Goal: Task Accomplishment & Management: Manage account settings

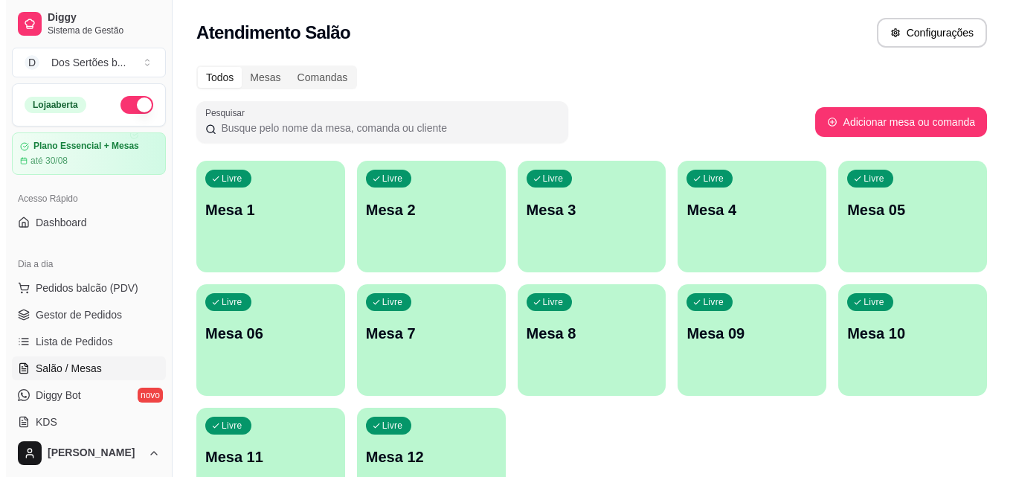
scroll to position [230, 0]
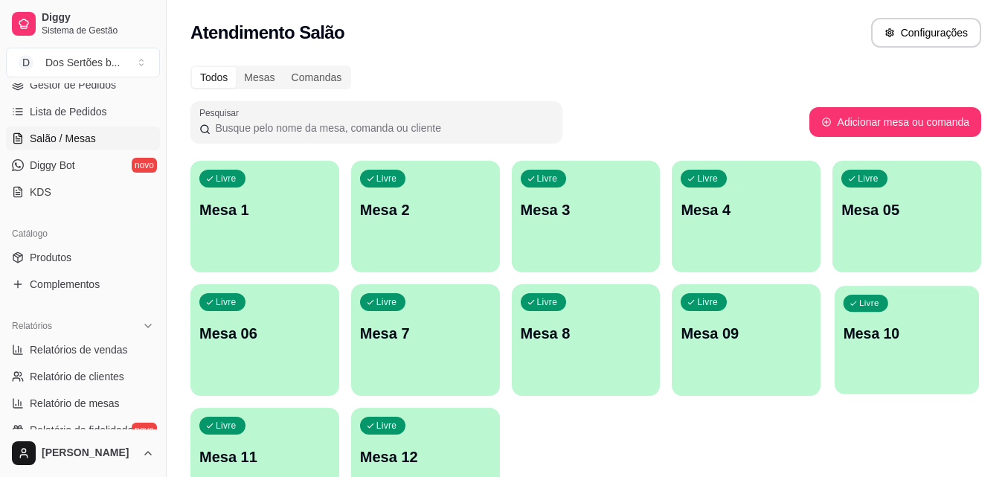
click at [910, 362] on div "Livre Mesa 10" at bounding box center [906, 331] width 144 height 91
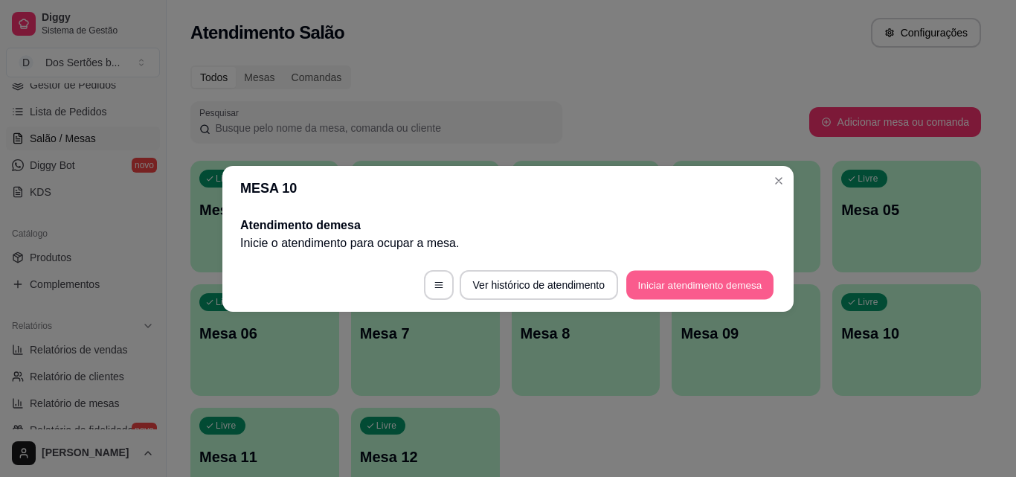
click at [672, 287] on button "Iniciar atendimento de mesa" at bounding box center [699, 284] width 147 height 29
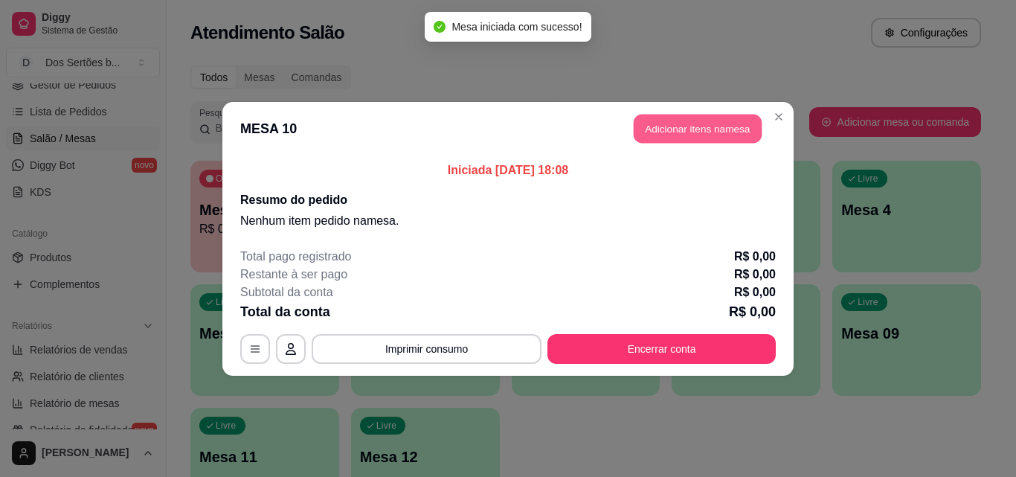
click at [662, 132] on button "Adicionar itens na mesa" at bounding box center [698, 128] width 128 height 29
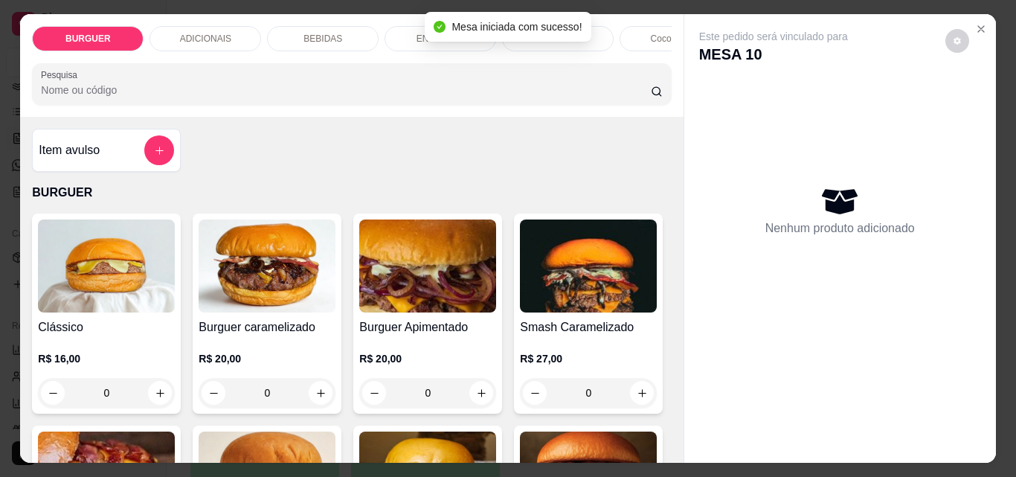
scroll to position [114, 0]
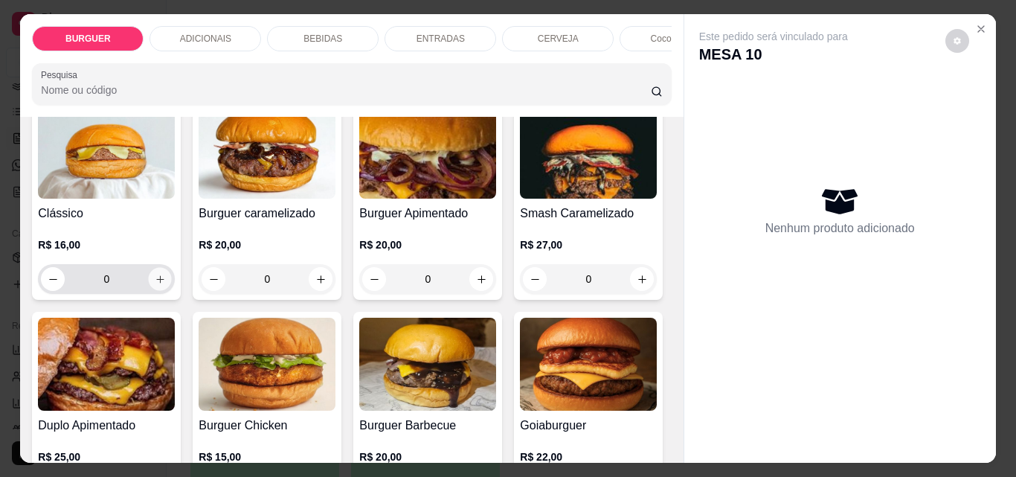
click at [152, 276] on button "increase-product-quantity" at bounding box center [160, 279] width 23 height 23
type input "1"
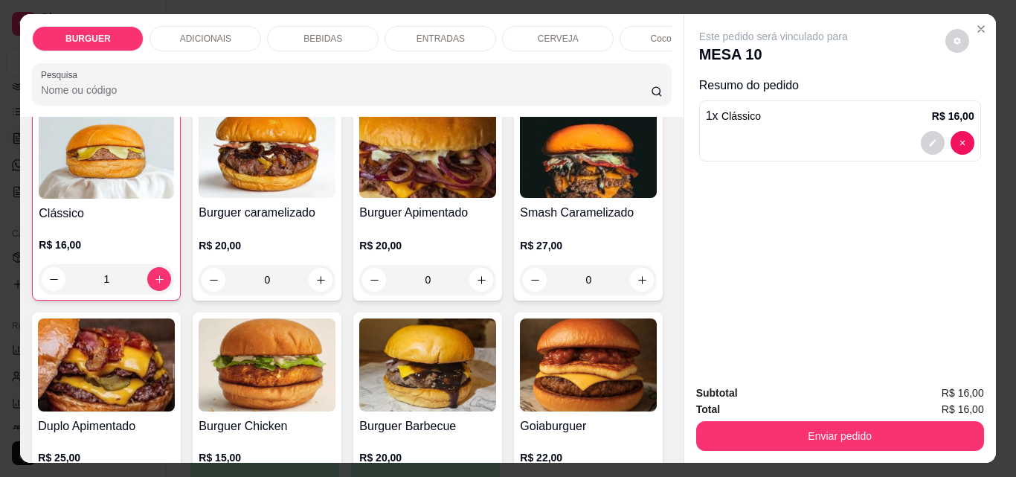
click at [319, 33] on p "BEBIDAS" at bounding box center [322, 39] width 39 height 12
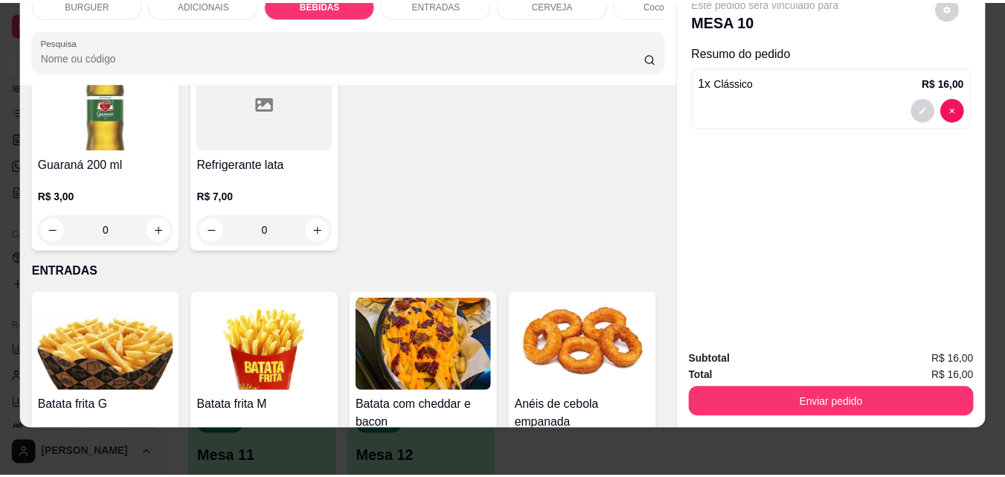
scroll to position [2099, 0]
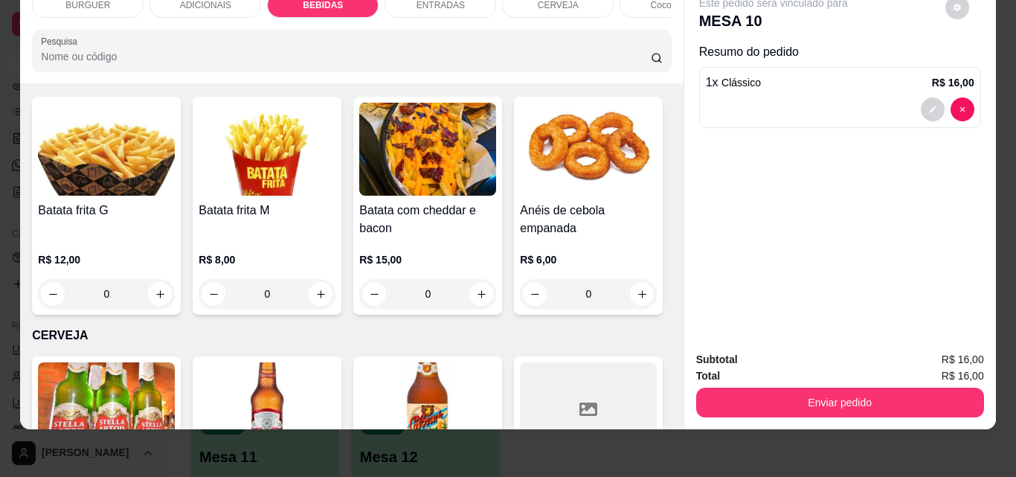
type input "1"
click at [928, 164] on button "decrease-product-quantity" at bounding box center [933, 176] width 24 height 24
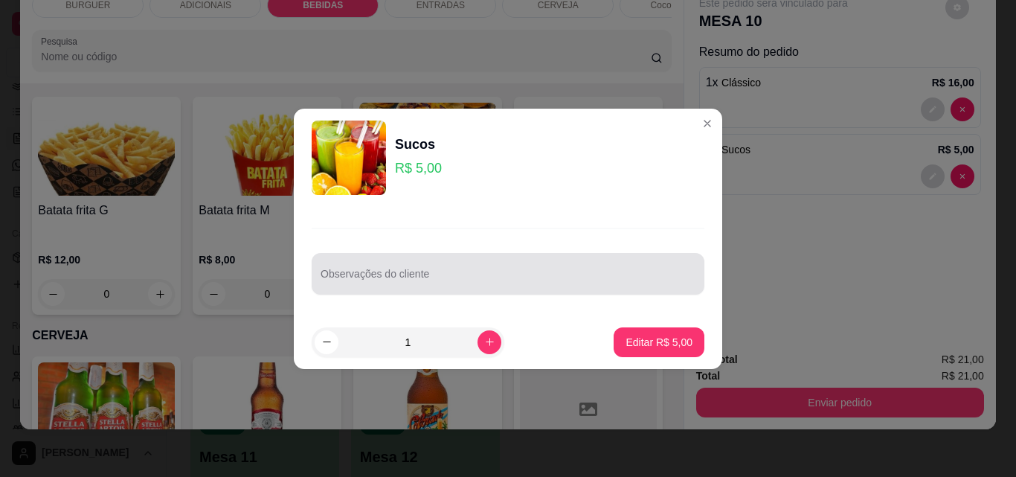
click at [413, 260] on div at bounding box center [508, 274] width 375 height 30
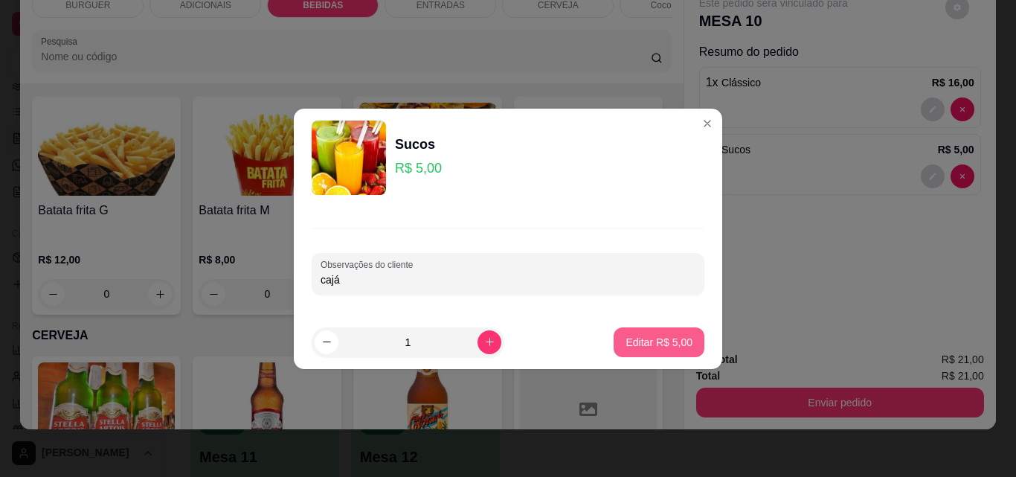
type input "cajá"
click at [646, 333] on button "Editar R$ 5,00" at bounding box center [659, 341] width 88 height 29
type input "0"
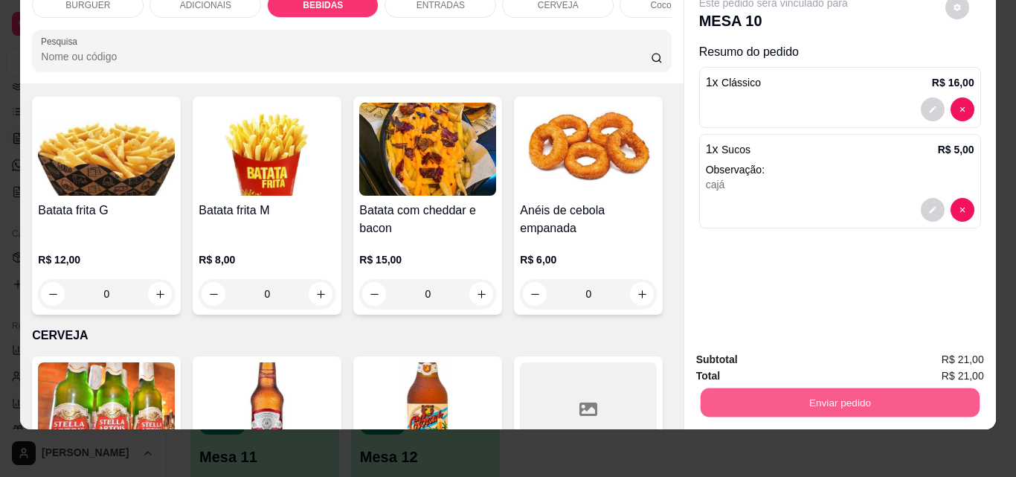
click at [765, 387] on button "Enviar pedido" at bounding box center [839, 401] width 279 height 29
click at [741, 344] on button "Não registrar e enviar pedido" at bounding box center [790, 355] width 150 height 28
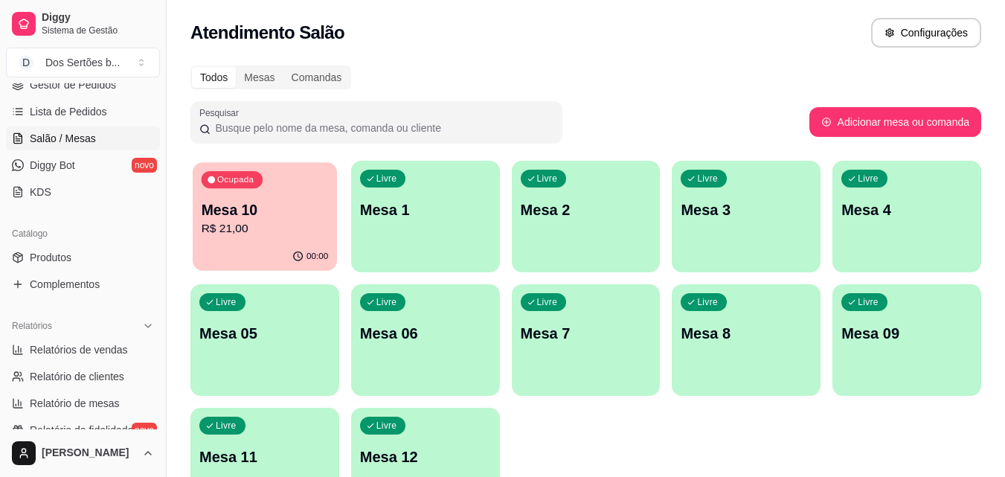
click at [240, 227] on p "R$ 21,00" at bounding box center [265, 228] width 127 height 17
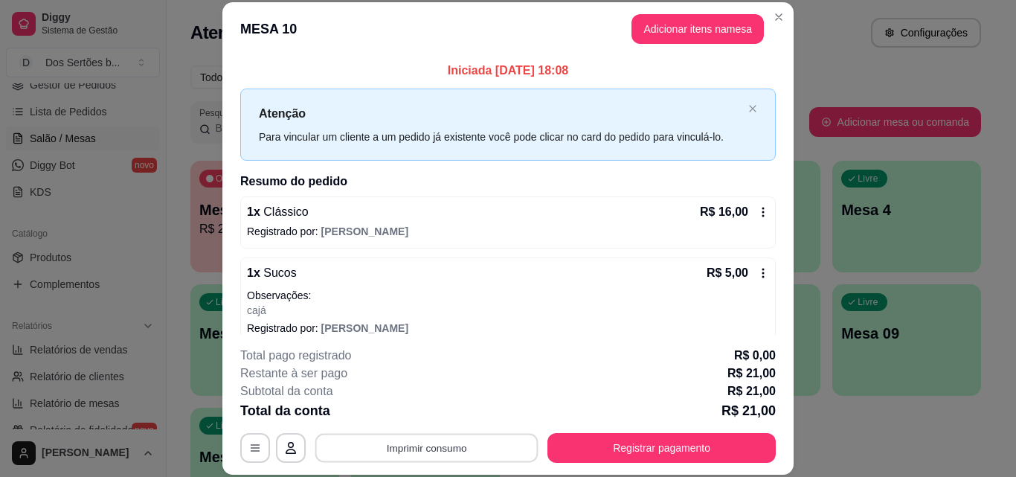
click at [334, 438] on button "Imprimir consumo" at bounding box center [426, 447] width 223 height 29
click at [401, 408] on button "Impressora" at bounding box center [426, 414] width 108 height 24
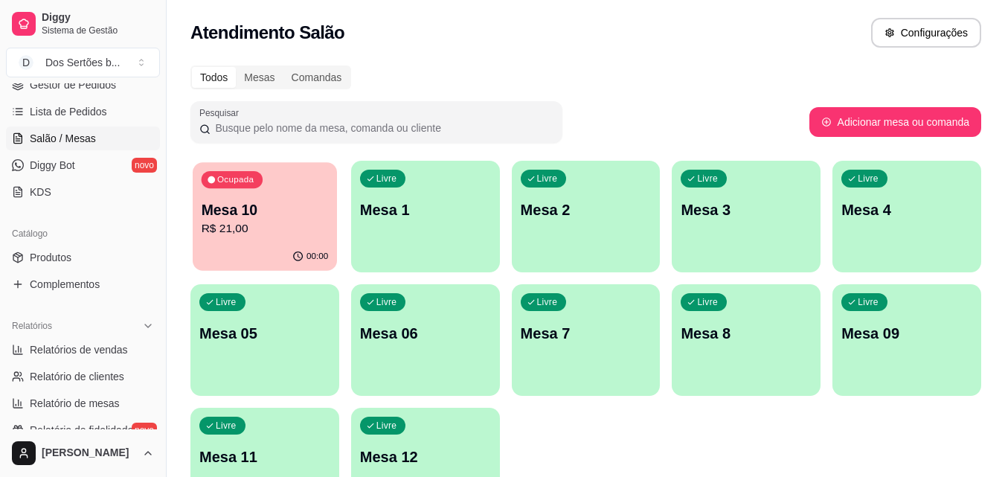
click at [255, 241] on div "Ocupada Mesa 10 R$ 21,00" at bounding box center [265, 202] width 144 height 80
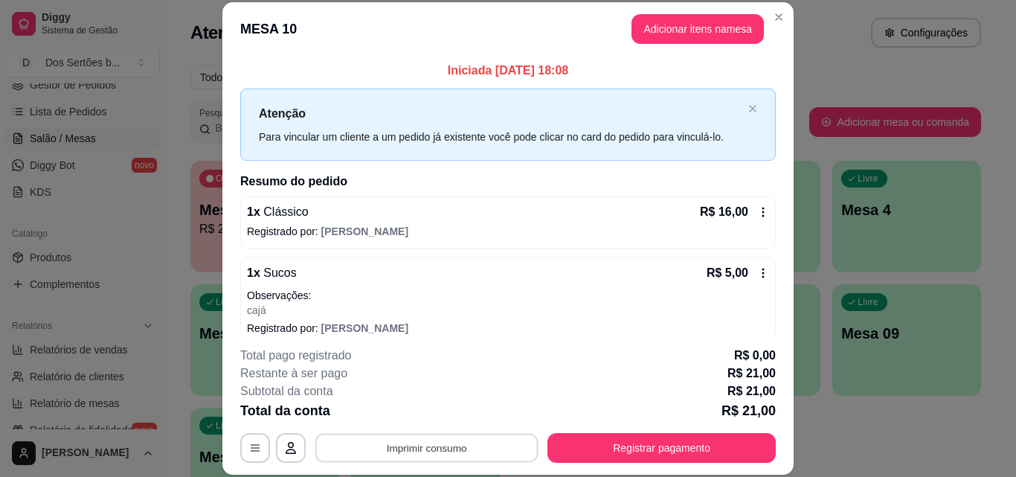
click at [383, 446] on button "Imprimir consumo" at bounding box center [426, 447] width 223 height 29
click at [405, 410] on button "Impressora" at bounding box center [425, 413] width 104 height 23
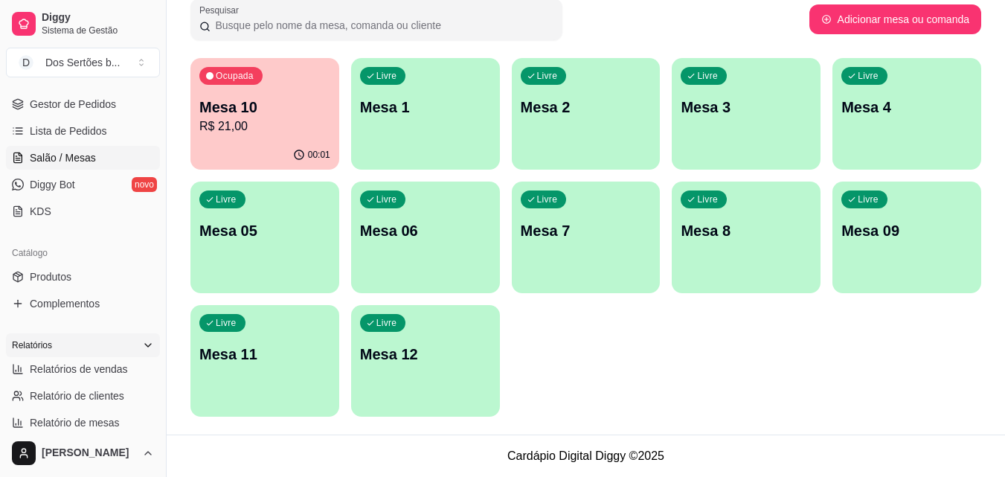
scroll to position [309, 0]
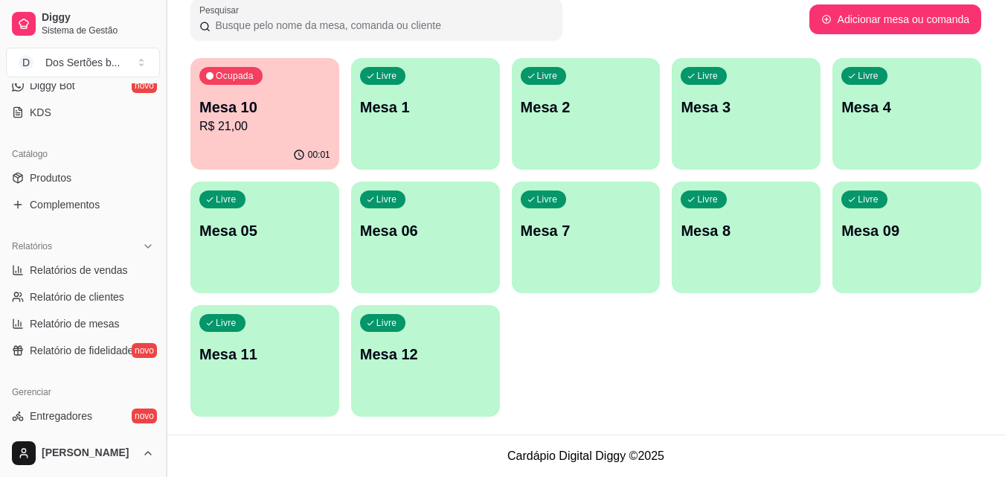
click at [160, 336] on button "Toggle Sidebar" at bounding box center [166, 238] width 12 height 477
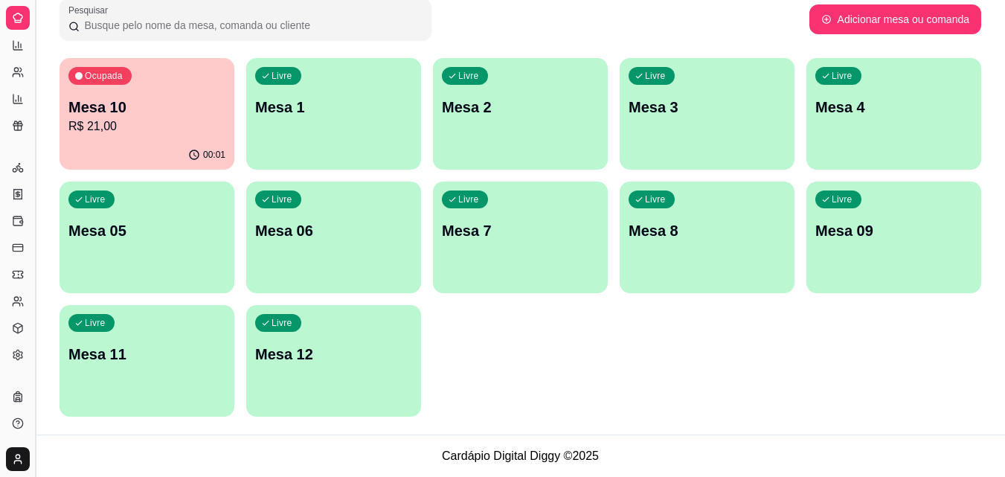
scroll to position [180, 0]
click at [34, 231] on button "Toggle Sidebar" at bounding box center [35, 238] width 12 height 477
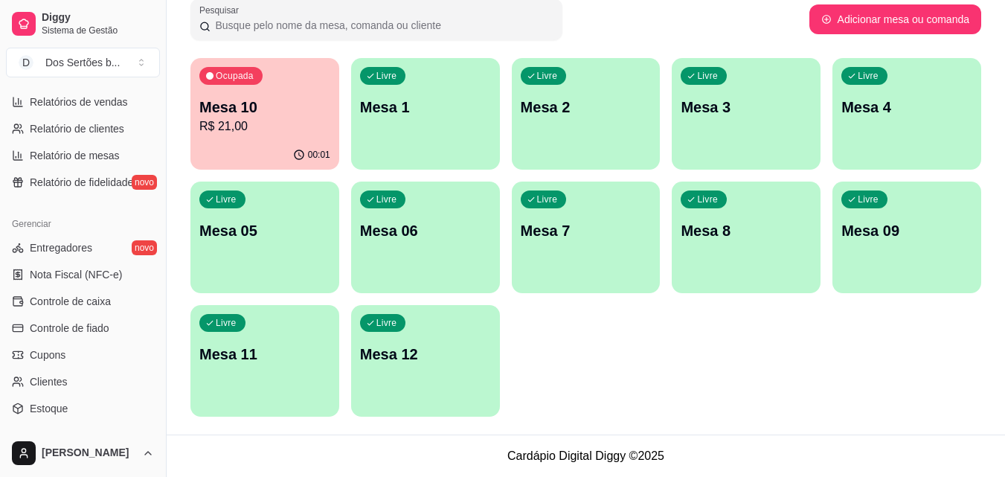
scroll to position [593, 0]
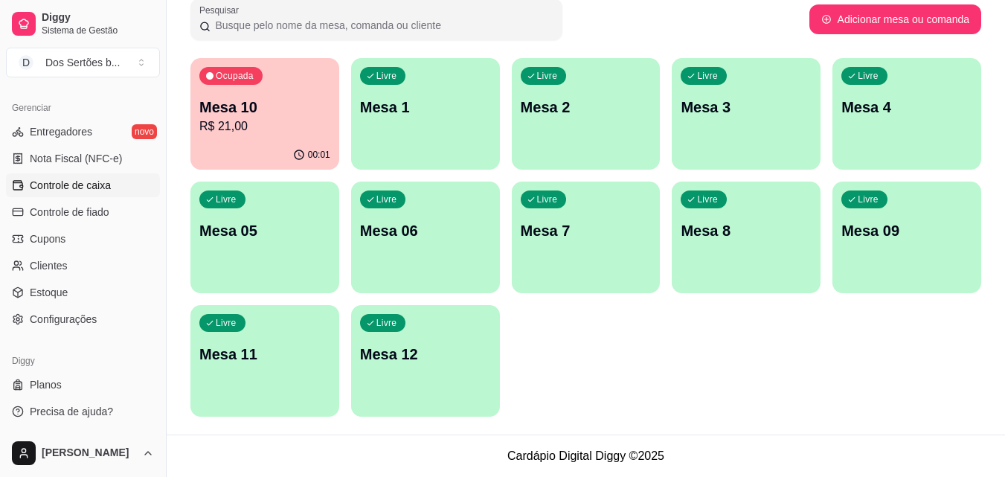
click at [75, 179] on span "Controle de caixa" at bounding box center [70, 185] width 81 height 15
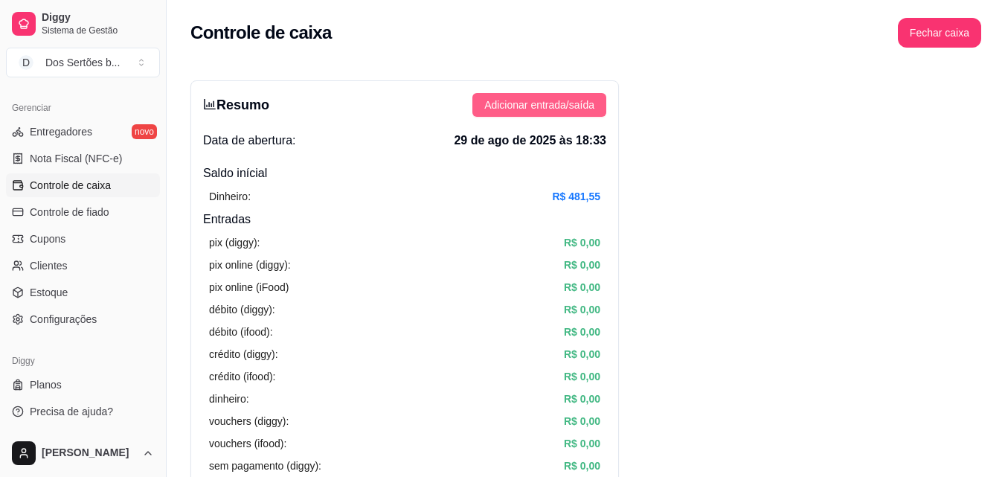
click at [537, 107] on span "Adicionar entrada/saída" at bounding box center [539, 105] width 110 height 16
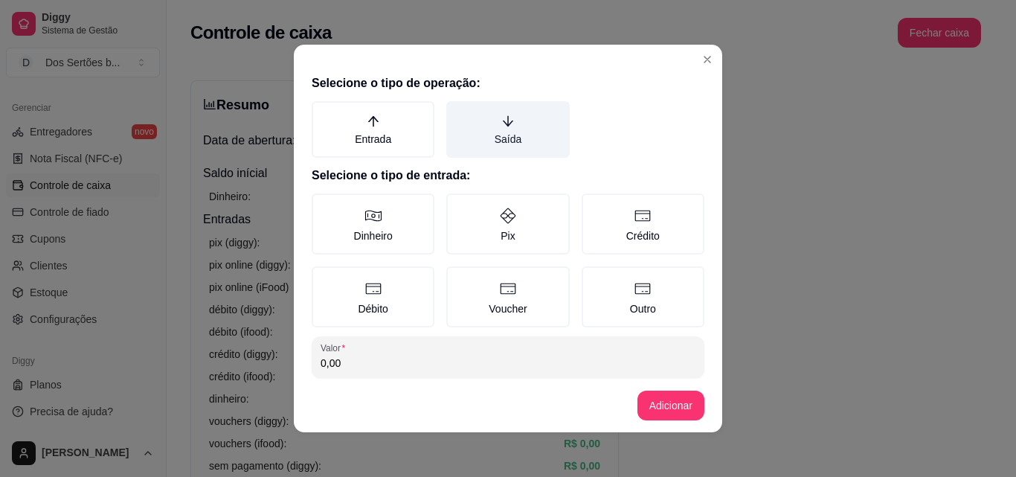
click at [501, 122] on icon "arrow-down" at bounding box center [507, 121] width 13 height 13
click at [457, 112] on button "Saída" at bounding box center [451, 106] width 12 height 12
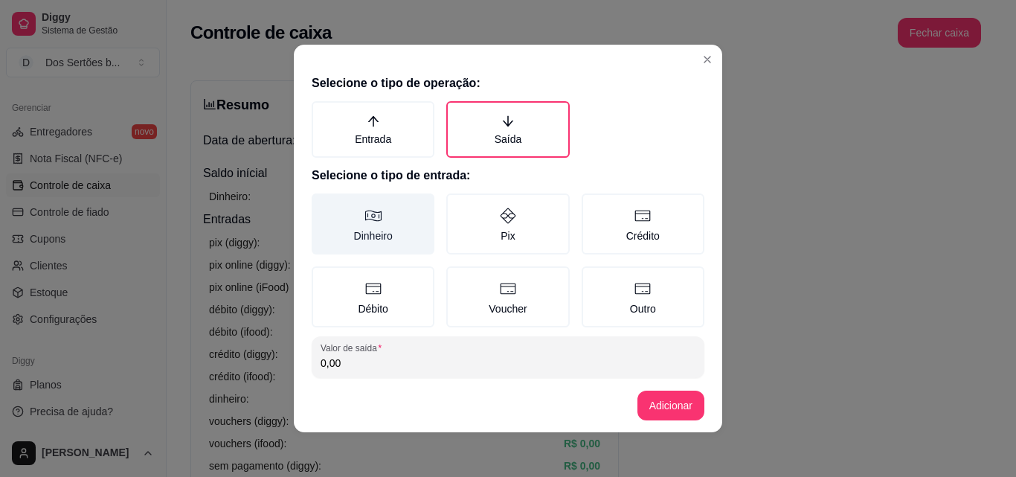
click at [347, 236] on label "Dinheiro" at bounding box center [373, 223] width 123 height 61
click at [323, 205] on button "Dinheiro" at bounding box center [317, 199] width 12 height 12
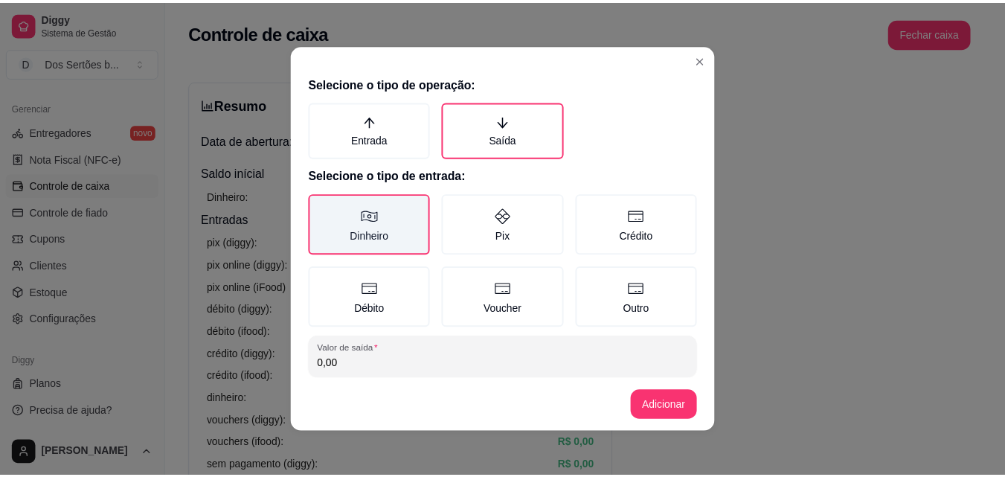
scroll to position [80, 0]
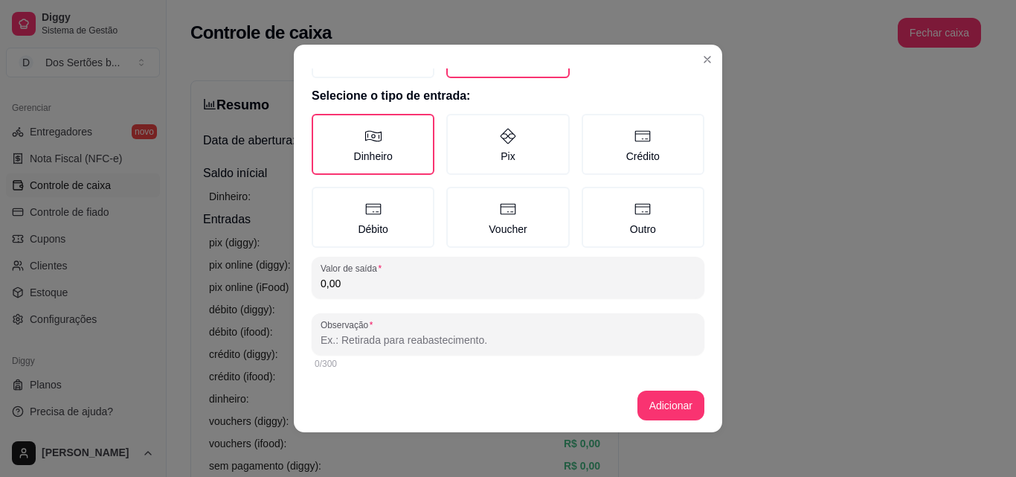
click at [347, 285] on input "0,00" at bounding box center [508, 283] width 375 height 15
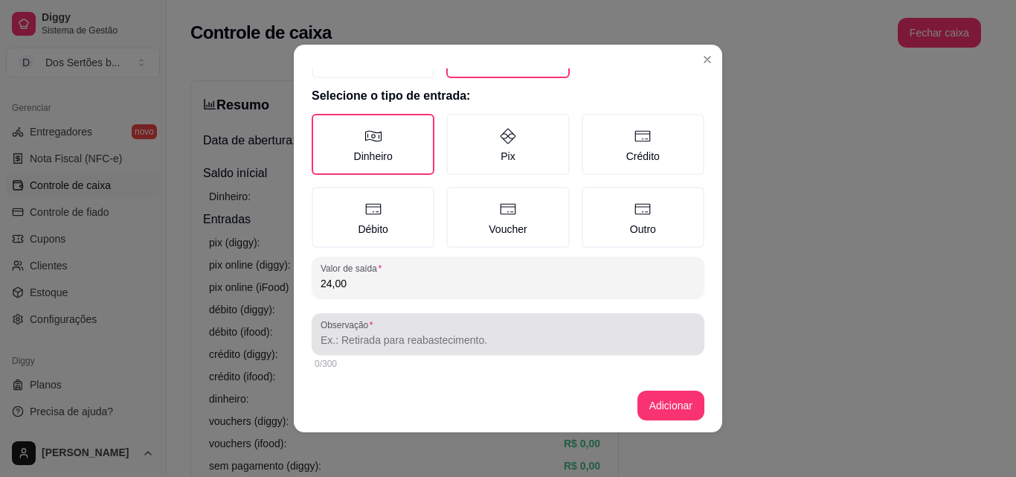
type input "24,00"
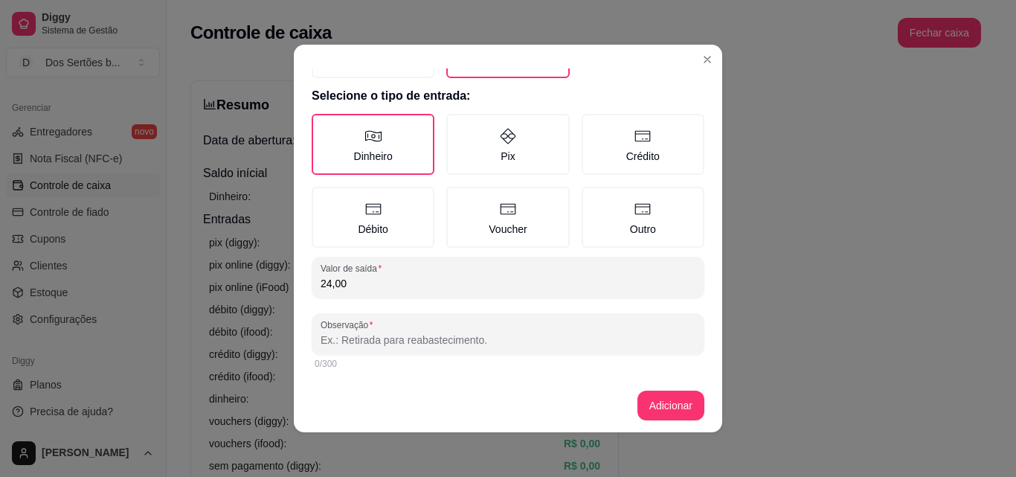
click at [340, 341] on input "Observação" at bounding box center [508, 339] width 375 height 15
type input "cebola"
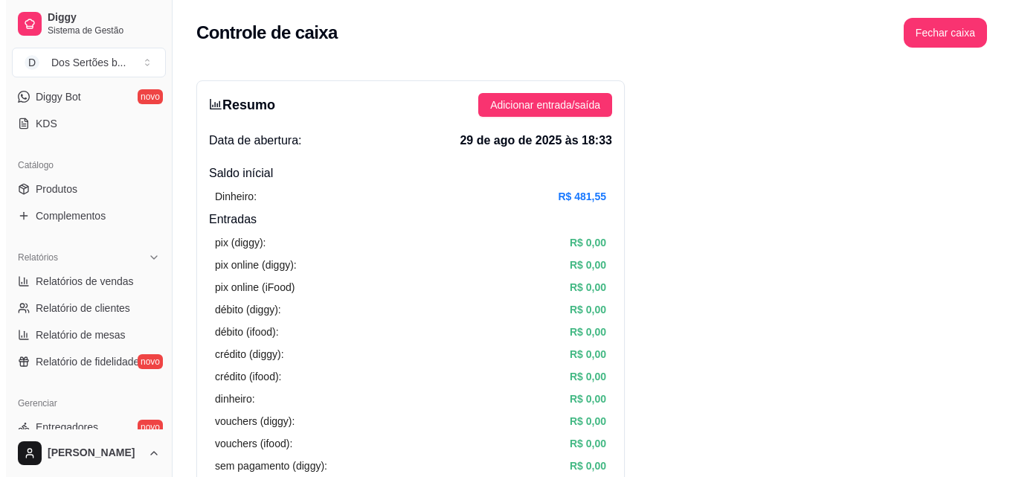
scroll to position [62, 0]
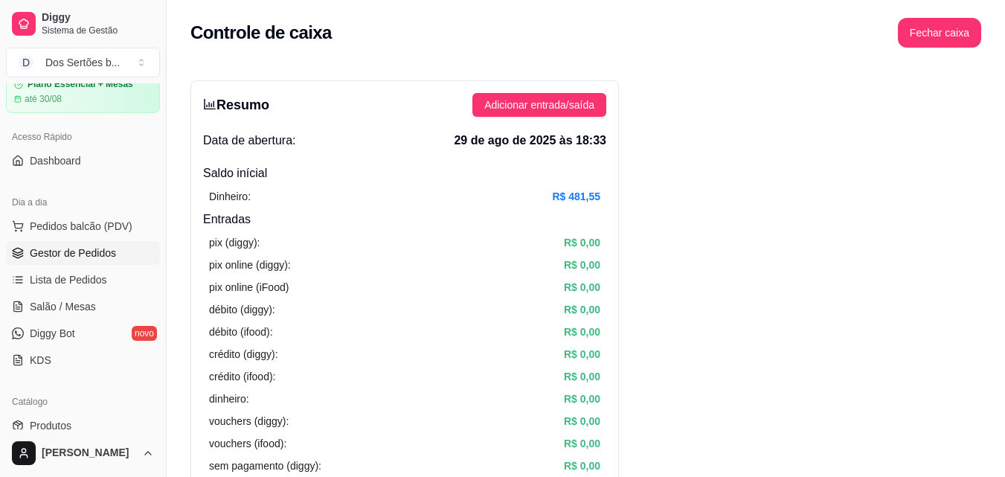
click at [9, 254] on link "Gestor de Pedidos" at bounding box center [83, 253] width 154 height 24
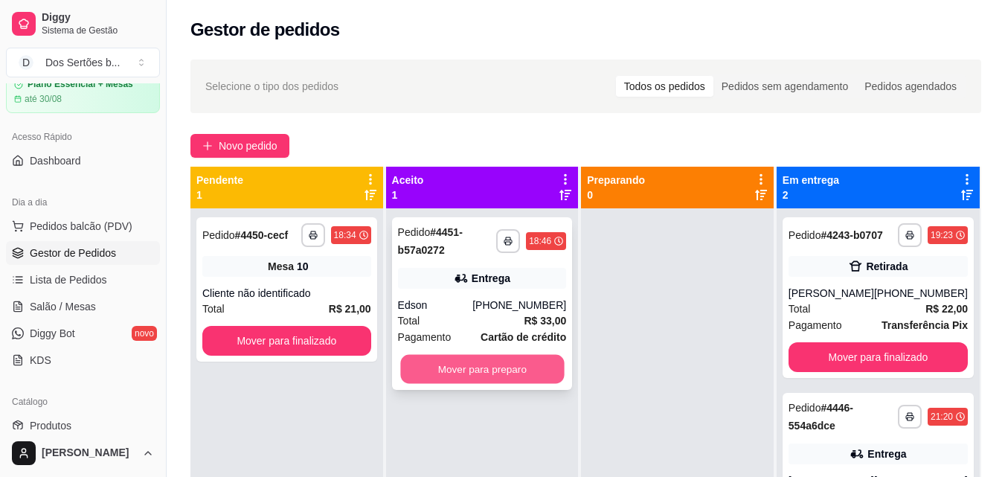
click at [460, 362] on button "Mover para preparo" at bounding box center [482, 369] width 164 height 29
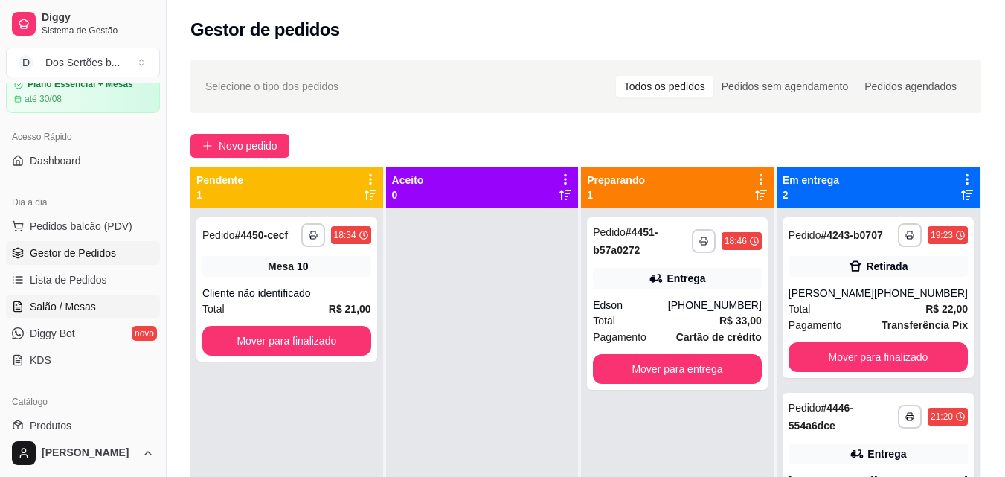
click at [45, 307] on span "Salão / Mesas" at bounding box center [63, 306] width 66 height 15
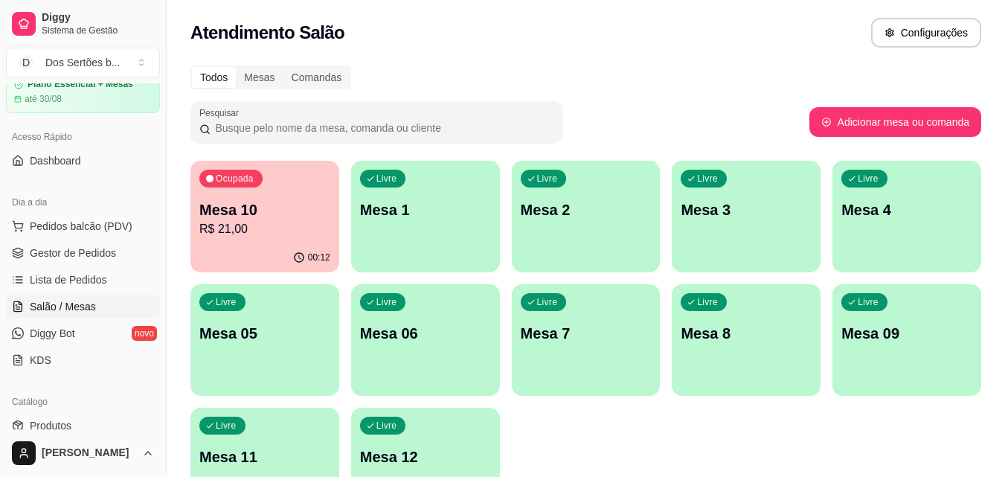
click at [395, 363] on div "Livre Mesa 06" at bounding box center [425, 331] width 149 height 94
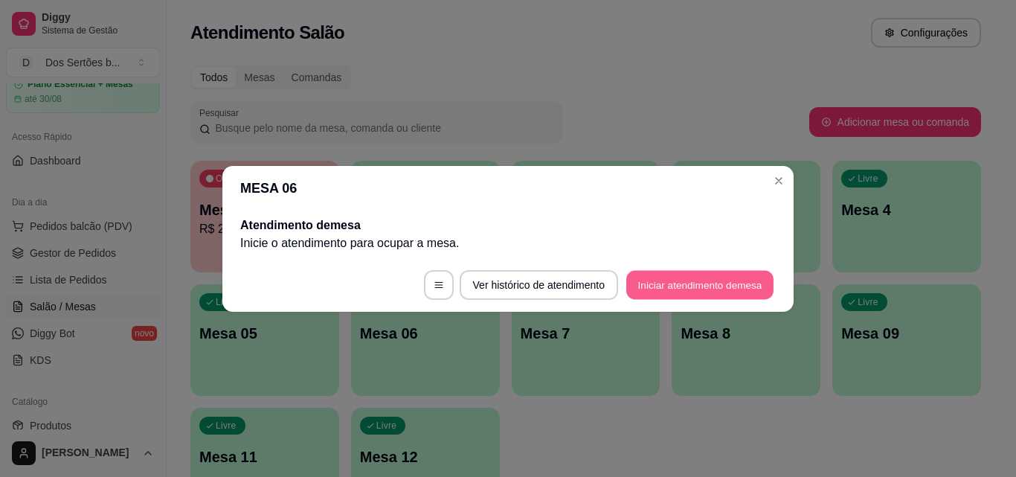
click at [660, 284] on button "Iniciar atendimento de mesa" at bounding box center [699, 284] width 147 height 29
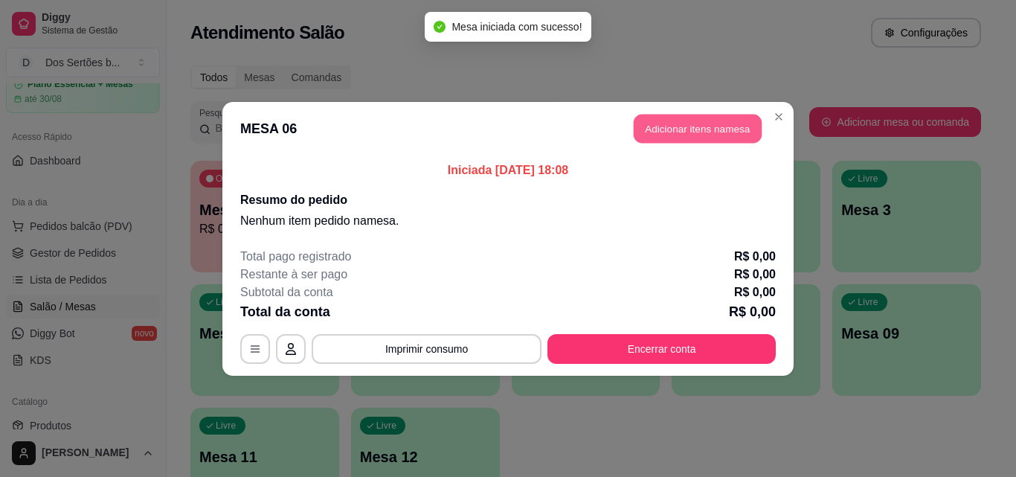
click at [673, 117] on button "Adicionar itens na mesa" at bounding box center [698, 128] width 128 height 29
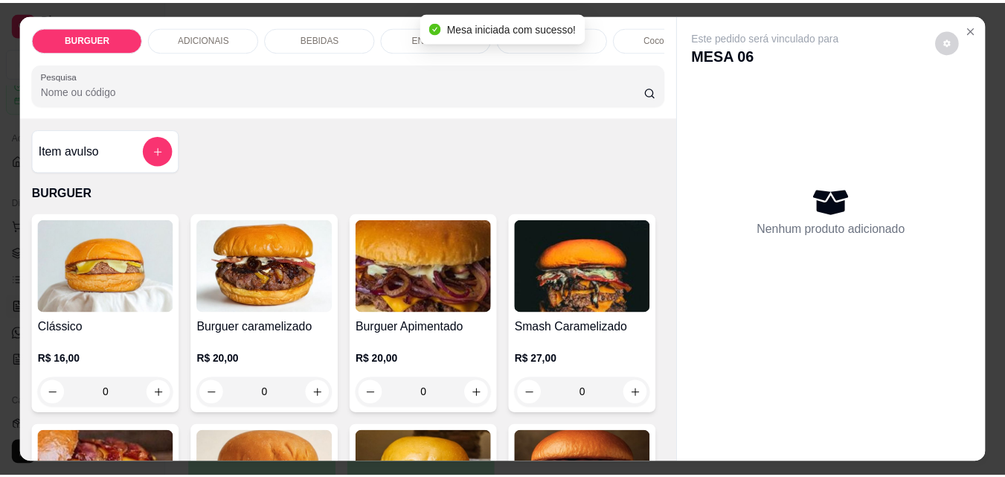
scroll to position [77, 0]
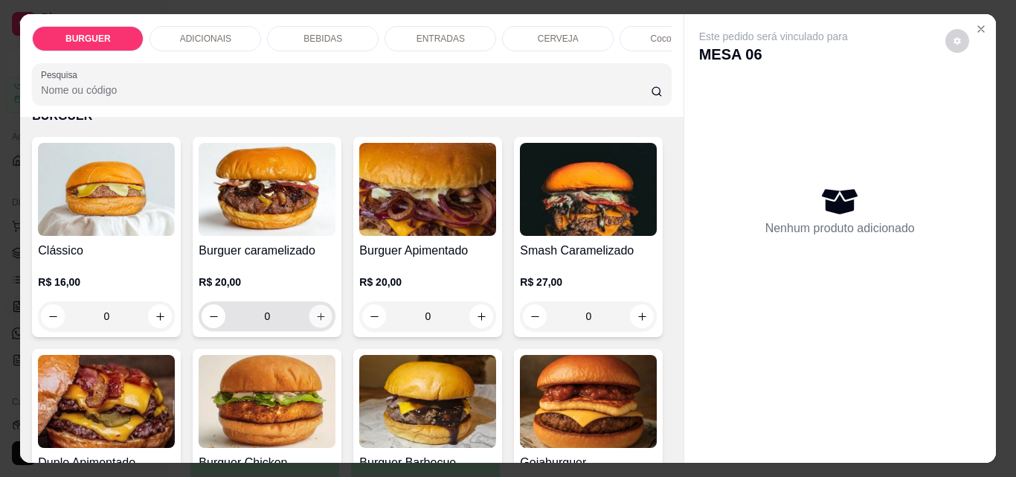
click at [315, 321] on icon "increase-product-quantity" at bounding box center [320, 316] width 11 height 11
type input "1"
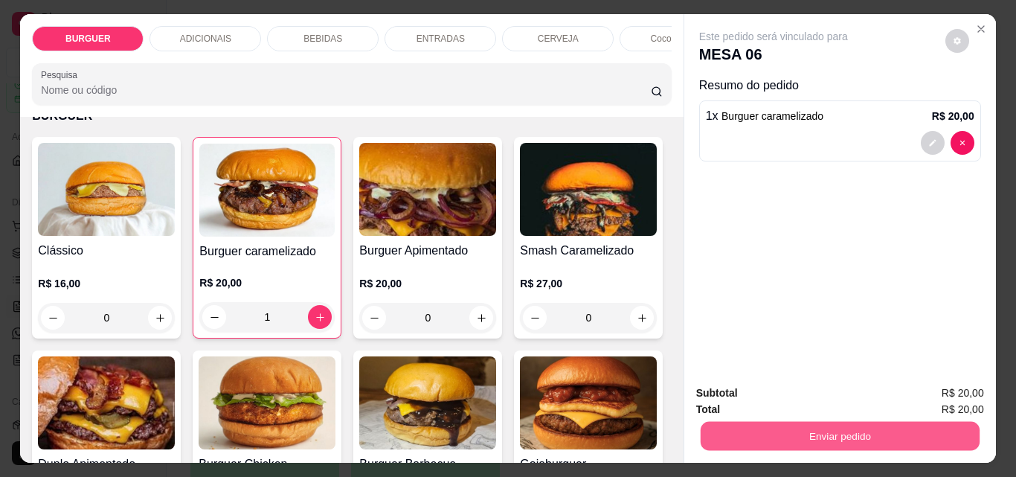
click at [743, 421] on button "Enviar pedido" at bounding box center [839, 435] width 279 height 29
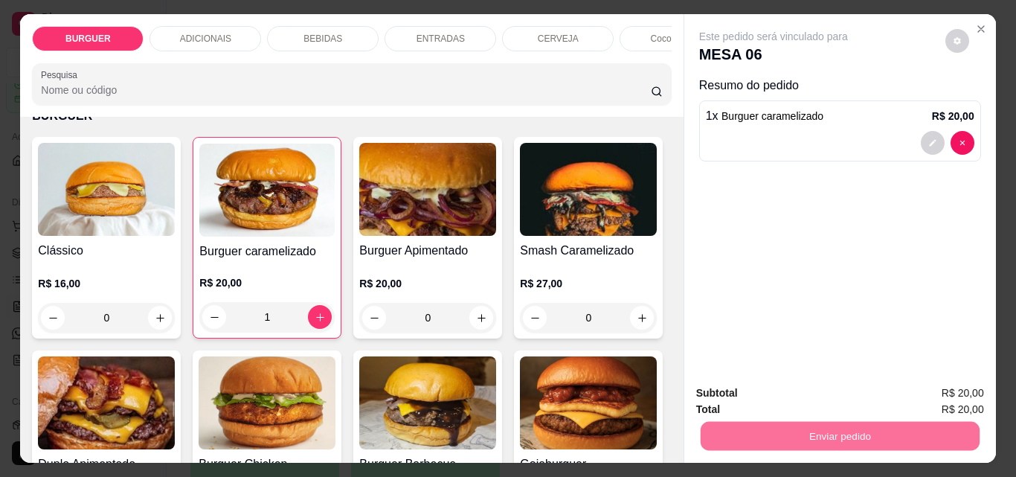
click at [759, 396] on button "Não registrar e enviar pedido" at bounding box center [790, 393] width 150 height 28
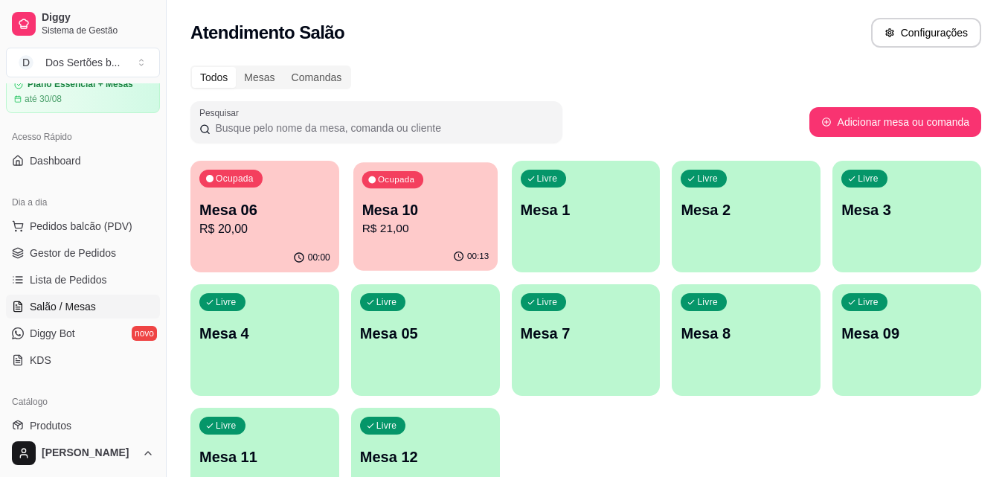
click at [451, 249] on div "00:13" at bounding box center [425, 256] width 144 height 28
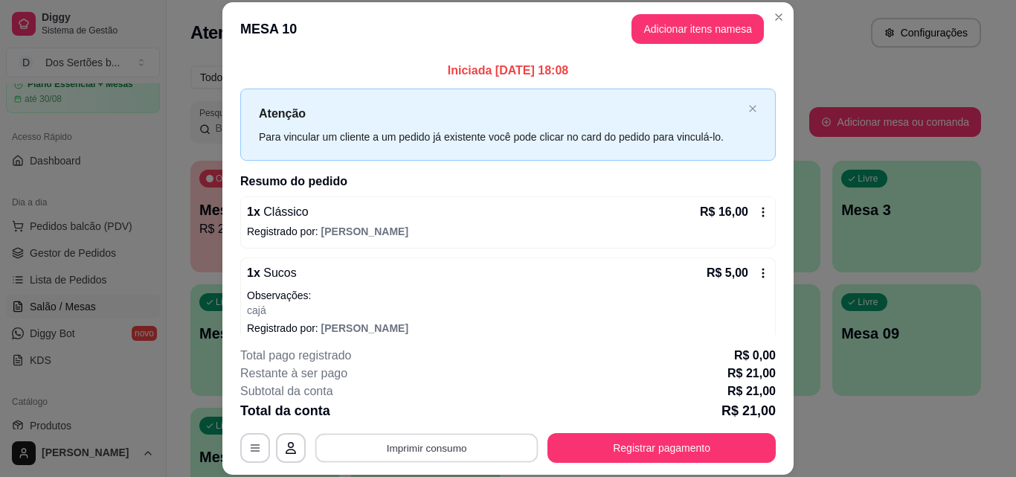
click at [416, 450] on button "Imprimir consumo" at bounding box center [426, 447] width 223 height 29
click at [409, 413] on button "Impressora" at bounding box center [425, 413] width 104 height 23
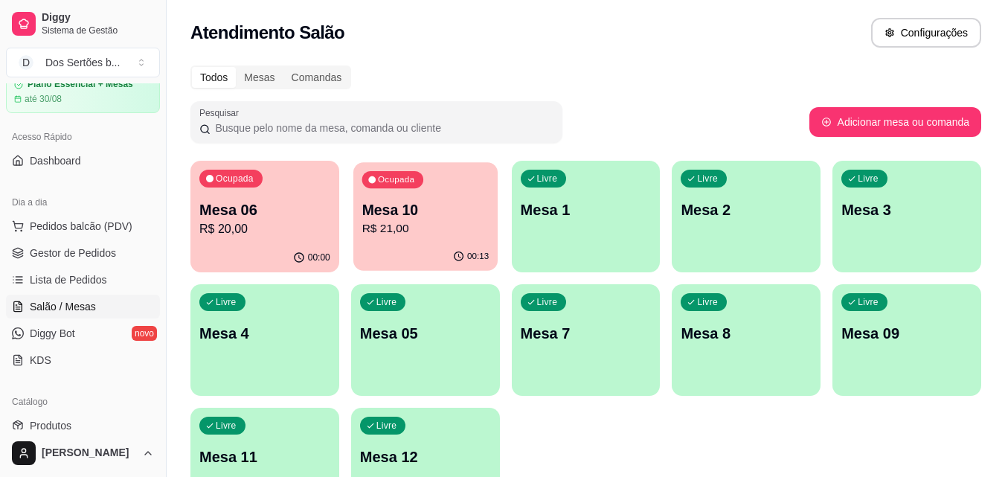
click at [399, 214] on p "Mesa 10" at bounding box center [424, 210] width 127 height 20
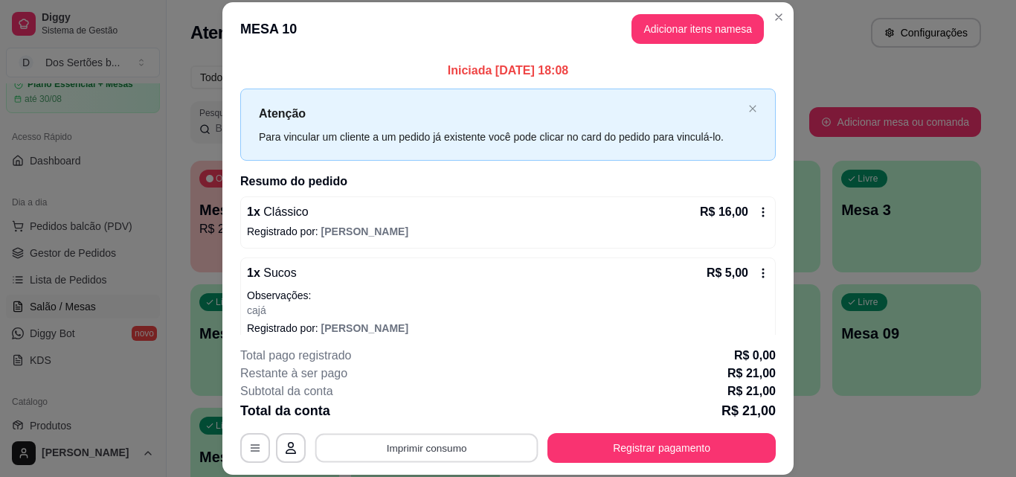
click at [399, 460] on button "Imprimir consumo" at bounding box center [426, 447] width 223 height 29
click at [410, 409] on button "Impressora" at bounding box center [425, 413] width 104 height 23
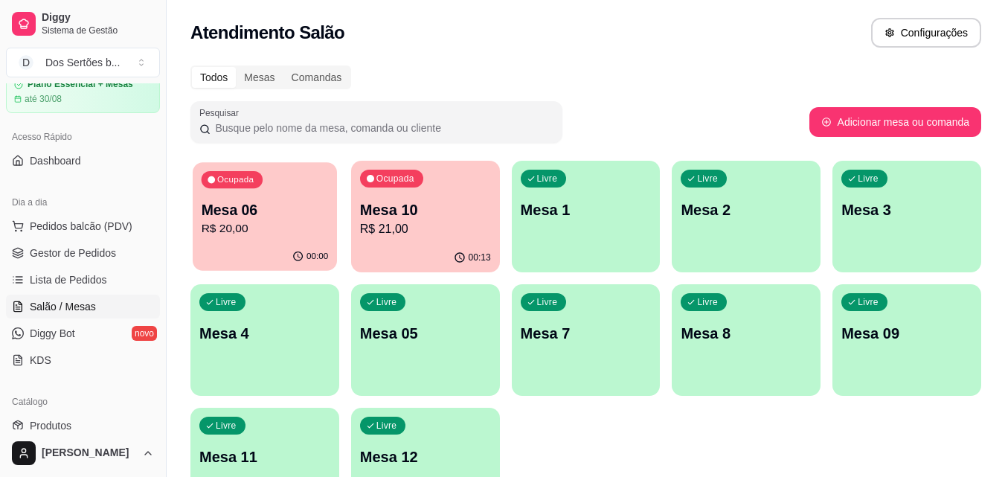
click at [268, 243] on div "00:00" at bounding box center [265, 256] width 144 height 28
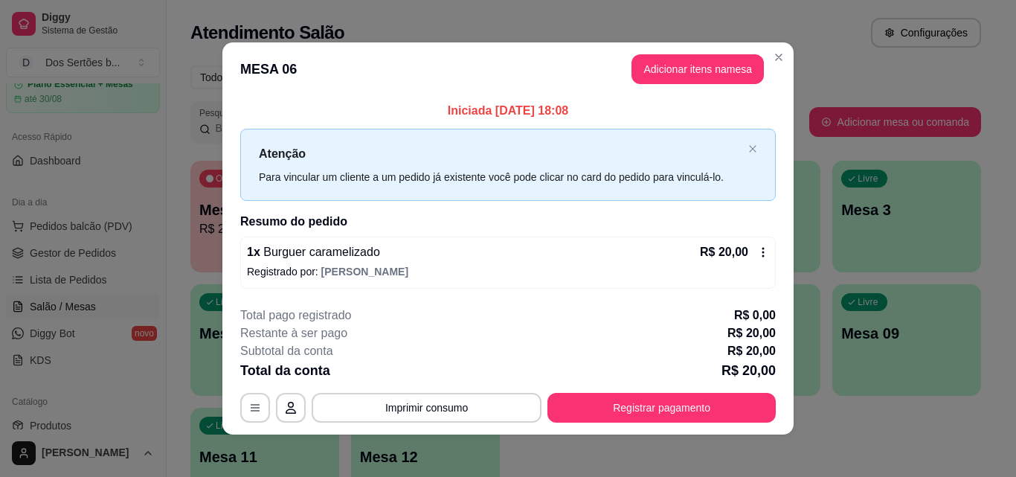
click at [471, 428] on footer "**********" at bounding box center [507, 364] width 571 height 140
click at [439, 401] on button "Imprimir consumo" at bounding box center [426, 407] width 223 height 29
click at [437, 376] on button "Impressora" at bounding box center [425, 372] width 104 height 23
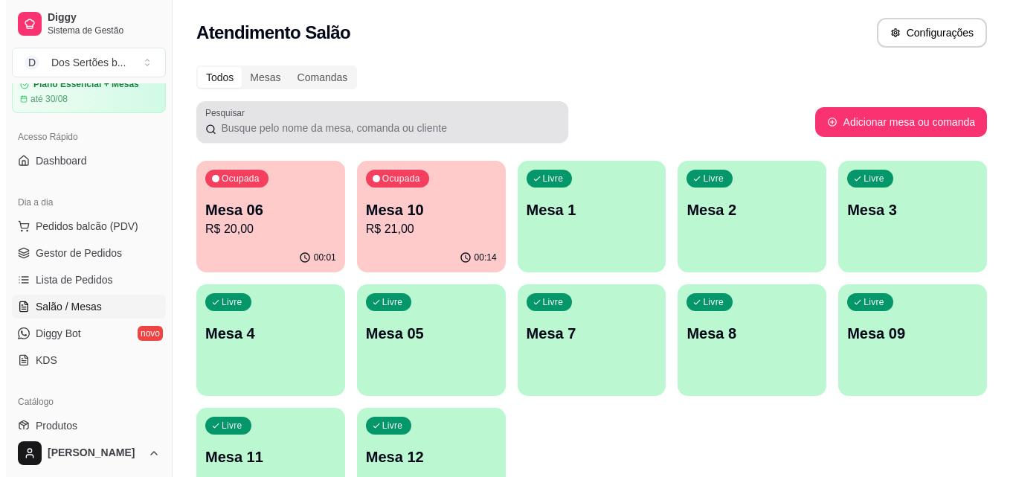
scroll to position [103, 0]
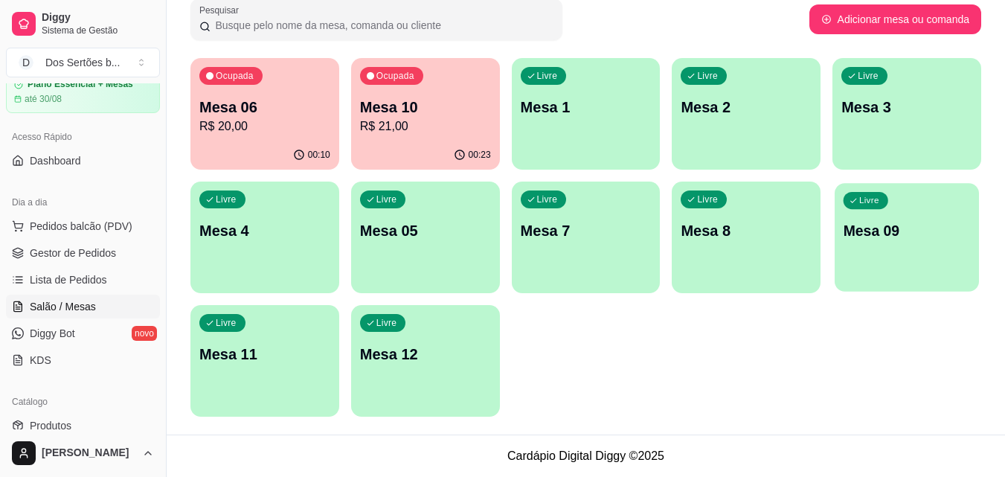
click at [909, 239] on p "Mesa 09" at bounding box center [906, 231] width 127 height 20
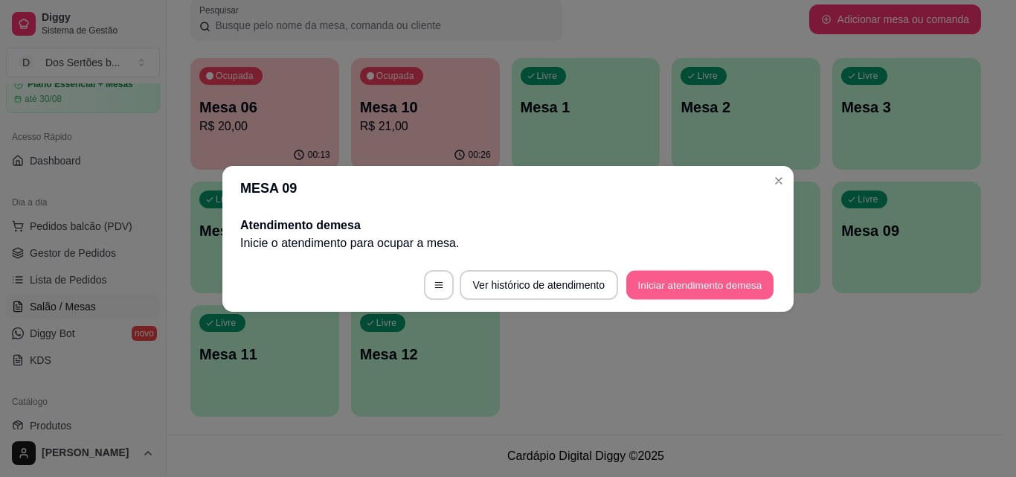
click at [682, 294] on button "Iniciar atendimento de mesa" at bounding box center [699, 284] width 147 height 29
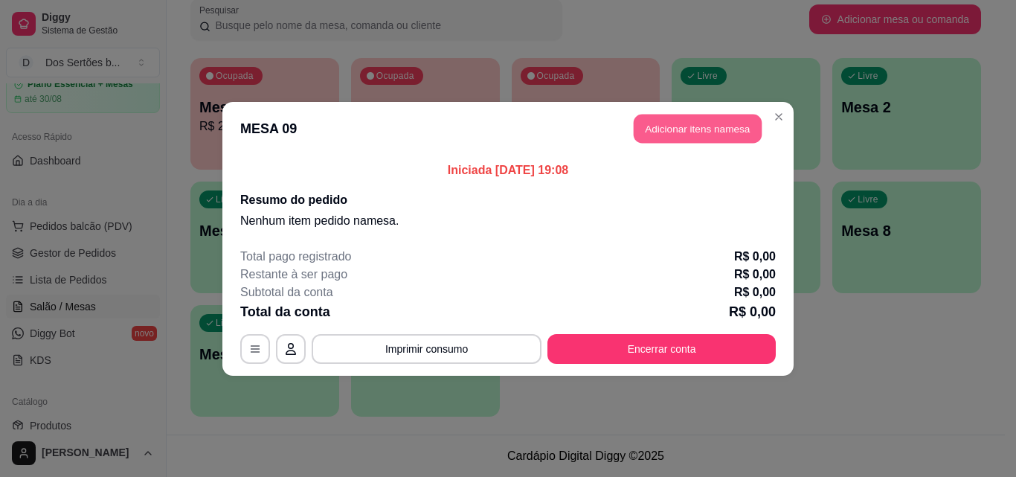
click at [668, 129] on button "Adicionar itens na mesa" at bounding box center [698, 128] width 128 height 29
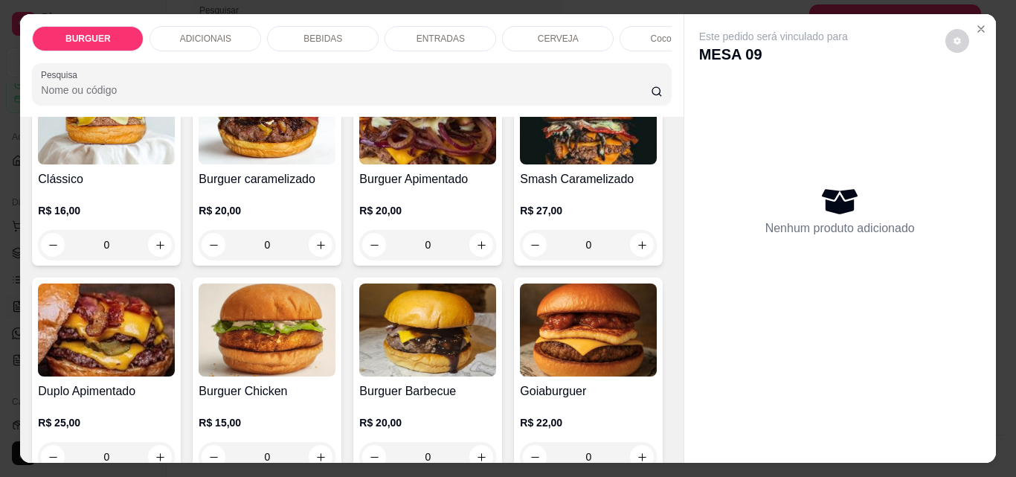
scroll to position [234, 0]
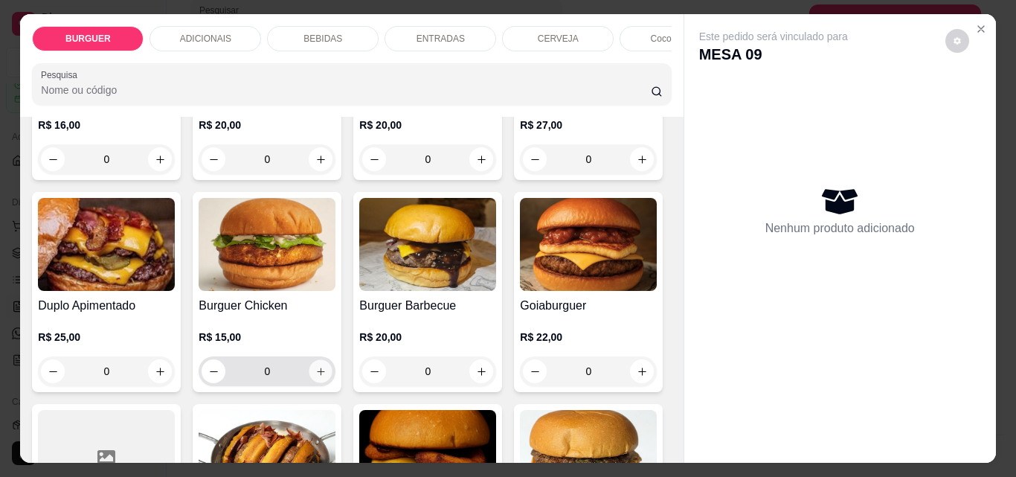
click at [326, 377] on icon "increase-product-quantity" at bounding box center [320, 371] width 11 height 11
type input "1"
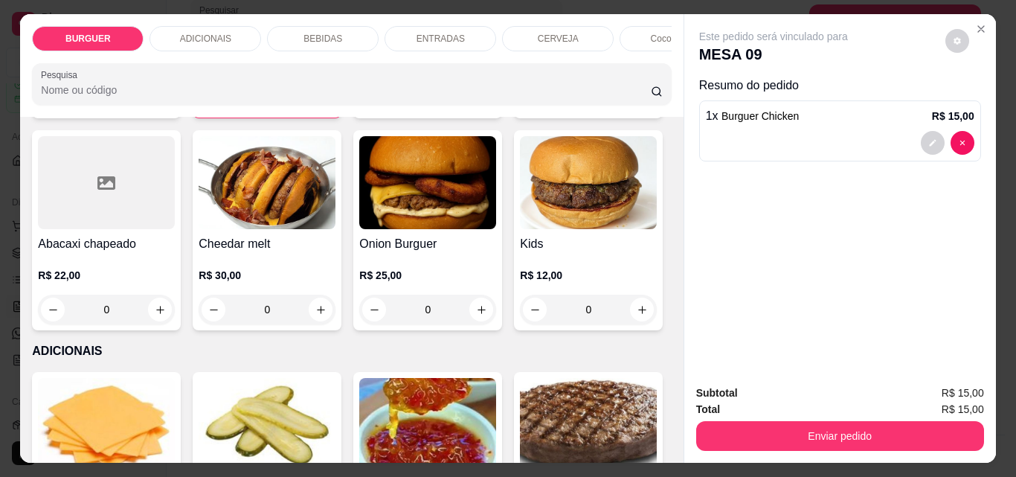
scroll to position [640, 0]
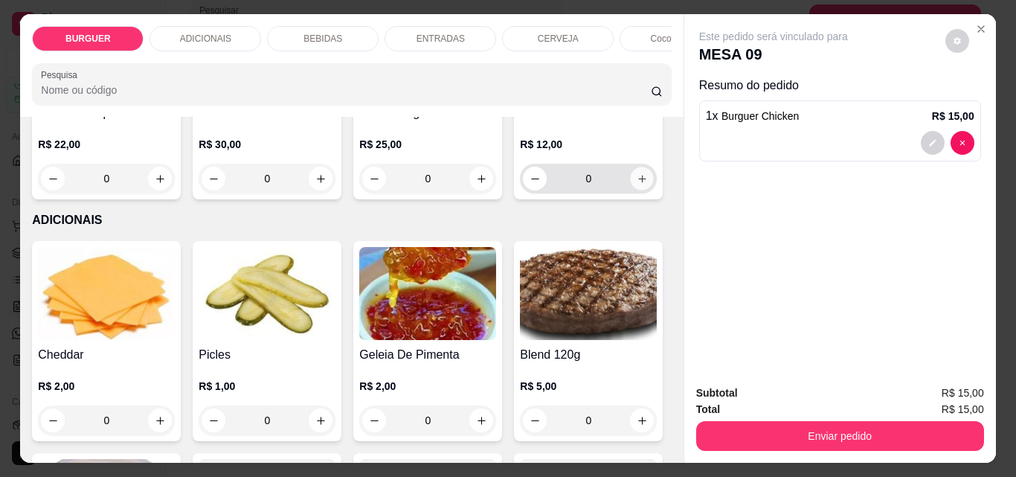
click at [638, 182] on icon "increase-product-quantity" at bounding box center [641, 178] width 7 height 7
type input "1"
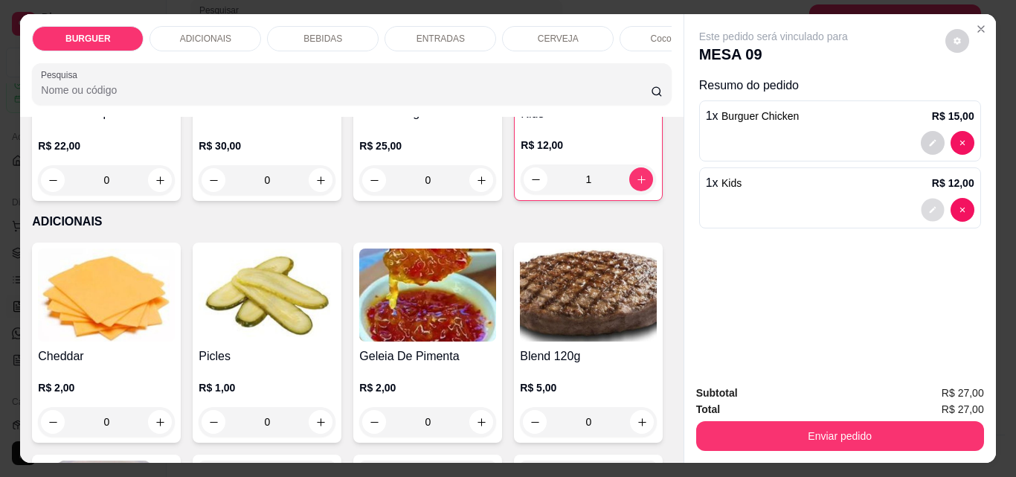
click at [928, 205] on icon "decrease-product-quantity" at bounding box center [932, 209] width 9 height 9
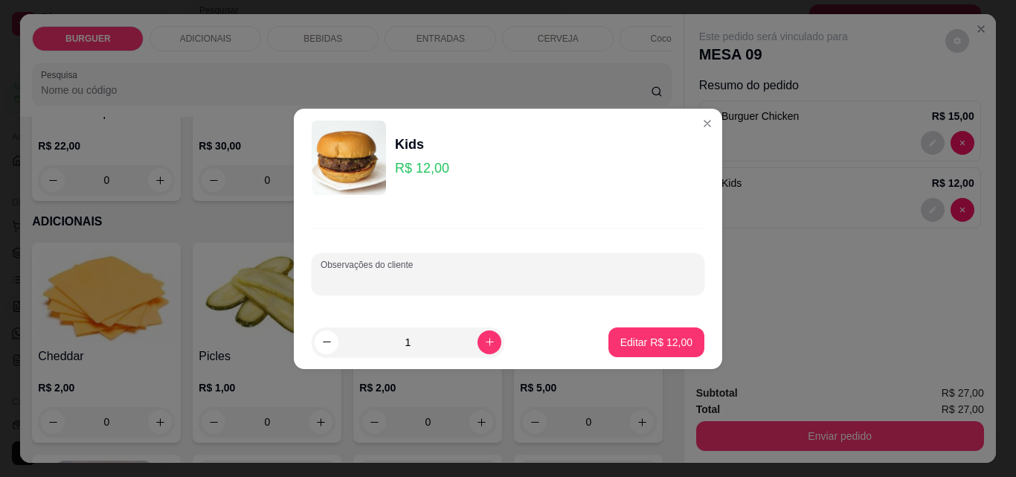
click at [382, 278] on input "Observações do cliente" at bounding box center [508, 279] width 375 height 15
type input "adicional de cheddar"
click at [634, 332] on button "Editar R$ 12,00" at bounding box center [656, 342] width 96 height 30
type input "0"
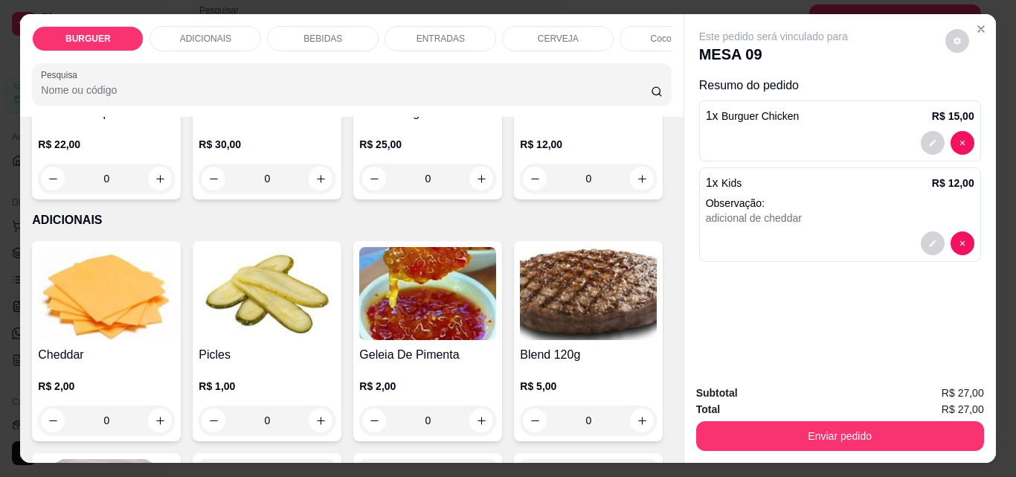
click at [174, 18] on div "BURGUER ADICIONAIS BEBIDAS ENTRADAS CERVEJA Coco gelado Abacaxi Pesquisa" at bounding box center [351, 65] width 663 height 103
click at [171, 26] on div "ADICIONAIS" at bounding box center [205, 38] width 112 height 25
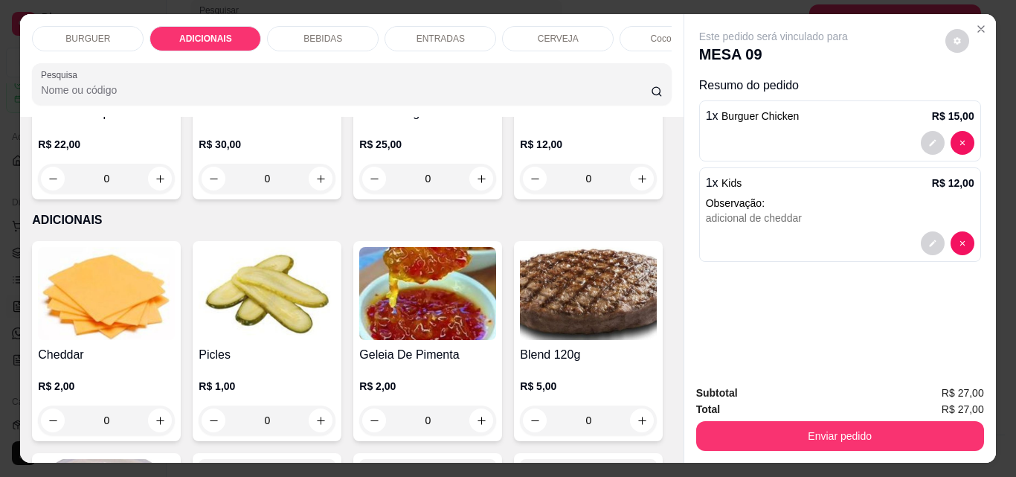
scroll to position [39, 0]
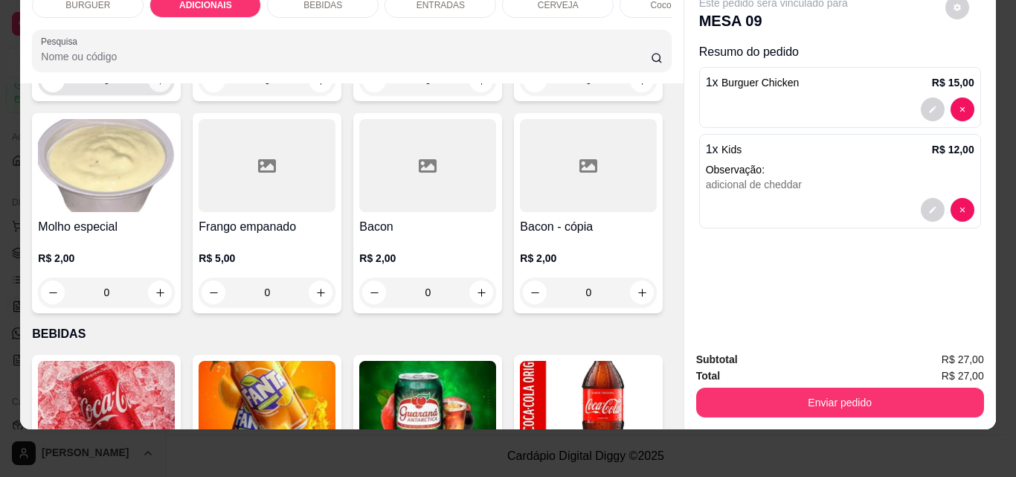
click at [155, 86] on icon "increase-product-quantity" at bounding box center [160, 80] width 11 height 11
type input "1"
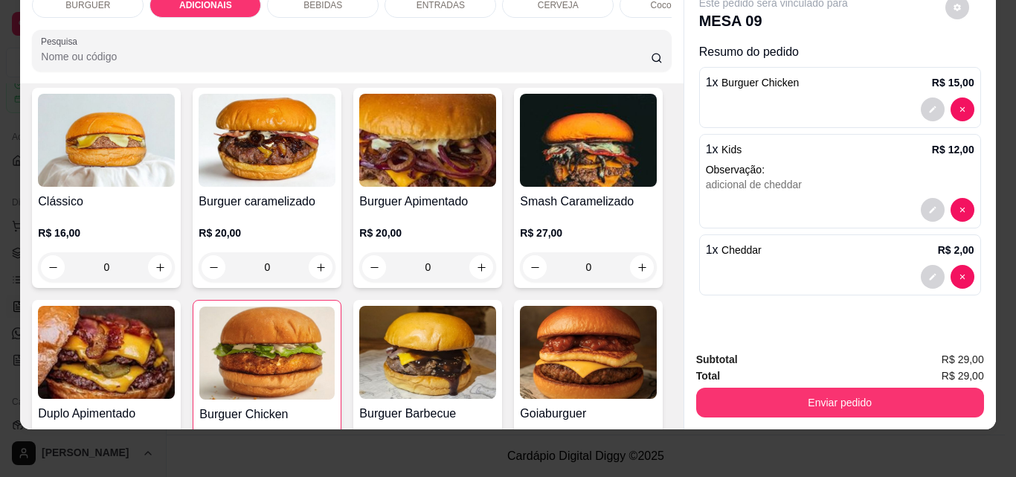
scroll to position [97, 0]
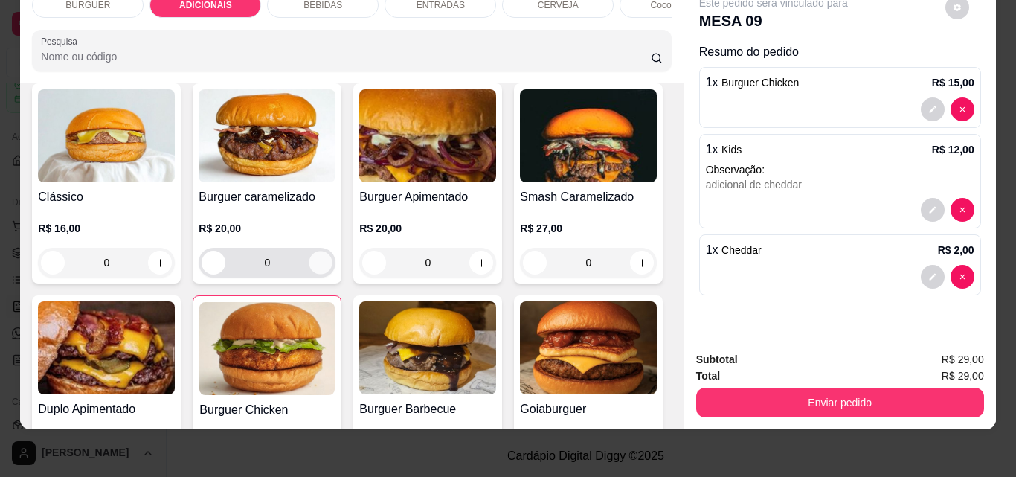
click at [317, 261] on icon "increase-product-quantity" at bounding box center [320, 262] width 11 height 11
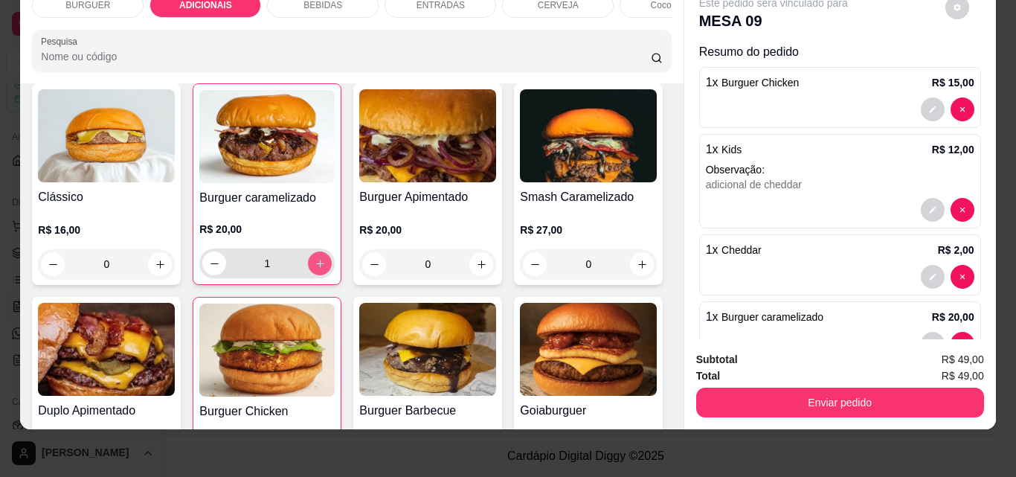
click at [315, 261] on icon "increase-product-quantity" at bounding box center [320, 263] width 11 height 11
type input "2"
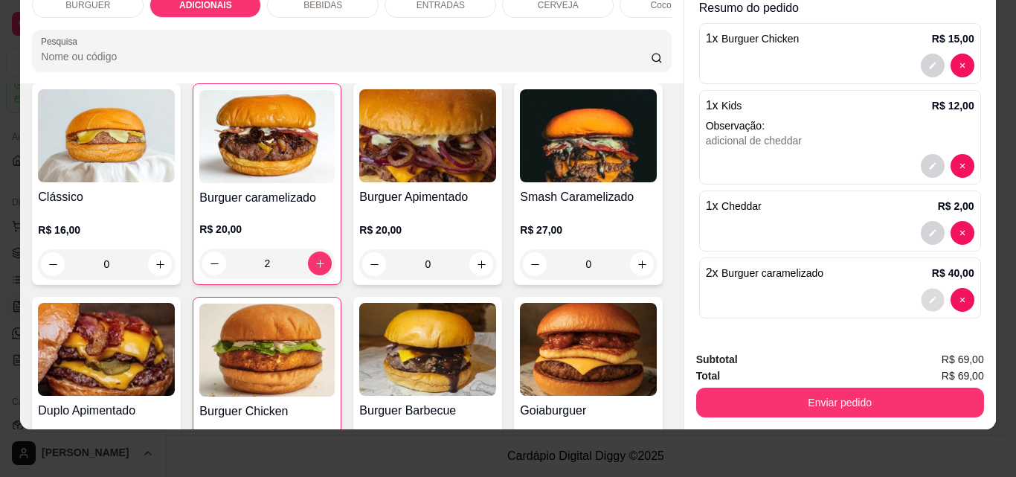
click at [928, 295] on icon "decrease-product-quantity" at bounding box center [932, 299] width 9 height 9
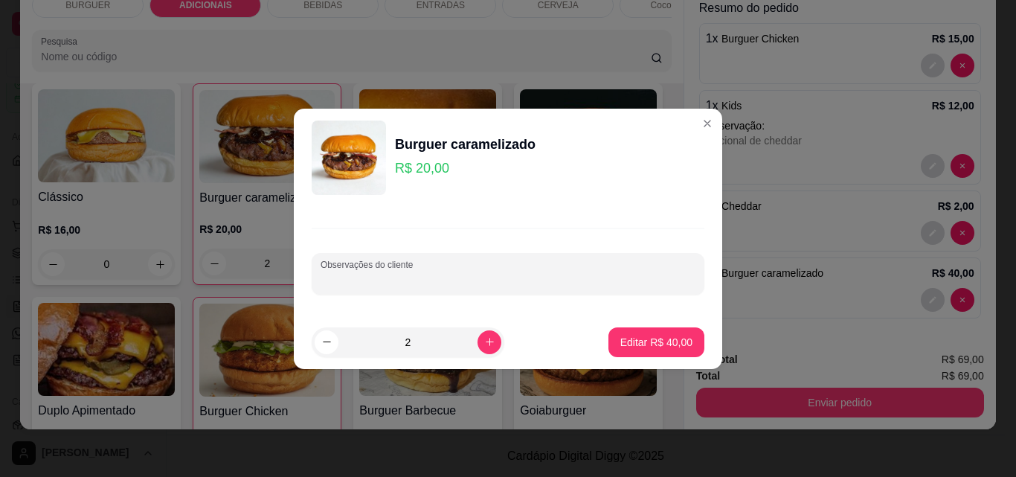
click at [347, 273] on input "Observações do cliente" at bounding box center [508, 279] width 375 height 15
type input "s"
type input "os 2 sem cebola"
click at [630, 338] on p "Editar R$ 40,00" at bounding box center [656, 342] width 70 height 14
type input "0"
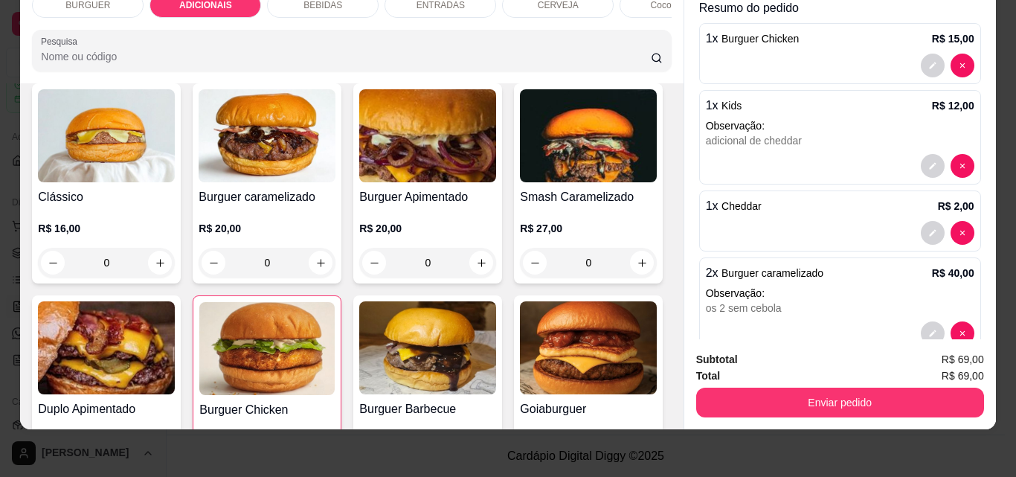
scroll to position [77, 0]
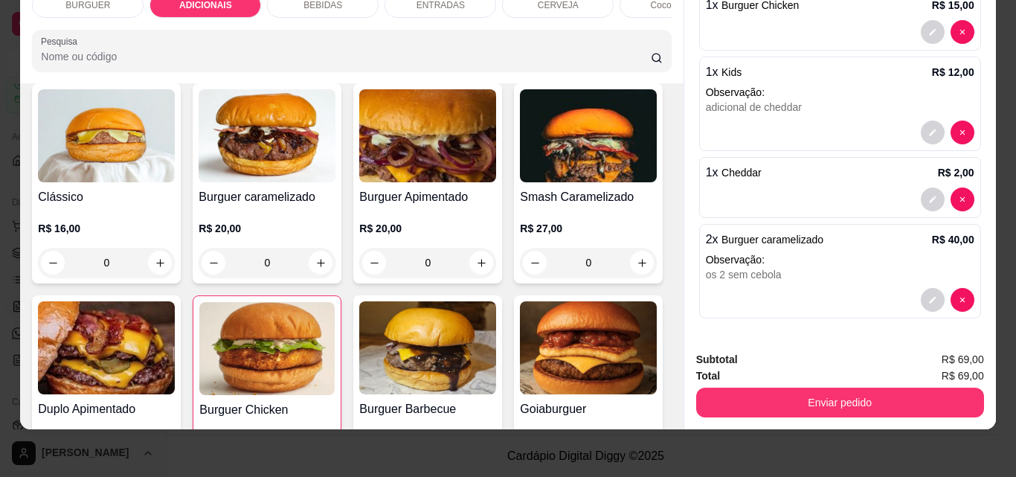
click at [335, 2] on div "BEBIDAS" at bounding box center [323, 5] width 112 height 25
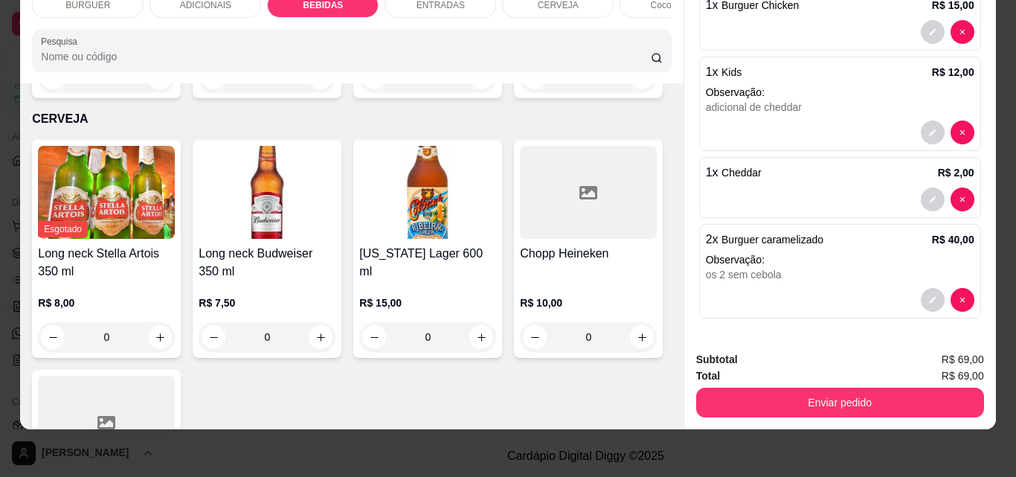
scroll to position [2422, 0]
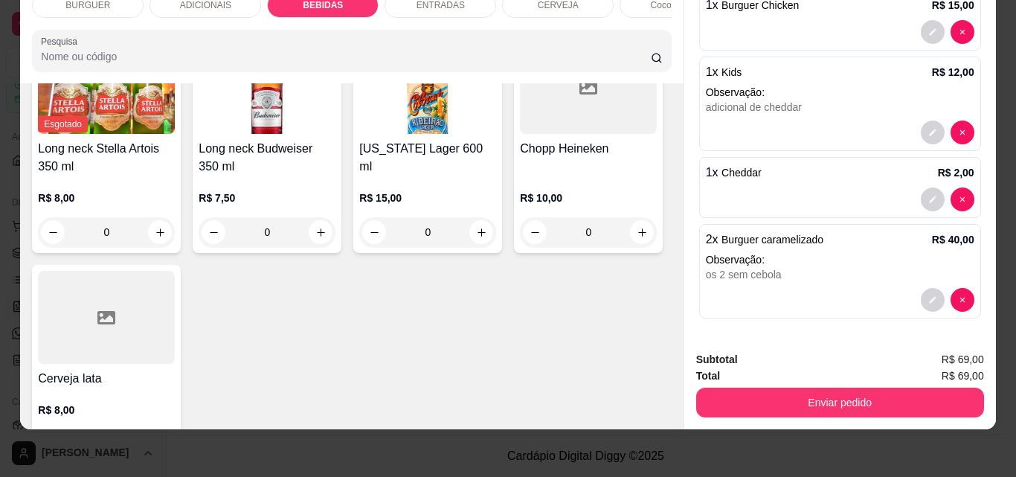
type input "1"
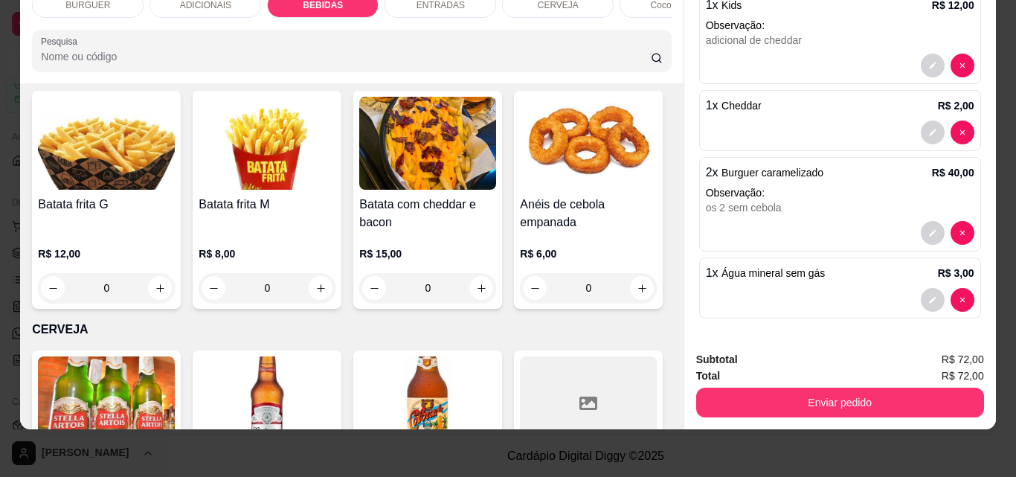
scroll to position [1971, 0]
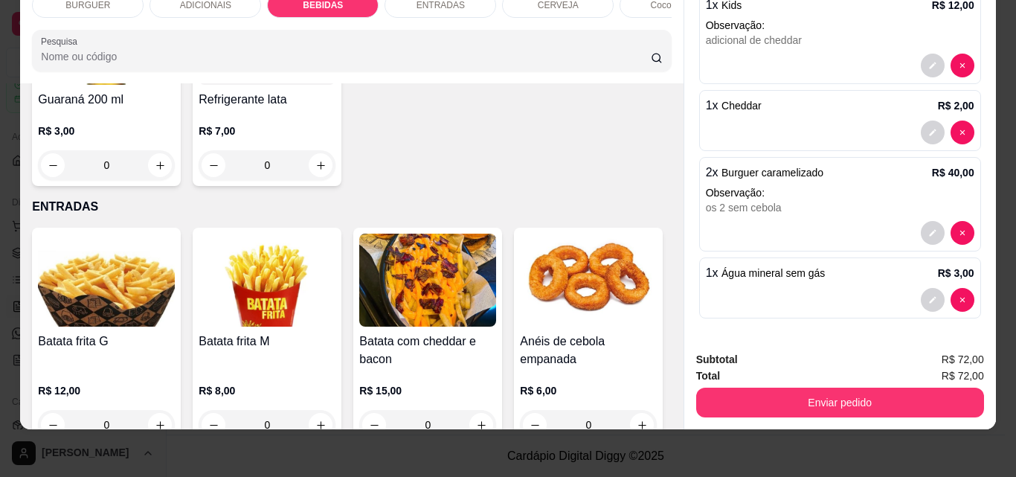
type input "1"
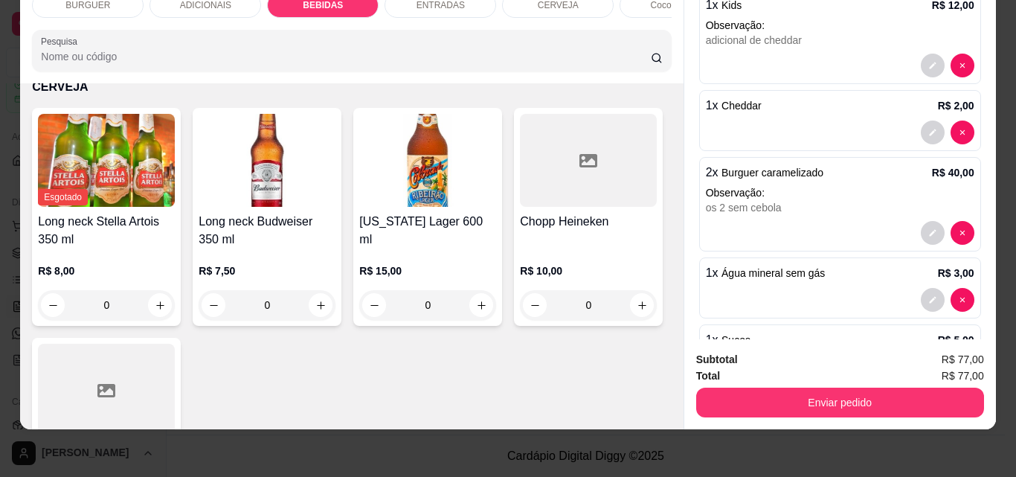
scroll to position [211, 0]
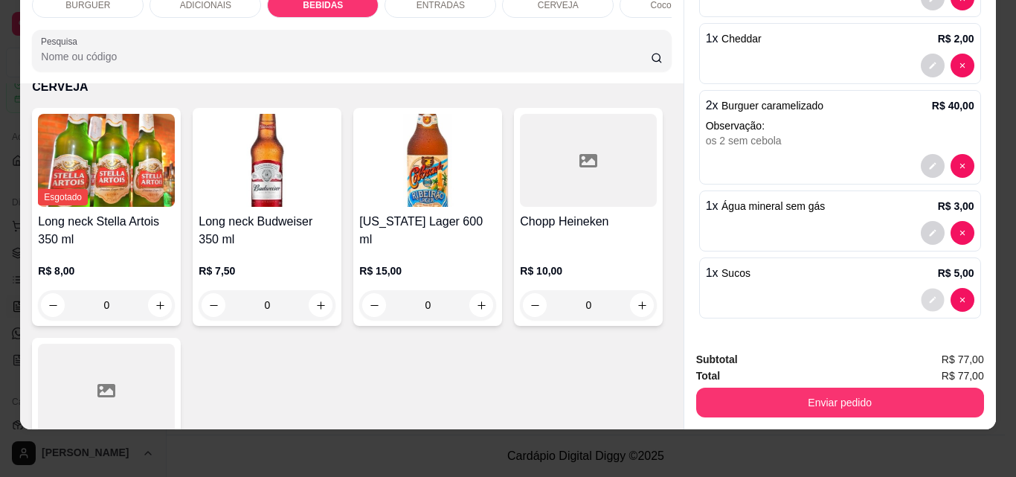
click at [921, 289] on button "decrease-product-quantity" at bounding box center [932, 300] width 23 height 23
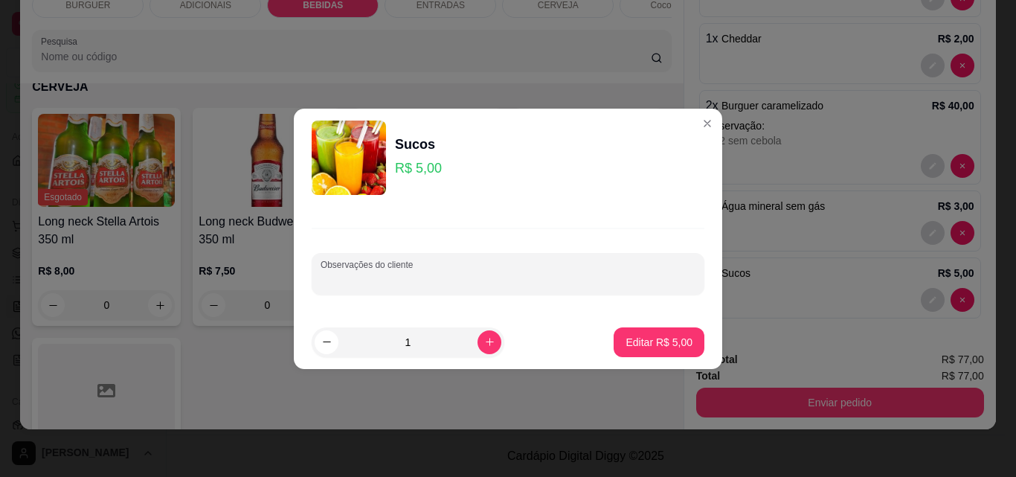
click at [511, 283] on input "Observações do cliente" at bounding box center [508, 279] width 375 height 15
type input "maracujá"
click at [661, 341] on p "Editar R$ 5,00" at bounding box center [659, 342] width 65 height 14
type input "0"
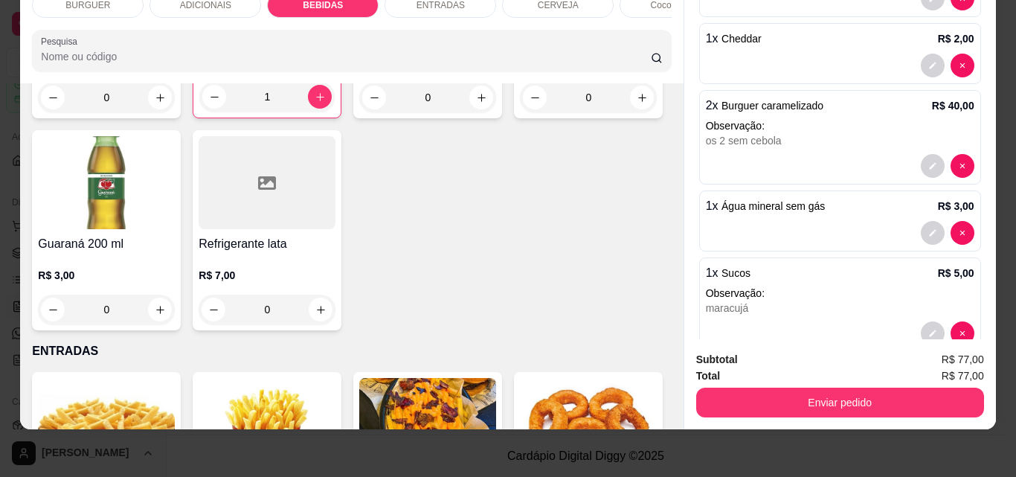
scroll to position [1713, 0]
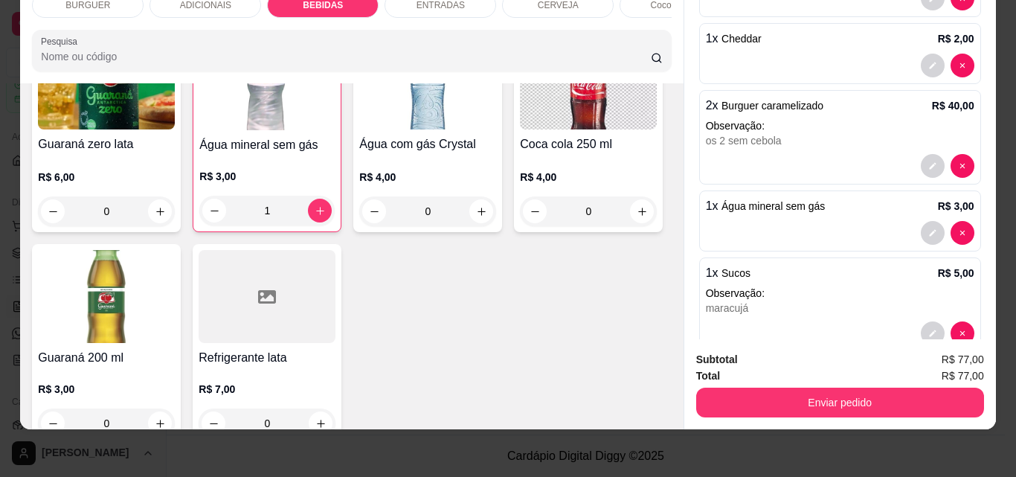
type input "1"
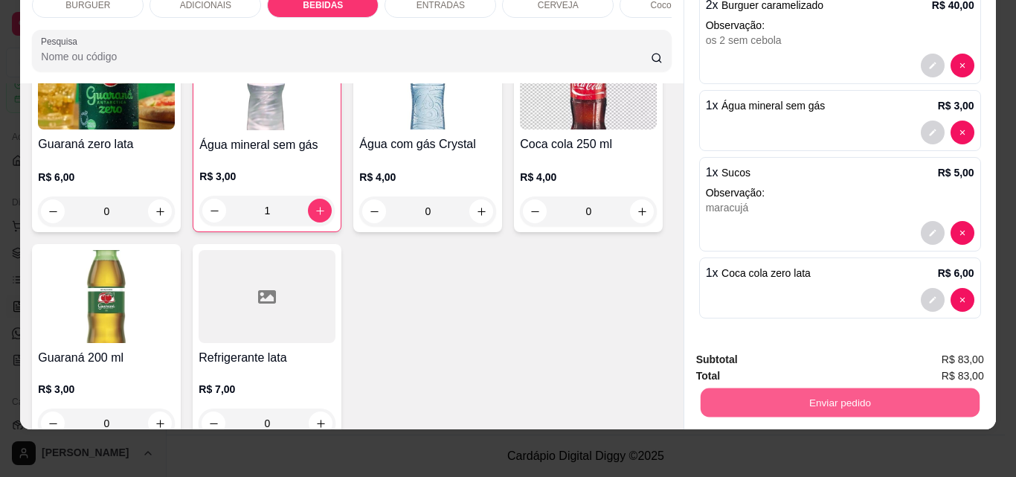
click at [796, 387] on button "Enviar pedido" at bounding box center [839, 401] width 279 height 29
click at [803, 354] on button "Não registrar e enviar pedido" at bounding box center [790, 355] width 150 height 28
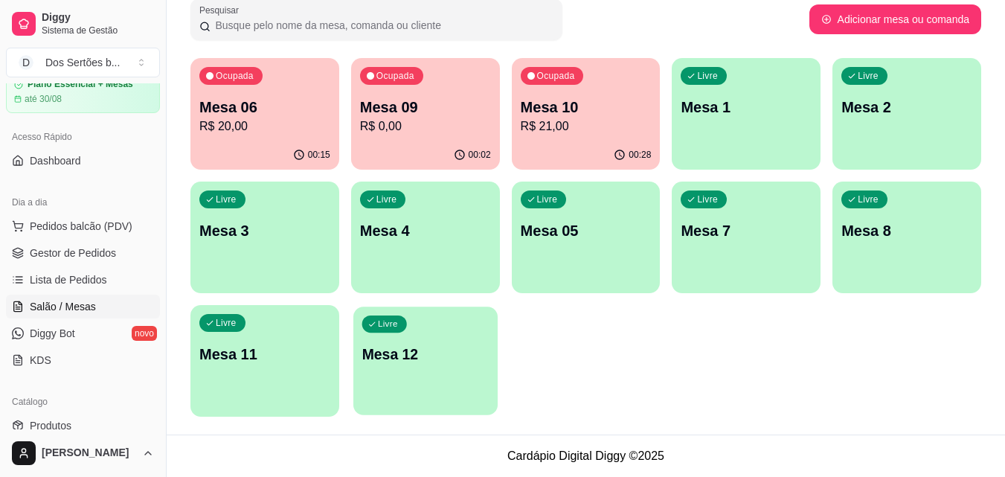
click at [451, 364] on div "Livre Mesa 12" at bounding box center [425, 351] width 144 height 91
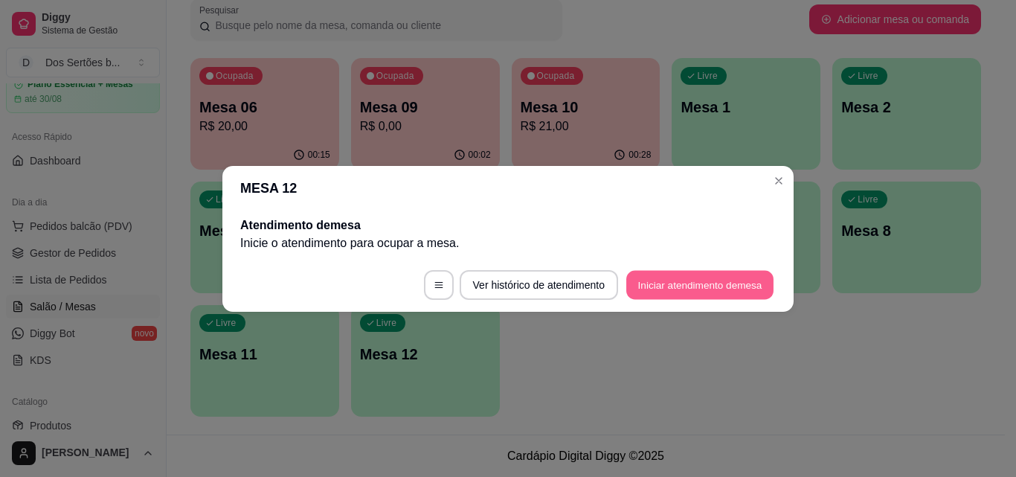
click at [680, 282] on button "Iniciar atendimento de mesa" at bounding box center [699, 284] width 147 height 29
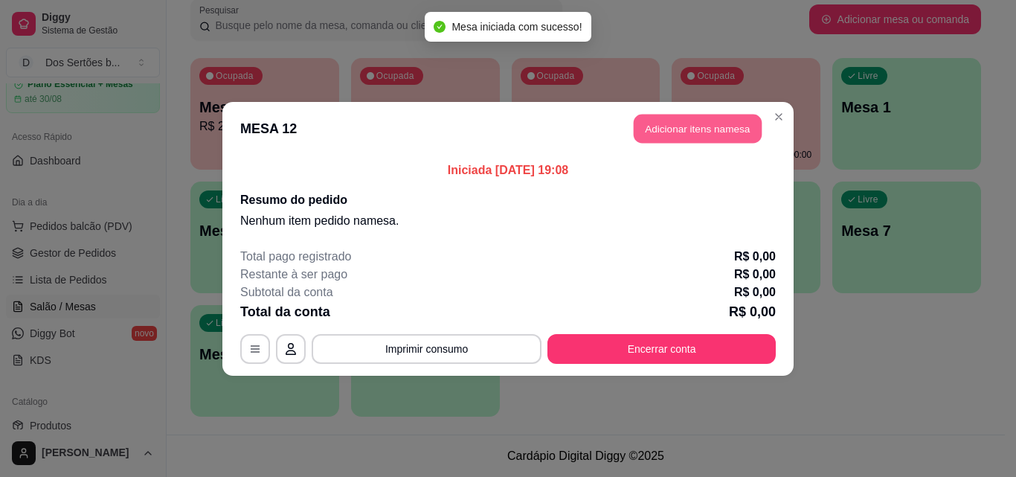
click at [672, 119] on button "Adicionar itens na mesa" at bounding box center [698, 128] width 128 height 29
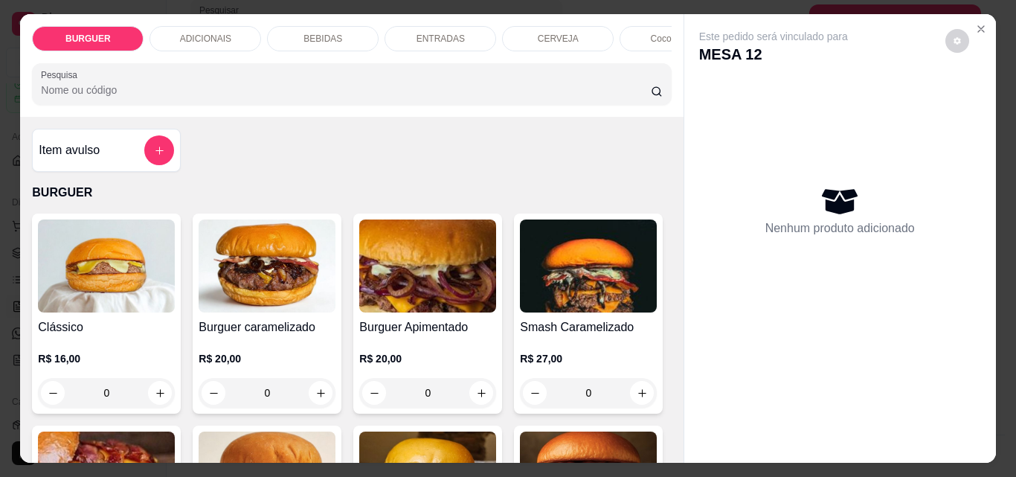
click at [239, 32] on div "ADICIONAIS" at bounding box center [205, 38] width 112 height 25
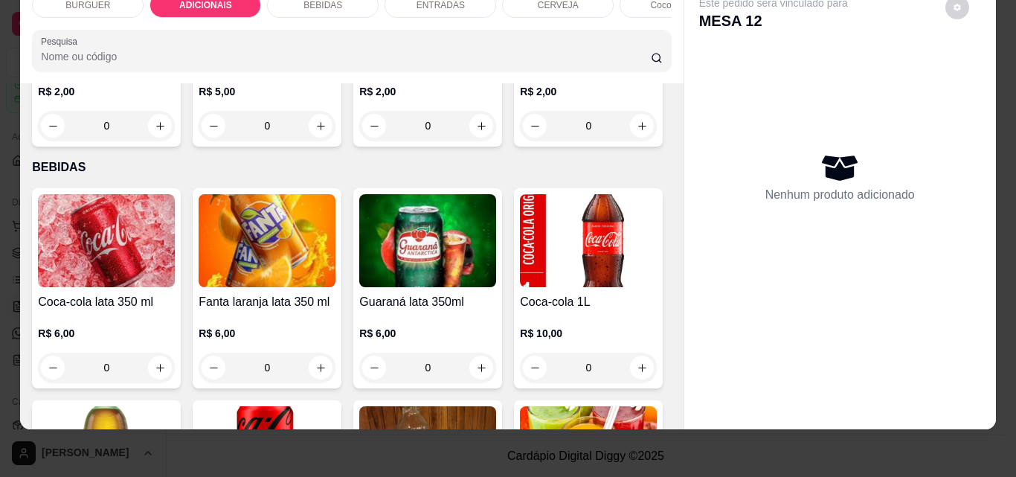
scroll to position [1254, 0]
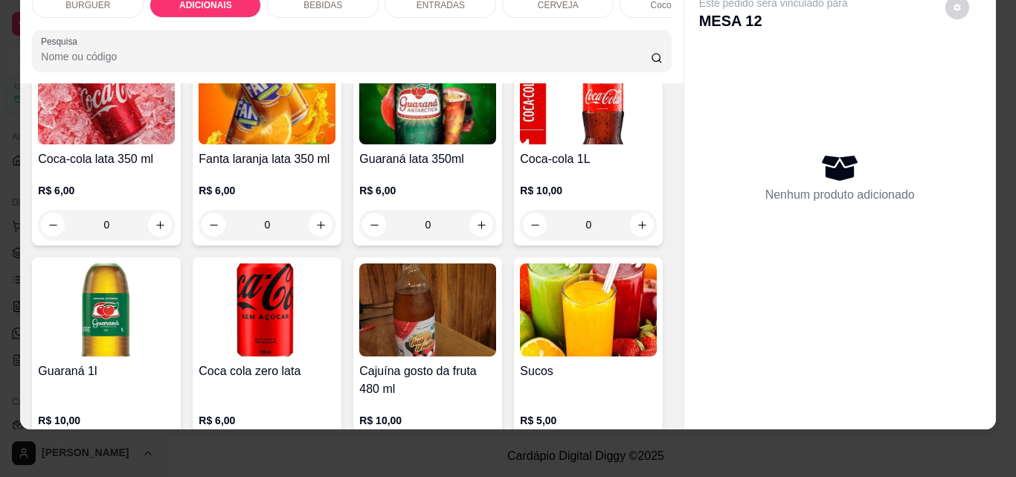
click at [421, 5] on div "ENTRADAS" at bounding box center [440, 5] width 112 height 25
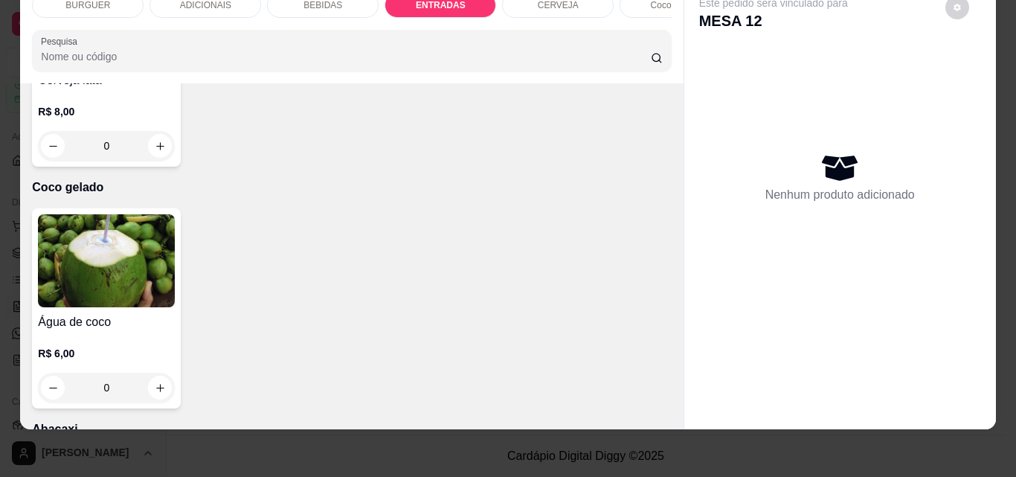
scroll to position [2743, 0]
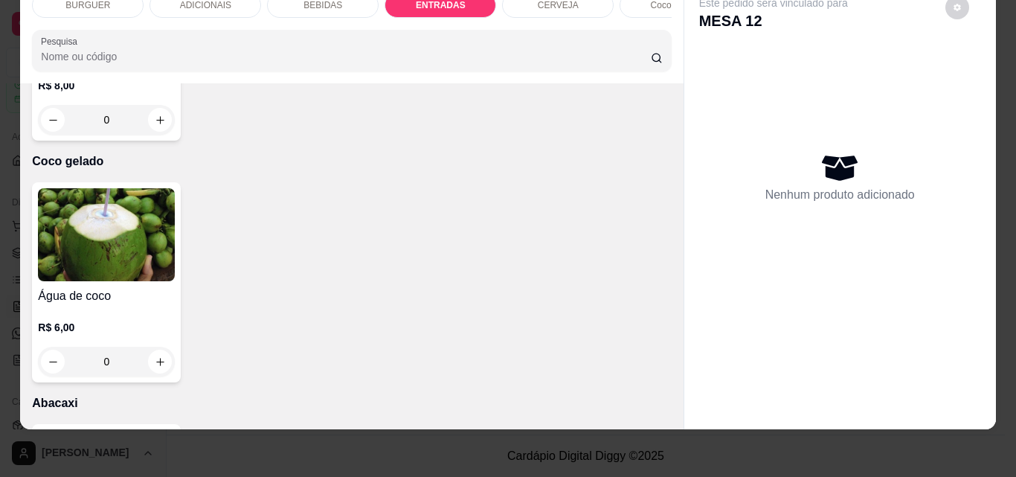
type input "1"
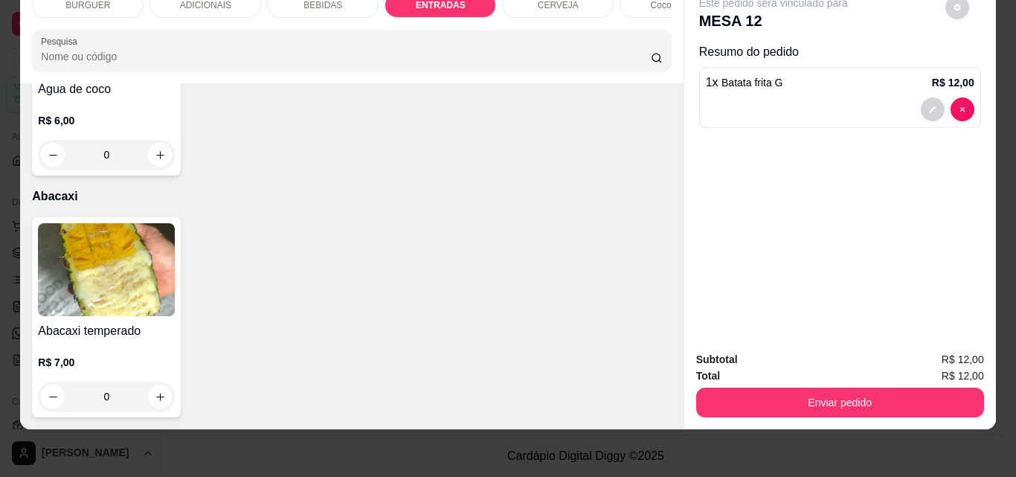
scroll to position [3305, 0]
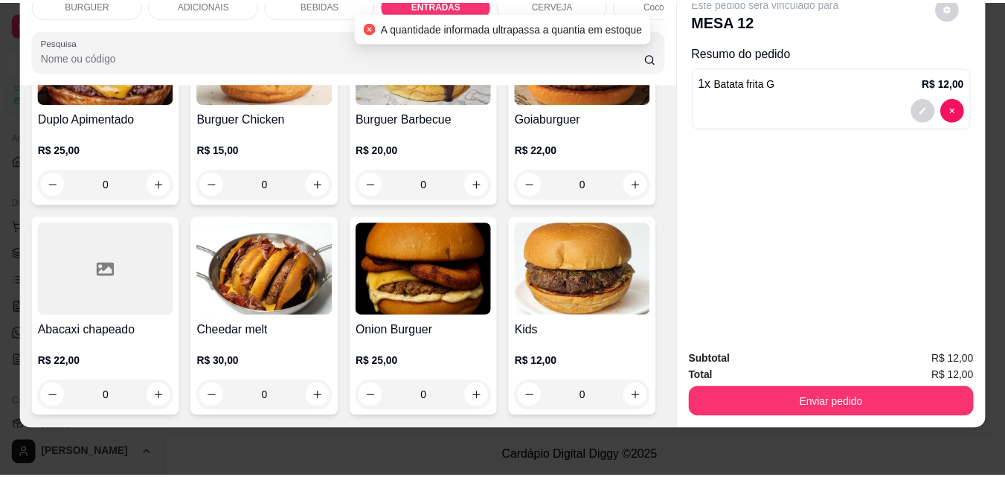
scroll to position [0, 0]
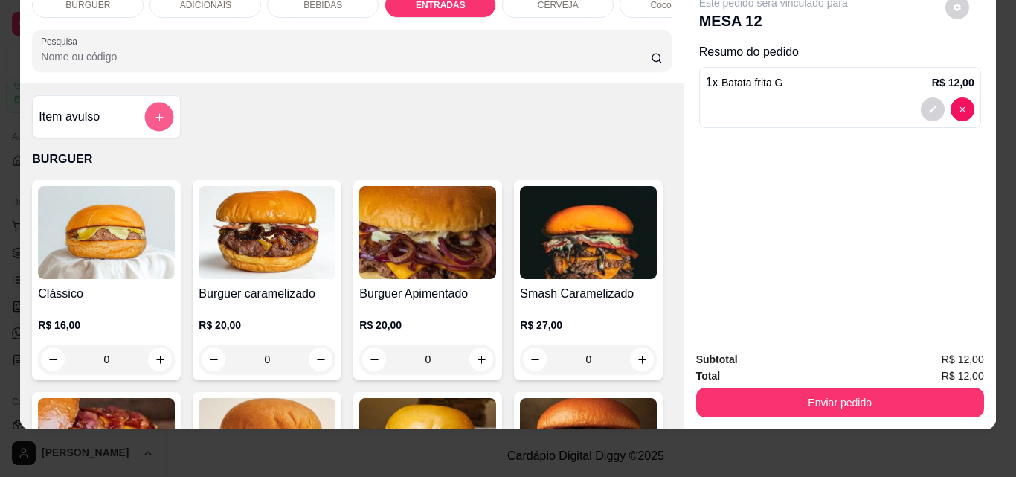
click at [147, 116] on button "add-separate-item" at bounding box center [159, 117] width 29 height 29
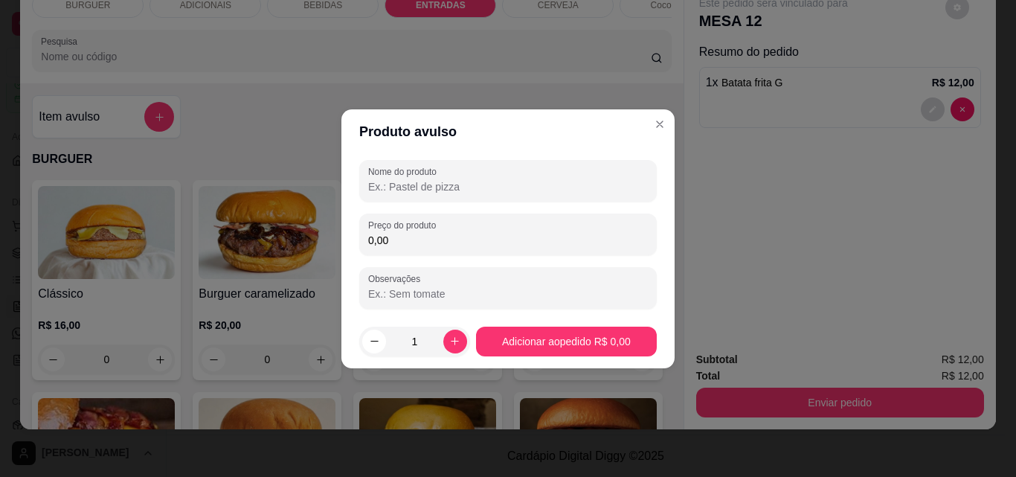
click at [376, 191] on input "Nome do produto" at bounding box center [508, 186] width 280 height 15
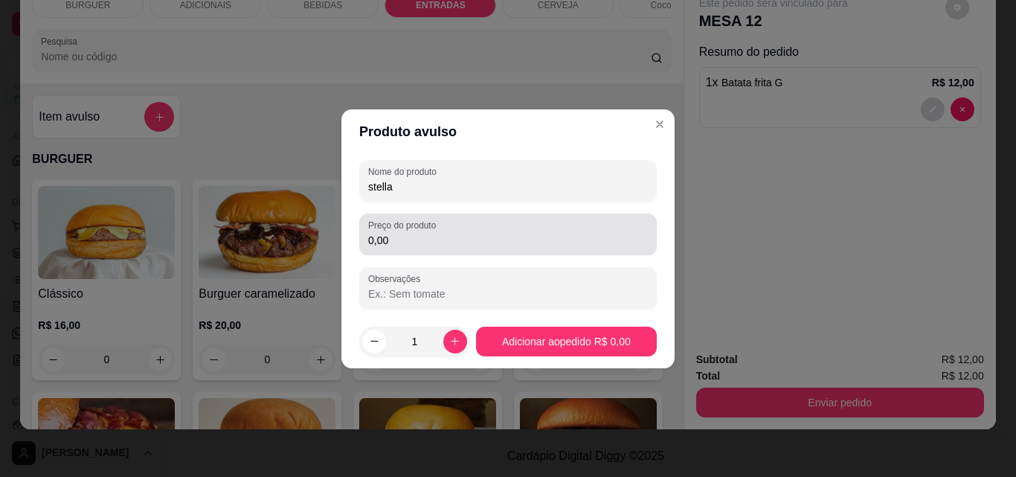
type input "stella"
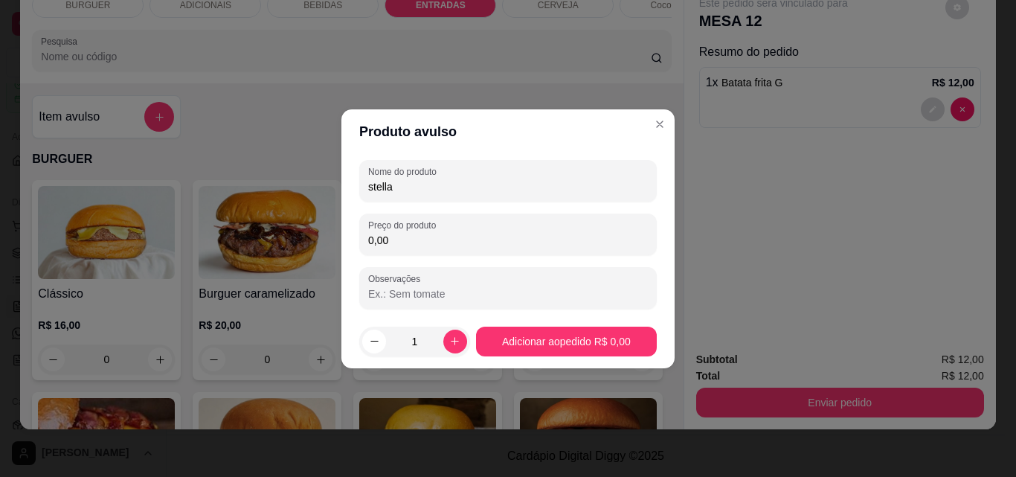
click at [389, 239] on input "0,00" at bounding box center [508, 240] width 280 height 15
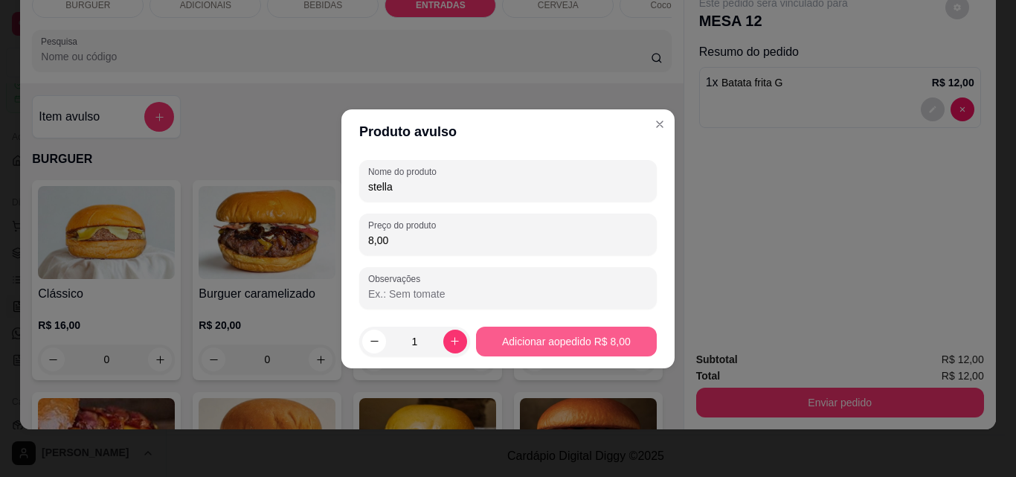
type input "8,00"
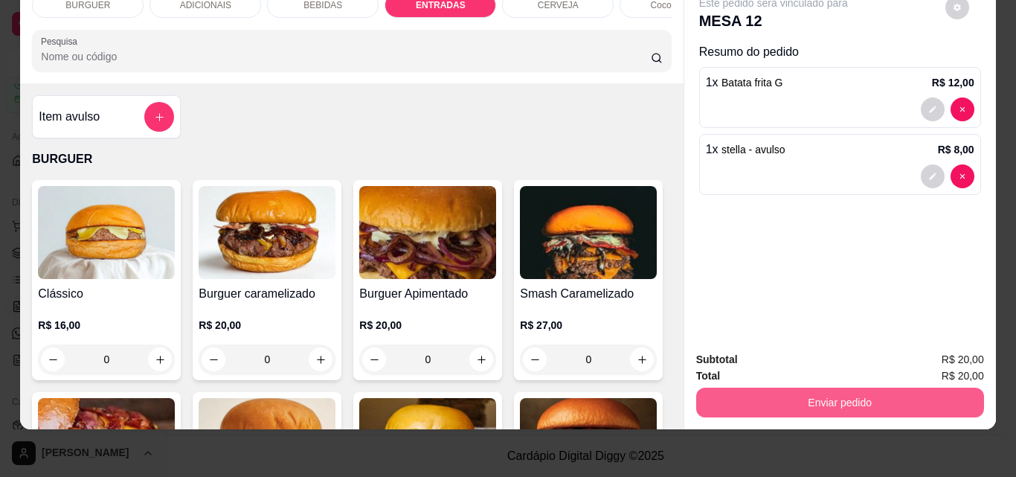
click at [844, 395] on button "Enviar pedido" at bounding box center [840, 402] width 288 height 30
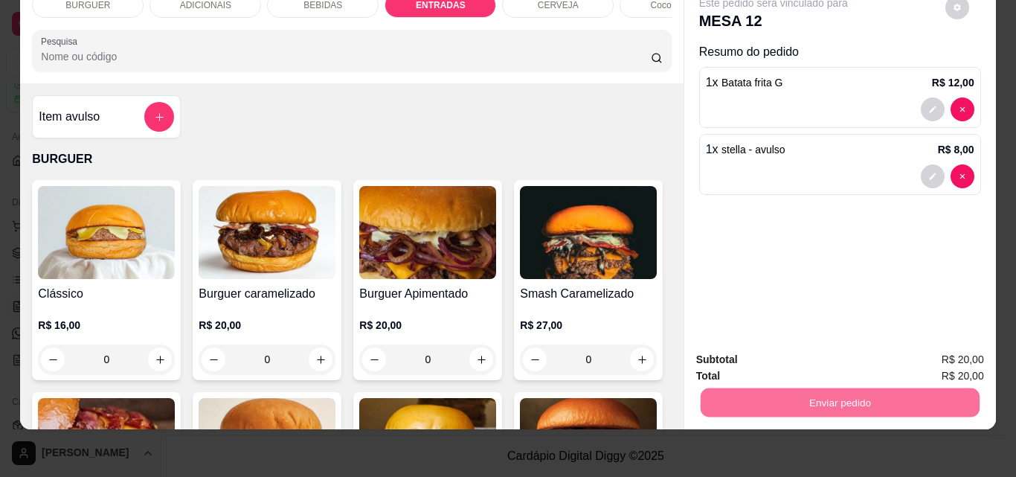
click at [753, 347] on button "Não registrar e enviar pedido" at bounding box center [790, 355] width 150 height 28
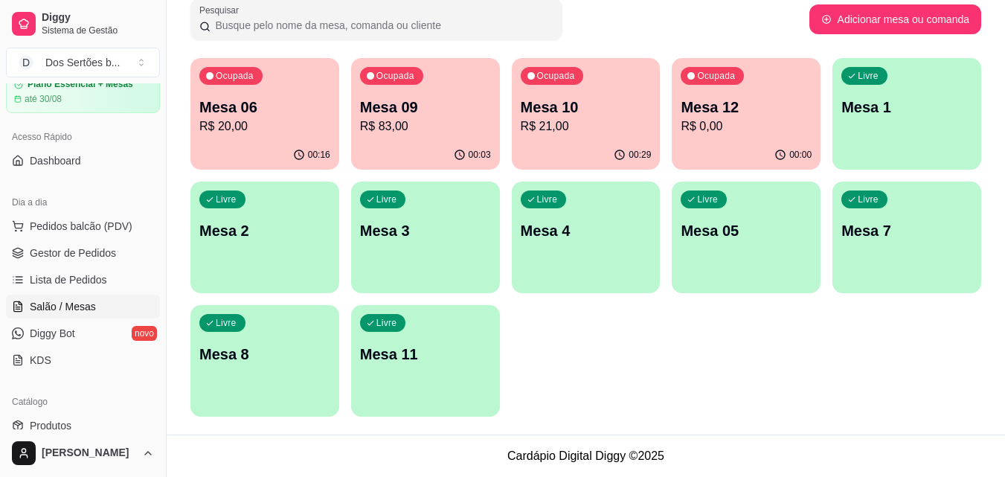
drag, startPoint x: 41, startPoint y: 215, endPoint x: 114, endPoint y: 120, distance: 119.3
click at [114, 120] on div "Acesso Rápido Dashboard" at bounding box center [83, 148] width 166 height 59
click at [160, 271] on button "Toggle Sidebar" at bounding box center [166, 238] width 12 height 477
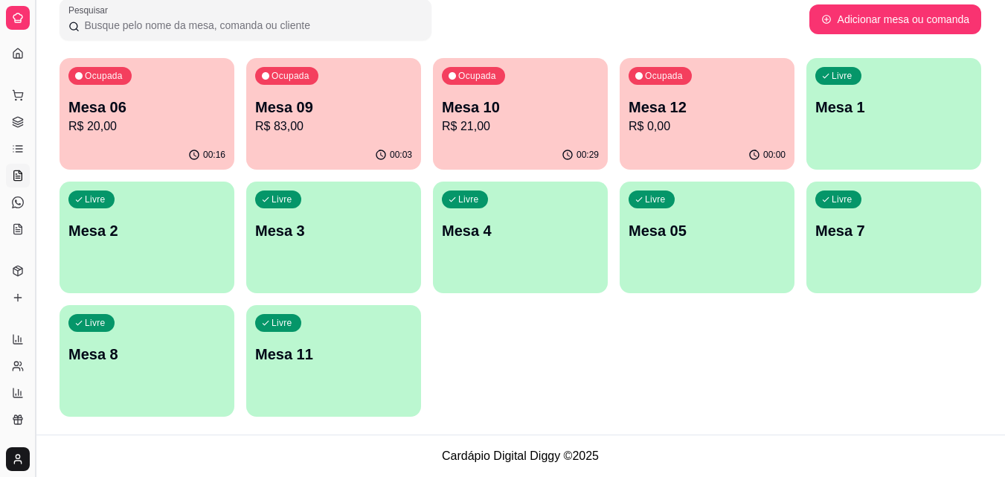
click at [39, 215] on button "Toggle Sidebar" at bounding box center [35, 238] width 12 height 477
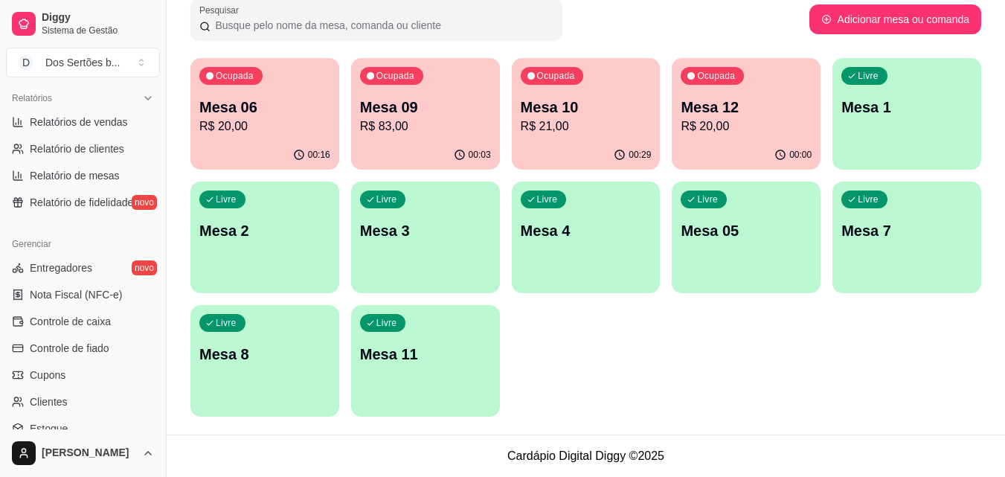
scroll to position [593, 0]
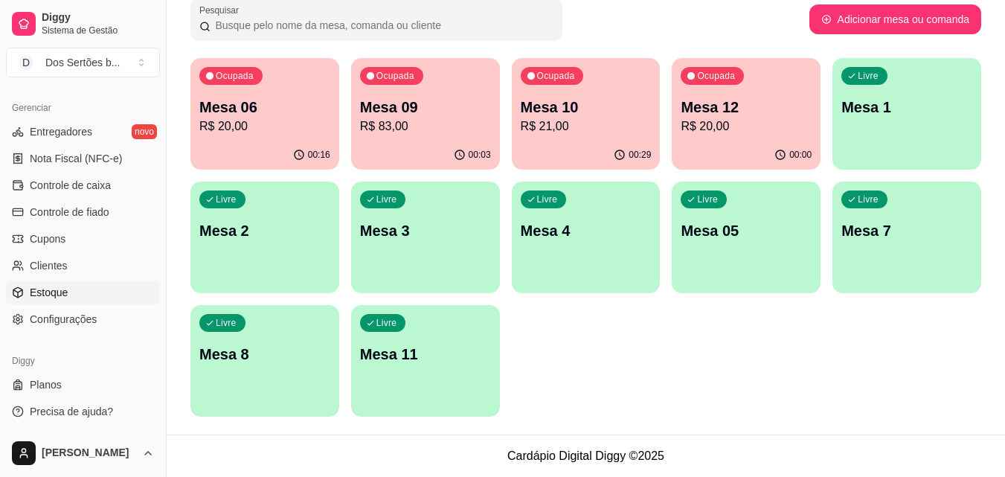
click at [91, 285] on link "Estoque" at bounding box center [83, 292] width 154 height 24
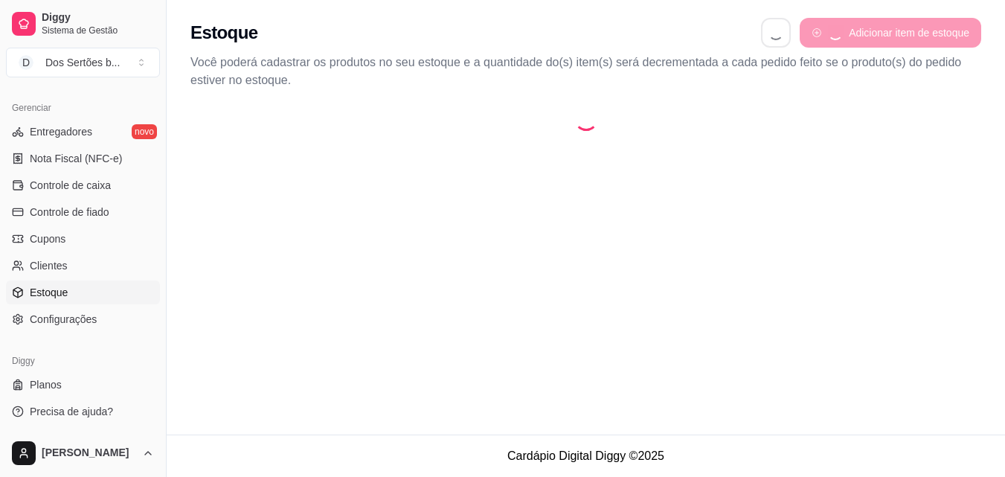
select select "QUANTITY_ORDER"
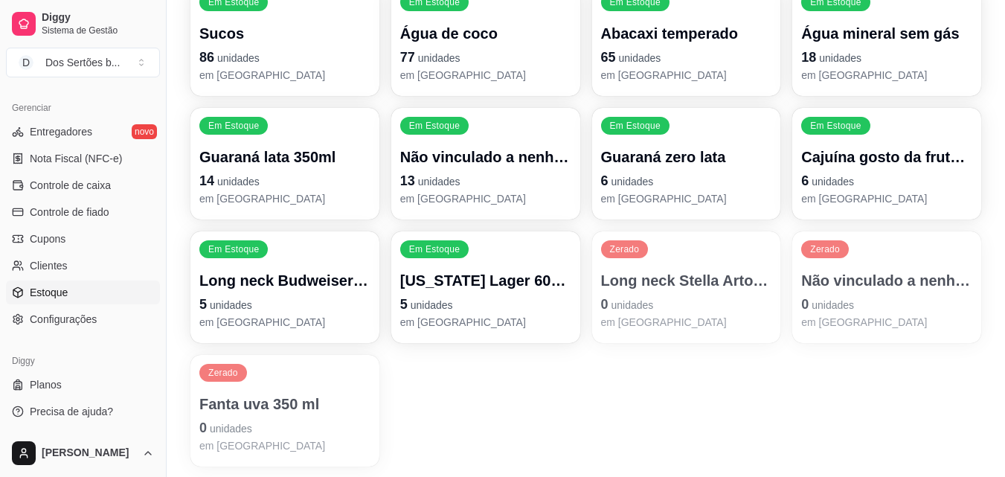
scroll to position [294, 0]
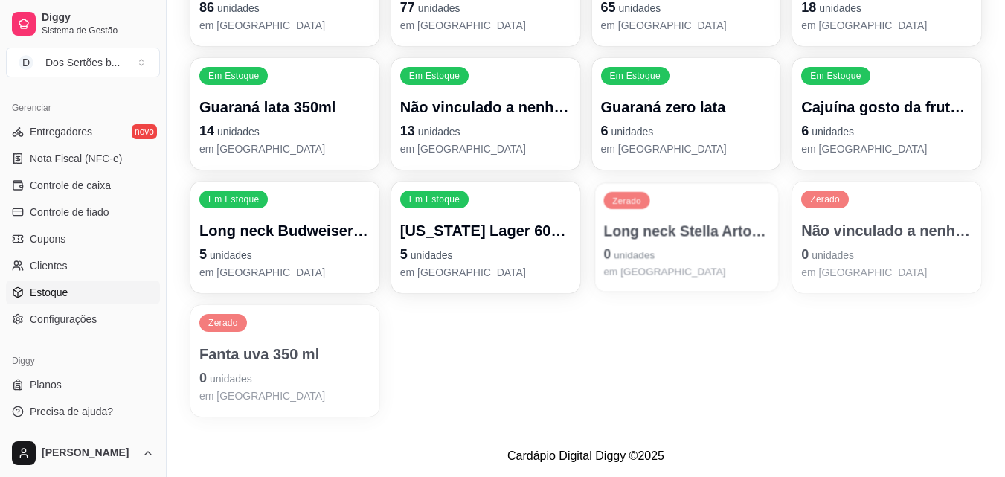
click at [690, 223] on p "Long neck Stella Artois 350 ml" at bounding box center [686, 231] width 166 height 20
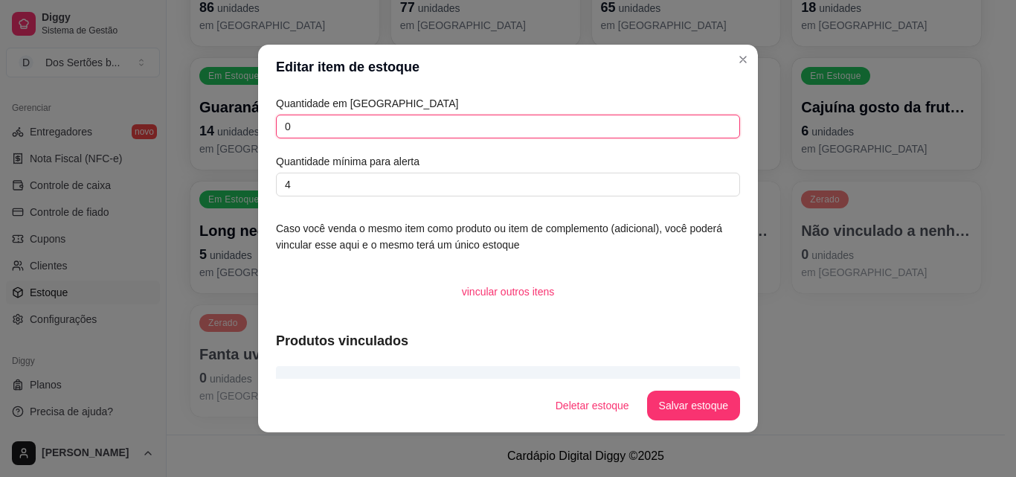
click at [312, 129] on input "0" at bounding box center [508, 127] width 464 height 24
type input "50"
click at [692, 398] on button "Salvar estoque" at bounding box center [693, 405] width 91 height 29
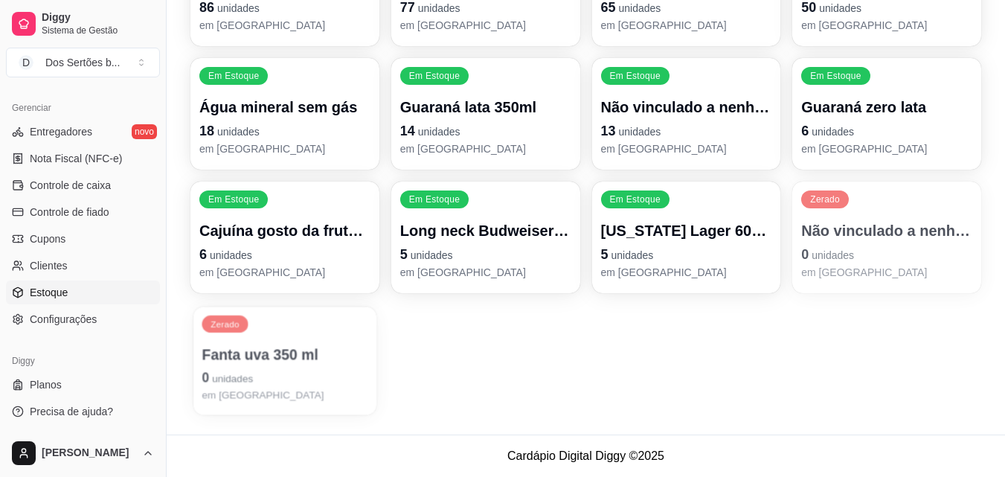
click at [308, 337] on div "Zerado Fanta uva 350 ml 0 unidades em estoque" at bounding box center [284, 360] width 183 height 109
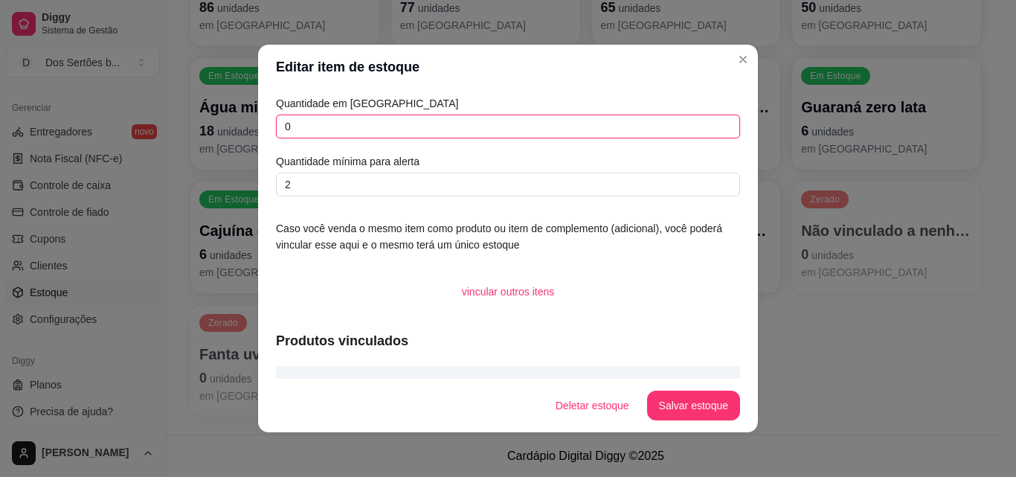
click at [306, 126] on input "0" at bounding box center [508, 127] width 464 height 24
type input "6"
click at [710, 411] on button "Salvar estoque" at bounding box center [693, 405] width 91 height 29
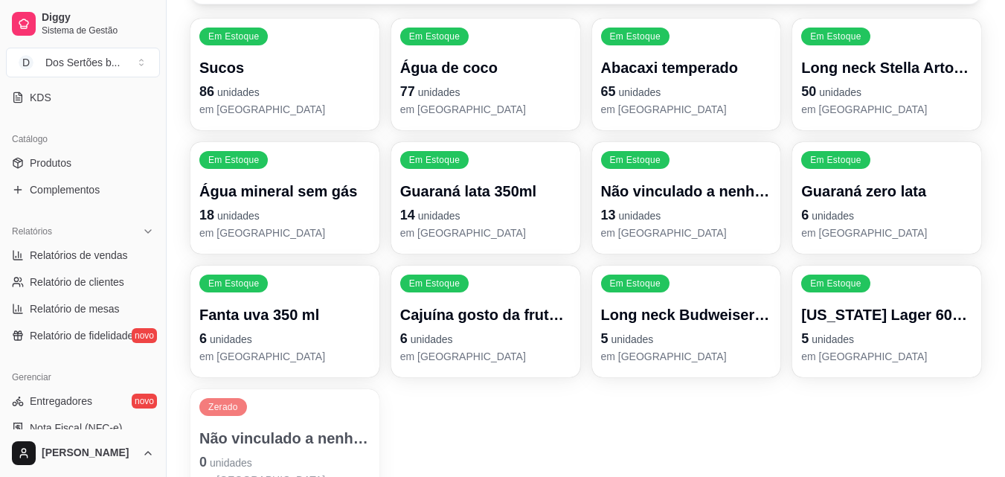
scroll to position [189, 0]
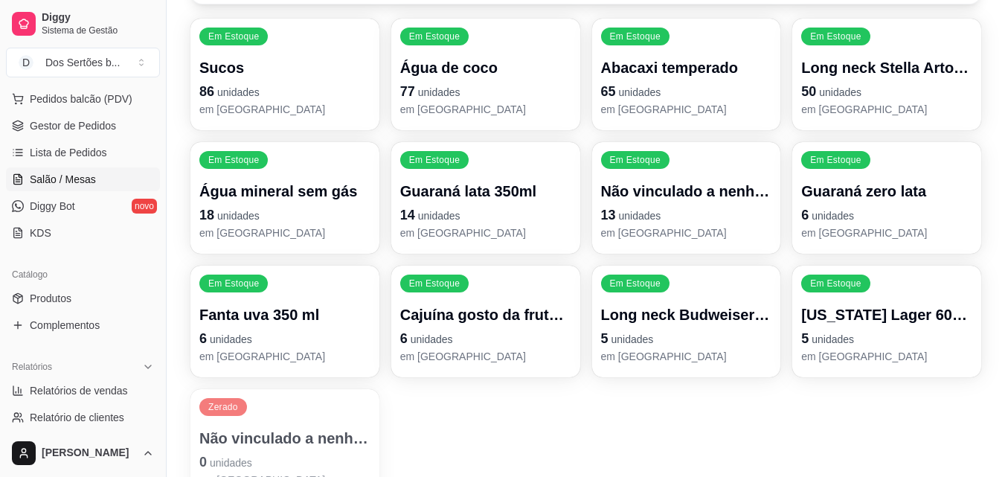
click at [47, 181] on span "Salão / Mesas" at bounding box center [63, 179] width 66 height 15
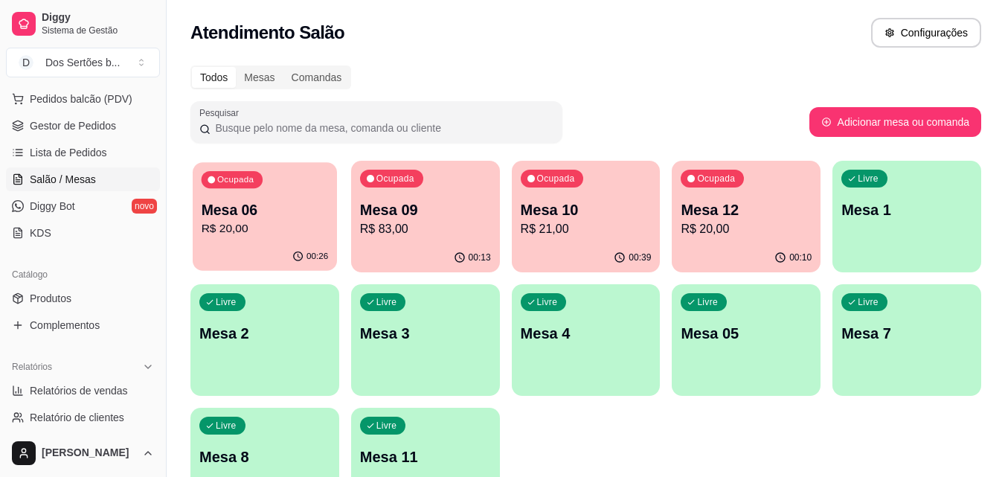
click at [254, 215] on p "Mesa 06" at bounding box center [265, 210] width 127 height 20
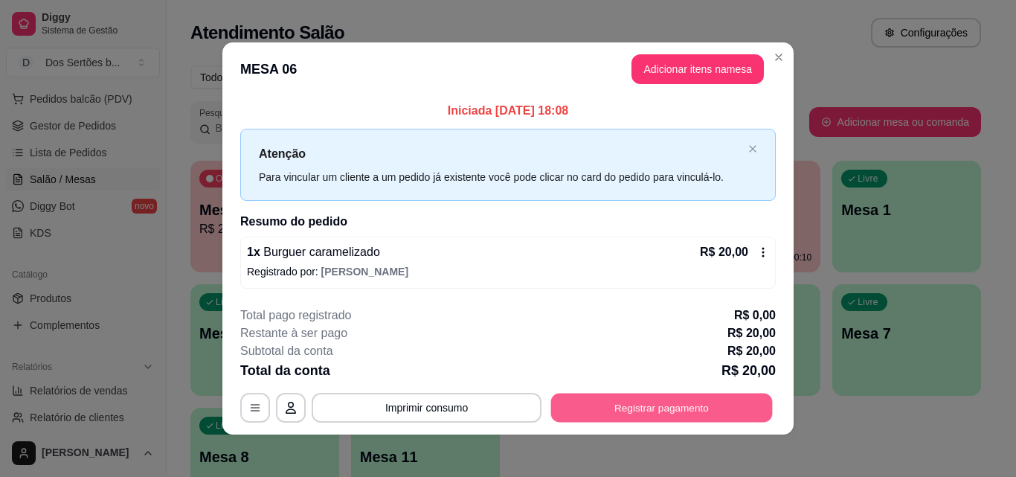
click at [609, 400] on button "Registrar pagamento" at bounding box center [662, 407] width 222 height 29
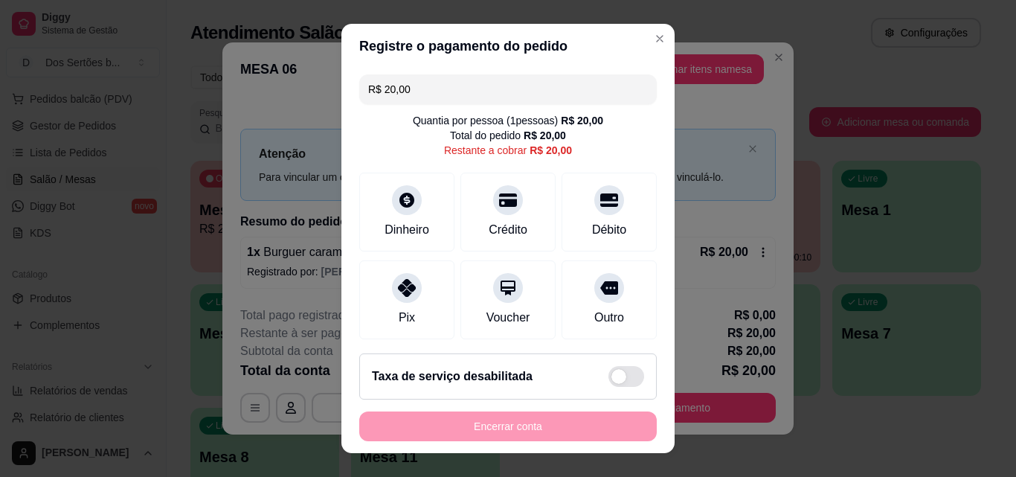
click at [408, 260] on div "R$ 20,00 Quantia por pessoa ( 1 pessoas) R$ 20,00 Total do pedido R$ 20,00 Rest…" at bounding box center [507, 204] width 333 height 273
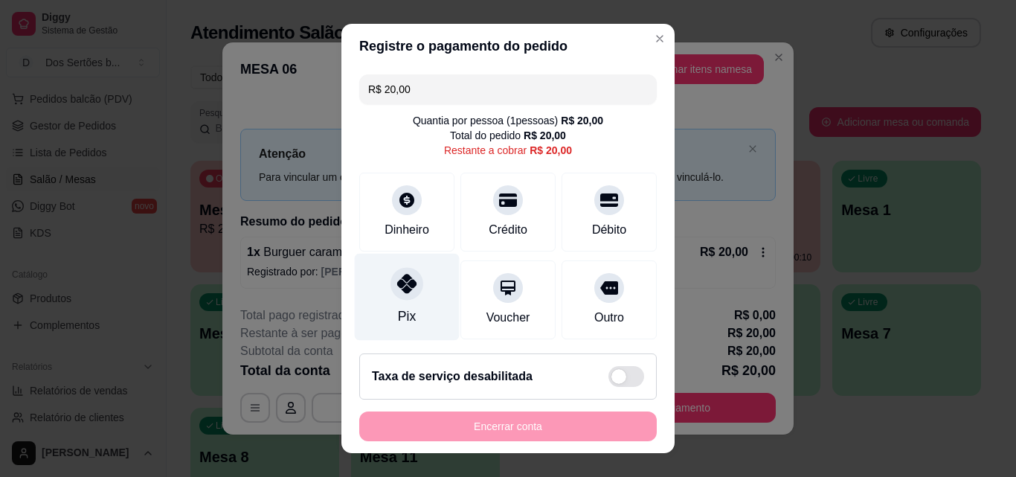
click at [397, 279] on icon at bounding box center [406, 283] width 19 height 19
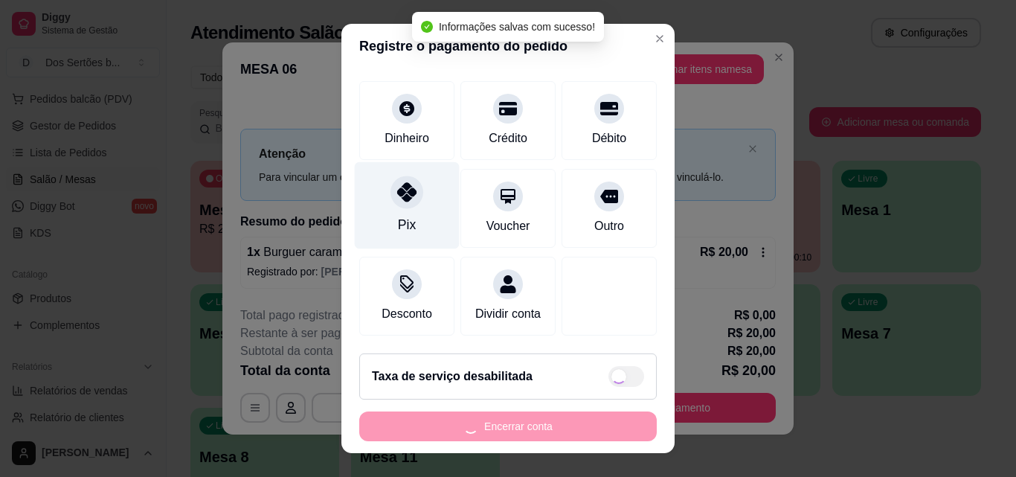
type input "R$ 0,00"
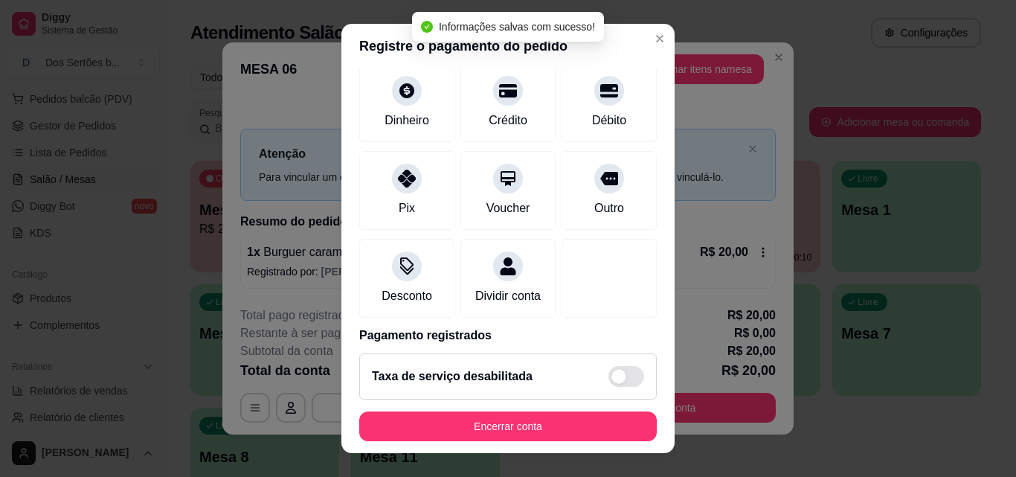
scroll to position [172, 0]
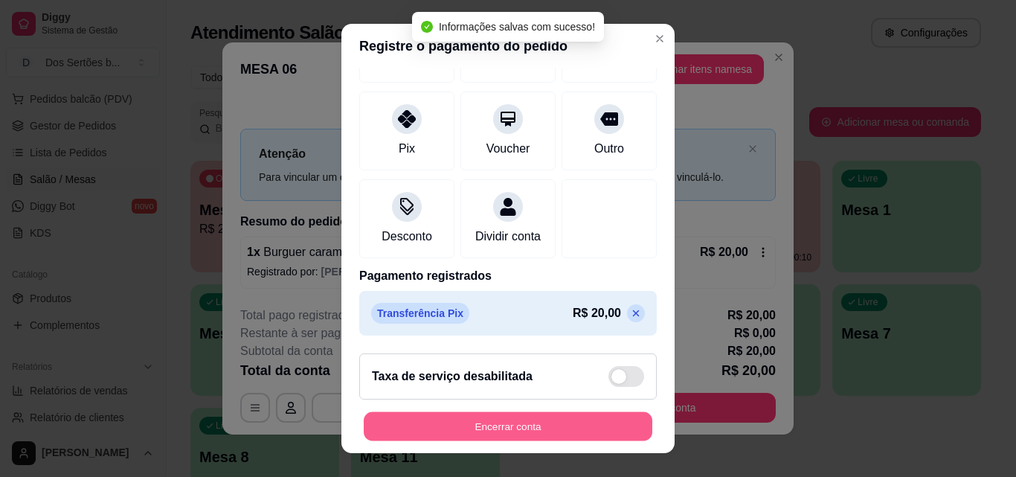
click at [550, 425] on button "Encerrar conta" at bounding box center [508, 426] width 289 height 29
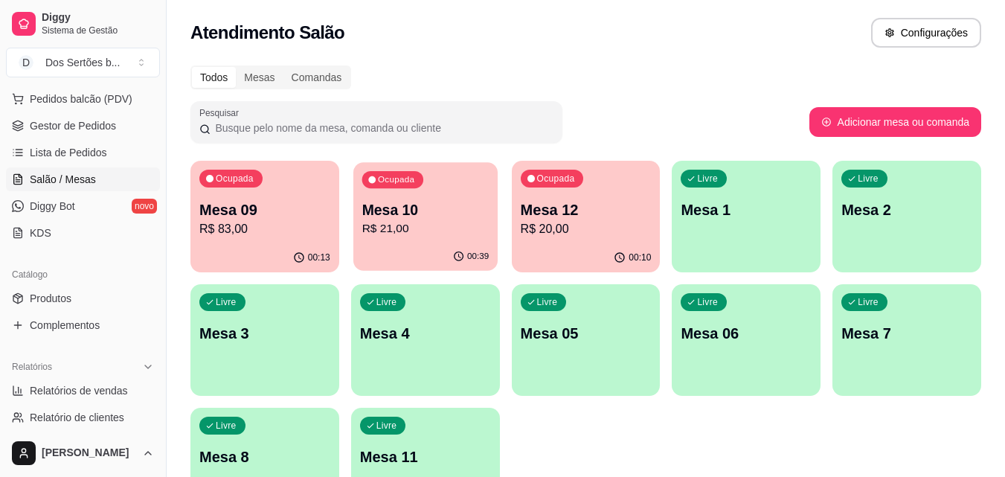
click at [409, 238] on div "Ocupada Mesa 10 R$ 21,00" at bounding box center [425, 202] width 144 height 80
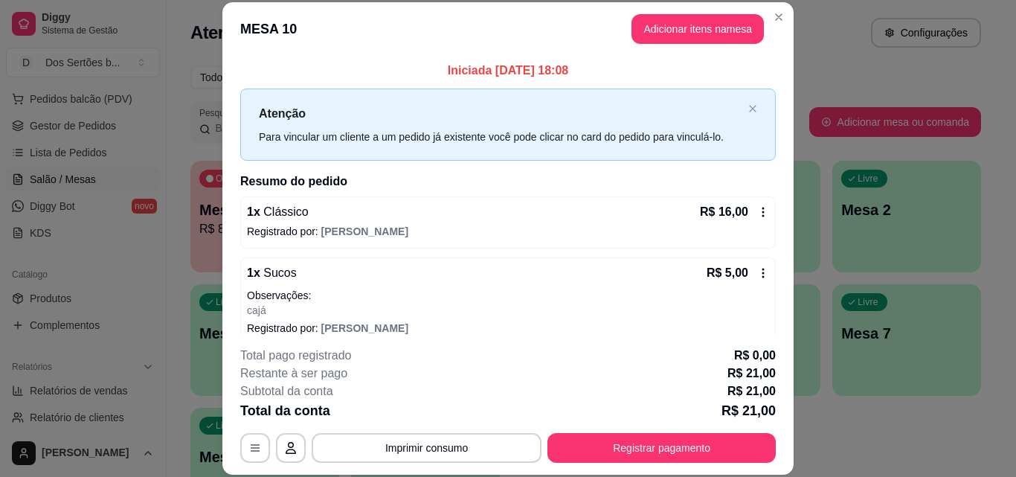
scroll to position [16, 0]
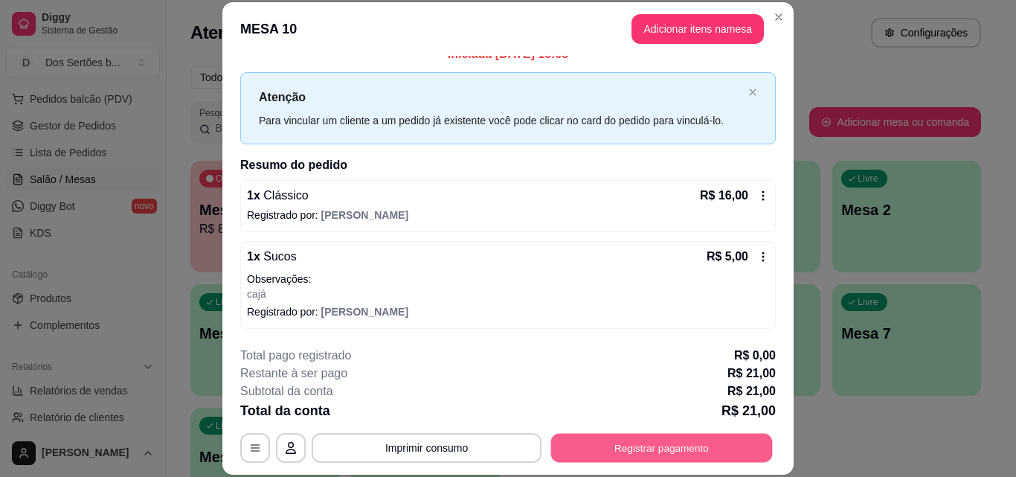
click at [611, 441] on button "Registrar pagamento" at bounding box center [662, 447] width 222 height 29
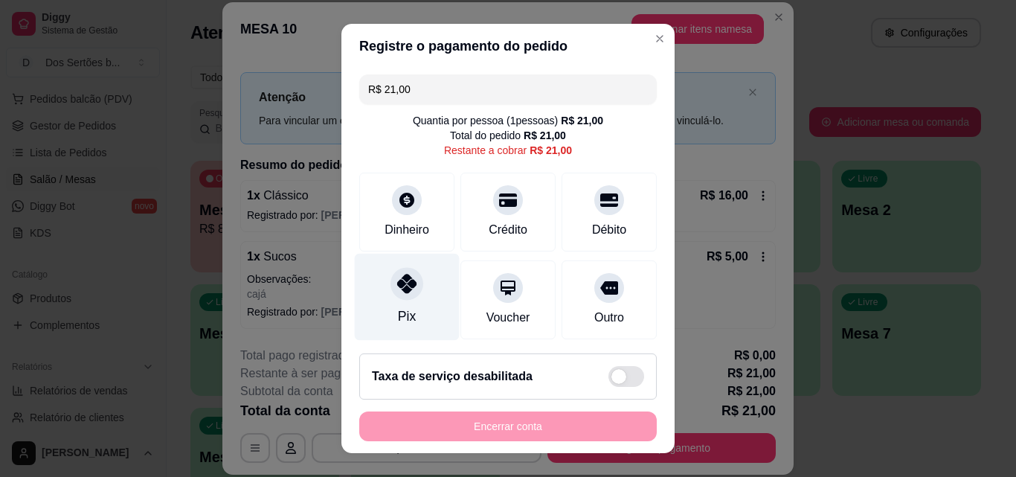
click at [417, 294] on div "Pix" at bounding box center [407, 297] width 105 height 87
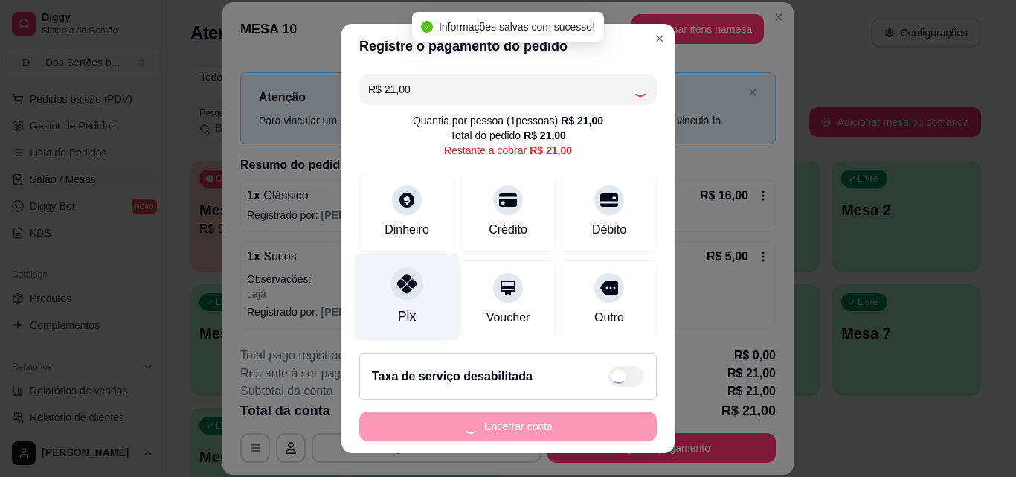
type input "R$ 0,00"
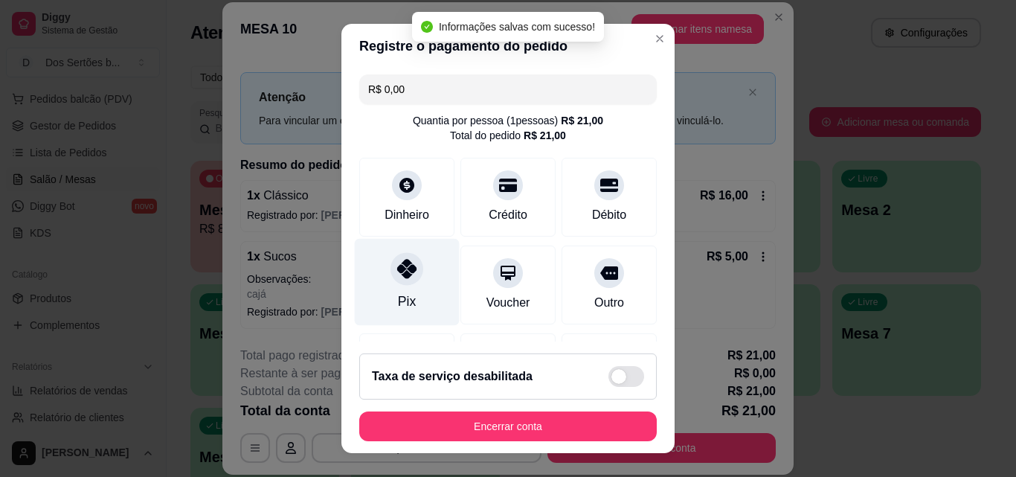
scroll to position [172, 0]
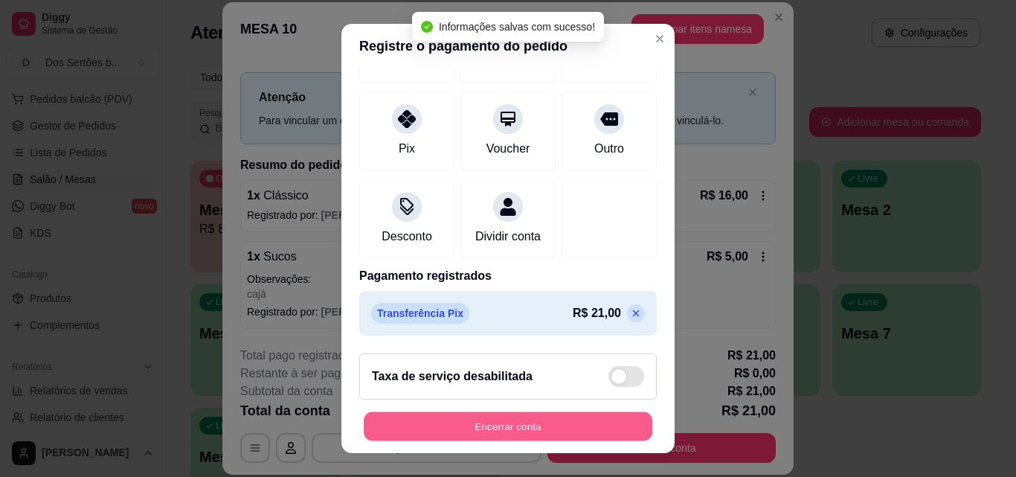
click at [556, 435] on button "Encerrar conta" at bounding box center [508, 426] width 289 height 29
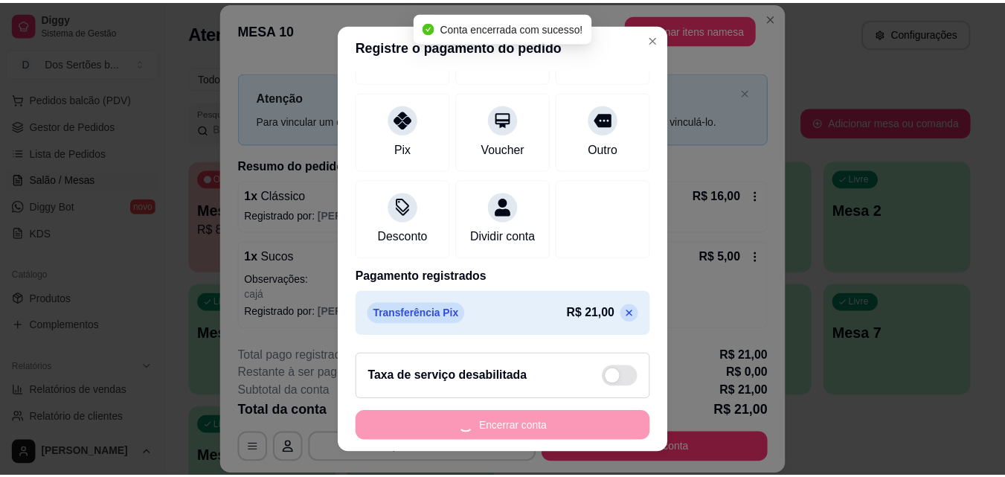
scroll to position [0, 0]
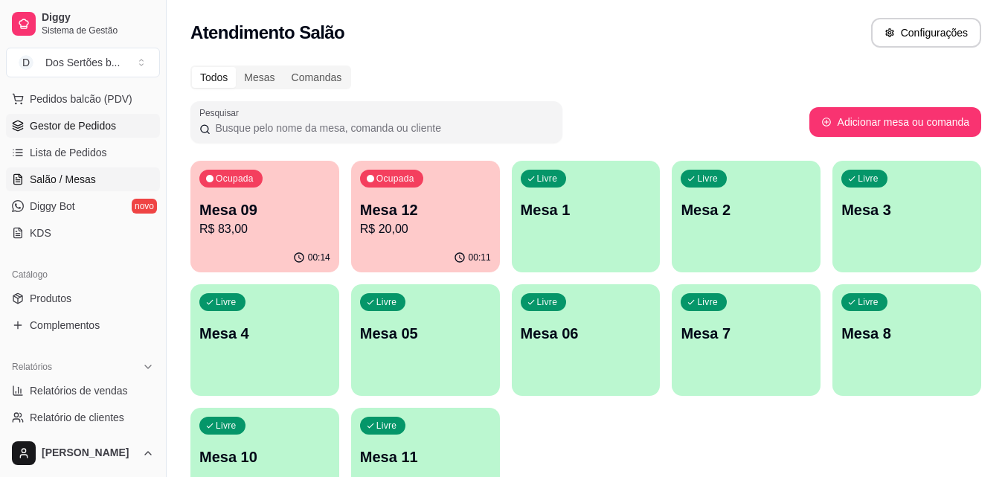
drag, startPoint x: 68, startPoint y: 201, endPoint x: 36, endPoint y: 132, distance: 76.2
click at [36, 132] on span "Gestor de Pedidos" at bounding box center [73, 125] width 86 height 15
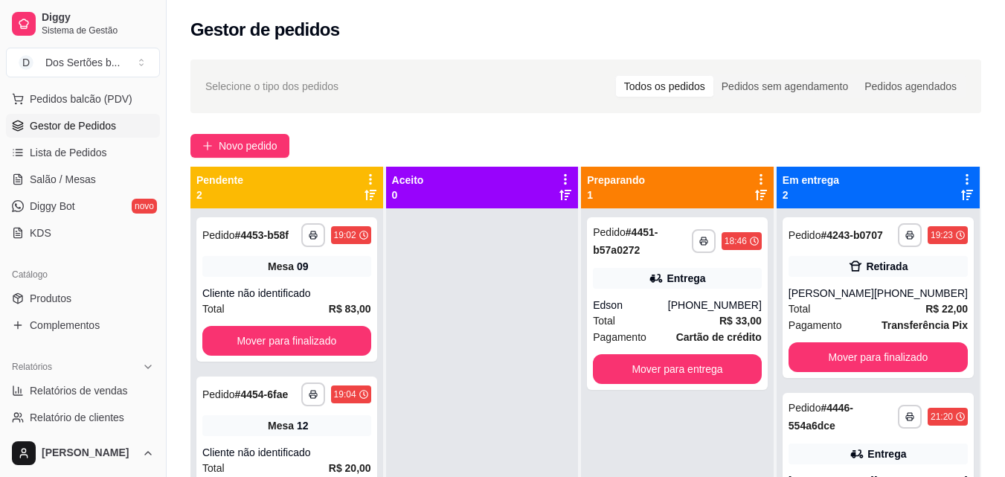
scroll to position [42, 0]
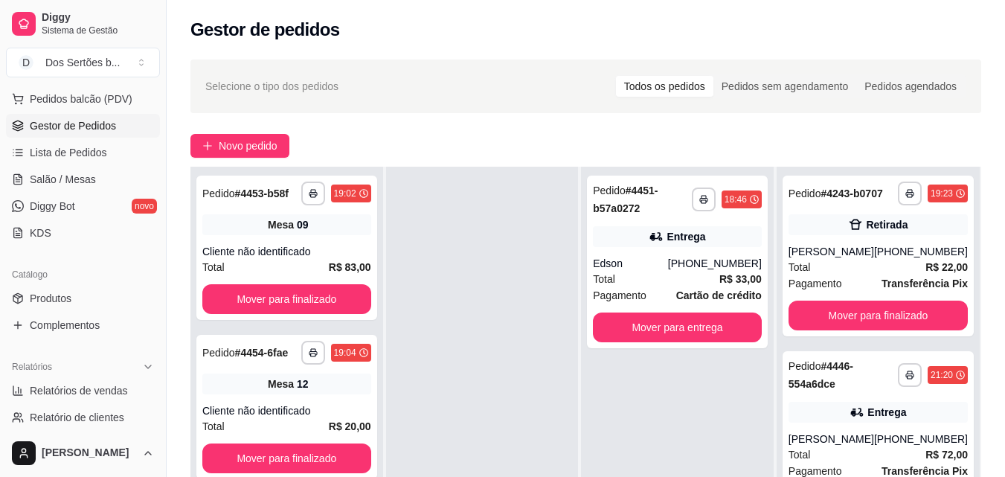
click at [537, 246] on div at bounding box center [482, 405] width 193 height 477
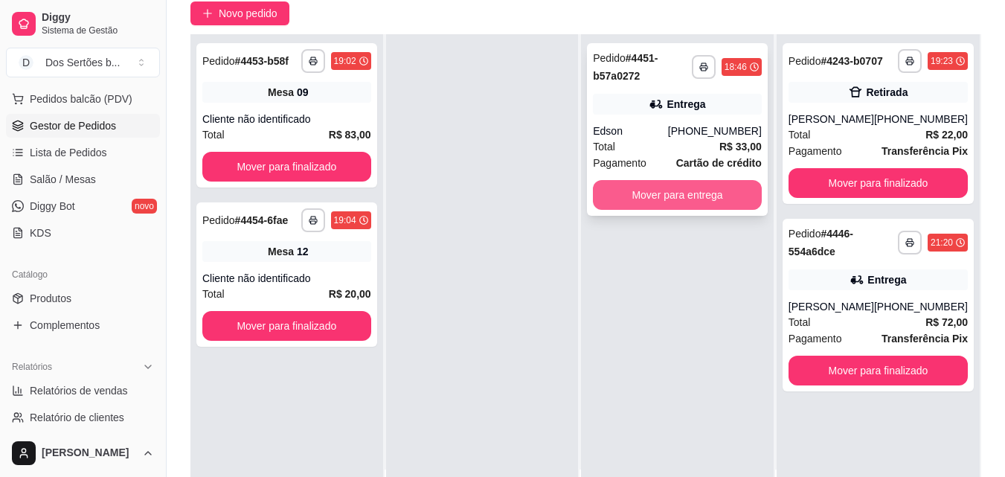
scroll to position [167, 0]
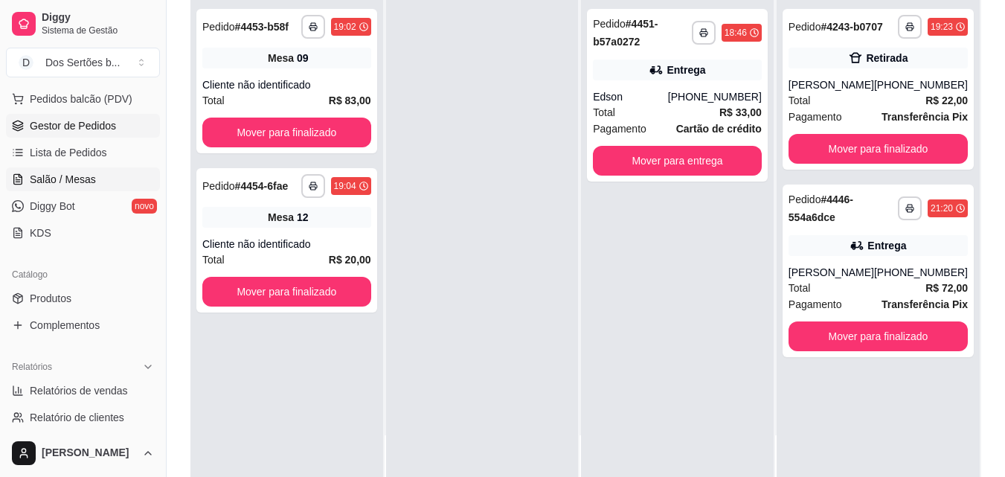
click at [97, 177] on link "Salão / Mesas" at bounding box center [83, 179] width 154 height 24
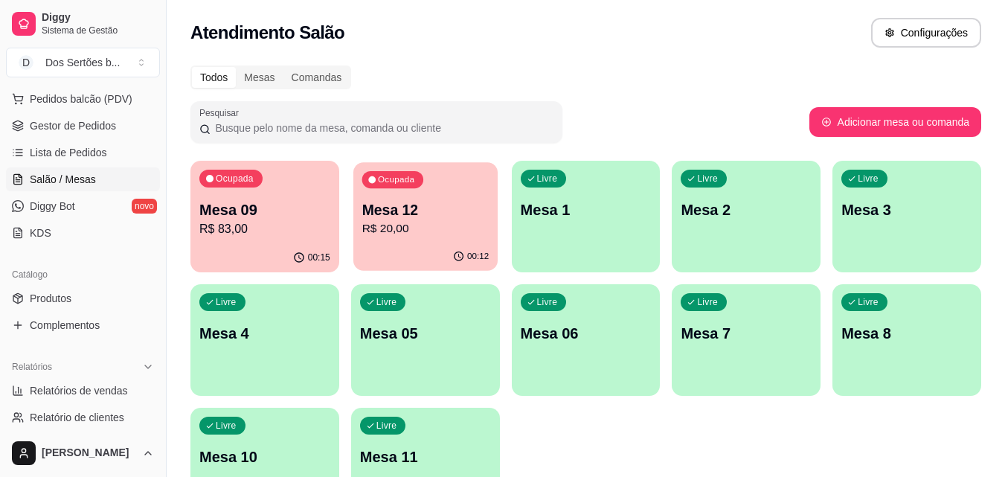
click at [387, 195] on div "Ocupada Mesa 12 R$ 20,00" at bounding box center [425, 202] width 144 height 80
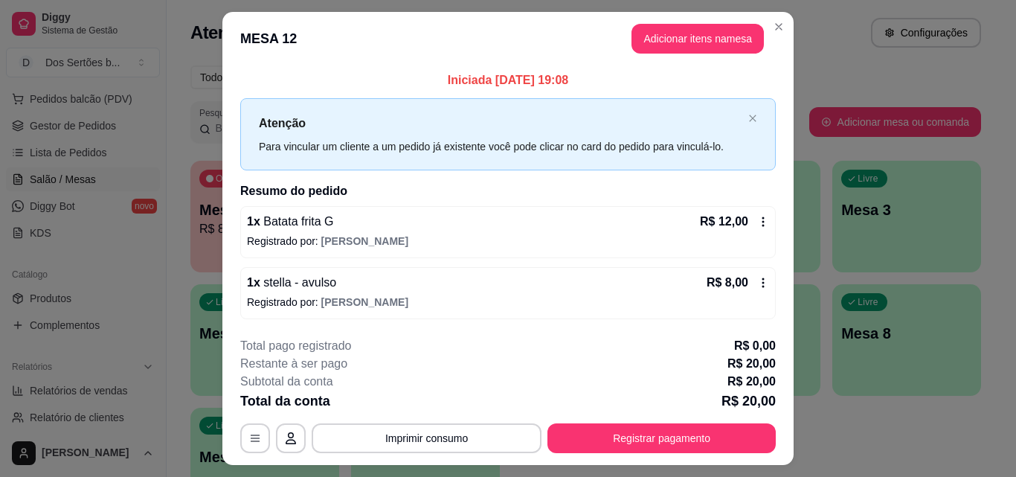
scroll to position [36, 0]
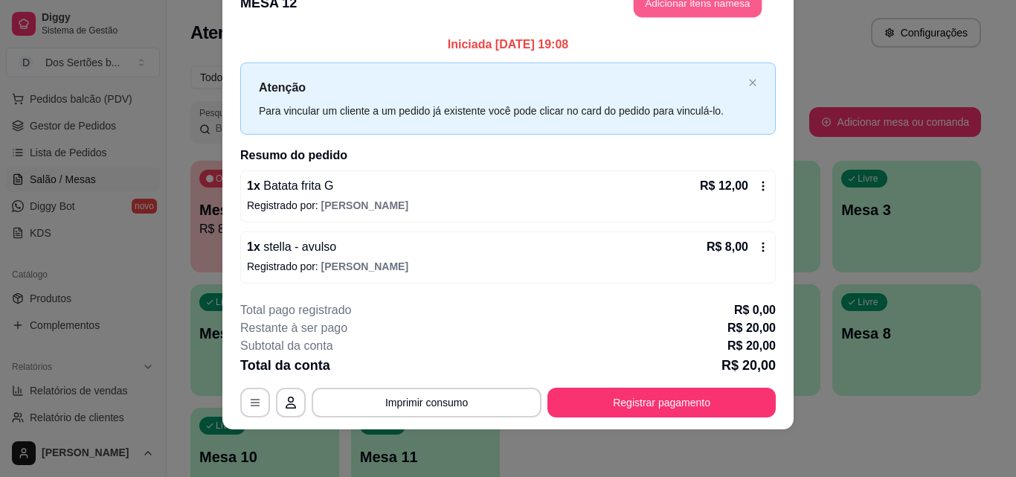
click at [663, 12] on button "Adicionar itens na mesa" at bounding box center [698, 3] width 128 height 29
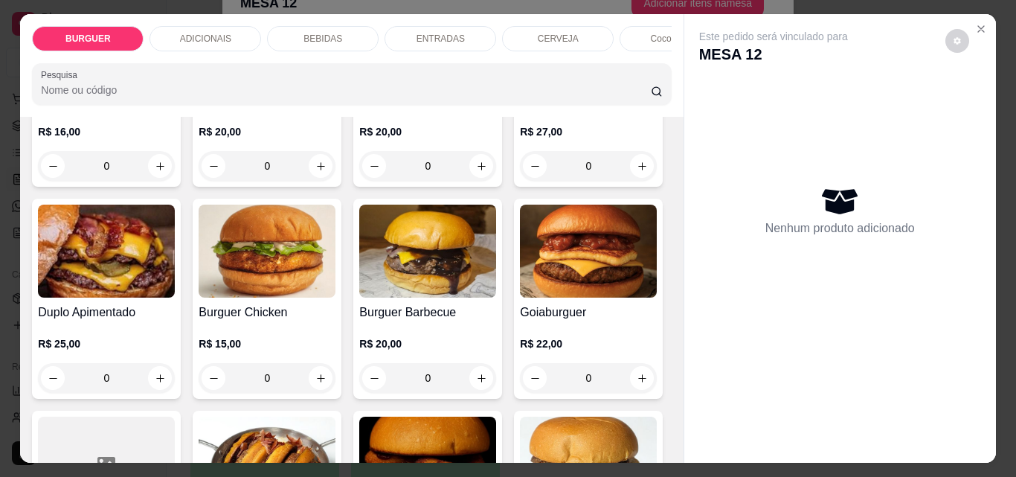
scroll to position [322, 0]
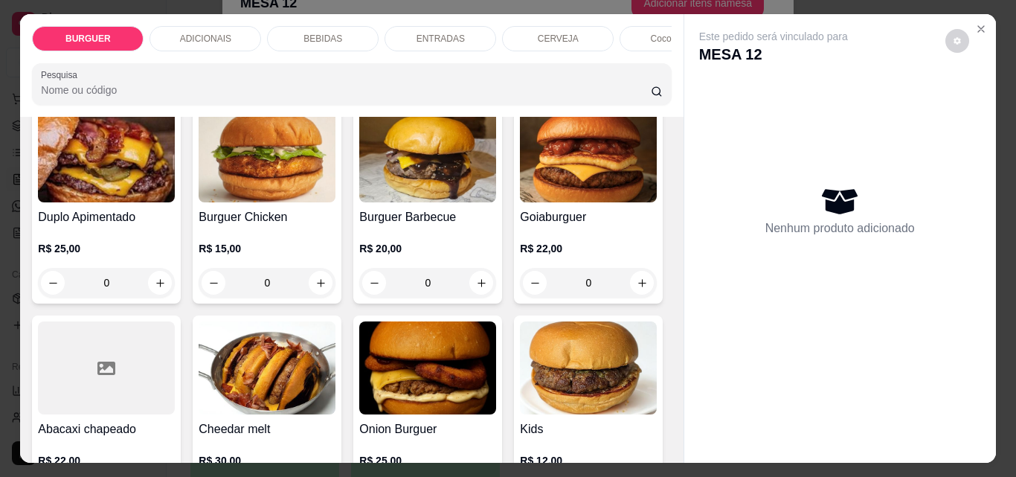
click at [321, 33] on p "BEBIDAS" at bounding box center [322, 39] width 39 height 12
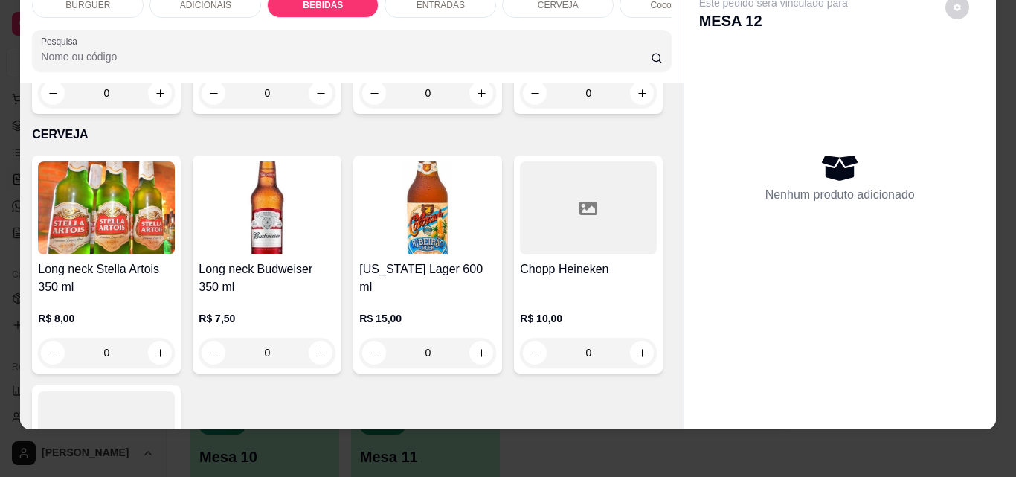
scroll to position [2327, 0]
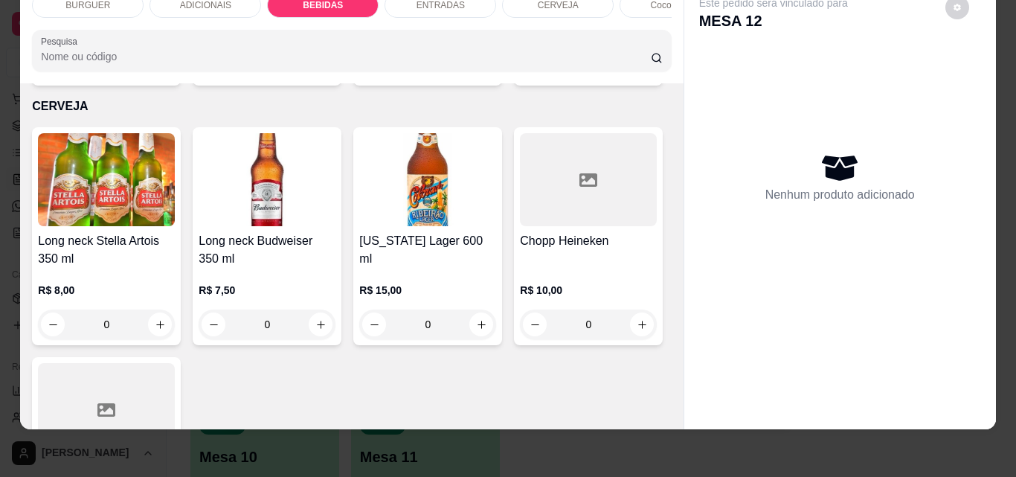
type input "1"
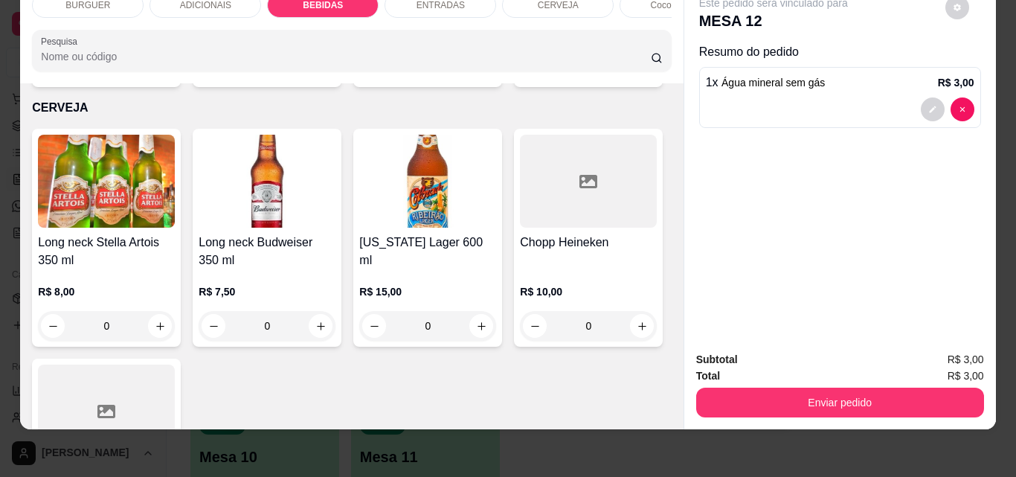
scroll to position [2328, 0]
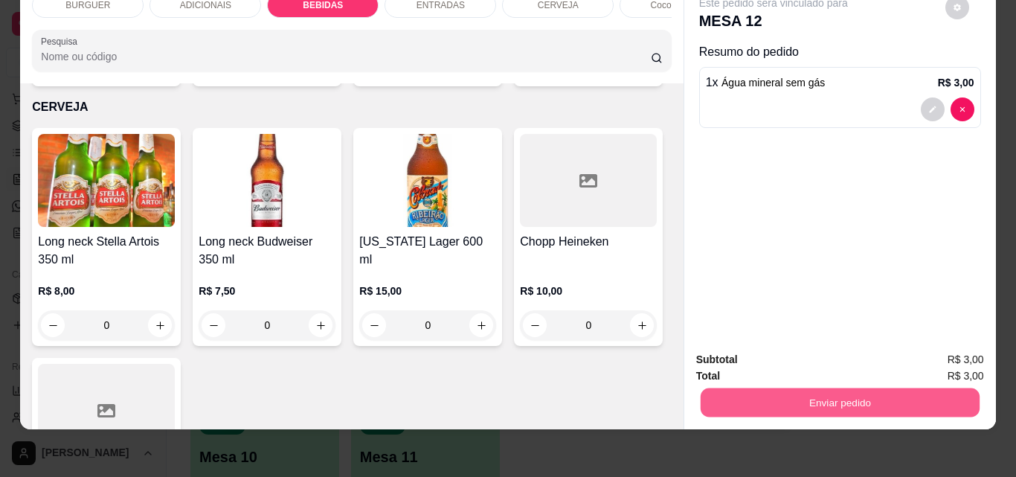
click at [755, 398] on button "Enviar pedido" at bounding box center [839, 401] width 279 height 29
click at [773, 352] on button "Não registrar e enviar pedido" at bounding box center [790, 355] width 150 height 28
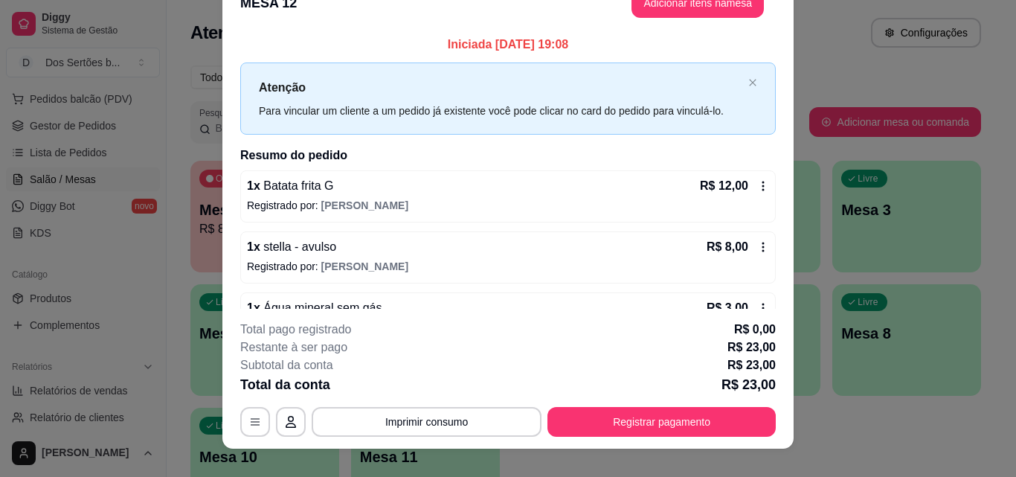
scroll to position [0, 0]
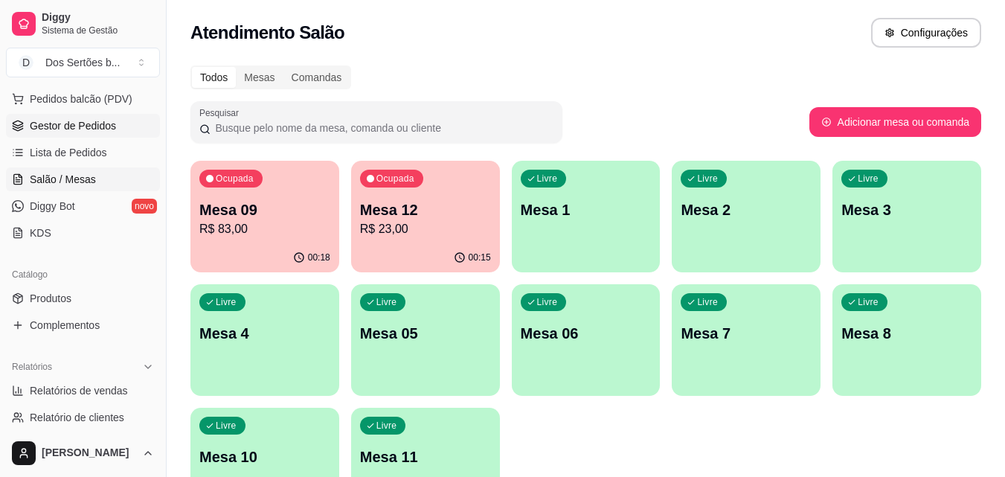
click at [58, 126] on span "Gestor de Pedidos" at bounding box center [73, 125] width 86 height 15
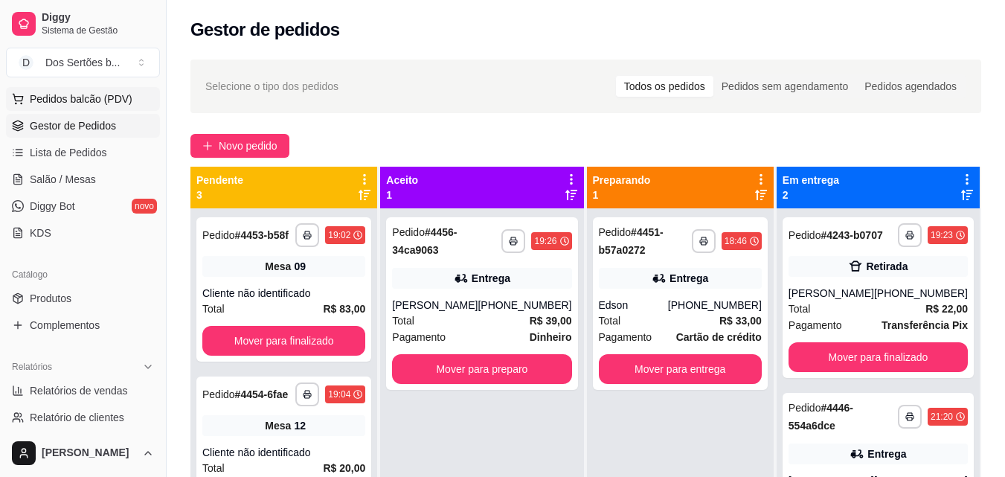
click at [106, 100] on span "Pedidos balcão (PDV)" at bounding box center [81, 98] width 103 height 15
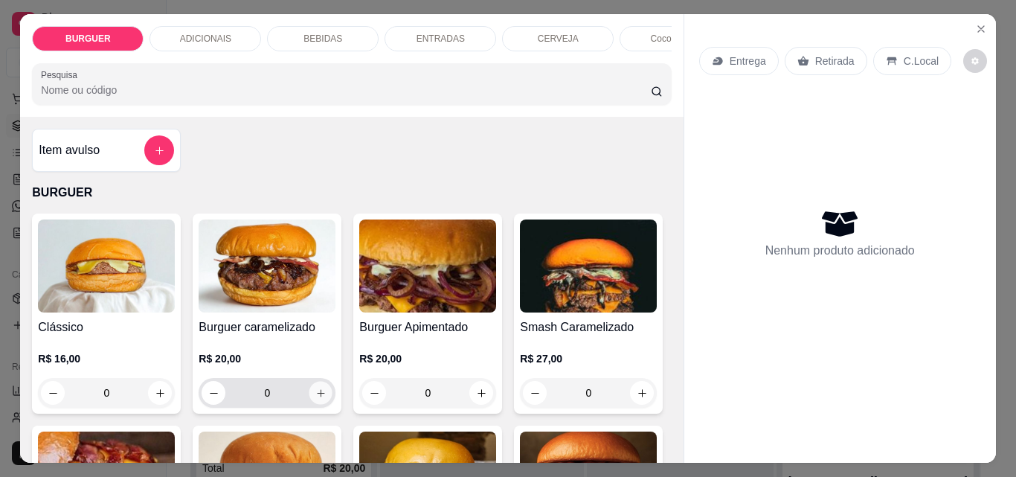
click at [315, 399] on icon "increase-product-quantity" at bounding box center [320, 392] width 11 height 11
type input "1"
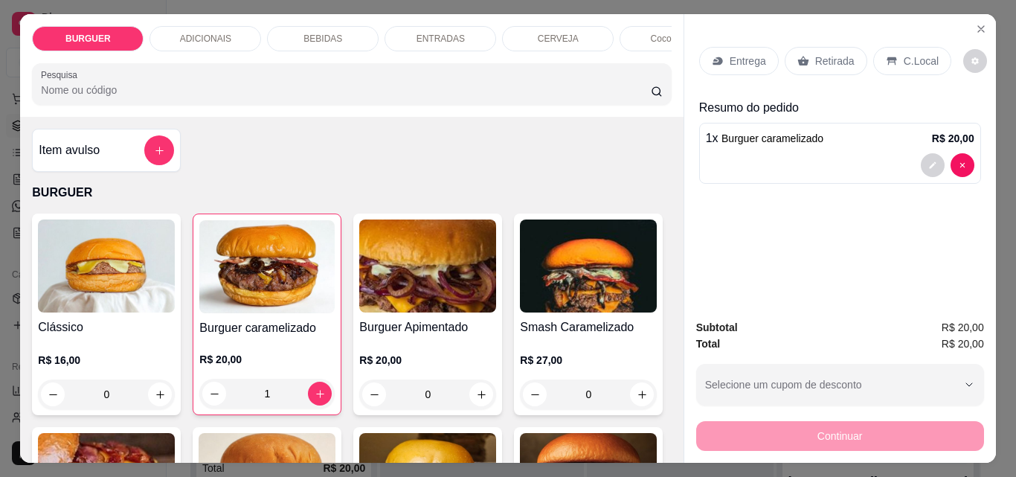
click at [739, 54] on p "Entrega" at bounding box center [748, 61] width 36 height 15
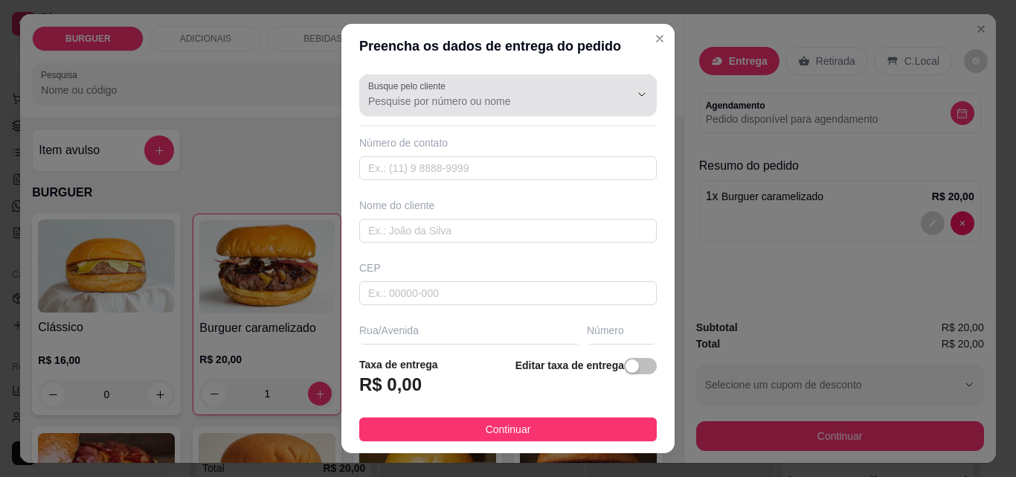
click at [384, 110] on div at bounding box center [508, 95] width 280 height 30
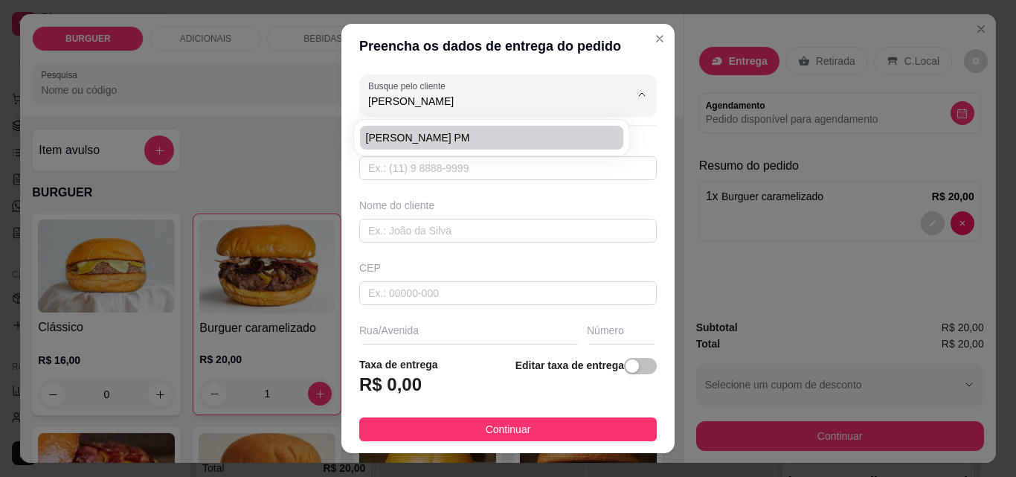
click at [384, 129] on li "[PERSON_NAME] PM" at bounding box center [491, 138] width 263 height 24
type input "[PERSON_NAME] PM"
type input "8699455882"
type input "[PERSON_NAME] PM"
type input "Batalhão"
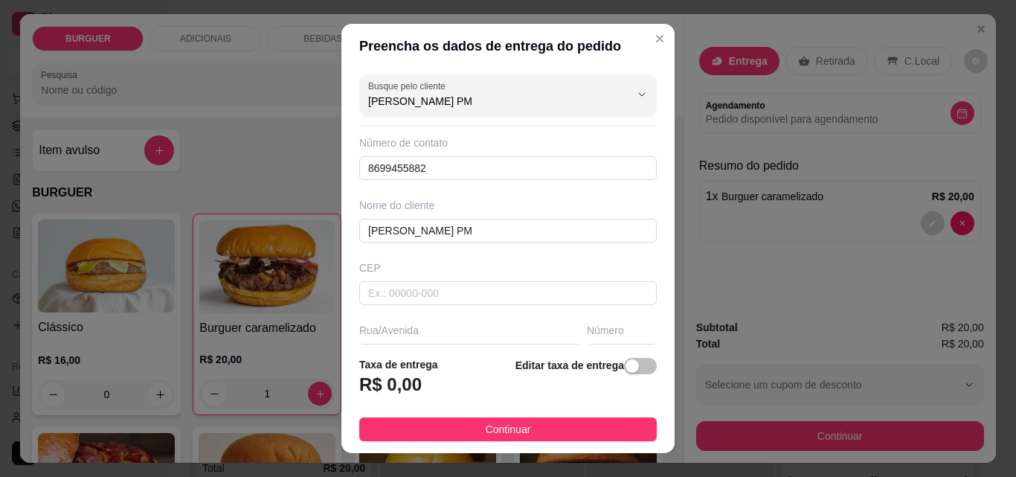
type input "[PERSON_NAME] PM"
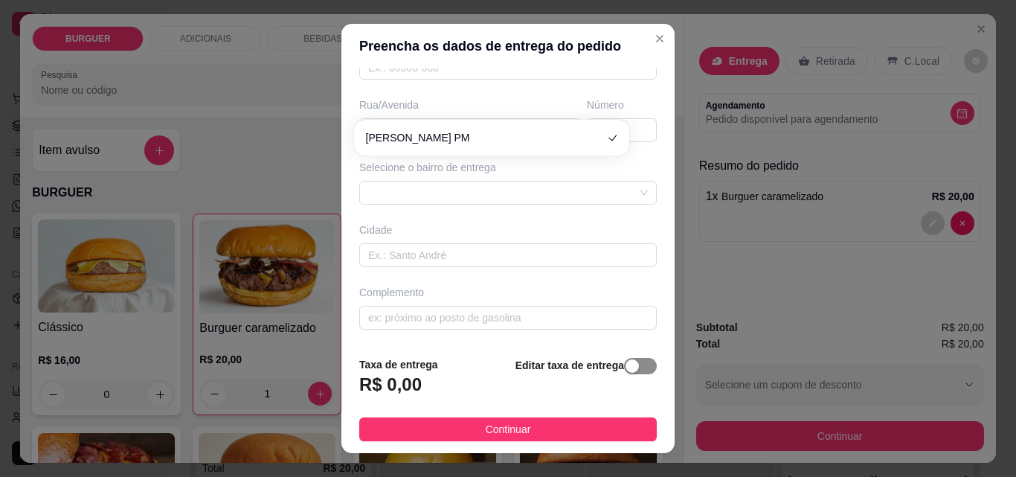
click at [624, 367] on button "button" at bounding box center [640, 366] width 33 height 16
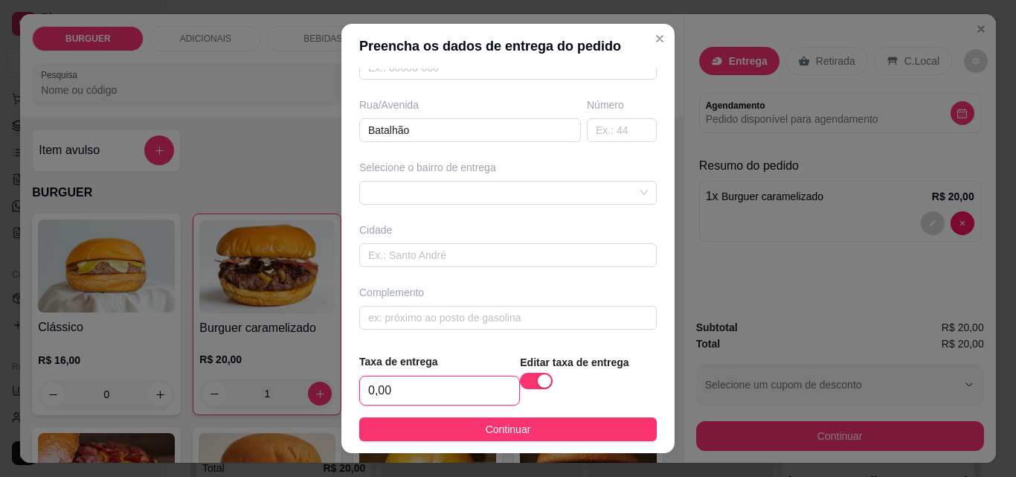
click at [436, 389] on input "0,00" at bounding box center [439, 390] width 159 height 28
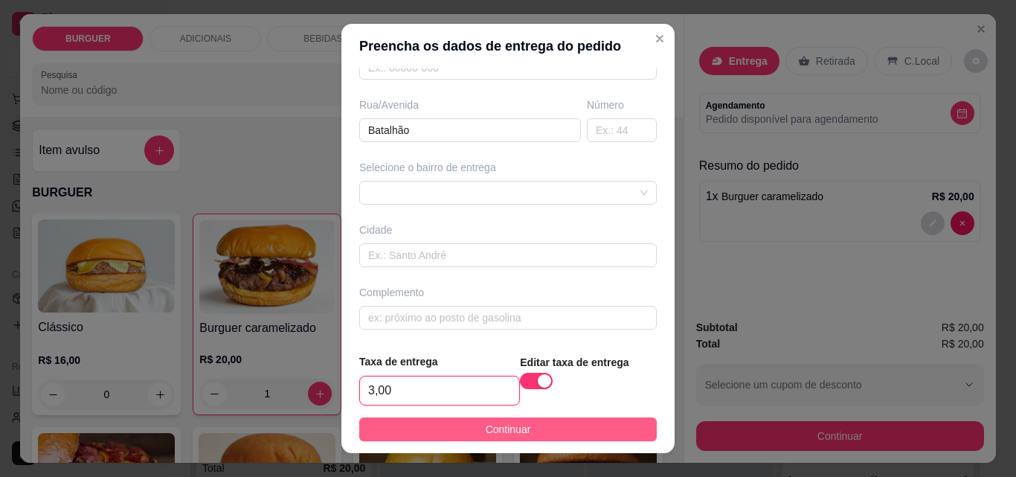
type input "3,00"
click at [471, 428] on button "Continuar" at bounding box center [507, 429] width 297 height 24
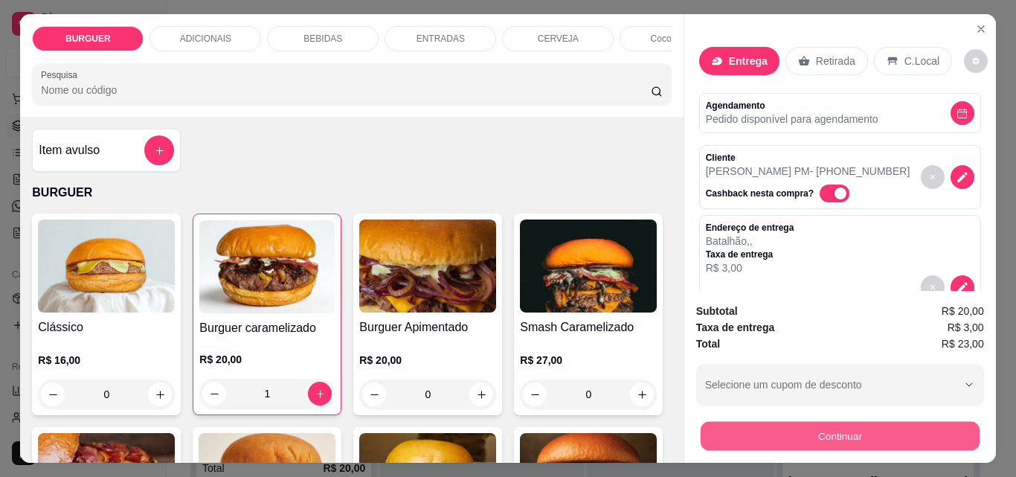
click at [757, 421] on button "Continuar" at bounding box center [839, 435] width 279 height 29
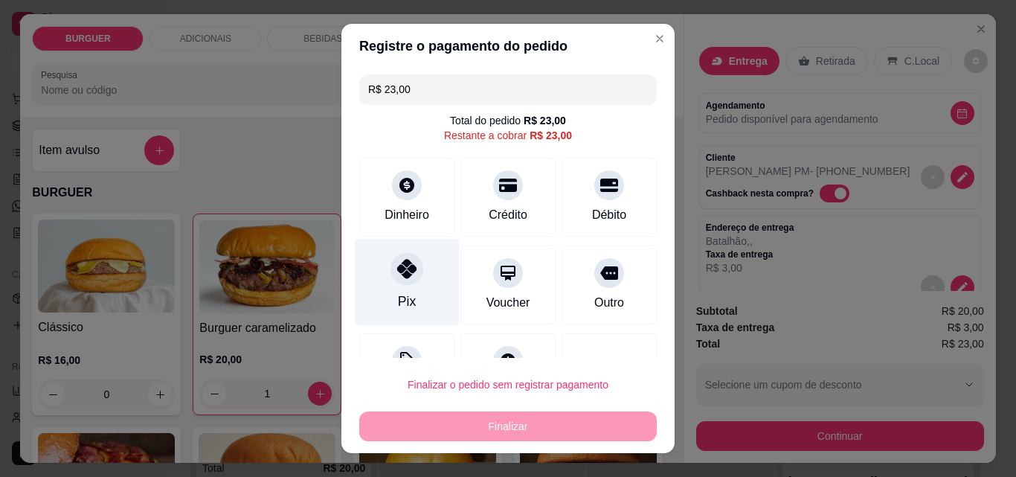
click at [432, 275] on div "Pix" at bounding box center [407, 282] width 105 height 87
type input "R$ 0,00"
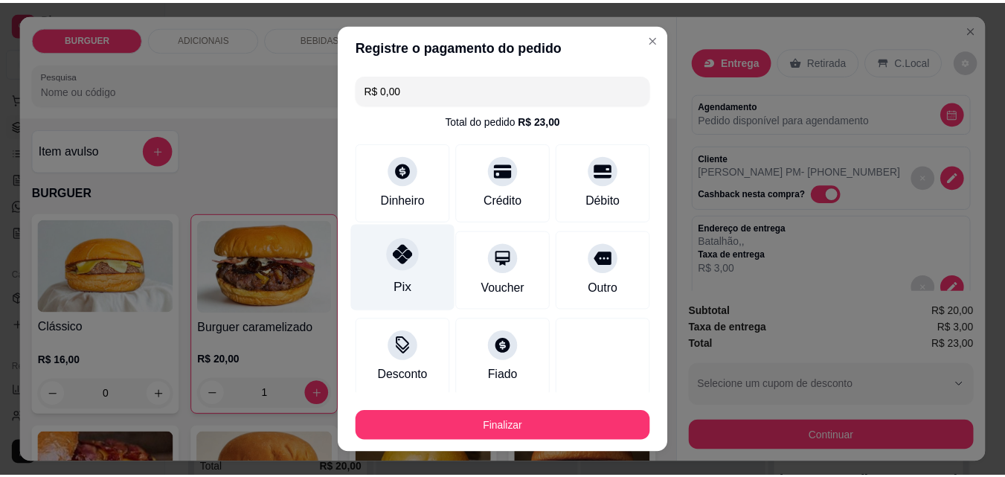
scroll to position [87, 0]
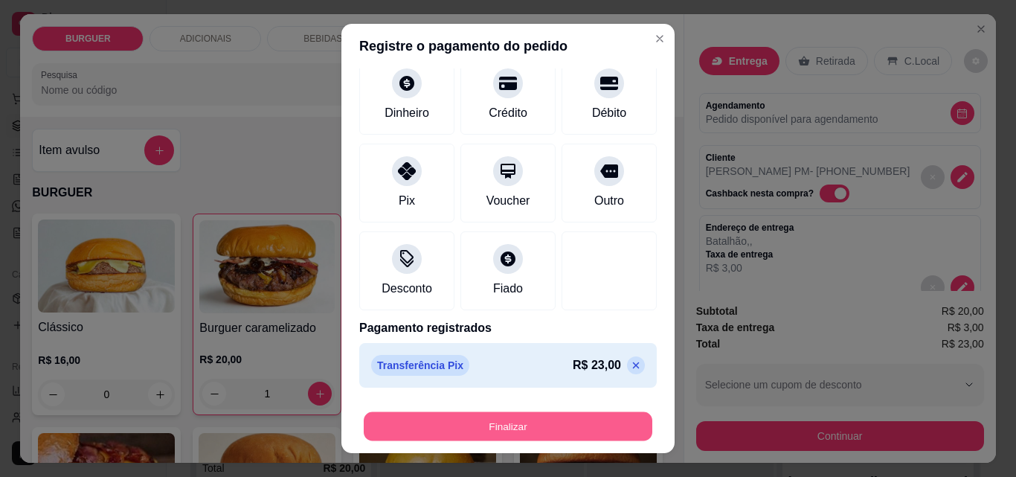
click at [446, 423] on button "Finalizar" at bounding box center [508, 426] width 289 height 29
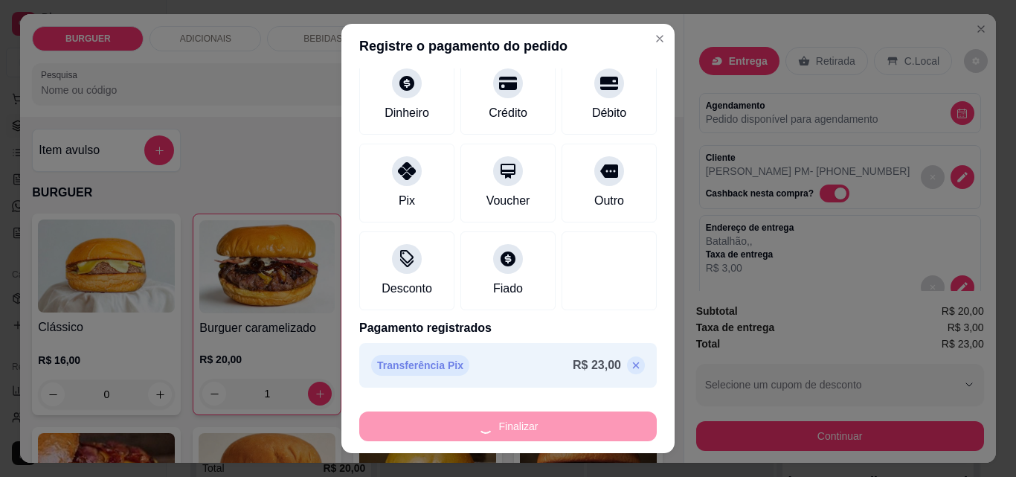
type input "0"
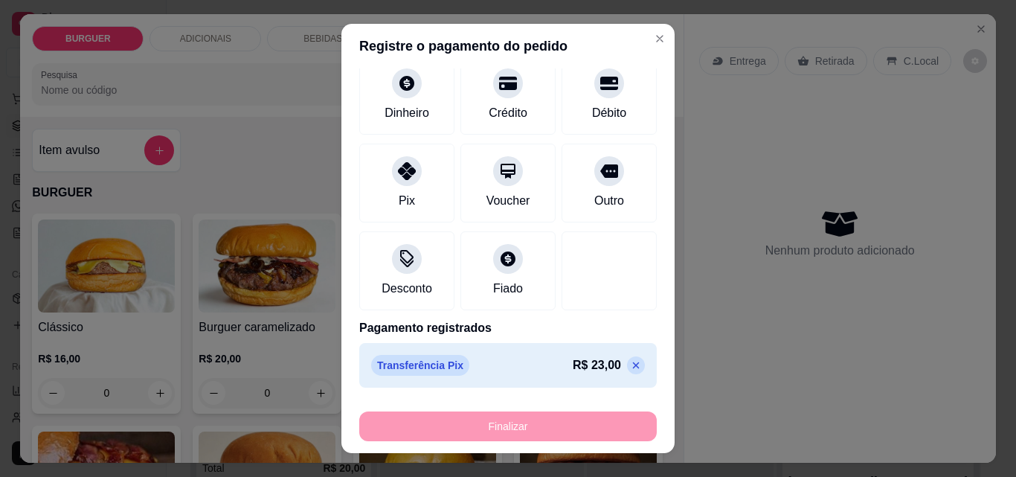
type input "-R$ 23,00"
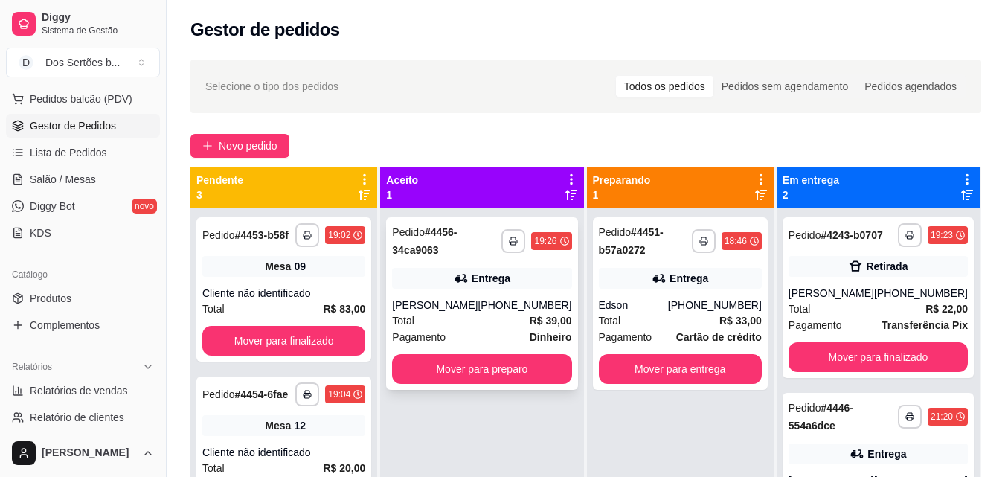
click at [514, 277] on div "Entrega" at bounding box center [481, 278] width 179 height 21
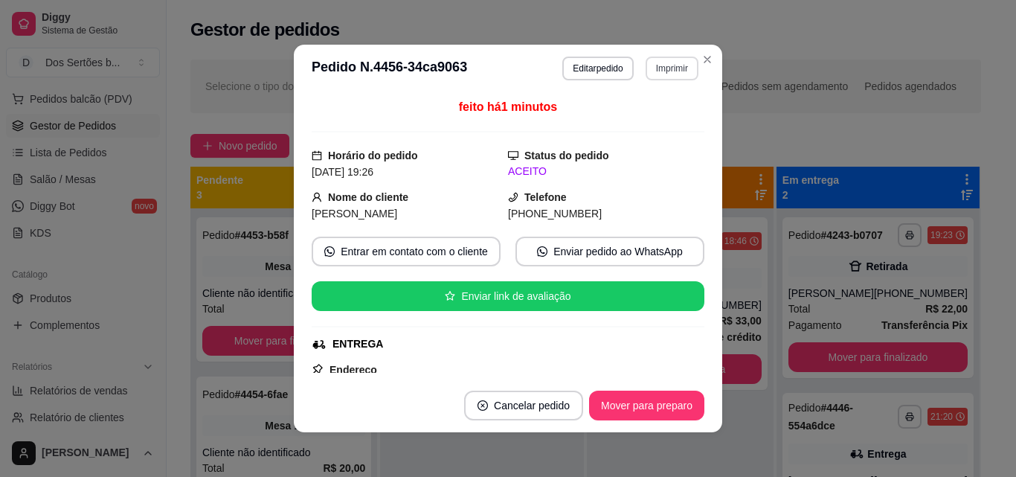
click at [662, 61] on button "Imprimir" at bounding box center [671, 69] width 53 height 24
click at [624, 115] on button "Impressora" at bounding box center [640, 121] width 108 height 24
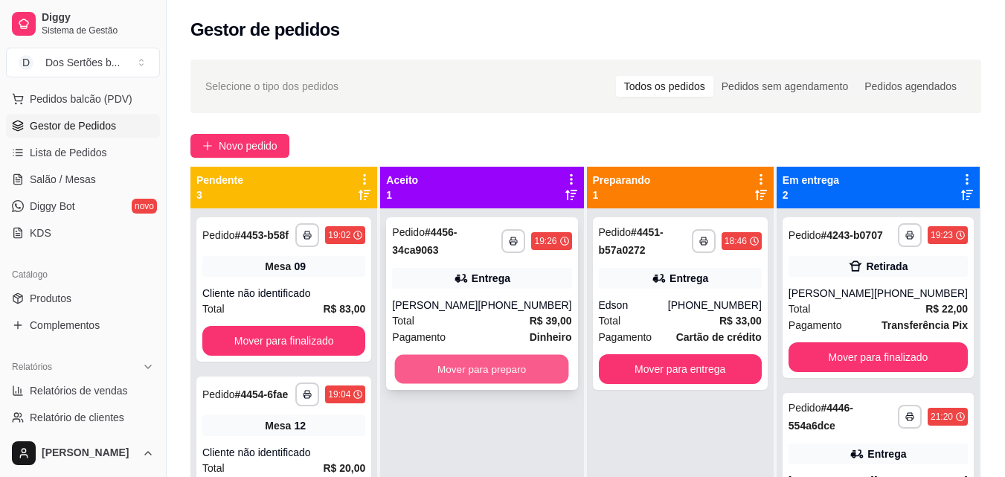
click at [476, 362] on button "Mover para preparo" at bounding box center [482, 369] width 174 height 29
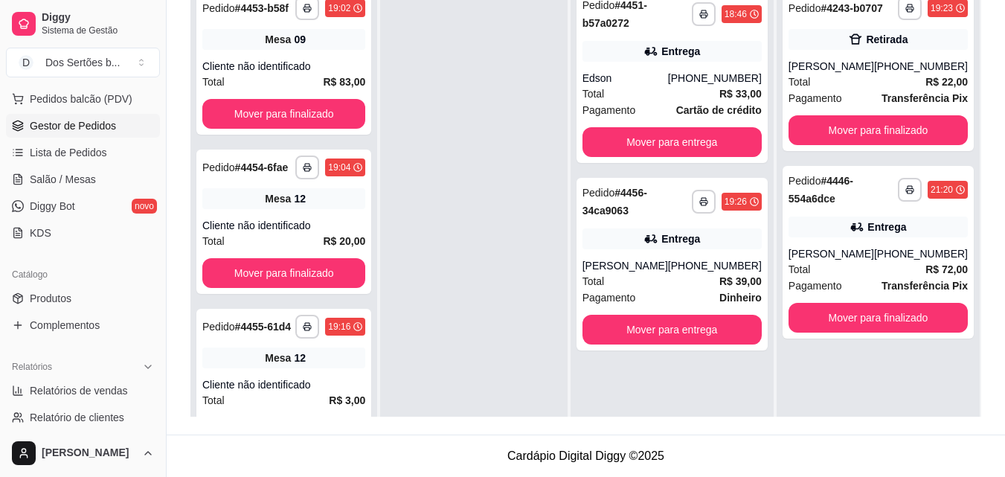
scroll to position [4, 0]
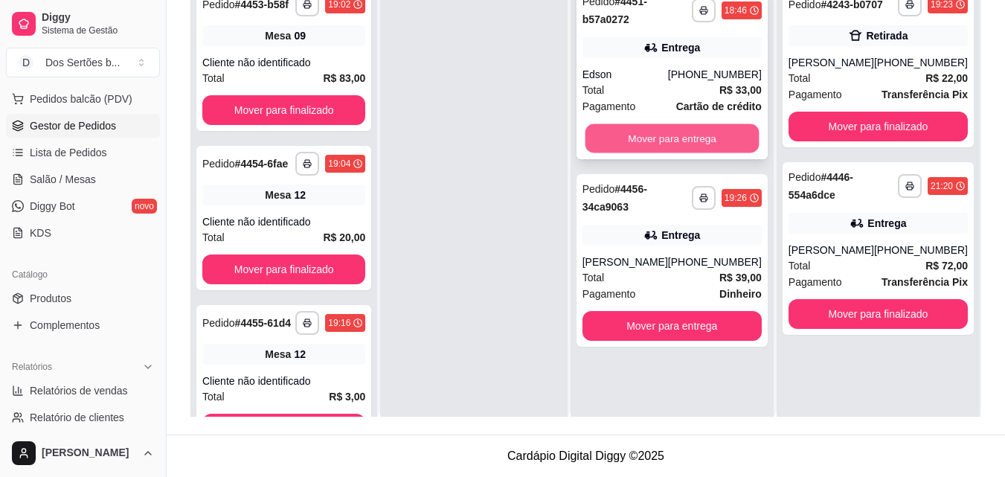
click at [666, 130] on button "Mover para entrega" at bounding box center [672, 138] width 174 height 29
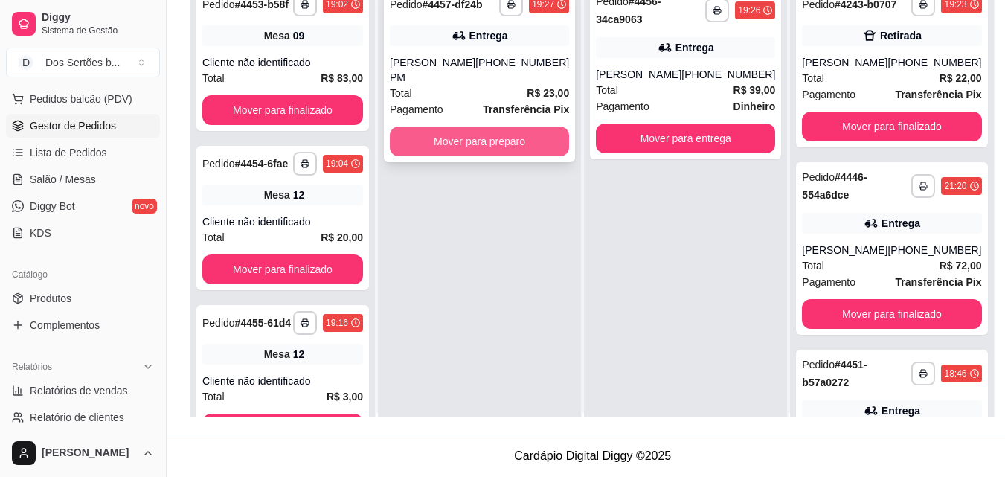
click at [503, 132] on button "Mover para preparo" at bounding box center [479, 141] width 179 height 30
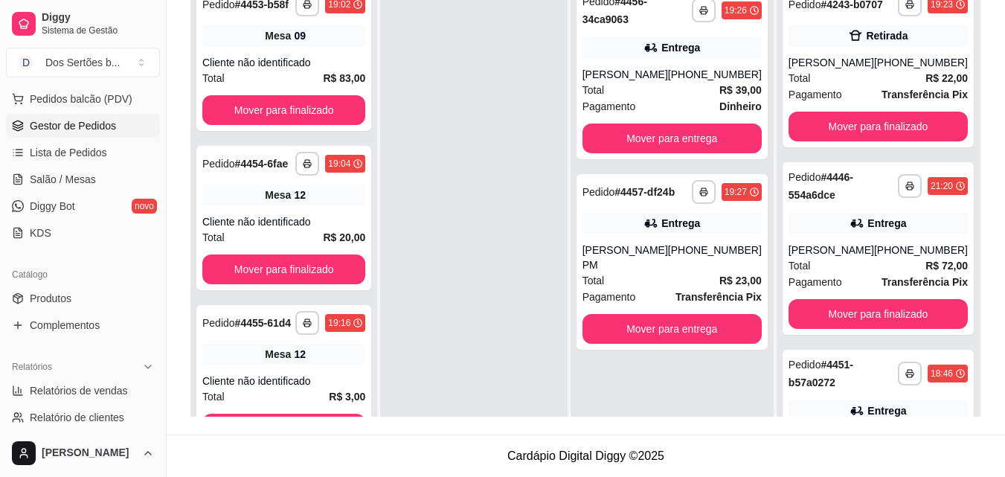
scroll to position [42, 0]
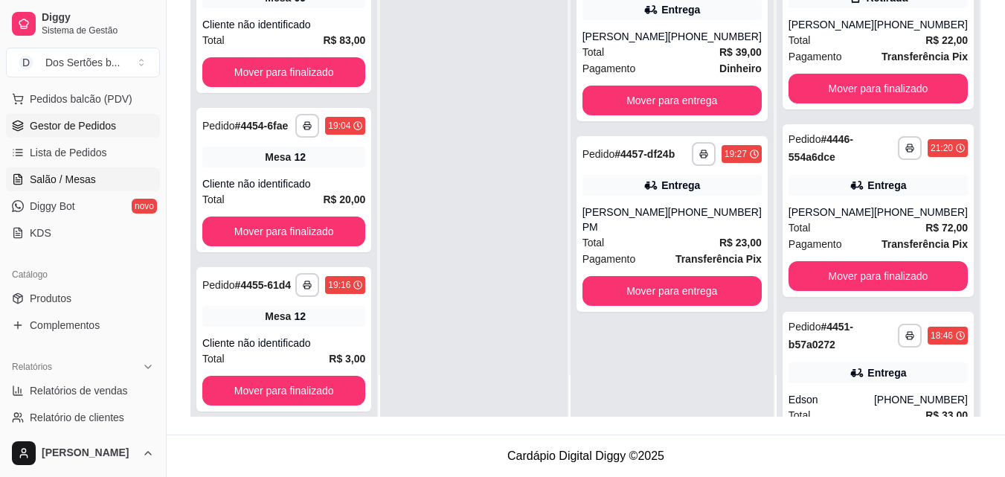
click at [57, 178] on span "Salão / Mesas" at bounding box center [63, 179] width 66 height 15
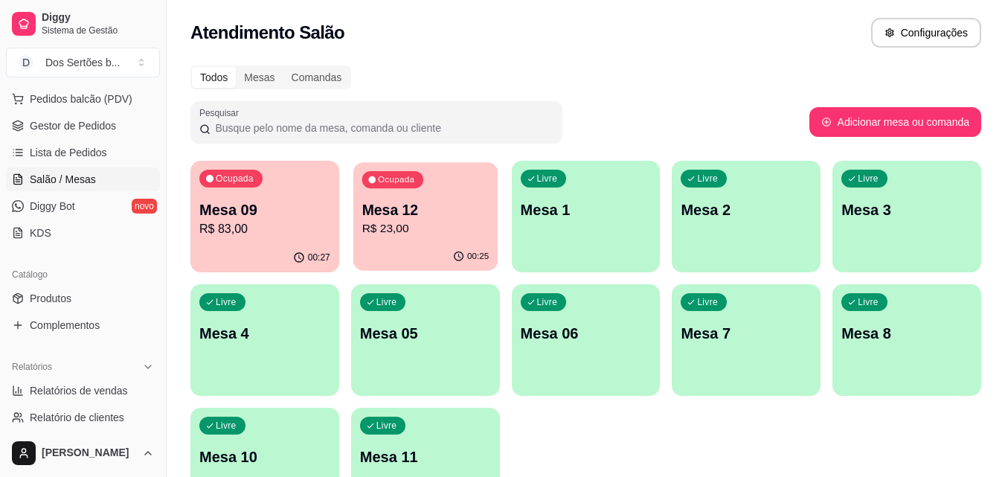
click at [428, 202] on p "Mesa 12" at bounding box center [424, 210] width 127 height 20
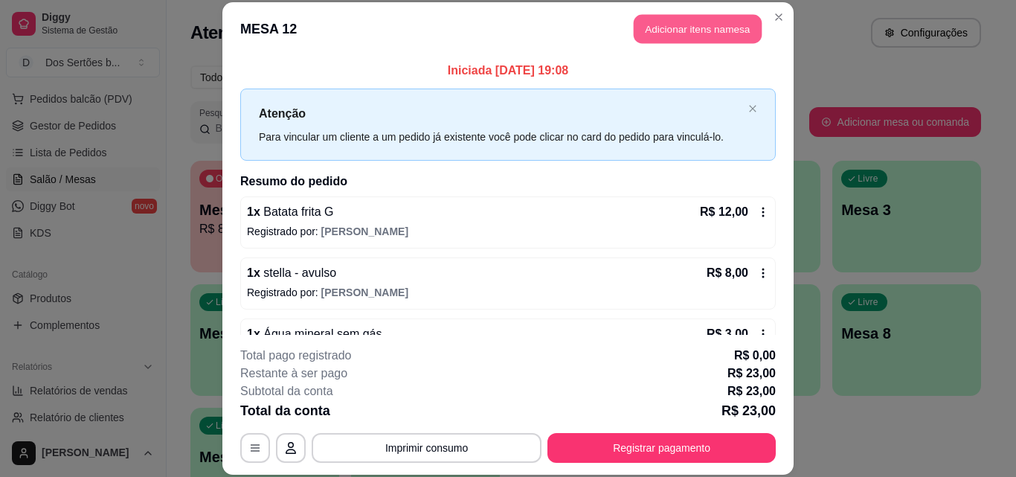
click at [662, 28] on button "Adicionar itens na mesa" at bounding box center [698, 29] width 128 height 29
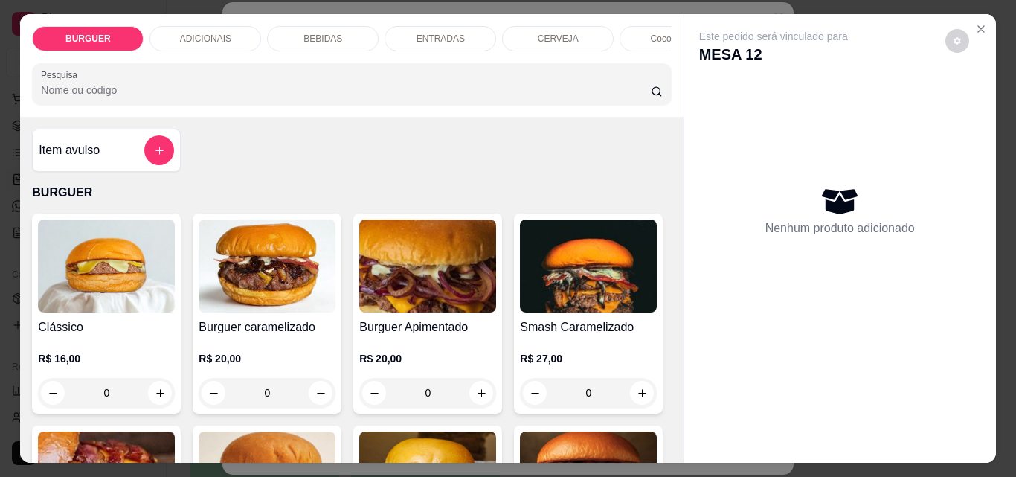
click at [341, 32] on div "BEBIDAS" at bounding box center [323, 38] width 112 height 25
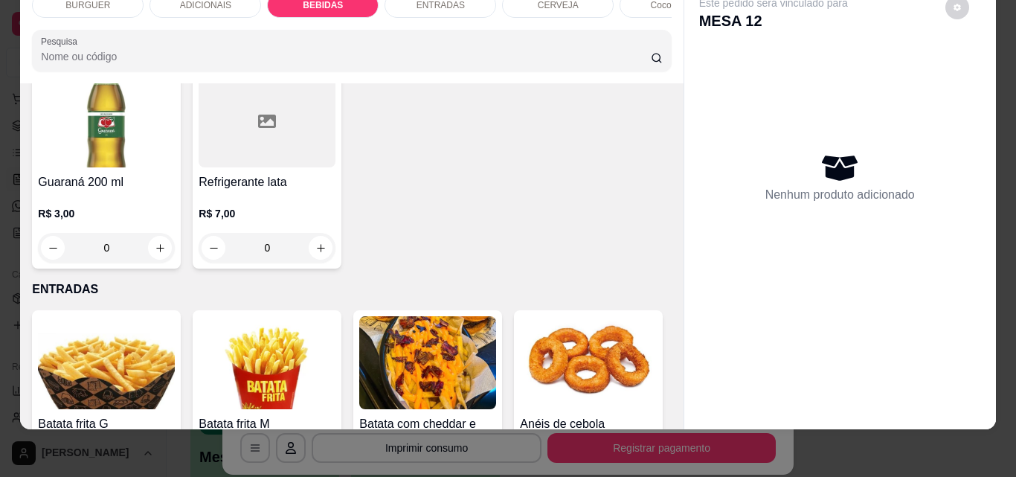
scroll to position [2081, 0]
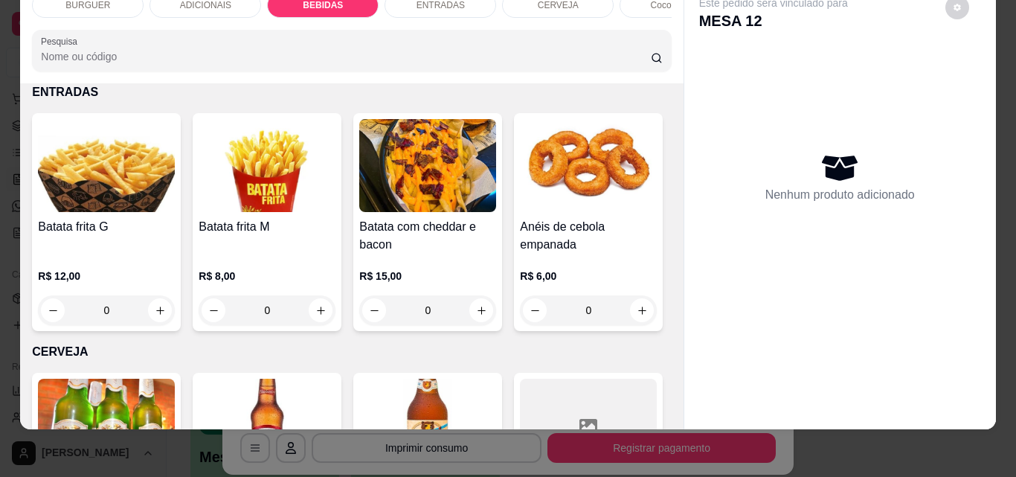
click at [405, 1] on div "ENTRADAS" at bounding box center [440, 5] width 112 height 25
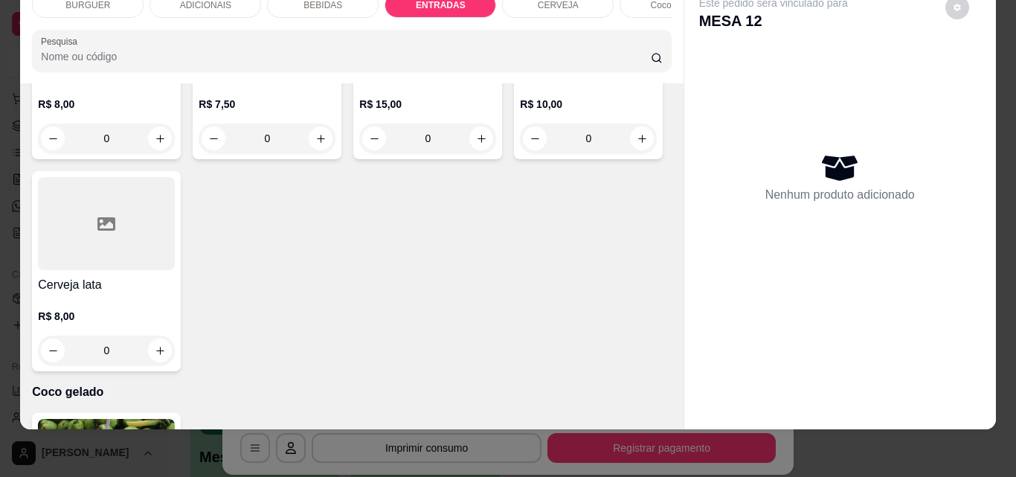
scroll to position [2601, 0]
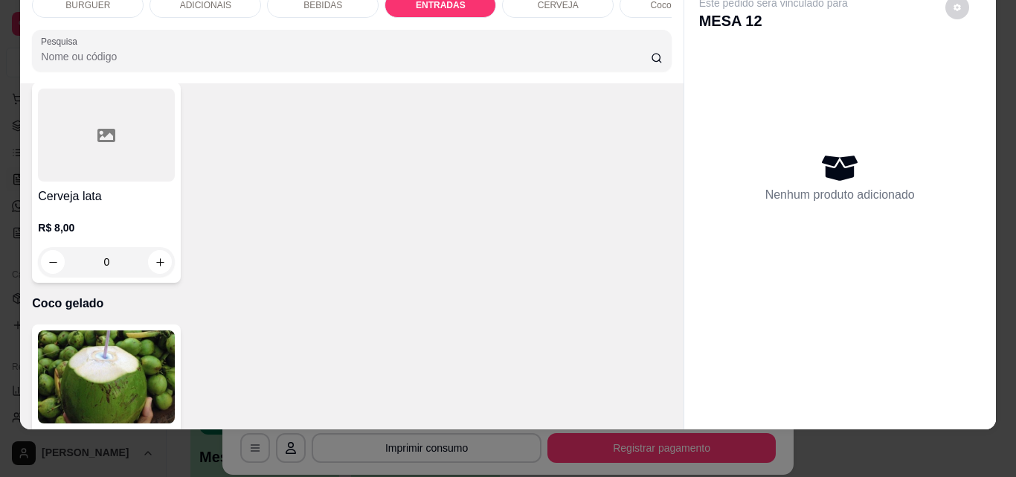
click at [302, 4] on div "BEBIDAS" at bounding box center [323, 5] width 112 height 25
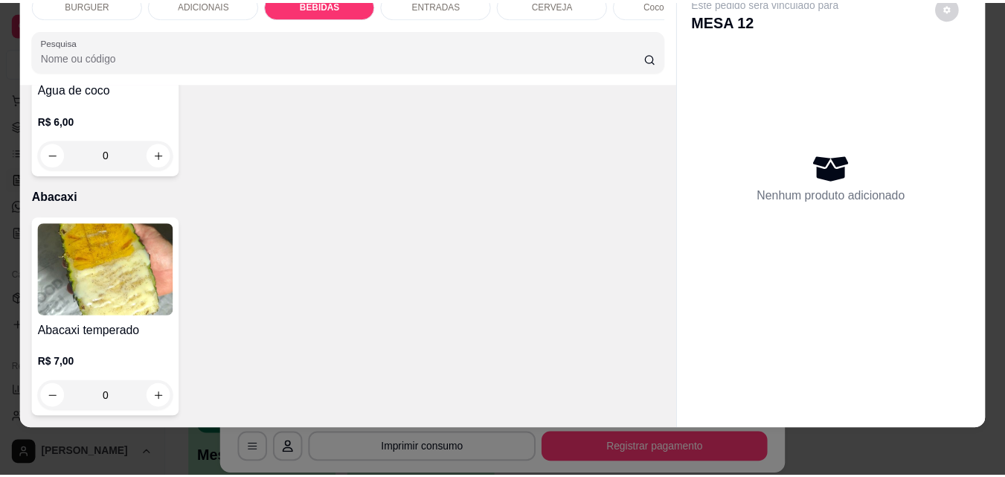
scroll to position [3185, 0]
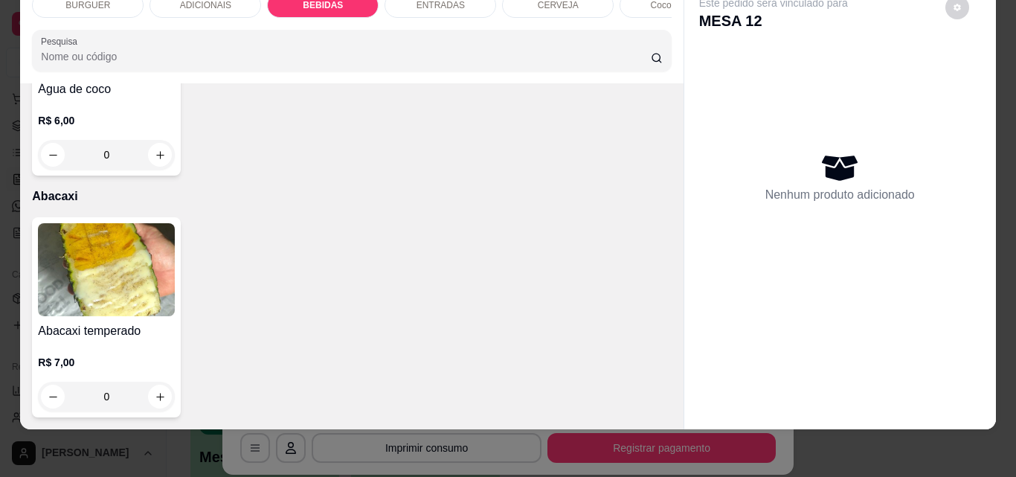
type input "1"
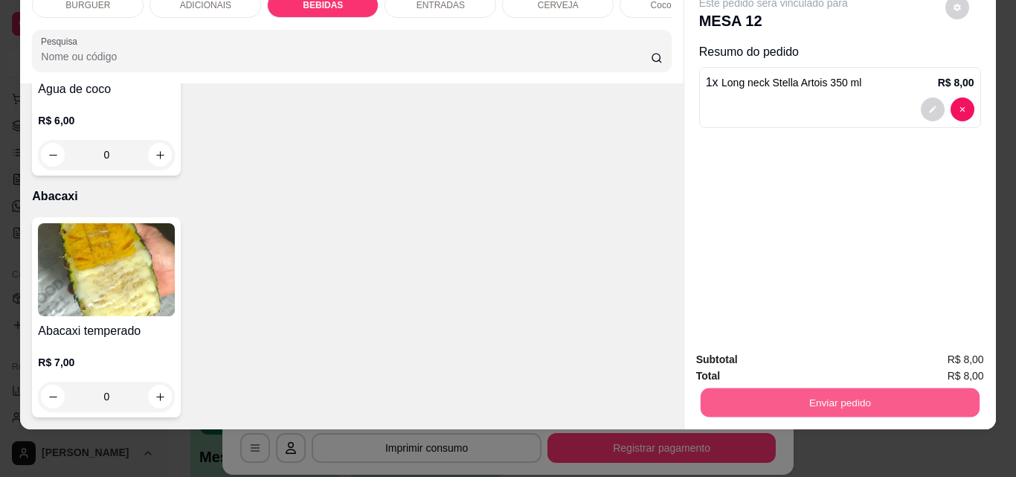
click at [786, 387] on button "Enviar pedido" at bounding box center [839, 401] width 279 height 29
click at [763, 350] on button "Não registrar e enviar pedido" at bounding box center [790, 355] width 150 height 28
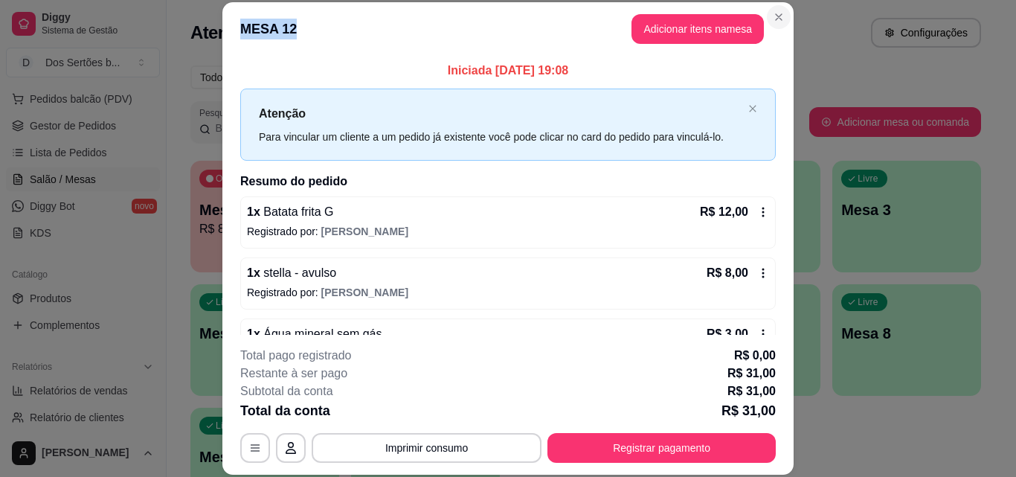
drag, startPoint x: 785, startPoint y: 5, endPoint x: 774, endPoint y: 15, distance: 14.2
click at [774, 15] on section "**********" at bounding box center [507, 238] width 571 height 472
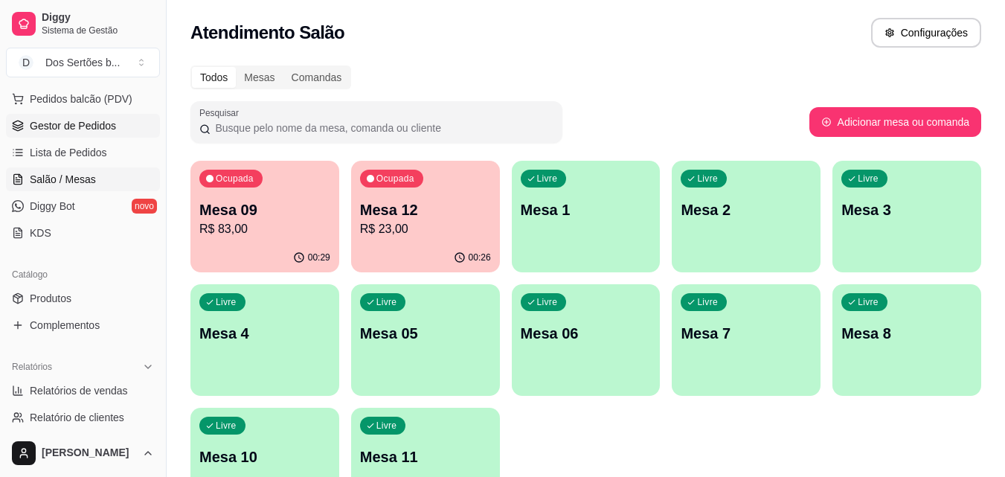
click at [33, 121] on span "Gestor de Pedidos" at bounding box center [73, 125] width 86 height 15
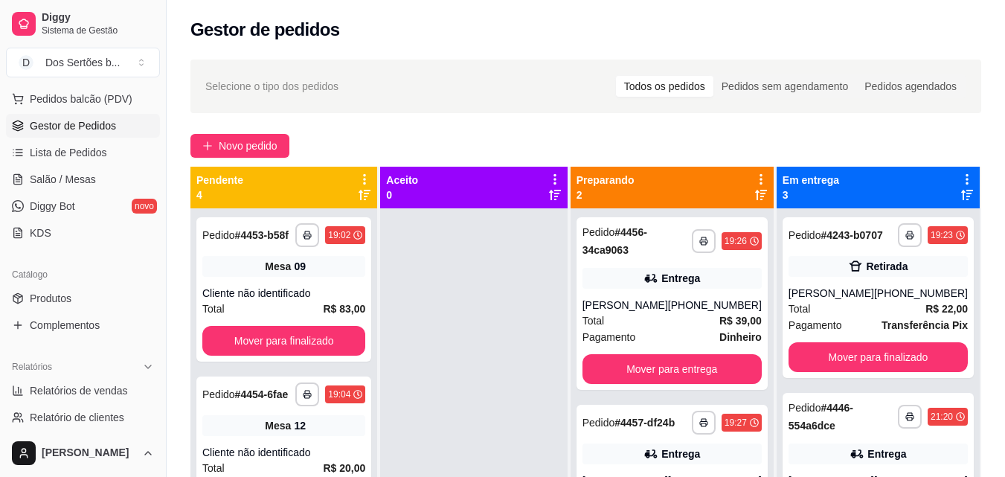
drag, startPoint x: 628, startPoint y: 200, endPoint x: 472, endPoint y: 248, distance: 162.5
click at [472, 248] on div at bounding box center [473, 446] width 187 height 477
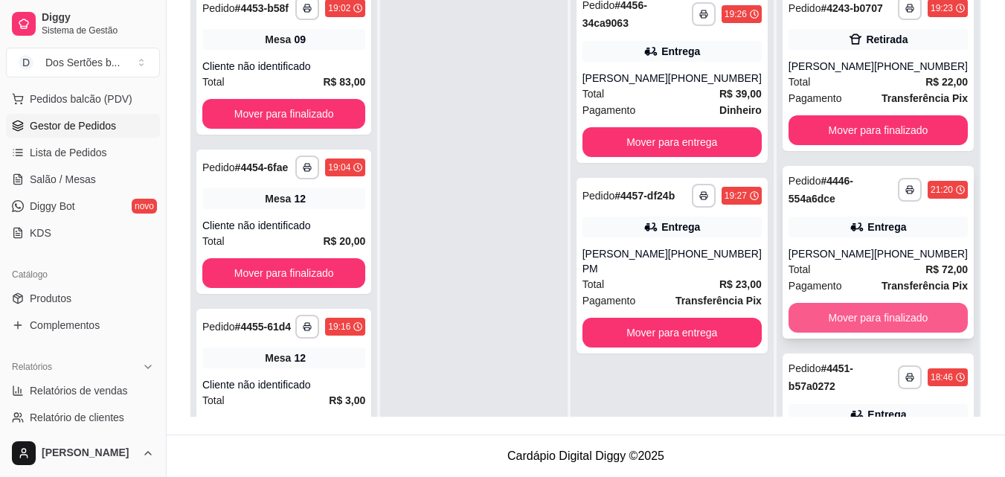
scroll to position [100, 0]
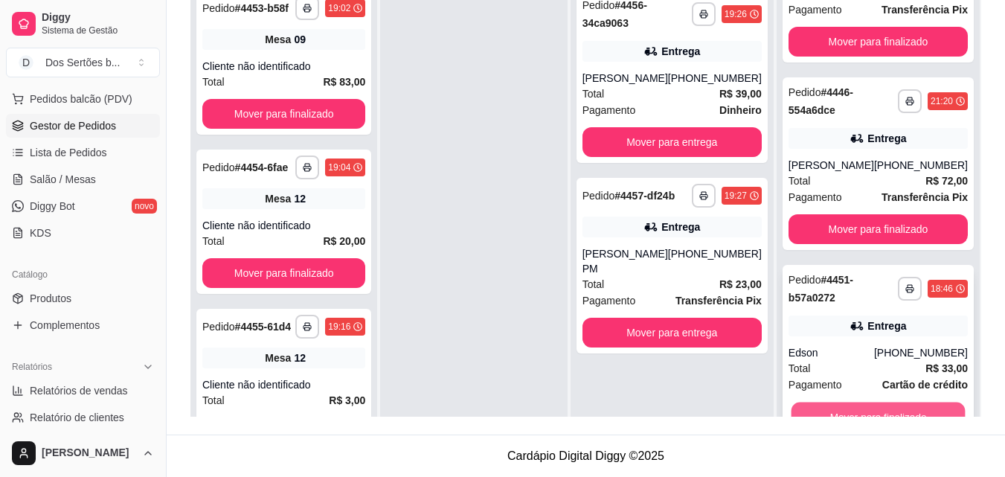
click at [857, 408] on button "Mover para finalizado" at bounding box center [878, 416] width 174 height 29
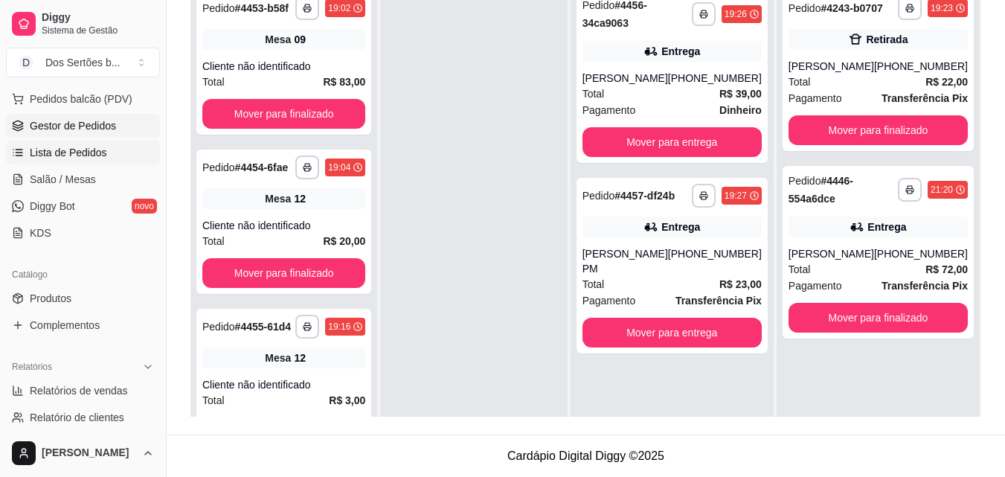
click at [81, 156] on span "Lista de Pedidos" at bounding box center [68, 152] width 77 height 15
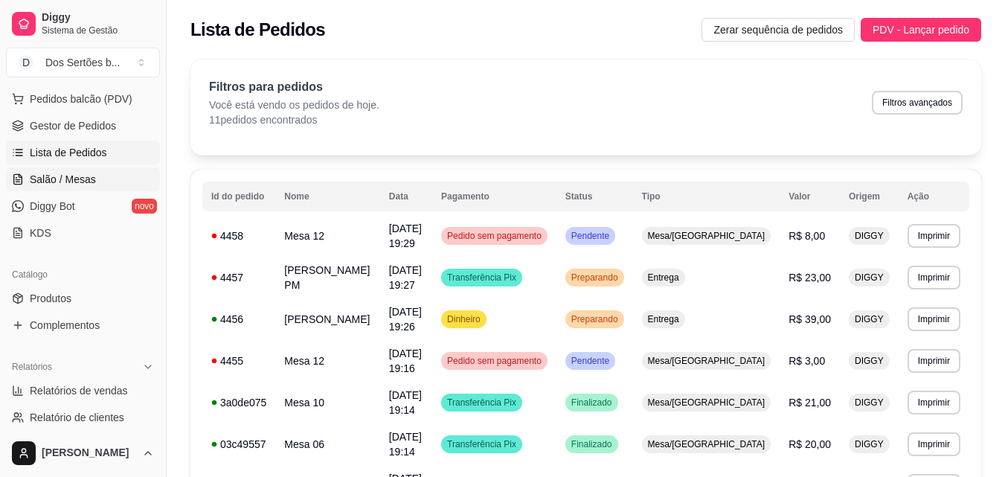
click at [116, 177] on link "Salão / Mesas" at bounding box center [83, 179] width 154 height 24
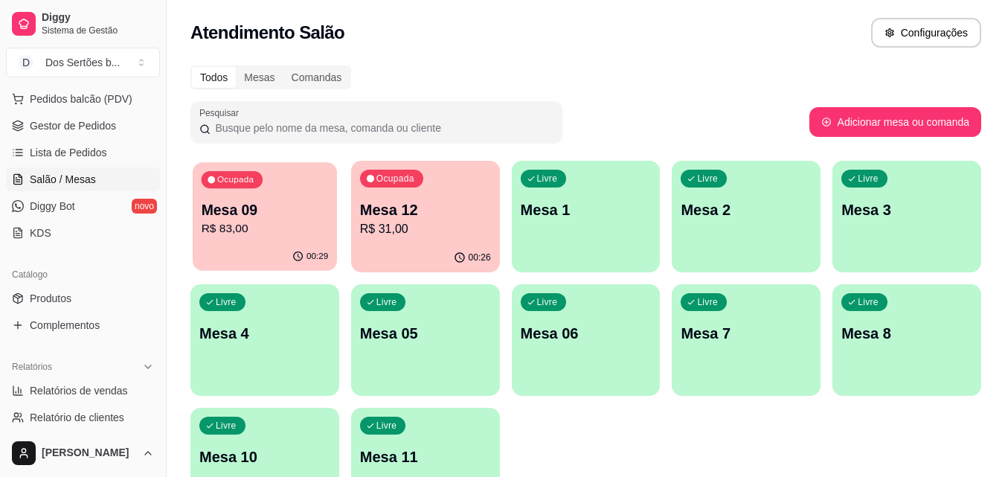
click at [303, 208] on p "Mesa 09" at bounding box center [265, 210] width 127 height 20
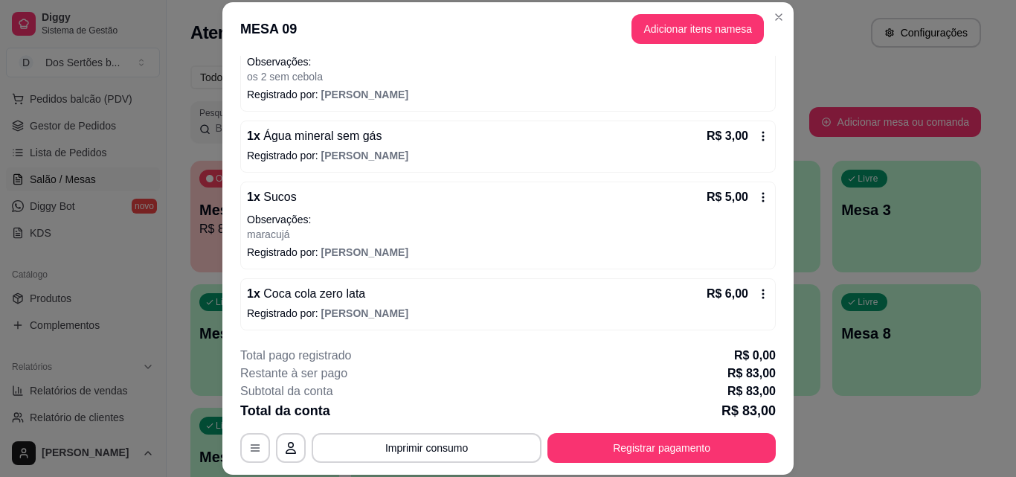
scroll to position [393, 0]
click at [694, 27] on button "Adicionar itens na mesa" at bounding box center [698, 29] width 128 height 29
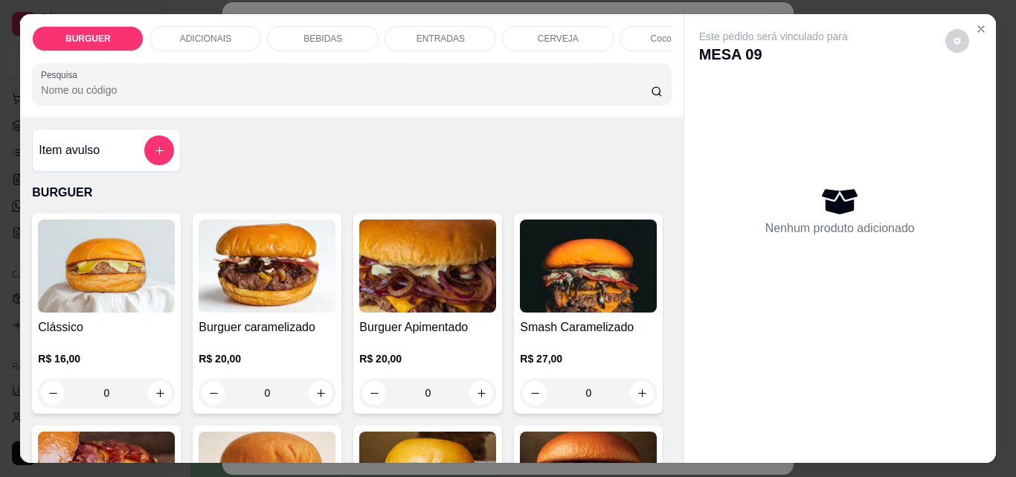
click at [399, 29] on div "ENTRADAS" at bounding box center [440, 38] width 112 height 25
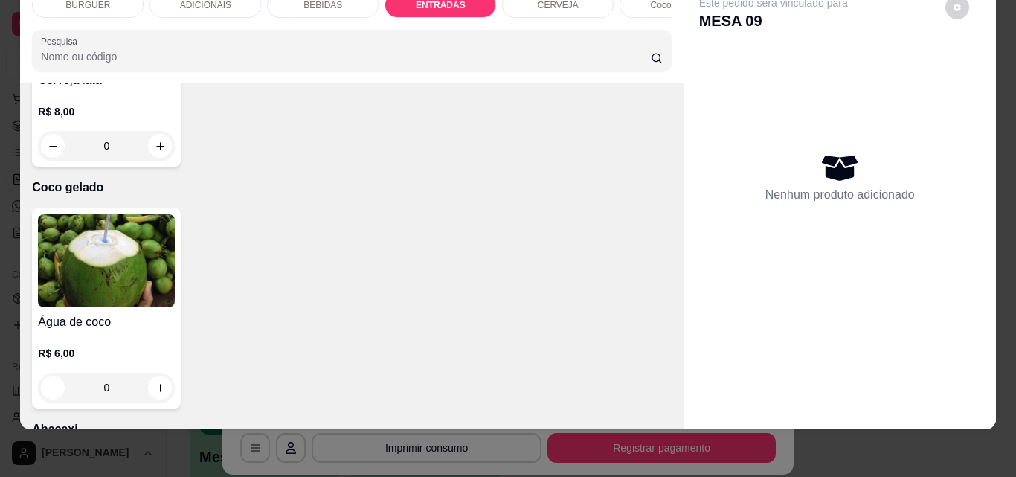
scroll to position [2779, 0]
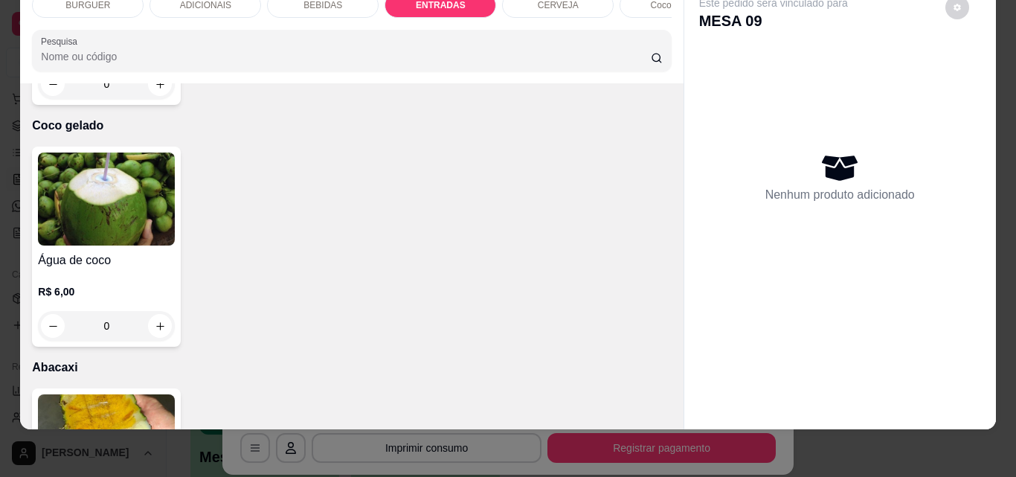
type input "1"
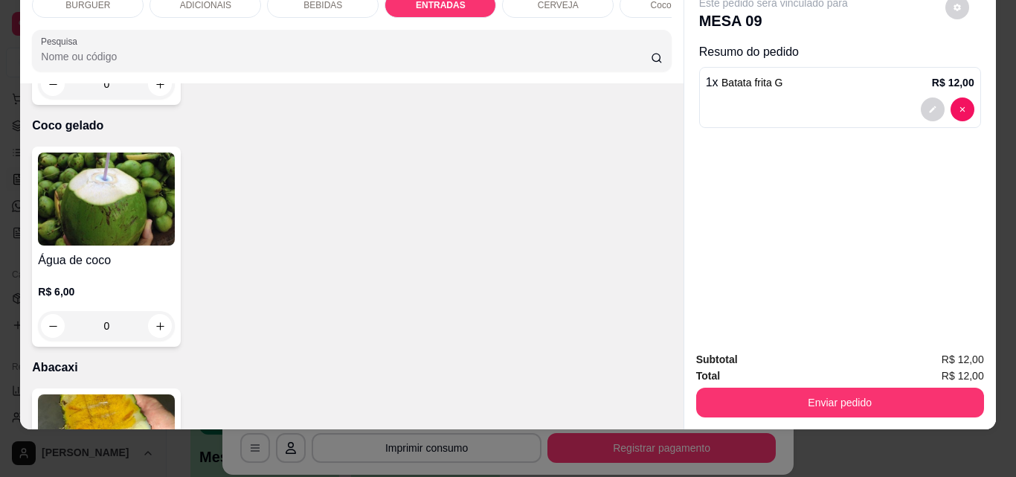
scroll to position [2780, 0]
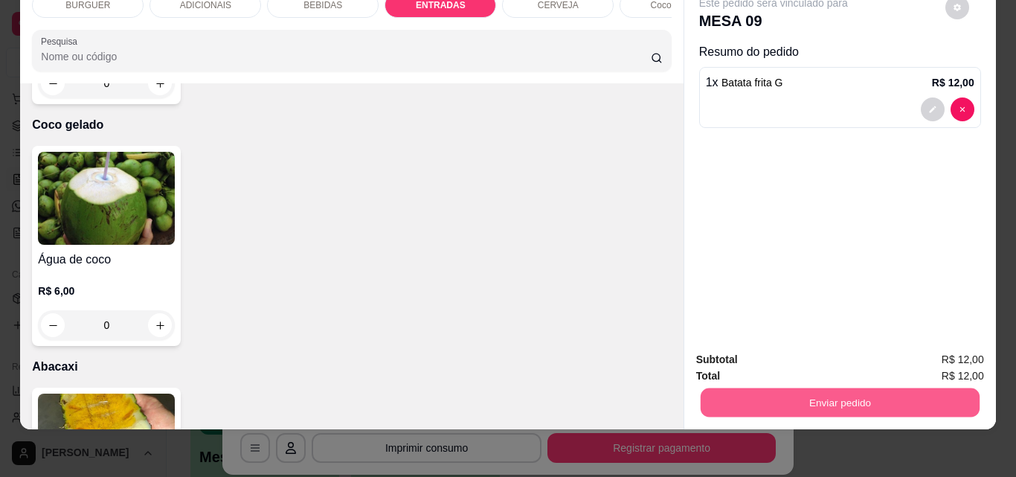
click at [738, 387] on button "Enviar pedido" at bounding box center [839, 401] width 279 height 29
click at [747, 347] on button "Não registrar e enviar pedido" at bounding box center [790, 355] width 155 height 28
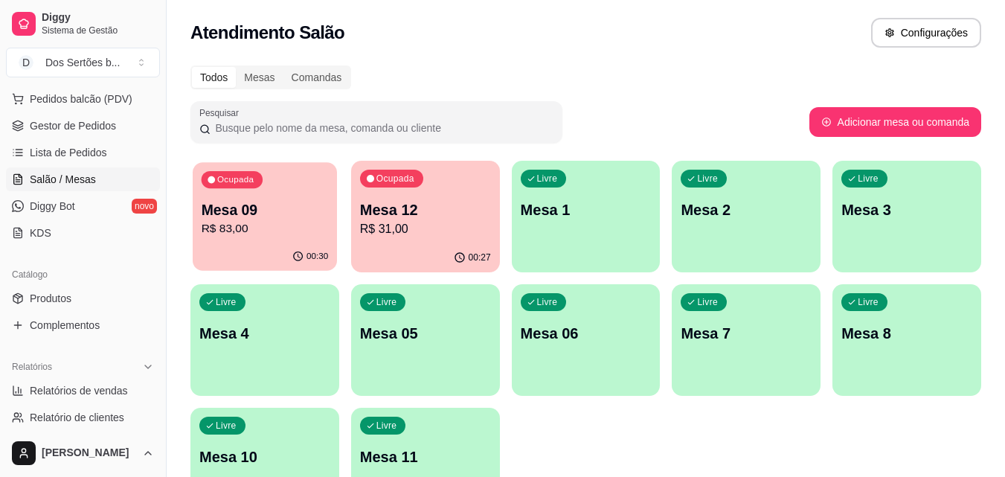
click at [271, 222] on p "R$ 83,00" at bounding box center [265, 228] width 127 height 17
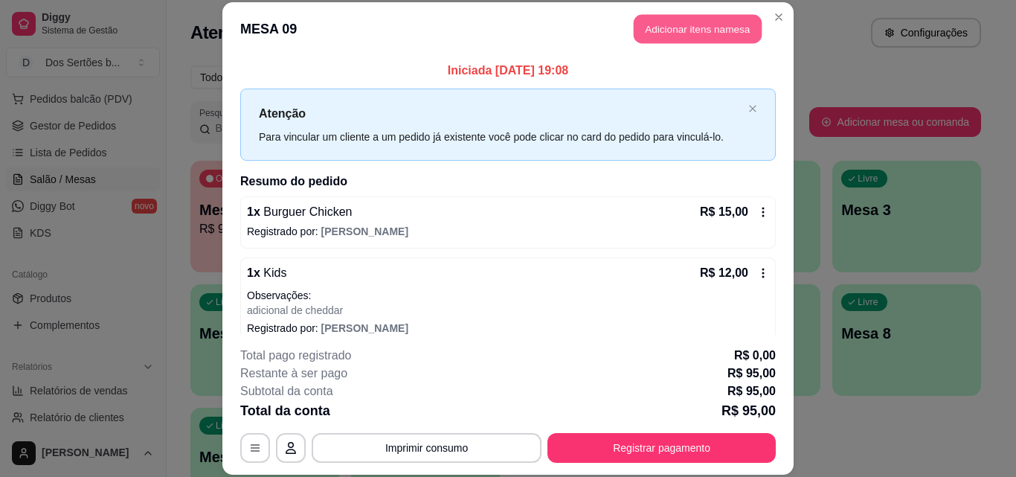
click at [659, 19] on button "Adicionar itens na mesa" at bounding box center [698, 29] width 128 height 29
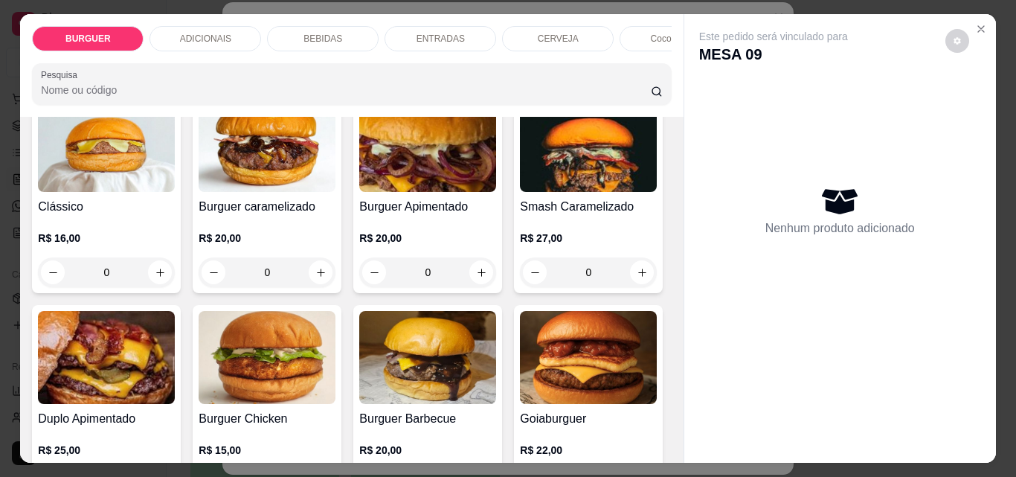
scroll to position [238, 0]
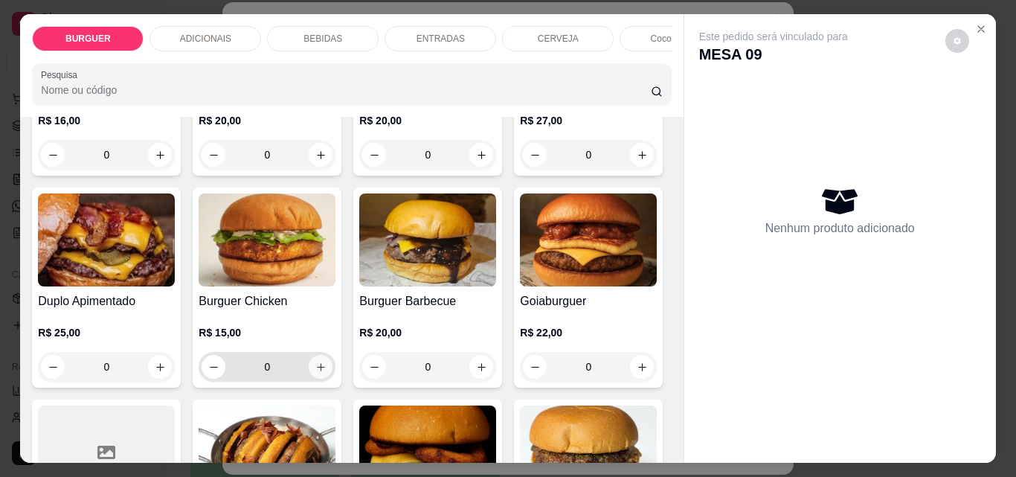
click at [326, 368] on icon "increase-product-quantity" at bounding box center [320, 366] width 11 height 11
type input "1"
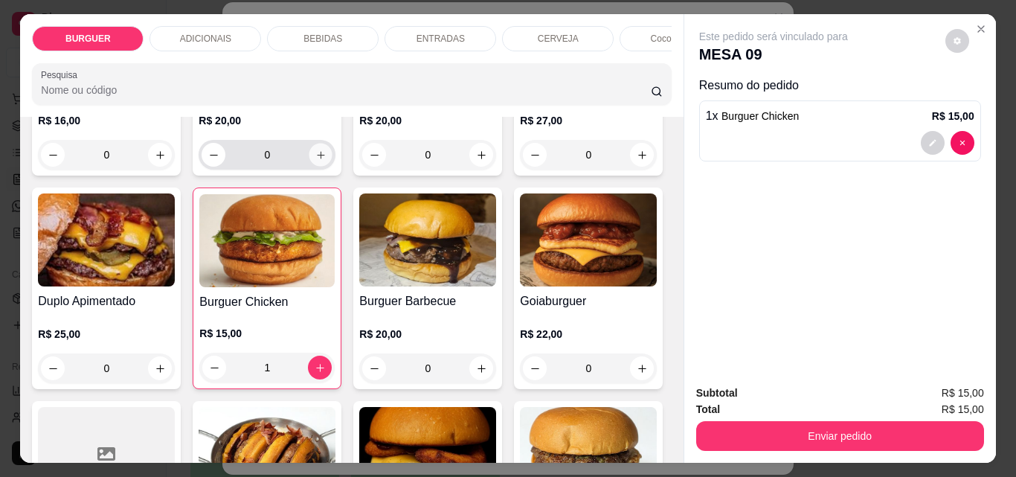
click at [316, 149] on button "increase-product-quantity" at bounding box center [320, 155] width 23 height 23
type input "1"
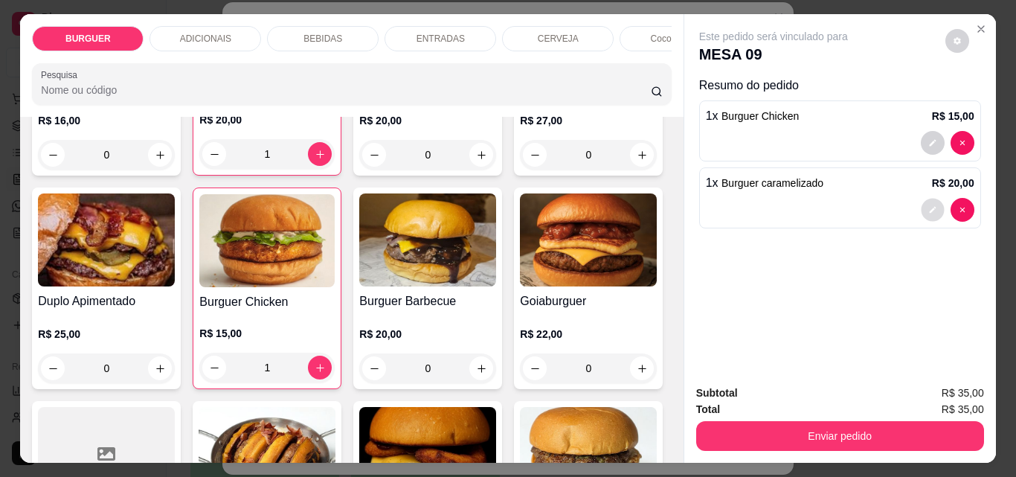
click at [928, 206] on icon "decrease-product-quantity" at bounding box center [932, 209] width 9 height 9
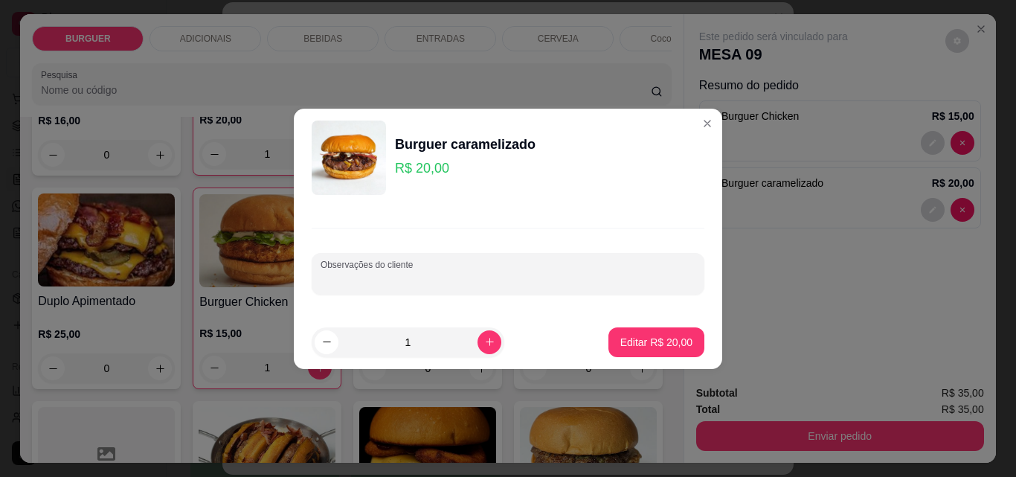
click at [429, 275] on input "Observações do cliente" at bounding box center [508, 279] width 375 height 15
type input "sem cebola"
click at [672, 340] on p "Editar R$ 20,00" at bounding box center [656, 342] width 70 height 14
type input "0"
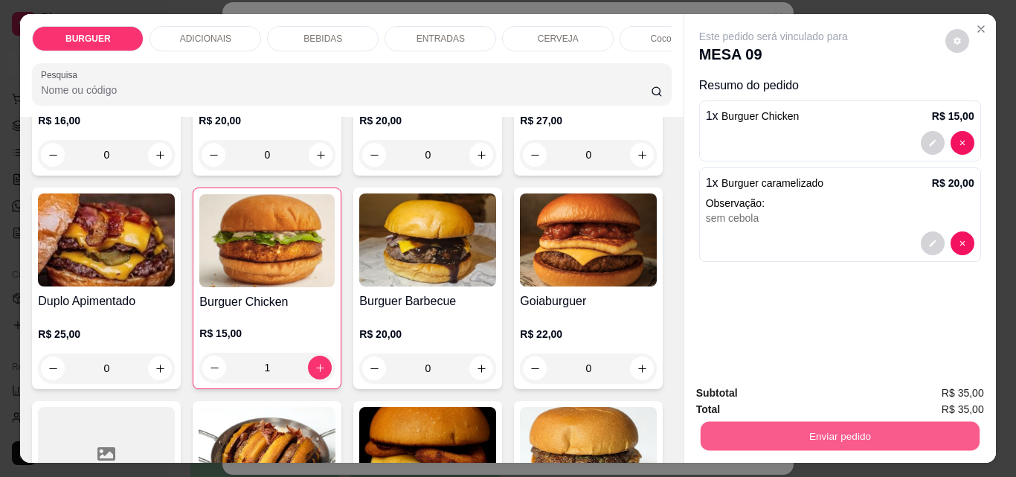
click at [779, 421] on button "Enviar pedido" at bounding box center [839, 435] width 279 height 29
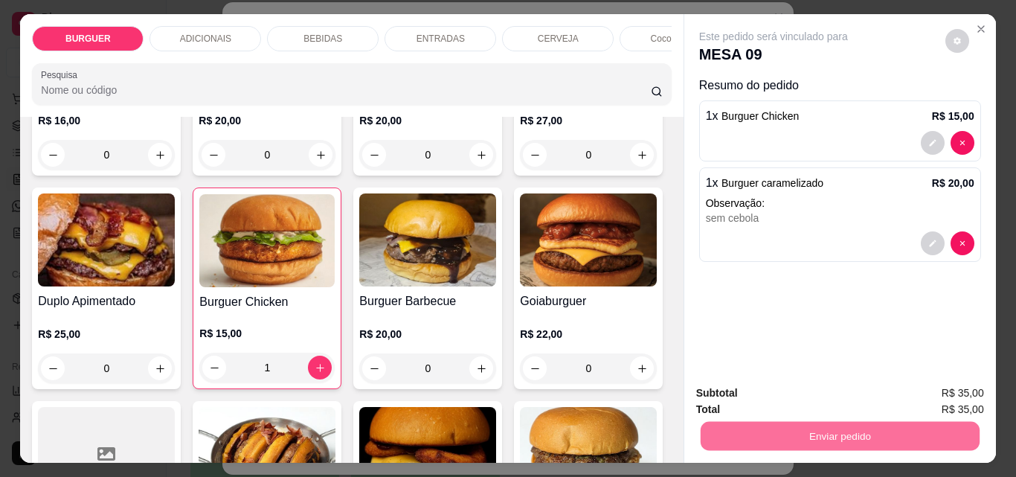
click at [760, 381] on button "Não registrar e enviar pedido" at bounding box center [790, 393] width 150 height 28
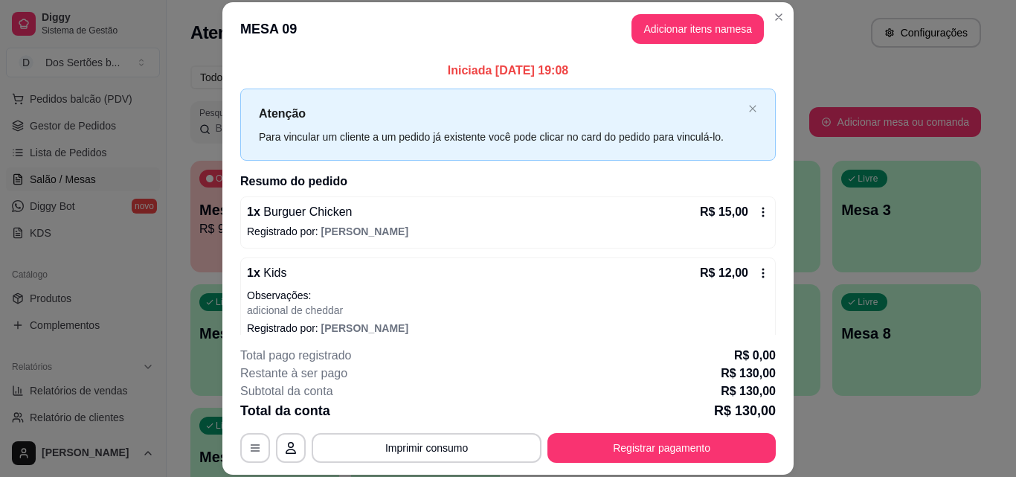
click at [780, 28] on header "MESA 09 Adicionar itens na mesa" at bounding box center [507, 29] width 571 height 54
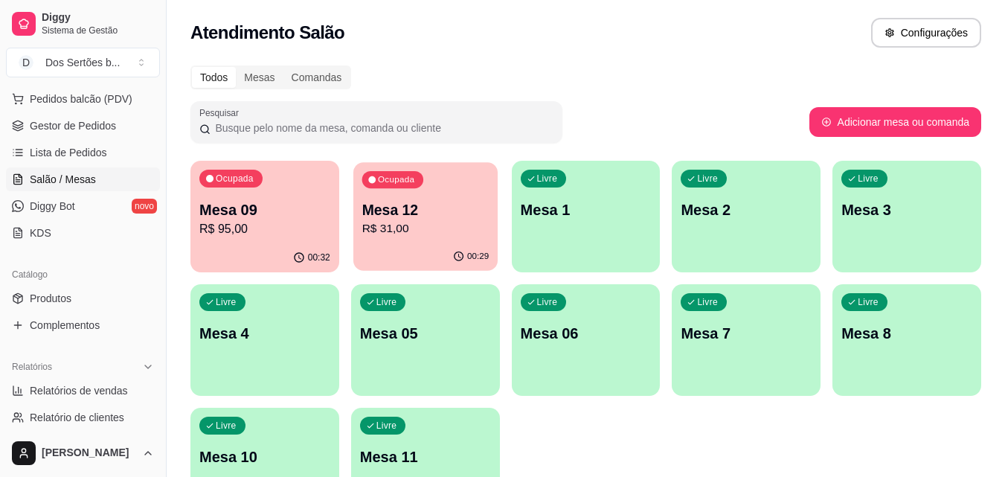
click at [375, 242] on div "Ocupada Mesa 12 R$ 31,00" at bounding box center [425, 202] width 144 height 80
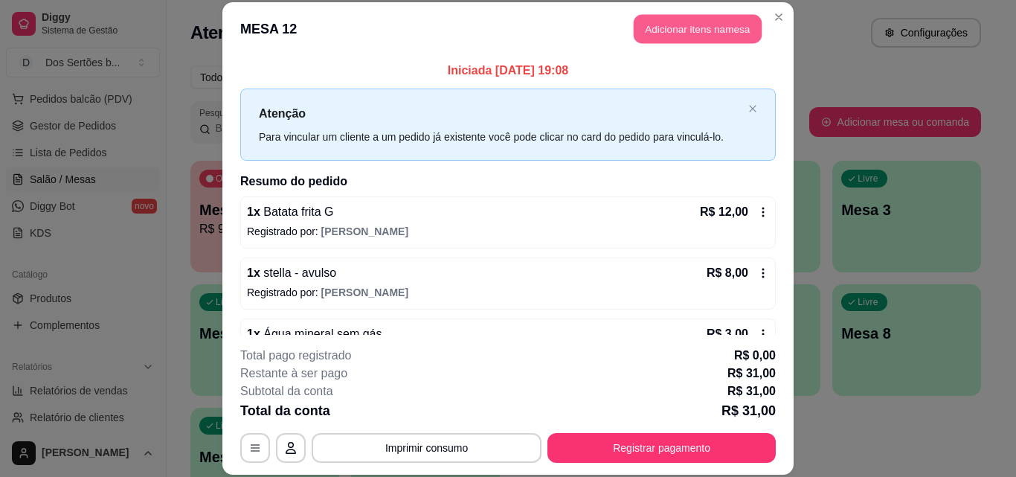
click at [671, 26] on button "Adicionar itens na mesa" at bounding box center [698, 29] width 128 height 29
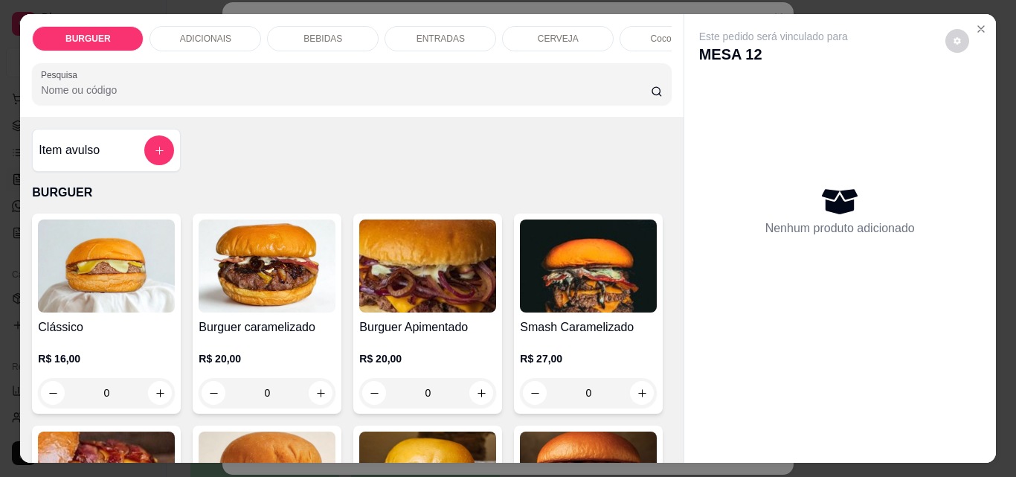
click at [342, 26] on div "BEBIDAS" at bounding box center [323, 38] width 112 height 25
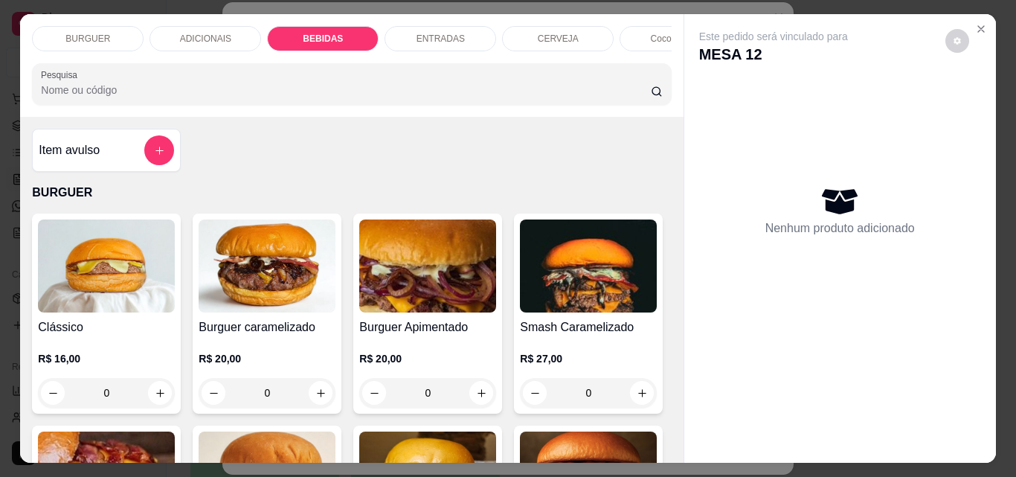
scroll to position [39, 0]
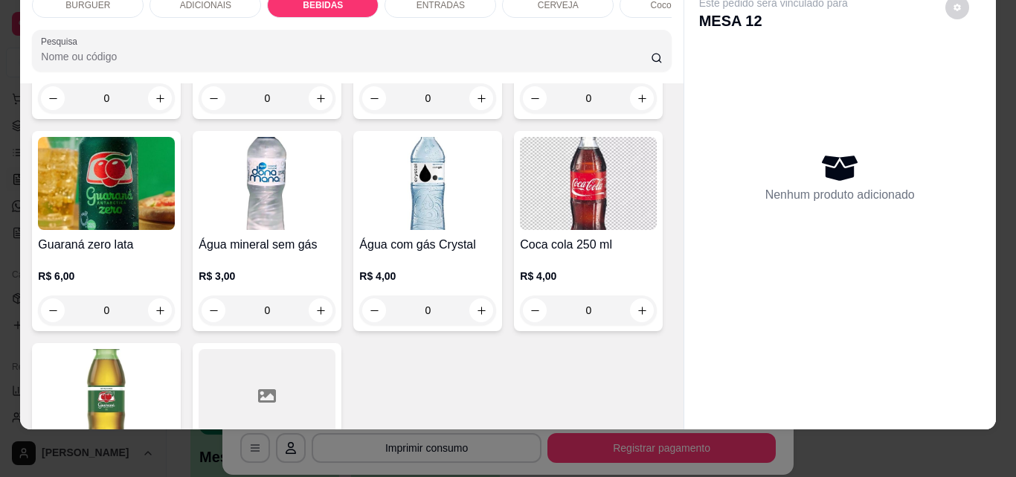
type input "1"
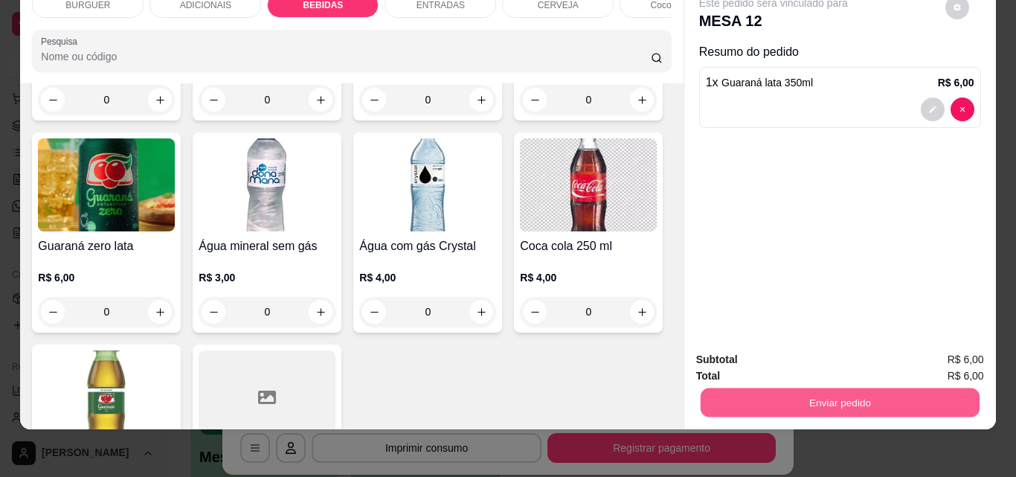
click at [776, 389] on button "Enviar pedido" at bounding box center [839, 401] width 279 height 29
click at [770, 350] on button "Não registrar e enviar pedido" at bounding box center [790, 355] width 150 height 28
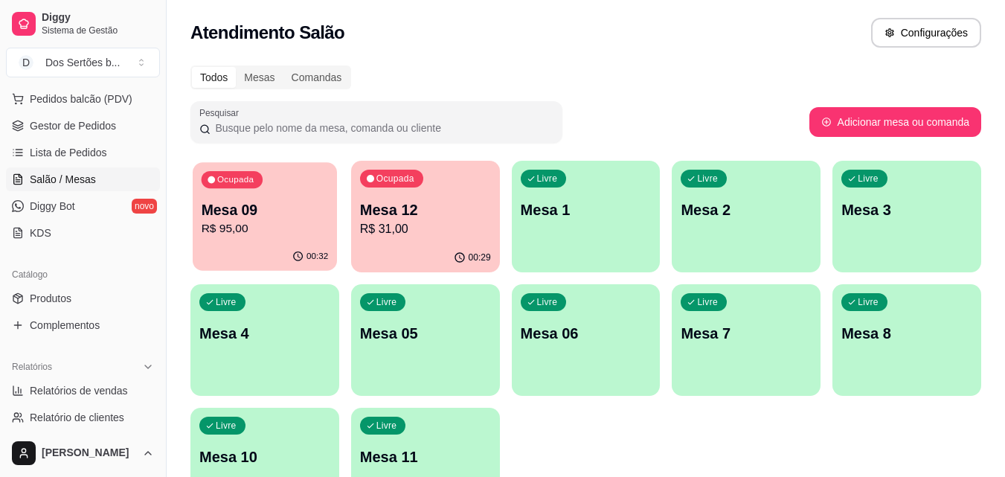
click at [265, 231] on p "R$ 95,00" at bounding box center [265, 228] width 127 height 17
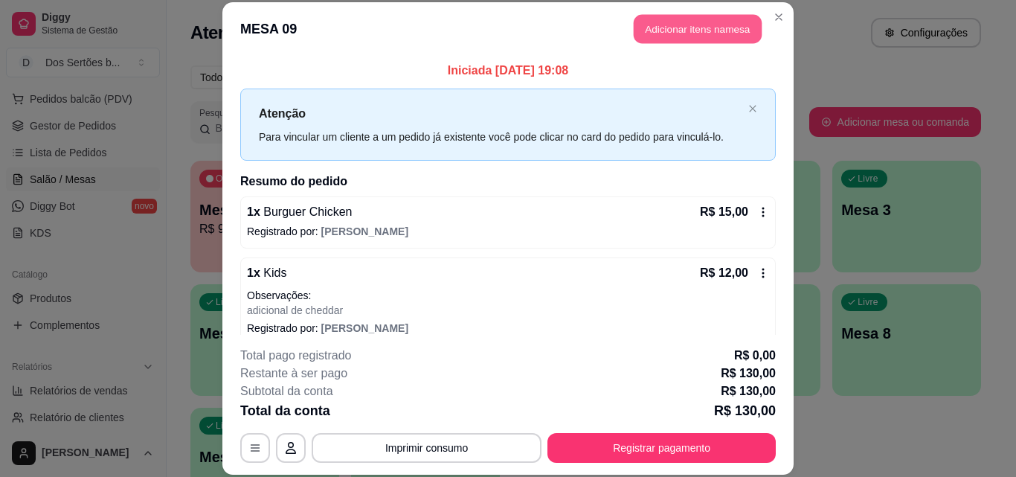
click at [685, 26] on button "Adicionar itens na mesa" at bounding box center [698, 29] width 128 height 29
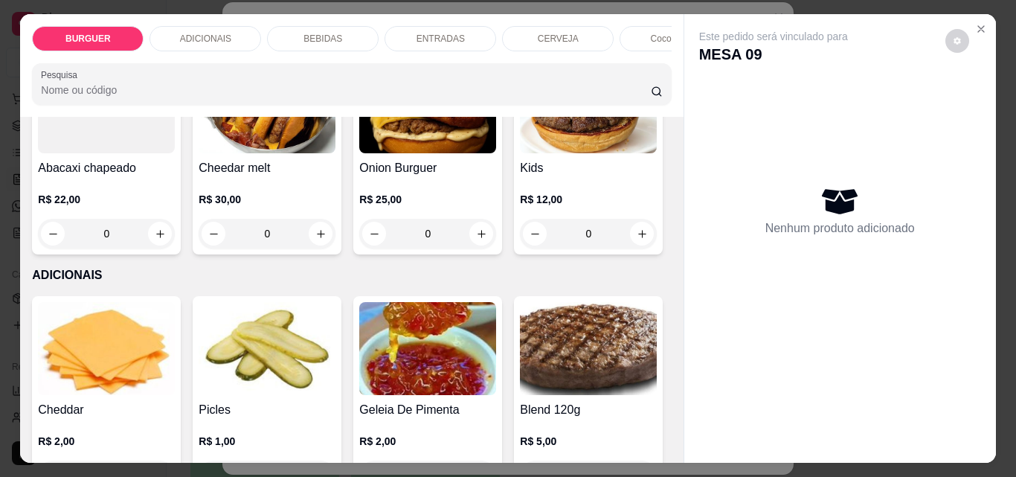
scroll to position [668, 0]
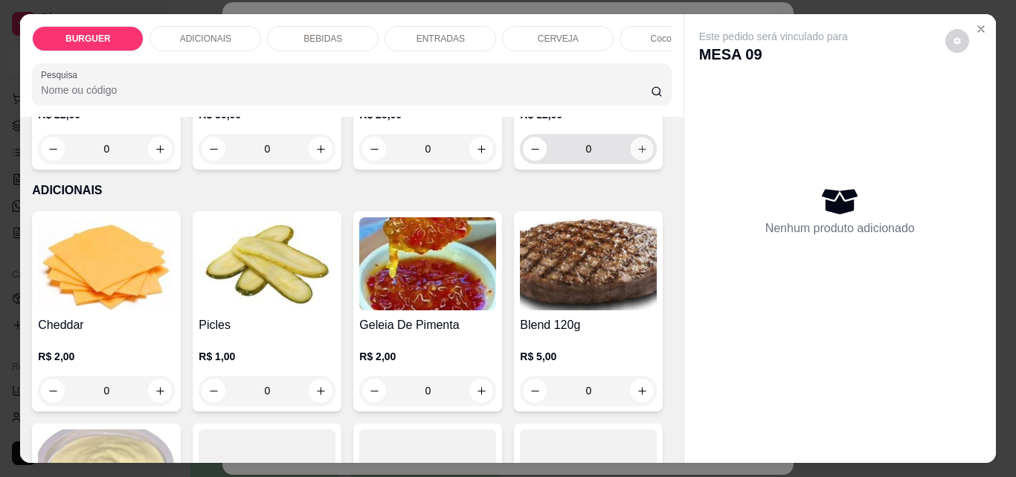
click at [637, 155] on icon "increase-product-quantity" at bounding box center [642, 149] width 11 height 11
type input "1"
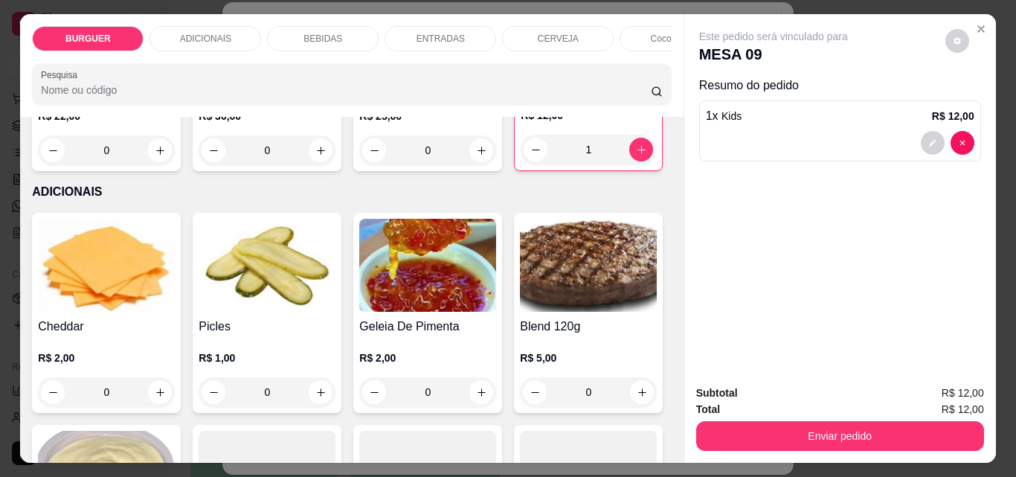
click at [194, 35] on p "ADICIONAIS" at bounding box center [205, 39] width 51 height 12
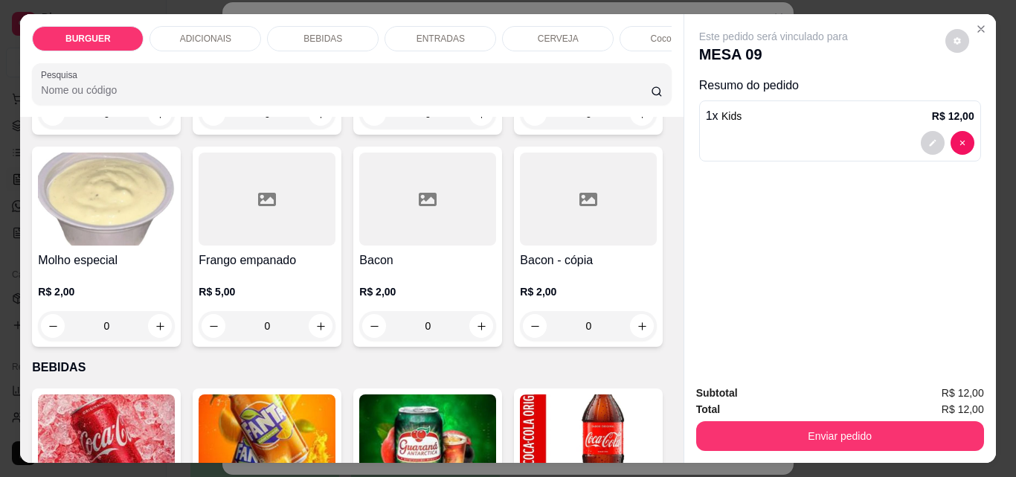
scroll to position [39, 0]
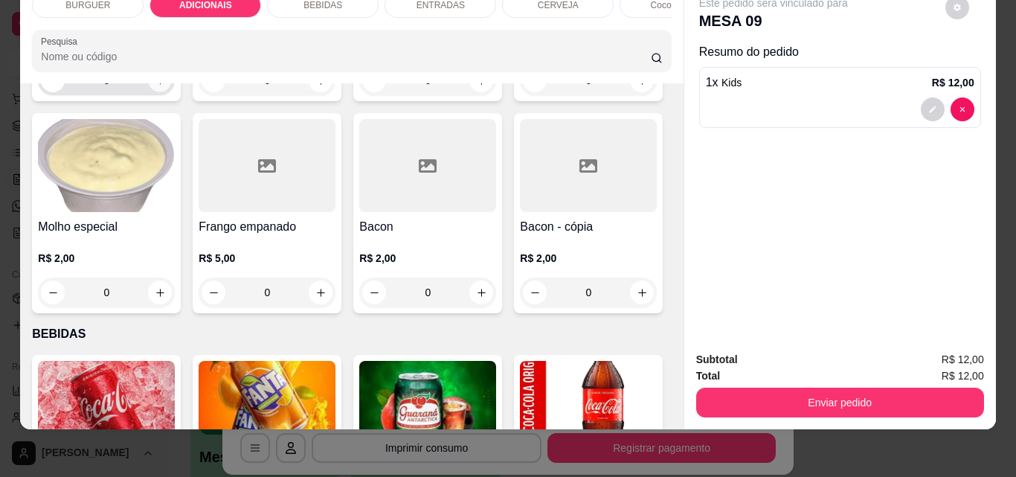
click at [155, 86] on icon "increase-product-quantity" at bounding box center [160, 80] width 11 height 11
type input "1"
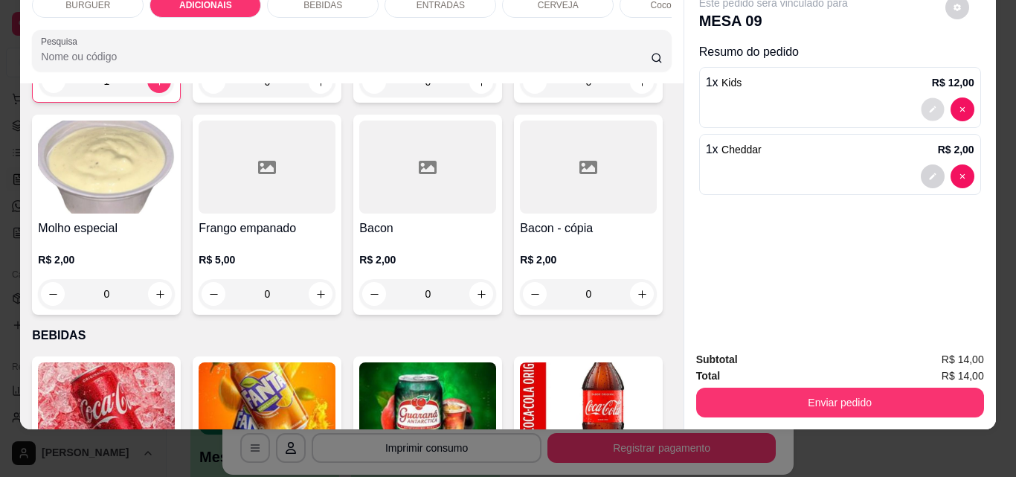
click at [928, 105] on icon "decrease-product-quantity" at bounding box center [932, 109] width 9 height 9
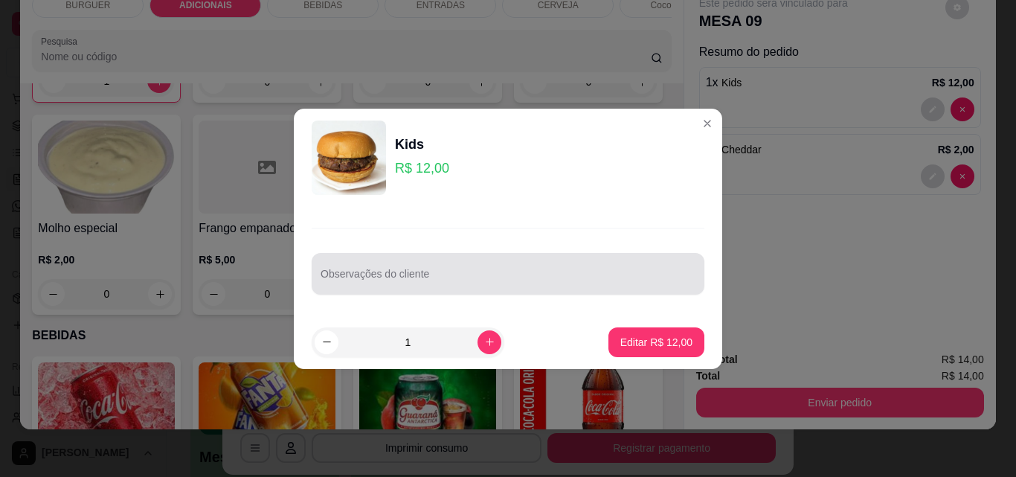
click at [434, 261] on div at bounding box center [508, 274] width 375 height 30
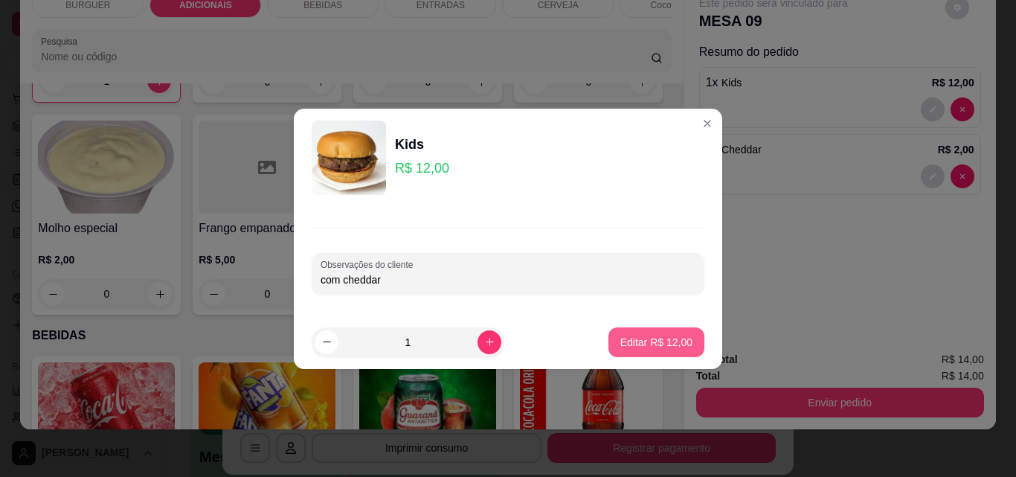
type input "com cheddar"
click at [660, 338] on p "Editar R$ 12,00" at bounding box center [656, 342] width 70 height 14
type input "0"
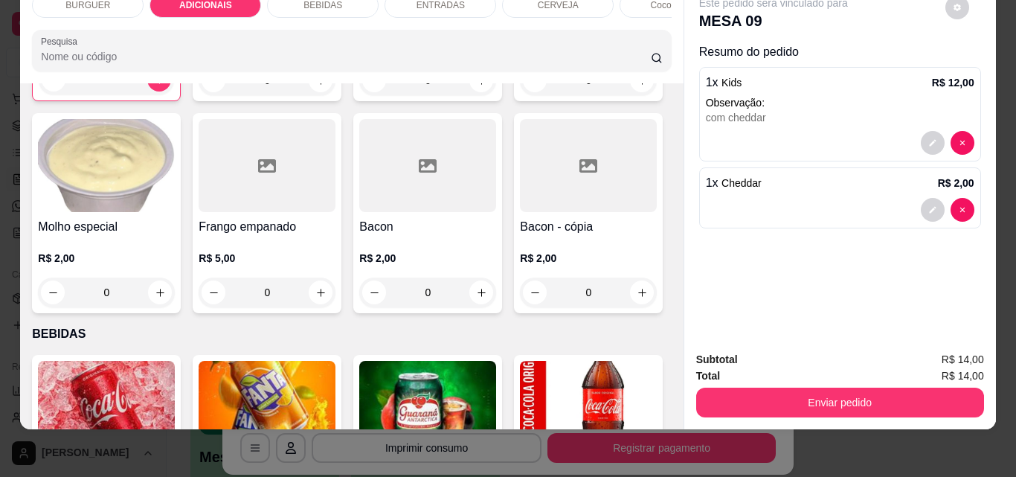
scroll to position [944, 0]
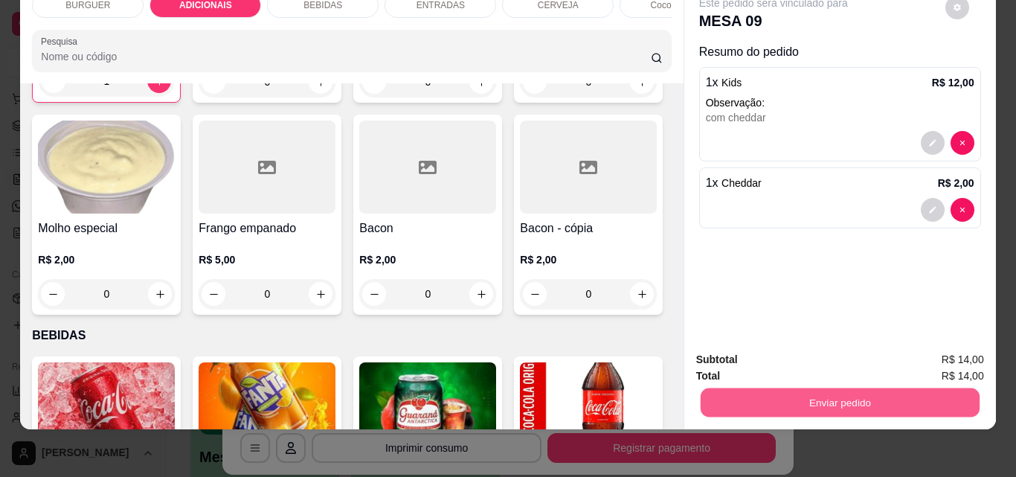
click at [835, 387] on button "Enviar pedido" at bounding box center [839, 401] width 279 height 29
click at [793, 351] on button "Não registrar e enviar pedido" at bounding box center [790, 355] width 150 height 28
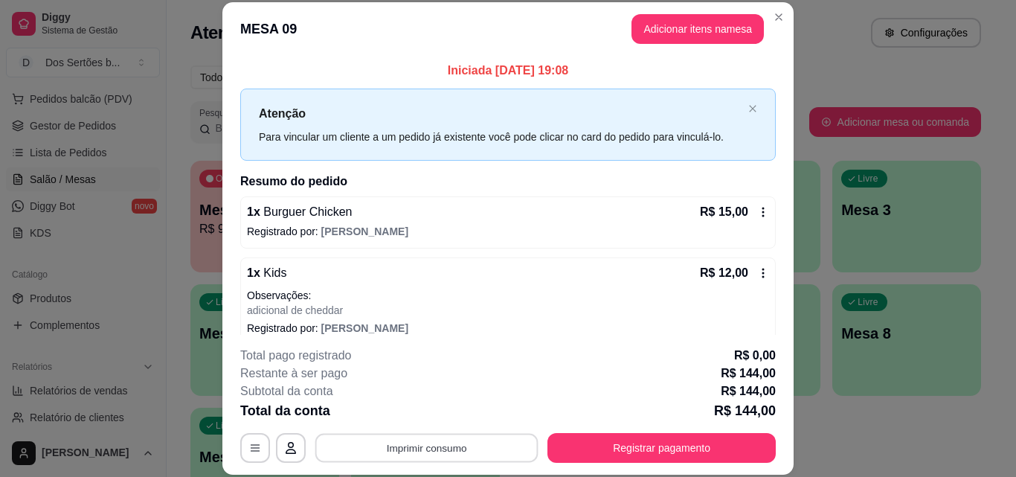
click at [386, 448] on button "Imprimir consumo" at bounding box center [426, 447] width 223 height 29
click at [400, 410] on button "Impressora" at bounding box center [425, 413] width 104 height 23
click at [413, 446] on button "Imprimir consumo" at bounding box center [427, 448] width 230 height 30
click at [400, 413] on button "Impressora" at bounding box center [425, 413] width 104 height 23
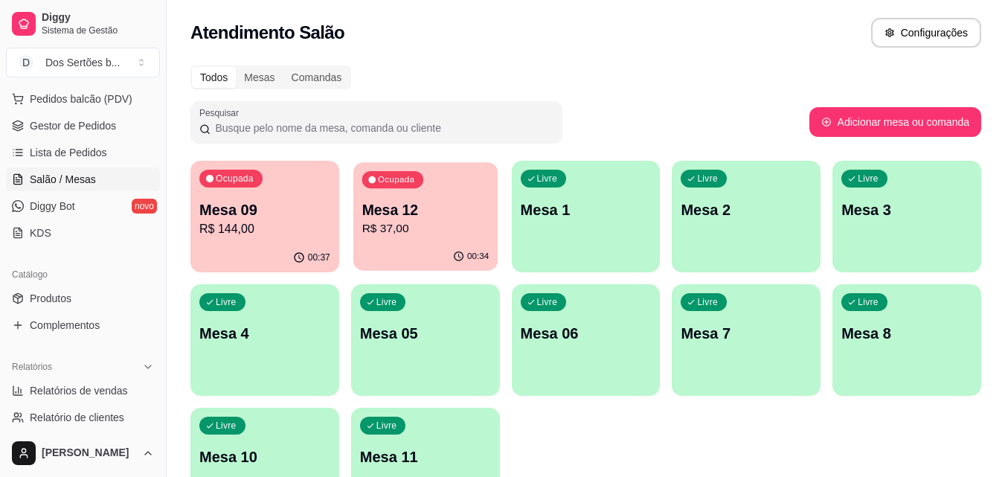
click at [412, 234] on p "R$ 37,00" at bounding box center [424, 228] width 127 height 17
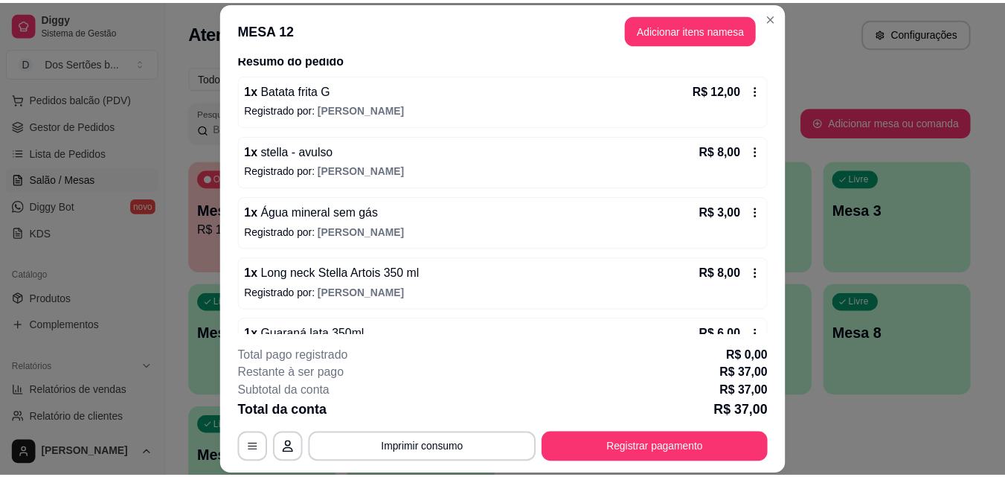
scroll to position [164, 0]
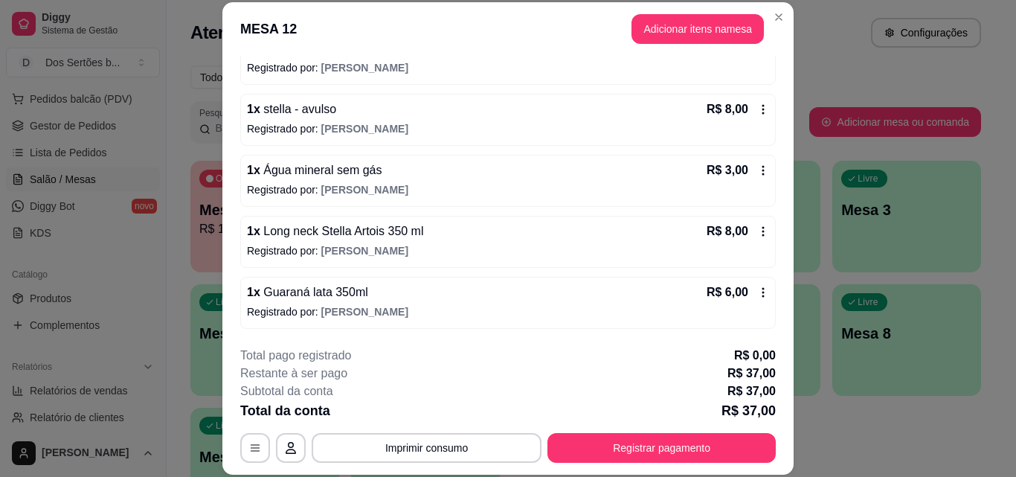
click at [480, 431] on div "**********" at bounding box center [507, 405] width 535 height 116
click at [463, 436] on button "Imprimir consumo" at bounding box center [426, 447] width 223 height 29
click at [448, 408] on button "Impressora" at bounding box center [425, 413] width 104 height 23
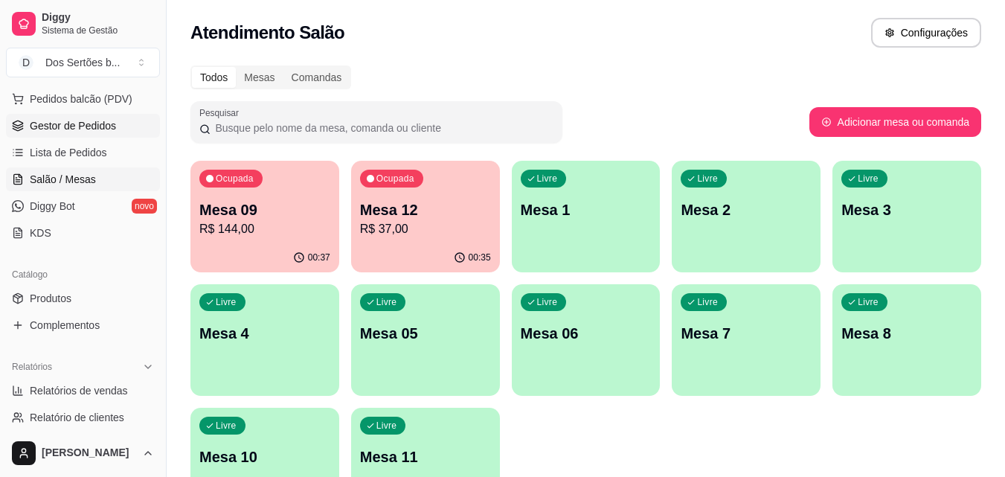
click at [14, 115] on link "Gestor de Pedidos" at bounding box center [83, 126] width 154 height 24
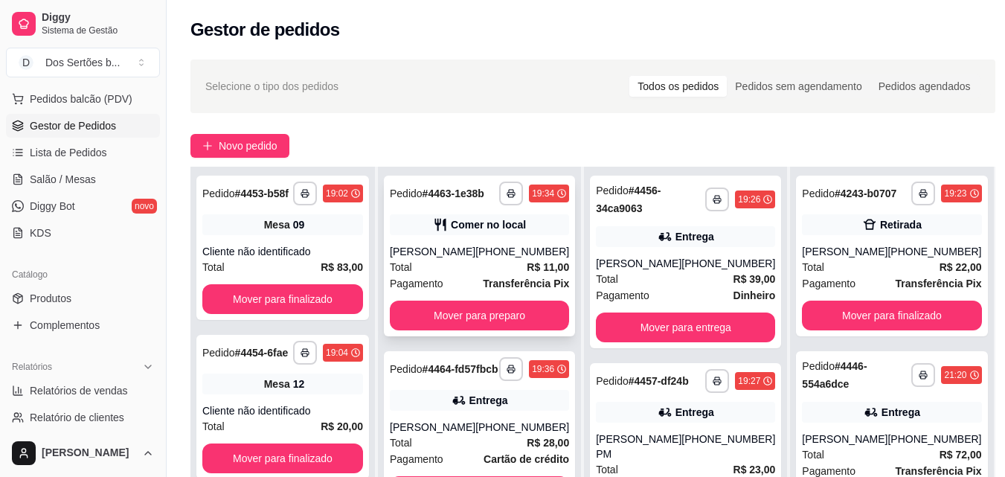
scroll to position [227, 0]
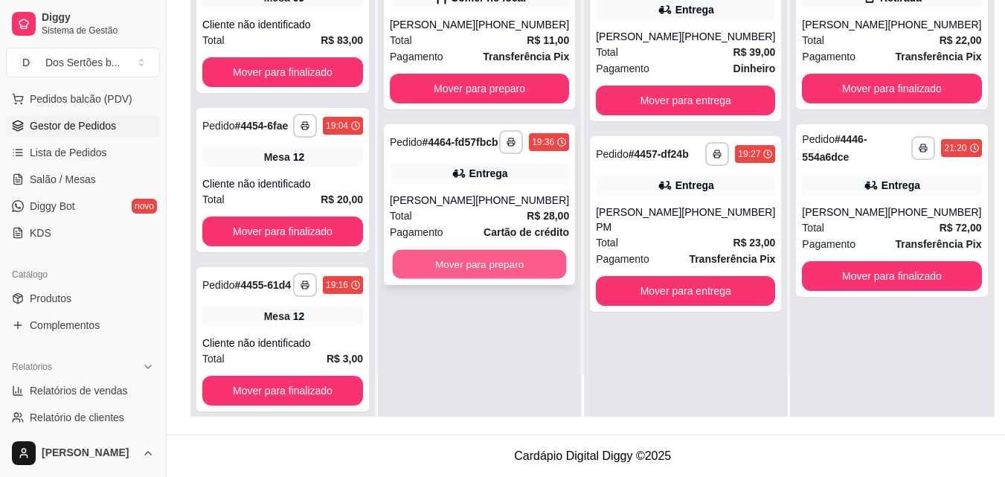
click at [477, 265] on button "Mover para preparo" at bounding box center [480, 264] width 174 height 29
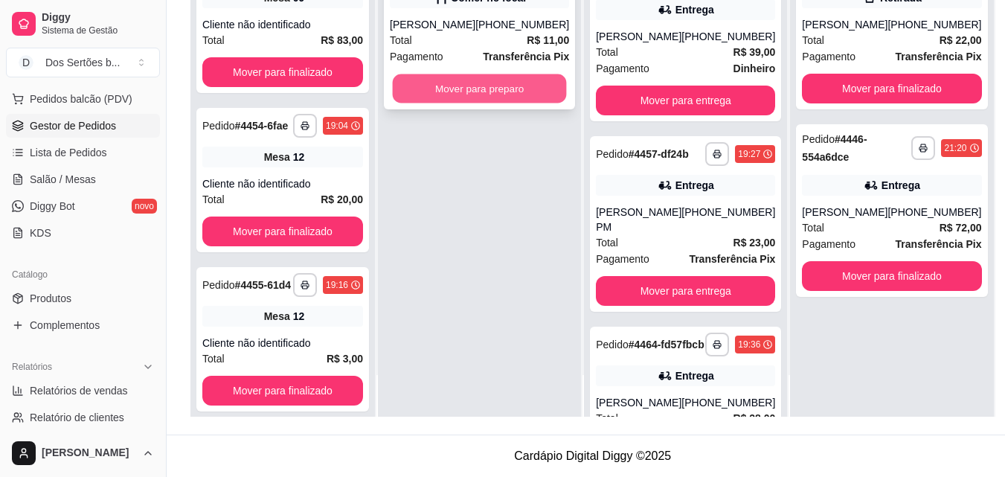
click at [445, 83] on button "Mover para preparo" at bounding box center [480, 88] width 174 height 29
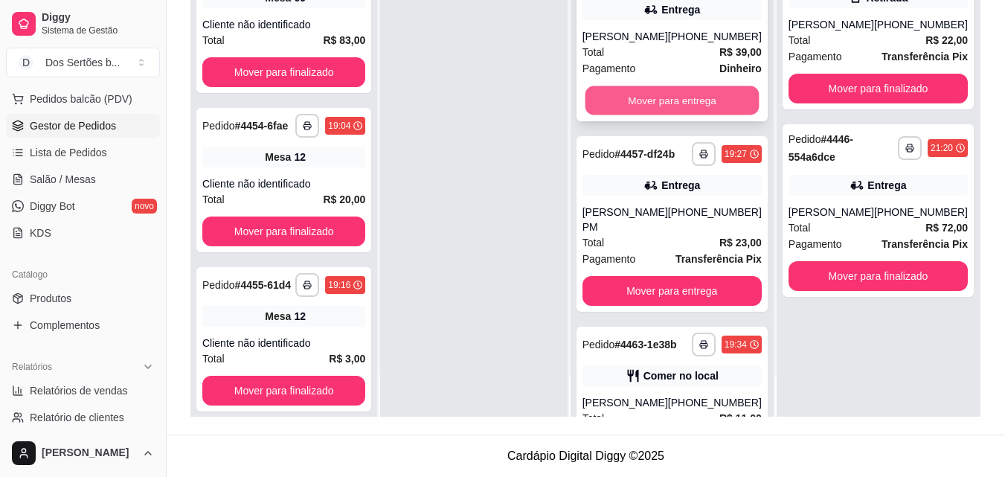
click at [639, 95] on button "Mover para entrega" at bounding box center [672, 100] width 174 height 29
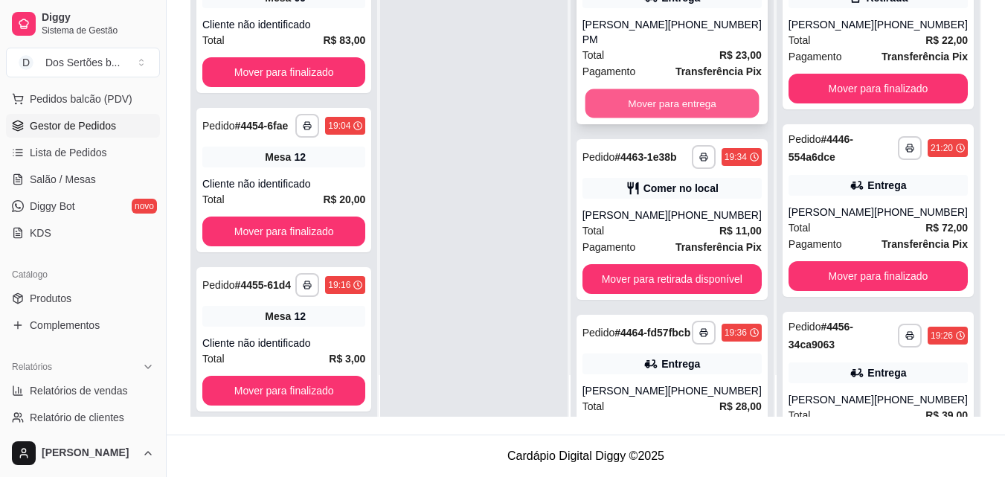
click at [656, 94] on button "Mover para entrega" at bounding box center [672, 103] width 174 height 29
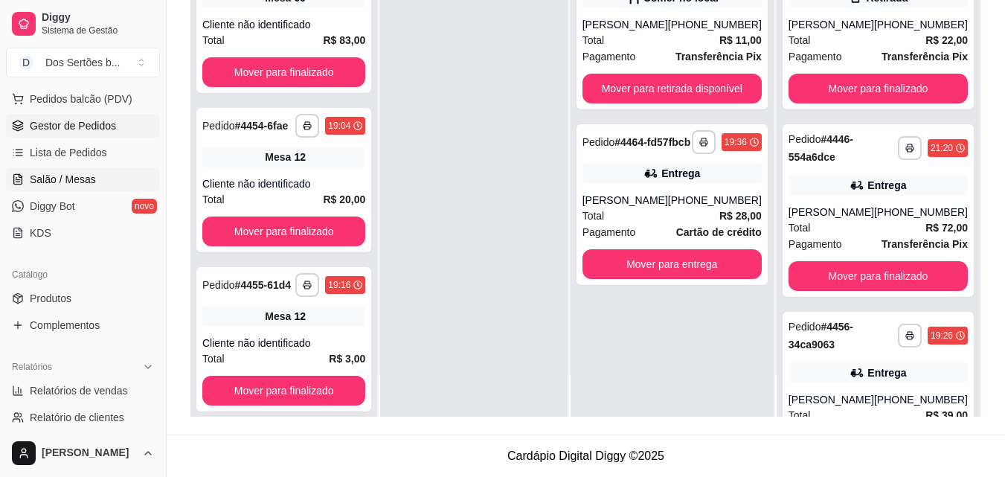
click at [62, 185] on span "Salão / Mesas" at bounding box center [63, 179] width 66 height 15
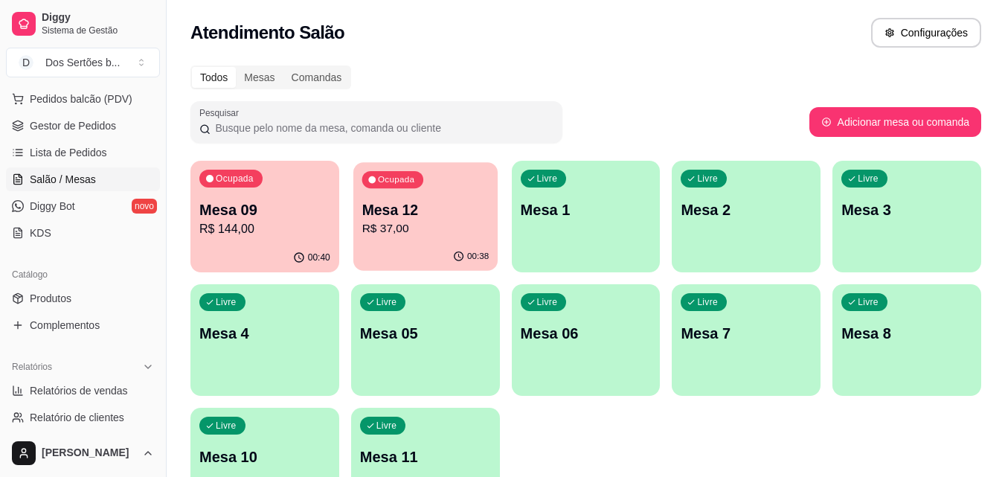
click at [445, 221] on p "R$ 37,00" at bounding box center [424, 228] width 127 height 17
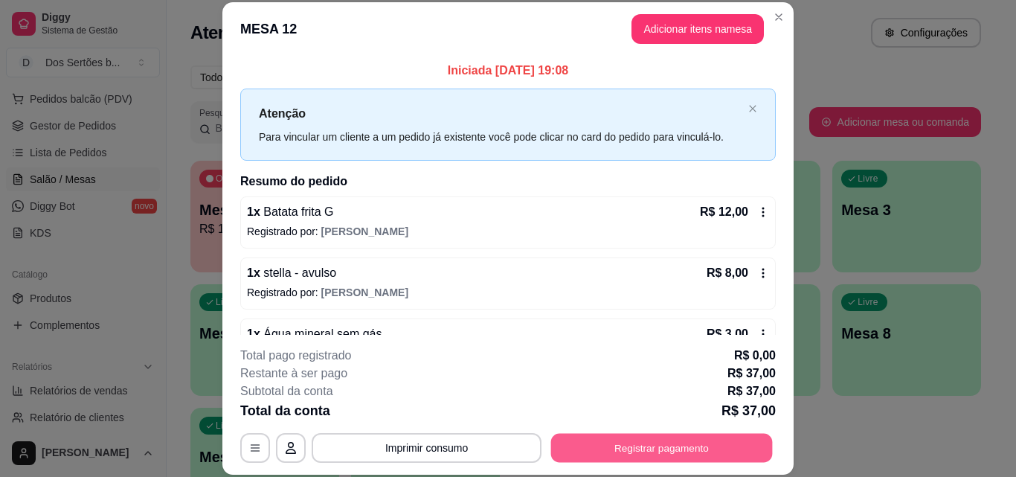
click at [679, 442] on button "Registrar pagamento" at bounding box center [662, 447] width 222 height 29
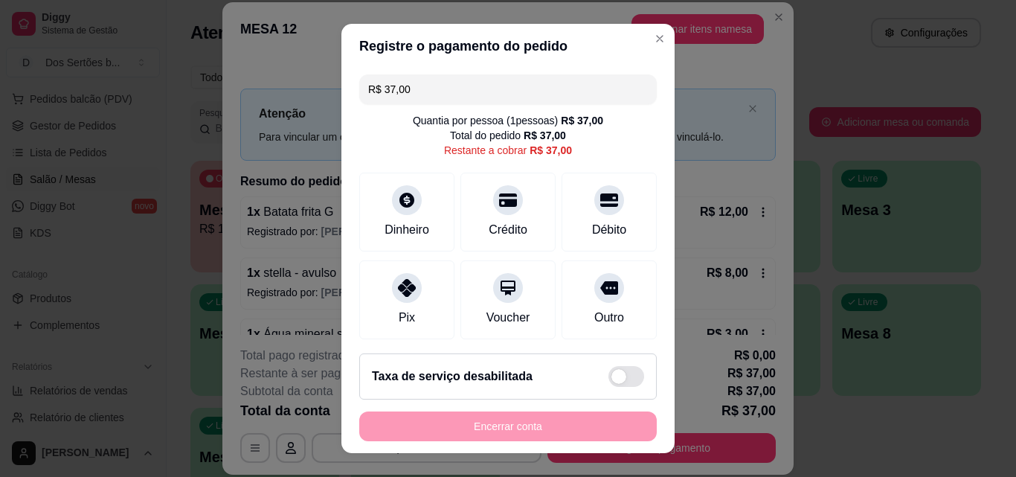
click at [412, 84] on input "R$ 37,00" at bounding box center [508, 89] width 280 height 30
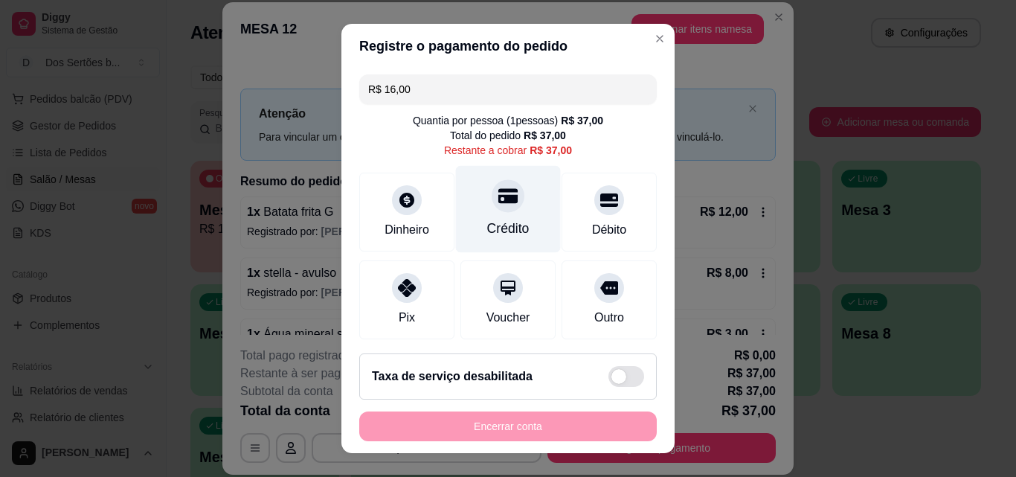
click at [474, 199] on div "Crédito" at bounding box center [508, 209] width 105 height 87
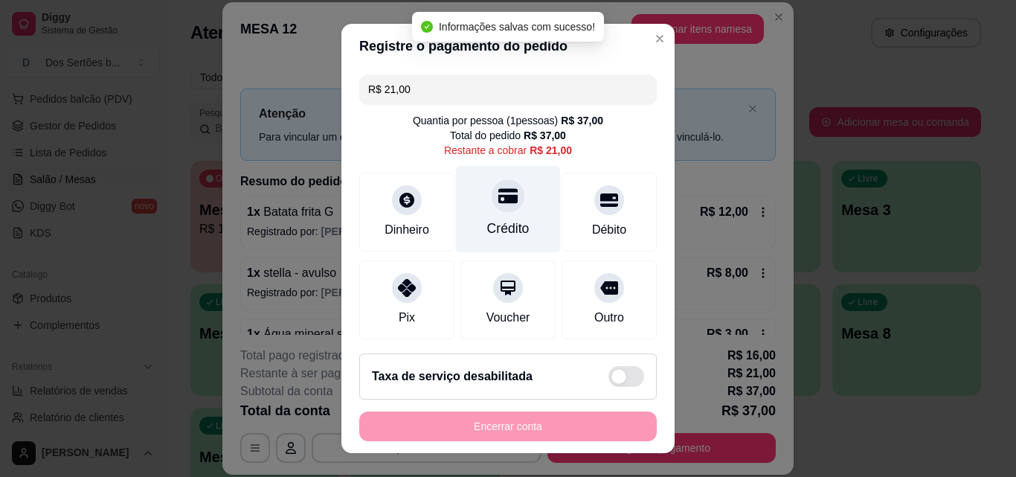
scroll to position [117, 0]
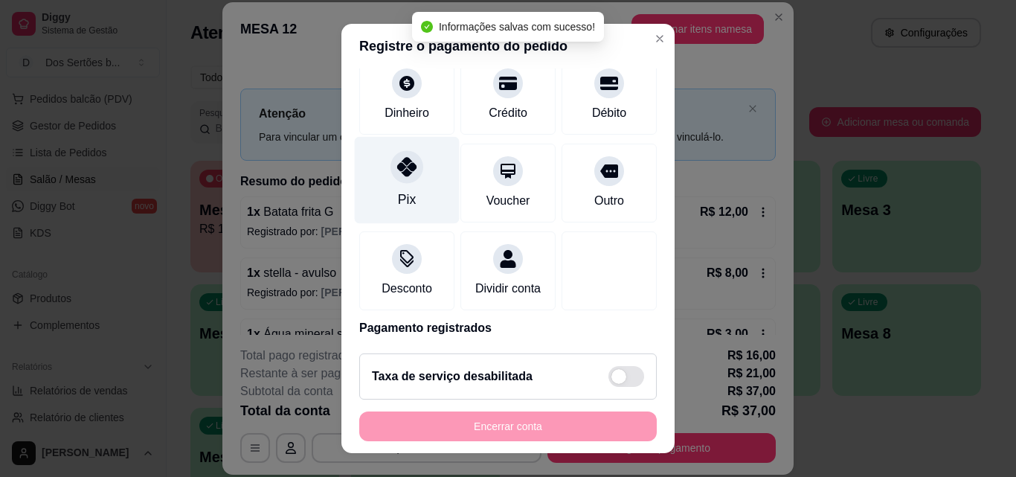
click at [398, 190] on div "Pix" at bounding box center [407, 199] width 18 height 19
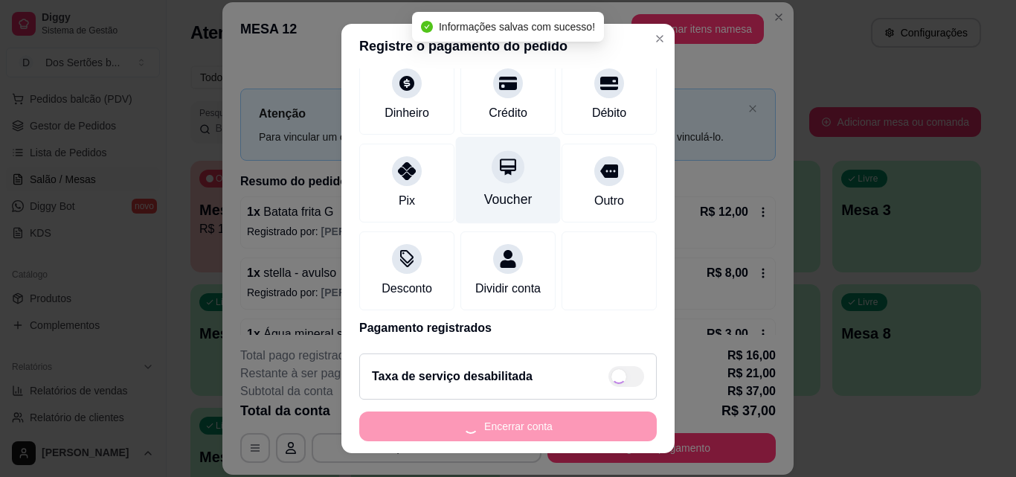
type input "R$ 0,00"
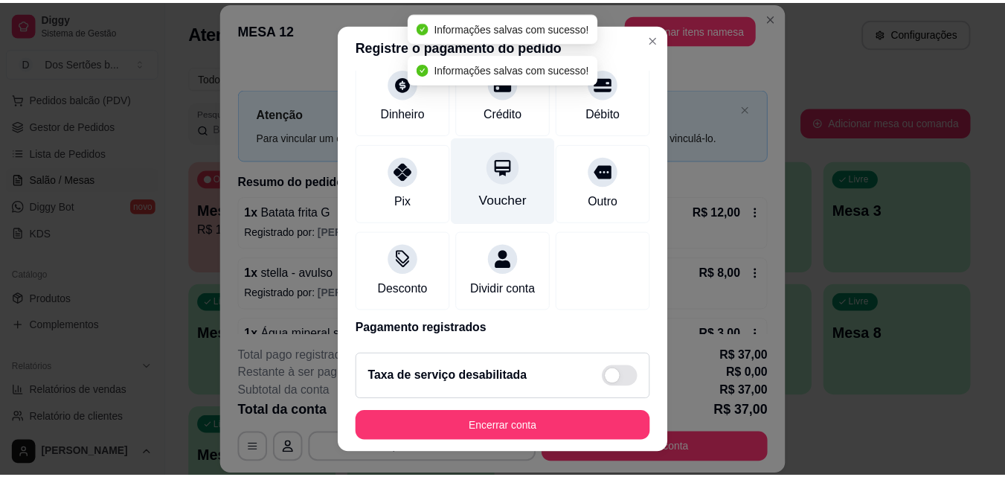
scroll to position [228, 0]
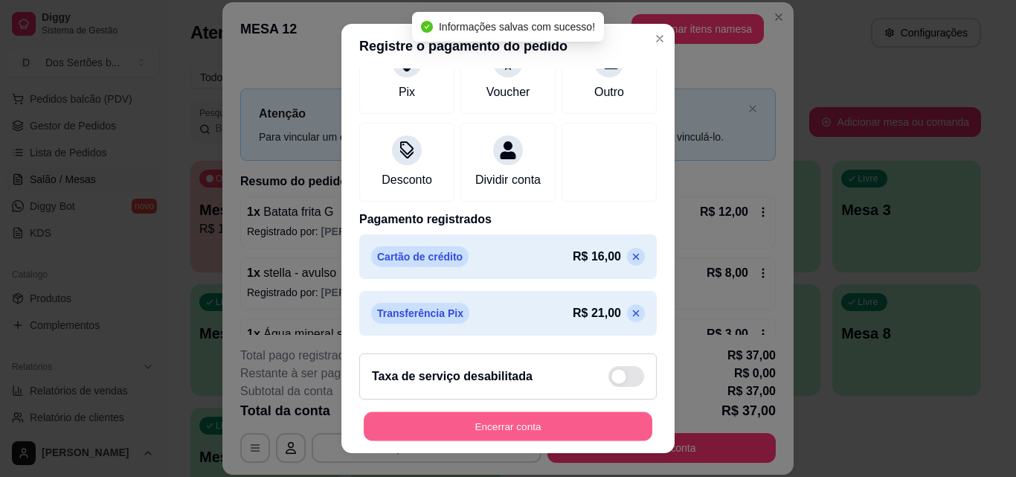
click at [489, 413] on button "Encerrar conta" at bounding box center [508, 426] width 289 height 29
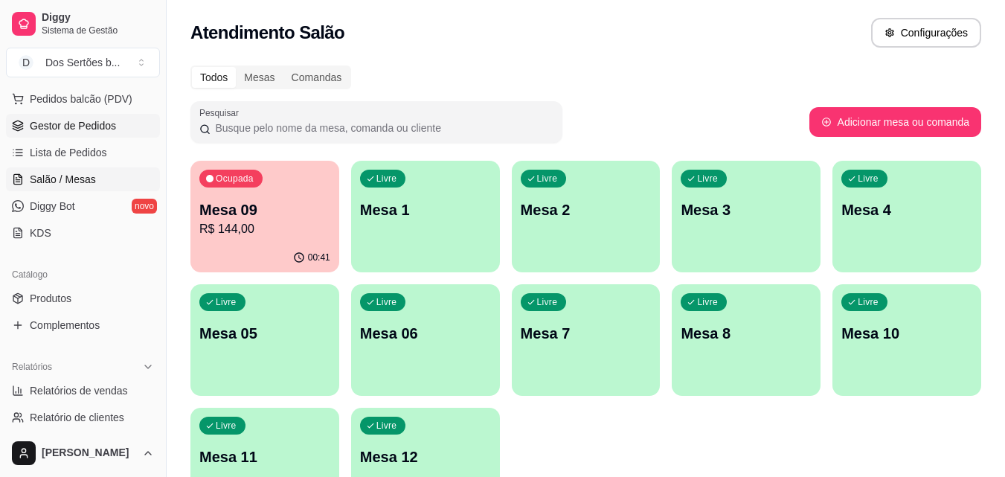
click at [86, 117] on link "Gestor de Pedidos" at bounding box center [83, 126] width 154 height 24
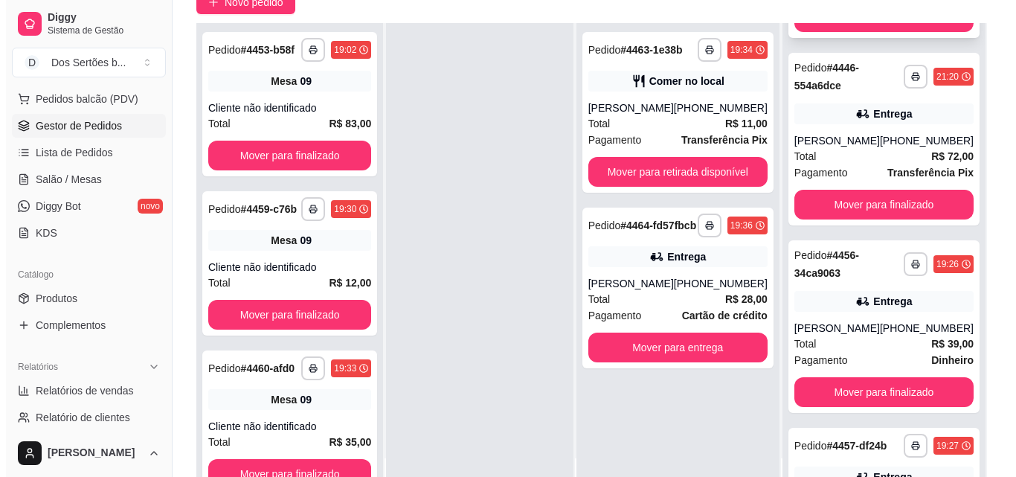
scroll to position [265, 0]
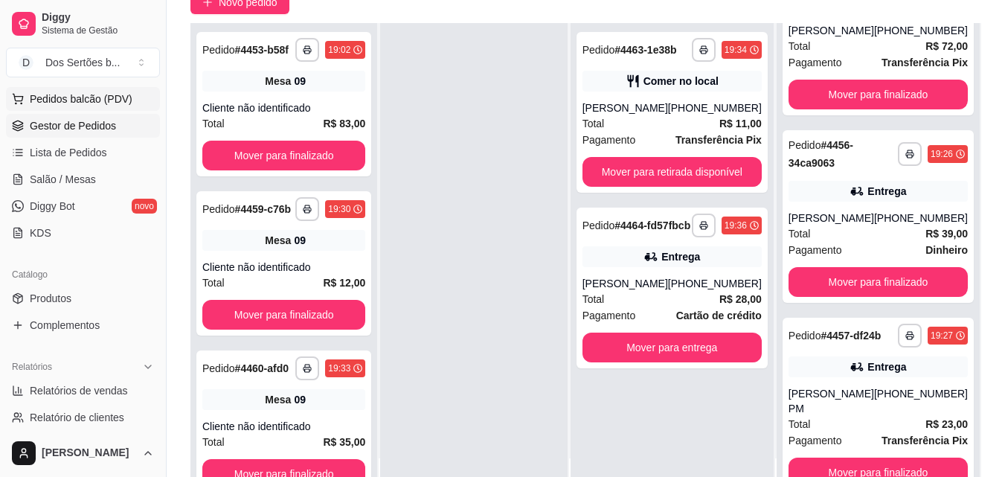
click at [100, 98] on span "Pedidos balcão (PDV)" at bounding box center [81, 98] width 103 height 15
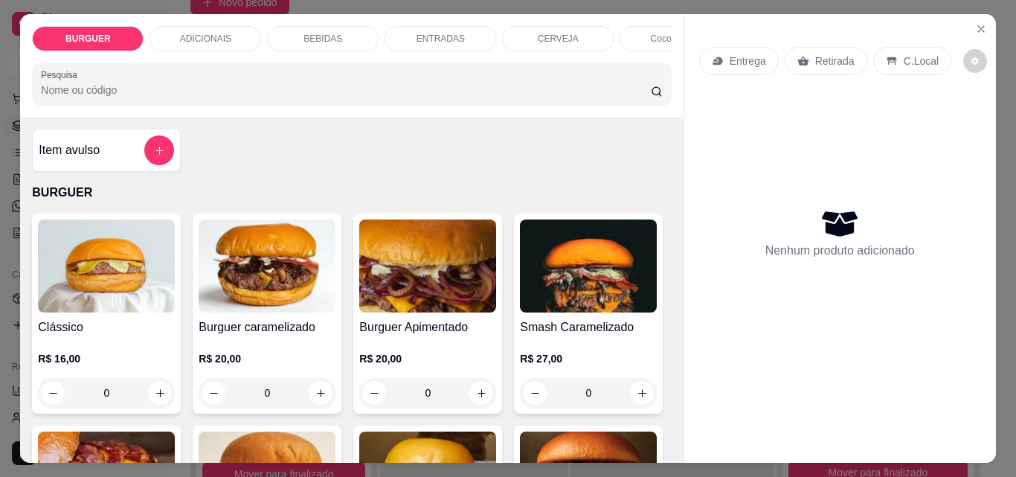
scroll to position [344, 0]
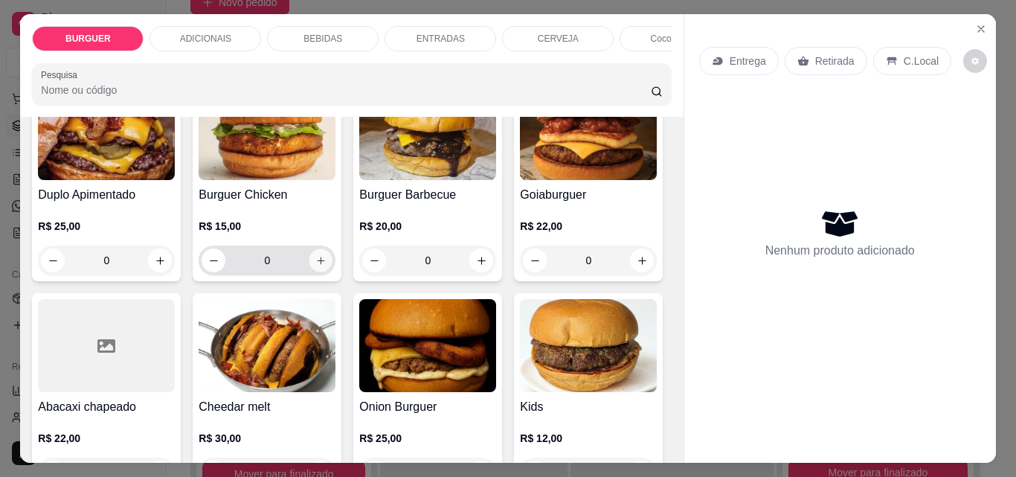
click at [332, 263] on button "increase-product-quantity" at bounding box center [320, 260] width 23 height 23
type input "1"
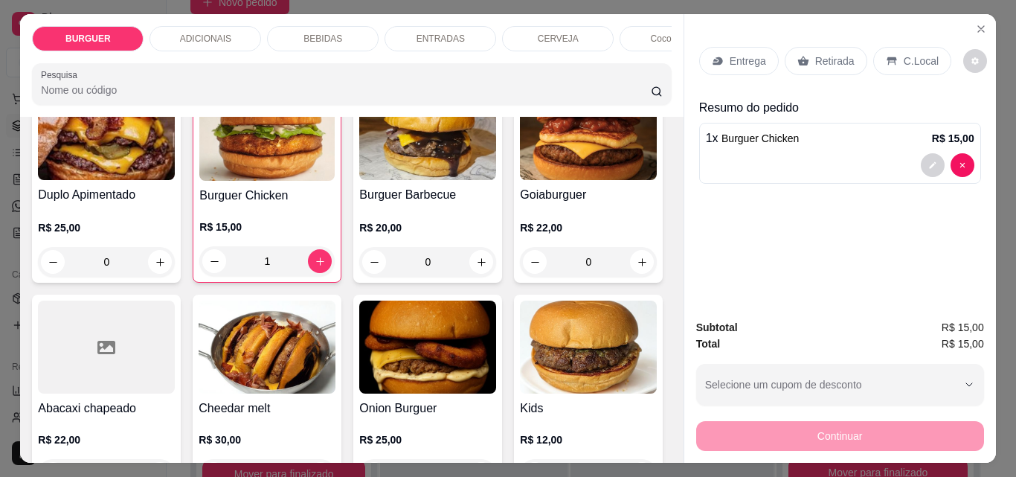
click at [824, 54] on p "Retirada" at bounding box center [834, 61] width 39 height 15
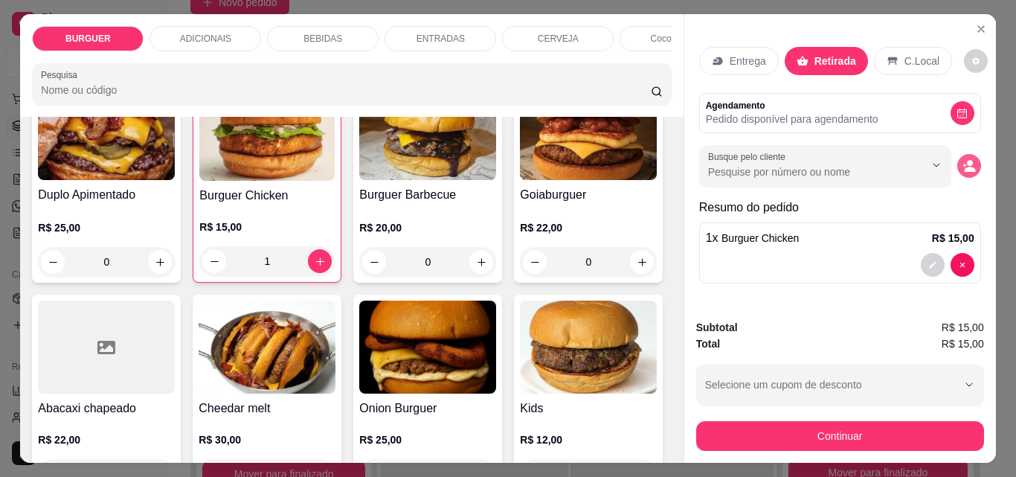
click at [966, 167] on icon "decrease-product-quantity" at bounding box center [969, 169] width 11 height 5
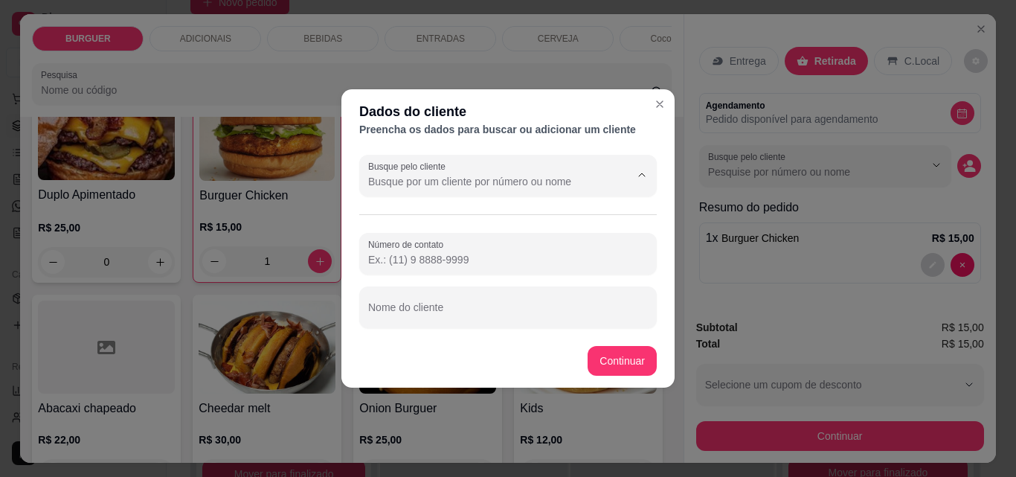
click at [401, 181] on input "Busque pelo cliente" at bounding box center [487, 181] width 238 height 15
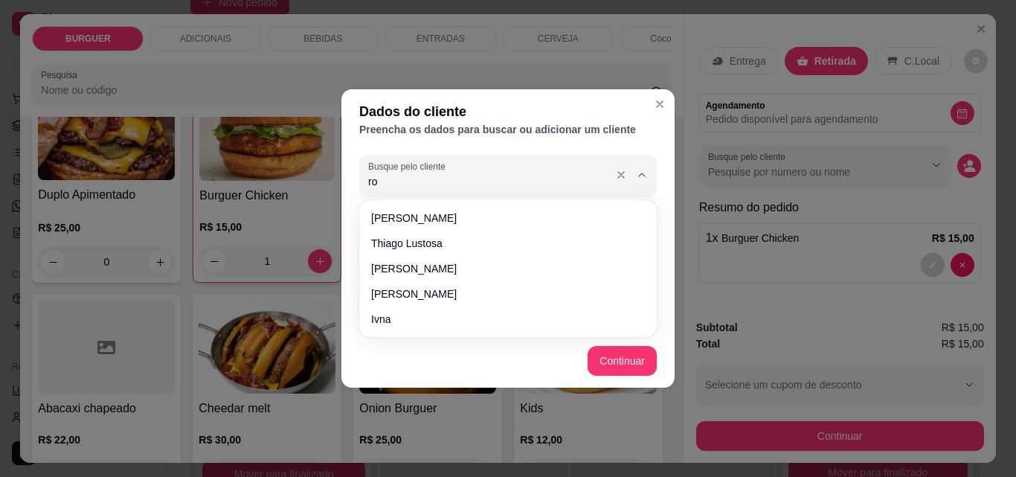
type input "r"
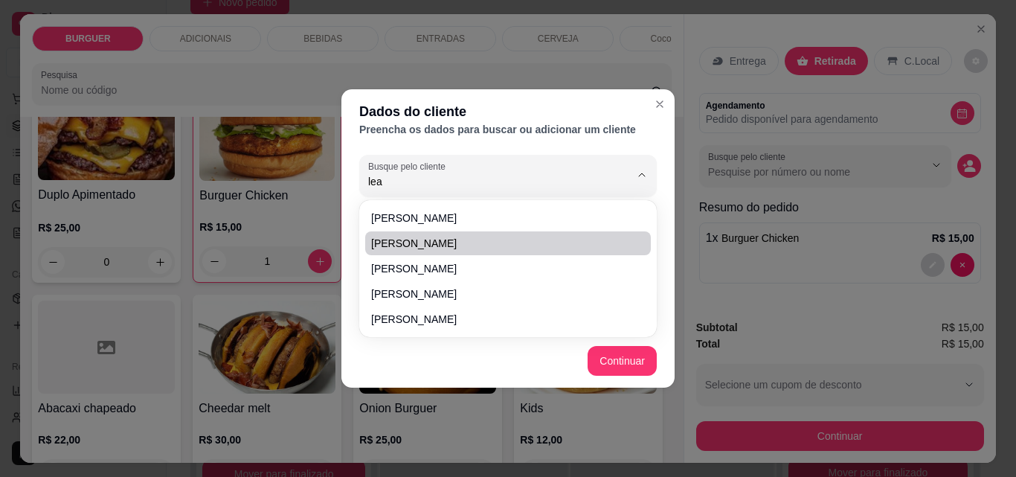
click at [413, 237] on span "[PERSON_NAME]" at bounding box center [500, 243] width 259 height 15
type input "[PERSON_NAME]"
type input "[PHONE_NUMBER]"
type input "[PERSON_NAME]"
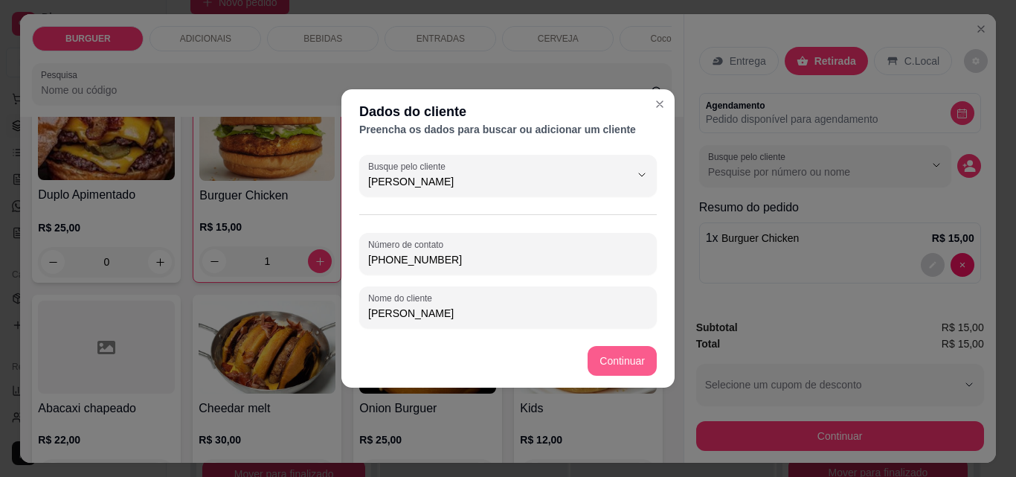
type input "[PERSON_NAME]"
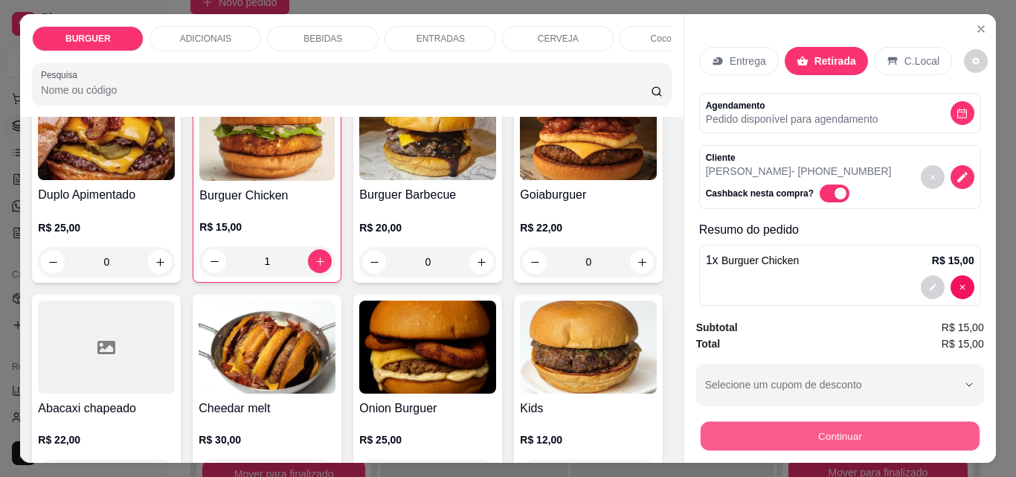
click at [766, 431] on button "Continuar" at bounding box center [839, 435] width 279 height 29
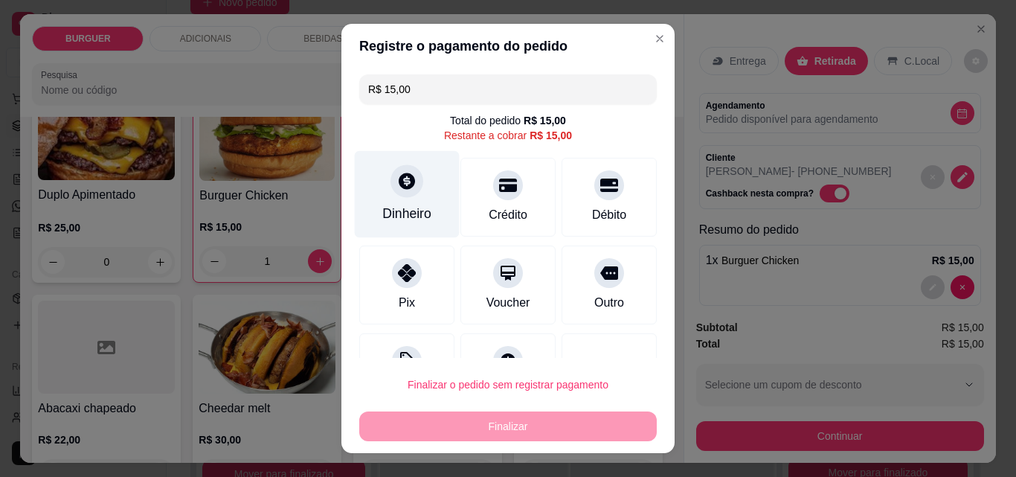
click at [434, 204] on div "Dinheiro" at bounding box center [407, 194] width 105 height 87
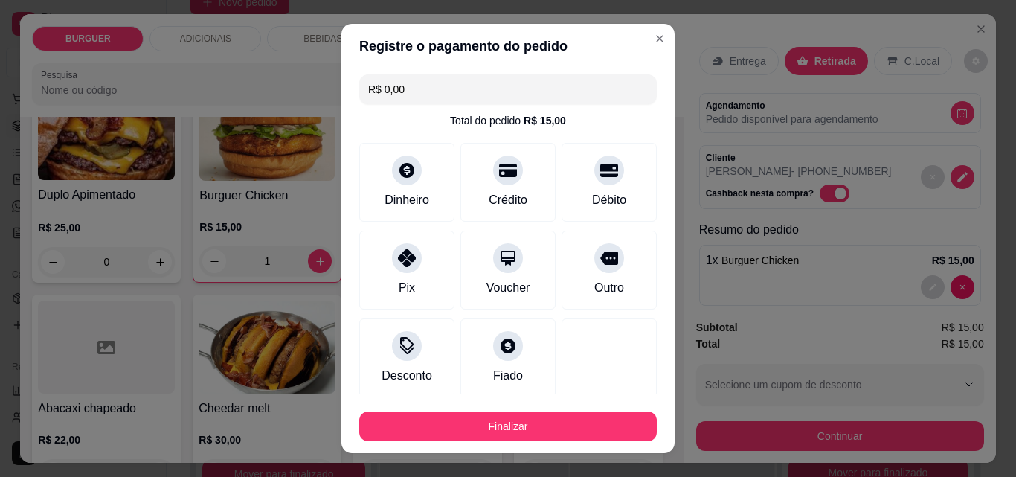
type input "R$ 0,00"
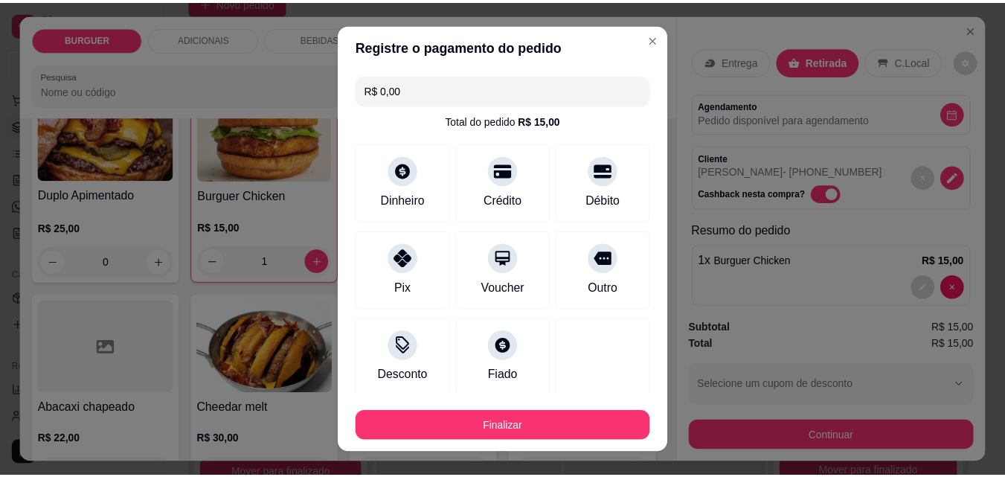
scroll to position [87, 0]
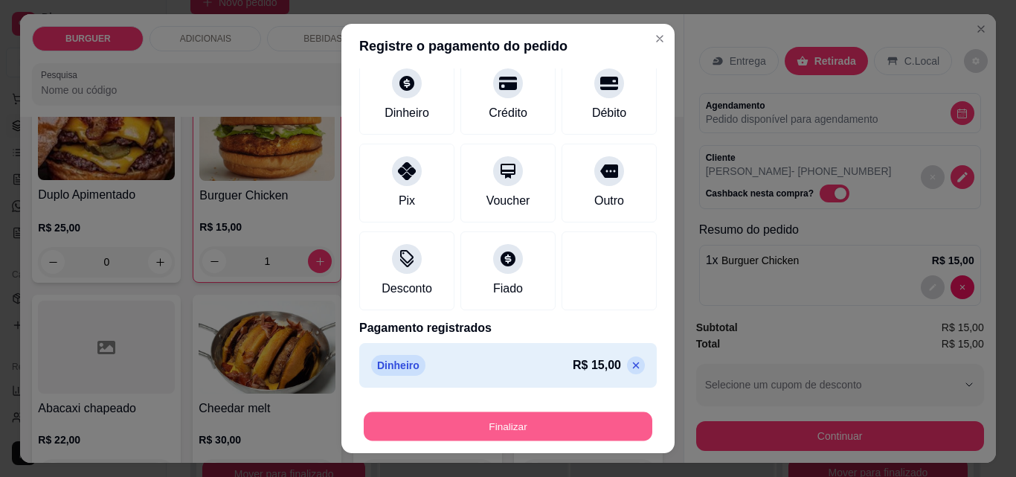
click at [515, 431] on button "Finalizar" at bounding box center [508, 426] width 289 height 29
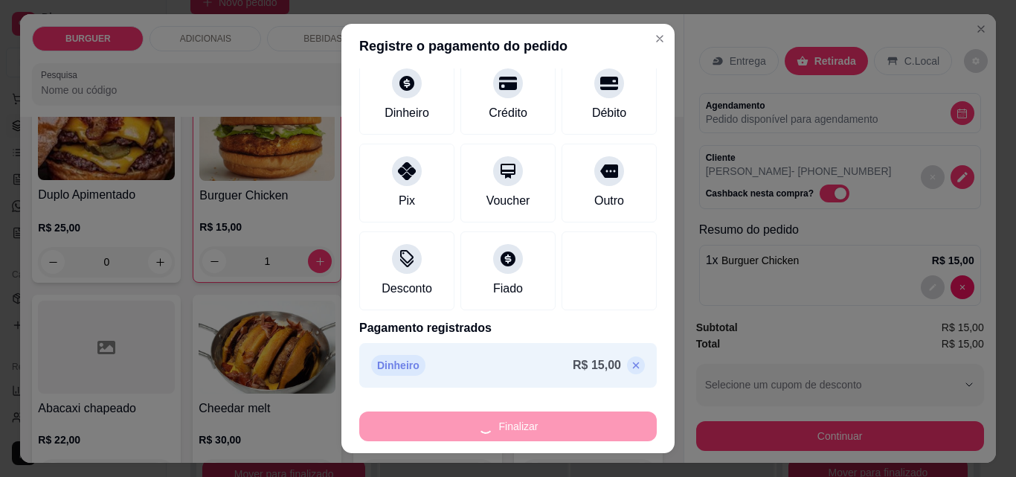
type input "0"
type input "-R$ 15,00"
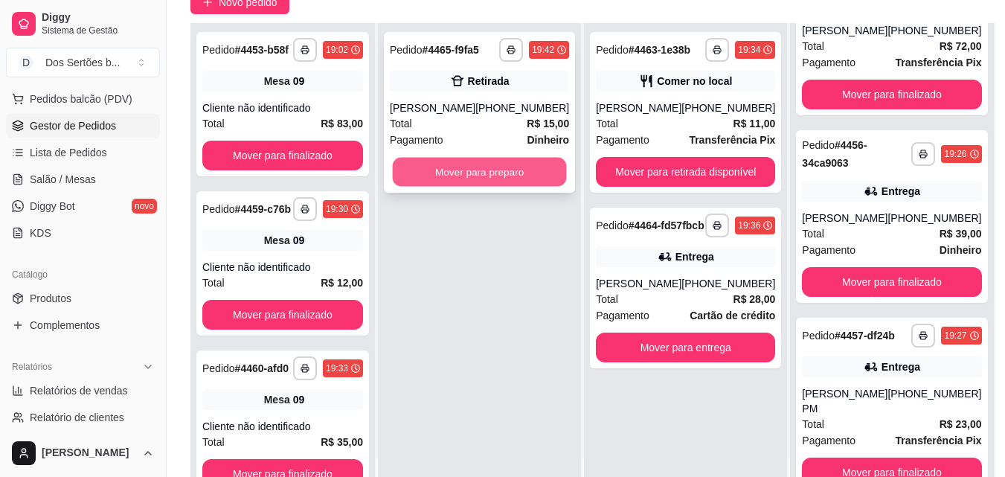
click at [426, 158] on button "Mover para preparo" at bounding box center [480, 172] width 174 height 29
click at [443, 167] on button "Mover para preparo" at bounding box center [480, 172] width 174 height 29
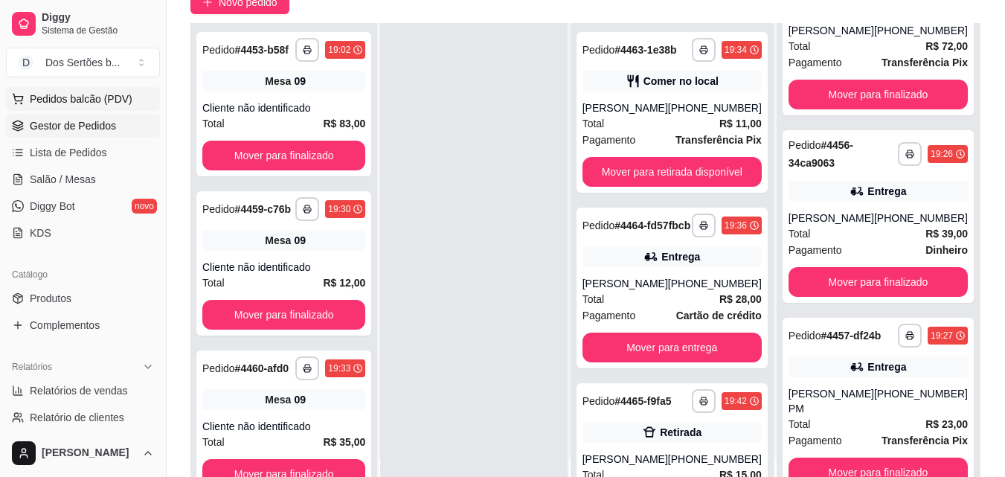
click at [48, 103] on span "Pedidos balcão (PDV)" at bounding box center [81, 98] width 103 height 15
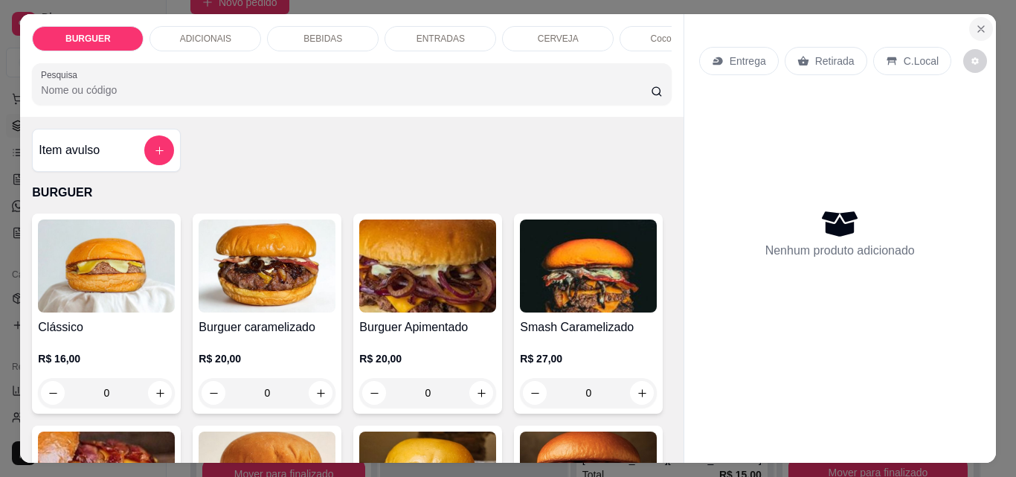
click at [970, 17] on button "Close" at bounding box center [981, 29] width 24 height 24
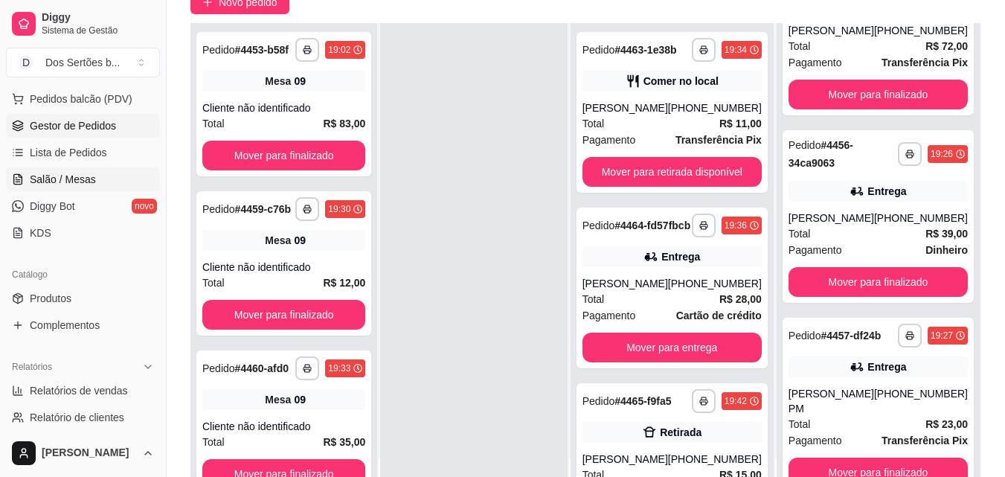
click at [99, 184] on link "Salão / Mesas" at bounding box center [83, 179] width 154 height 24
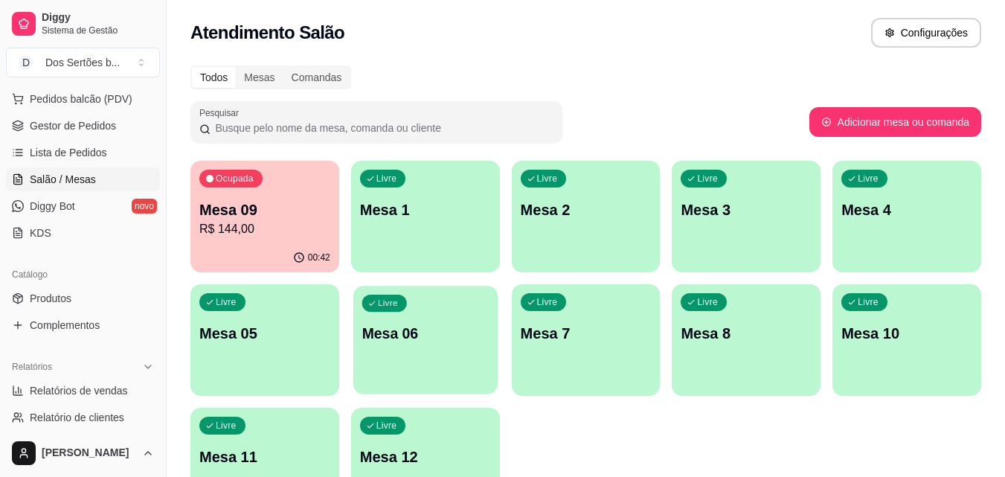
click at [401, 310] on div "Livre Mesa 06" at bounding box center [425, 331] width 144 height 91
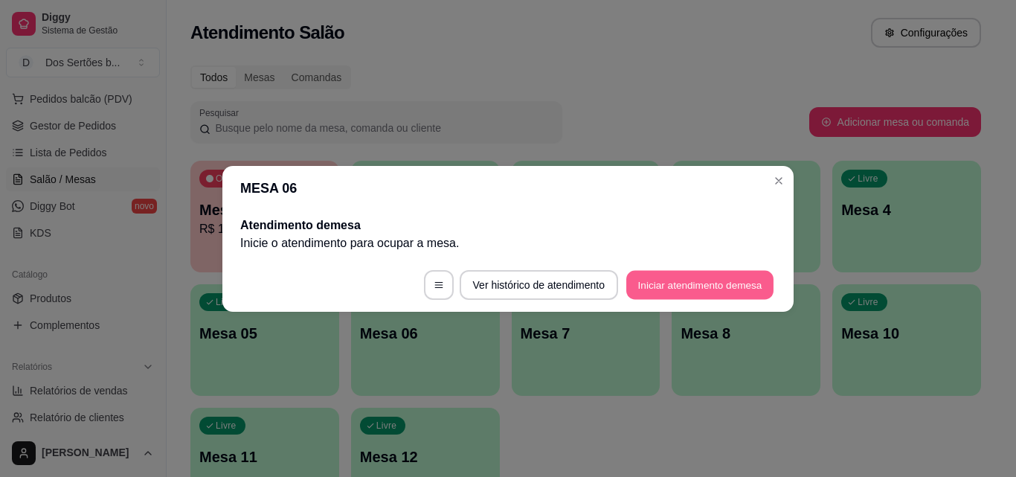
click at [661, 274] on button "Iniciar atendimento de mesa" at bounding box center [699, 284] width 147 height 29
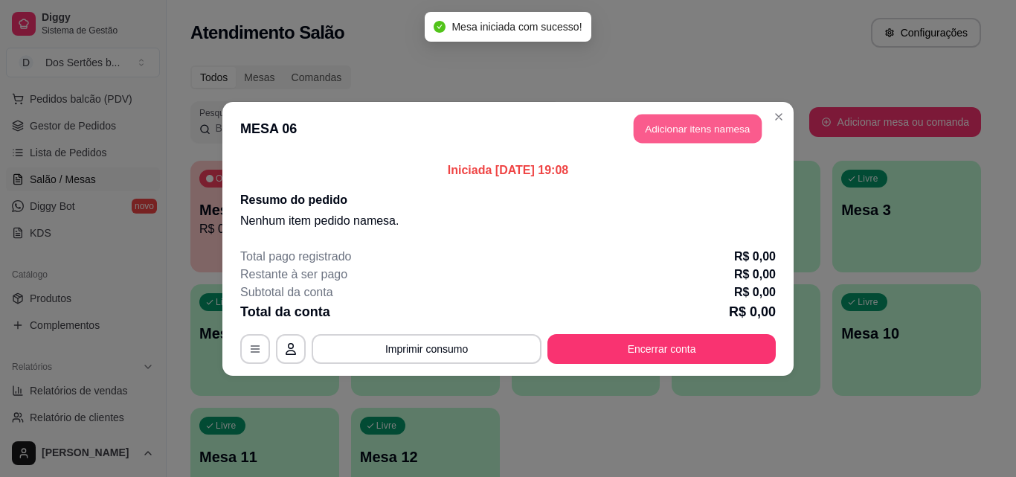
click at [672, 123] on button "Adicionar itens na mesa" at bounding box center [698, 128] width 128 height 29
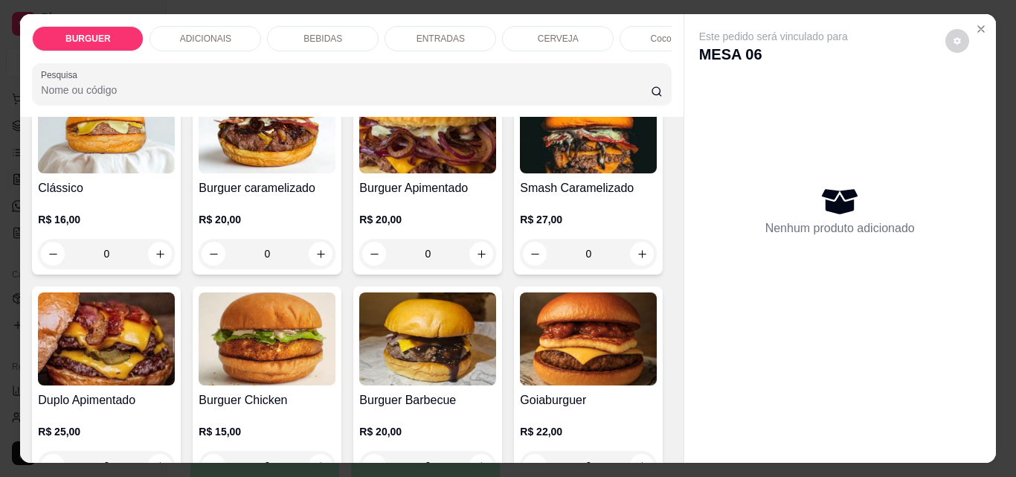
scroll to position [102, 0]
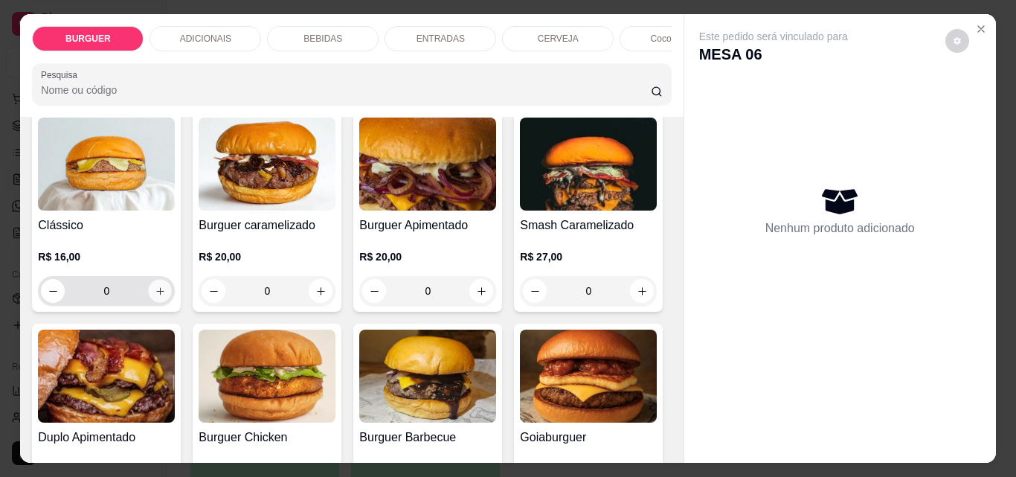
click at [155, 303] on button "increase-product-quantity" at bounding box center [160, 291] width 23 height 23
type input "1"
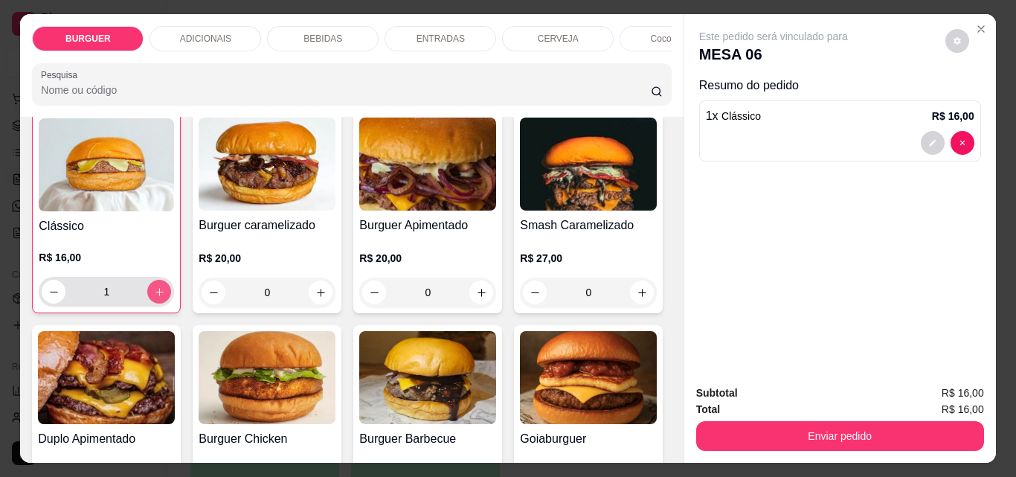
scroll to position [103, 0]
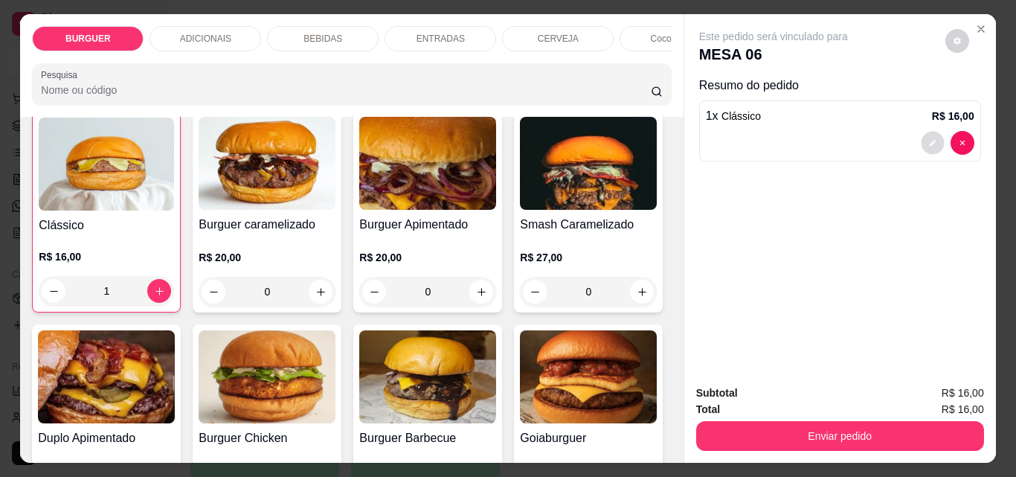
click at [928, 138] on icon "decrease-product-quantity" at bounding box center [932, 142] width 9 height 9
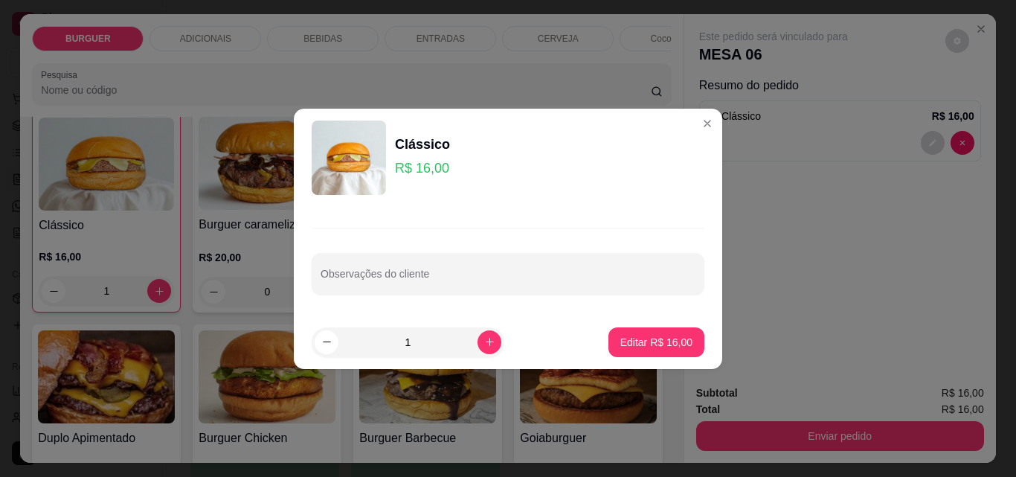
click at [366, 298] on div "Observações do cliente" at bounding box center [508, 261] width 428 height 109
click at [352, 283] on input "Observações do cliente" at bounding box center [508, 279] width 375 height 15
type input "com adicional de geleia"
click at [632, 333] on button "Editar R$ 16,00" at bounding box center [656, 341] width 93 height 29
type input "0"
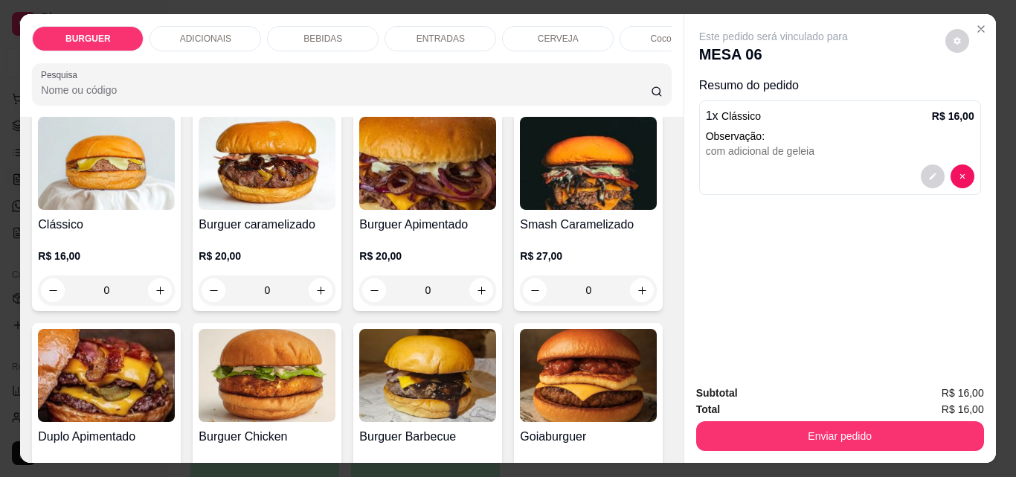
scroll to position [102, 0]
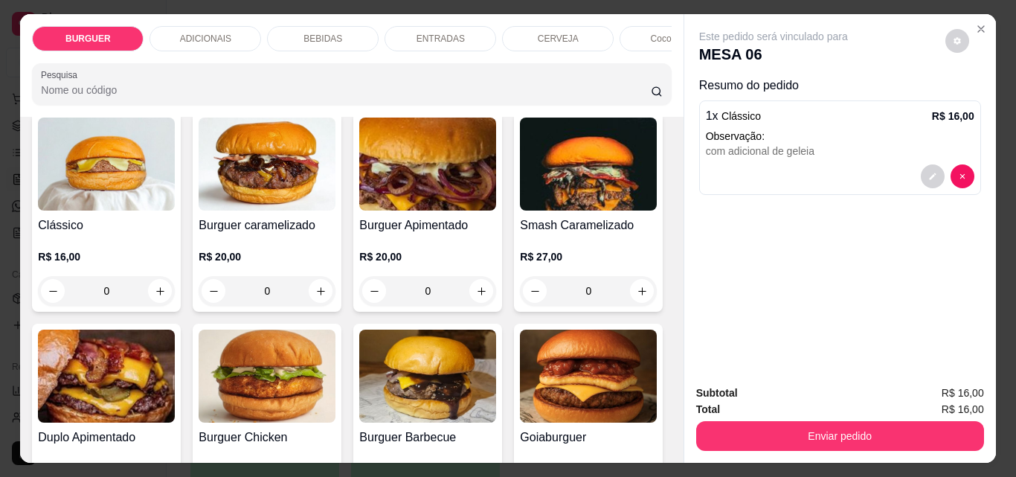
click at [196, 33] on p "ADICIONAIS" at bounding box center [205, 39] width 51 height 12
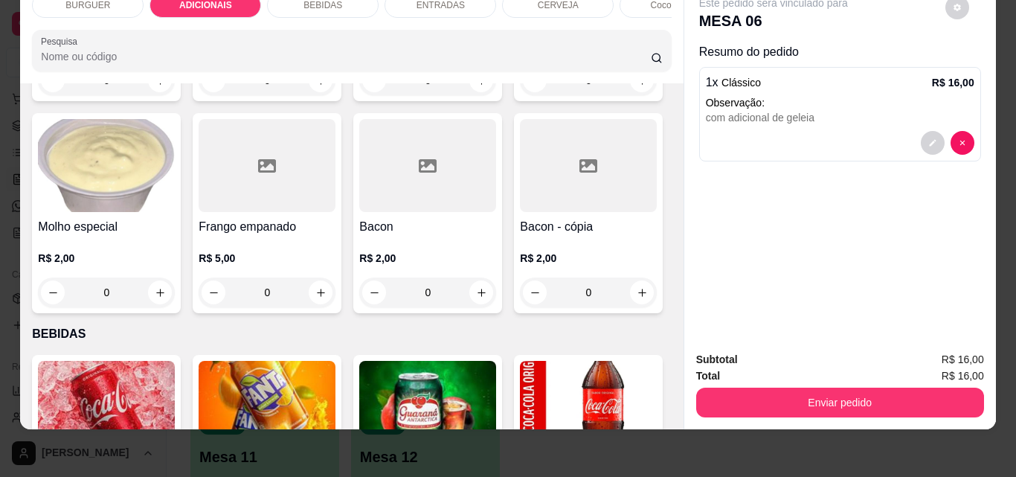
scroll to position [1023, 0]
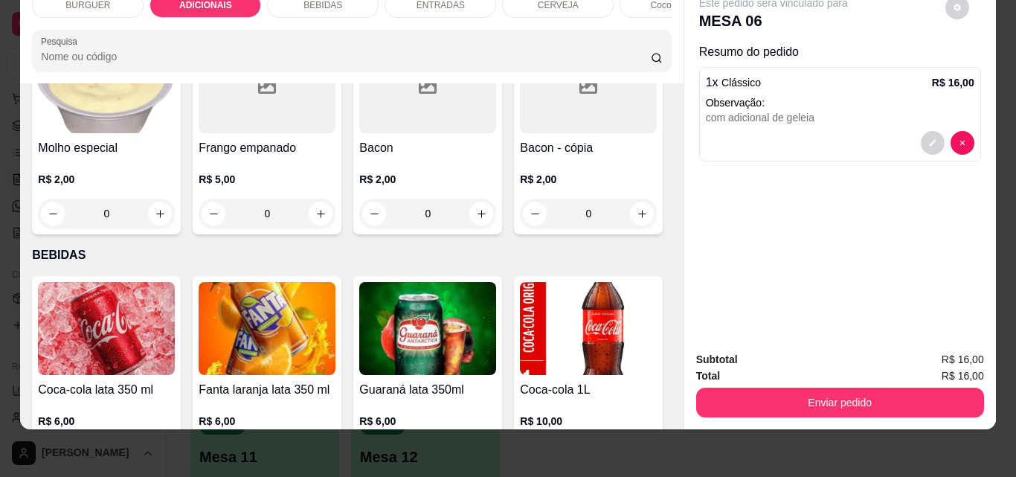
click at [476, 7] on icon "increase-product-quantity" at bounding box center [481, 1] width 11 height 11
type input "1"
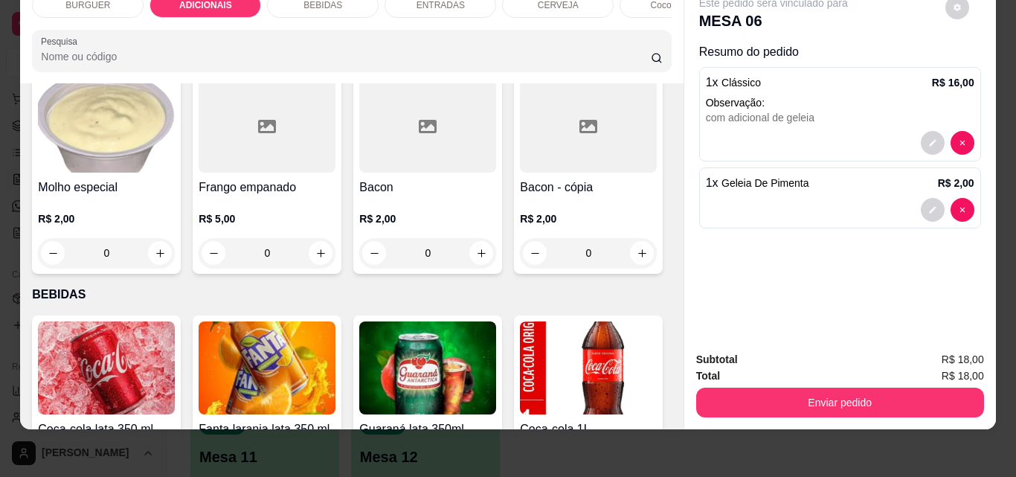
scroll to position [861, 0]
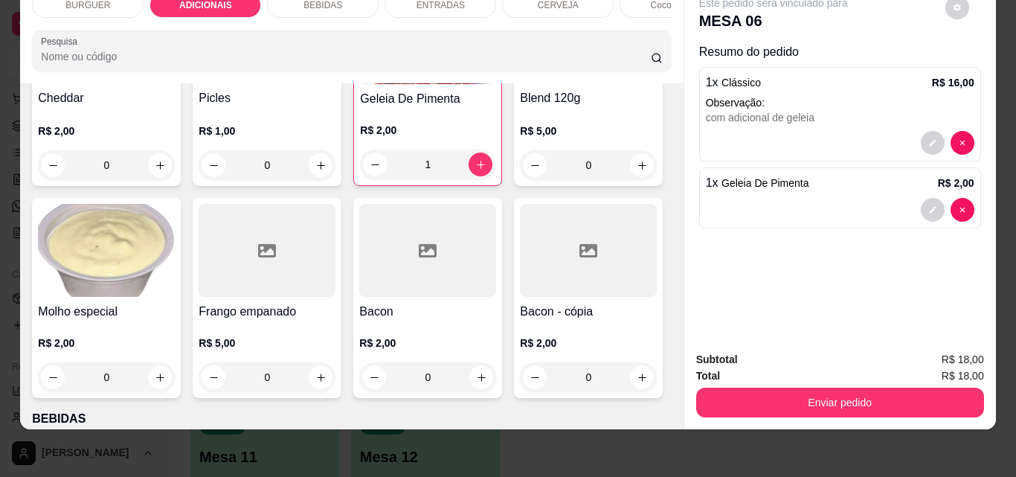
click at [116, 0] on div "BURGUER" at bounding box center [88, 5] width 112 height 25
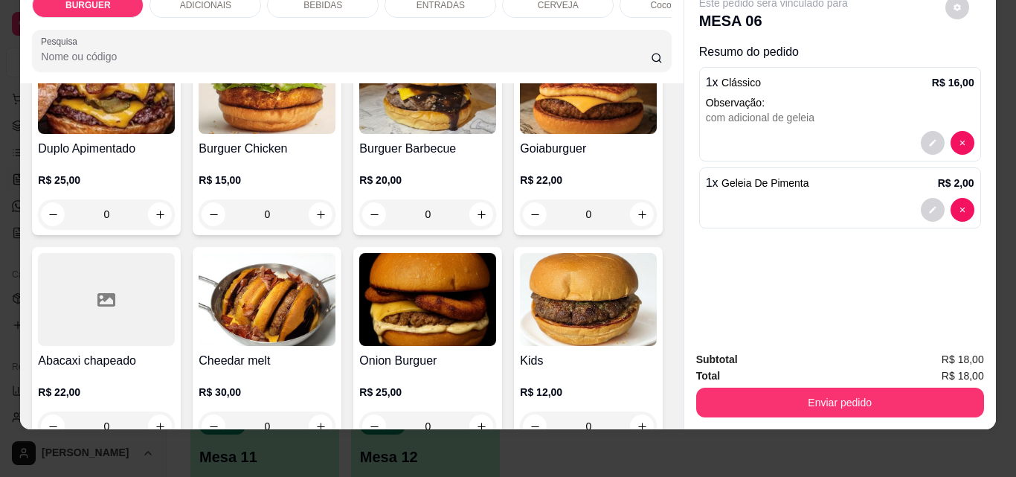
scroll to position [382, 0]
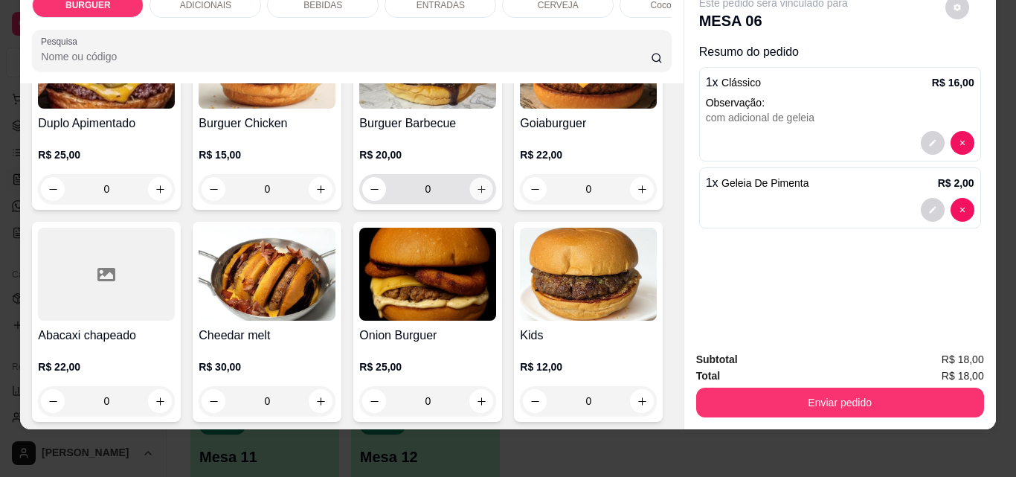
click at [476, 195] on icon "increase-product-quantity" at bounding box center [481, 189] width 11 height 11
type input "1"
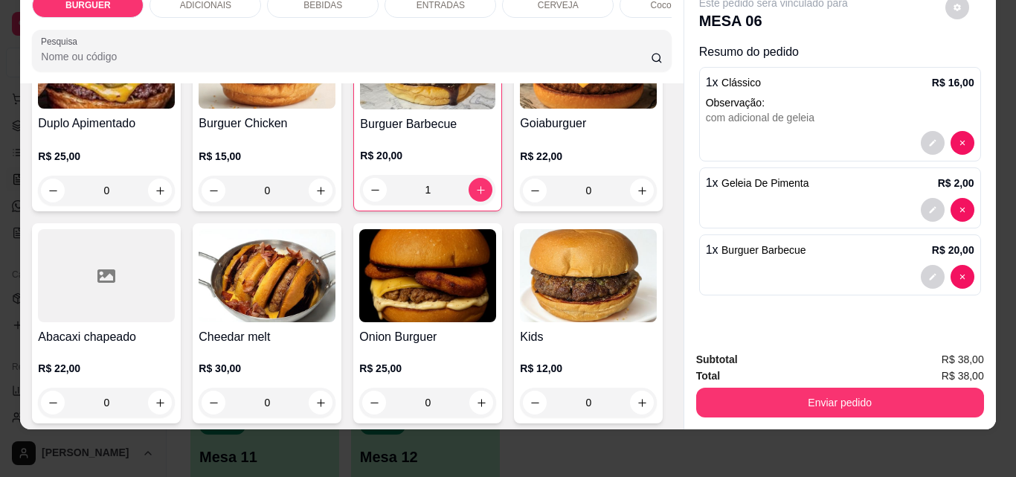
scroll to position [303, 0]
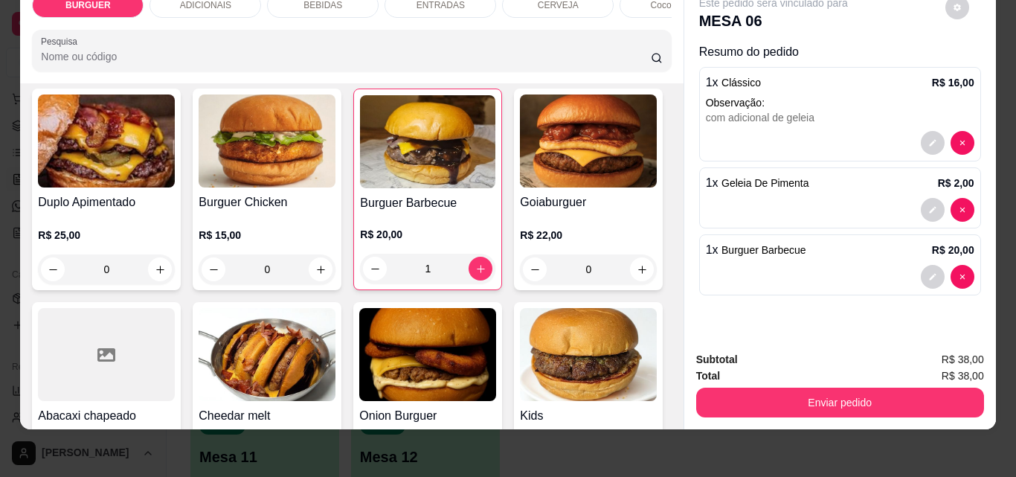
click at [321, 3] on div "BEBIDAS" at bounding box center [323, 5] width 112 height 25
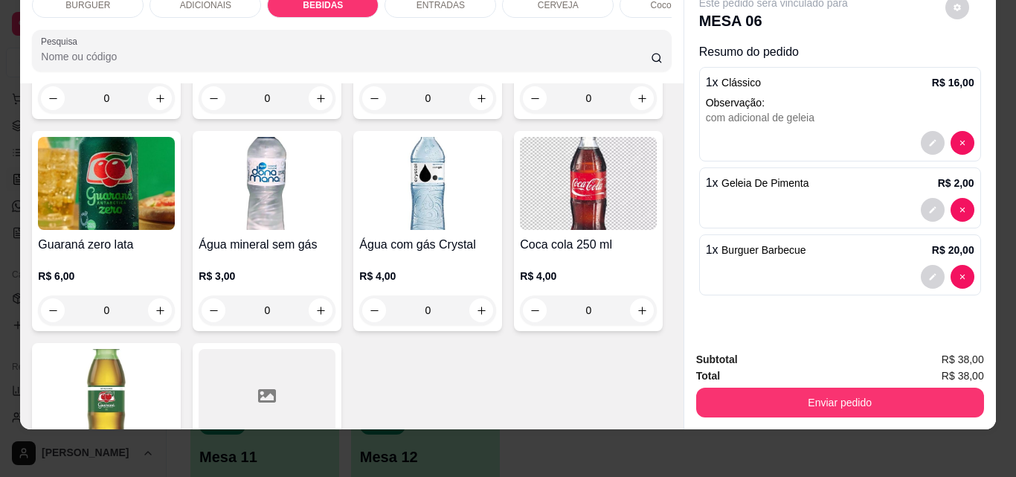
scroll to position [1720, 0]
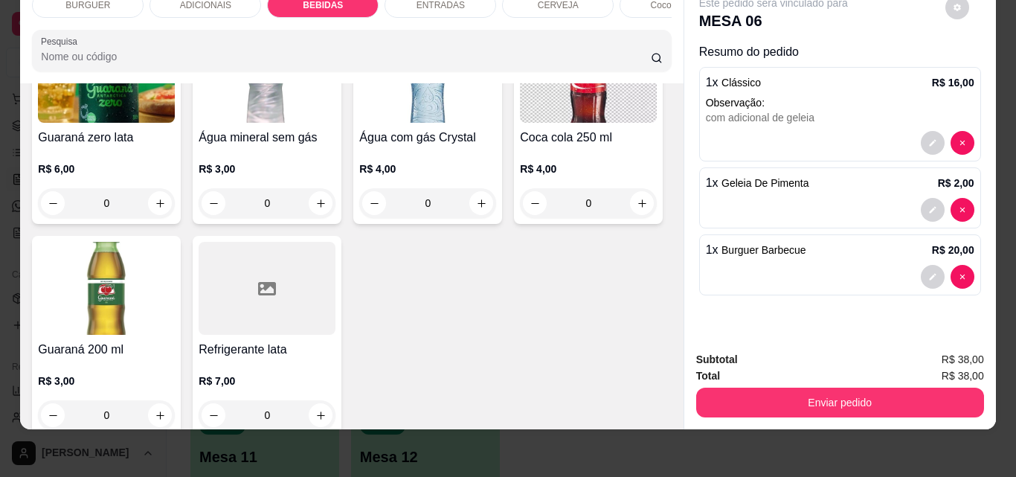
type input "1"
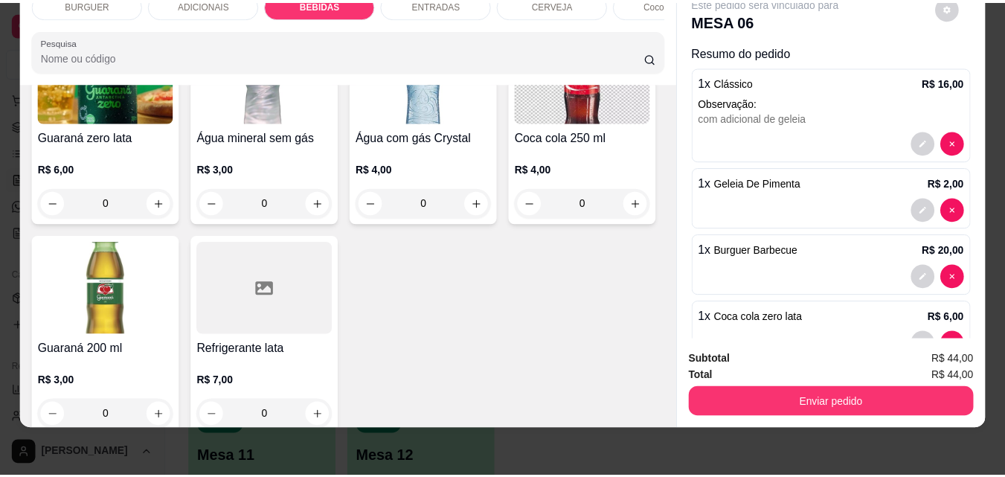
scroll to position [44, 0]
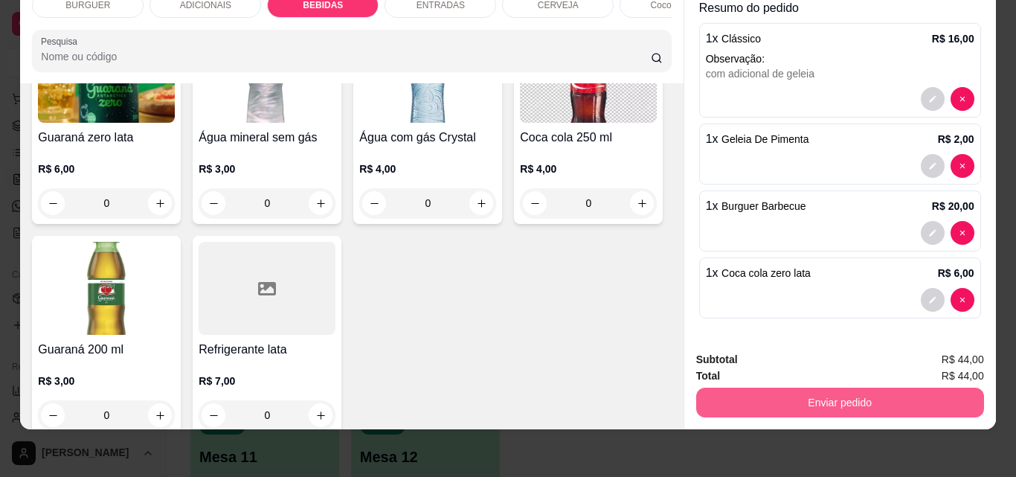
click at [775, 394] on button "Enviar pedido" at bounding box center [840, 402] width 288 height 30
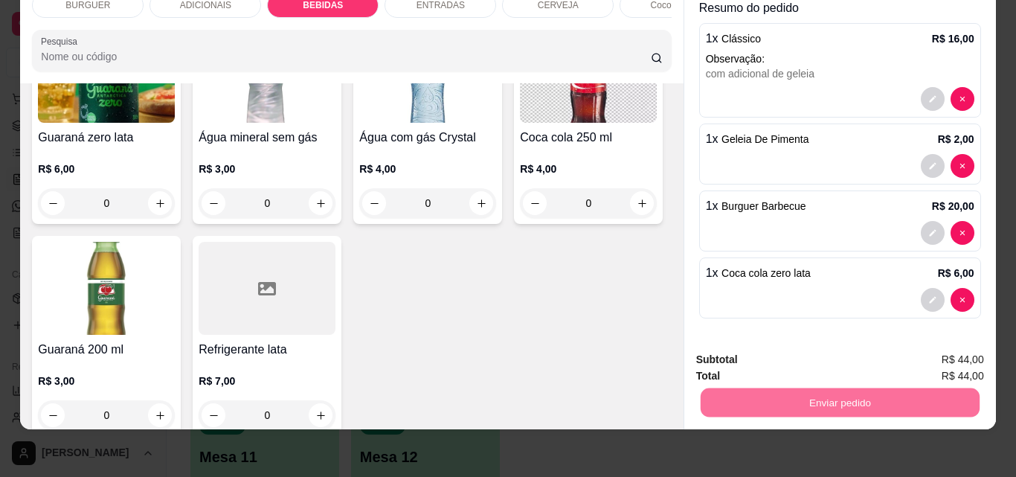
click at [749, 352] on button "Não registrar e enviar pedido" at bounding box center [790, 355] width 150 height 28
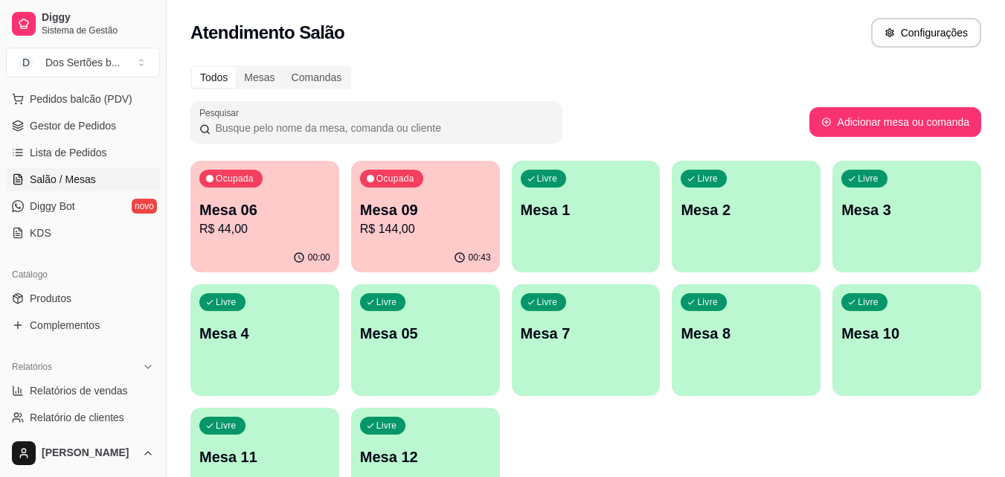
scroll to position [28, 0]
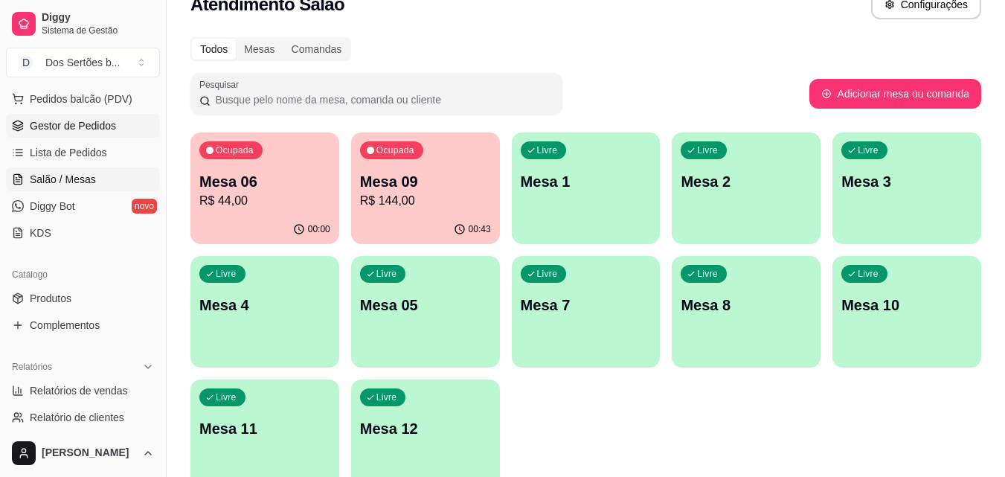
click at [65, 120] on span "Gestor de Pedidos" at bounding box center [73, 125] width 86 height 15
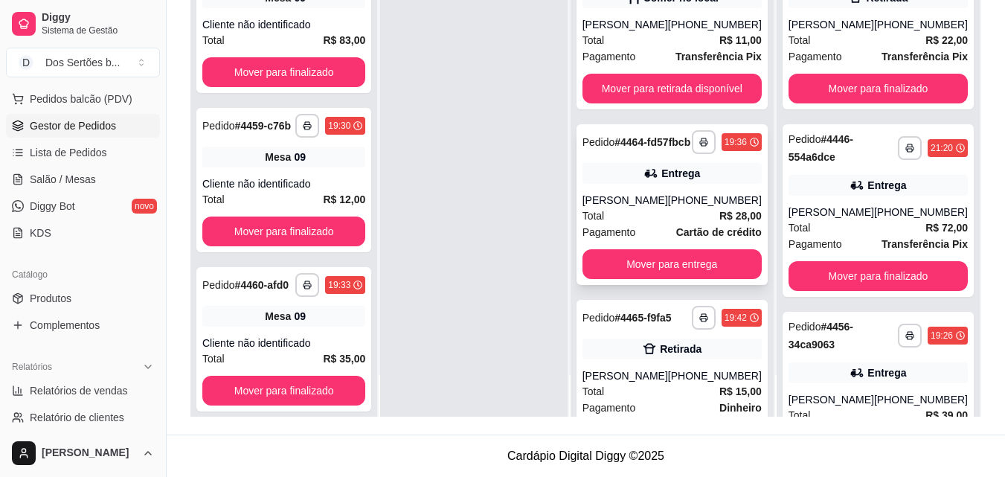
scroll to position [88, 0]
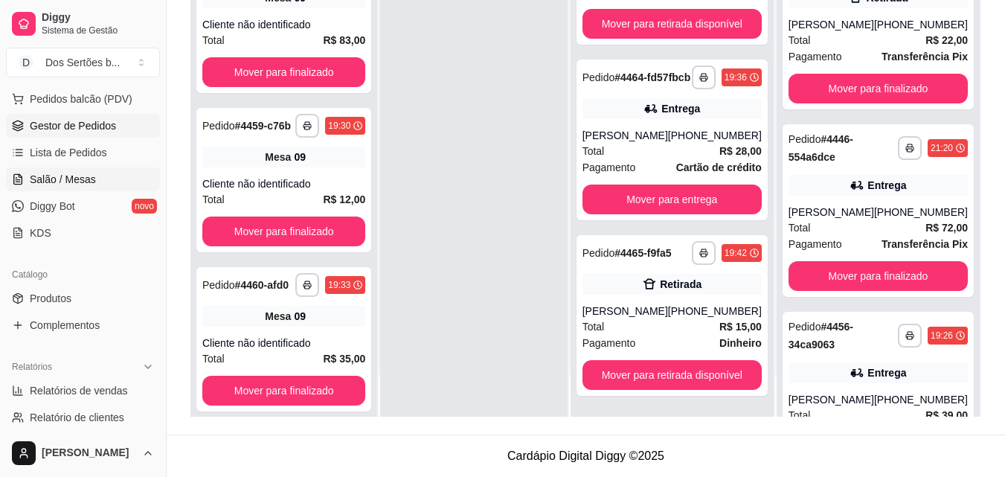
click at [44, 172] on span "Salão / Mesas" at bounding box center [63, 179] width 66 height 15
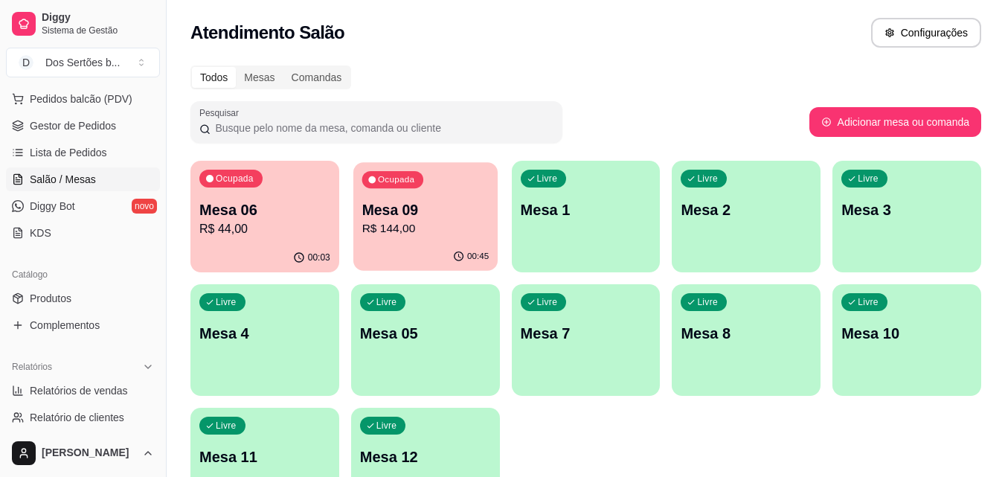
click at [425, 213] on p "Mesa 09" at bounding box center [424, 210] width 127 height 20
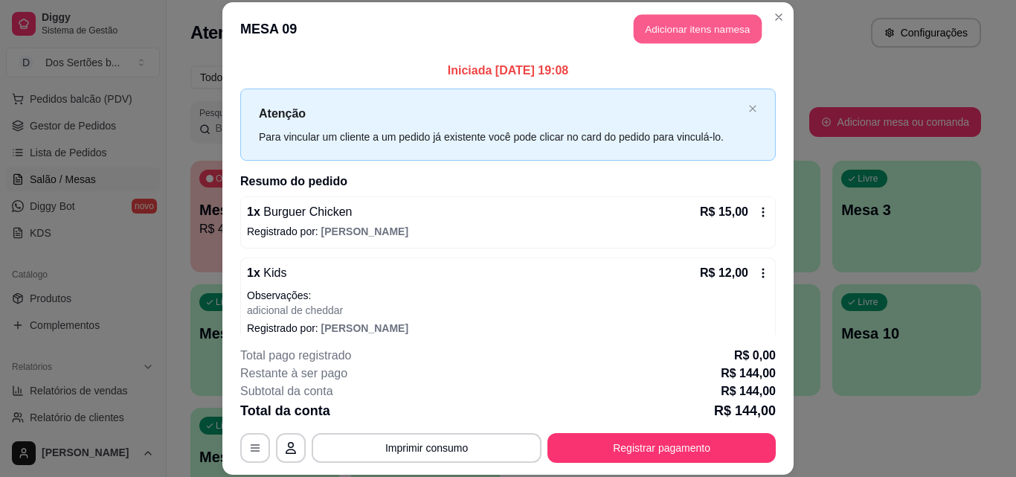
click at [650, 22] on button "Adicionar itens na mesa" at bounding box center [698, 29] width 128 height 29
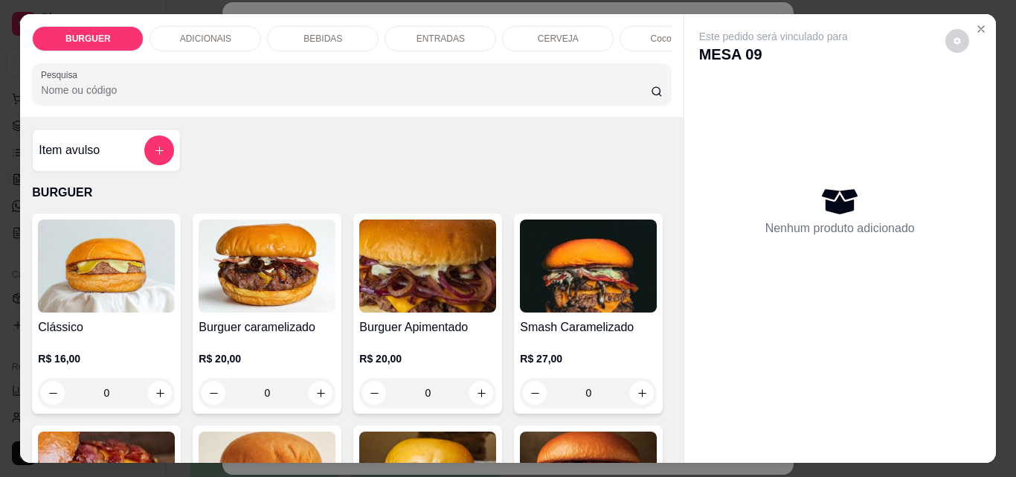
click at [347, 32] on div "BEBIDAS" at bounding box center [323, 38] width 112 height 25
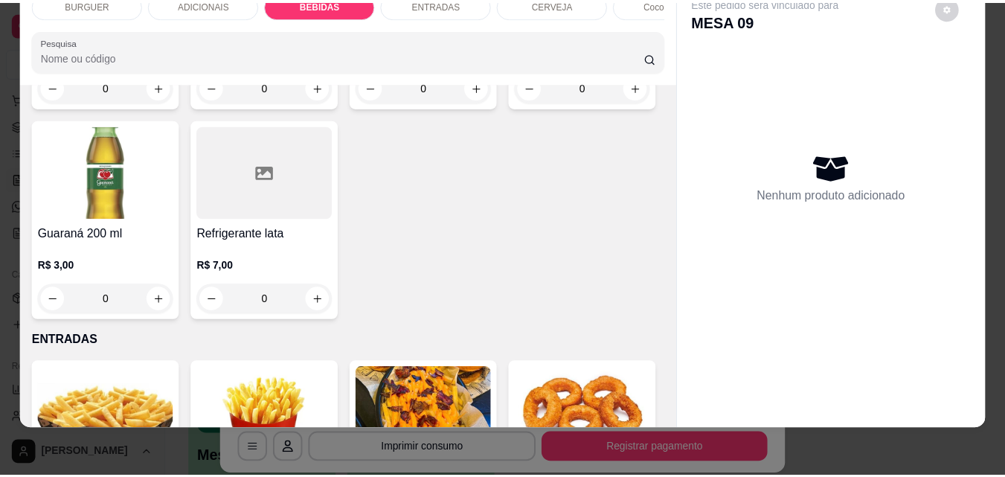
scroll to position [1608, 0]
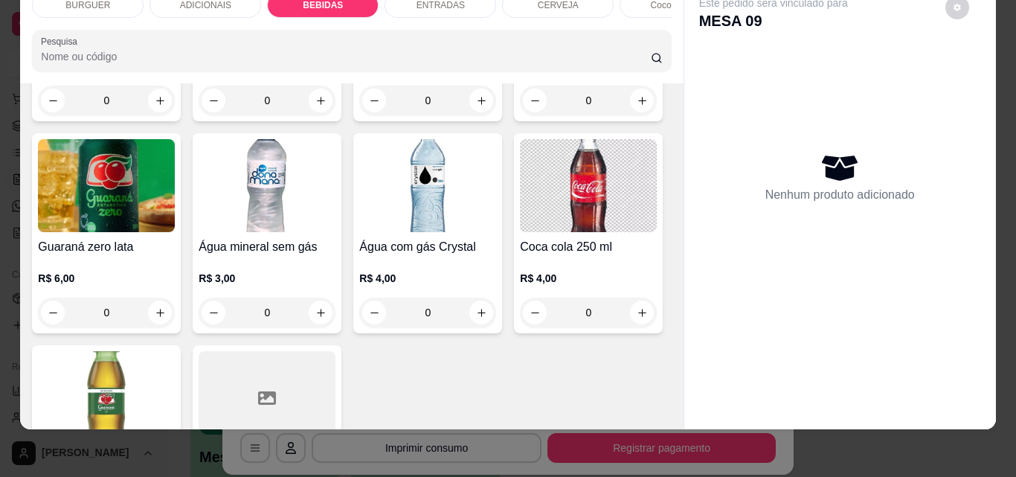
type input "1"
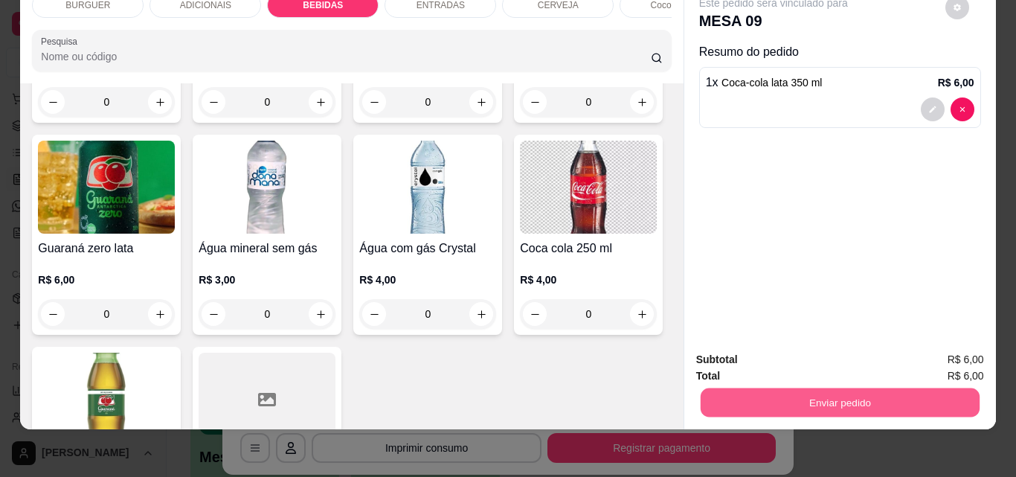
click at [791, 393] on button "Enviar pedido" at bounding box center [839, 401] width 279 height 29
click at [767, 350] on button "Não registrar e enviar pedido" at bounding box center [790, 355] width 150 height 28
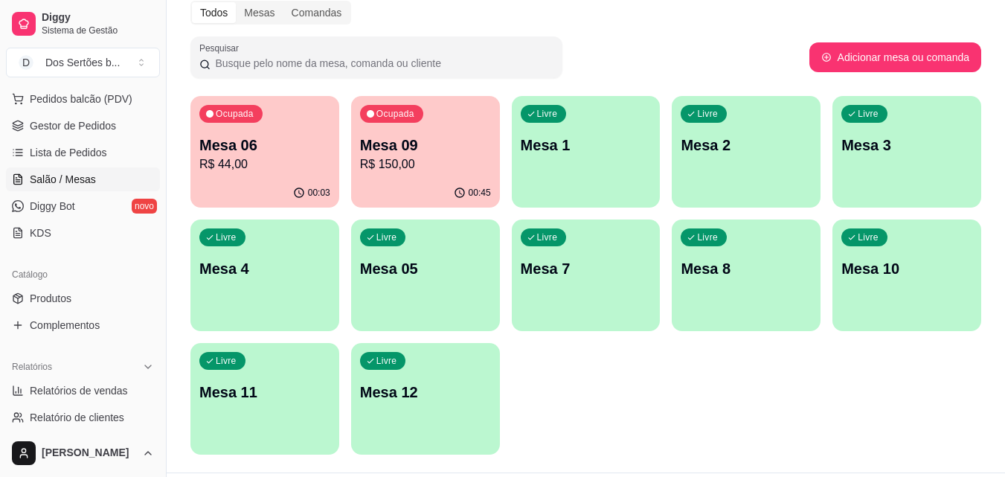
scroll to position [355, 0]
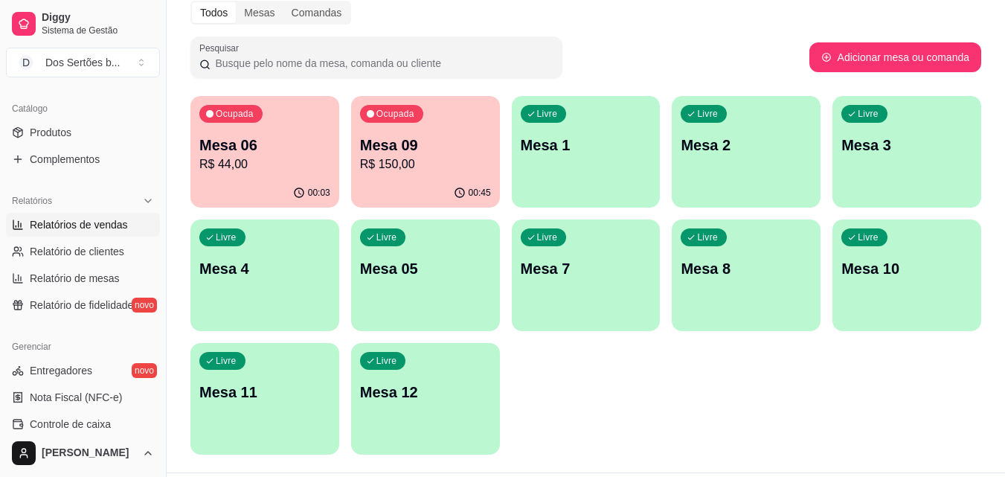
click at [82, 218] on span "Relatórios de vendas" at bounding box center [79, 224] width 98 height 15
select select "ALL"
select select "0"
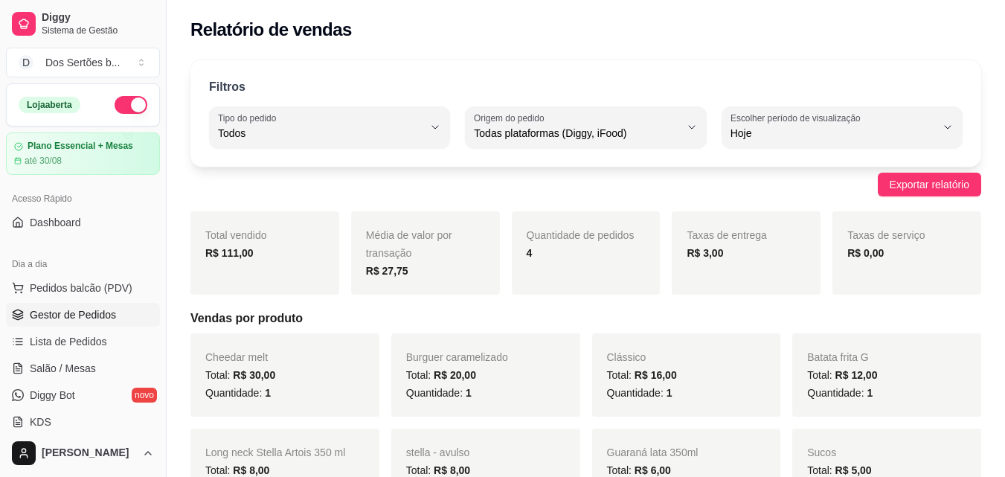
click at [36, 315] on span "Gestor de Pedidos" at bounding box center [73, 314] width 86 height 15
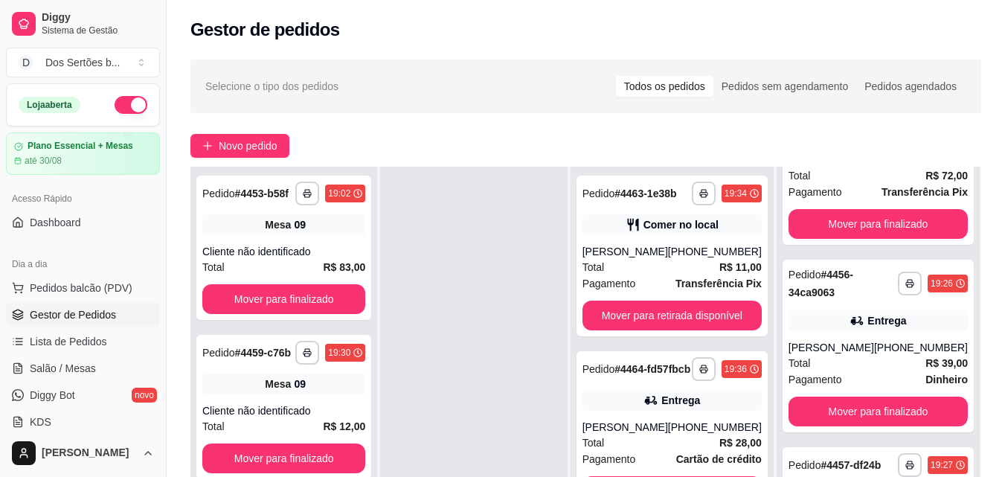
scroll to position [88, 0]
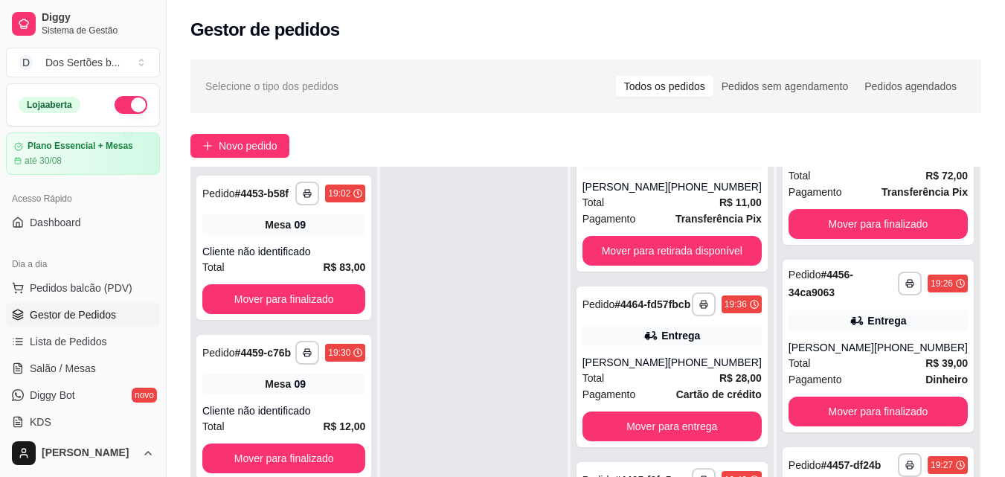
drag, startPoint x: 486, startPoint y: 333, endPoint x: 370, endPoint y: 24, distance: 330.7
click at [483, 292] on div at bounding box center [473, 405] width 187 height 477
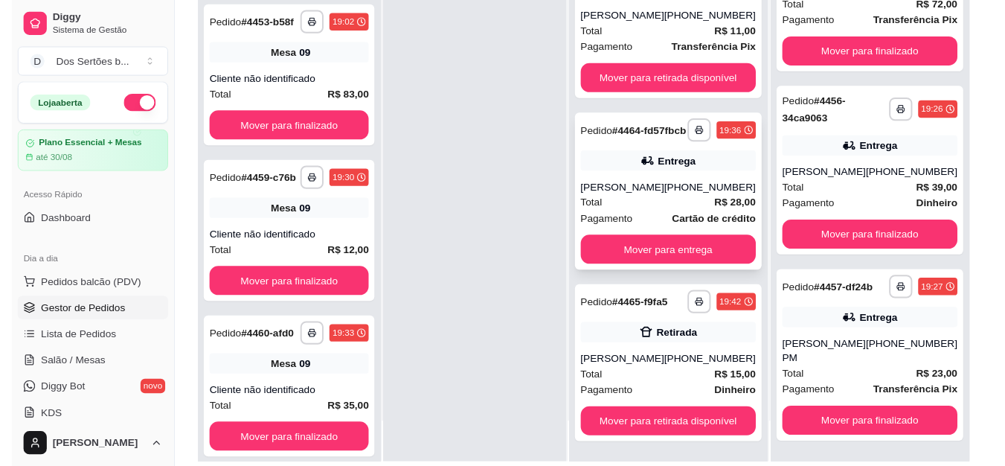
scroll to position [227, 0]
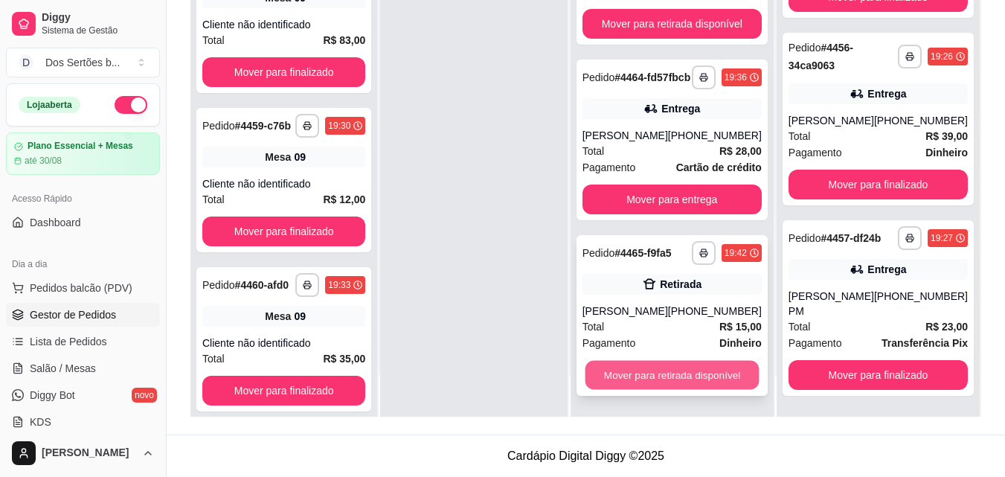
click at [612, 370] on button "Mover para retirada disponível" at bounding box center [672, 375] width 174 height 29
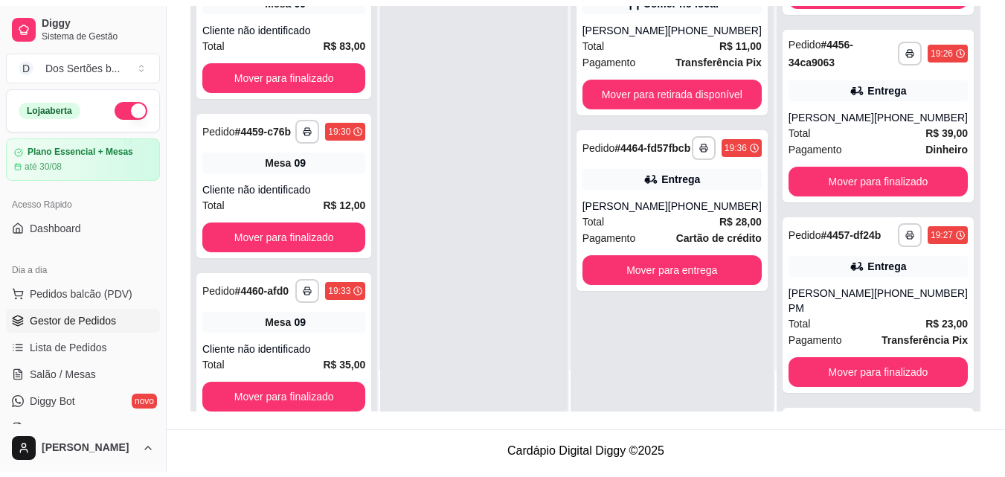
scroll to position [0, 0]
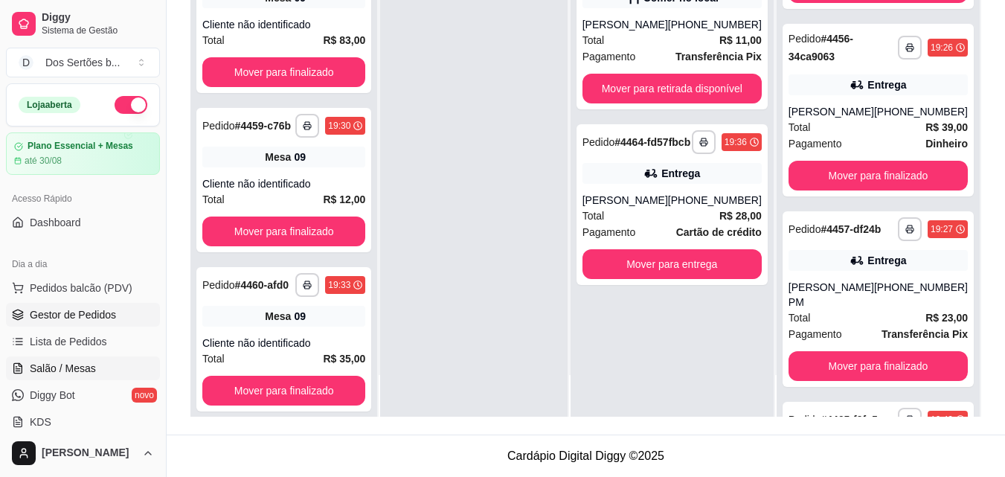
click at [32, 358] on link "Salão / Mesas" at bounding box center [83, 368] width 154 height 24
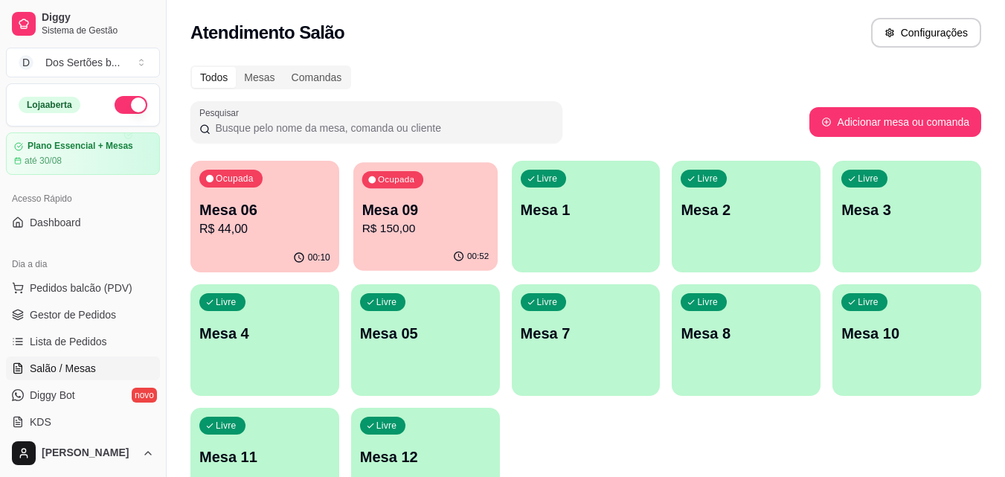
click at [399, 253] on div "00:52" at bounding box center [425, 256] width 144 height 28
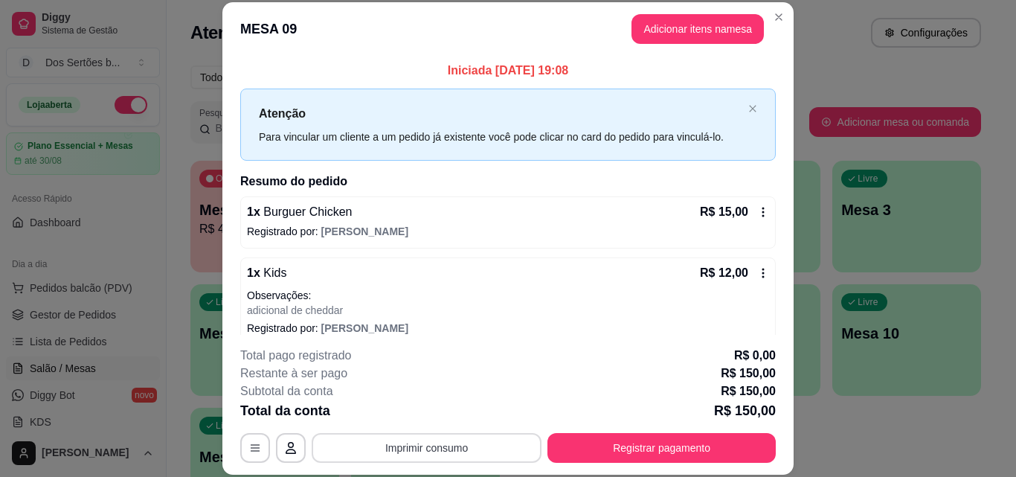
click at [463, 439] on button "Imprimir consumo" at bounding box center [427, 448] width 230 height 30
click at [443, 415] on button "Impressora" at bounding box center [425, 413] width 104 height 23
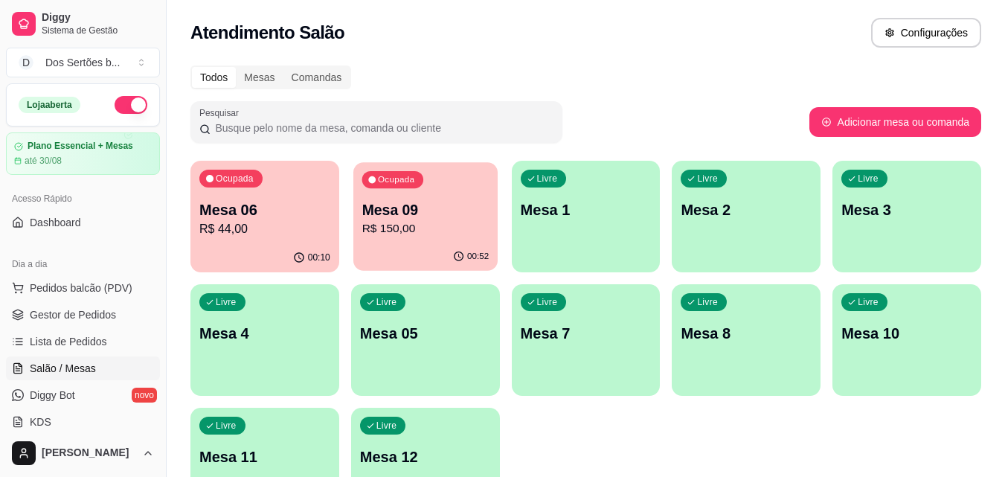
click at [393, 224] on p "R$ 150,00" at bounding box center [424, 228] width 127 height 17
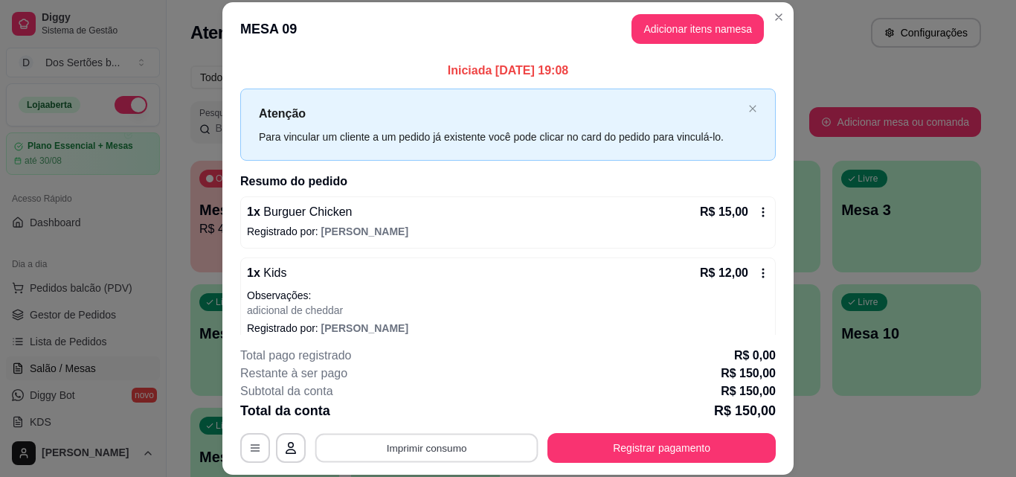
click at [416, 434] on button "Imprimir consumo" at bounding box center [426, 447] width 223 height 29
click at [399, 408] on button "Impressora" at bounding box center [425, 413] width 104 height 23
click at [378, 448] on button "Imprimir consumo" at bounding box center [426, 447] width 223 height 29
click at [404, 410] on button "Impressora" at bounding box center [425, 413] width 104 height 23
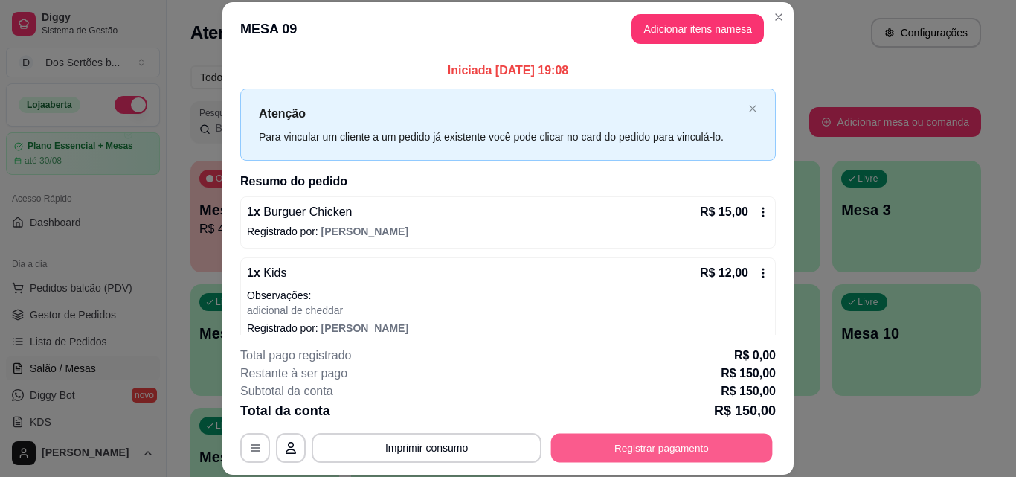
click at [605, 448] on button "Registrar pagamento" at bounding box center [662, 447] width 222 height 29
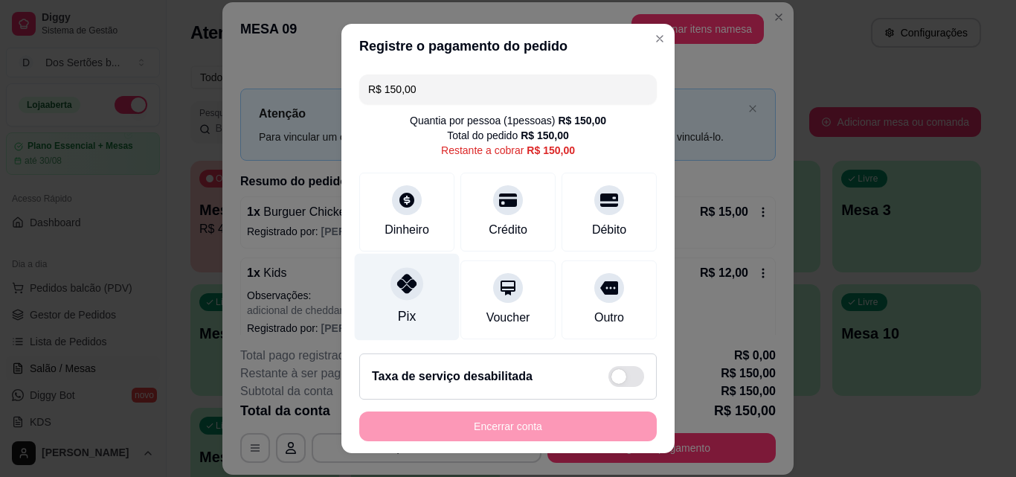
click at [397, 287] on icon at bounding box center [406, 283] width 19 height 19
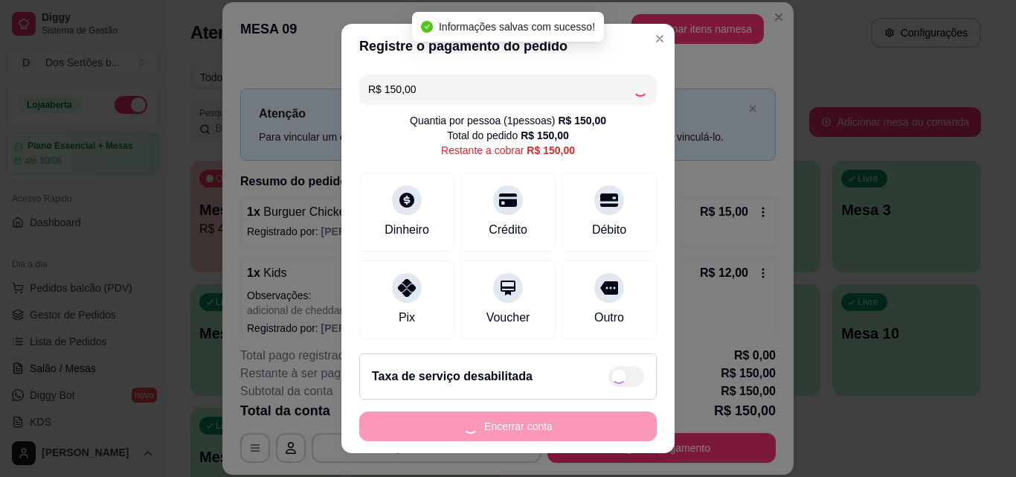
type input "R$ 0,00"
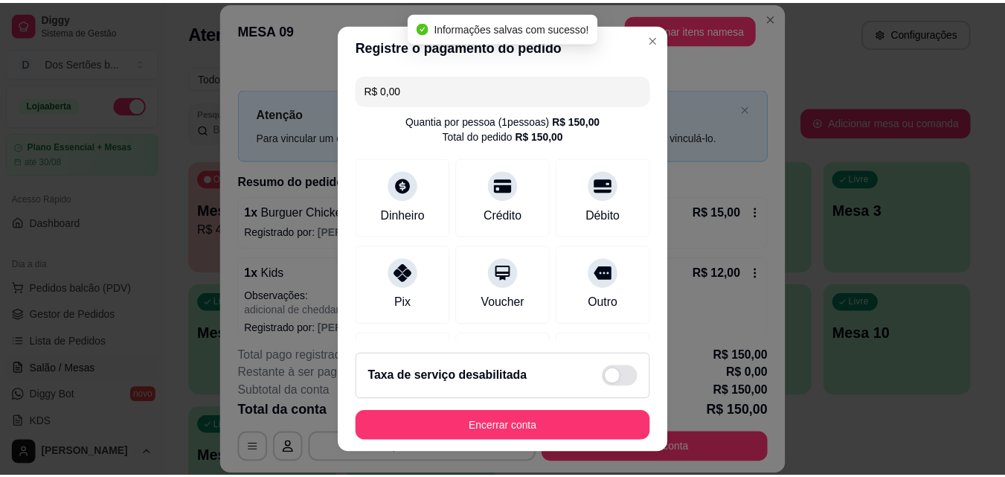
scroll to position [172, 0]
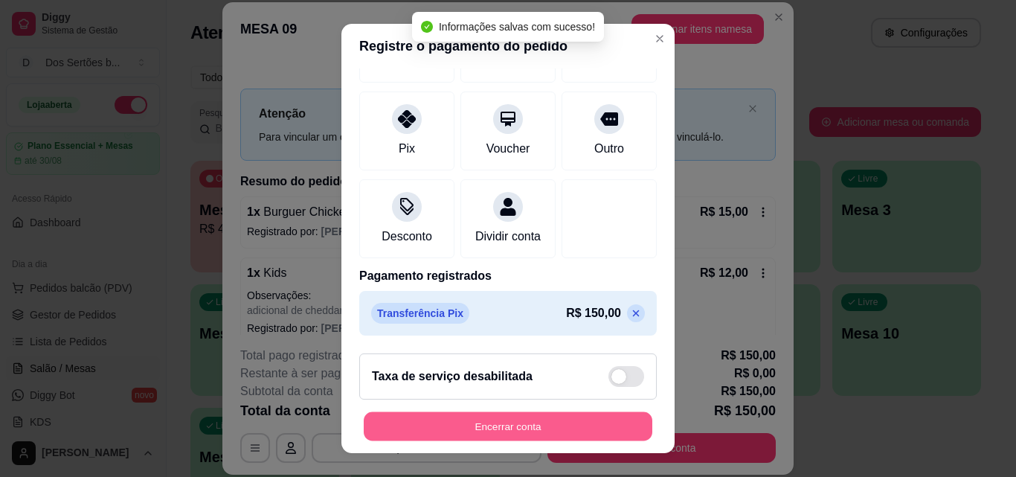
click at [591, 418] on button "Encerrar conta" at bounding box center [508, 426] width 289 height 29
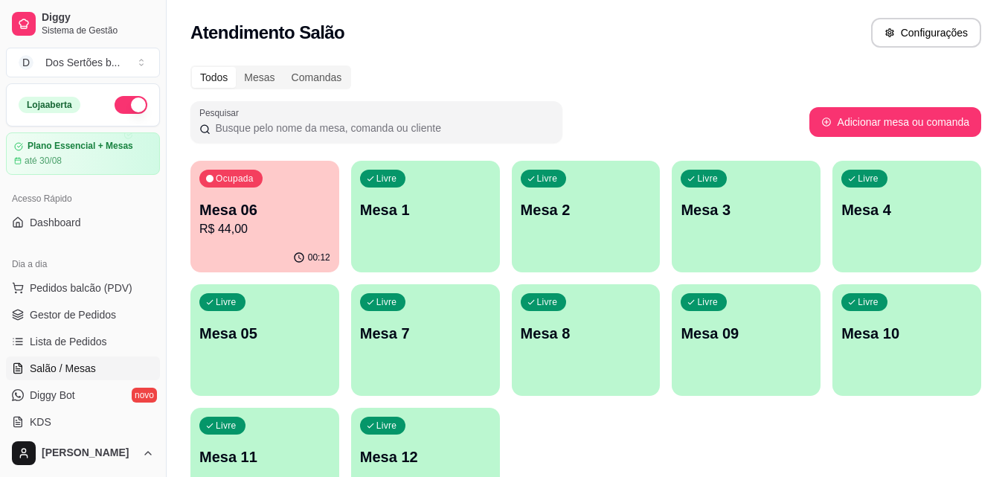
scroll to position [103, 0]
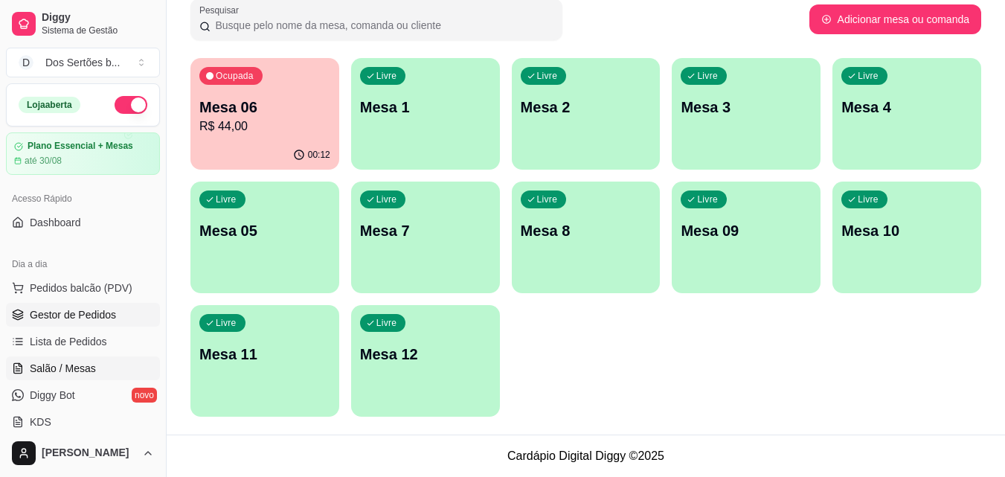
click at [18, 319] on icon at bounding box center [18, 315] width 12 height 12
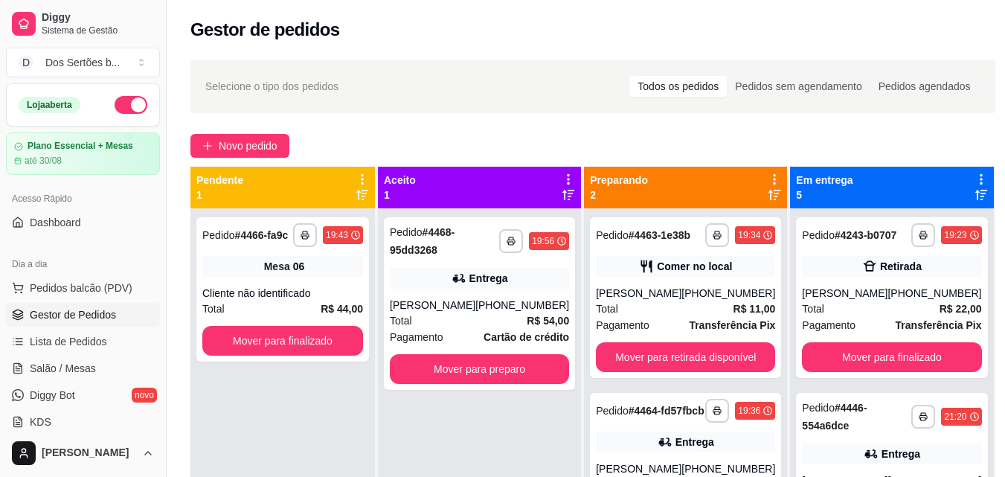
scroll to position [42, 0]
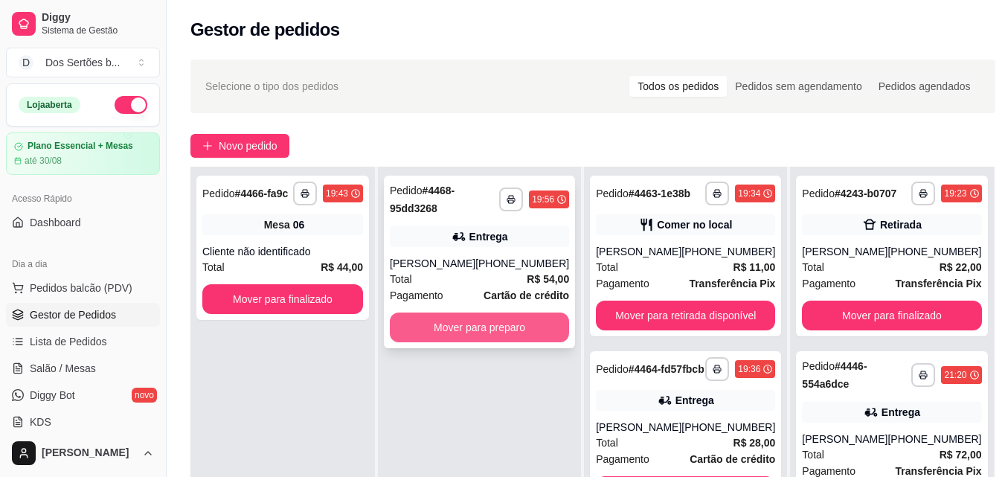
click at [474, 317] on button "Mover para preparo" at bounding box center [479, 327] width 179 height 30
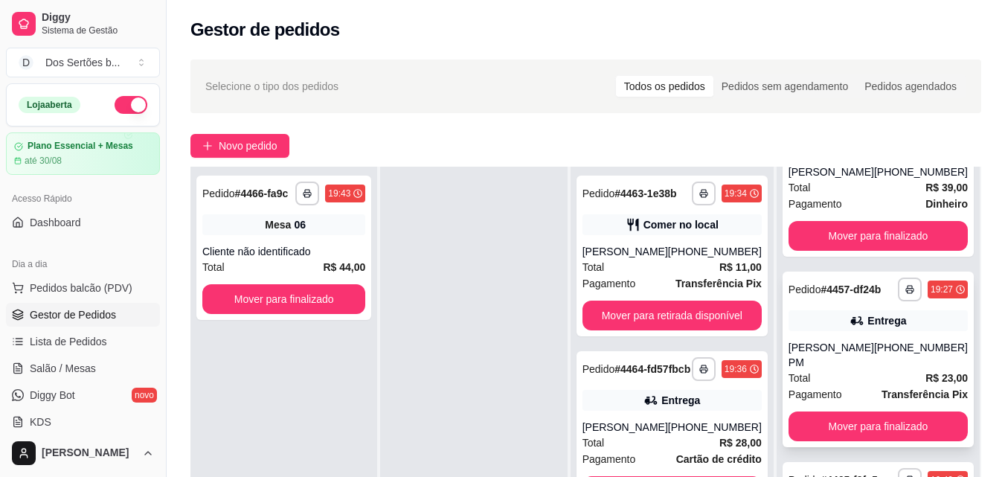
scroll to position [227, 0]
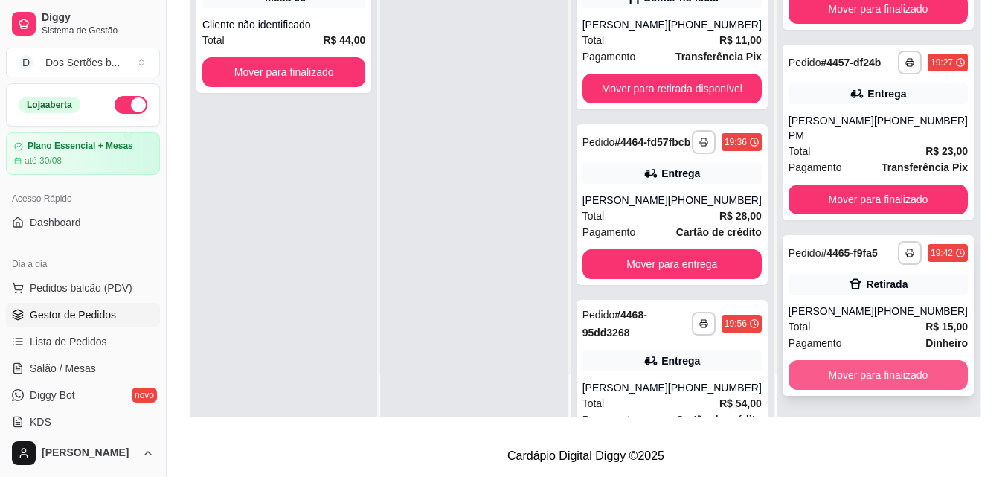
click at [844, 376] on button "Mover para finalizado" at bounding box center [877, 375] width 179 height 30
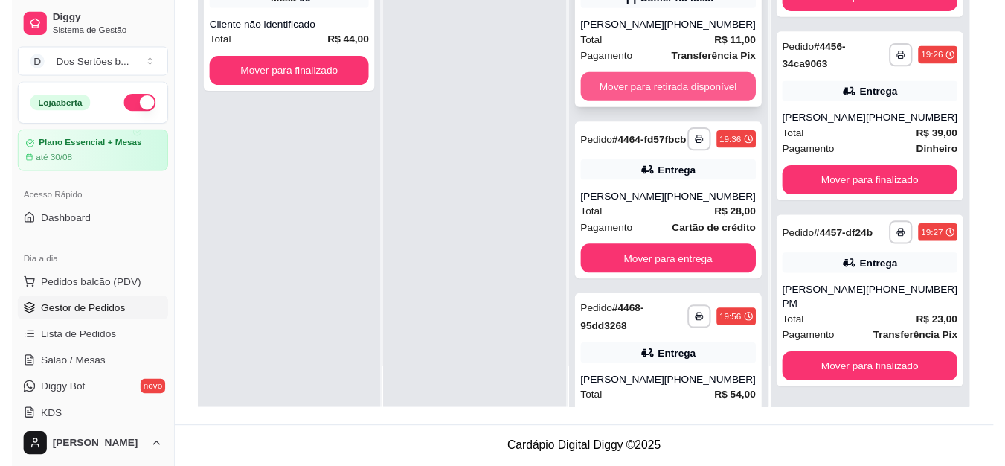
scroll to position [35, 0]
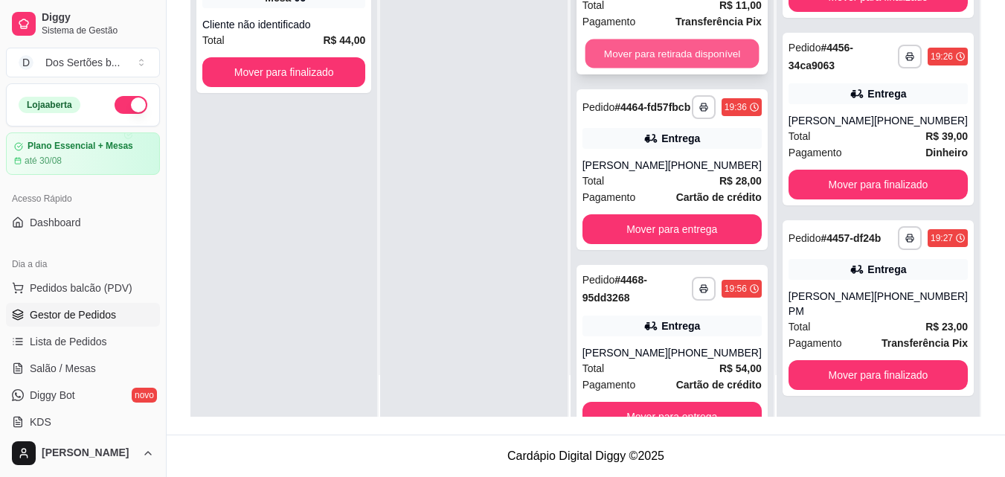
click at [624, 68] on button "Mover para retirada disponível" at bounding box center [672, 53] width 174 height 29
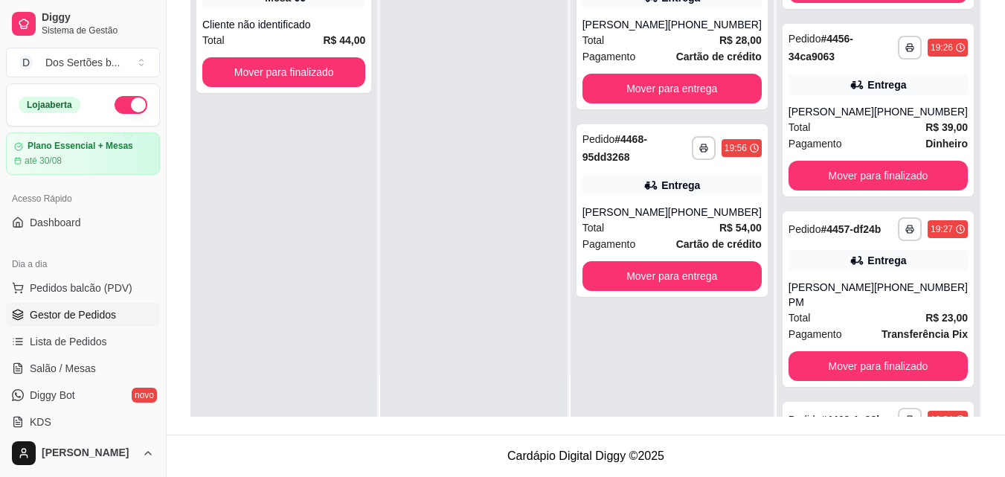
scroll to position [475, 0]
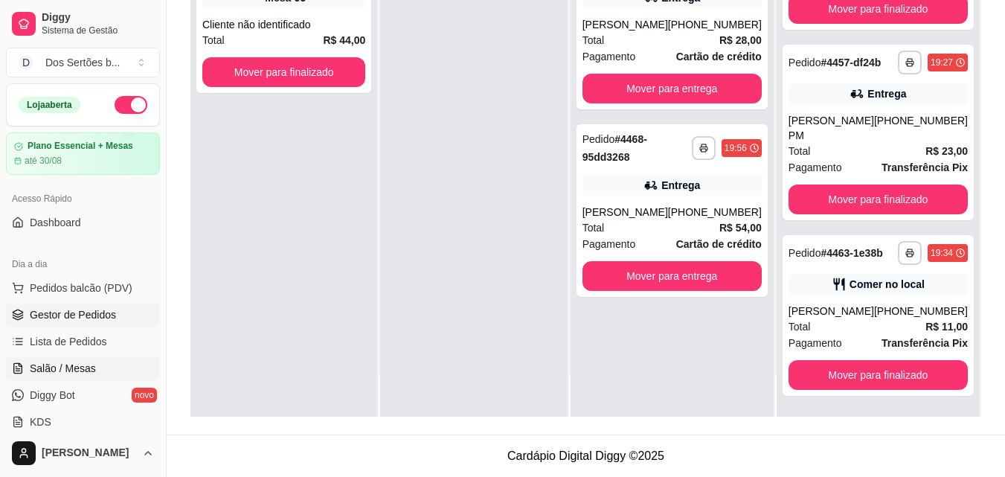
click at [91, 362] on span "Salão / Mesas" at bounding box center [63, 368] width 66 height 15
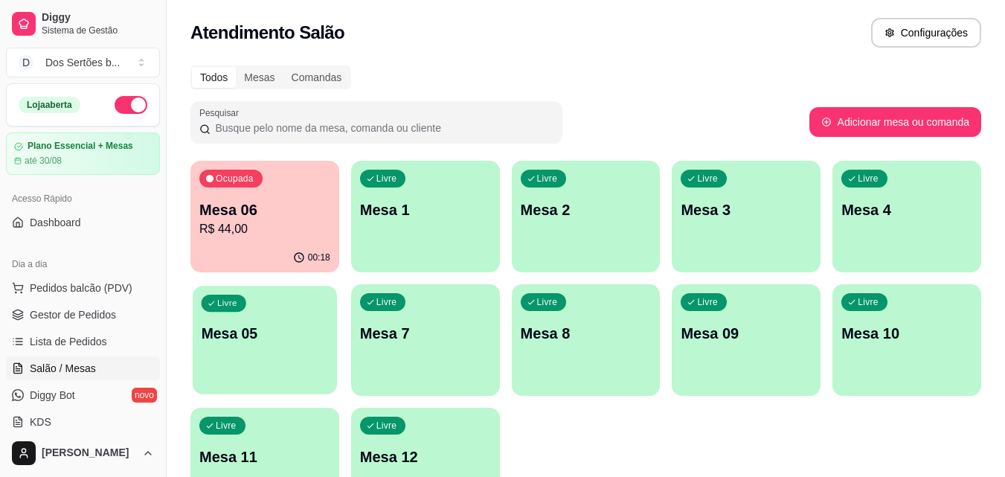
click at [275, 335] on p "Mesa 05" at bounding box center [265, 333] width 127 height 20
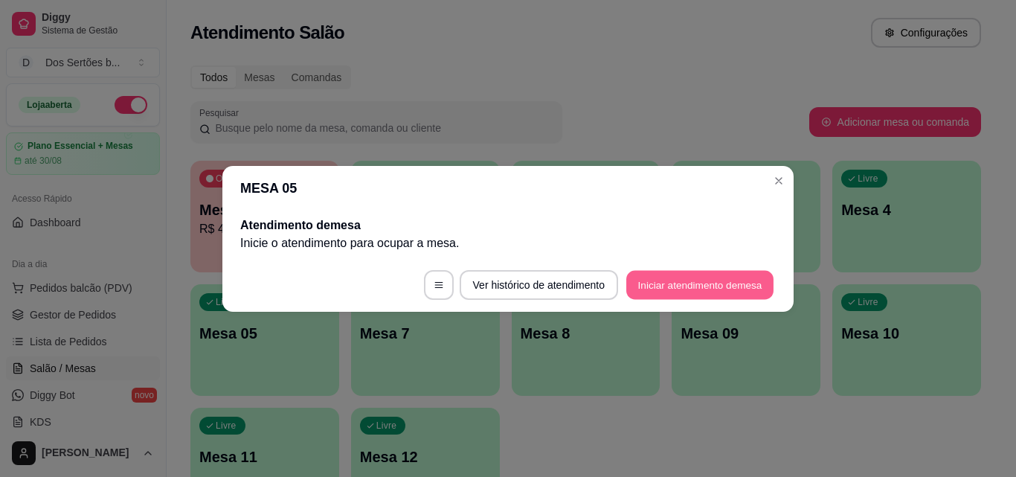
click at [666, 278] on button "Iniciar atendimento de mesa" at bounding box center [699, 284] width 147 height 29
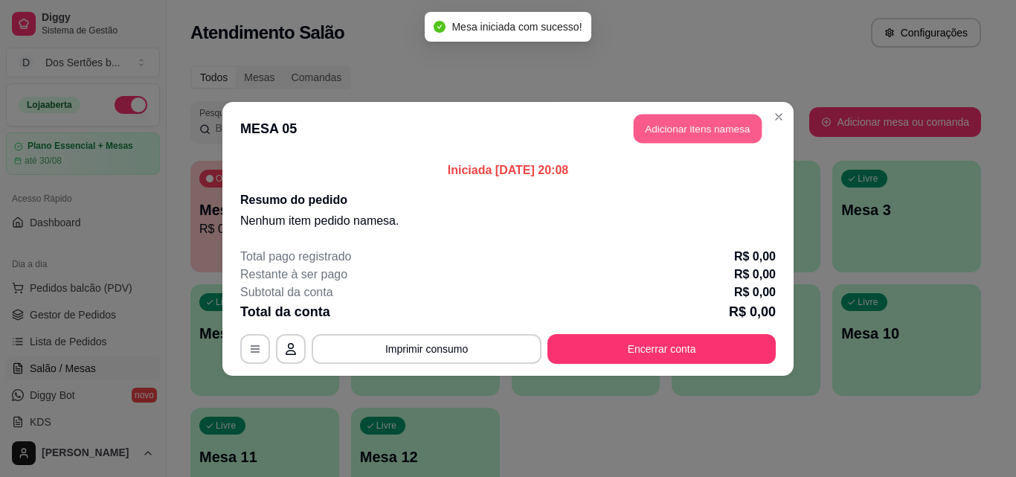
click at [680, 133] on button "Adicionar itens na mesa" at bounding box center [698, 128] width 128 height 29
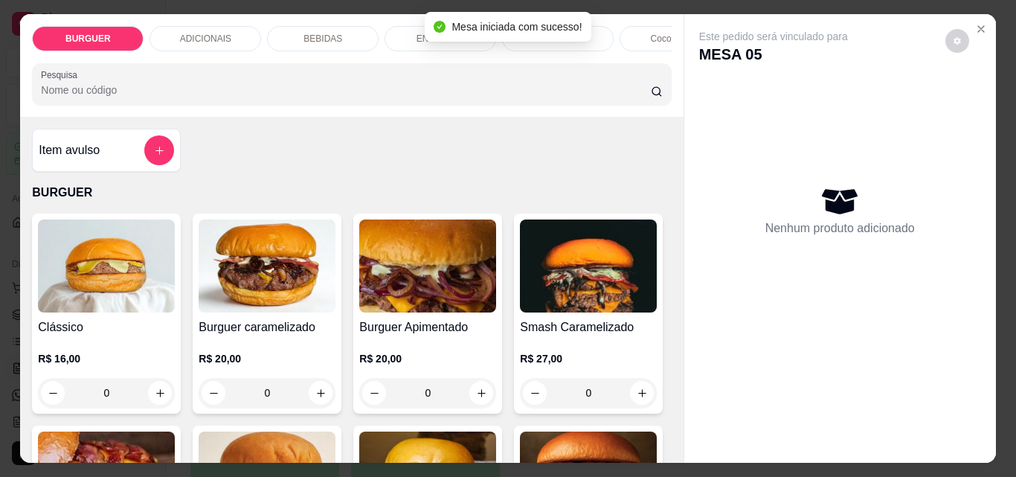
scroll to position [132, 0]
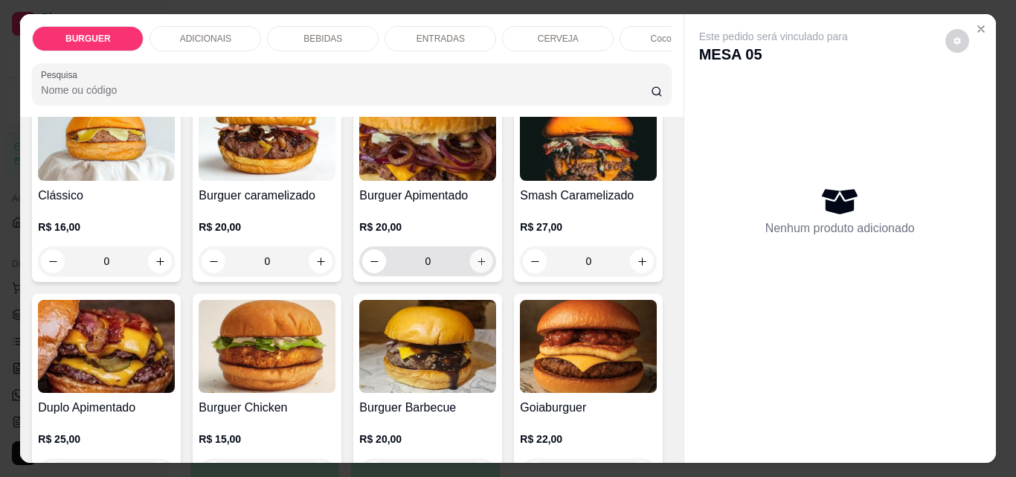
click at [476, 257] on button "increase-product-quantity" at bounding box center [481, 261] width 23 height 23
type input "1"
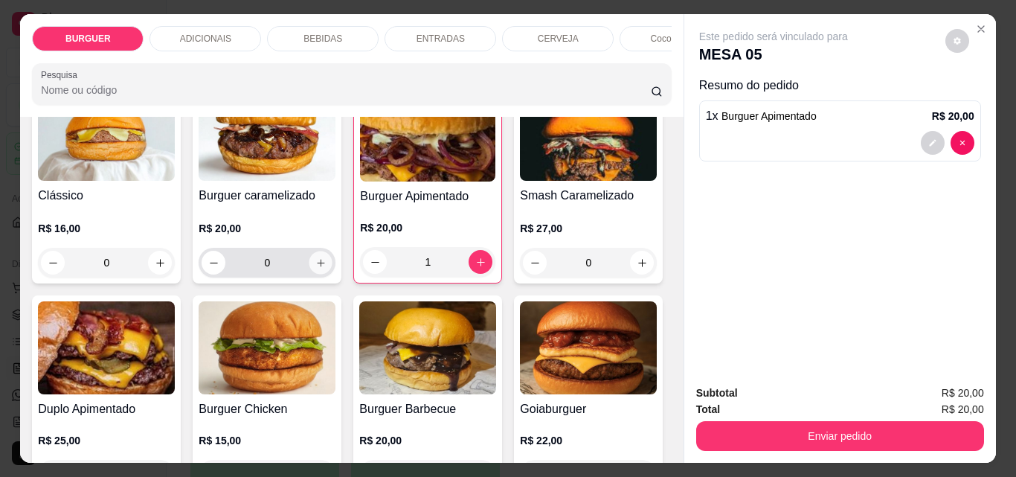
click at [315, 268] on icon "increase-product-quantity" at bounding box center [320, 262] width 11 height 11
type input "1"
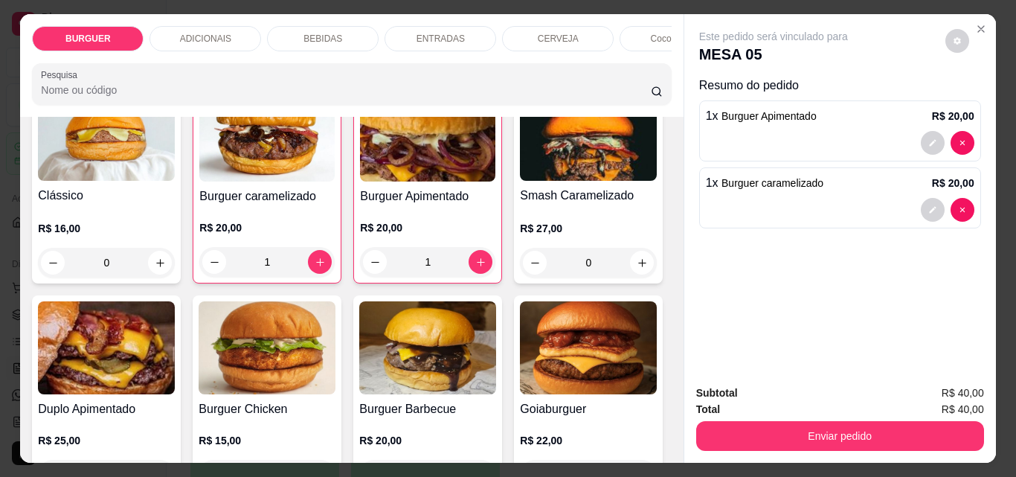
click at [313, 33] on p "BEBIDAS" at bounding box center [322, 39] width 39 height 12
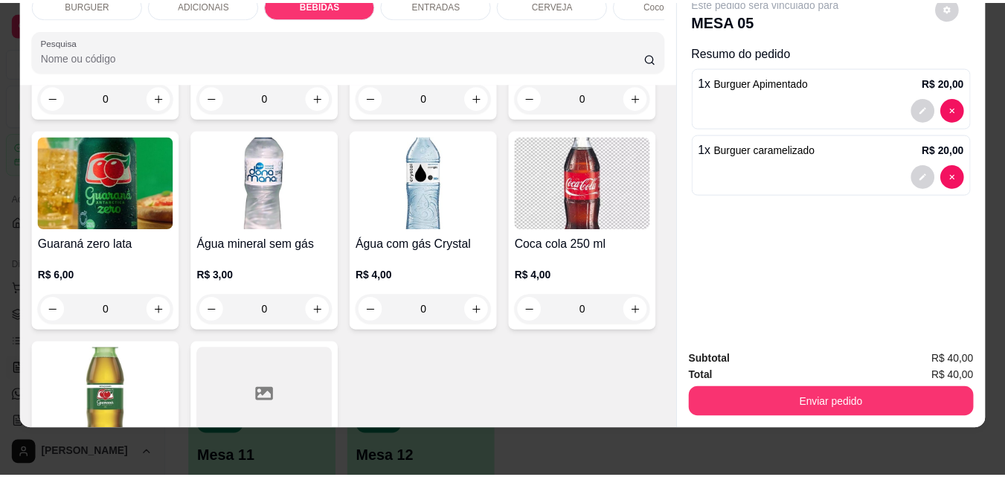
scroll to position [1759, 0]
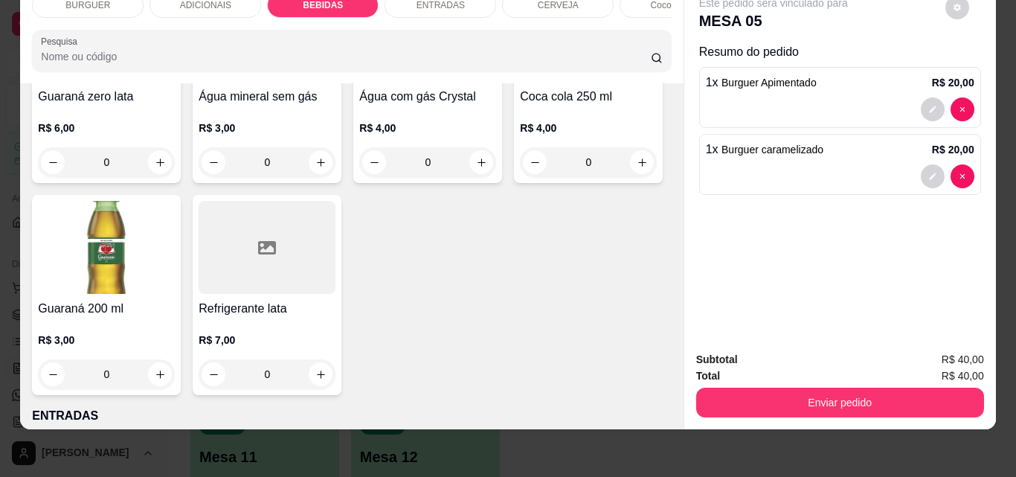
type input "1"
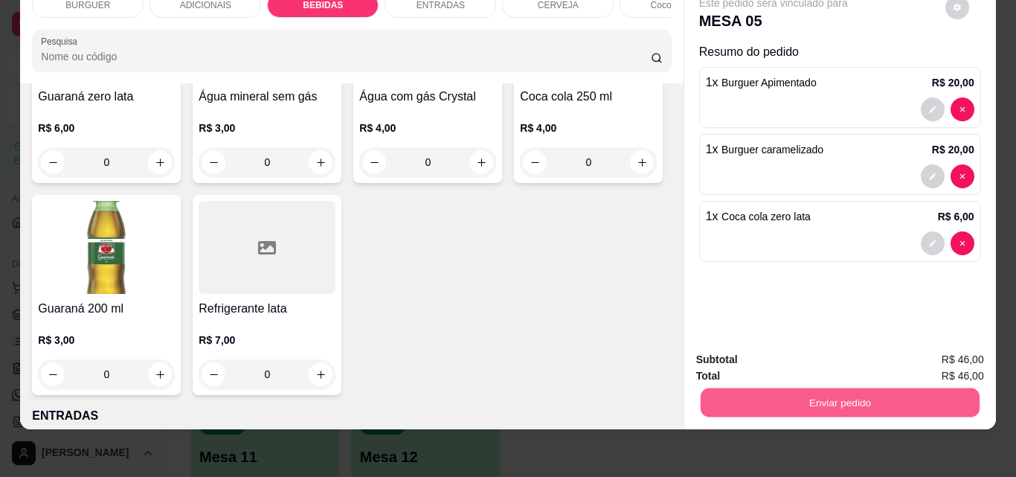
click at [830, 387] on button "Enviar pedido" at bounding box center [839, 401] width 279 height 29
click at [808, 351] on button "Não registrar e enviar pedido" at bounding box center [790, 355] width 150 height 28
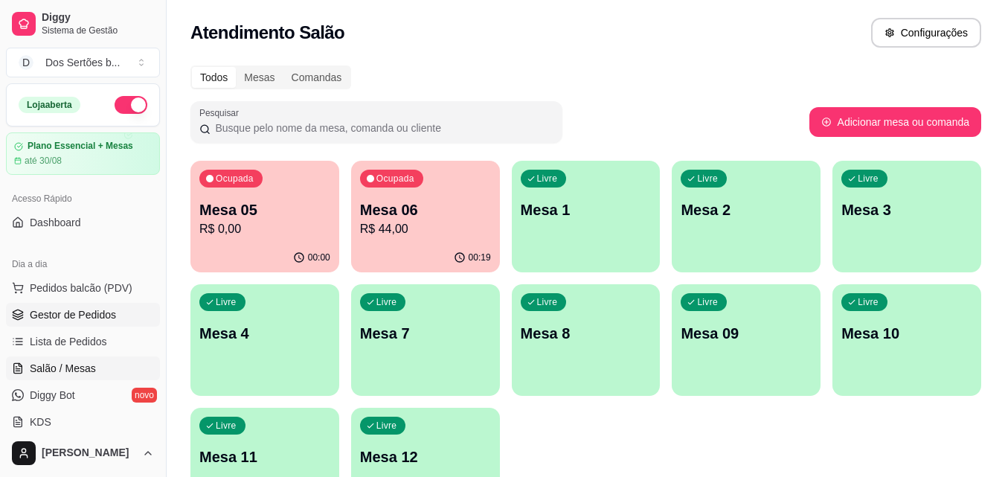
click at [97, 311] on span "Gestor de Pedidos" at bounding box center [73, 314] width 86 height 15
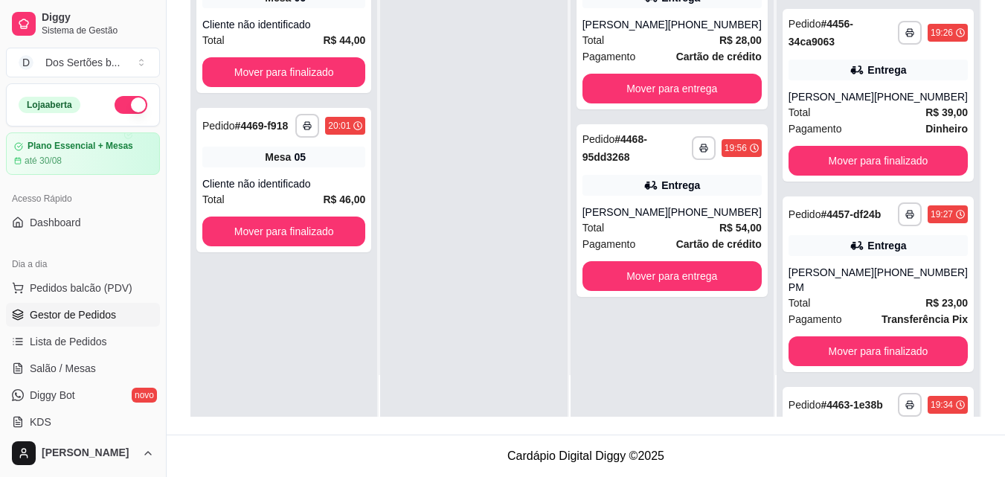
scroll to position [300, 0]
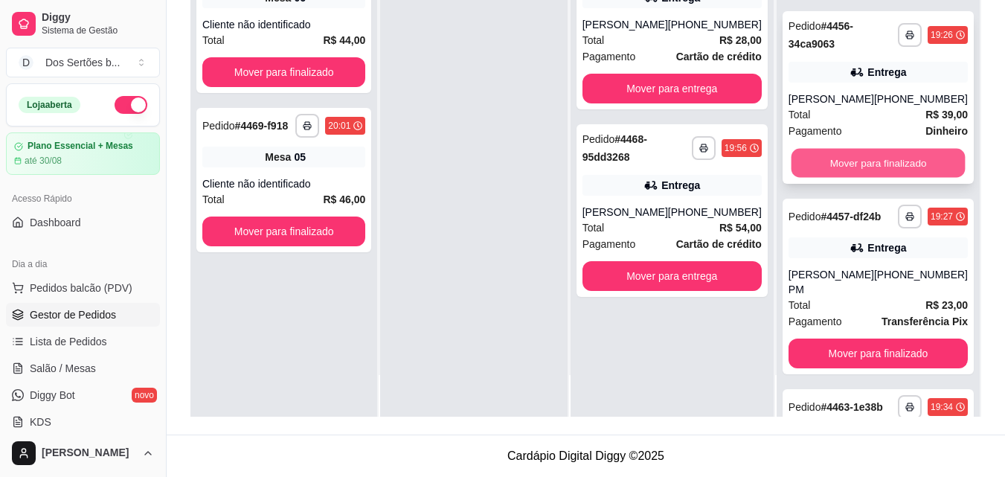
click at [843, 176] on button "Mover para finalizado" at bounding box center [878, 163] width 174 height 29
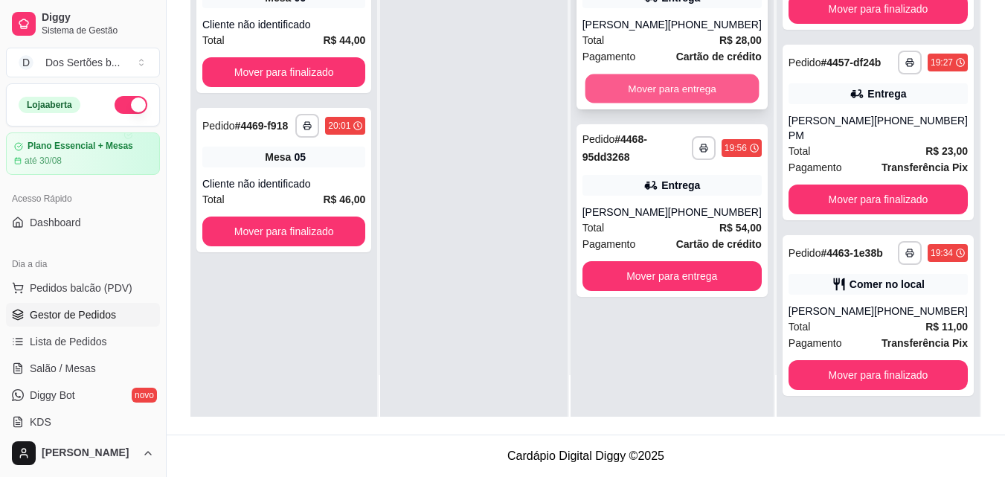
click at [638, 87] on button "Mover para entrega" at bounding box center [672, 88] width 174 height 29
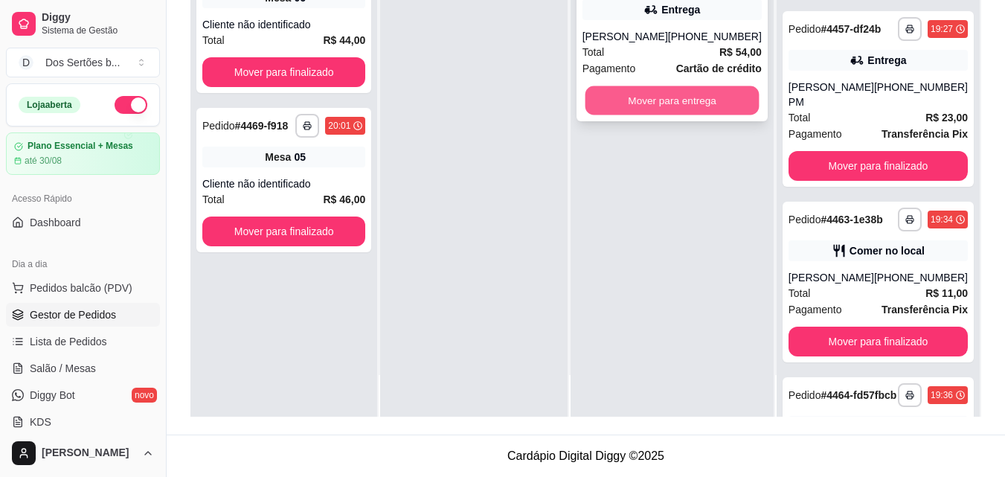
click at [657, 90] on button "Mover para entrega" at bounding box center [672, 100] width 174 height 29
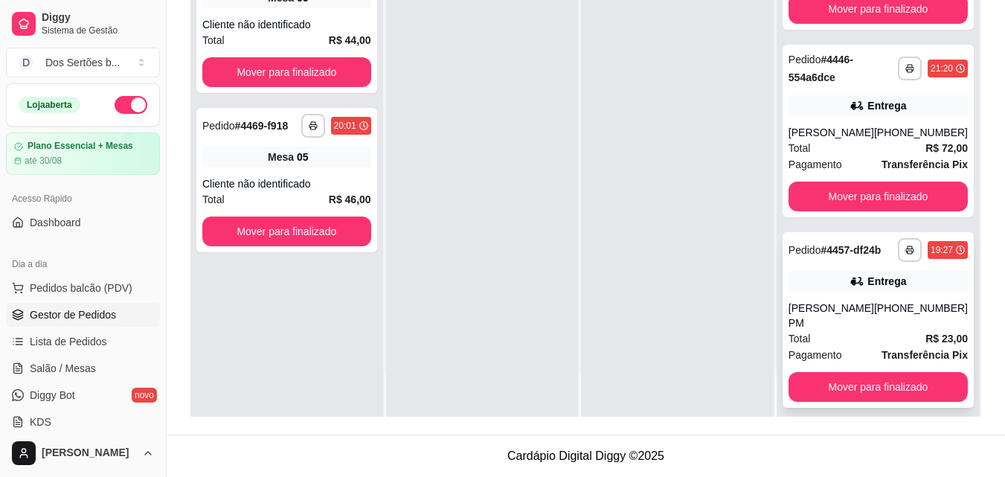
scroll to position [241, 0]
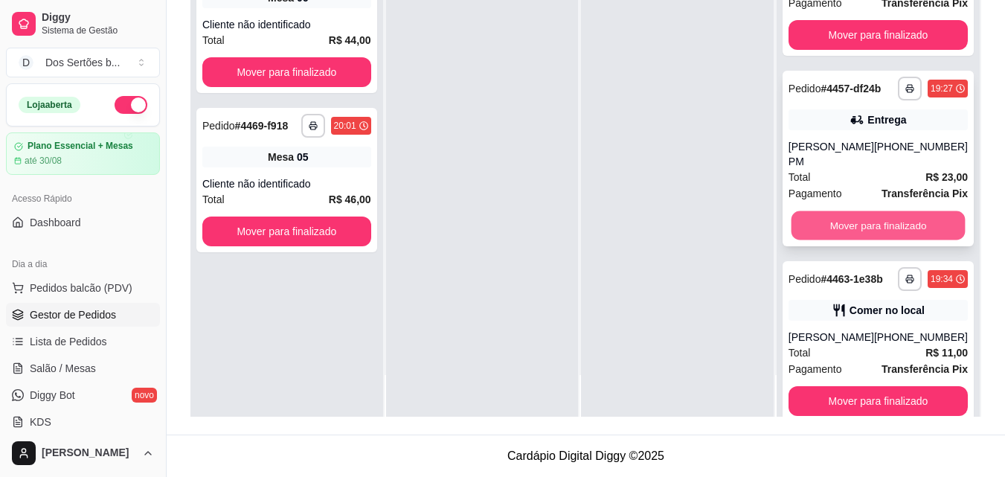
click at [845, 228] on button "Mover para finalizado" at bounding box center [878, 225] width 174 height 29
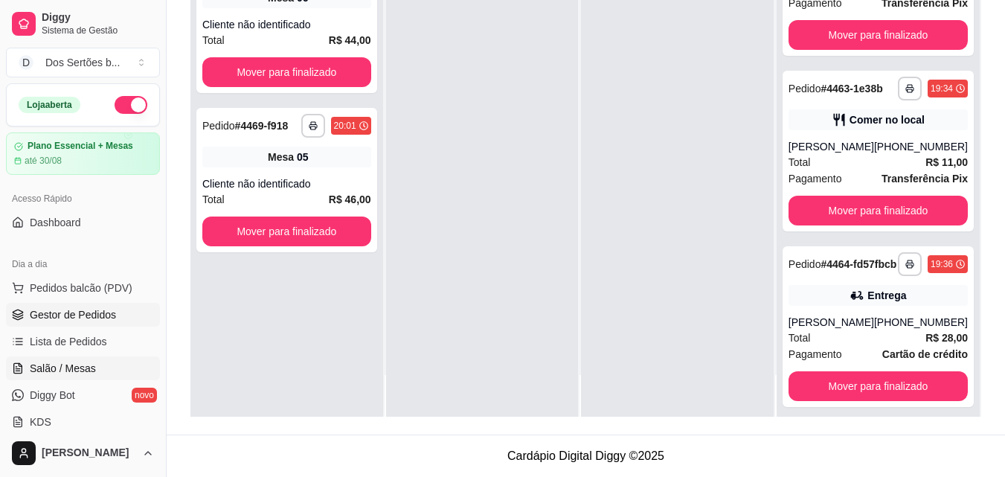
click at [59, 365] on span "Salão / Mesas" at bounding box center [63, 368] width 66 height 15
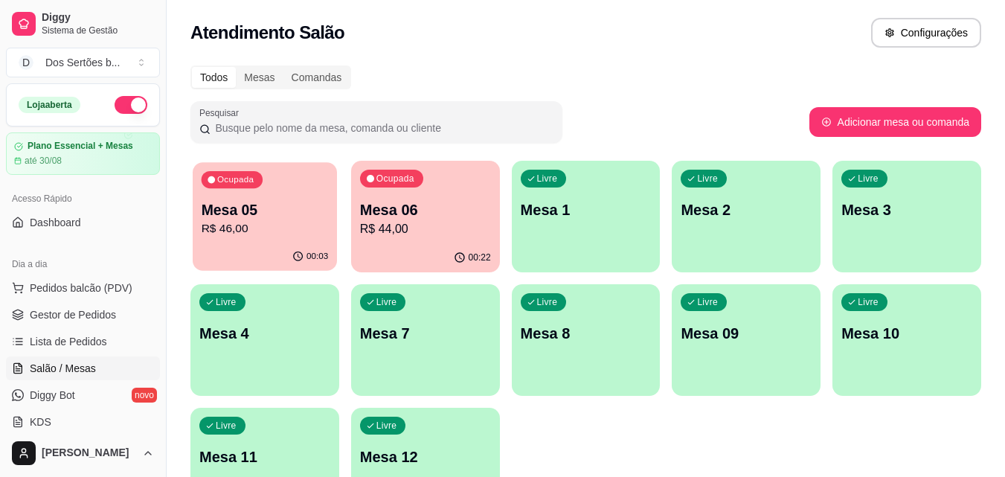
click at [302, 219] on p "Mesa 05" at bounding box center [265, 210] width 127 height 20
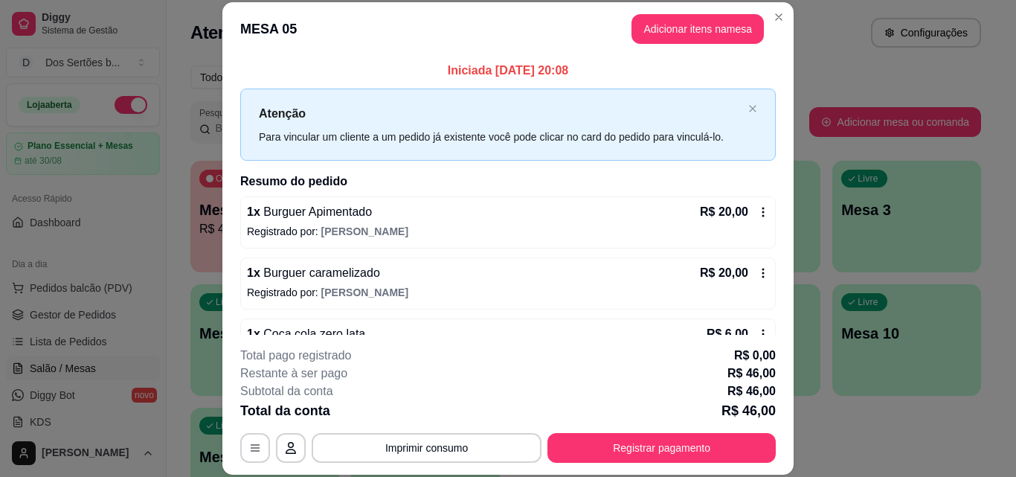
scroll to position [42, 0]
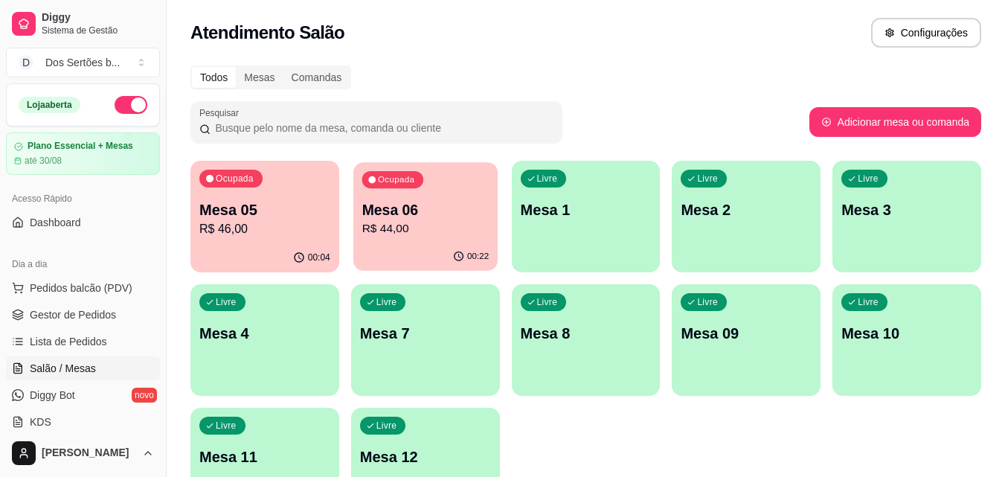
click at [402, 223] on p "R$ 44,00" at bounding box center [424, 228] width 127 height 17
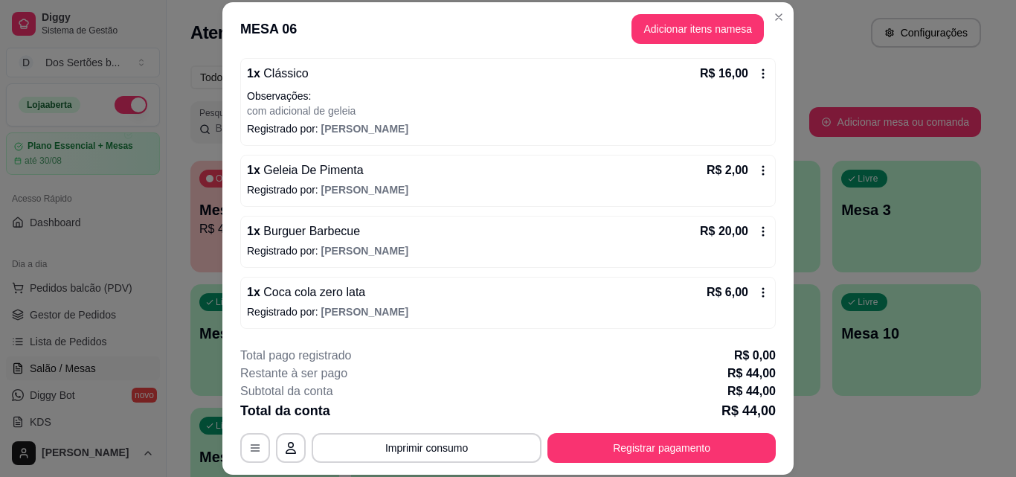
scroll to position [45, 0]
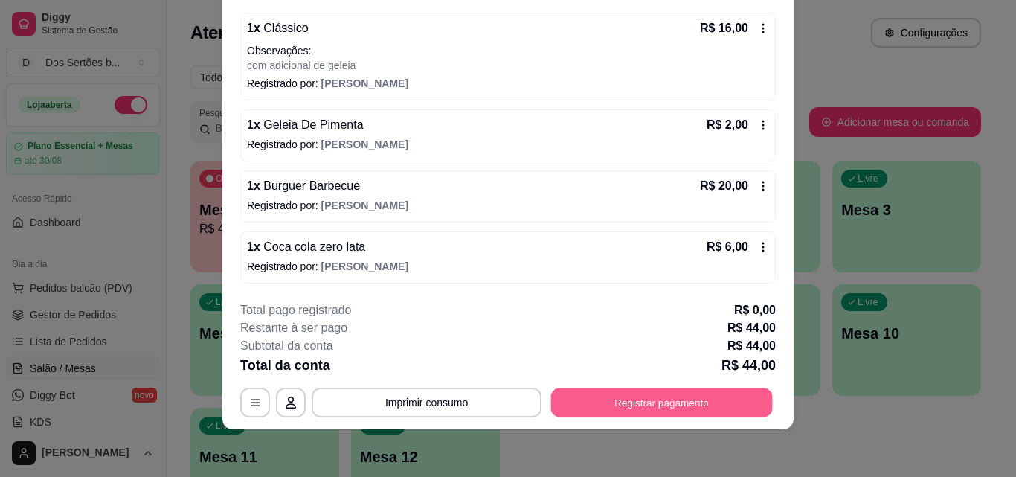
click at [681, 395] on button "Registrar pagamento" at bounding box center [662, 401] width 222 height 29
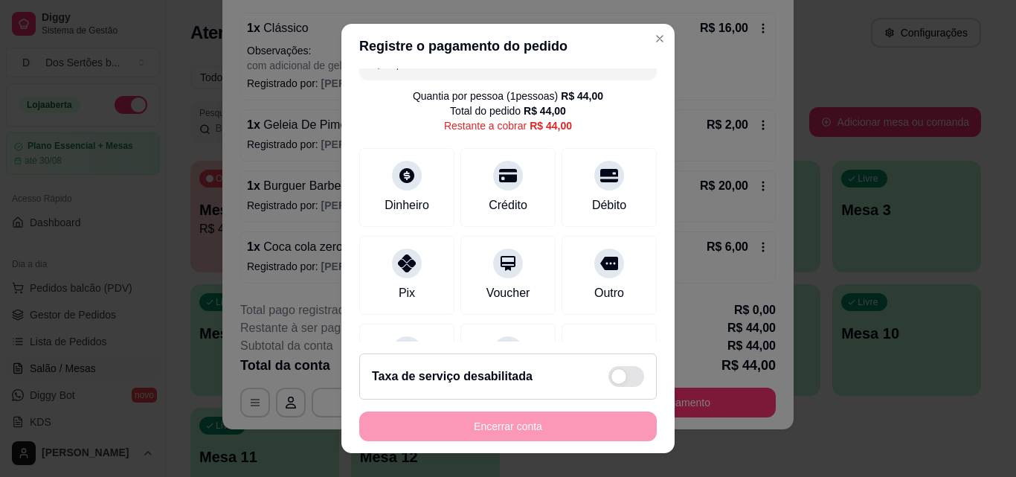
scroll to position [0, 0]
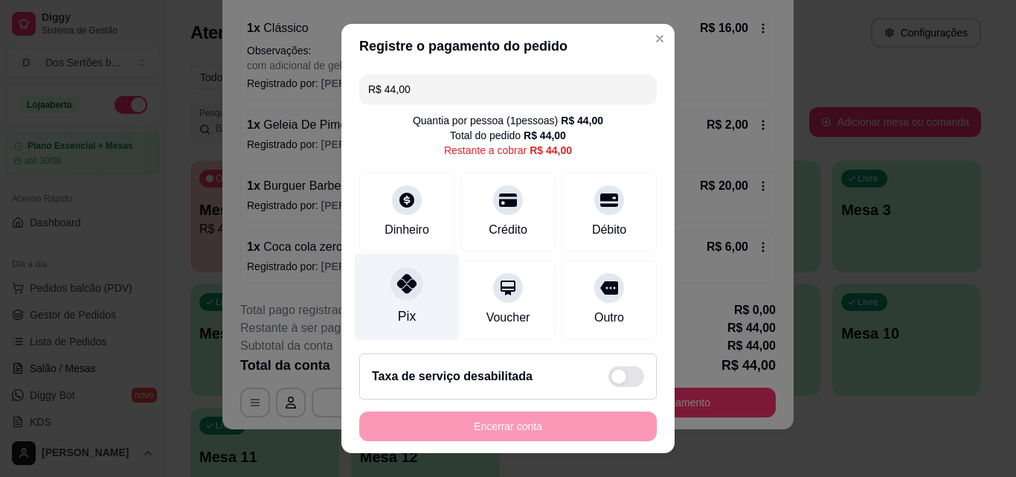
click at [399, 289] on icon at bounding box center [406, 283] width 19 height 19
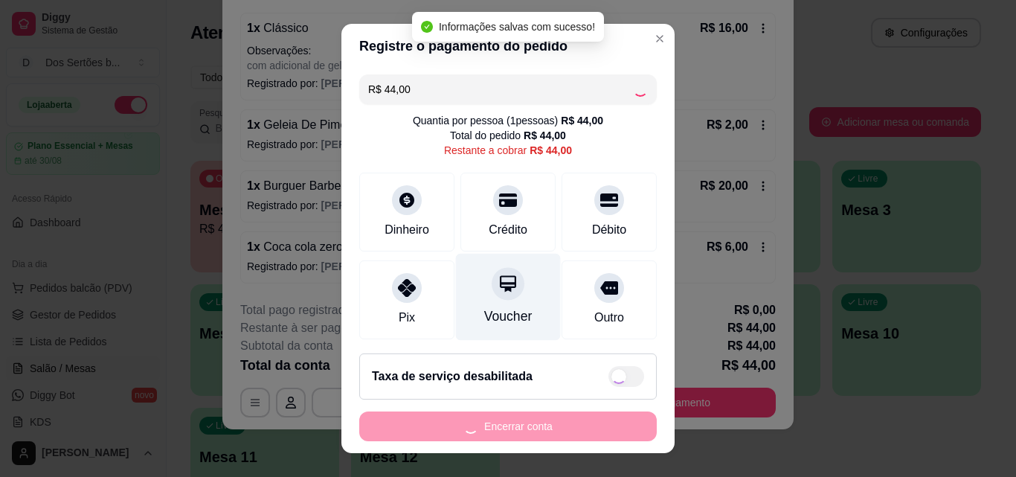
type input "R$ 0,00"
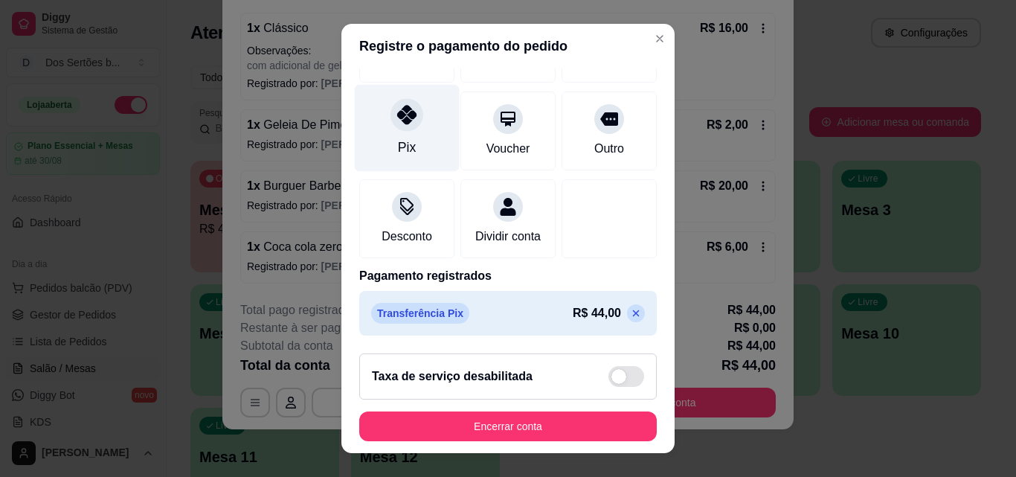
scroll to position [24, 0]
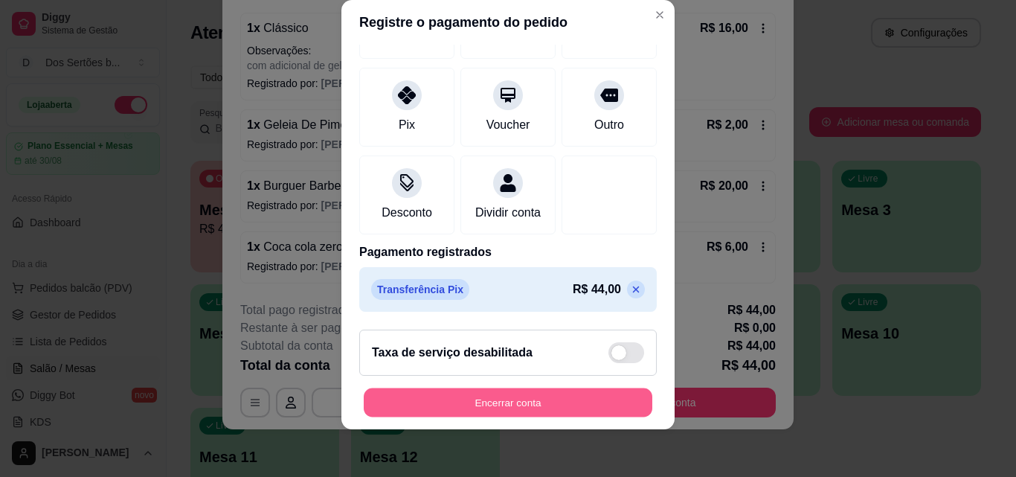
click at [593, 395] on button "Encerrar conta" at bounding box center [508, 402] width 289 height 29
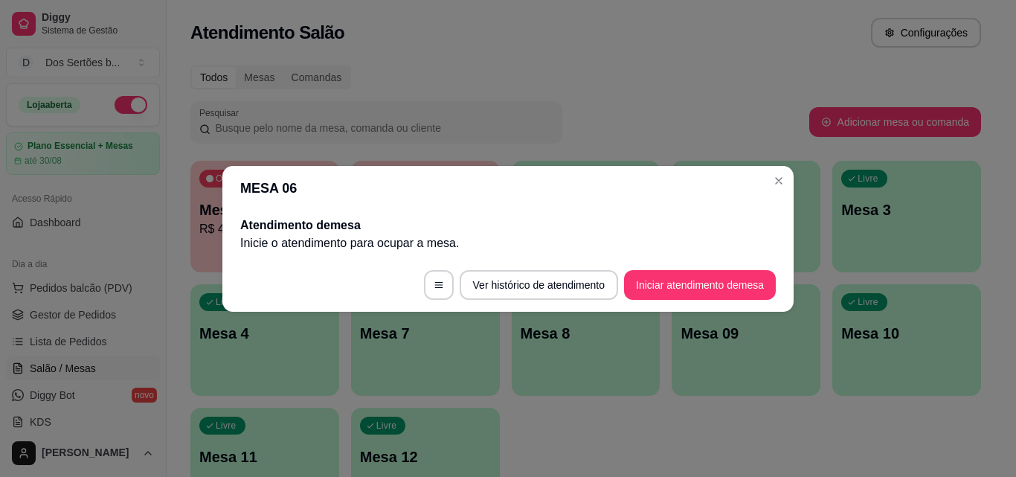
scroll to position [0, 0]
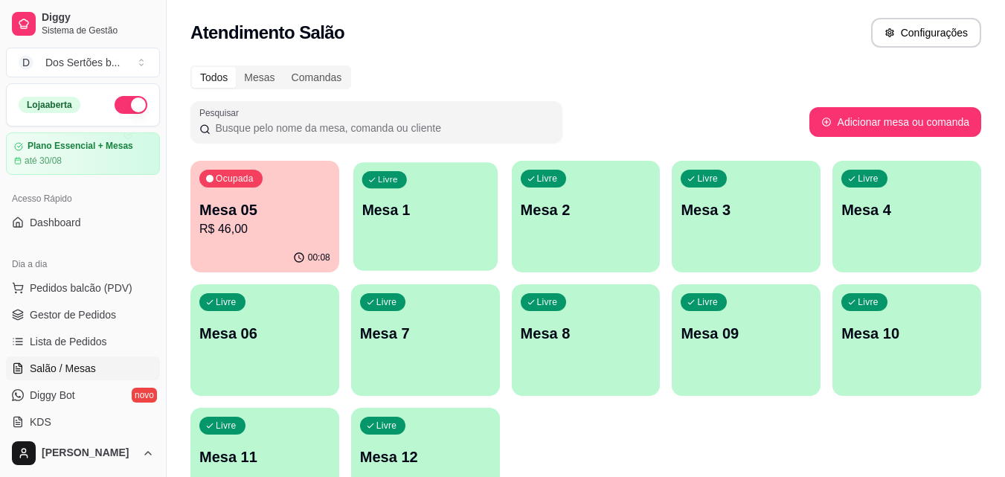
click at [422, 220] on div "Livre Mesa 1" at bounding box center [425, 207] width 144 height 91
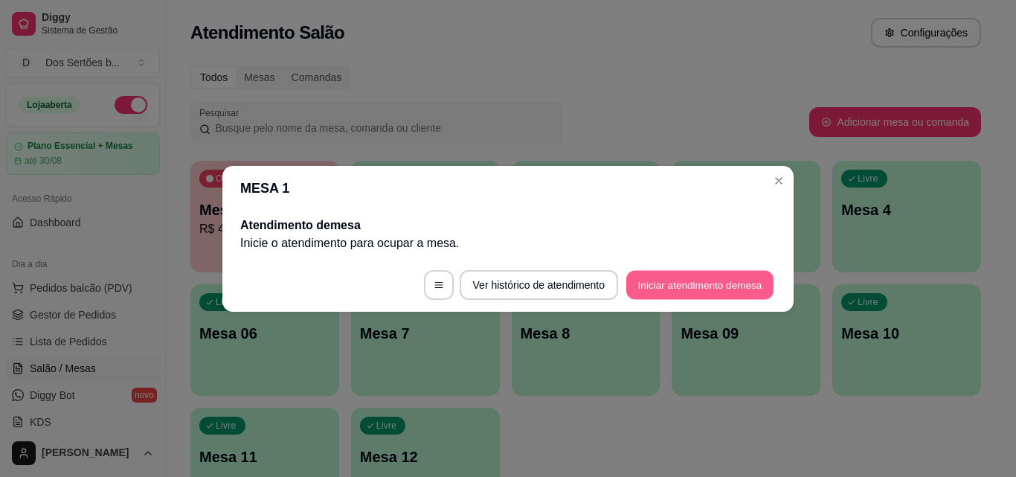
click at [666, 278] on button "Iniciar atendimento de mesa" at bounding box center [699, 284] width 147 height 29
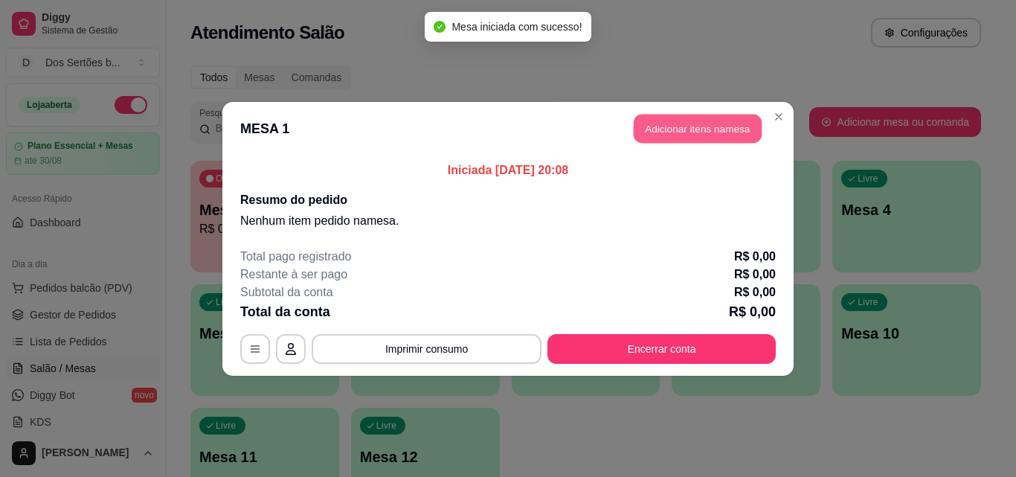
click at [660, 115] on button "Adicionar itens na mesa" at bounding box center [698, 128] width 128 height 29
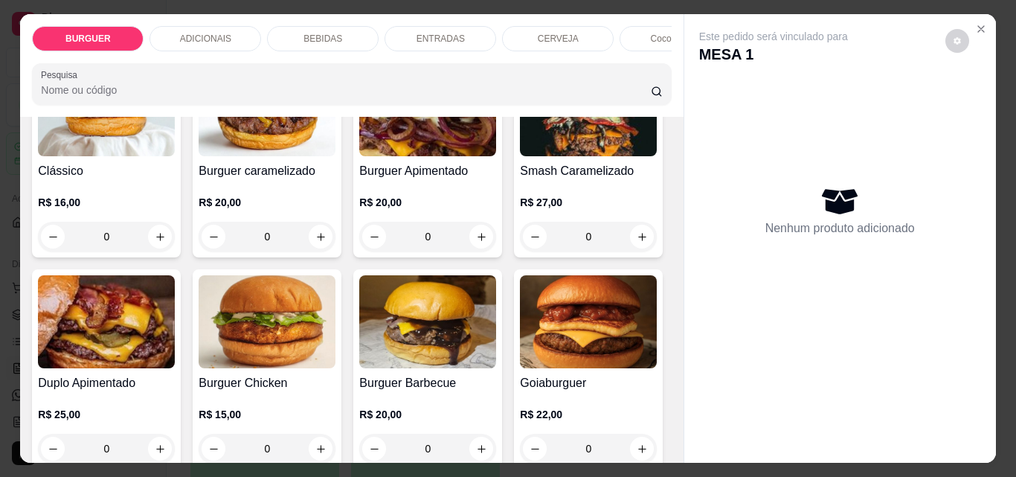
scroll to position [48, 0]
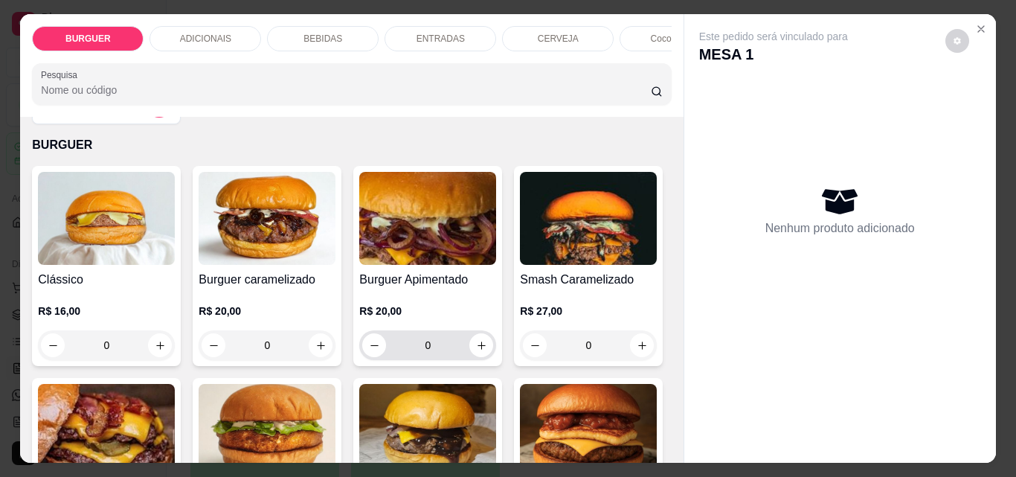
click at [472, 338] on div "0" at bounding box center [427, 345] width 131 height 30
click at [483, 351] on button "increase-product-quantity" at bounding box center [481, 345] width 23 height 23
type input "1"
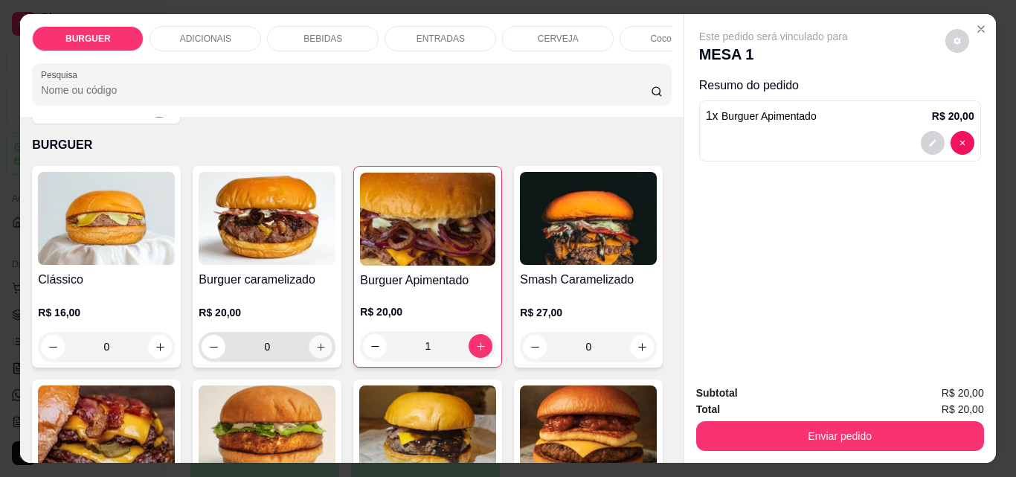
click at [315, 352] on icon "increase-product-quantity" at bounding box center [320, 346] width 11 height 11
type input "1"
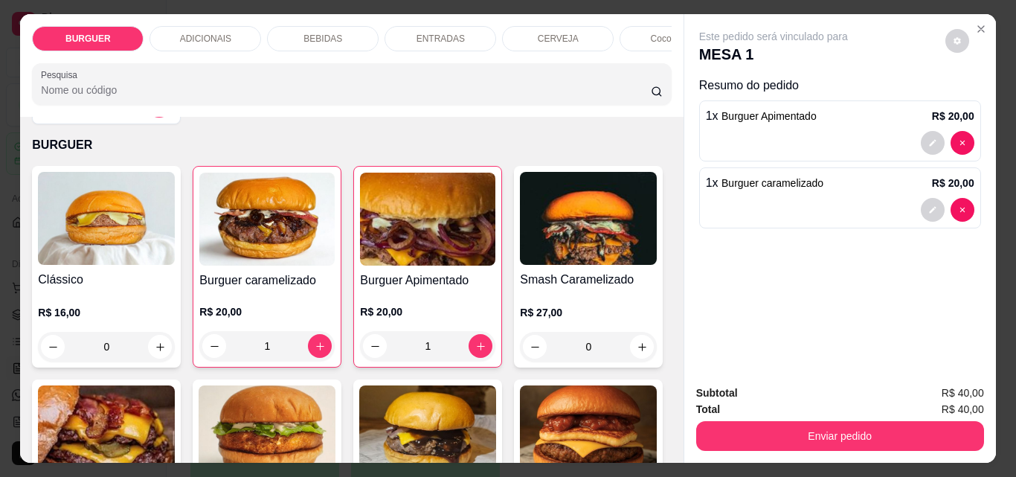
click at [345, 26] on div "BEBIDAS" at bounding box center [323, 38] width 112 height 25
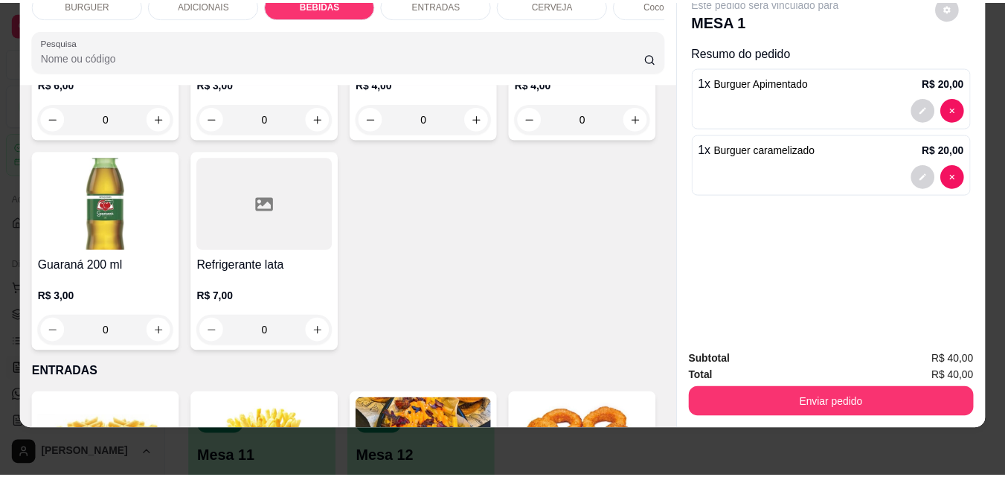
scroll to position [2002, 0]
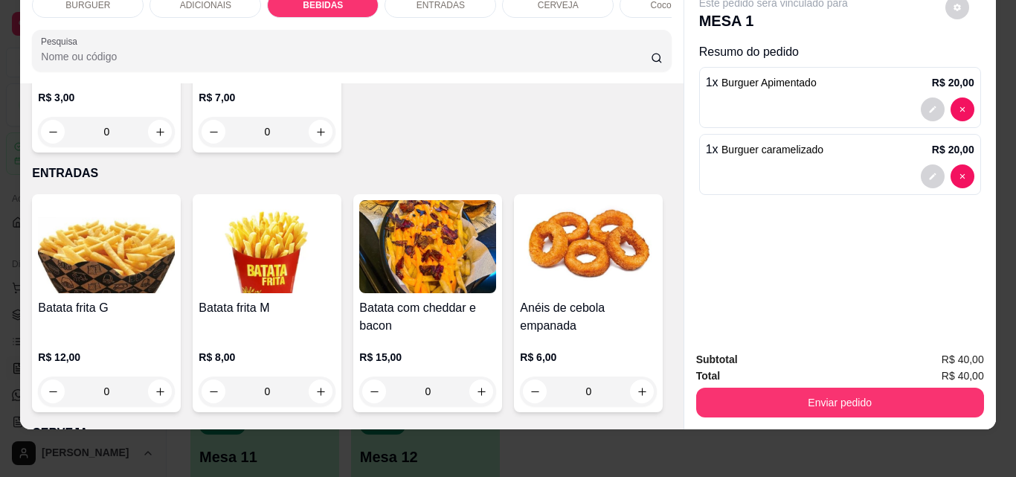
type input "2"
click at [921, 232] on button "decrease-product-quantity" at bounding box center [932, 243] width 23 height 23
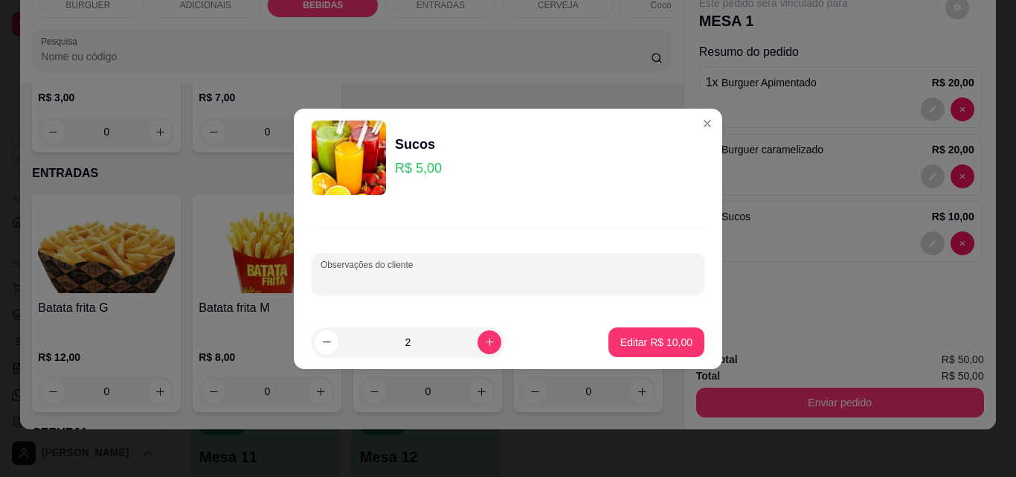
click at [422, 282] on input "Observações do cliente" at bounding box center [508, 279] width 375 height 15
type input "acerola"
click at [645, 338] on p "Editar R$ 10,00" at bounding box center [656, 342] width 70 height 14
type input "0"
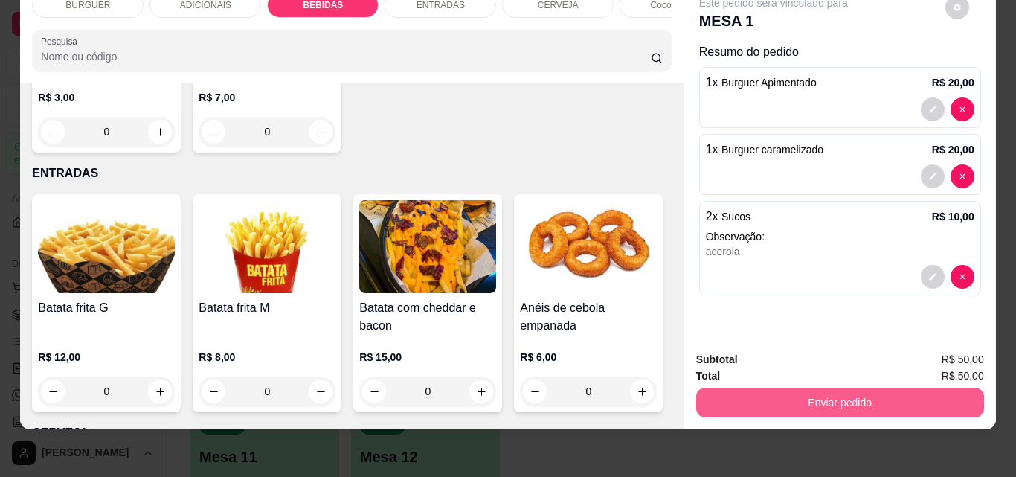
click at [781, 391] on button "Enviar pedido" at bounding box center [840, 402] width 288 height 30
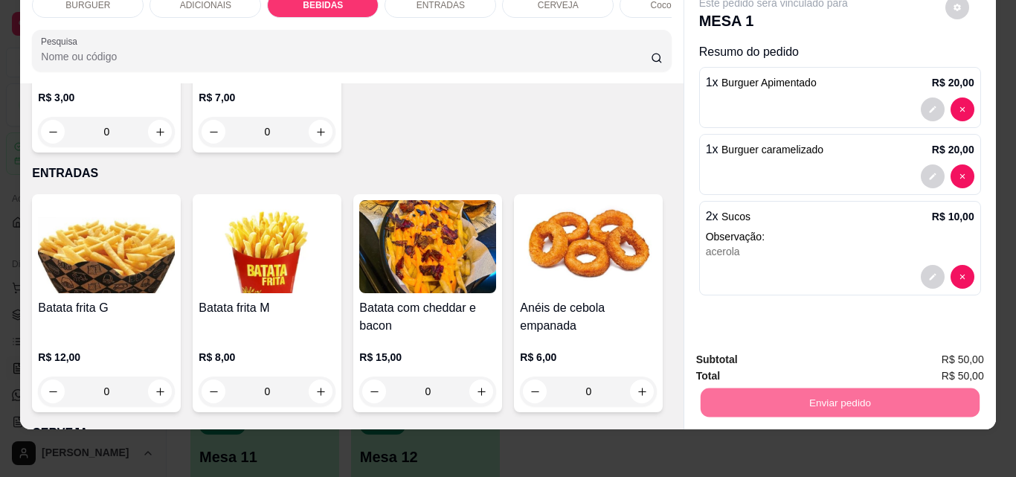
click at [756, 357] on button "Não registrar e enviar pedido" at bounding box center [790, 355] width 150 height 28
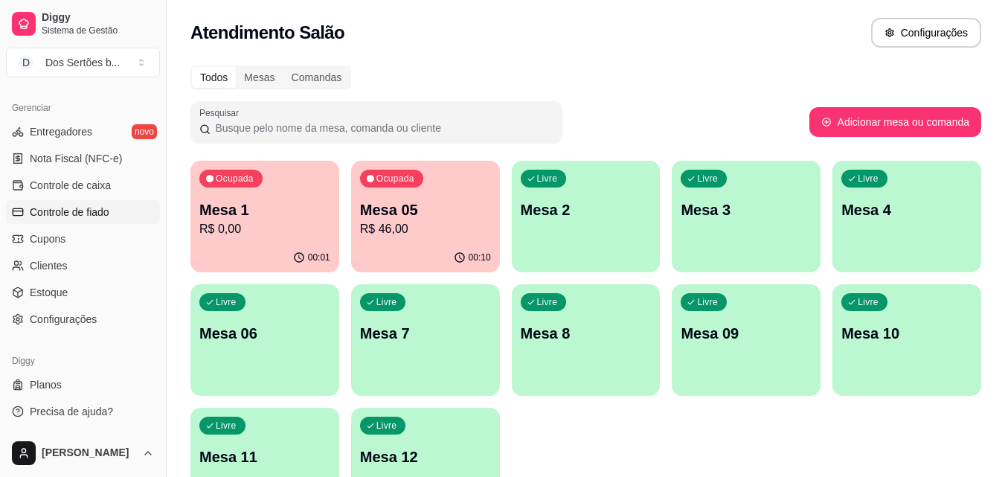
scroll to position [103, 0]
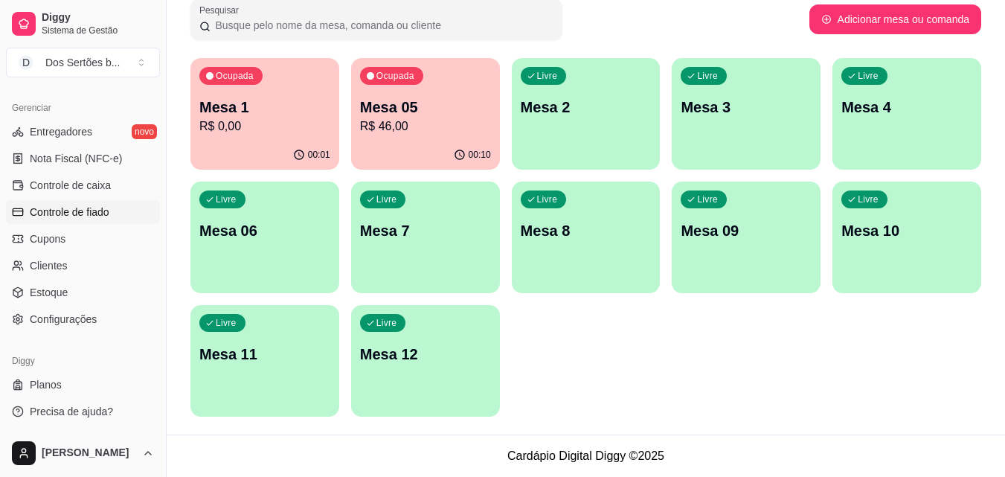
click at [62, 209] on span "Controle de fiado" at bounding box center [70, 212] width 80 height 15
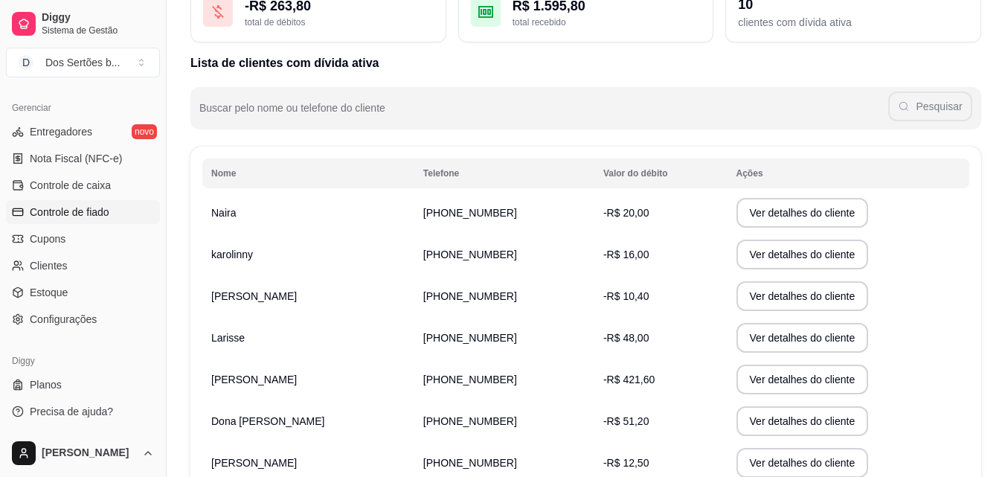
scroll to position [117, 0]
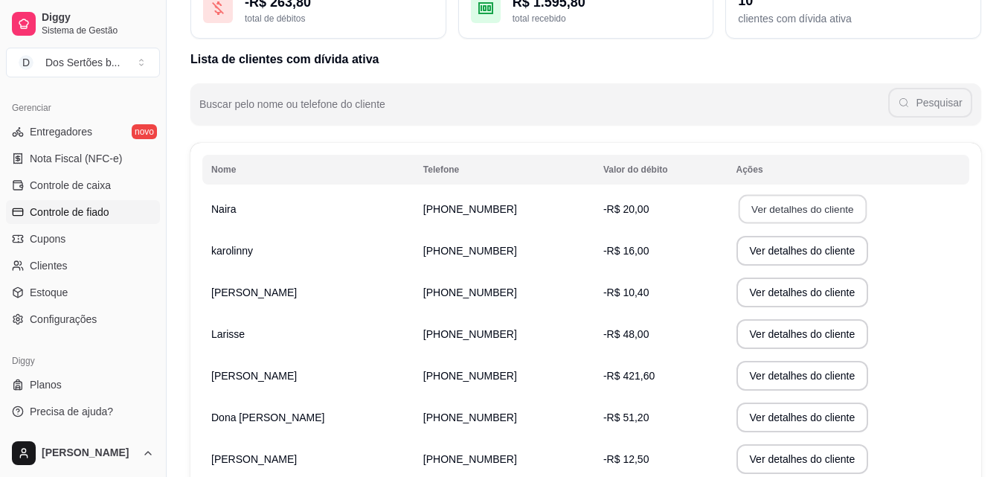
click at [752, 205] on button "Ver detalhes do cliente" at bounding box center [802, 209] width 128 height 29
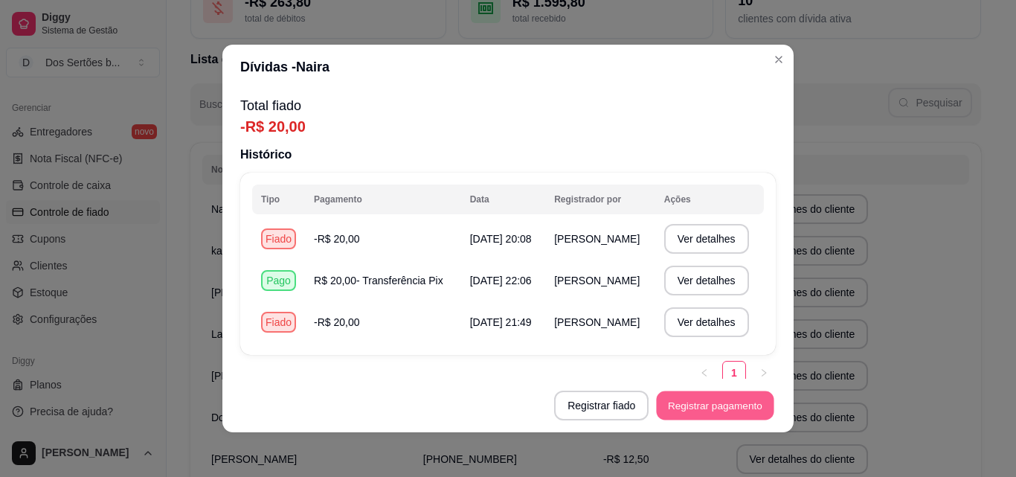
click at [680, 407] on button "Registrar pagamento" at bounding box center [715, 405] width 117 height 29
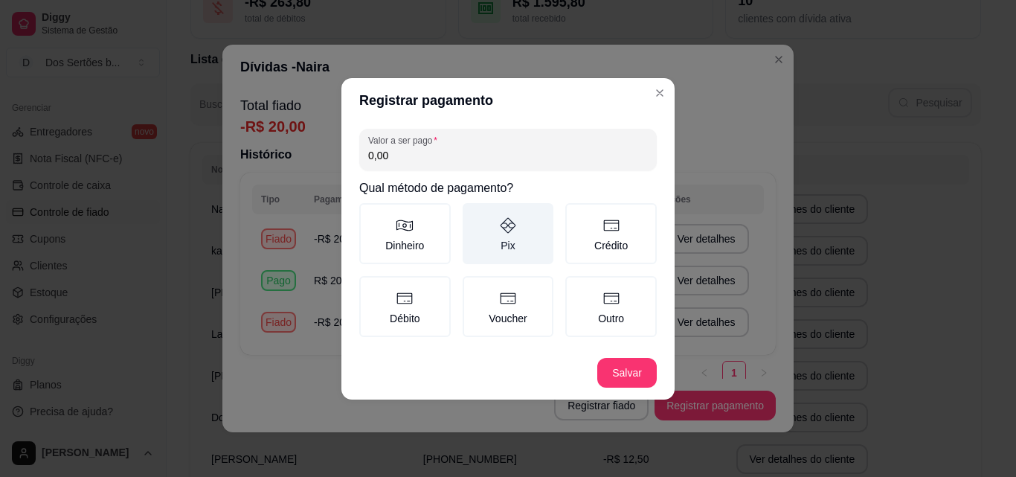
click at [509, 236] on label "Pix" at bounding box center [508, 233] width 91 height 61
click at [474, 214] on button "Pix" at bounding box center [468, 208] width 12 height 12
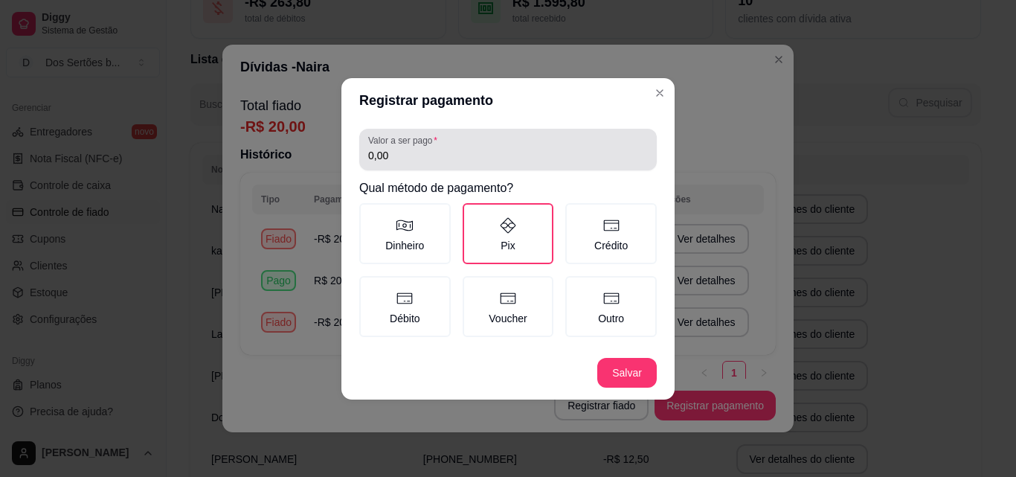
click at [409, 164] on div "0,00" at bounding box center [508, 150] width 280 height 30
click at [407, 164] on div "0,00" at bounding box center [508, 150] width 280 height 30
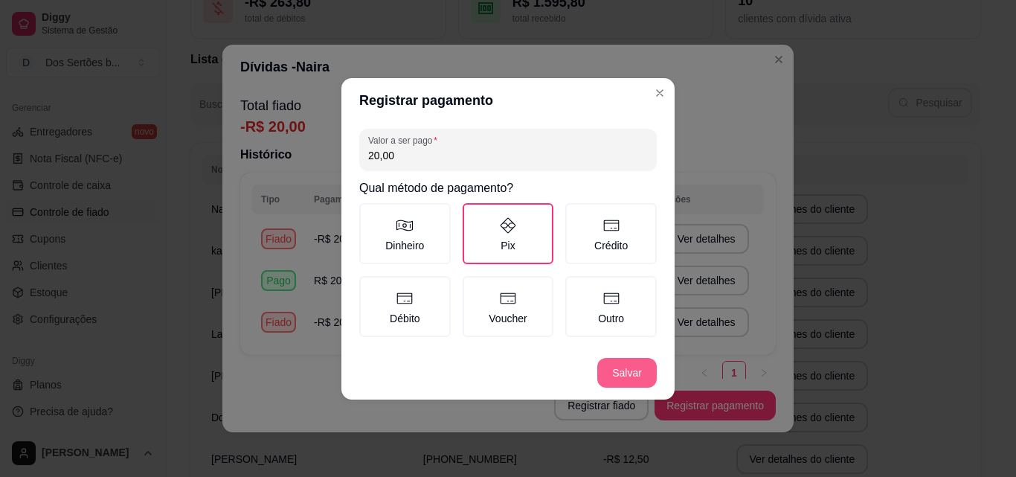
type input "20,00"
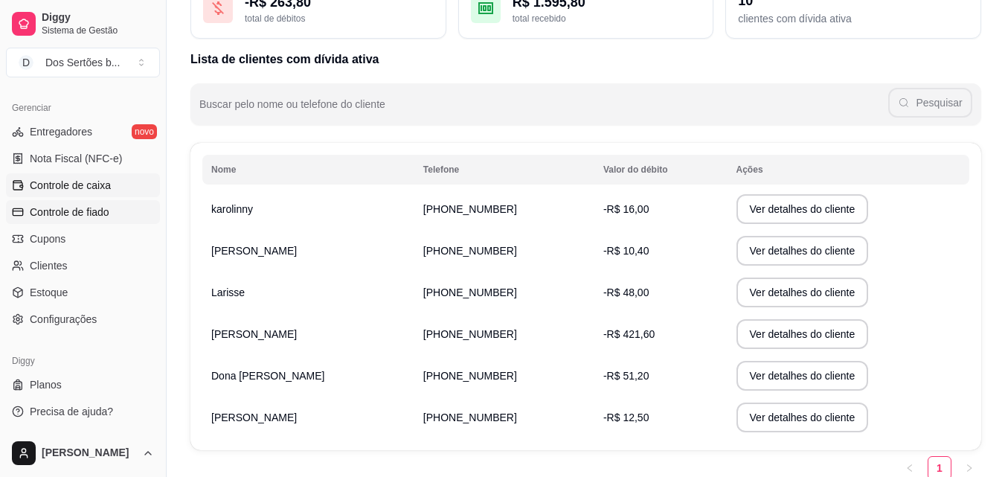
click at [42, 191] on span "Controle de caixa" at bounding box center [70, 185] width 81 height 15
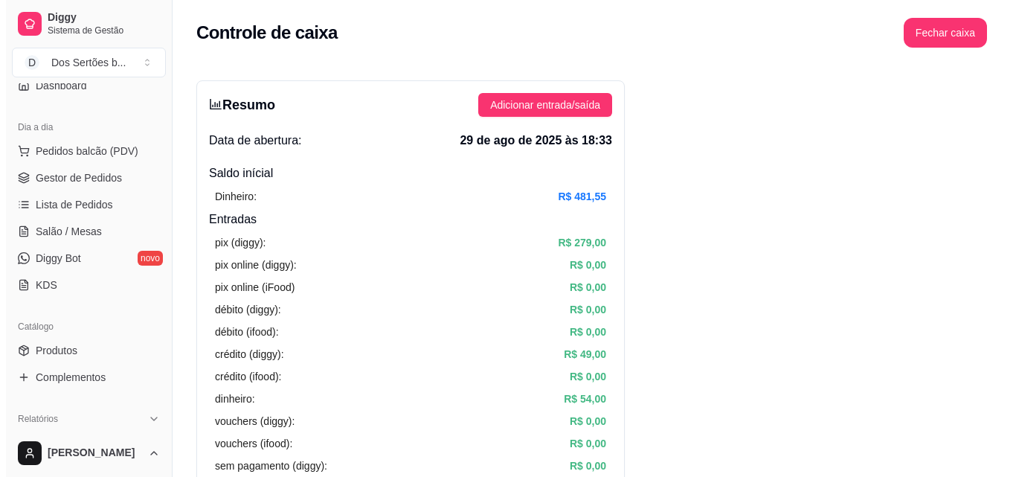
scroll to position [135, 0]
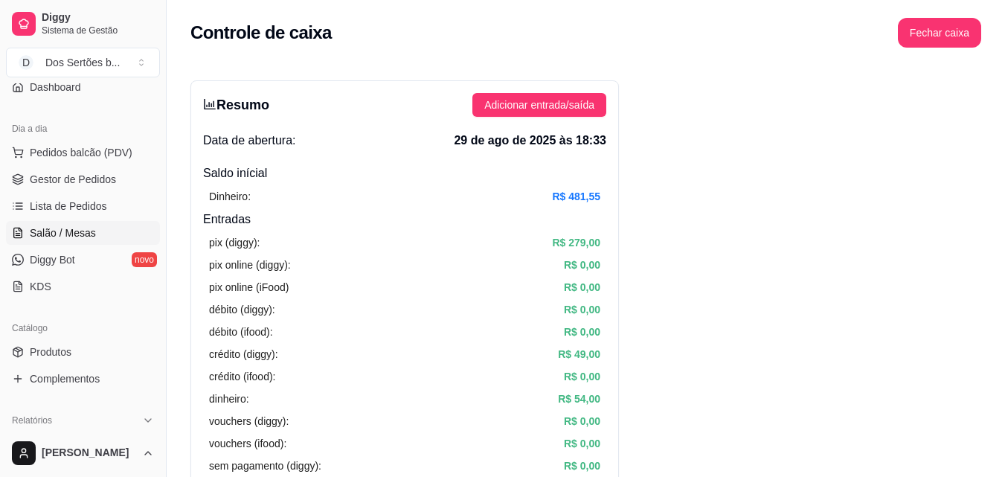
click at [37, 222] on link "Salão / Mesas" at bounding box center [83, 233] width 154 height 24
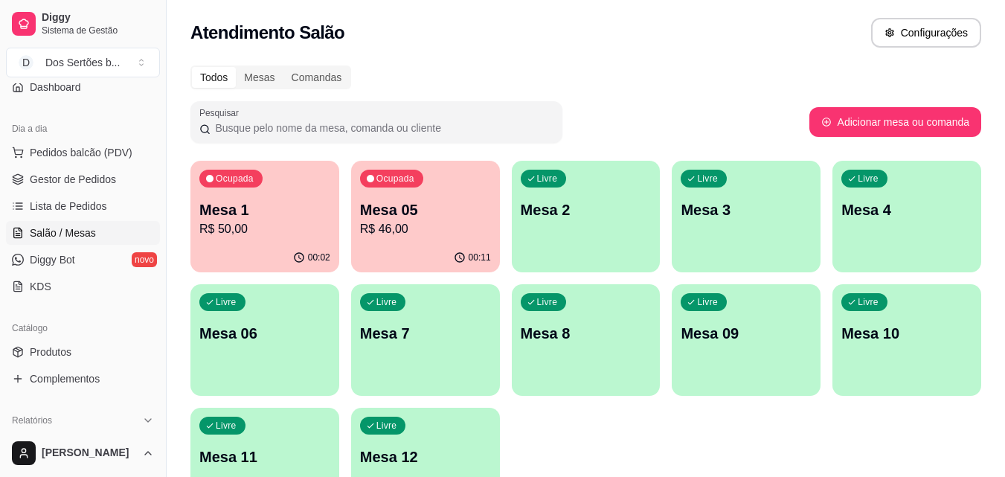
click at [308, 242] on button "Ocupada Mesa 1 R$ 50,00 00:02" at bounding box center [264, 217] width 149 height 112
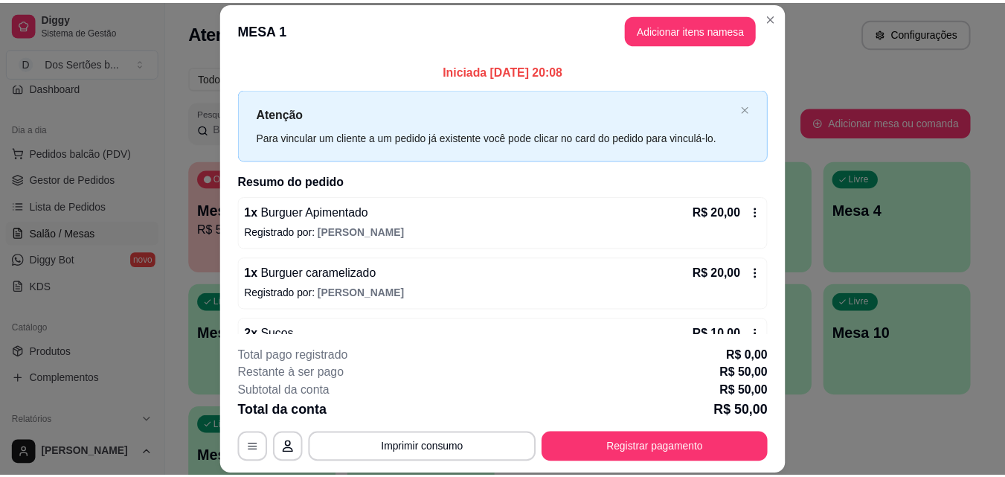
scroll to position [77, 0]
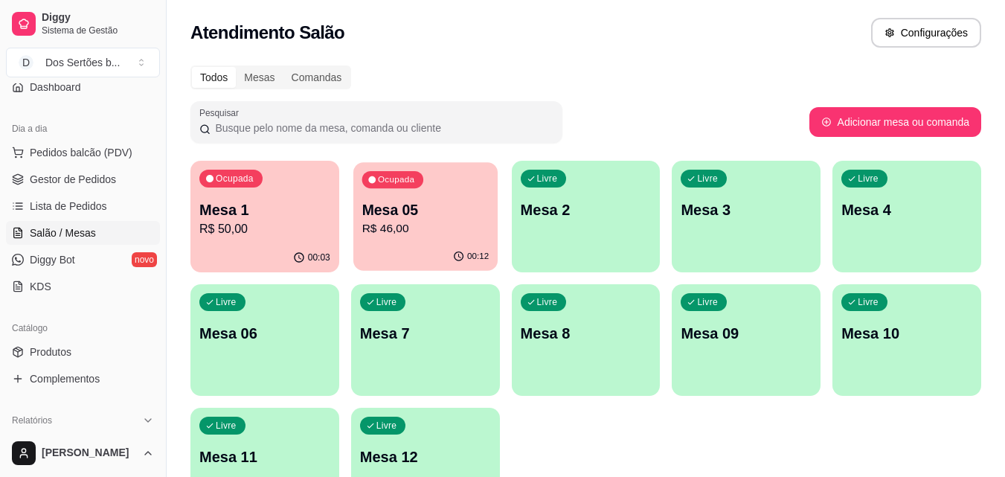
click at [393, 200] on p "Mesa 05" at bounding box center [424, 210] width 127 height 20
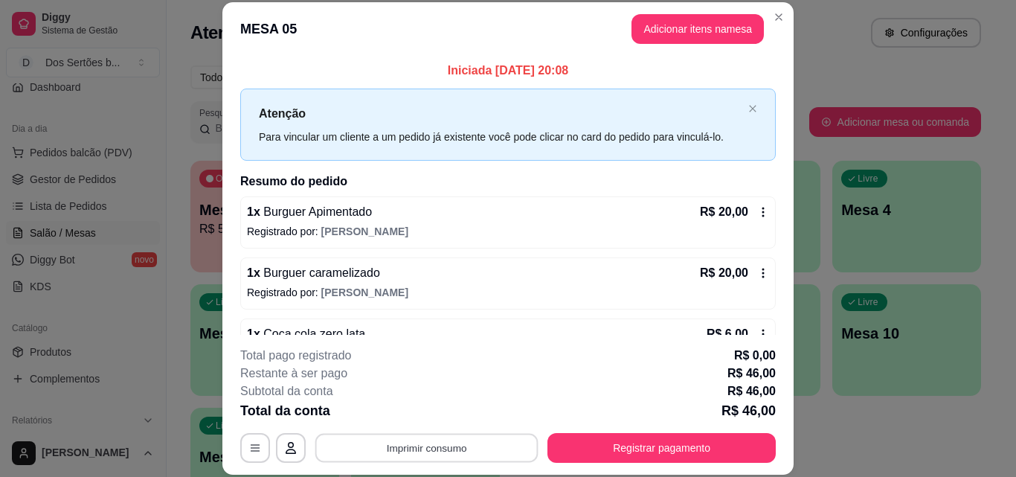
click at [510, 440] on button "Imprimir consumo" at bounding box center [426, 447] width 223 height 29
click at [442, 415] on button "Impressora" at bounding box center [425, 413] width 104 height 23
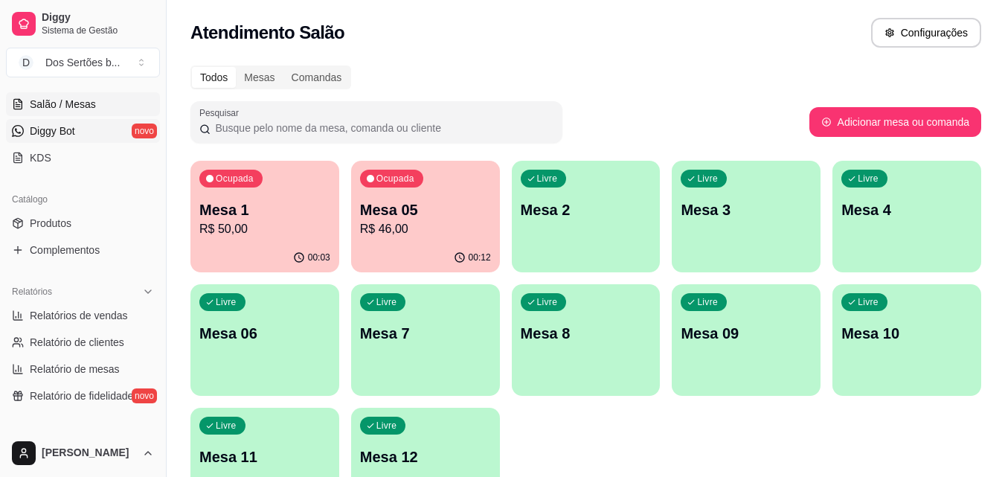
scroll to position [417, 0]
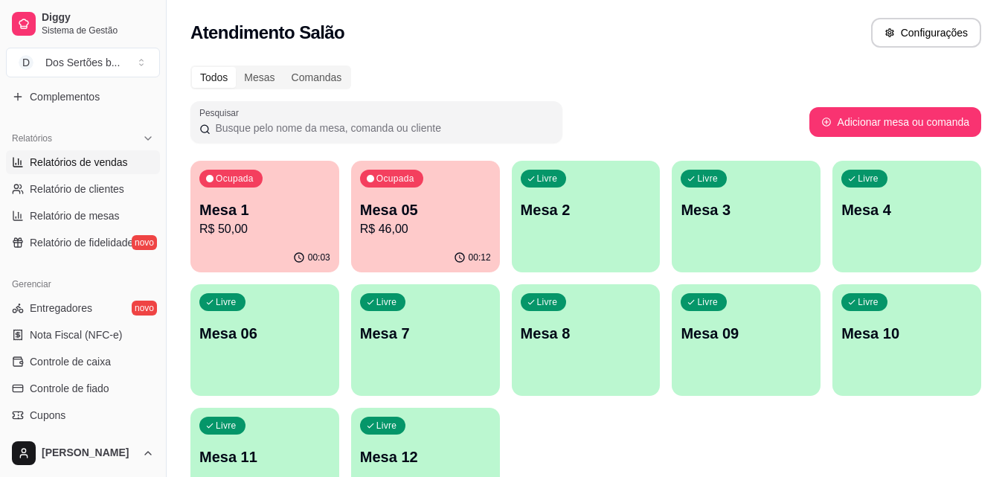
click at [56, 156] on span "Relatórios de vendas" at bounding box center [79, 162] width 98 height 15
select select "ALL"
select select "0"
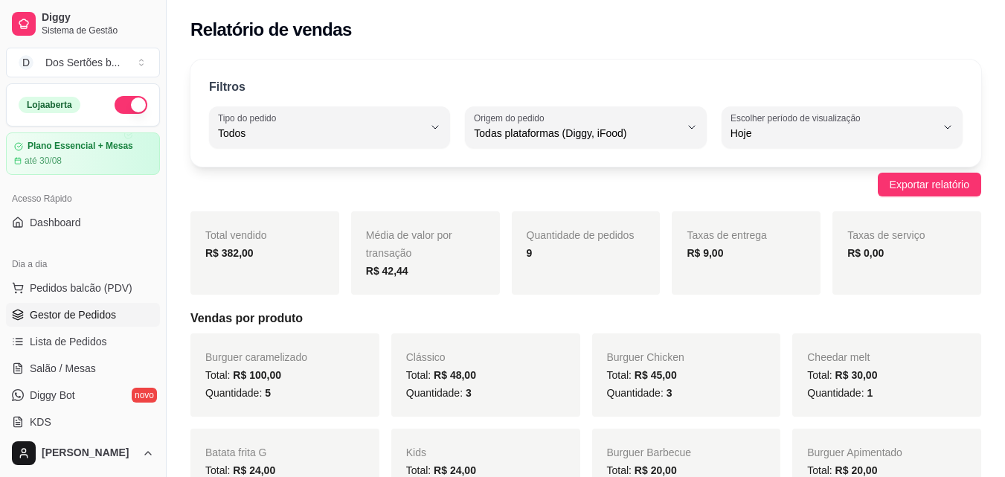
click at [68, 317] on span "Gestor de Pedidos" at bounding box center [73, 314] width 86 height 15
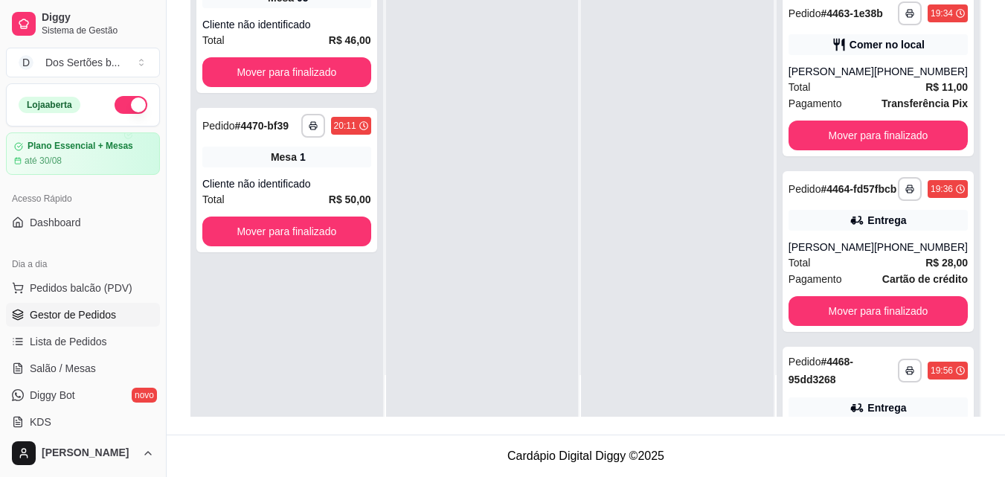
scroll to position [475, 0]
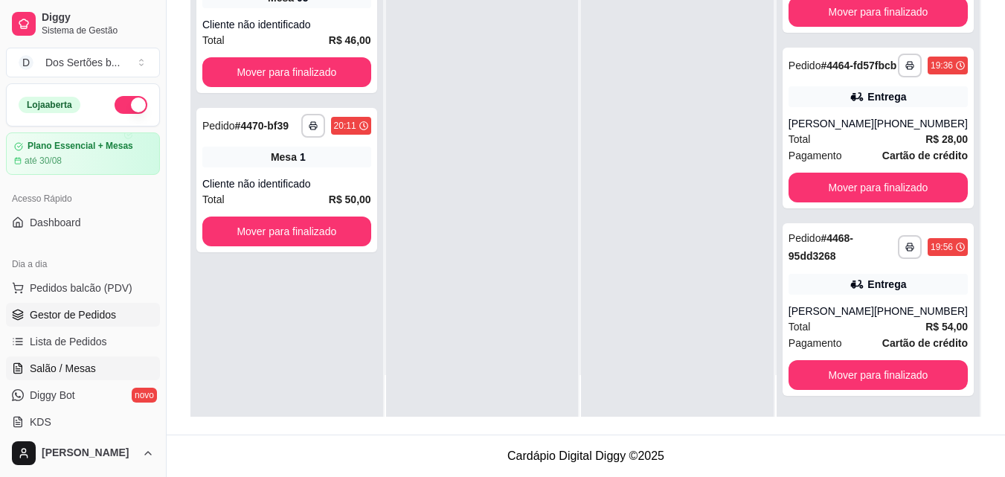
click at [81, 359] on link "Salão / Mesas" at bounding box center [83, 368] width 154 height 24
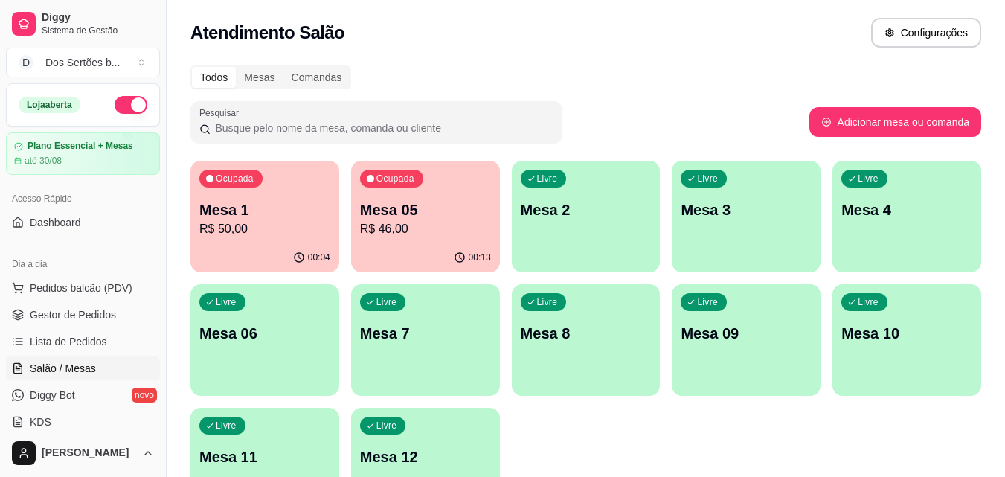
click at [446, 223] on p "R$ 46,00" at bounding box center [425, 229] width 131 height 18
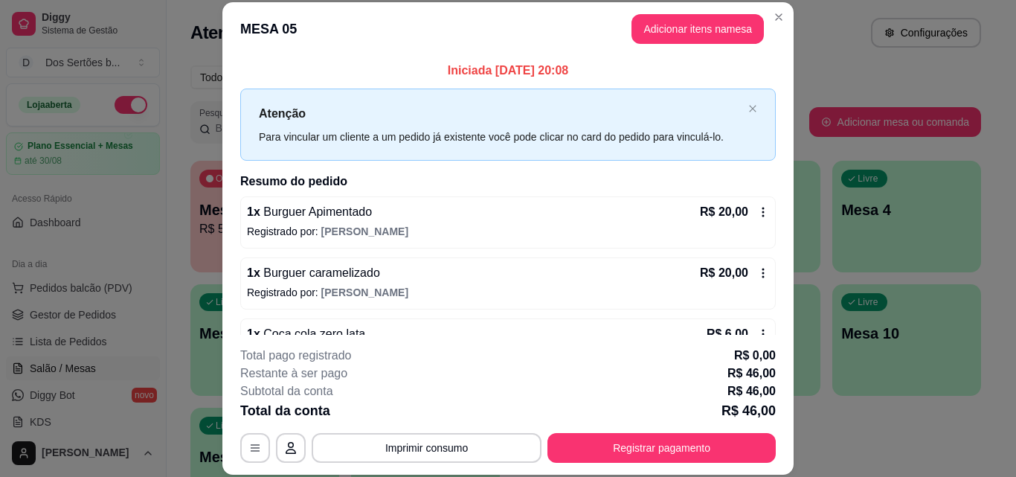
scroll to position [42, 0]
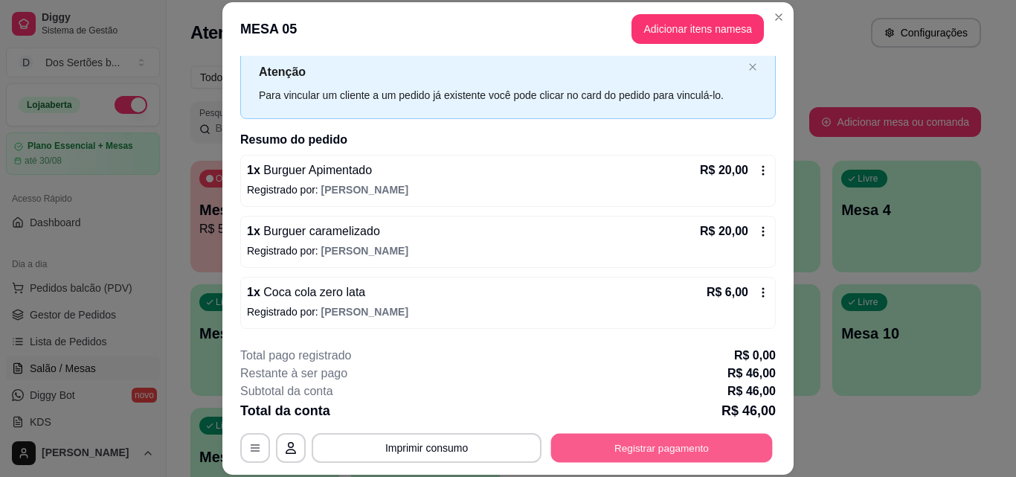
click at [625, 455] on button "Registrar pagamento" at bounding box center [662, 447] width 222 height 29
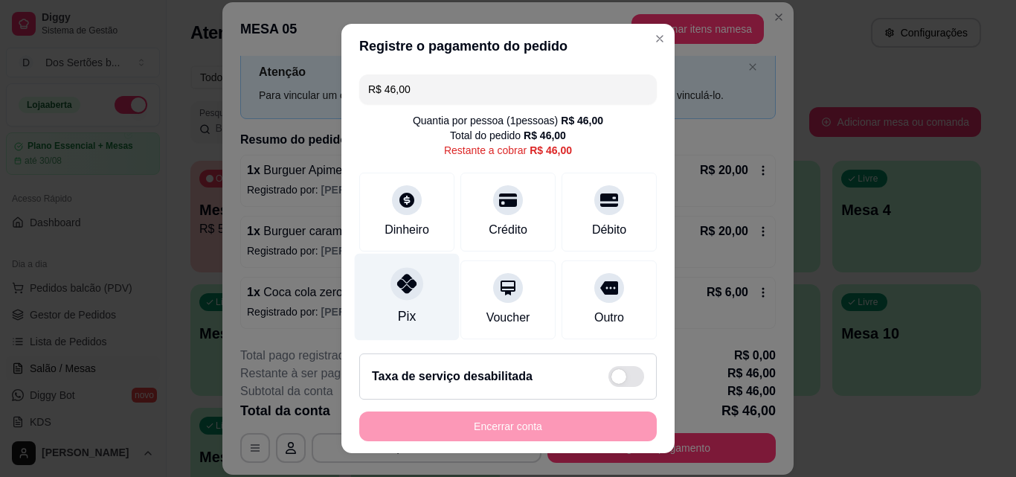
click at [406, 270] on div at bounding box center [406, 283] width 33 height 33
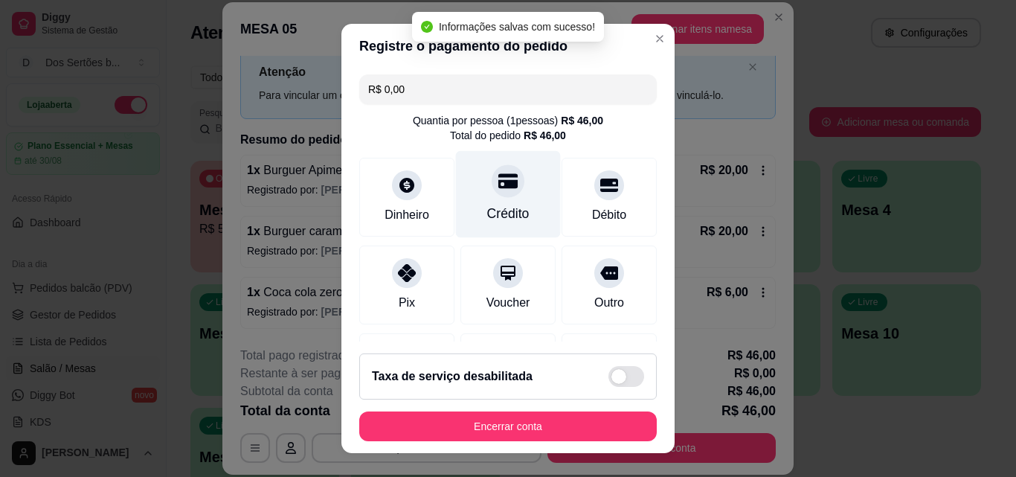
type input "R$ 0,00"
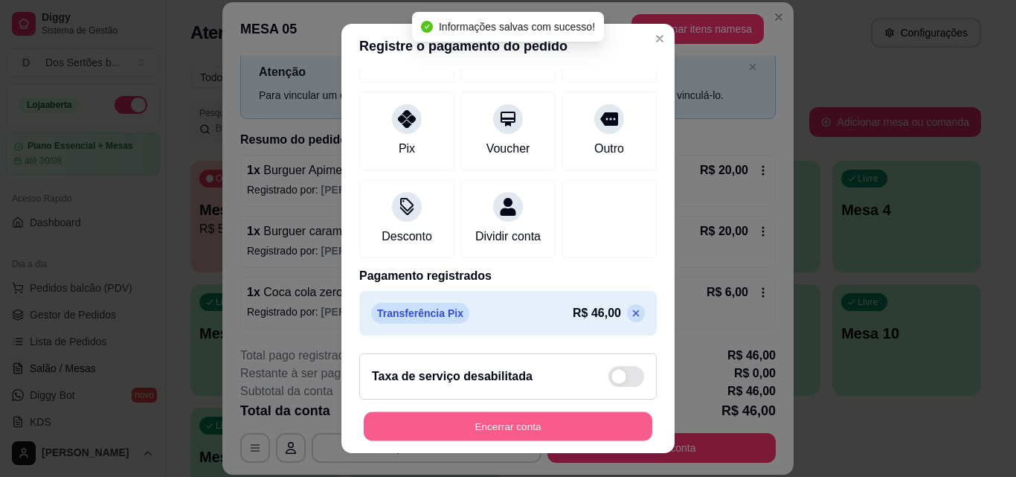
click at [544, 425] on button "Encerrar conta" at bounding box center [508, 426] width 289 height 29
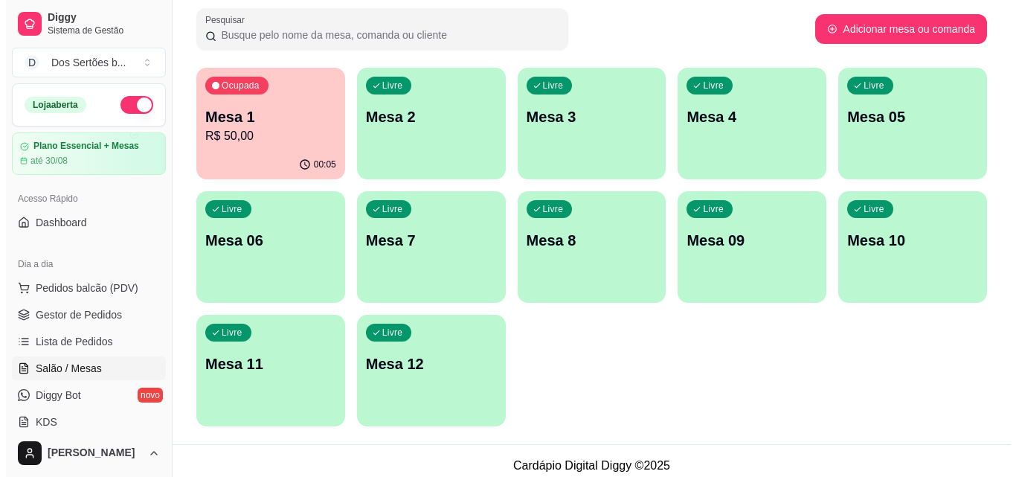
scroll to position [96, 0]
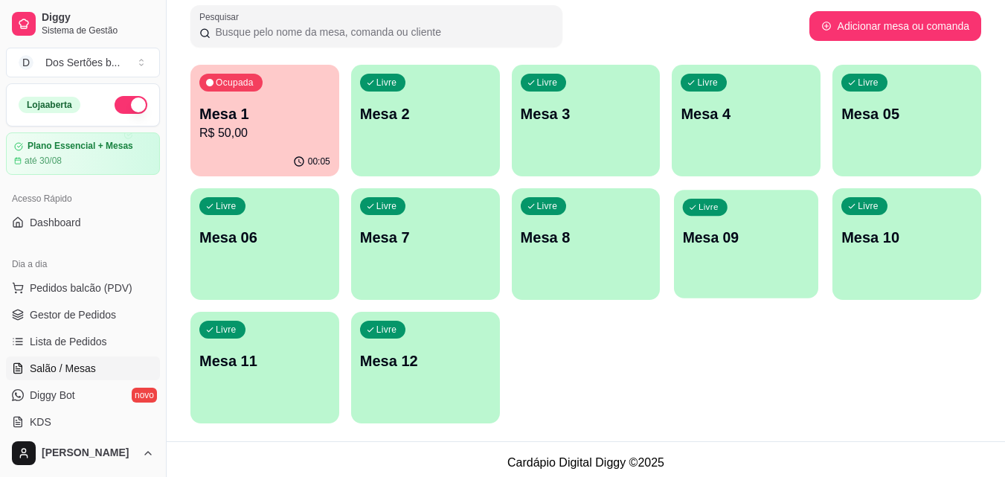
click at [742, 260] on div "Livre Mesa 09" at bounding box center [746, 235] width 144 height 91
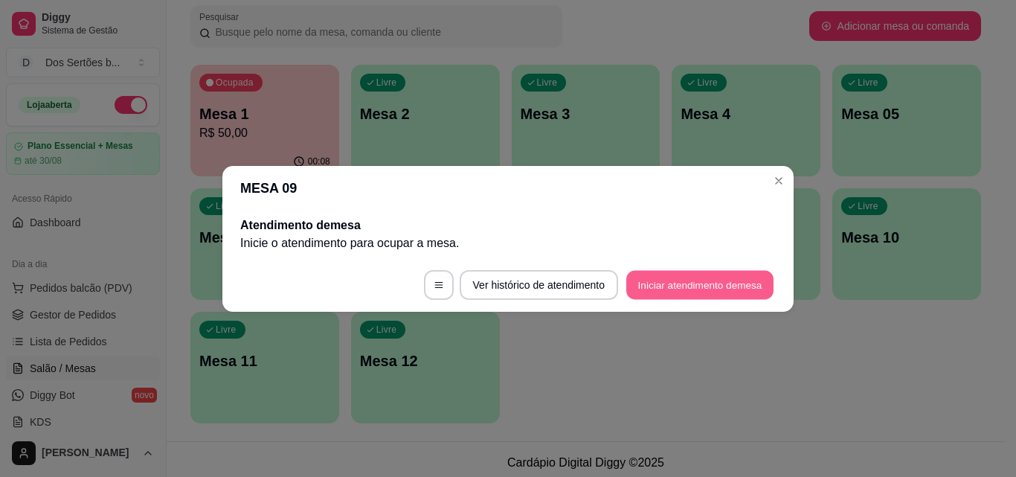
click at [670, 285] on button "Iniciar atendimento de mesa" at bounding box center [699, 284] width 147 height 29
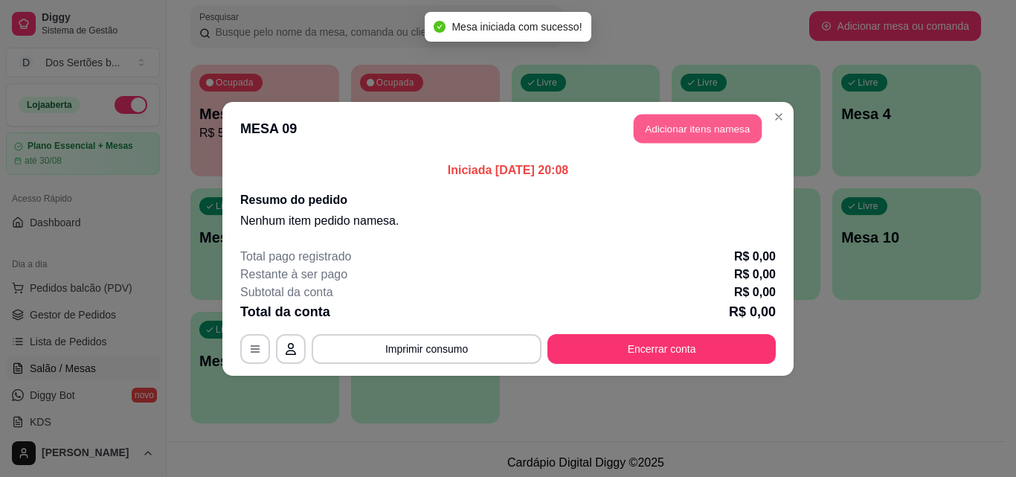
click at [672, 132] on button "Adicionar itens na mesa" at bounding box center [698, 128] width 128 height 29
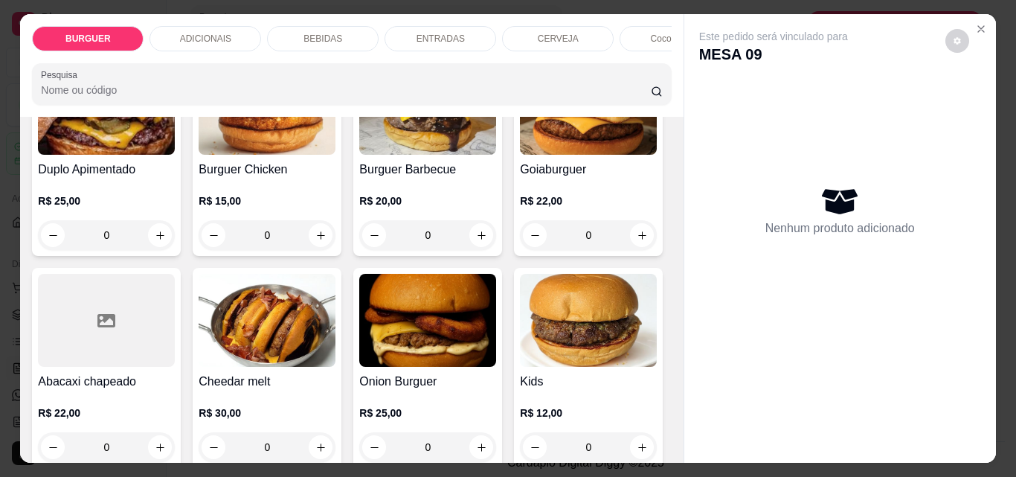
scroll to position [233, 0]
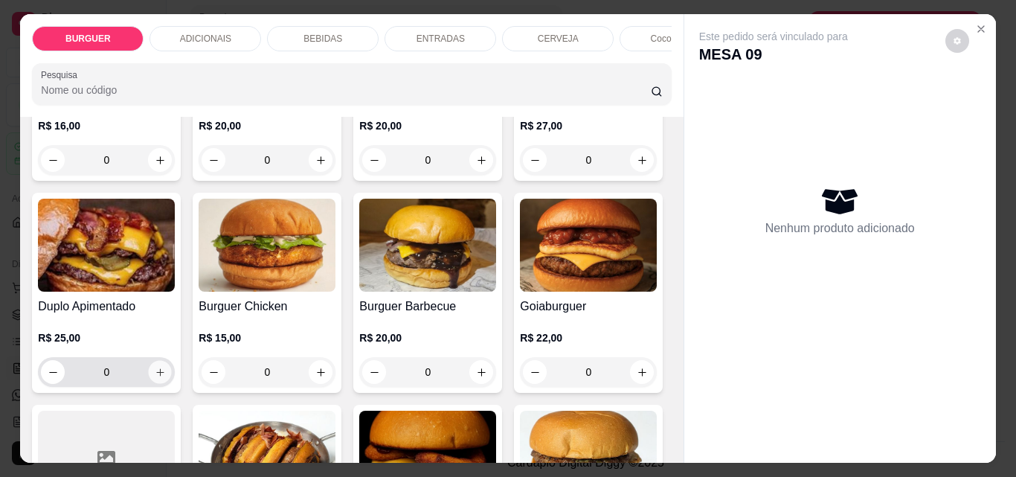
click at [166, 378] on icon "increase-product-quantity" at bounding box center [160, 372] width 11 height 11
type input "1"
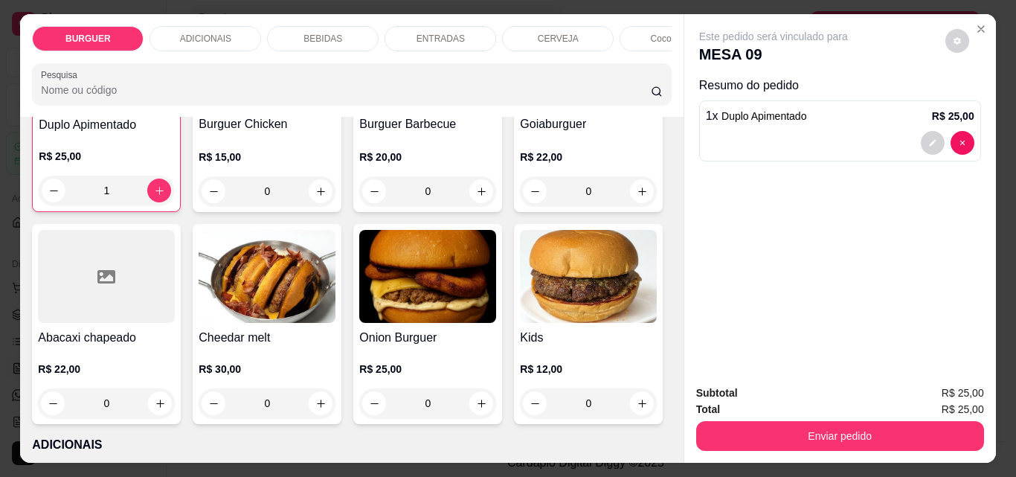
scroll to position [511, 0]
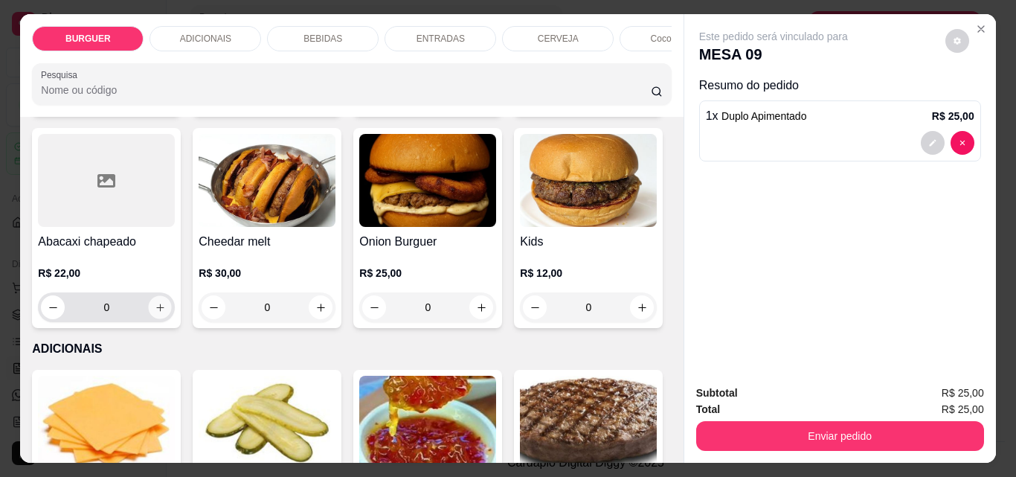
click at [172, 305] on button "increase-product-quantity" at bounding box center [160, 307] width 23 height 23
type input "1"
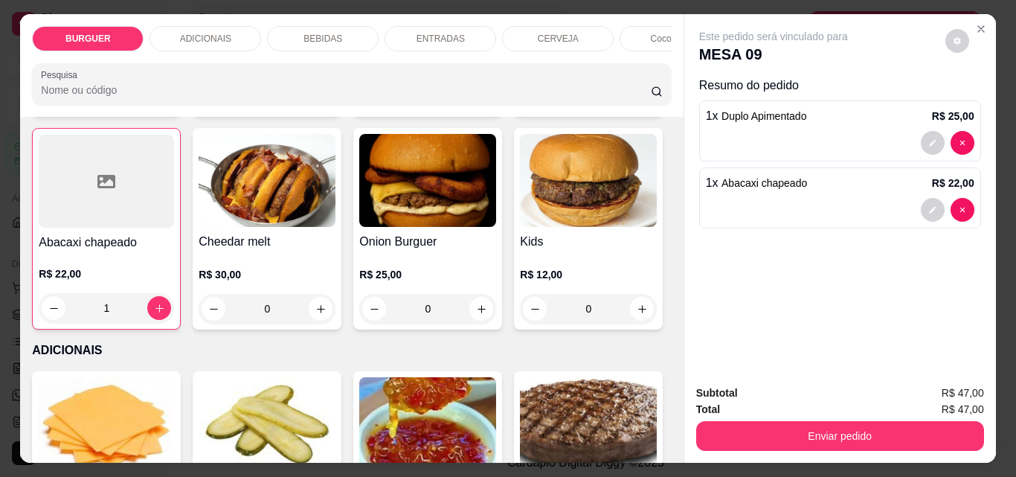
click at [319, 26] on div "BEBIDAS" at bounding box center [323, 38] width 112 height 25
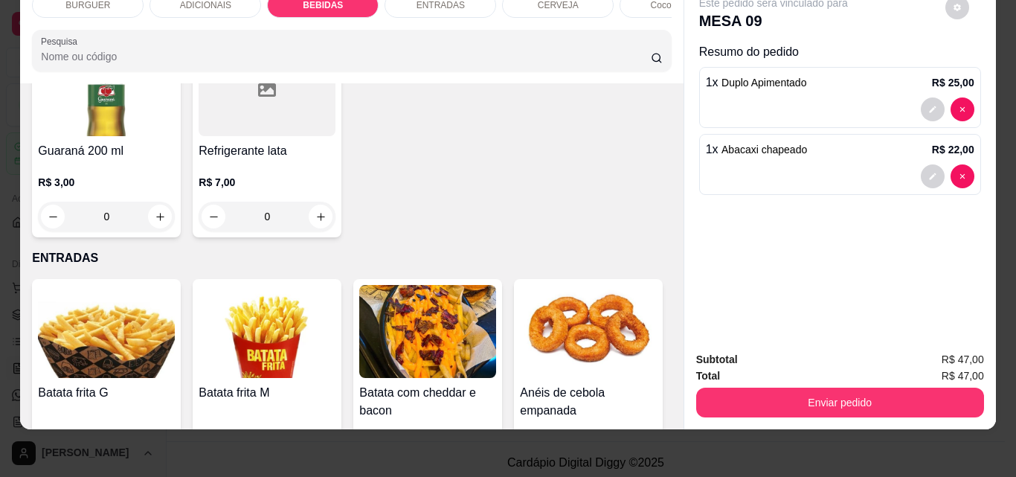
scroll to position [2085, 0]
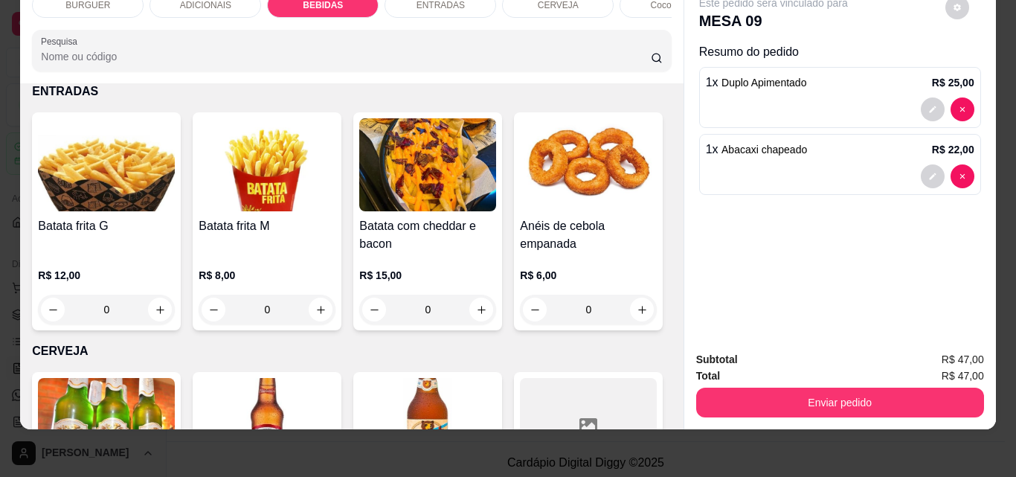
type input "1"
click at [924, 232] on button "decrease-product-quantity" at bounding box center [932, 243] width 23 height 23
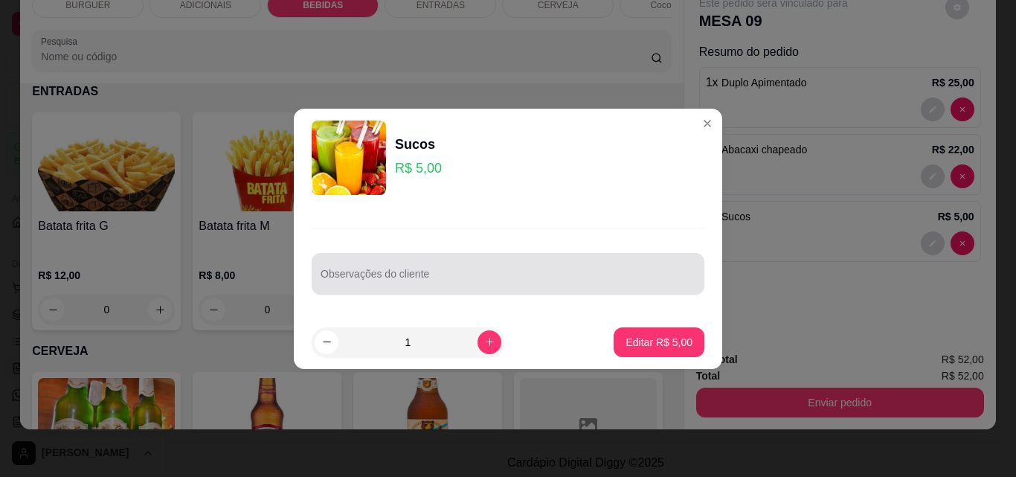
click at [478, 268] on div at bounding box center [508, 274] width 375 height 30
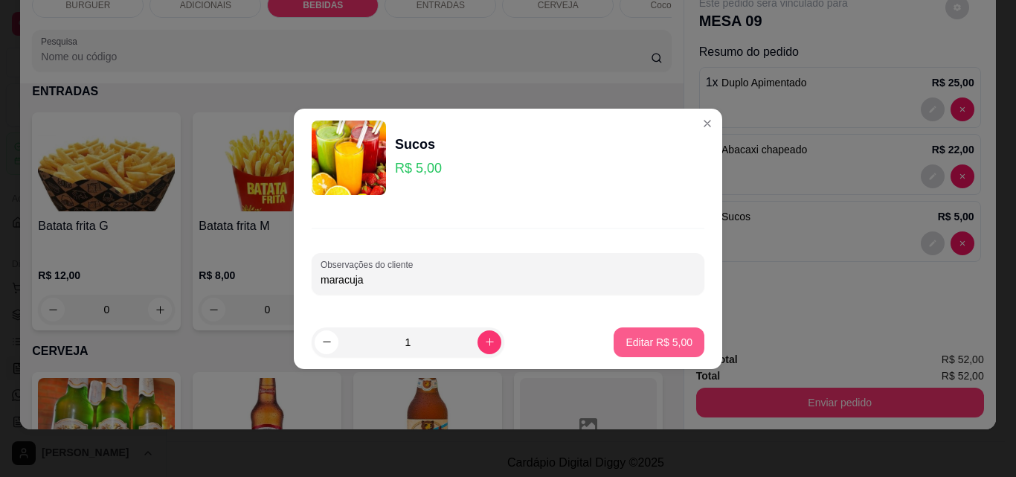
type input "maracuja"
click at [653, 331] on button "Editar R$ 5,00" at bounding box center [659, 341] width 88 height 29
type input "0"
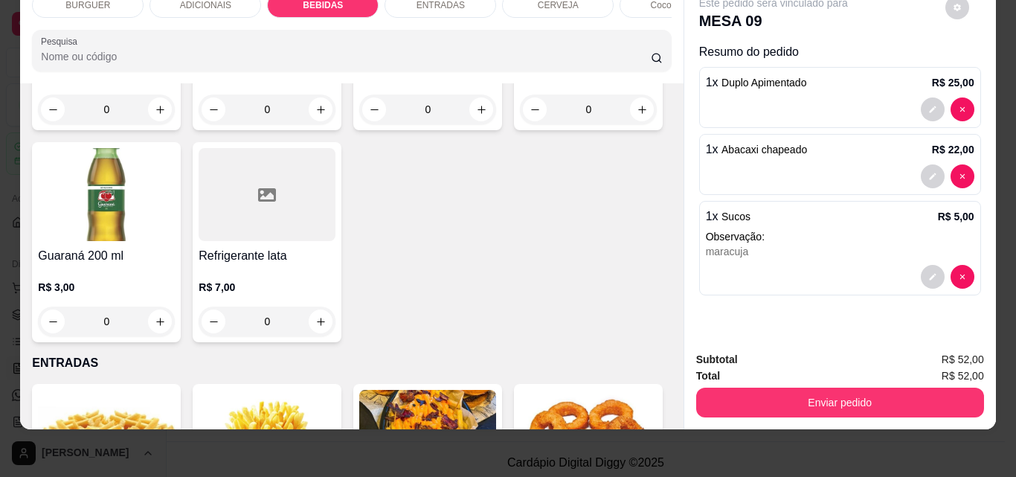
scroll to position [1746, 0]
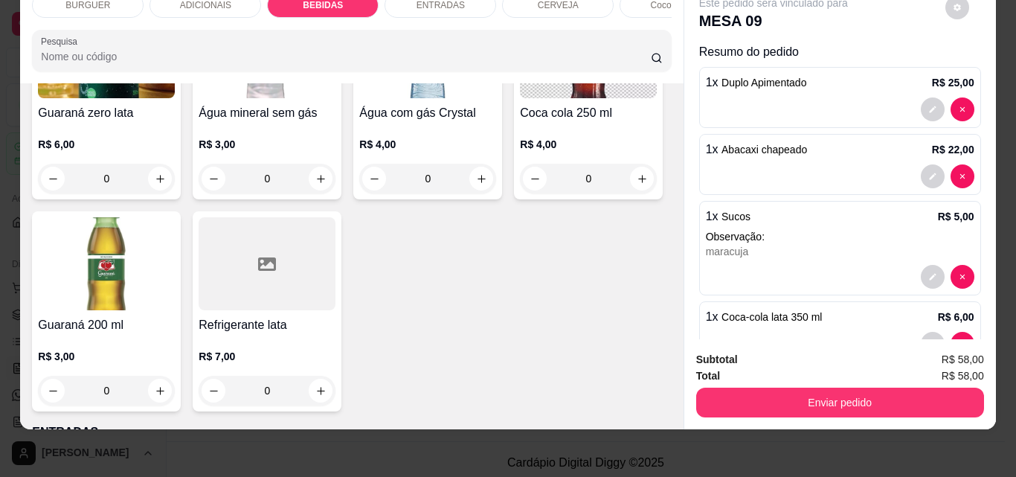
scroll to position [1747, 0]
type input "0"
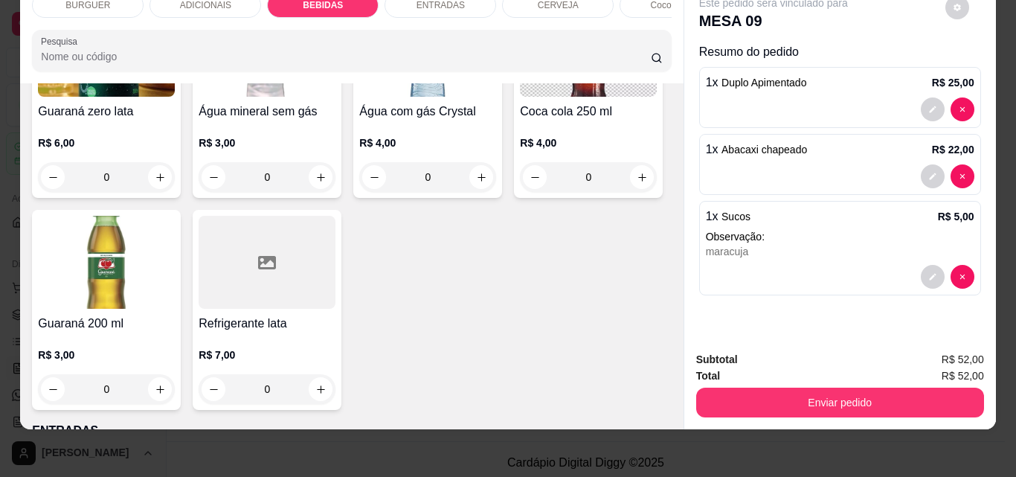
scroll to position [1959, 0]
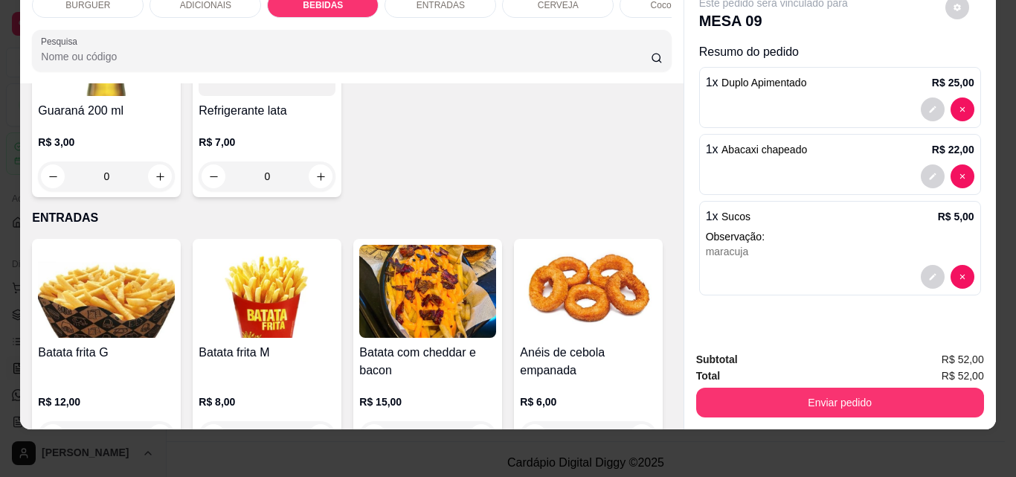
type input "1"
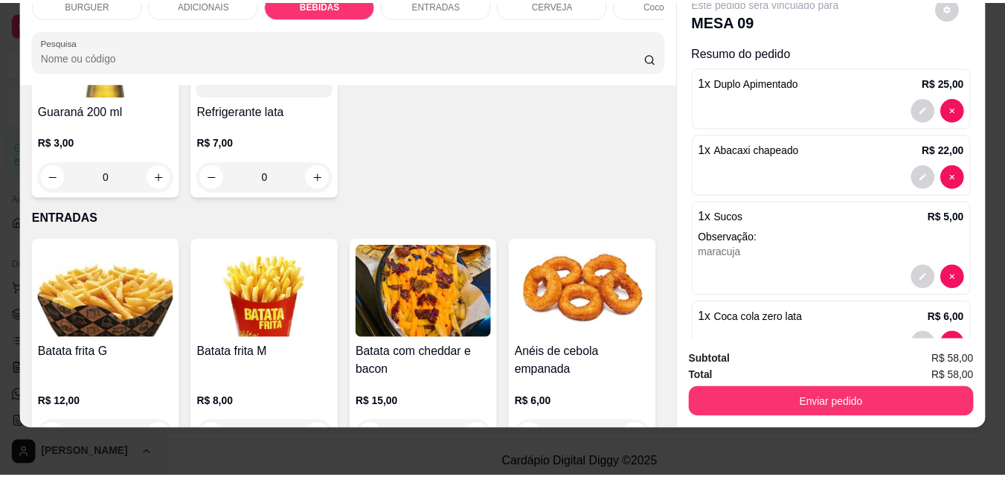
scroll to position [44, 0]
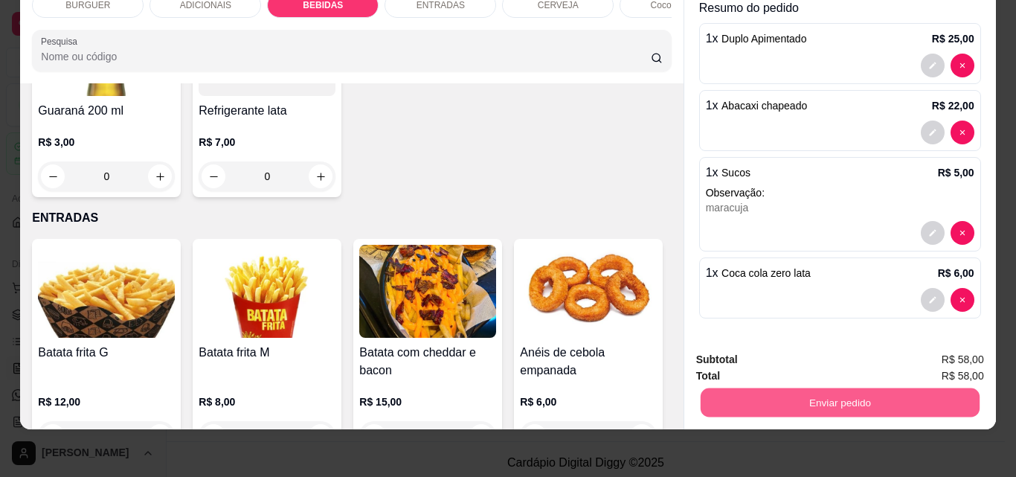
click at [781, 390] on button "Enviar pedido" at bounding box center [839, 401] width 279 height 29
click at [756, 351] on button "Não registrar e enviar pedido" at bounding box center [790, 355] width 150 height 28
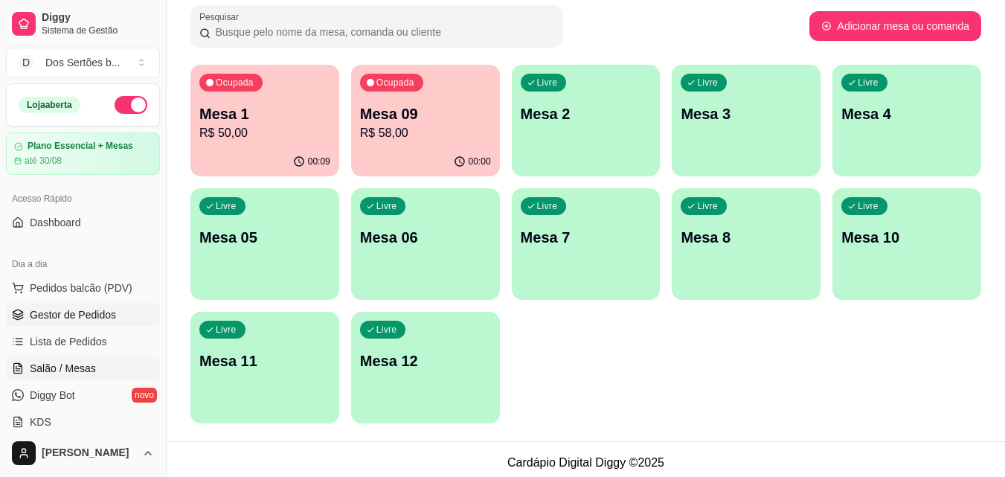
click at [120, 317] on link "Gestor de Pedidos" at bounding box center [83, 315] width 154 height 24
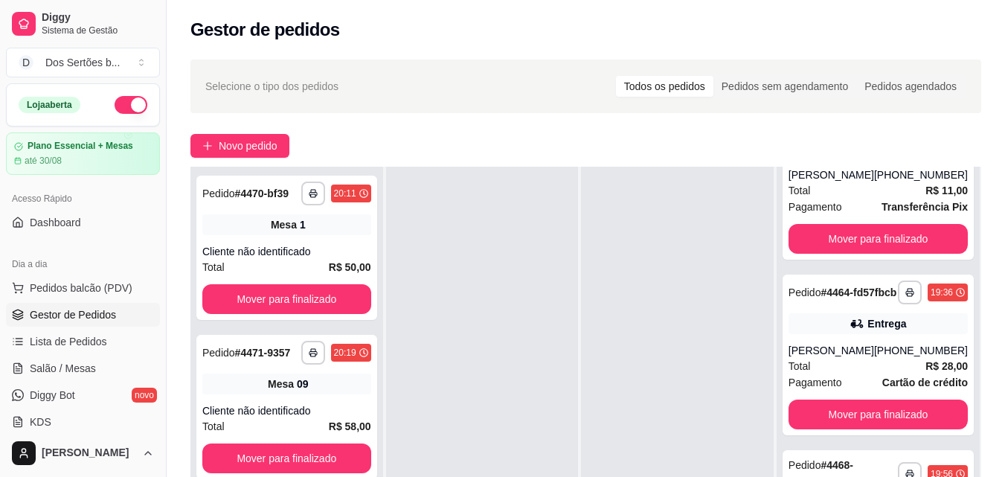
scroll to position [475, 0]
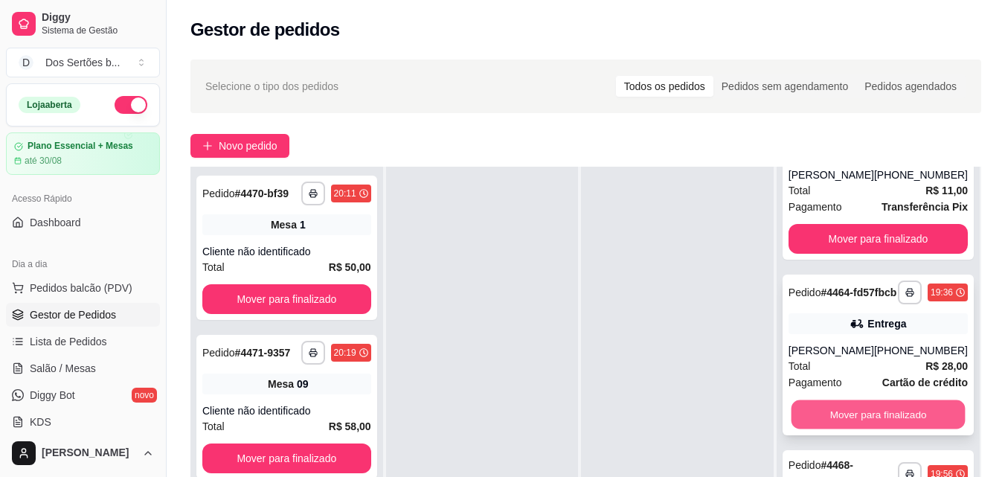
click at [873, 410] on button "Mover para finalizado" at bounding box center [878, 414] width 174 height 29
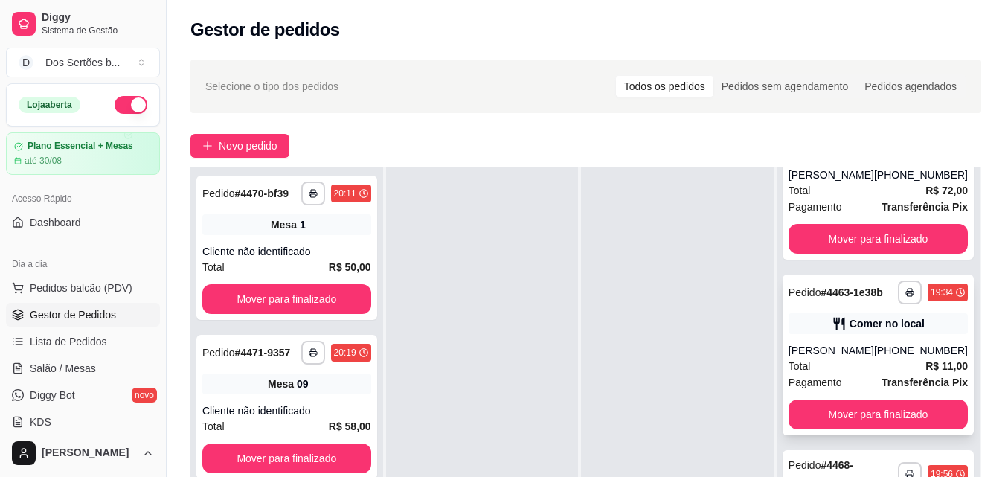
scroll to position [227, 0]
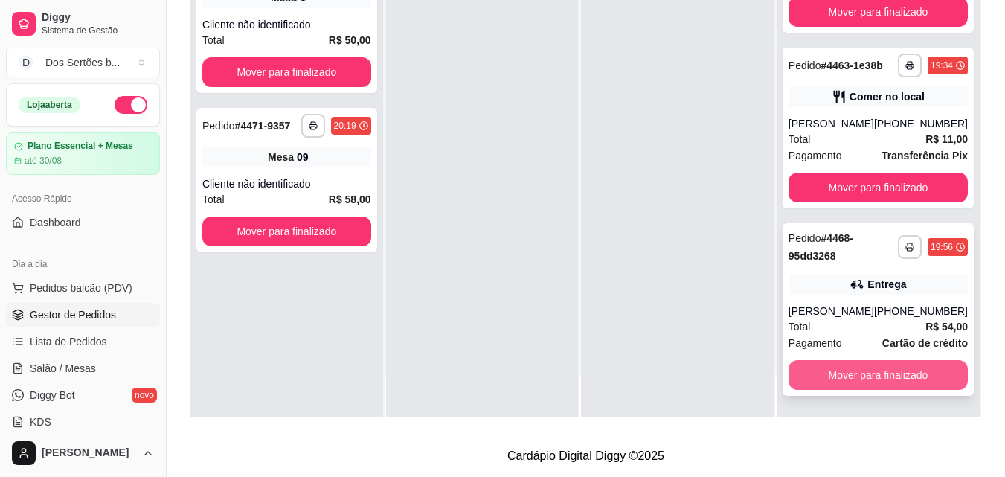
click at [849, 369] on button "Mover para finalizado" at bounding box center [877, 375] width 179 height 30
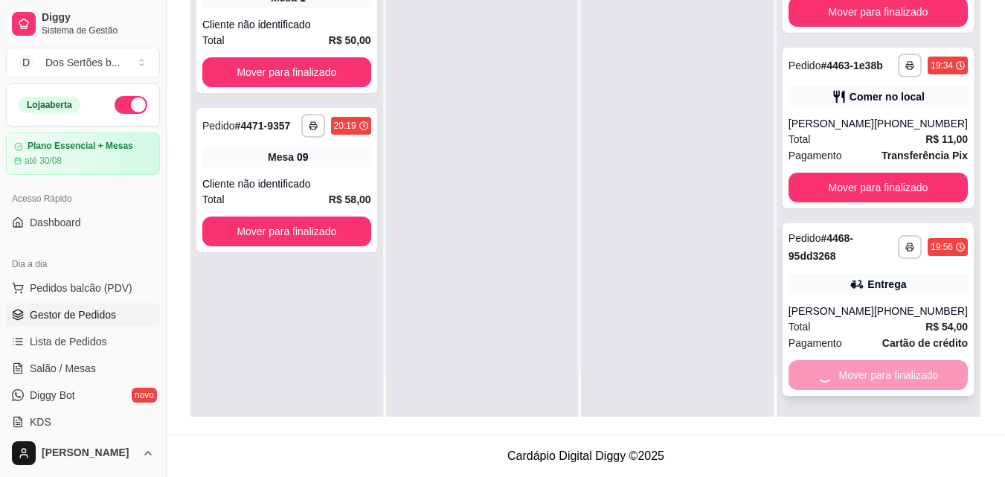
scroll to position [100, 0]
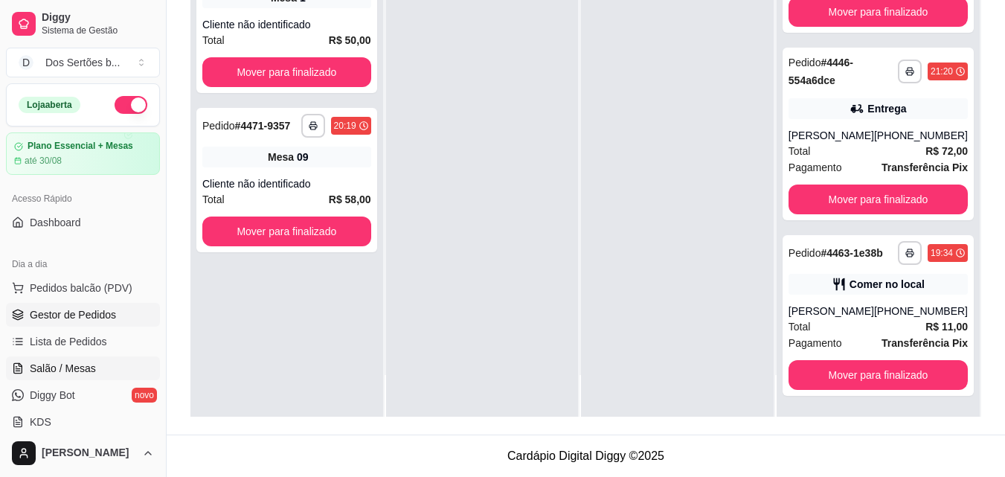
click at [80, 369] on span "Salão / Mesas" at bounding box center [63, 368] width 66 height 15
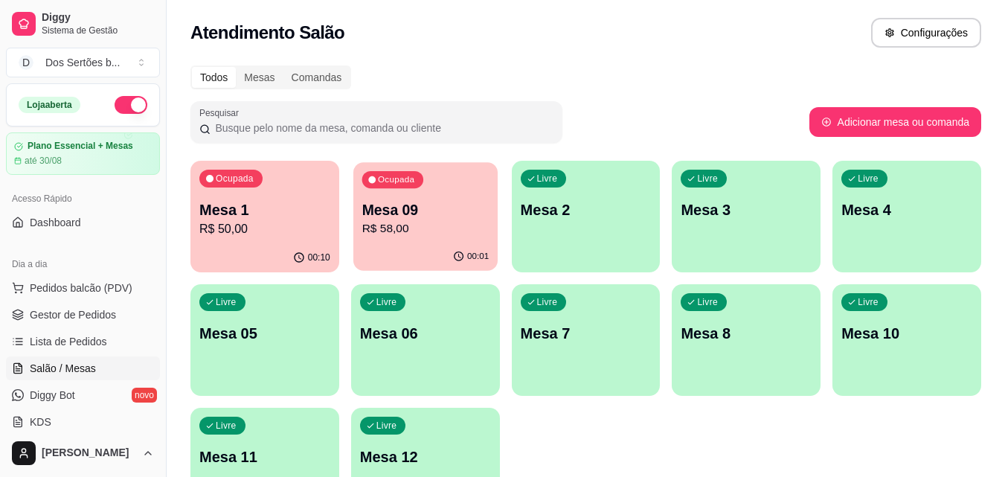
click at [364, 228] on p "R$ 58,00" at bounding box center [424, 228] width 127 height 17
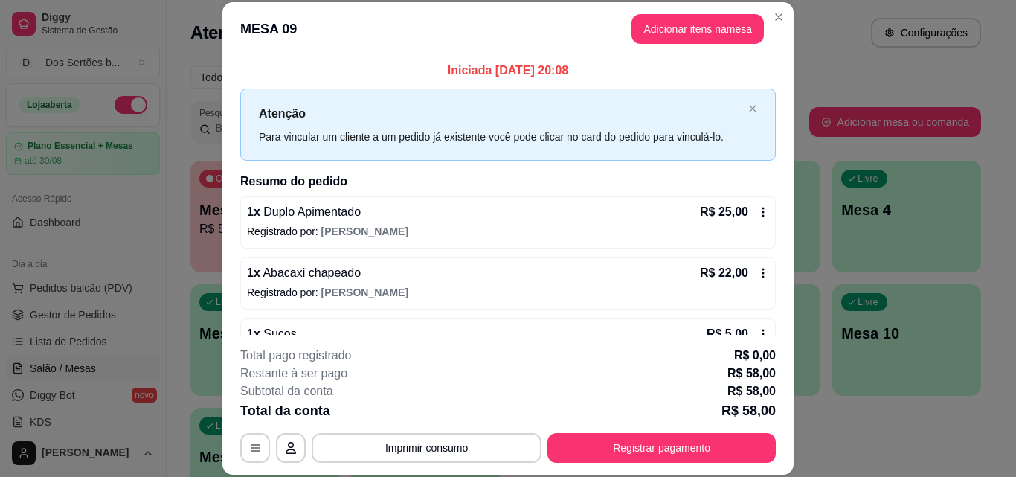
scroll to position [138, 0]
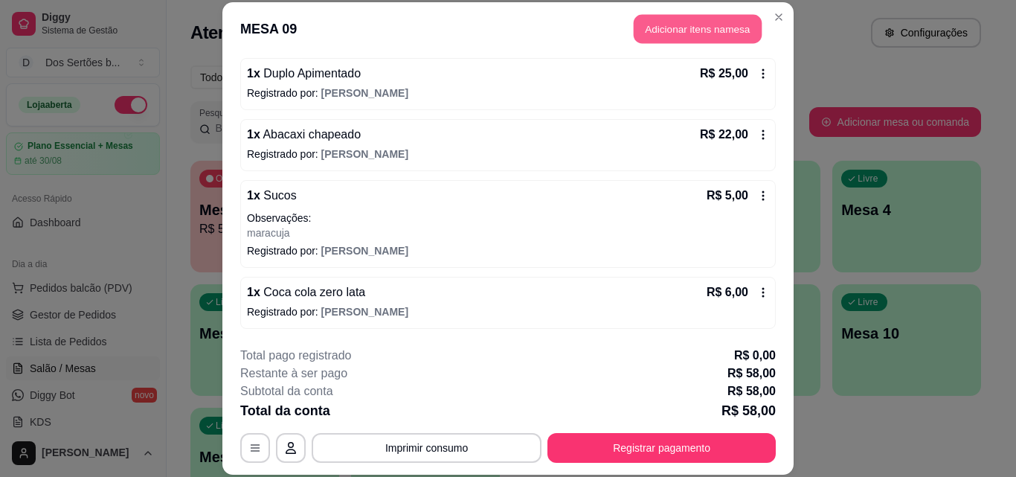
click at [661, 36] on button "Adicionar itens na mesa" at bounding box center [698, 29] width 128 height 29
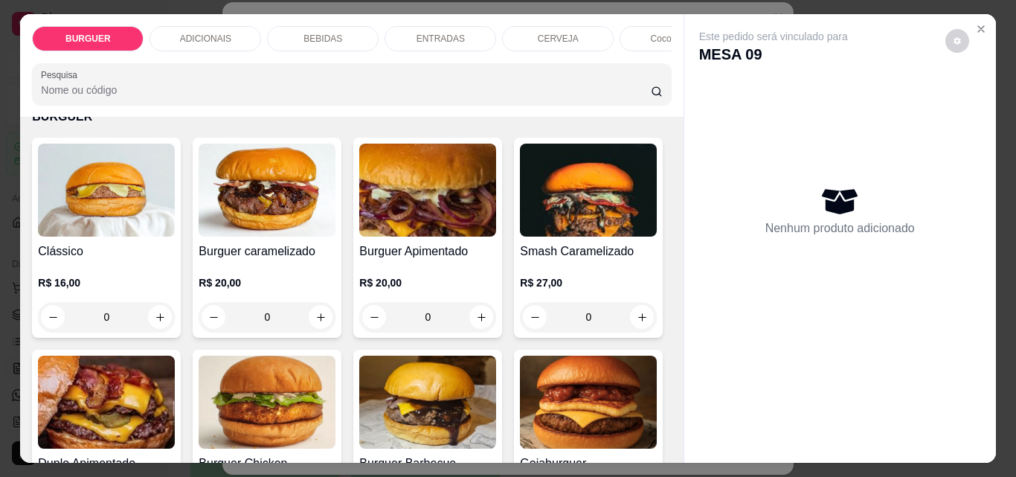
scroll to position [92, 0]
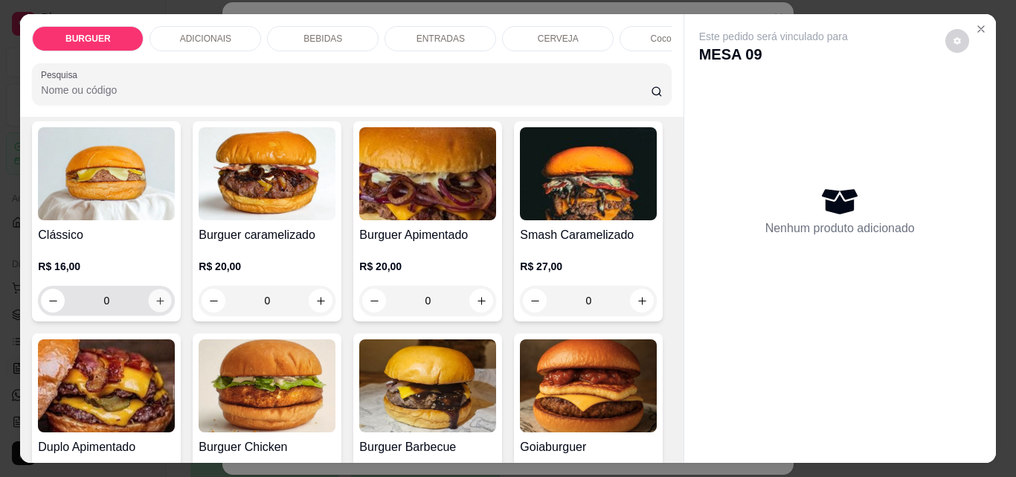
click at [159, 303] on icon "increase-product-quantity" at bounding box center [160, 300] width 11 height 11
type input "1"
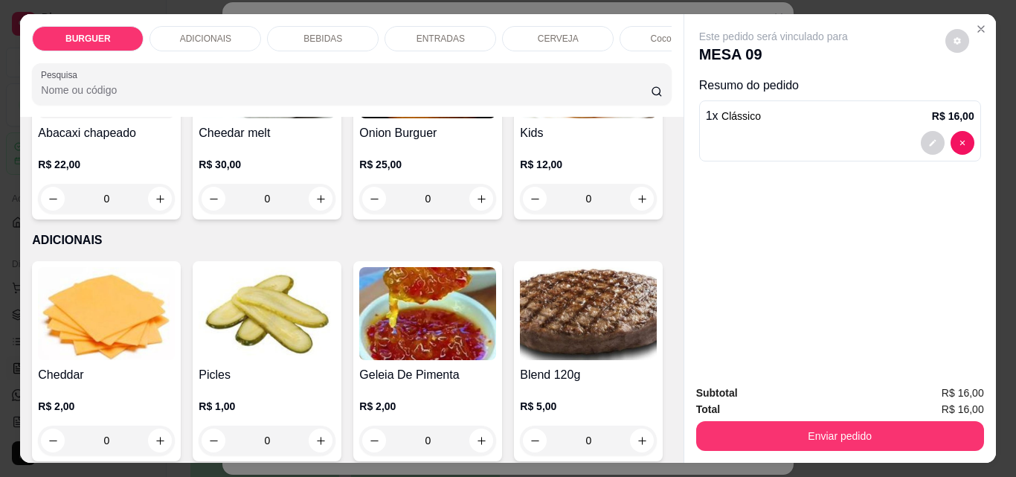
scroll to position [620, 0]
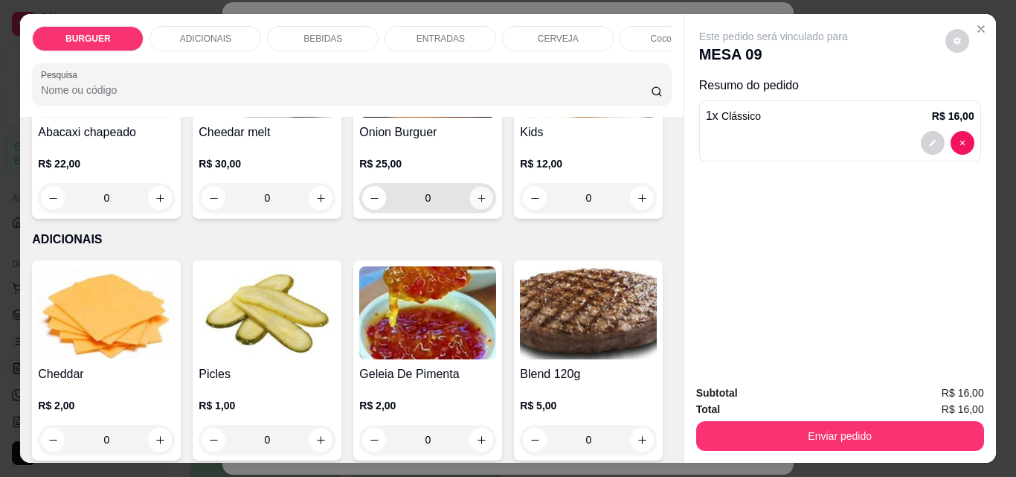
click at [476, 204] on icon "increase-product-quantity" at bounding box center [481, 198] width 11 height 11
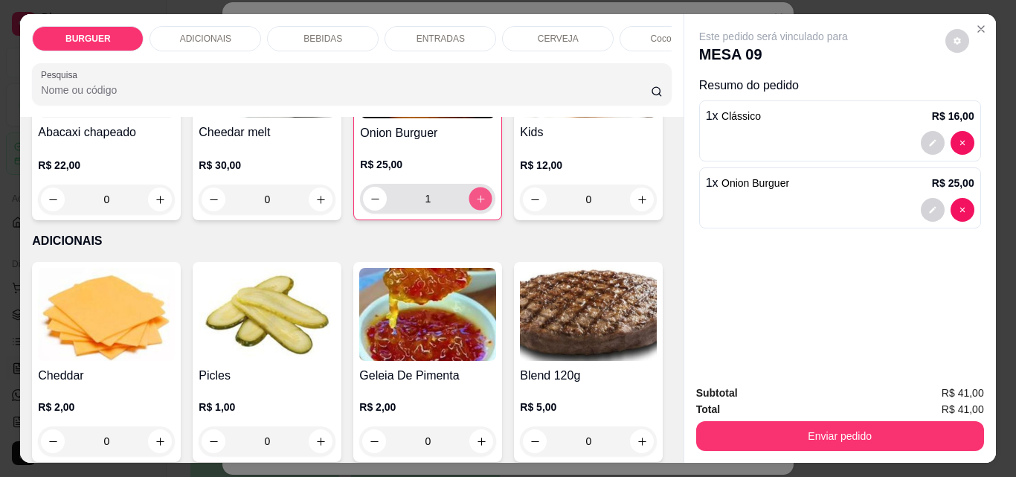
click at [475, 205] on icon "increase-product-quantity" at bounding box center [480, 198] width 11 height 11
type input "2"
click at [929, 207] on icon "decrease-product-quantity" at bounding box center [932, 210] width 7 height 7
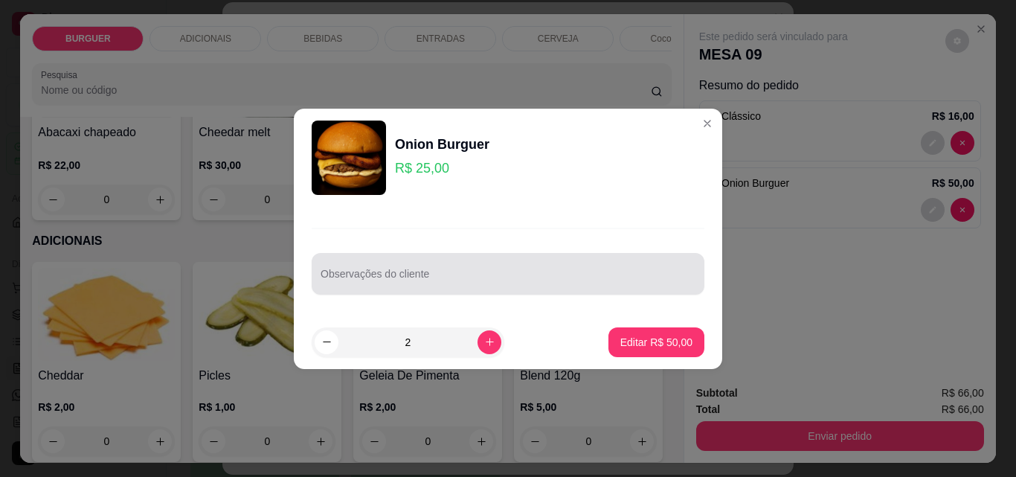
click at [469, 268] on div at bounding box center [508, 274] width 375 height 30
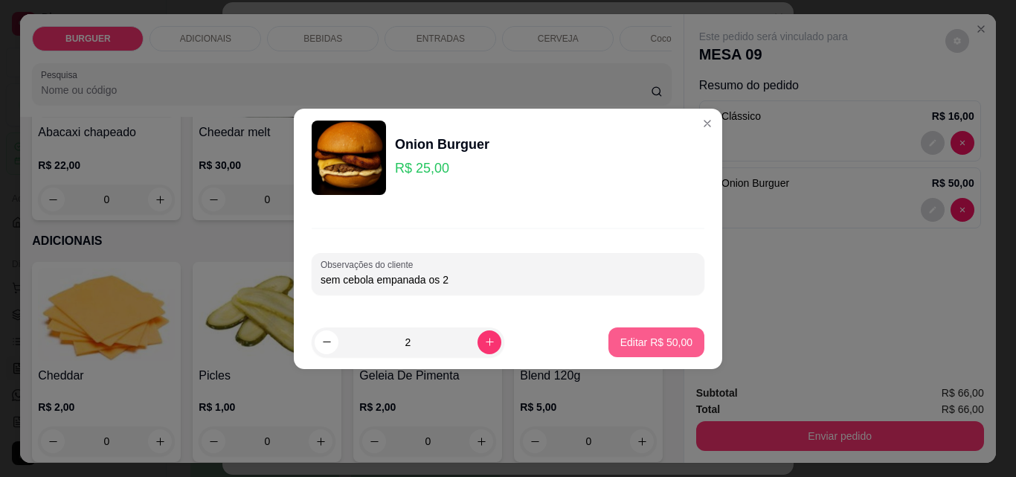
type input "sem cebola empanada os 2"
click at [643, 329] on button "Editar R$ 50,00" at bounding box center [656, 342] width 96 height 30
type input "0"
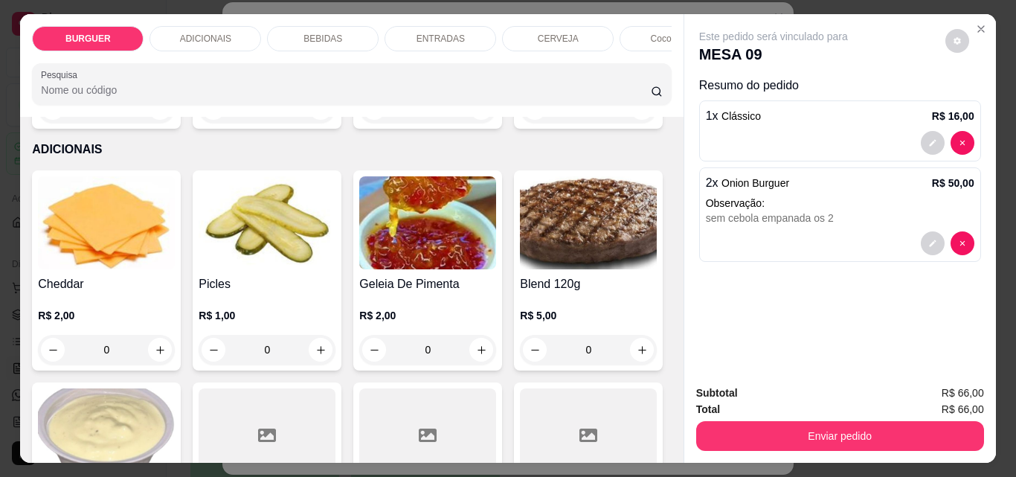
scroll to position [527, 0]
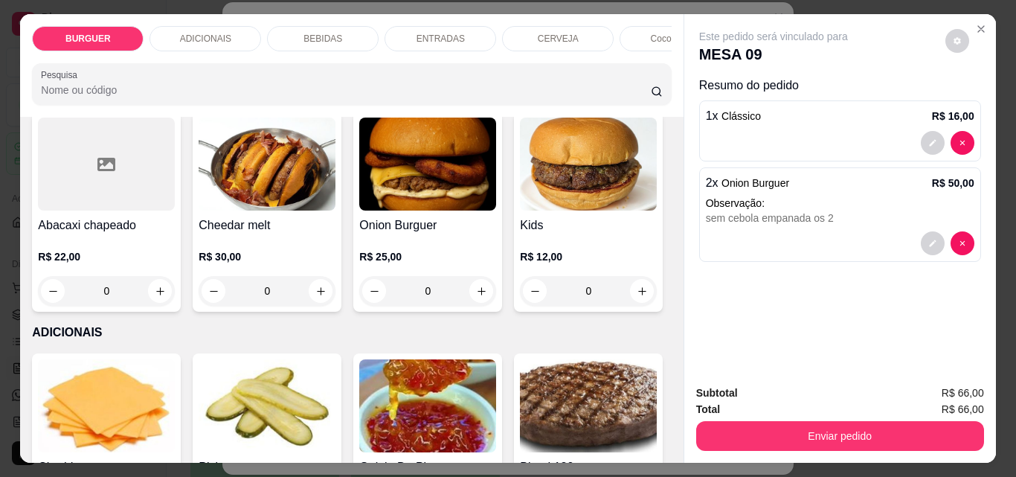
click at [470, 91] on button "increase-product-quantity" at bounding box center [481, 79] width 23 height 23
type input "1"
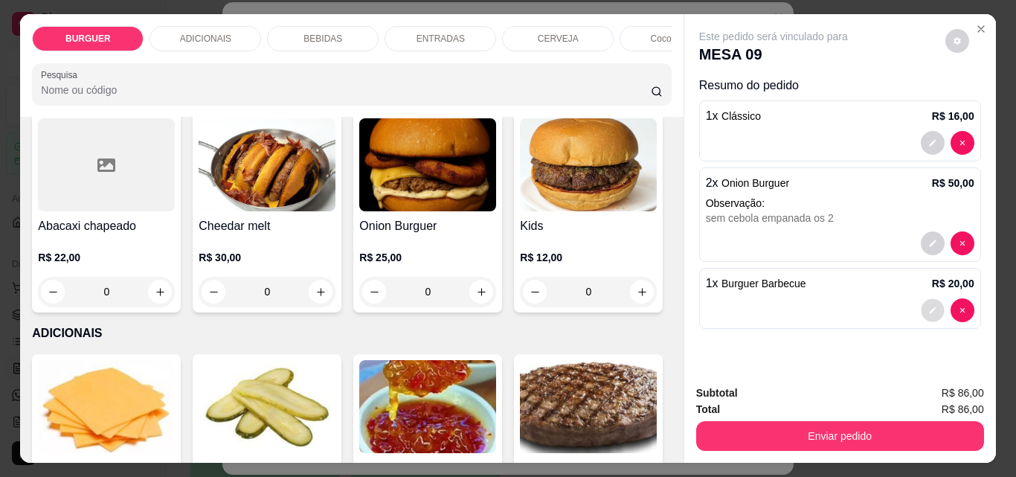
click at [928, 299] on button "decrease-product-quantity" at bounding box center [932, 310] width 23 height 23
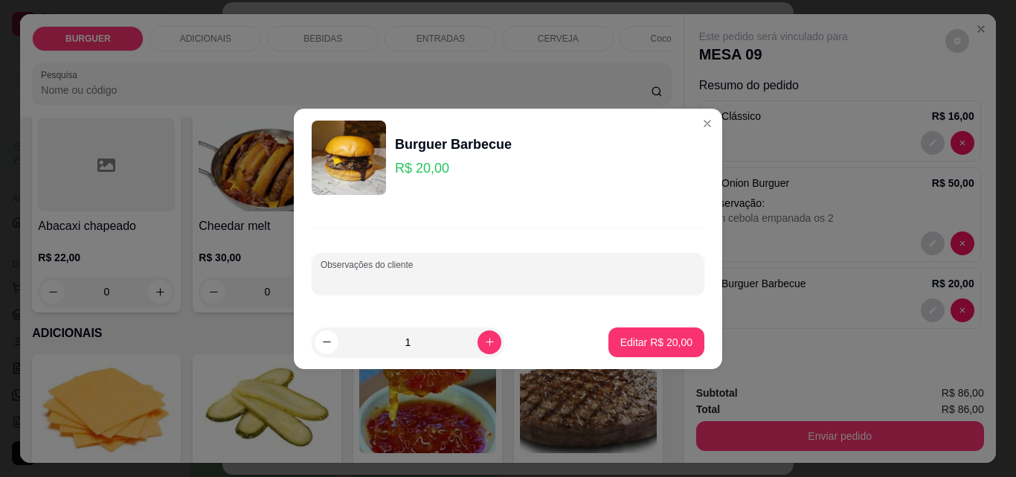
click at [384, 276] on input "Observações do cliente" at bounding box center [508, 279] width 375 height 15
type input "sem cebola"
click at [645, 340] on p "Editar R$ 20,00" at bounding box center [656, 342] width 70 height 14
type input "0"
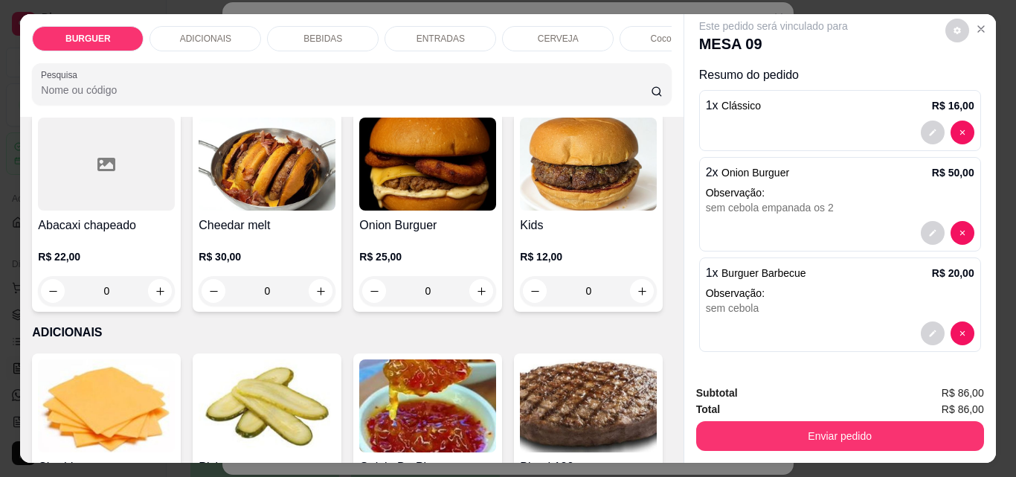
scroll to position [603, 0]
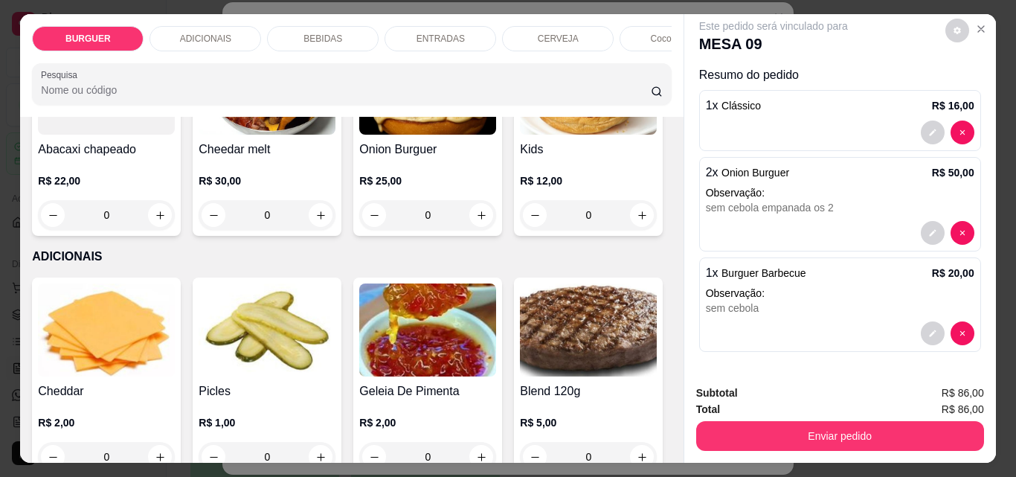
click at [219, 26] on div "ADICIONAIS" at bounding box center [205, 38] width 112 height 25
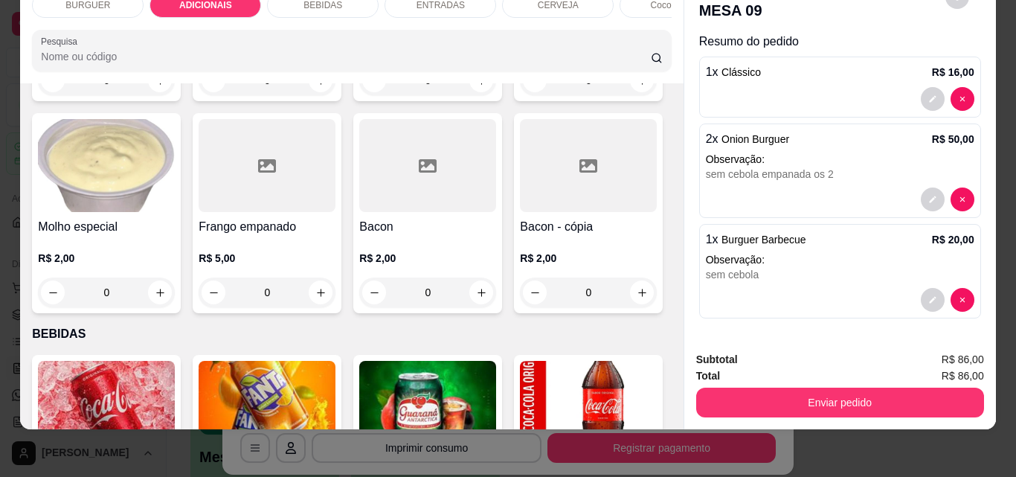
click at [402, 6] on div "ENTRADAS" at bounding box center [440, 5] width 112 height 25
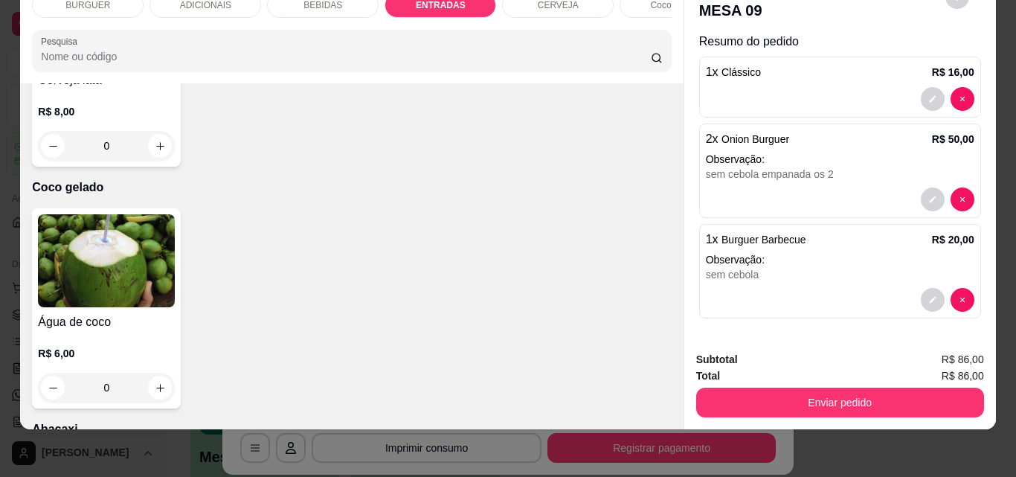
type input "2"
click at [306, 4] on div "BEBIDAS" at bounding box center [323, 5] width 112 height 25
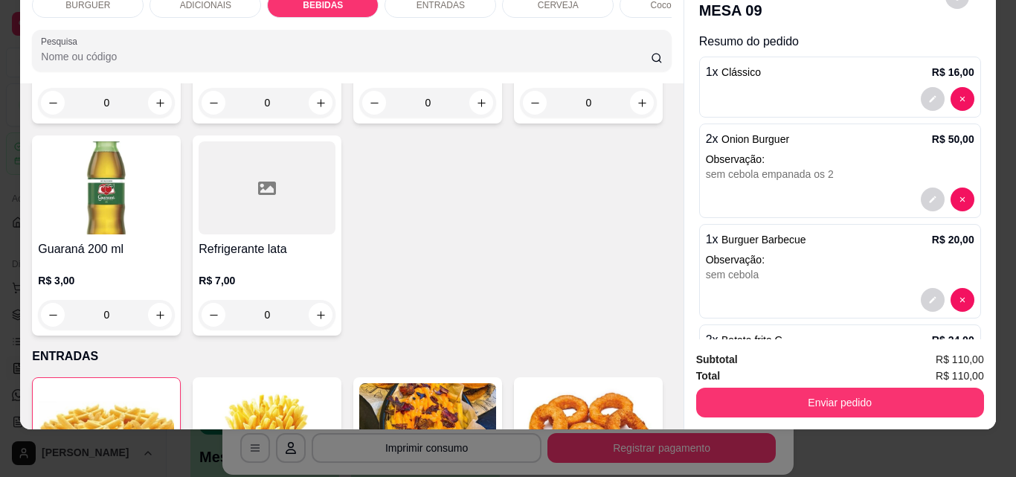
scroll to position [1821, 0]
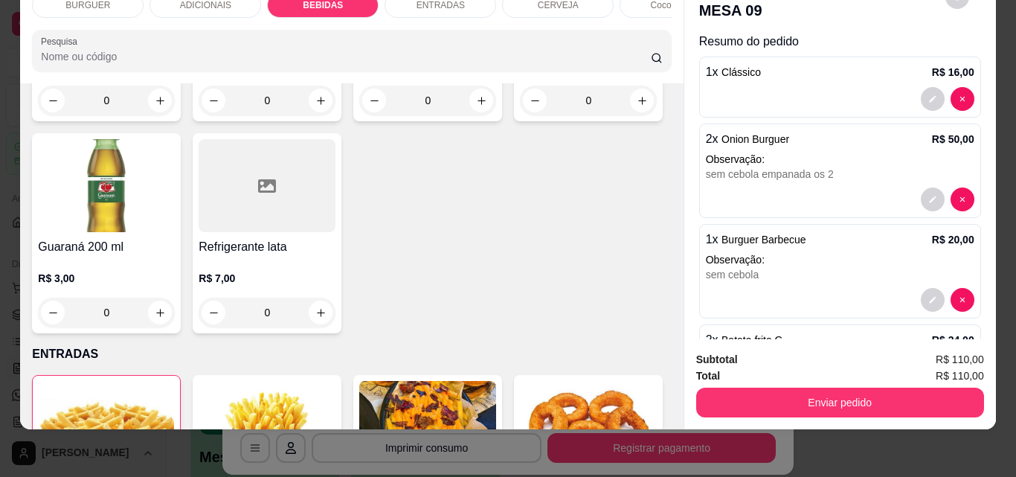
type input "1"
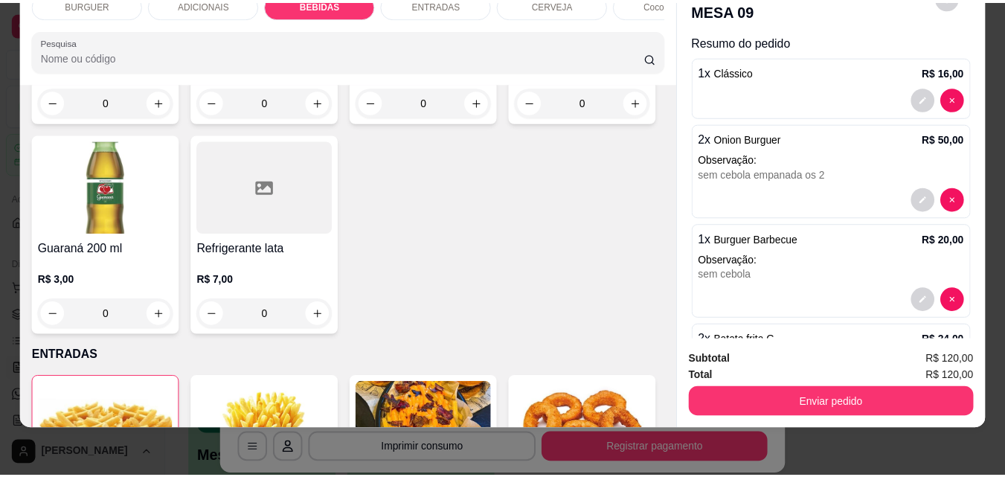
scroll to position [144, 0]
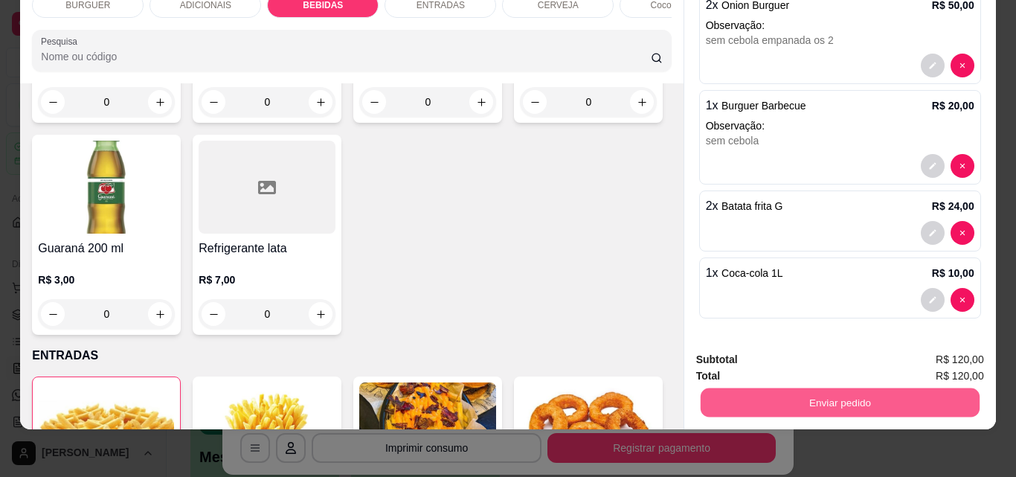
click at [787, 389] on button "Enviar pedido" at bounding box center [839, 401] width 279 height 29
click at [749, 350] on button "Não registrar e enviar pedido" at bounding box center [790, 355] width 150 height 28
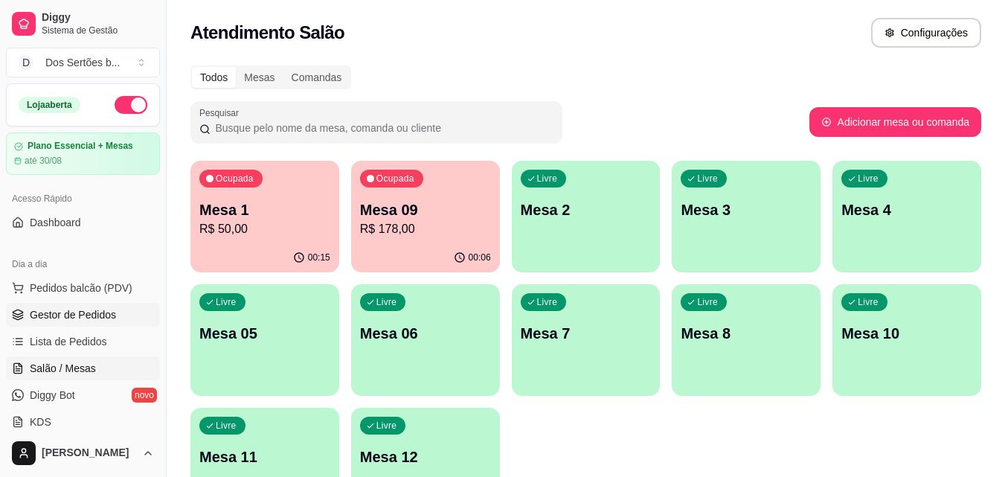
click at [34, 307] on span "Gestor de Pedidos" at bounding box center [73, 314] width 86 height 15
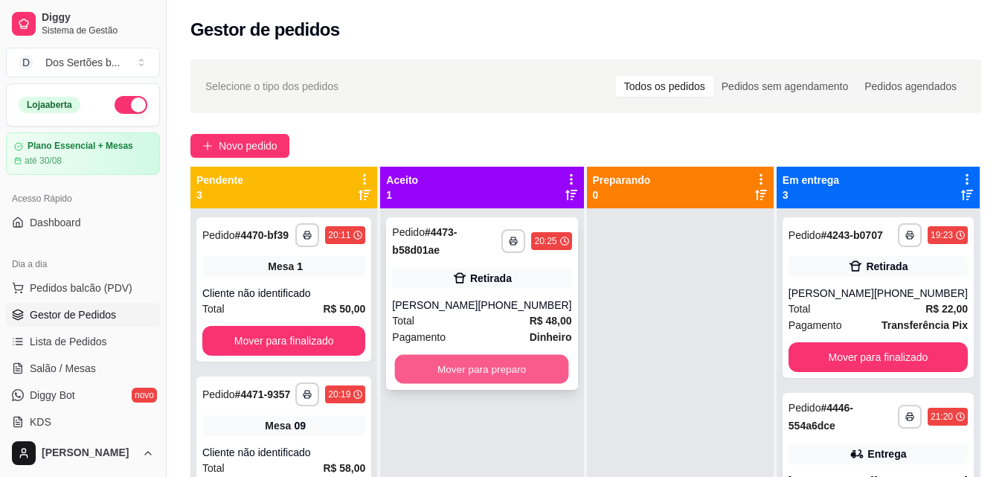
click at [480, 369] on button "Mover para preparo" at bounding box center [482, 369] width 174 height 29
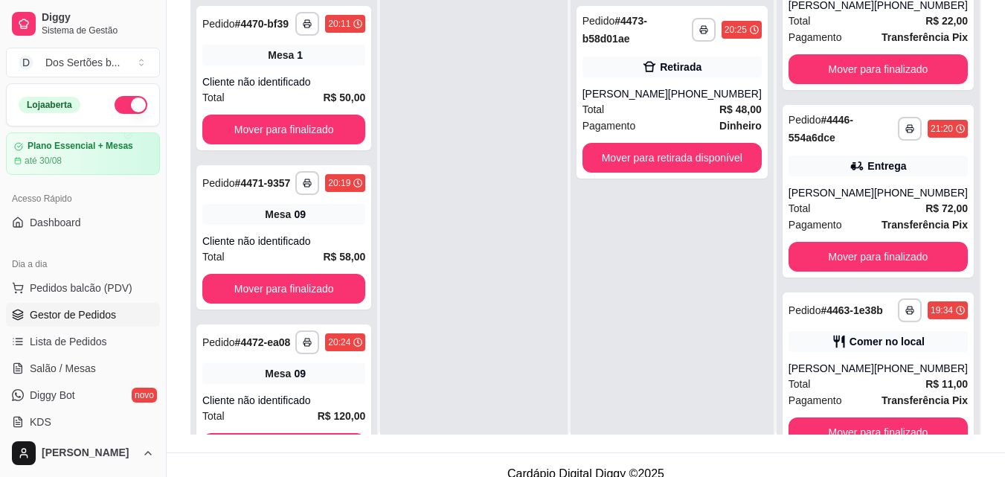
scroll to position [4, 0]
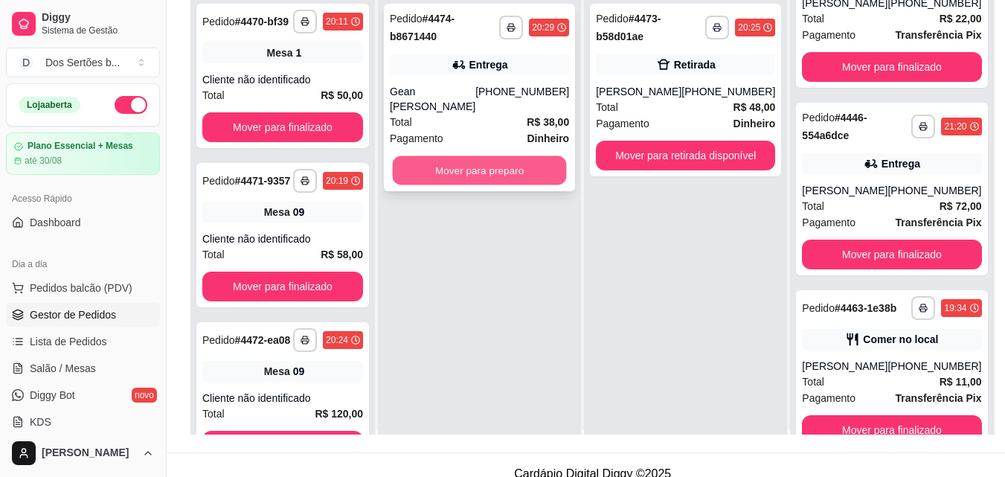
click at [429, 168] on button "Mover para preparo" at bounding box center [480, 170] width 174 height 29
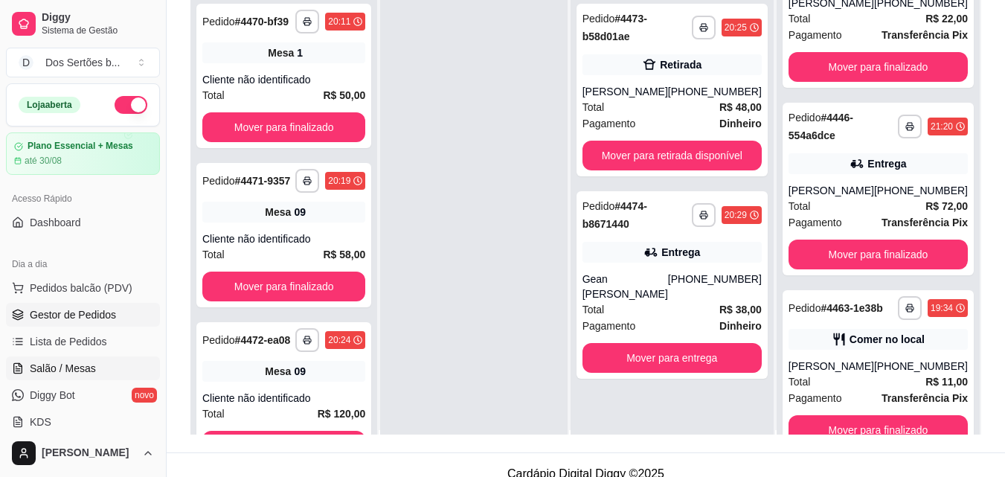
click at [39, 374] on span "Salão / Mesas" at bounding box center [63, 368] width 66 height 15
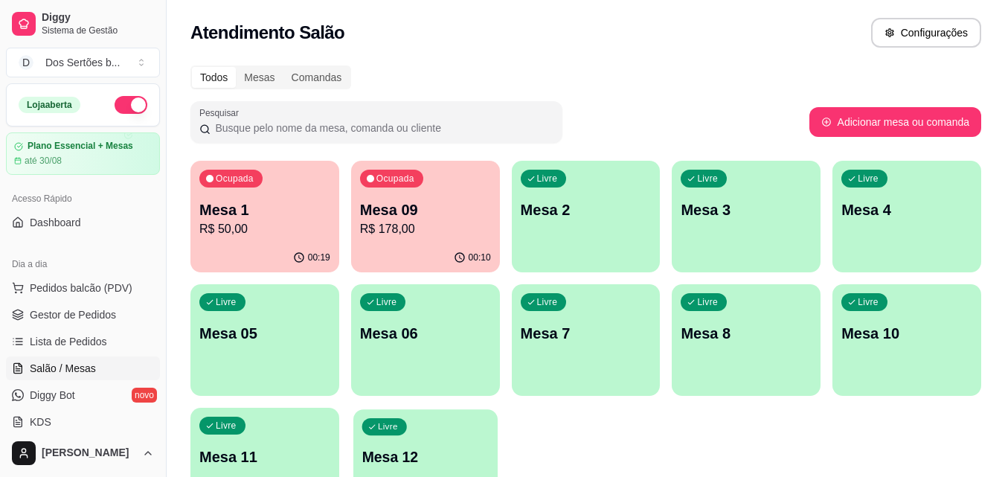
click at [419, 454] on p "Mesa 12" at bounding box center [424, 457] width 127 height 20
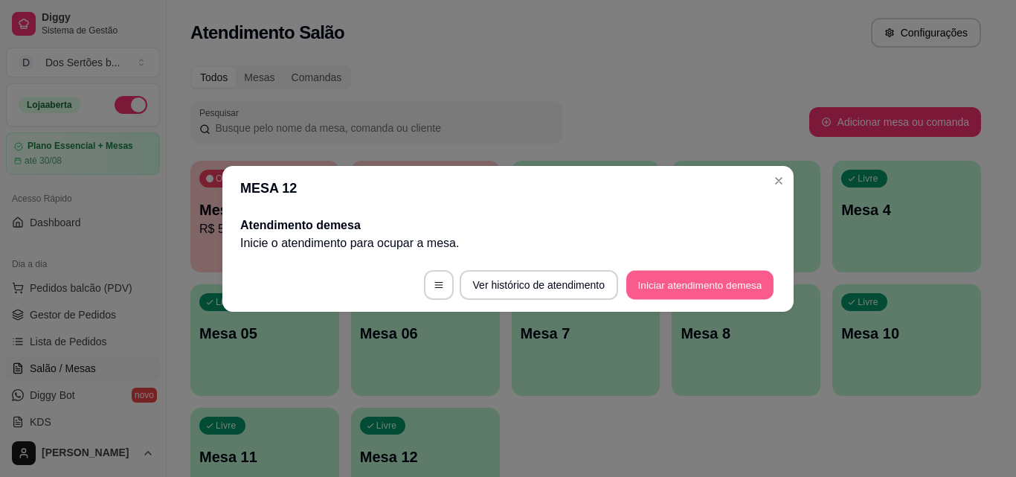
click at [666, 284] on button "Iniciar atendimento de mesa" at bounding box center [699, 284] width 147 height 29
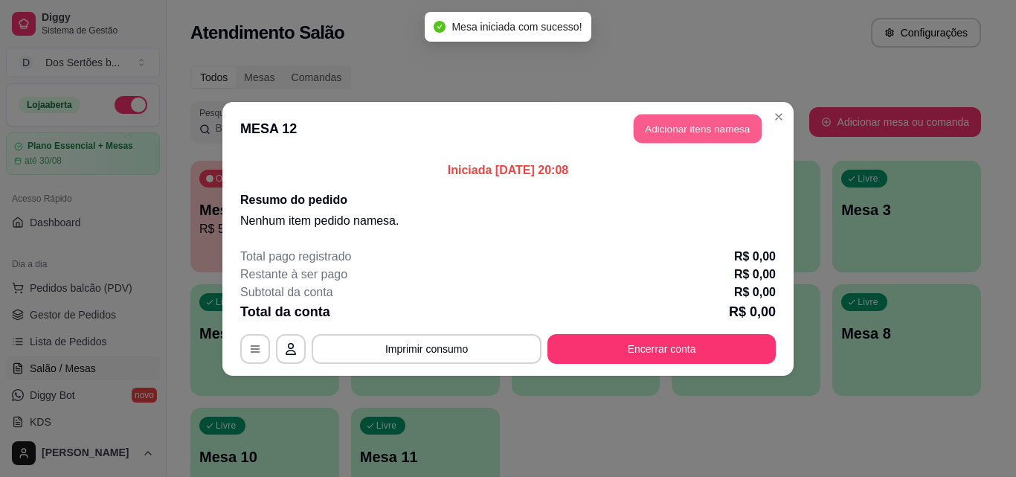
click at [678, 130] on button "Adicionar itens na mesa" at bounding box center [698, 128] width 128 height 29
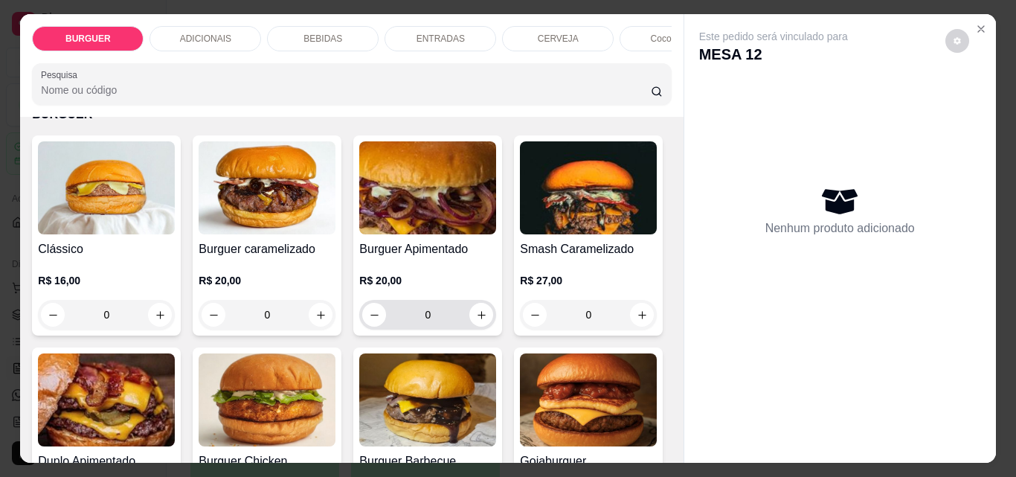
scroll to position [231, 0]
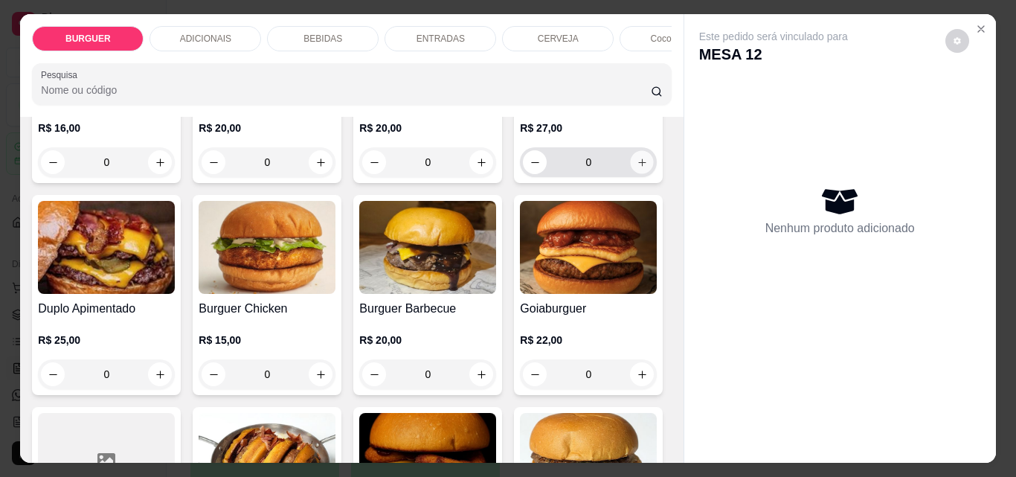
click at [631, 174] on button "increase-product-quantity" at bounding box center [642, 162] width 23 height 23
type input "1"
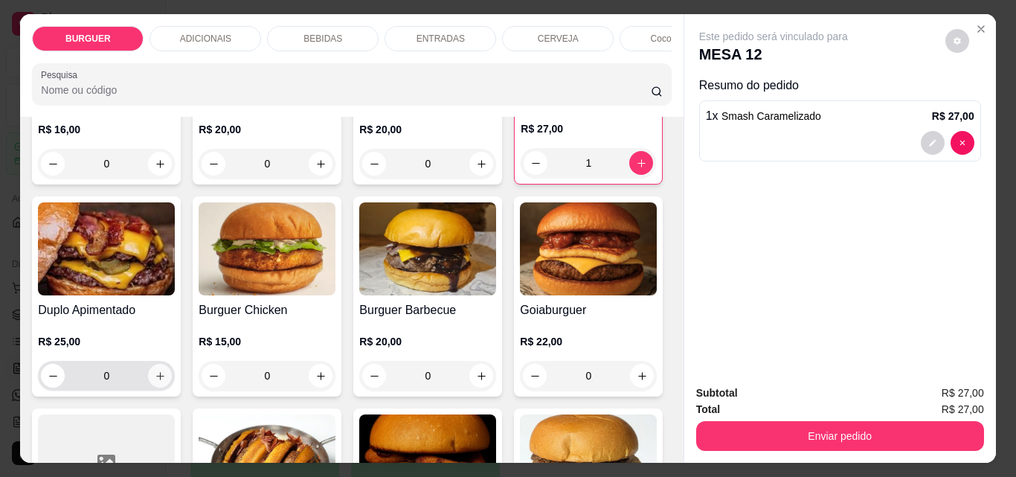
click at [166, 381] on icon "increase-product-quantity" at bounding box center [160, 375] width 11 height 11
type input "1"
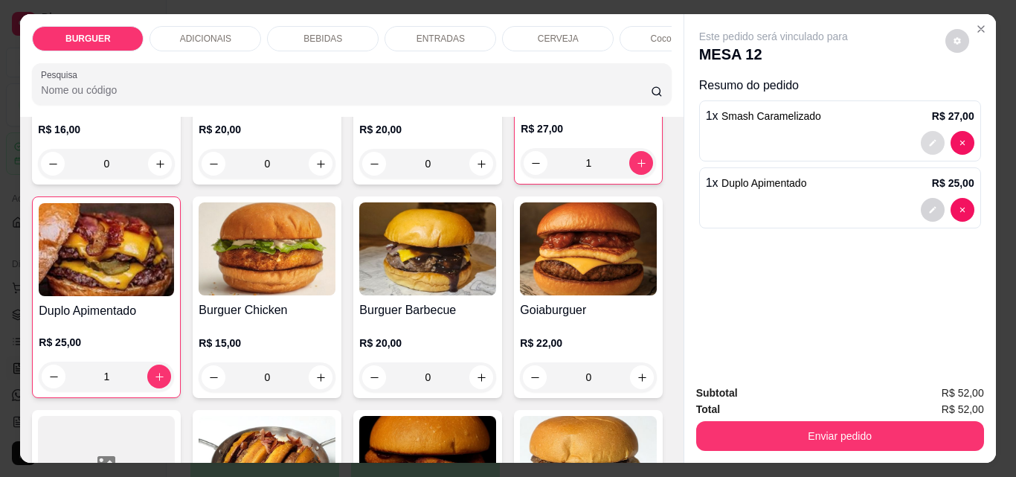
click at [928, 138] on icon "decrease-product-quantity" at bounding box center [932, 142] width 9 height 9
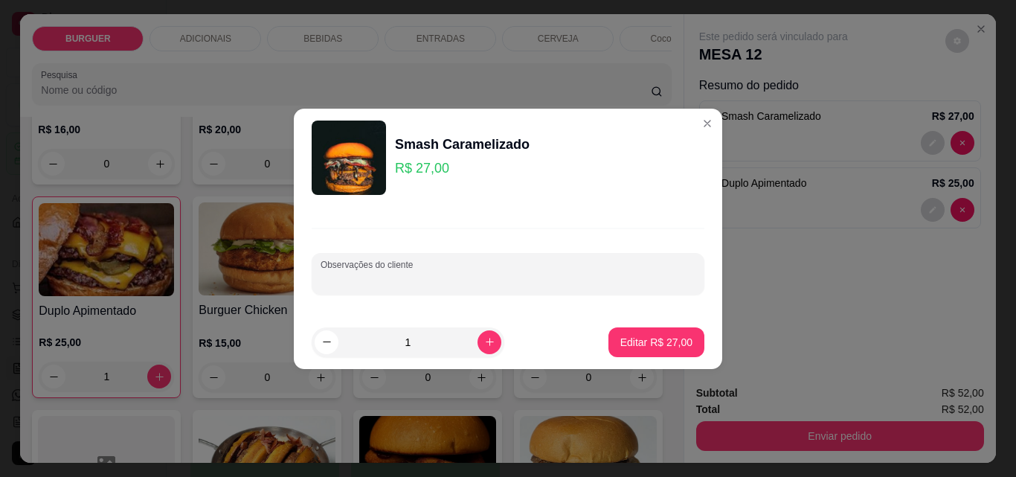
click at [409, 272] on input "Observações do cliente" at bounding box center [508, 279] width 375 height 15
type input "sem cebola"
click at [663, 340] on p "Editar R$ 27,00" at bounding box center [656, 342] width 70 height 14
type input "0"
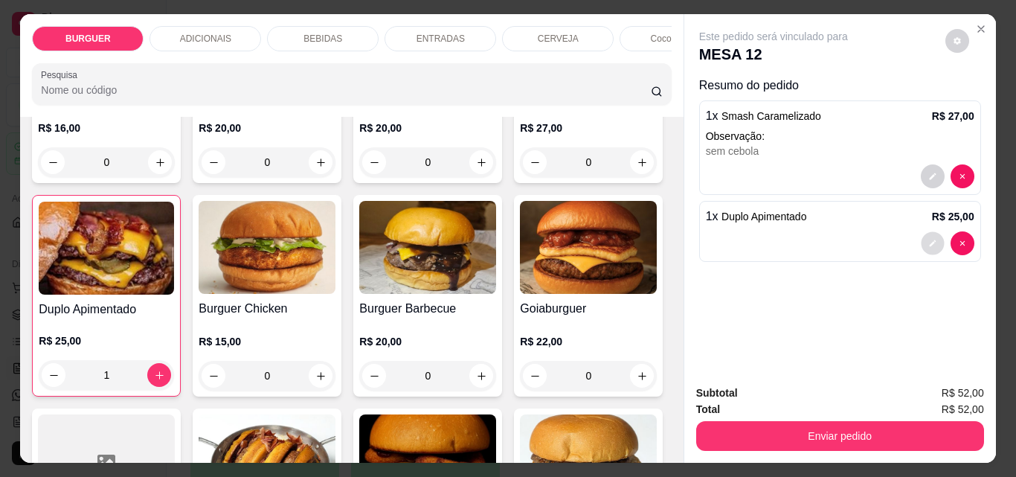
click at [928, 239] on icon "decrease-product-quantity" at bounding box center [932, 243] width 9 height 9
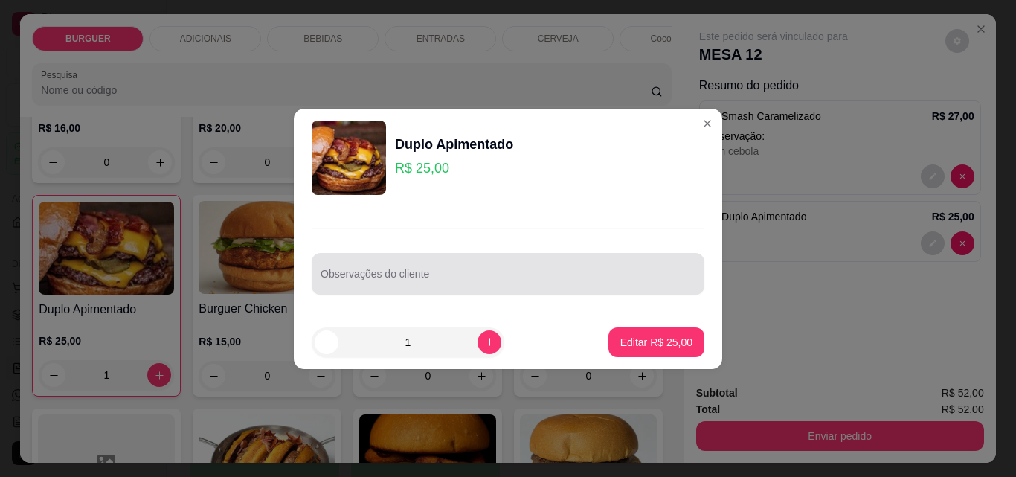
click at [410, 272] on input "Observações do cliente" at bounding box center [508, 279] width 375 height 15
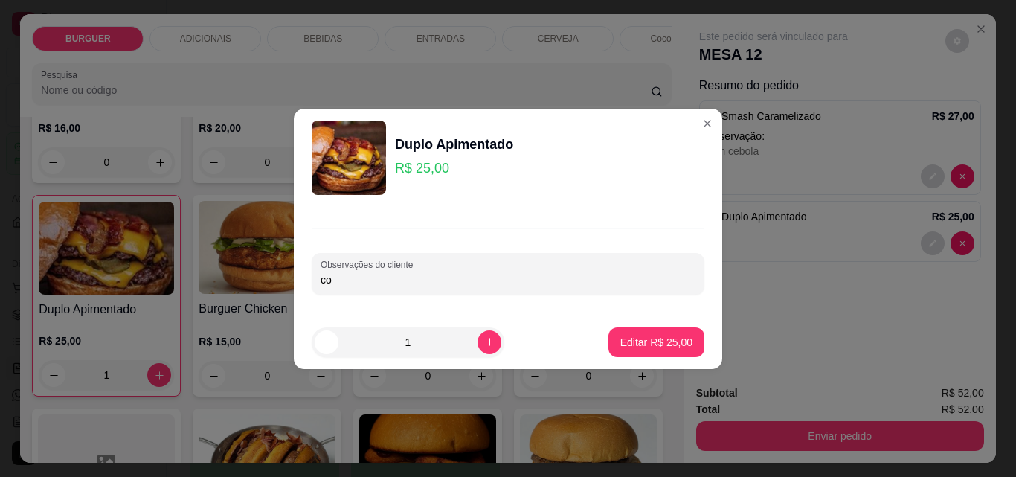
type input "c"
type input "adicional de cebola caramelizada"
click at [624, 338] on p "Editar R$ 25,00" at bounding box center [656, 342] width 70 height 14
type input "0"
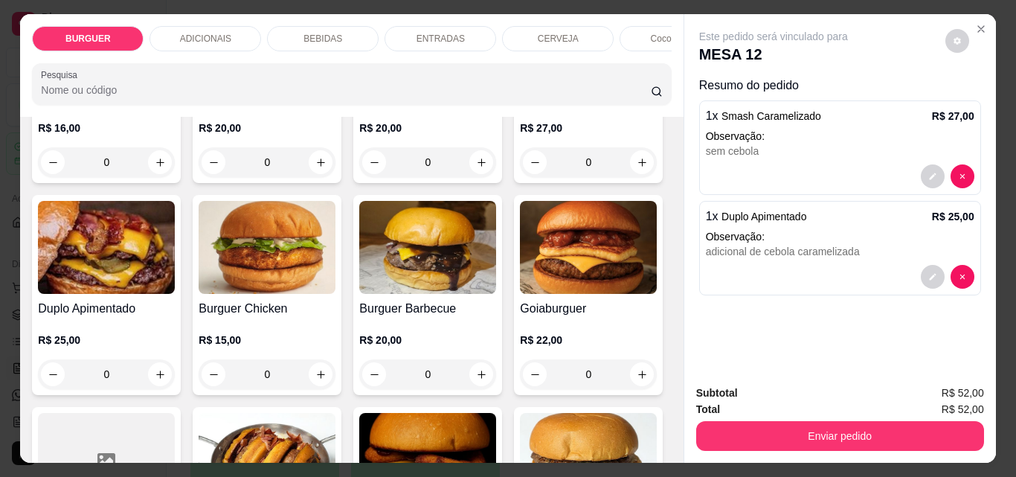
click at [311, 19] on div "BURGUER ADICIONAIS BEBIDAS ENTRADAS CERVEJA Coco gelado Abacaxi Pesquisa" at bounding box center [351, 65] width 663 height 103
click at [295, 30] on div "BEBIDAS" at bounding box center [323, 38] width 112 height 25
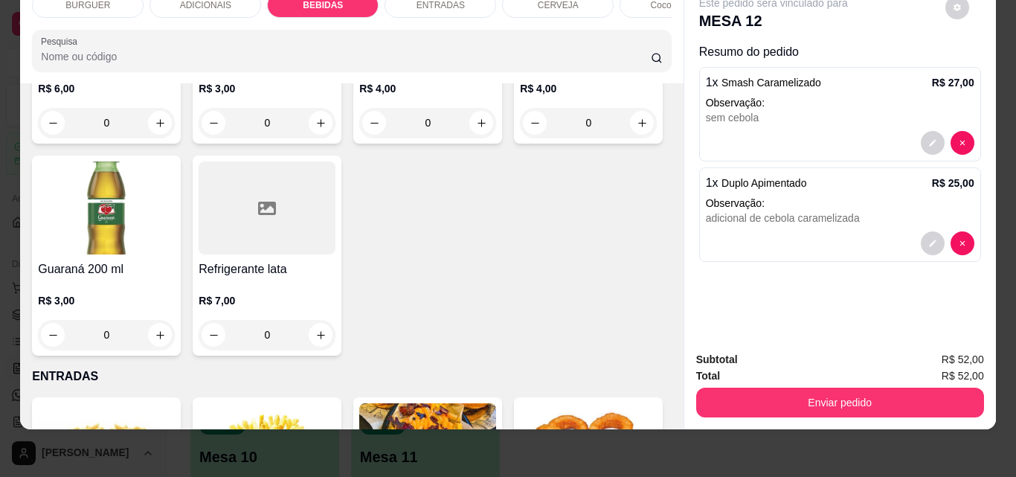
scroll to position [2093, 0]
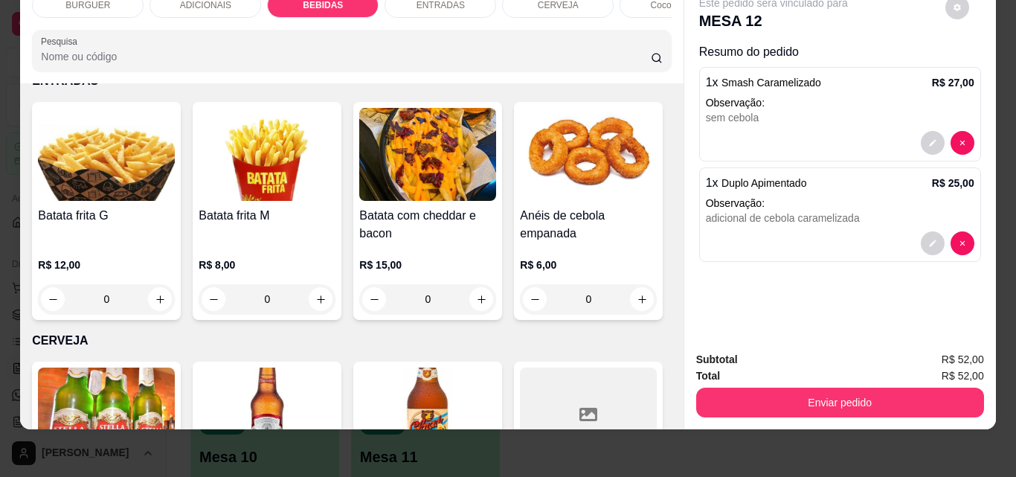
type input "2"
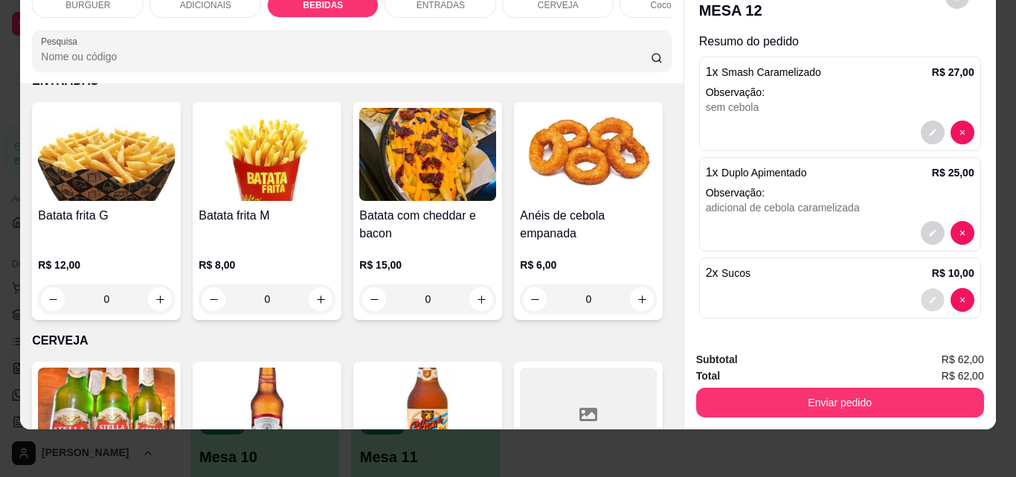
click at [921, 291] on button "decrease-product-quantity" at bounding box center [932, 300] width 23 height 23
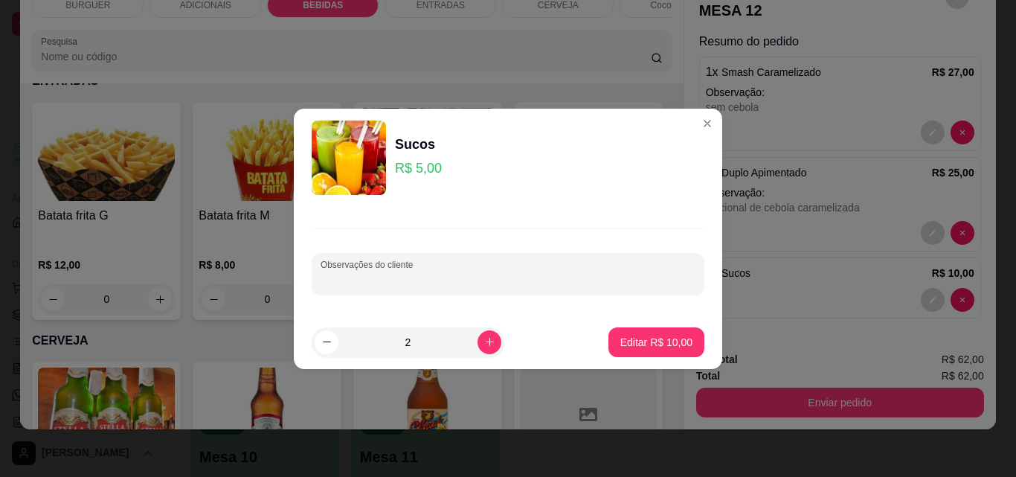
click at [384, 276] on input "Observações do cliente" at bounding box center [508, 279] width 375 height 15
type input "abacaxi e maracujá"
click at [644, 327] on div "Editar R$ 10,00" at bounding box center [656, 342] width 96 height 30
click at [621, 341] on p "Editar R$ 10,00" at bounding box center [656, 342] width 70 height 14
type input "0"
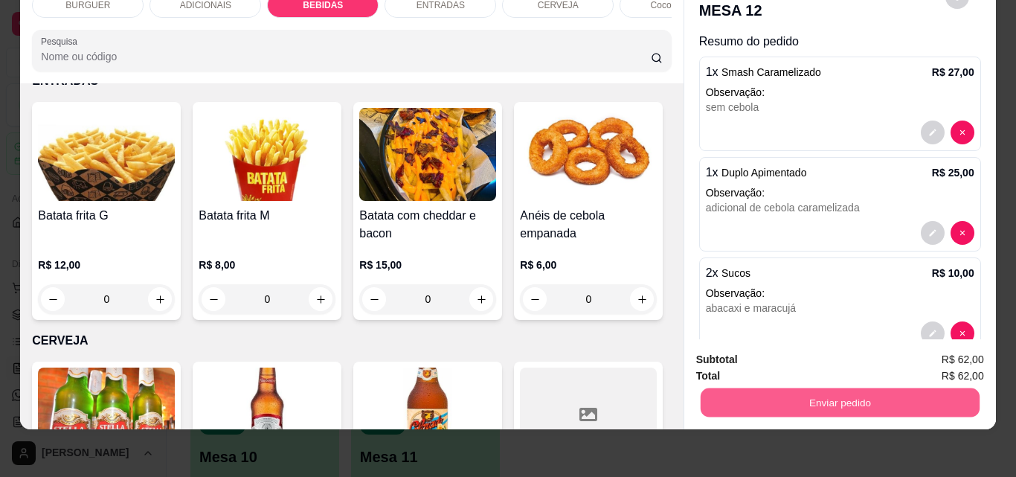
click at [788, 387] on button "Enviar pedido" at bounding box center [839, 401] width 279 height 29
click at [744, 348] on button "Não registrar e enviar pedido" at bounding box center [790, 355] width 150 height 28
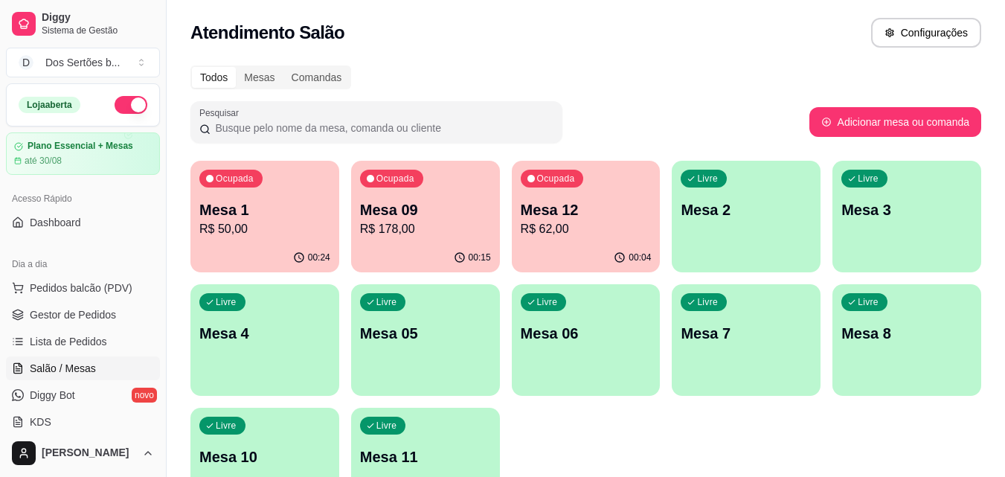
click at [418, 234] on p "R$ 178,00" at bounding box center [425, 229] width 131 height 18
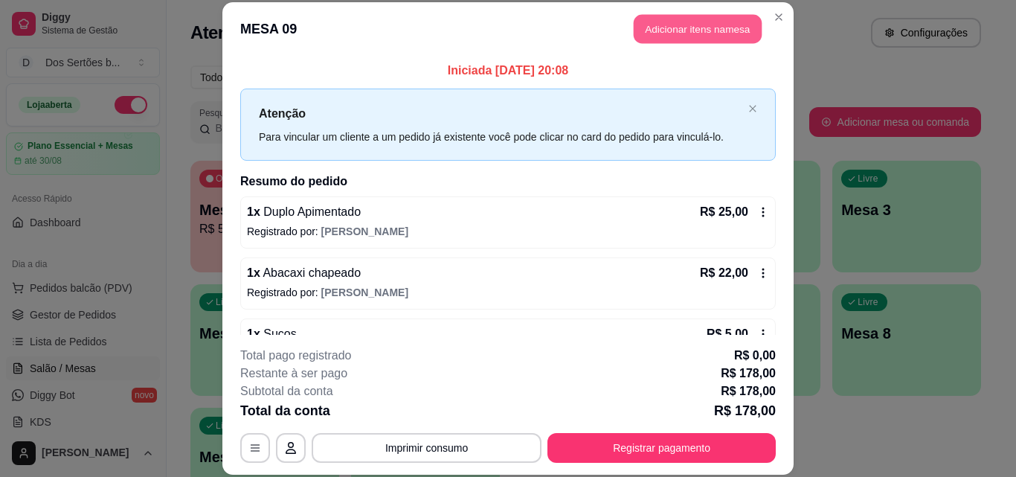
click at [663, 28] on button "Adicionar itens na mesa" at bounding box center [698, 29] width 128 height 29
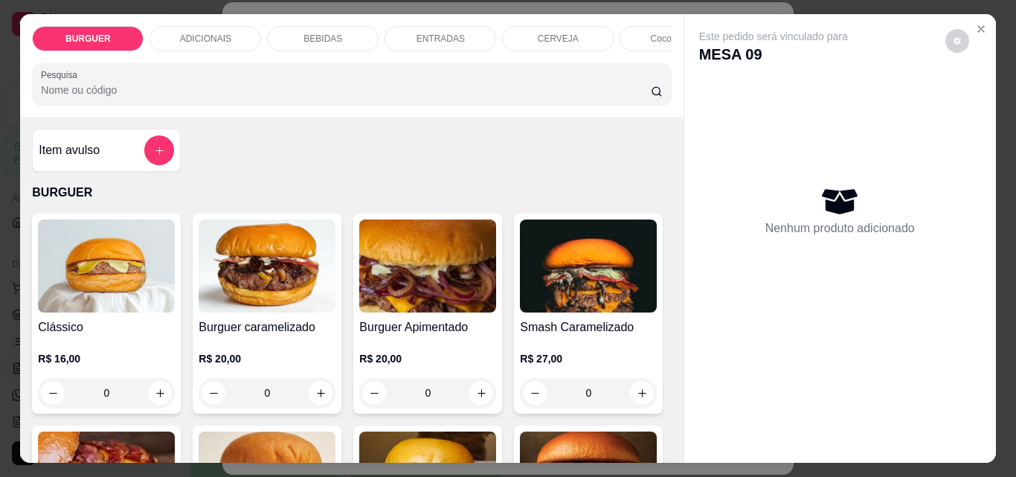
click at [343, 33] on div "BEBIDAS" at bounding box center [323, 38] width 112 height 25
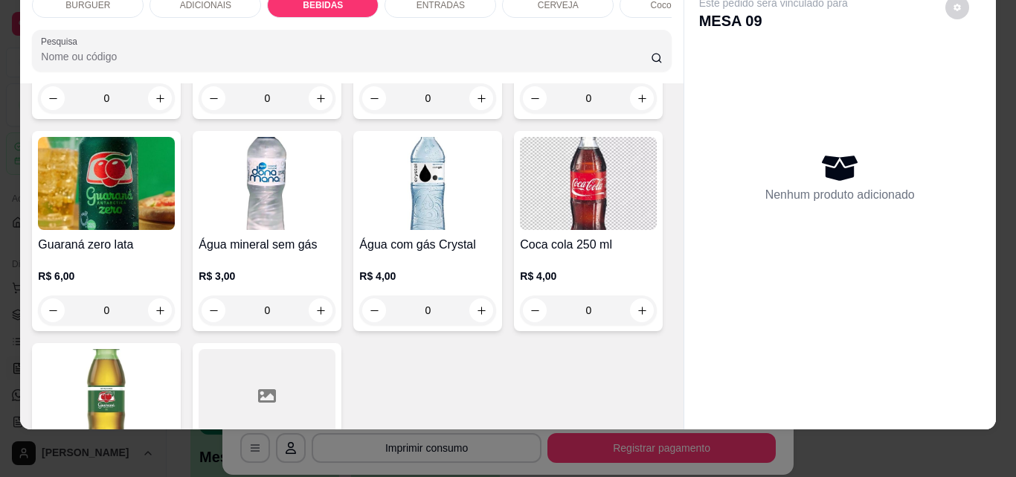
scroll to position [1806, 0]
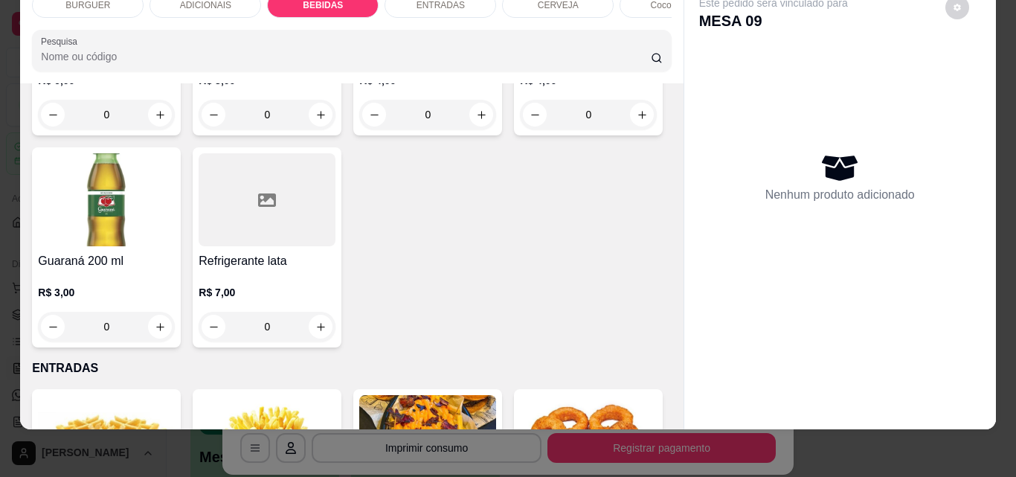
type input "1"
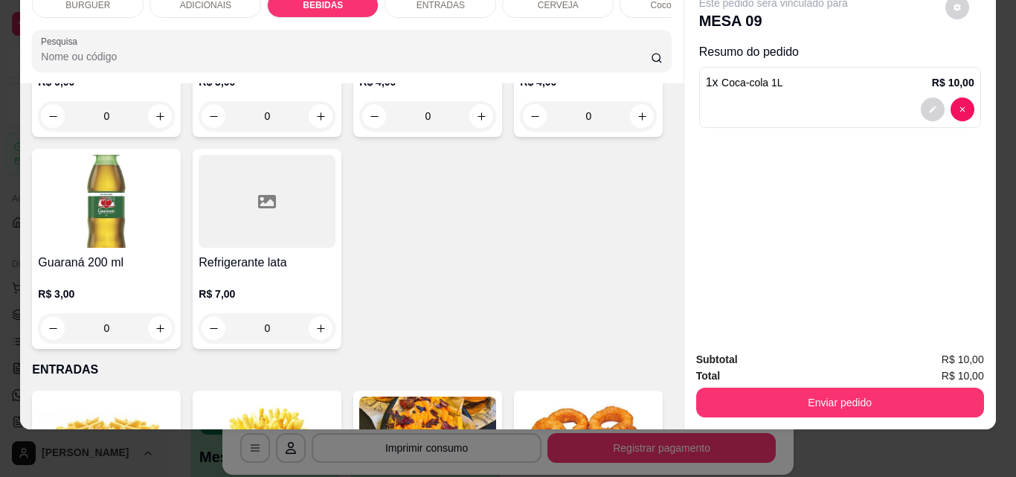
type input "1"
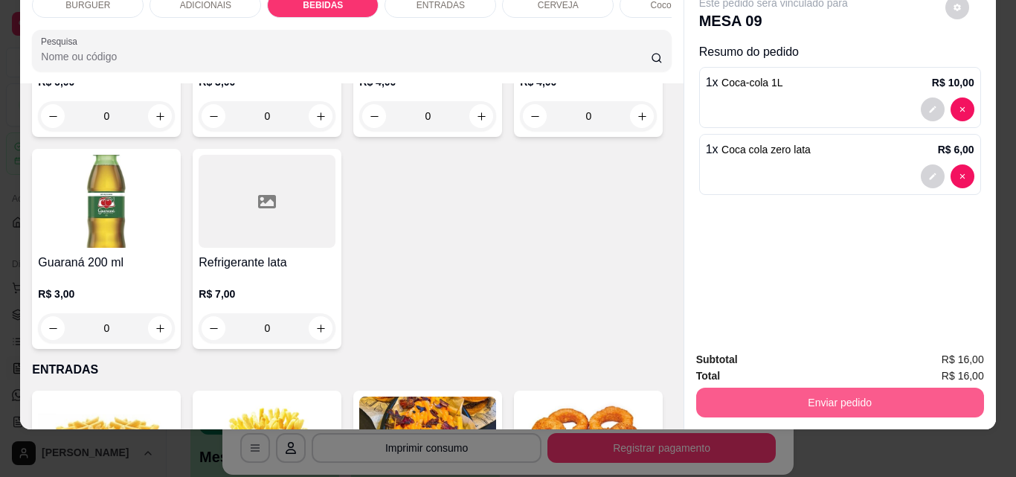
click at [786, 390] on button "Enviar pedido" at bounding box center [840, 402] width 288 height 30
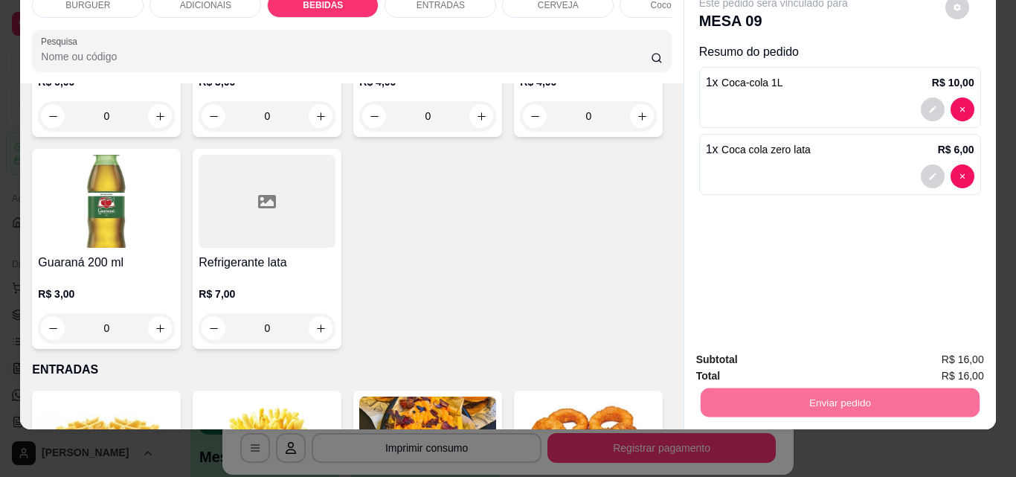
click at [745, 350] on button "Não registrar e enviar pedido" at bounding box center [790, 355] width 150 height 28
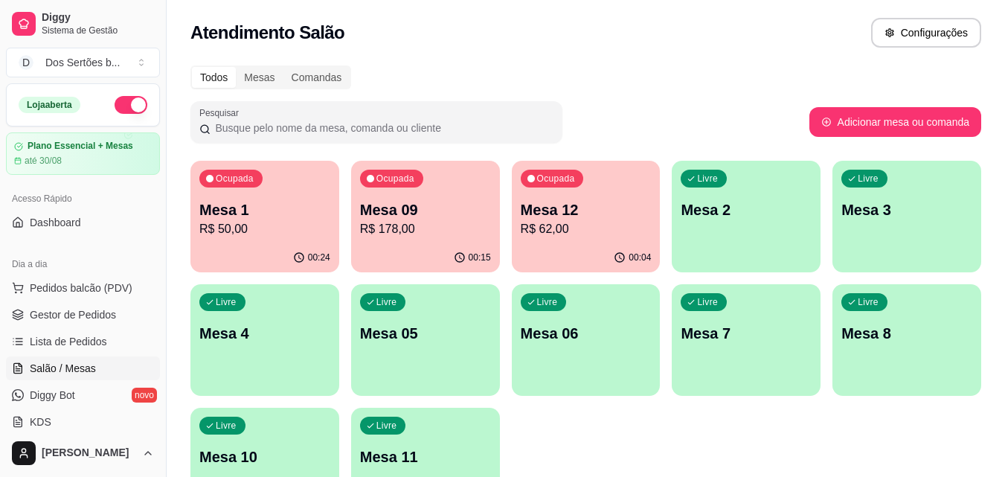
click at [422, 219] on p "Mesa 09" at bounding box center [425, 209] width 131 height 21
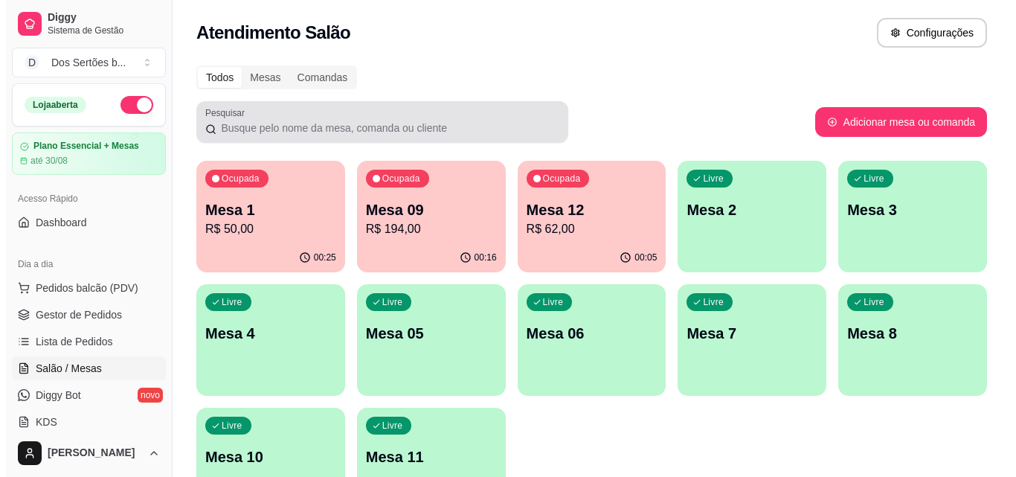
scroll to position [88, 0]
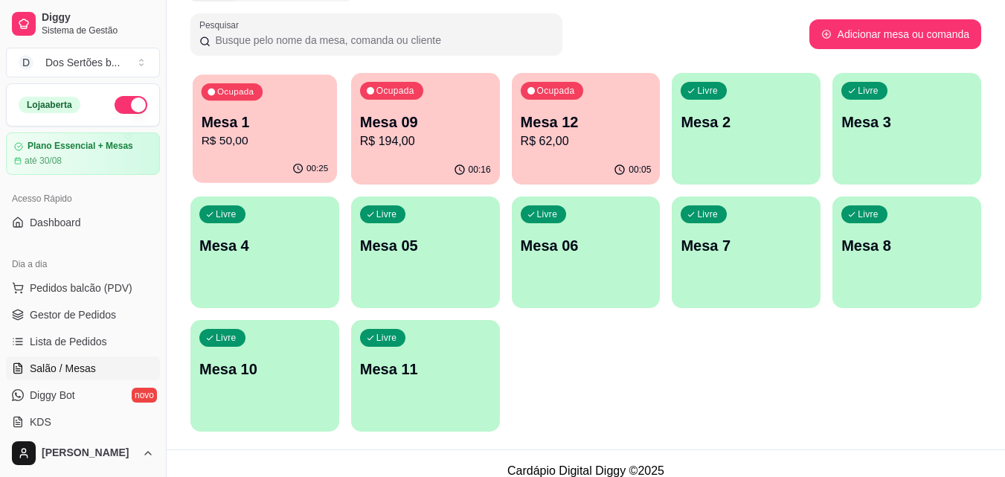
click at [274, 149] on p "R$ 50,00" at bounding box center [265, 140] width 127 height 17
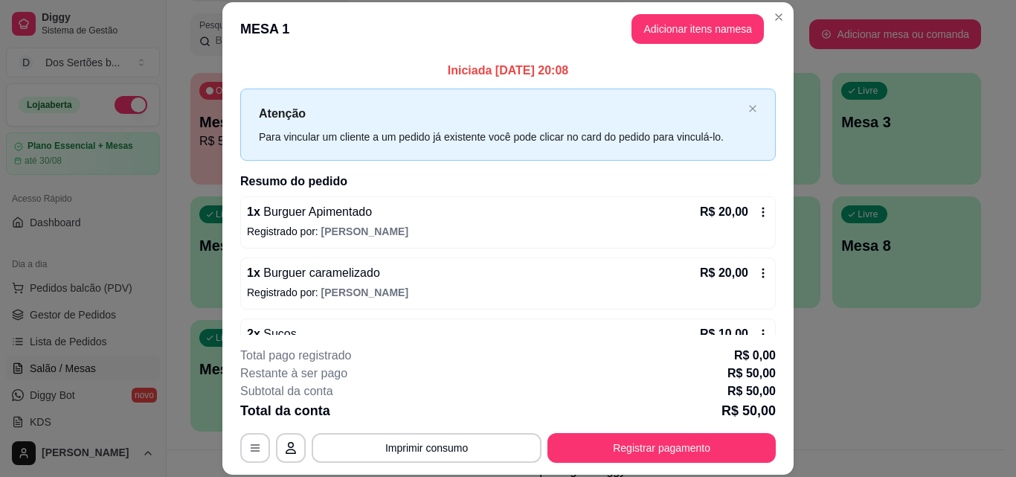
scroll to position [77, 0]
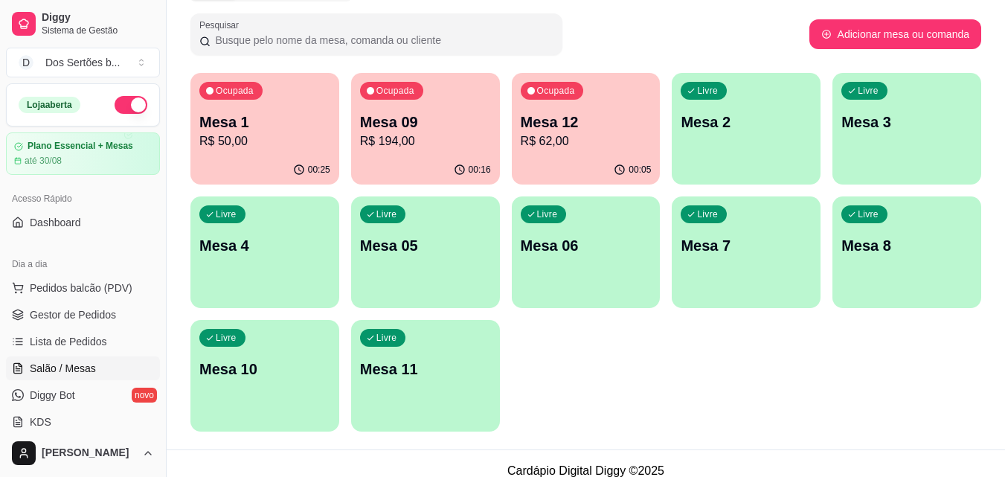
click at [271, 126] on p "Mesa 1" at bounding box center [264, 122] width 131 height 21
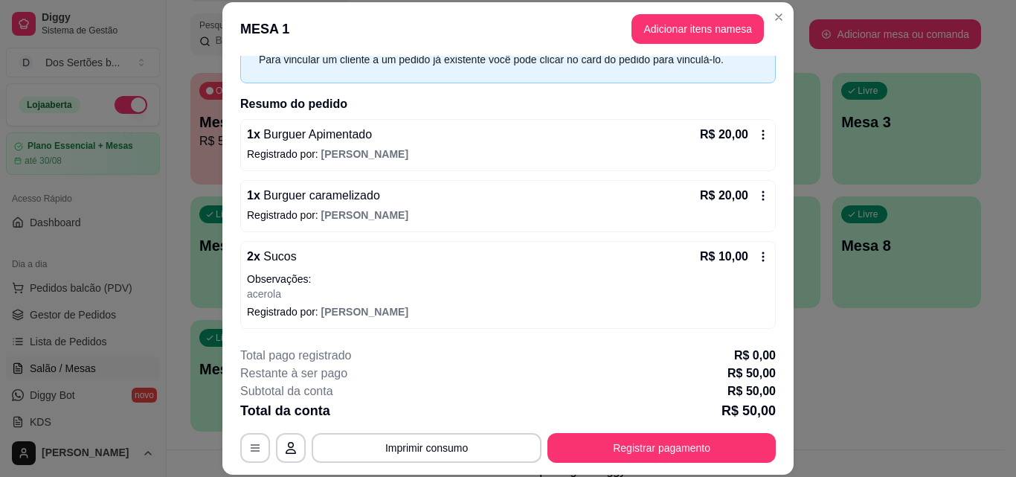
scroll to position [45, 0]
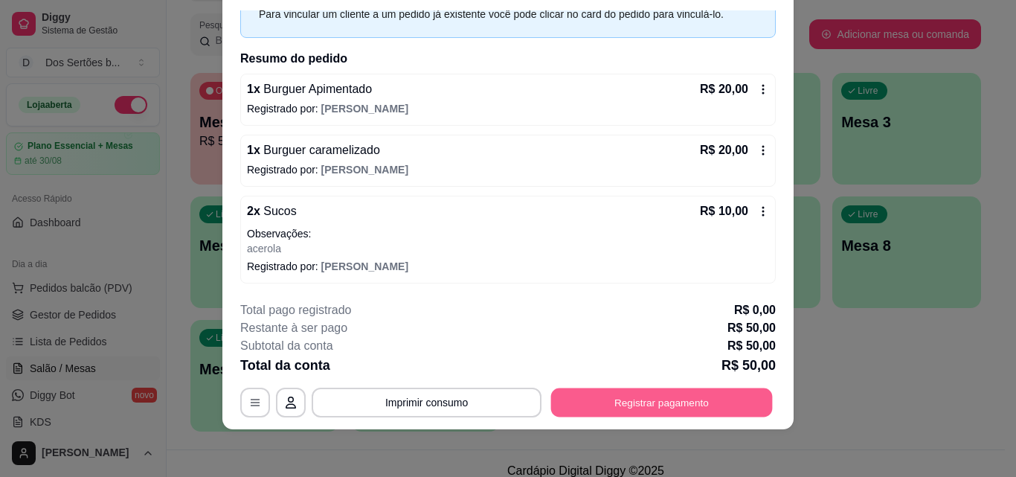
click at [663, 404] on button "Registrar pagamento" at bounding box center [662, 401] width 222 height 29
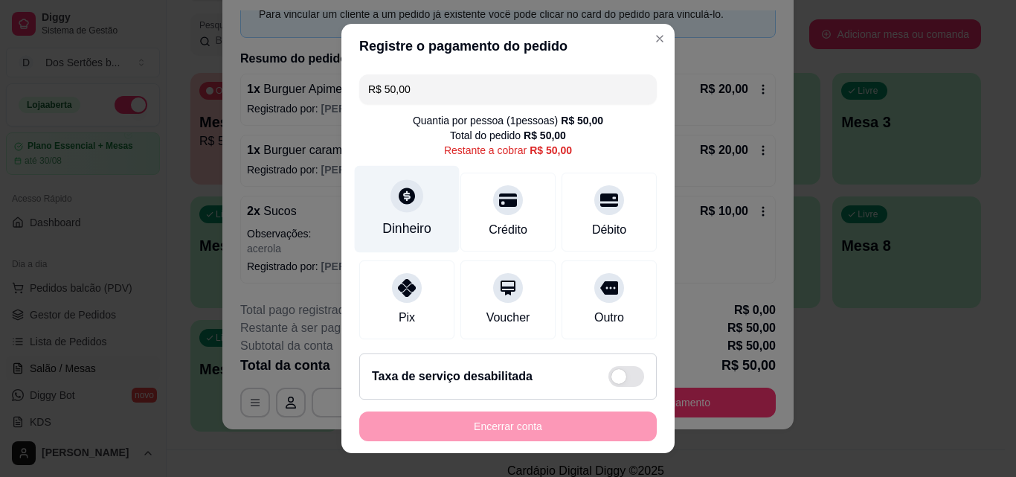
click at [390, 207] on div at bounding box center [406, 195] width 33 height 33
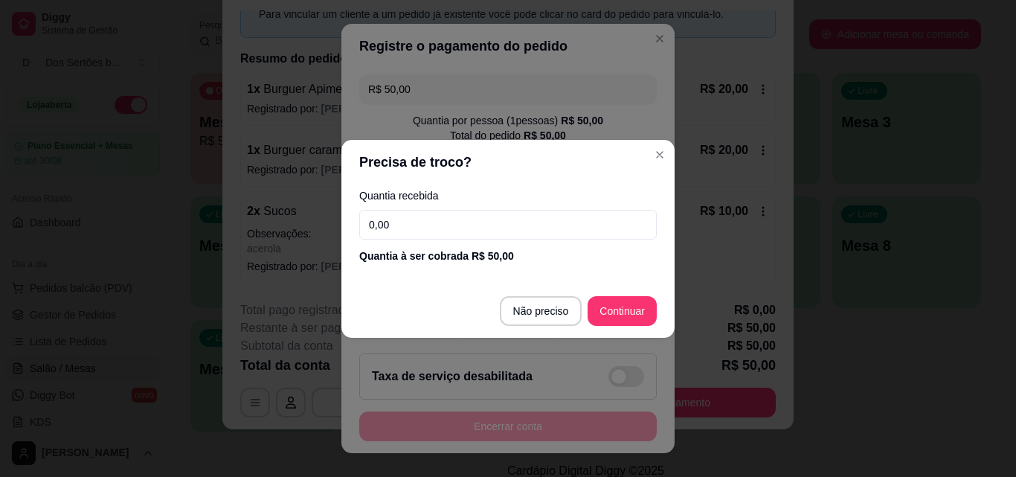
click at [403, 214] on input "0,00" at bounding box center [507, 225] width 297 height 30
type input "50,00"
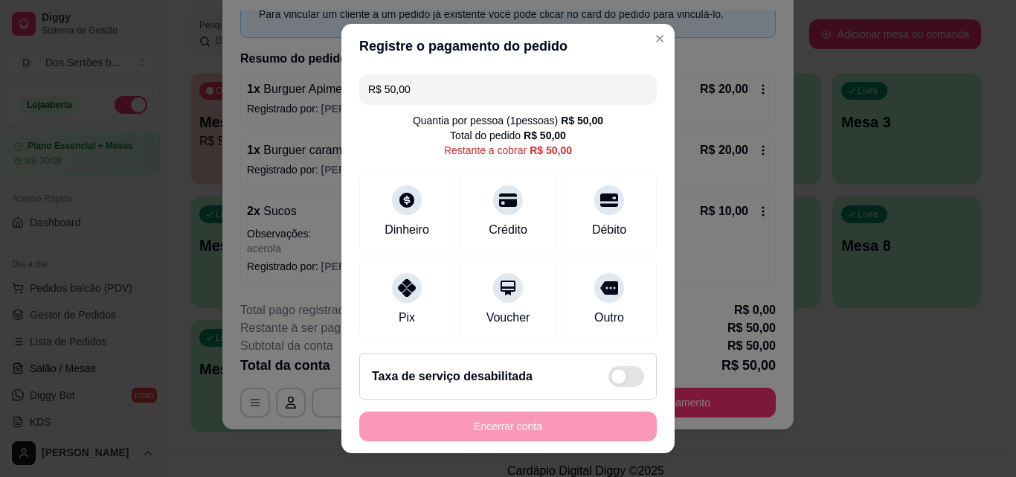
click at [405, 87] on input "R$ 50,00" at bounding box center [508, 89] width 280 height 30
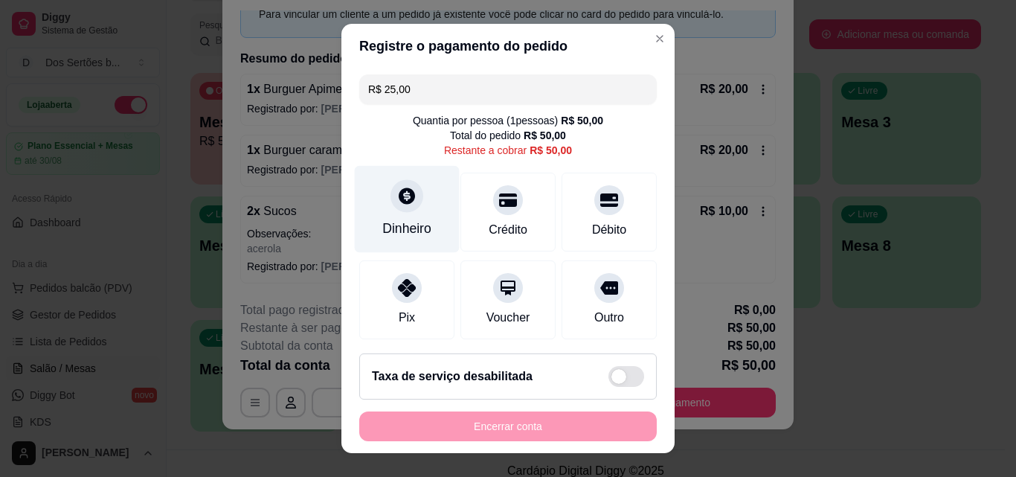
click at [416, 217] on div "Dinheiro" at bounding box center [407, 209] width 105 height 87
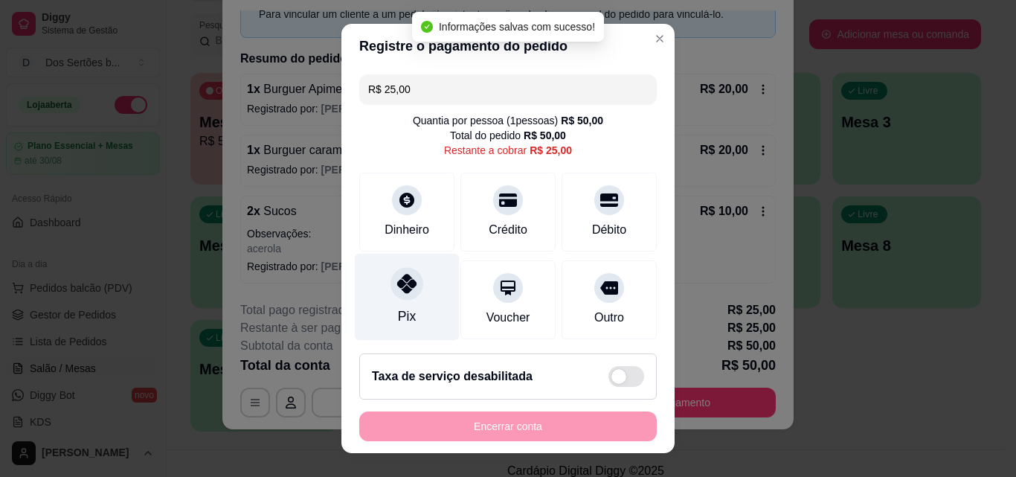
click at [415, 289] on div "Pix" at bounding box center [407, 297] width 105 height 87
type input "R$ 0,00"
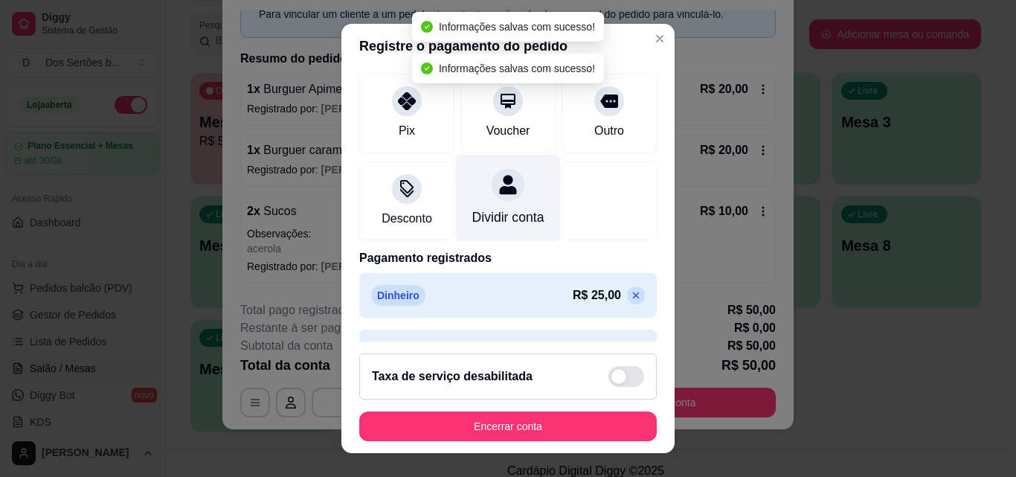
scroll to position [228, 0]
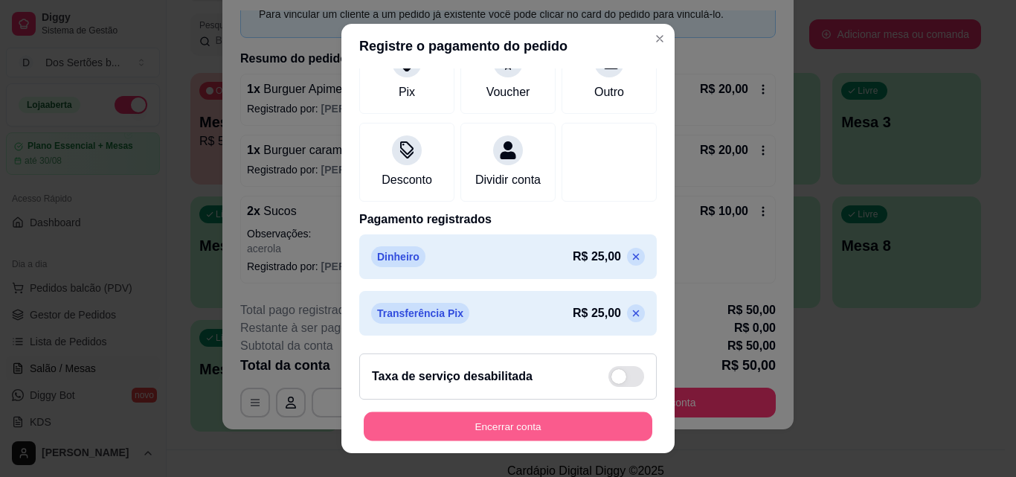
click at [494, 422] on button "Encerrar conta" at bounding box center [508, 426] width 289 height 29
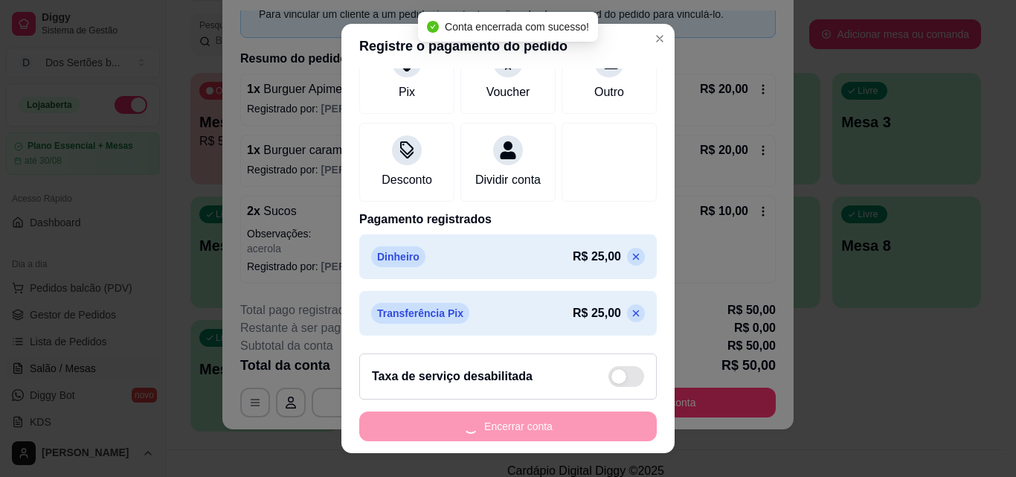
scroll to position [0, 0]
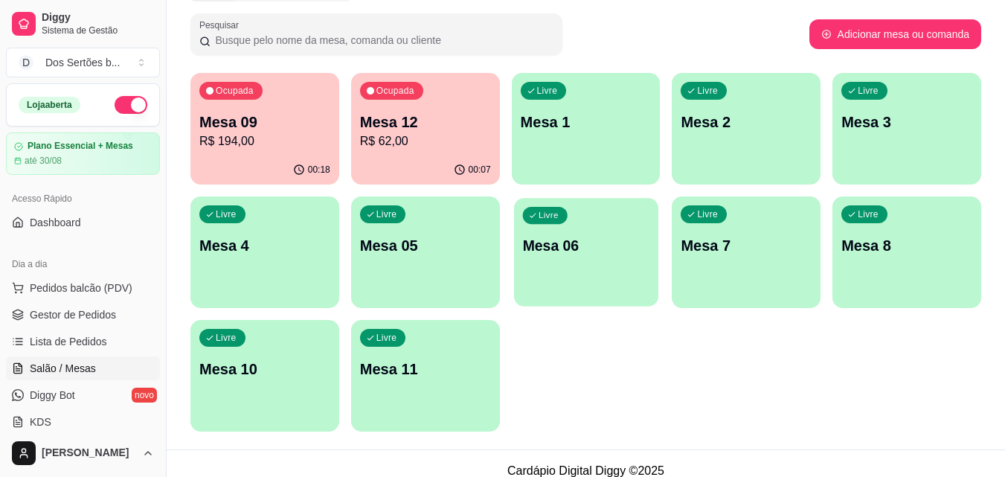
click at [563, 267] on div "Livre Mesa 06" at bounding box center [586, 243] width 144 height 91
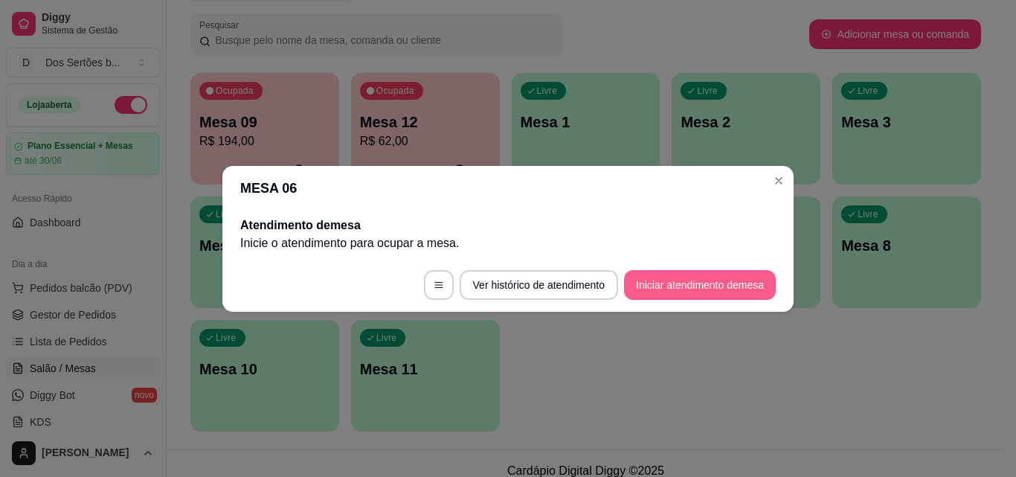
click at [674, 292] on button "Iniciar atendimento de mesa" at bounding box center [700, 285] width 152 height 30
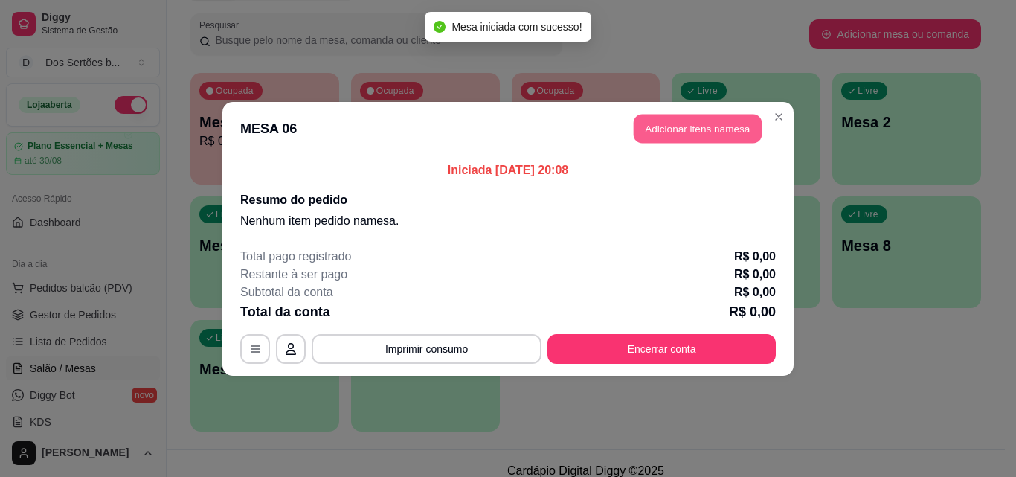
click at [718, 129] on button "Adicionar itens na mesa" at bounding box center [698, 128] width 128 height 29
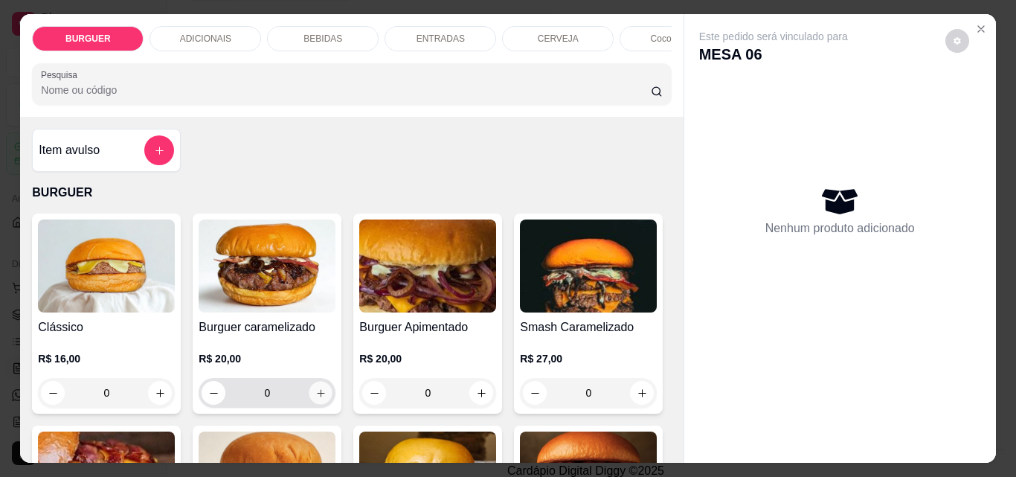
click at [323, 395] on button "increase-product-quantity" at bounding box center [320, 392] width 23 height 23
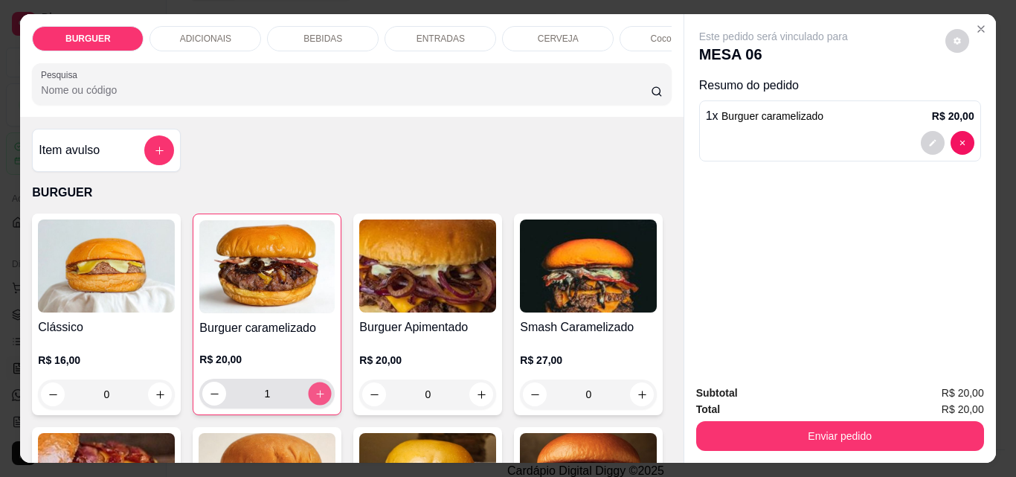
click at [323, 395] on button "increase-product-quantity" at bounding box center [320, 393] width 23 height 23
type input "2"
click at [300, 26] on div "BEBIDAS" at bounding box center [323, 38] width 112 height 25
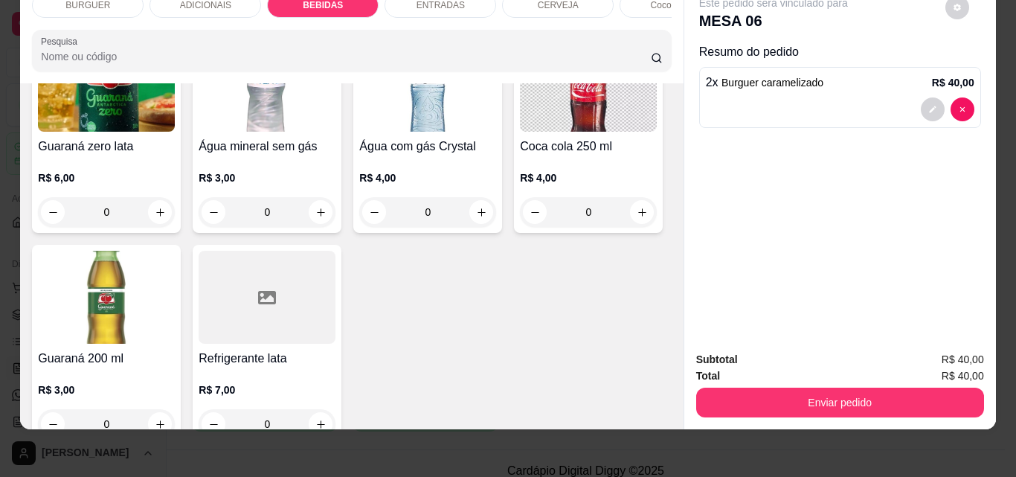
scroll to position [1846, 0]
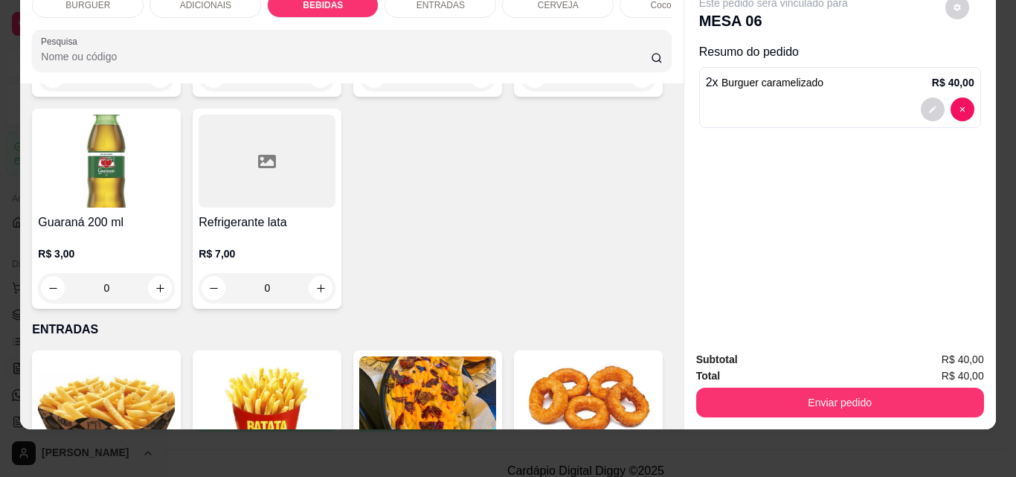
type input "1"
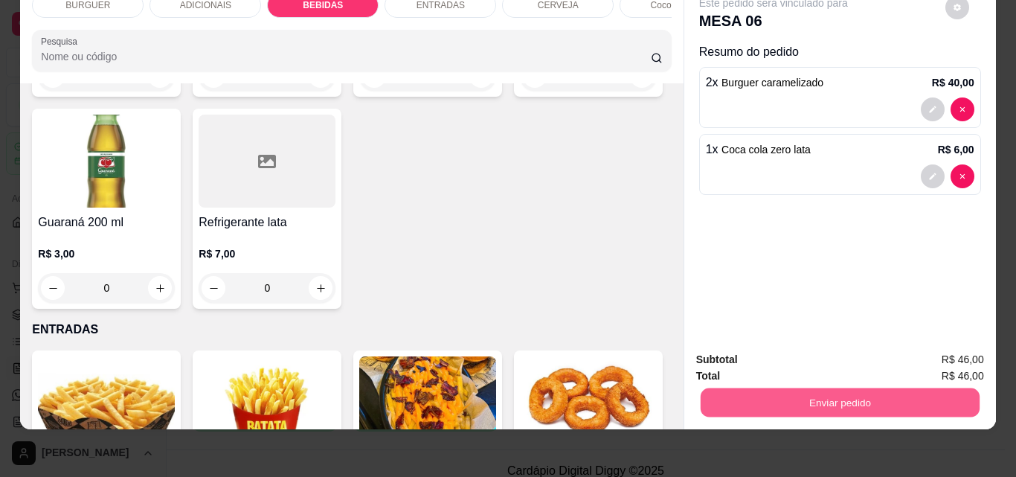
click at [818, 391] on button "Enviar pedido" at bounding box center [839, 401] width 279 height 29
click at [737, 353] on button "Não registrar e enviar pedido" at bounding box center [790, 355] width 150 height 28
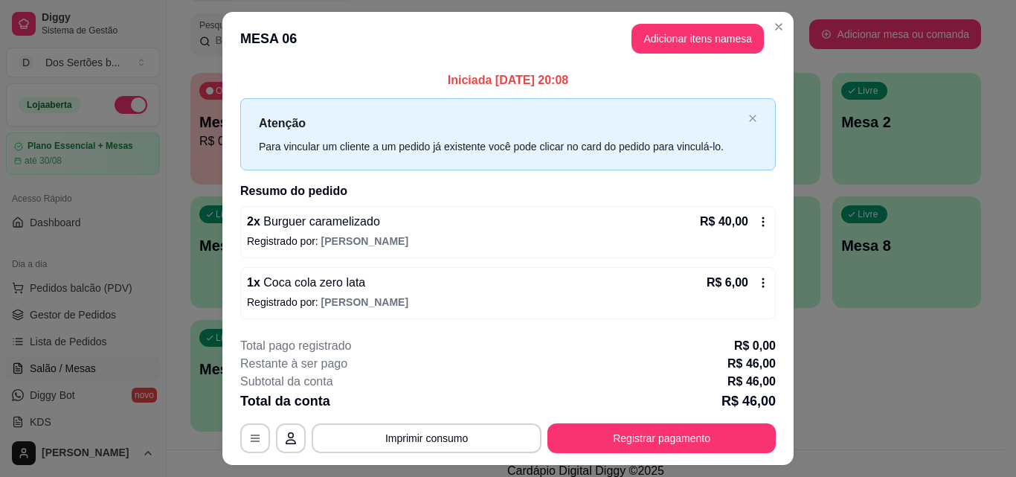
click at [707, 353] on div "Total pago registrado R$ 0,00" at bounding box center [507, 346] width 535 height 18
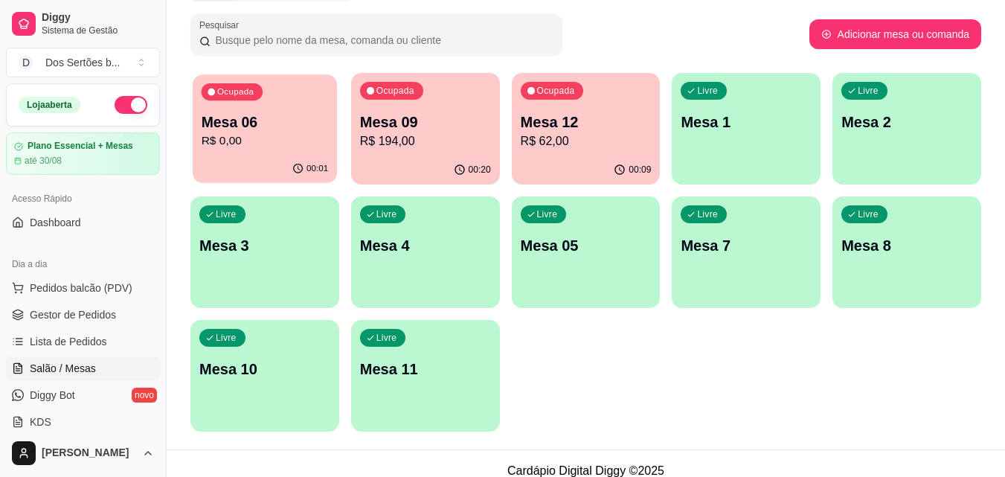
click at [269, 152] on div "Ocupada Mesa 06 R$ 0,00" at bounding box center [265, 114] width 144 height 80
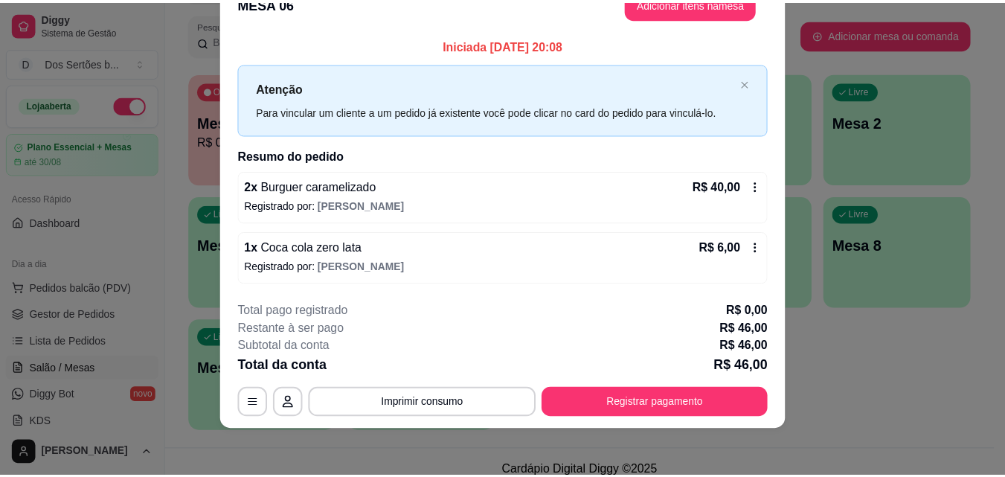
scroll to position [0, 0]
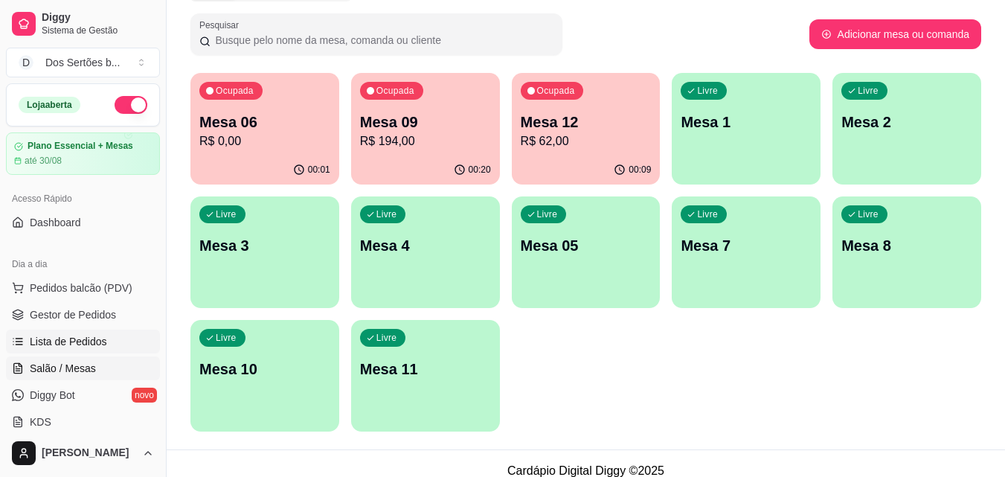
click at [67, 346] on span "Lista de Pedidos" at bounding box center [68, 341] width 77 height 15
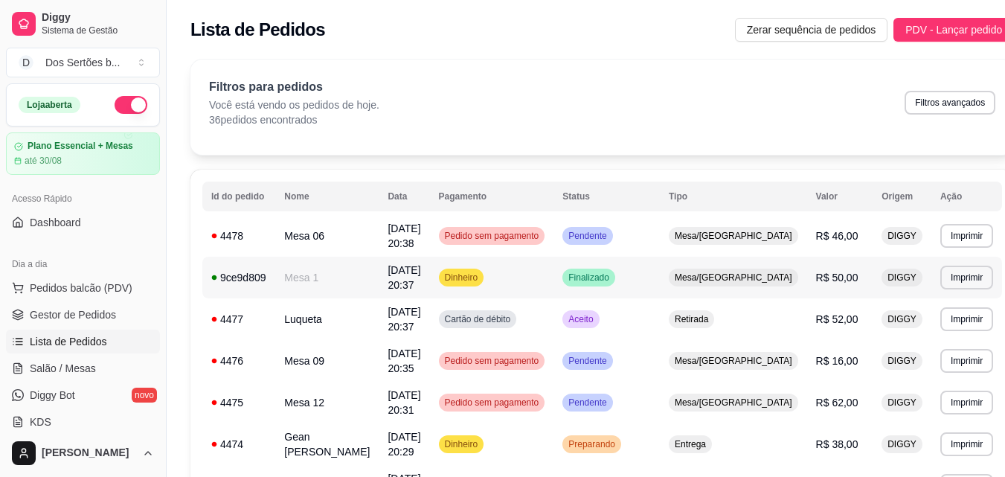
click at [418, 274] on span "[DATE] 20:37" at bounding box center [403, 277] width 33 height 27
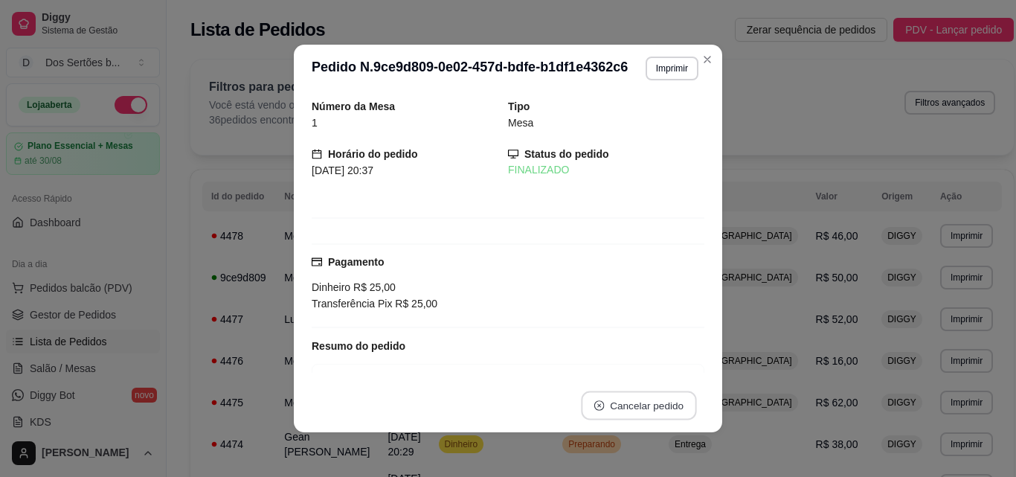
click at [638, 398] on button "Cancelar pedido" at bounding box center [638, 405] width 115 height 29
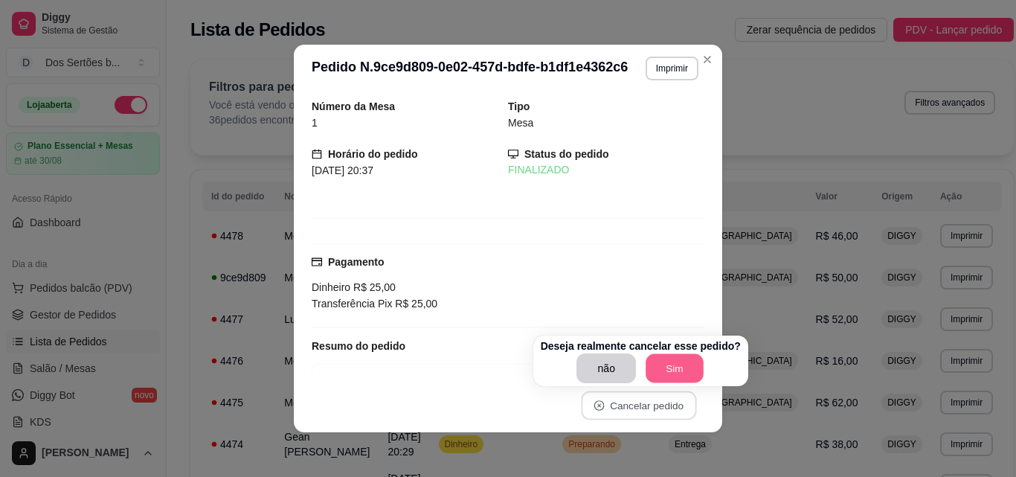
click at [657, 356] on button "Sim" at bounding box center [674, 368] width 58 height 29
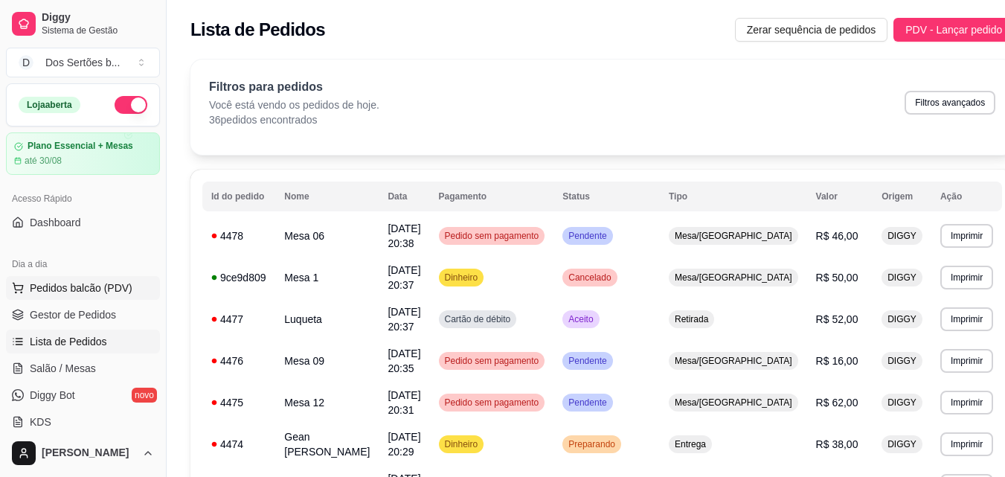
click at [51, 280] on span "Pedidos balcão (PDV)" at bounding box center [81, 287] width 103 height 15
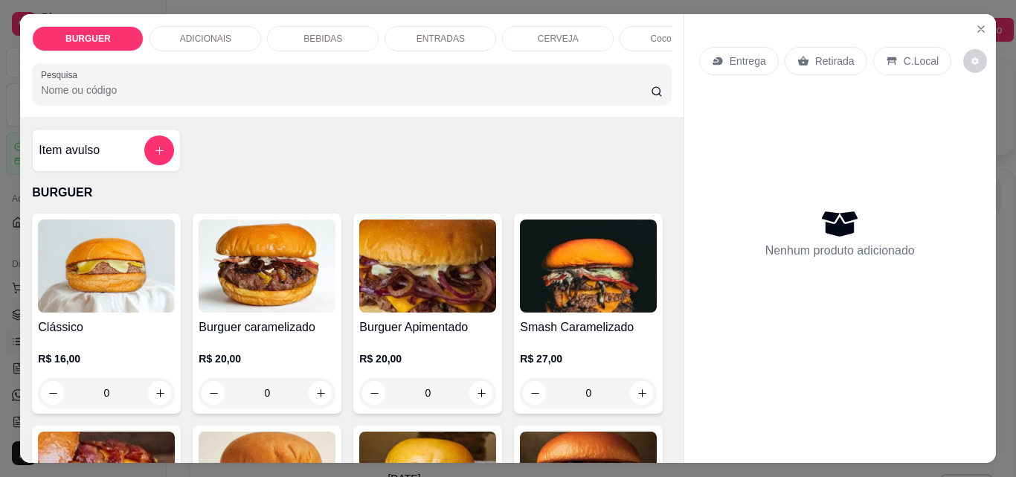
scroll to position [150, 0]
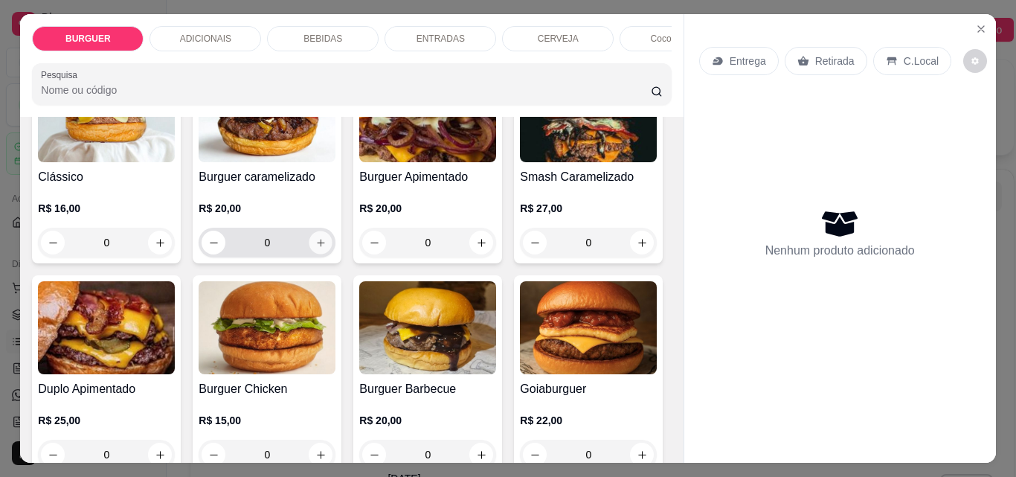
click at [319, 245] on icon "increase-product-quantity" at bounding box center [320, 242] width 11 height 11
type input "1"
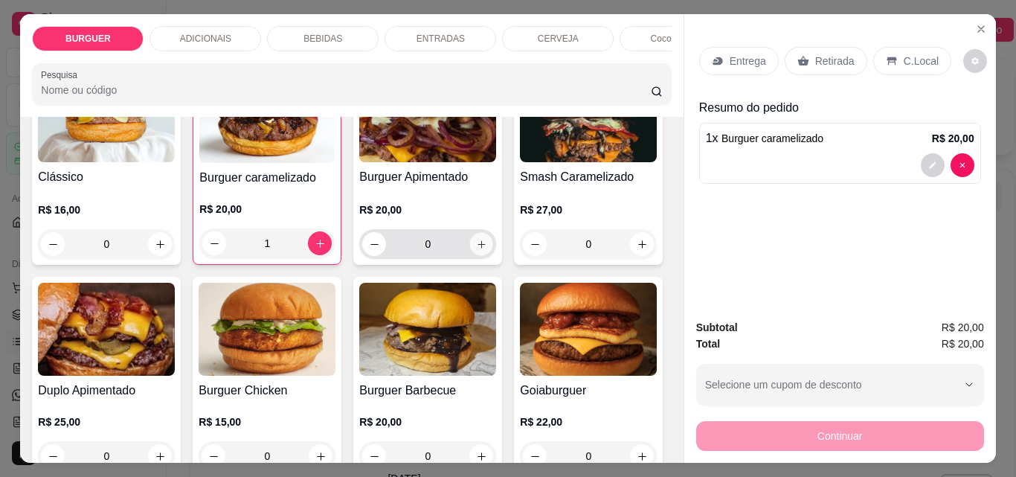
click at [474, 241] on button "increase-product-quantity" at bounding box center [481, 244] width 23 height 23
type input "1"
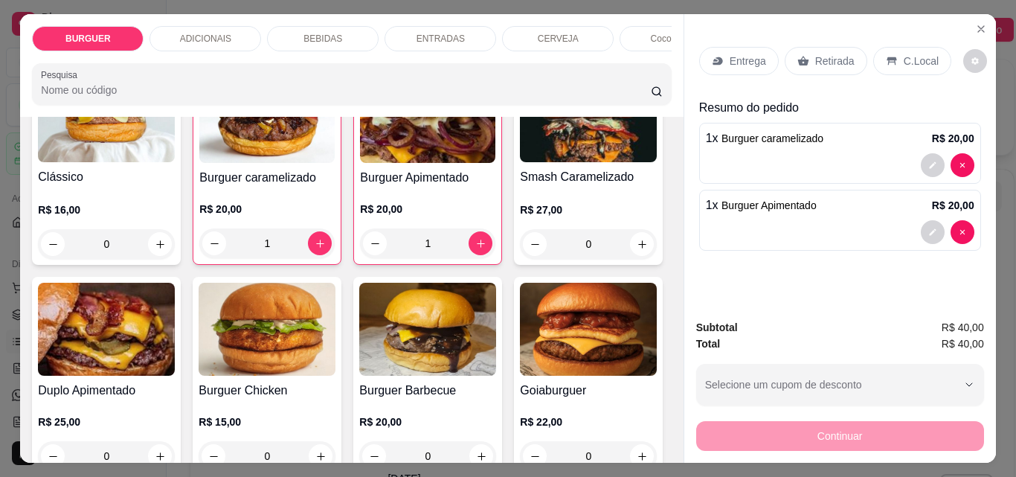
click at [314, 33] on p "BEBIDAS" at bounding box center [322, 39] width 39 height 12
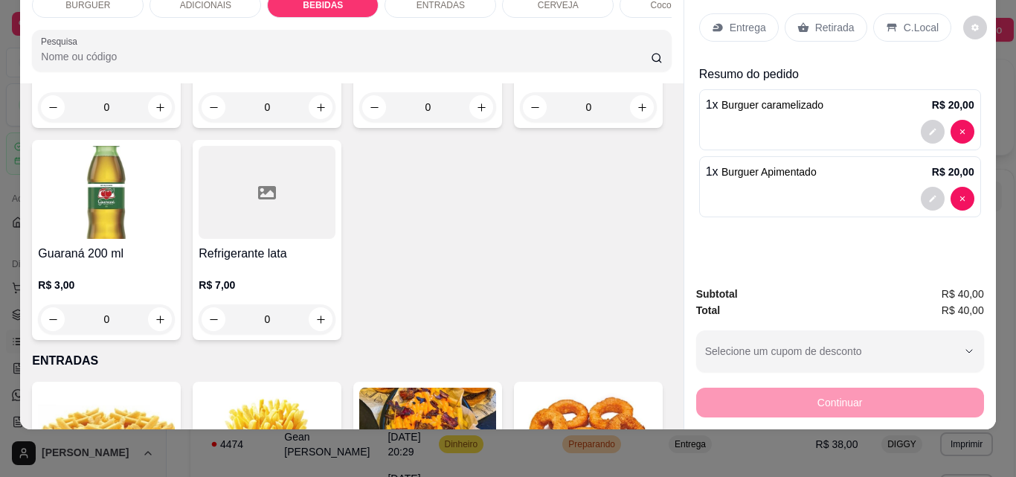
scroll to position [1958, 0]
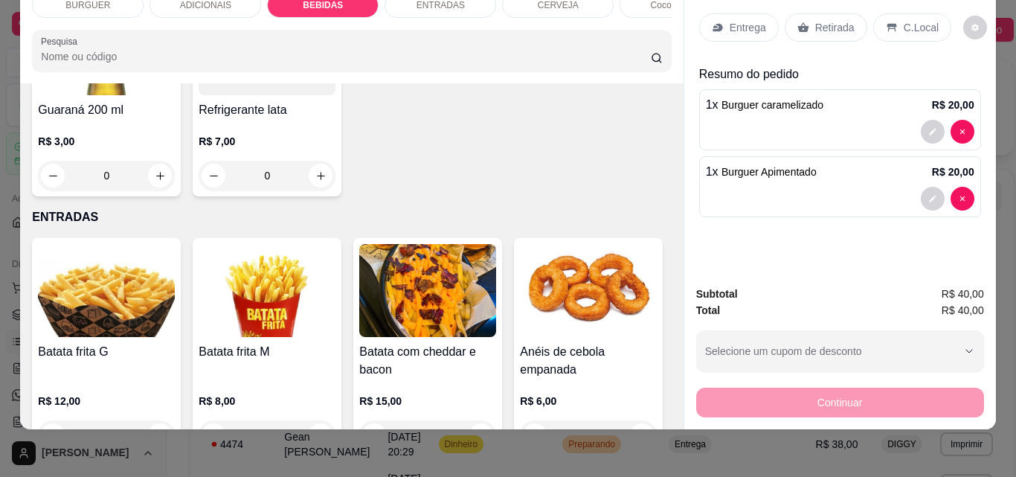
type input "2"
click at [909, 20] on p "C.Local" at bounding box center [921, 27] width 35 height 15
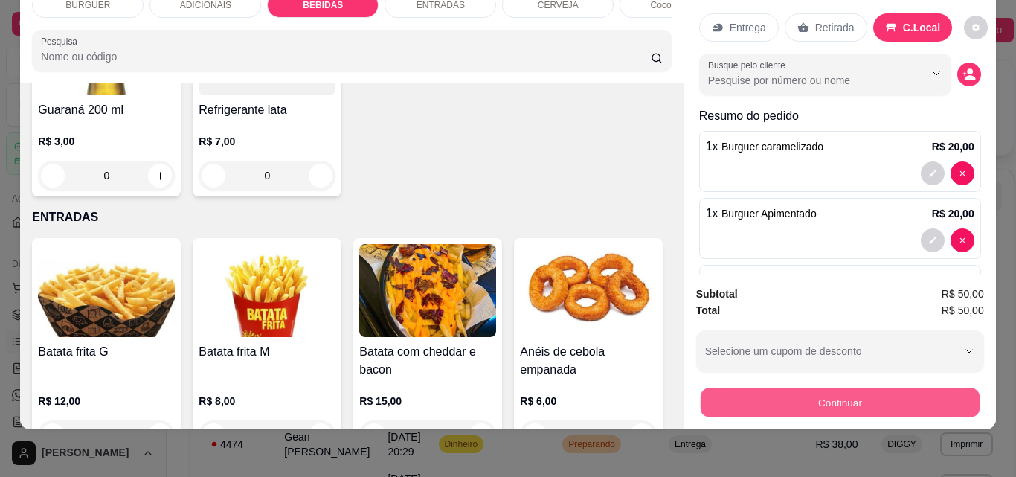
click at [841, 387] on button "Continuar" at bounding box center [839, 401] width 279 height 29
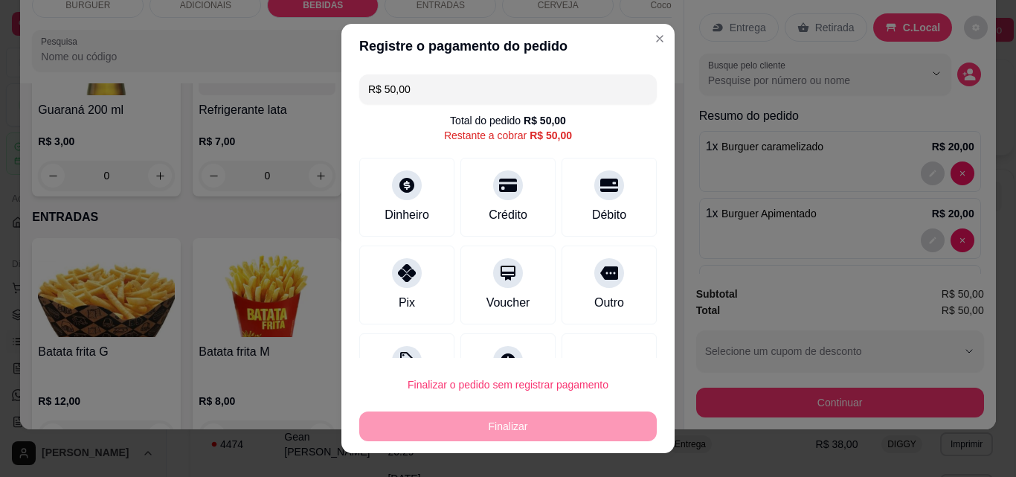
click at [419, 101] on input "R$ 50,00" at bounding box center [508, 89] width 280 height 30
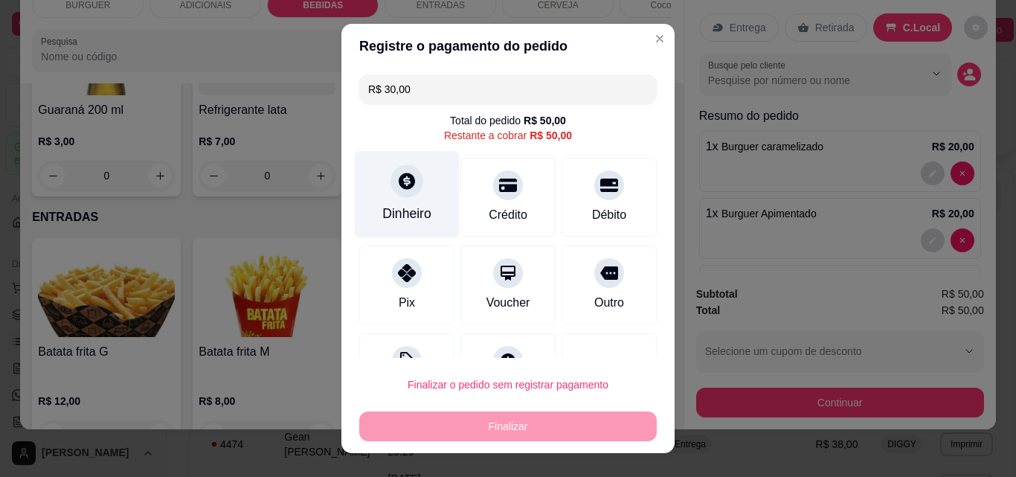
click at [414, 197] on div "Dinheiro" at bounding box center [407, 194] width 105 height 87
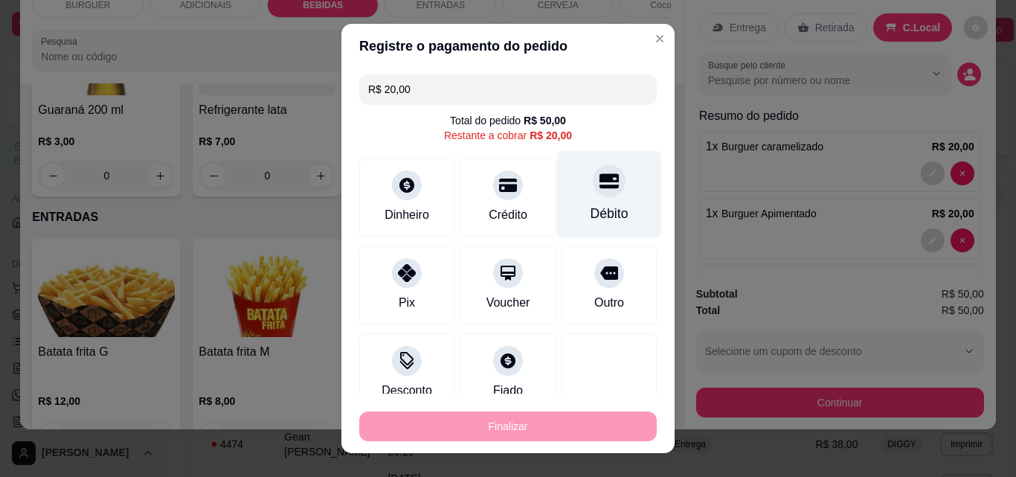
click at [599, 174] on icon at bounding box center [608, 181] width 19 height 15
type input "R$ 0,00"
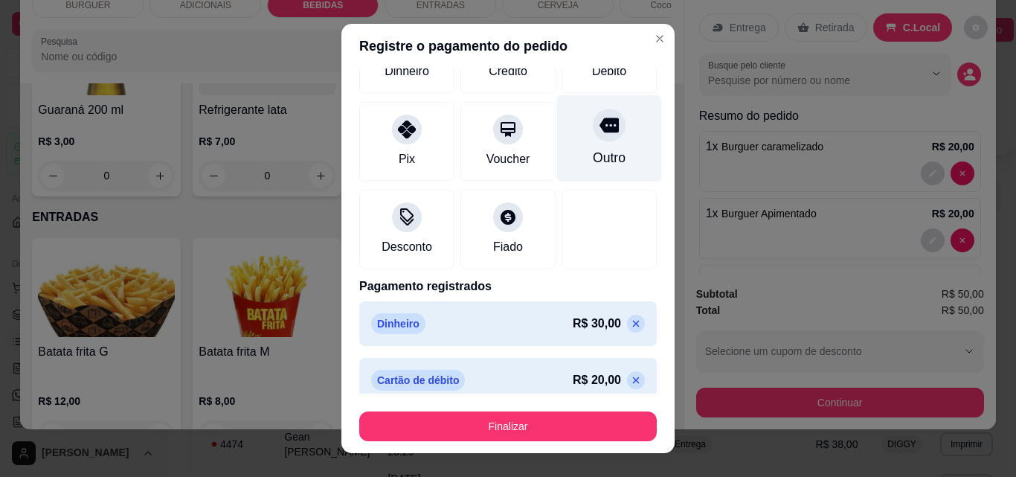
scroll to position [144, 0]
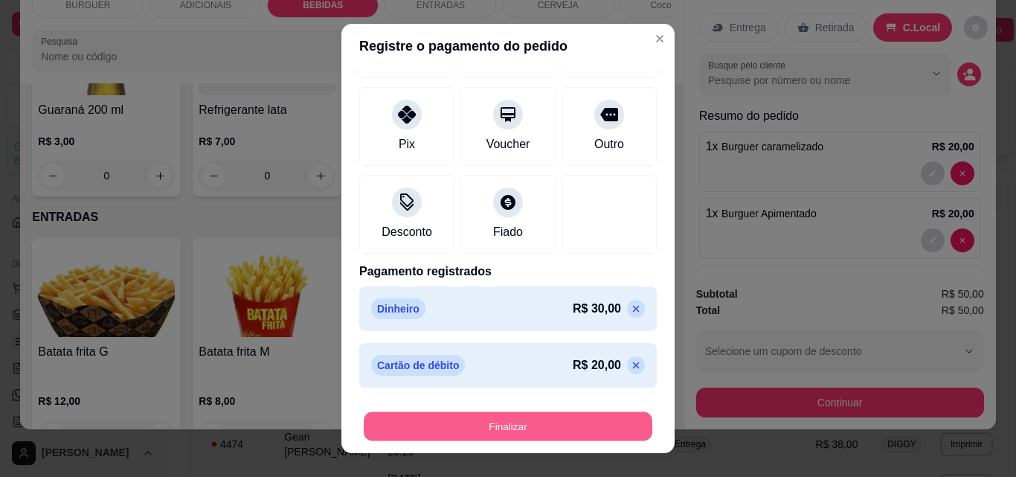
click at [531, 429] on button "Finalizar" at bounding box center [508, 426] width 289 height 29
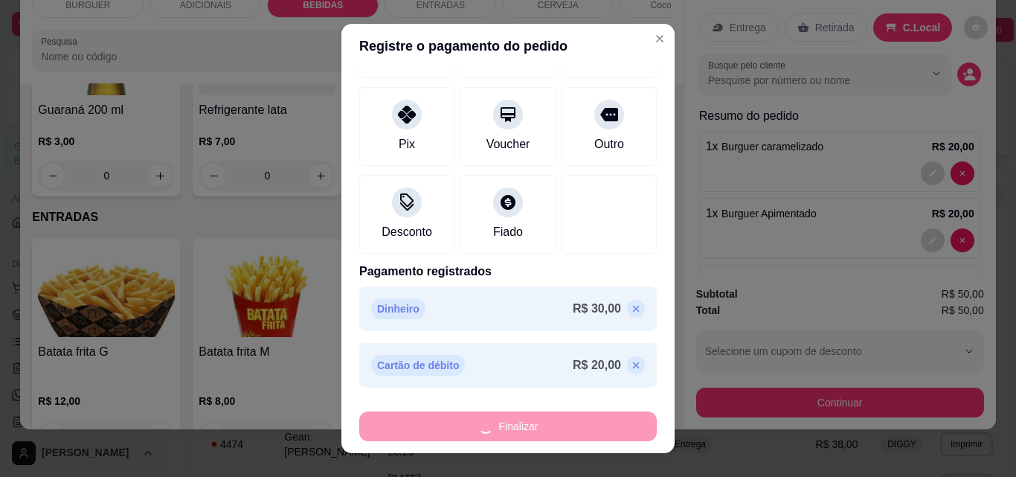
type input "0"
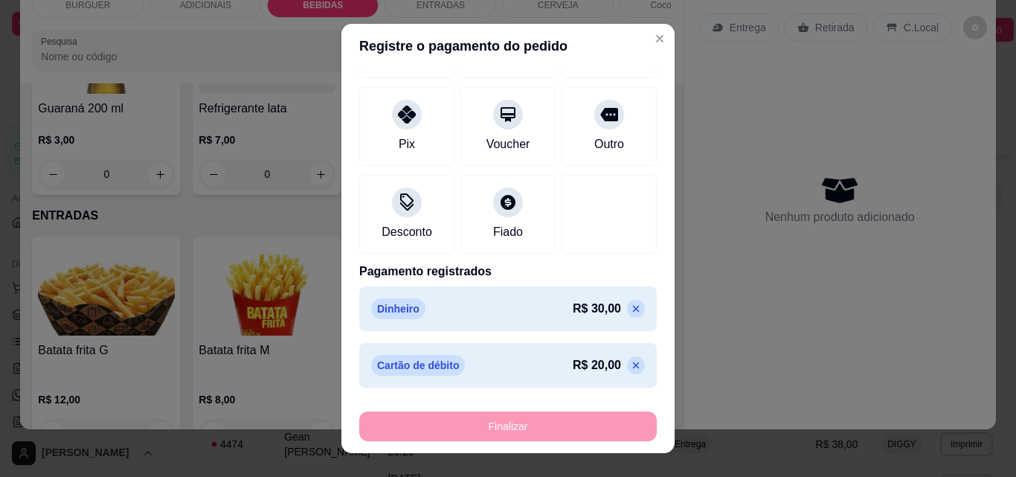
type input "-R$ 50,00"
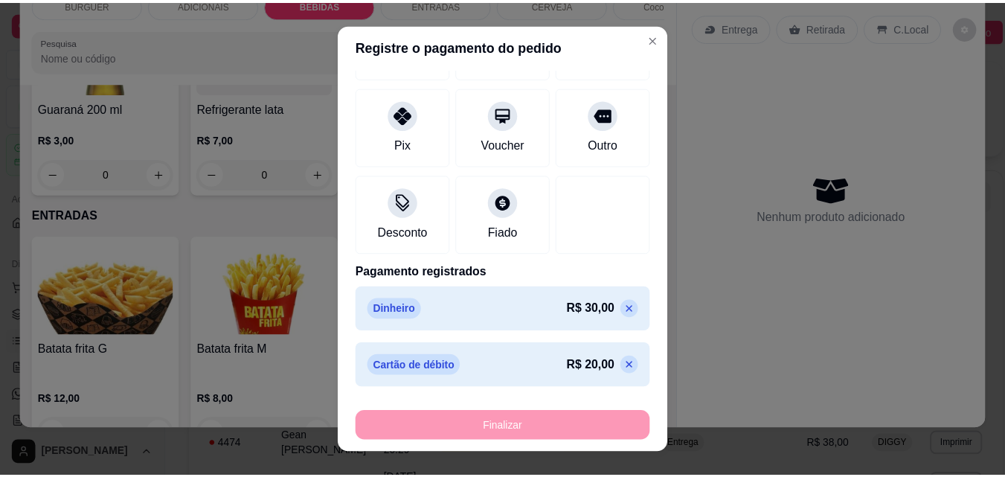
scroll to position [1957, 0]
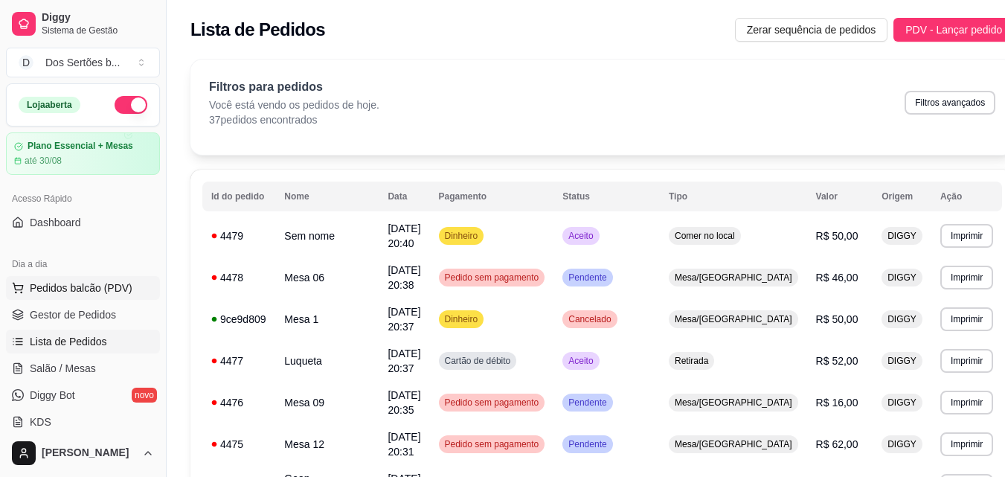
click at [44, 292] on span "Pedidos balcão (PDV)" at bounding box center [81, 287] width 103 height 15
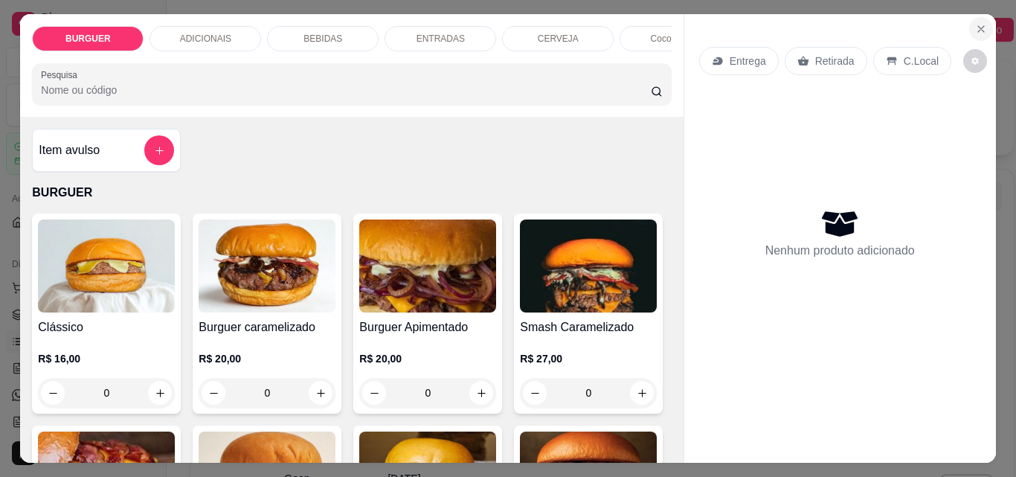
click at [976, 17] on button "Close" at bounding box center [981, 29] width 24 height 24
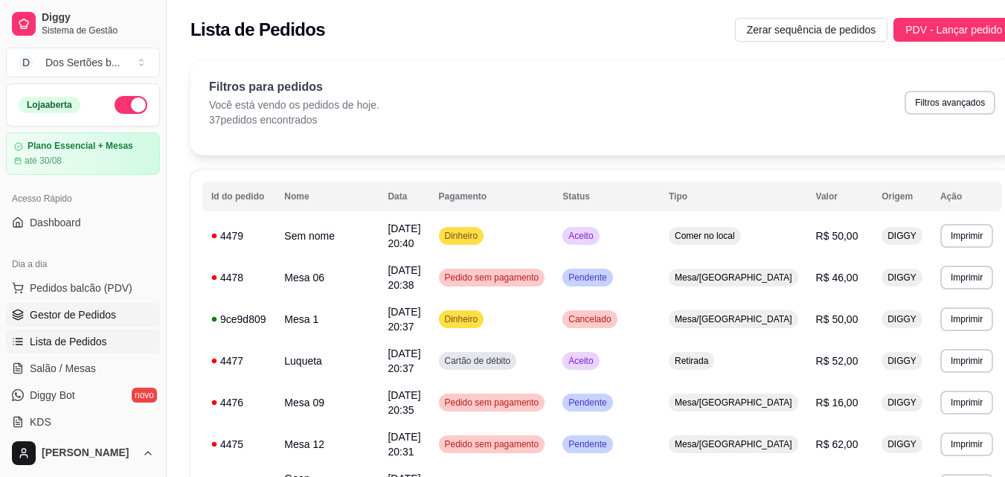
click at [28, 313] on link "Gestor de Pedidos" at bounding box center [83, 315] width 154 height 24
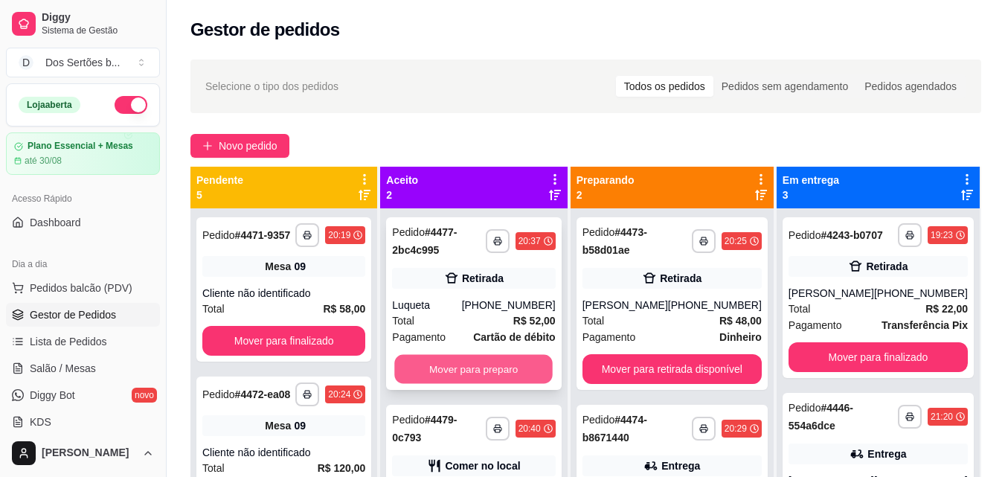
click at [483, 373] on button "Mover para preparo" at bounding box center [474, 369] width 158 height 29
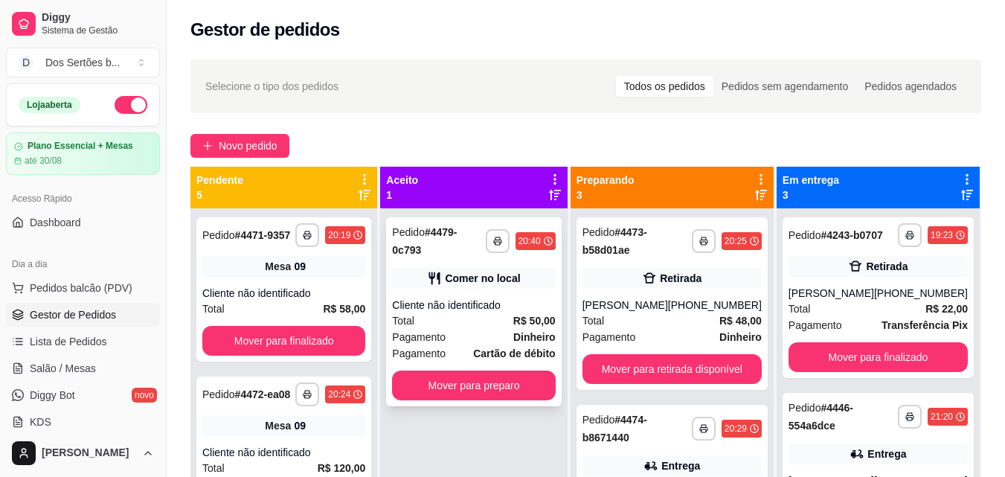
scroll to position [42, 0]
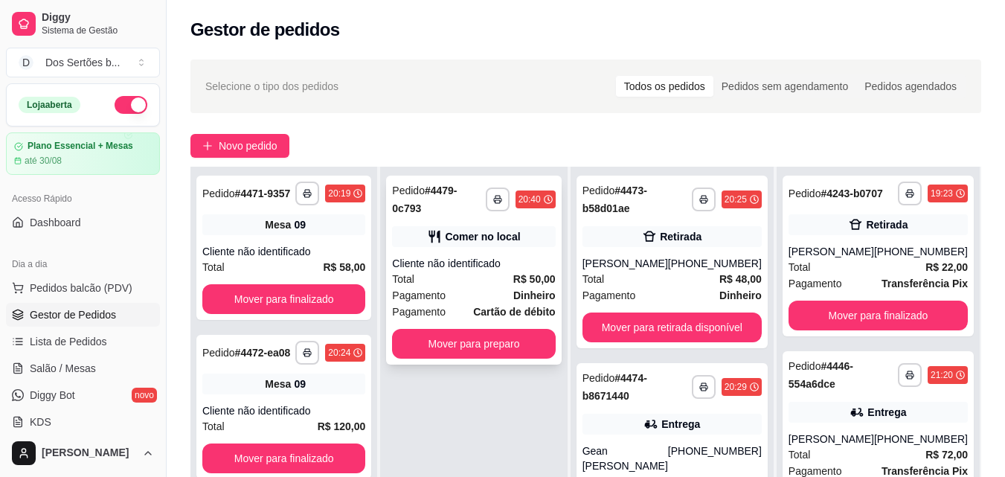
click at [479, 271] on div "Total R$ 50,00" at bounding box center [473, 279] width 163 height 16
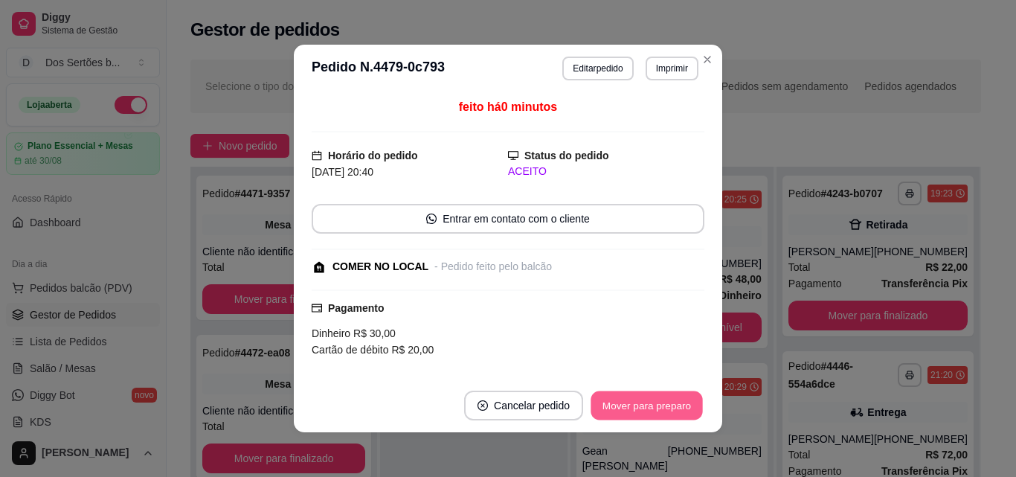
click at [666, 402] on button "Mover para preparo" at bounding box center [646, 405] width 112 height 29
click at [666, 402] on button "Mover para retirada disponível" at bounding box center [621, 405] width 159 height 29
click at [666, 402] on button "Mover para finalizado" at bounding box center [642, 405] width 123 height 30
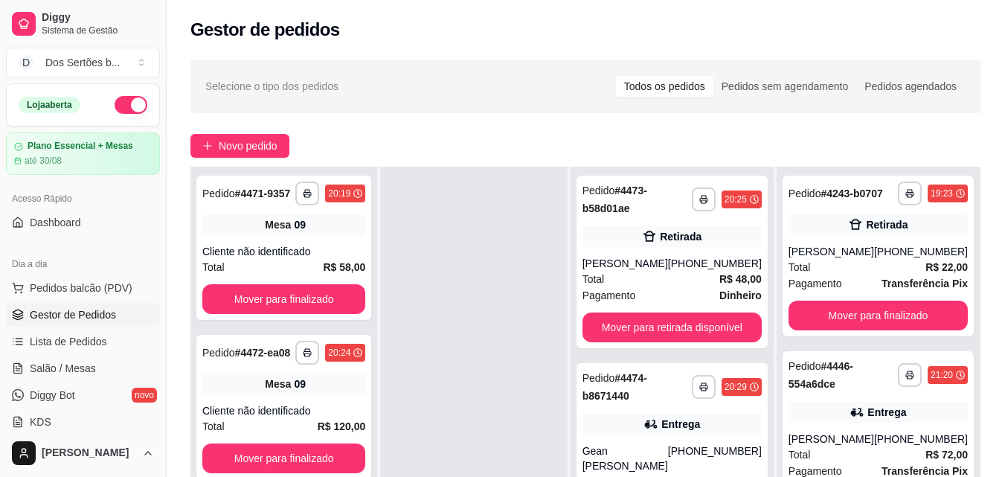
scroll to position [227, 0]
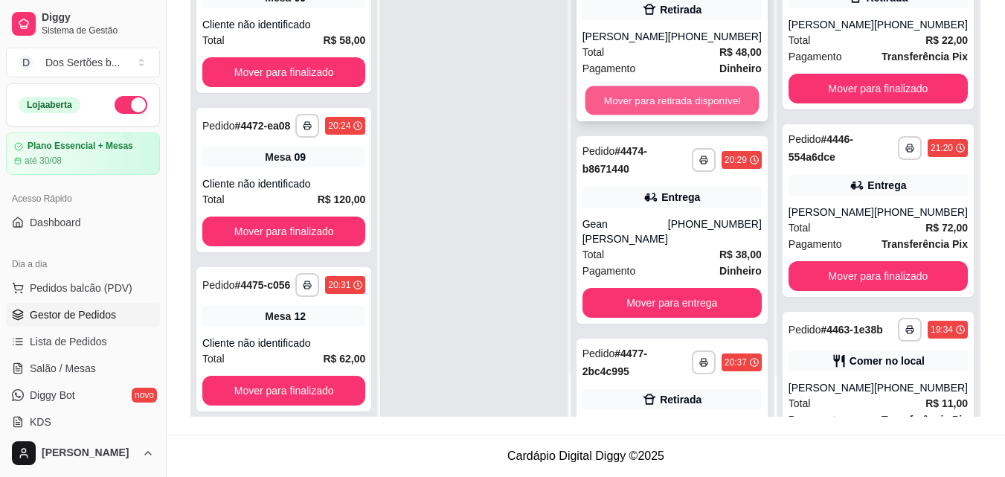
click at [607, 89] on button "Mover para retirada disponível" at bounding box center [672, 100] width 174 height 29
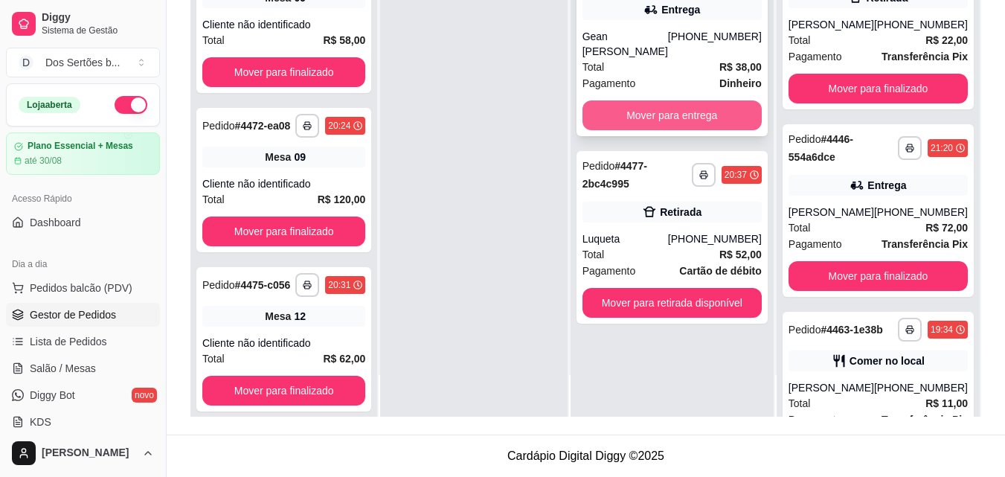
click at [622, 115] on button "Mover para entrega" at bounding box center [671, 115] width 179 height 30
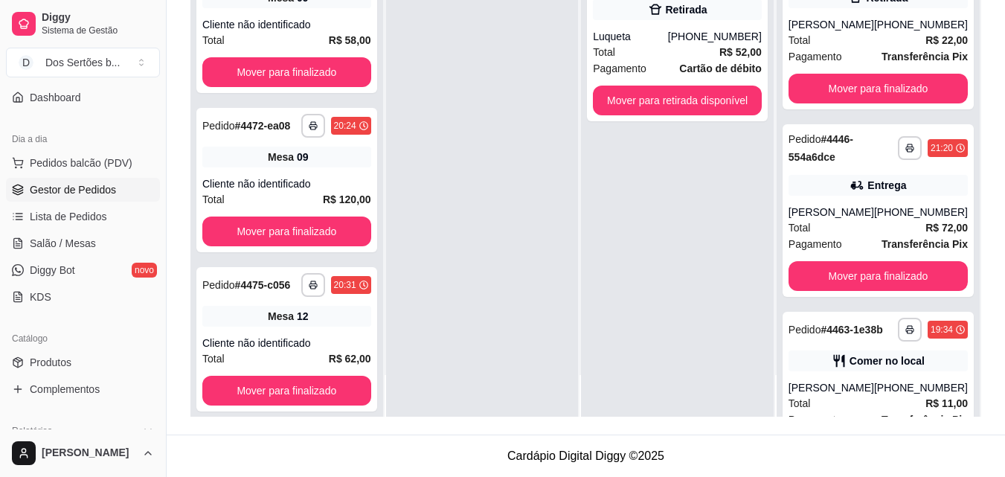
scroll to position [0, 0]
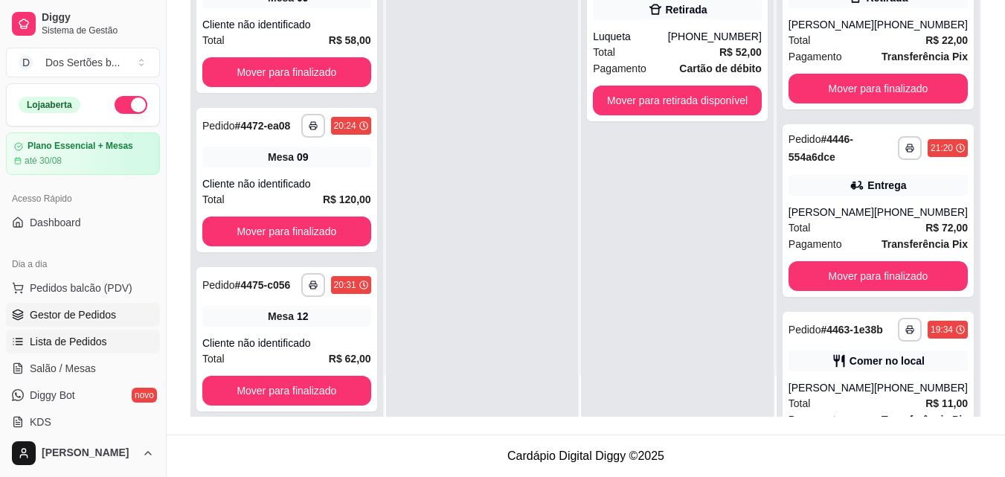
click at [87, 339] on span "Lista de Pedidos" at bounding box center [68, 341] width 77 height 15
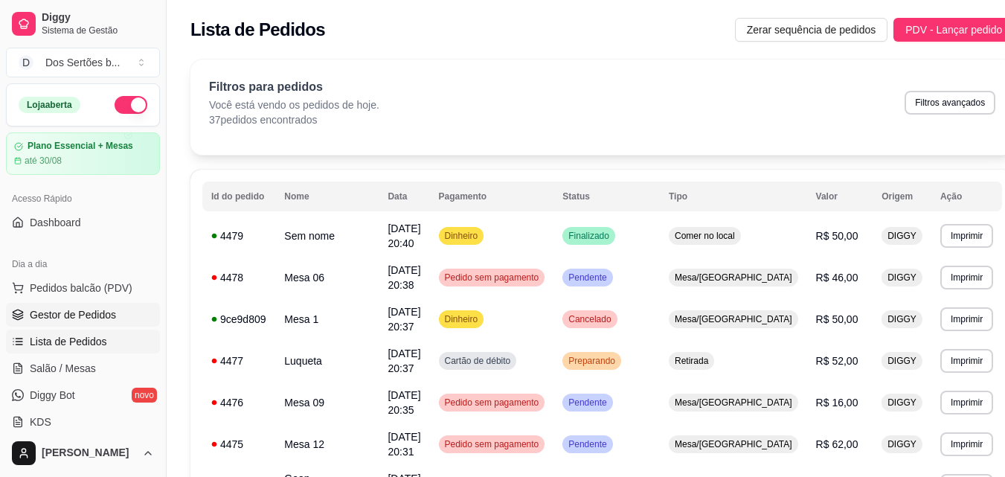
click at [43, 318] on span "Gestor de Pedidos" at bounding box center [73, 314] width 86 height 15
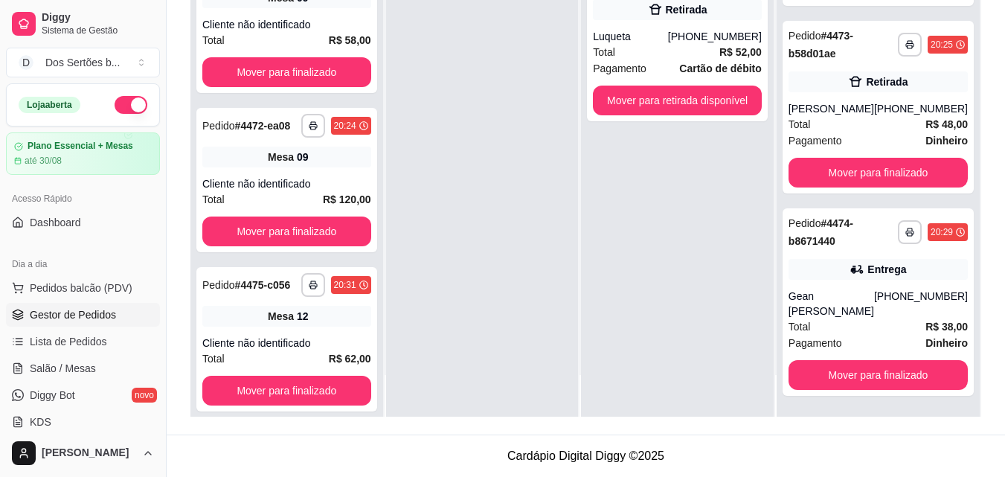
scroll to position [490, 0]
click at [80, 366] on span "Salão / Mesas" at bounding box center [63, 368] width 66 height 15
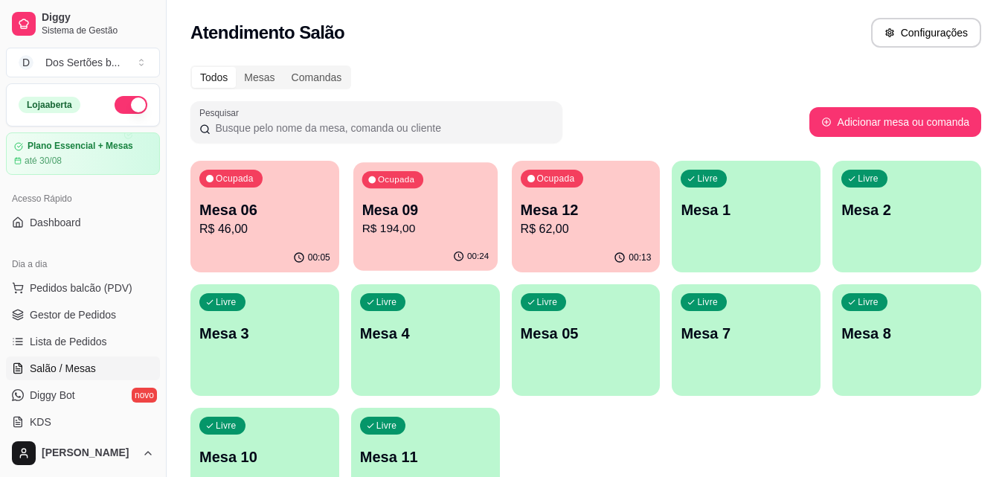
click at [433, 245] on div "00:24" at bounding box center [425, 256] width 144 height 28
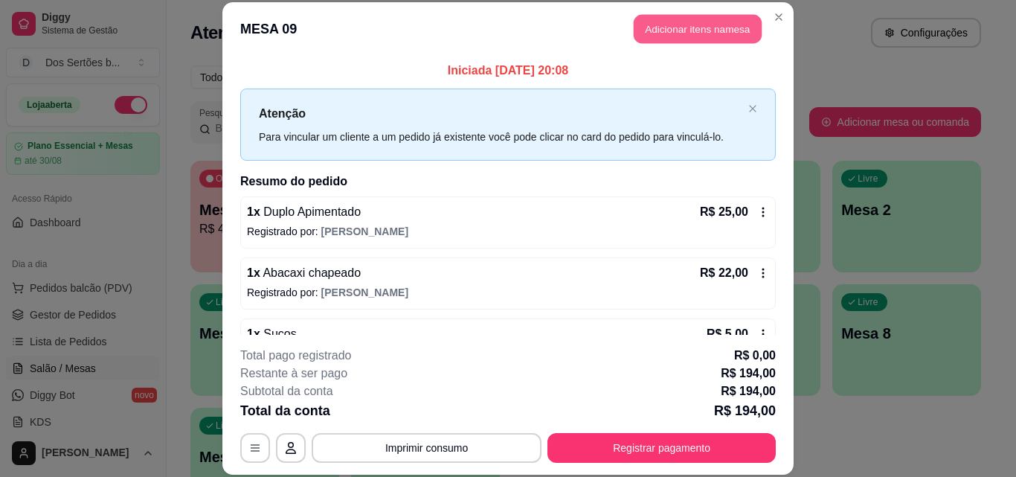
click at [677, 27] on button "Adicionar itens na mesa" at bounding box center [698, 29] width 128 height 29
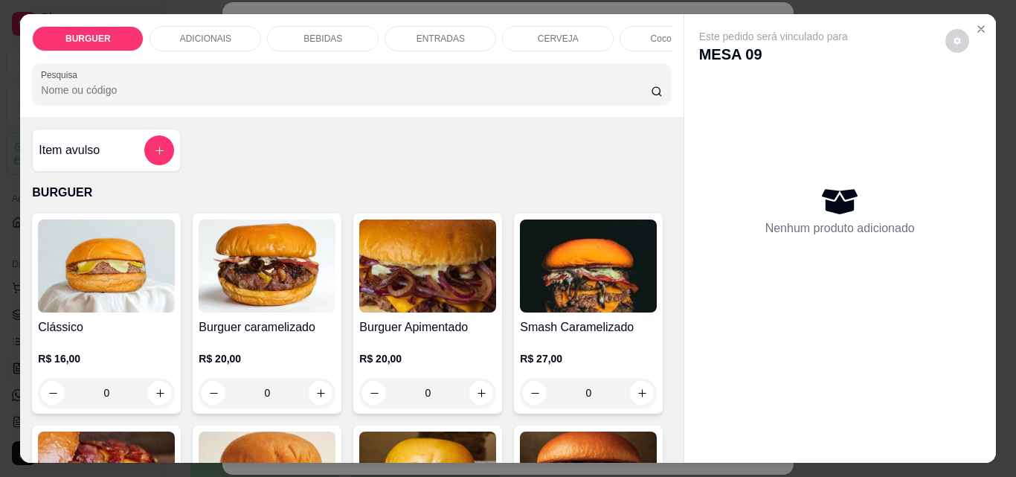
click at [216, 34] on p "ADICIONAIS" at bounding box center [205, 39] width 51 height 12
click at [216, 63] on div "Pesquisa" at bounding box center [351, 84] width 639 height 42
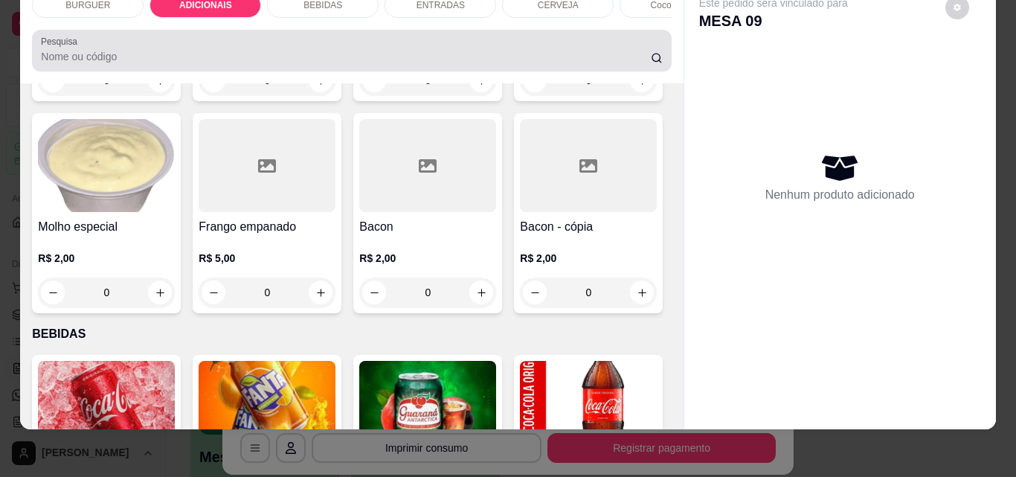
click at [214, 34] on div "Pesquisa" at bounding box center [351, 51] width 639 height 42
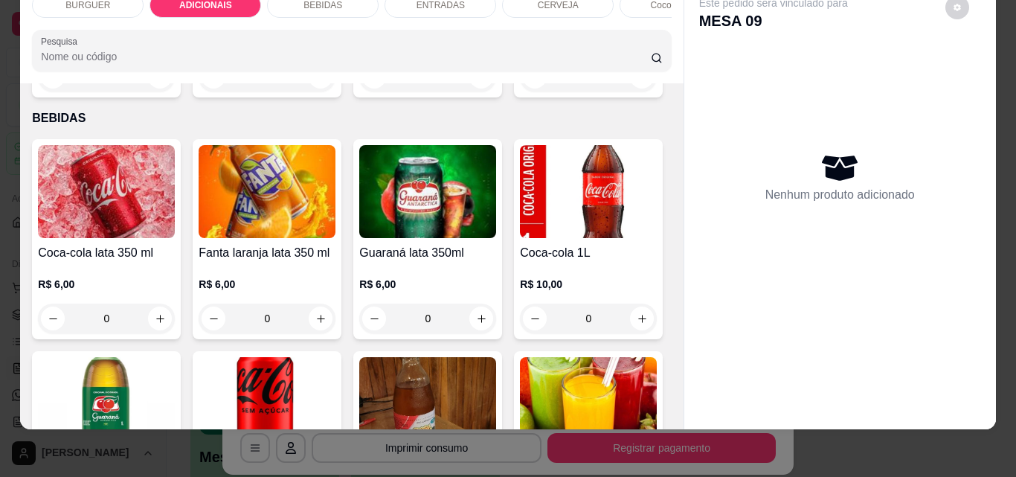
scroll to position [1348, 0]
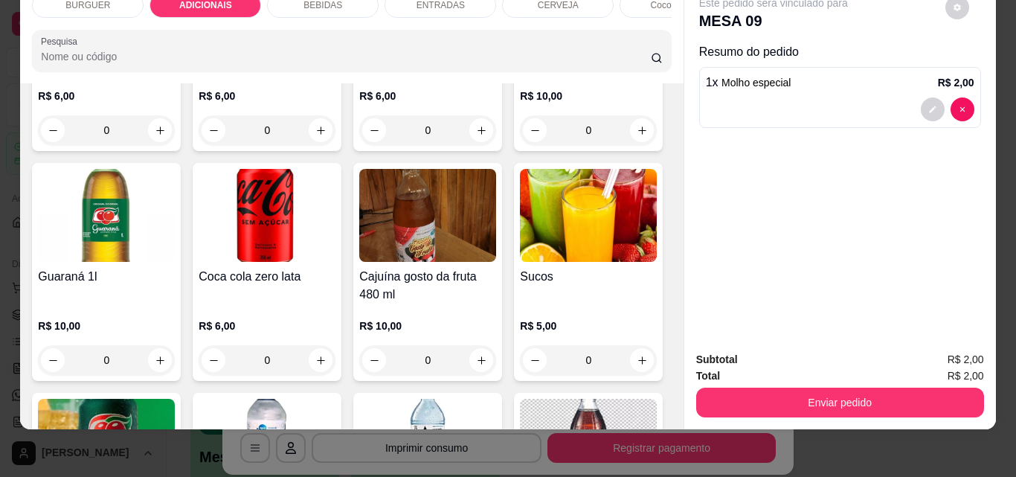
type input "3"
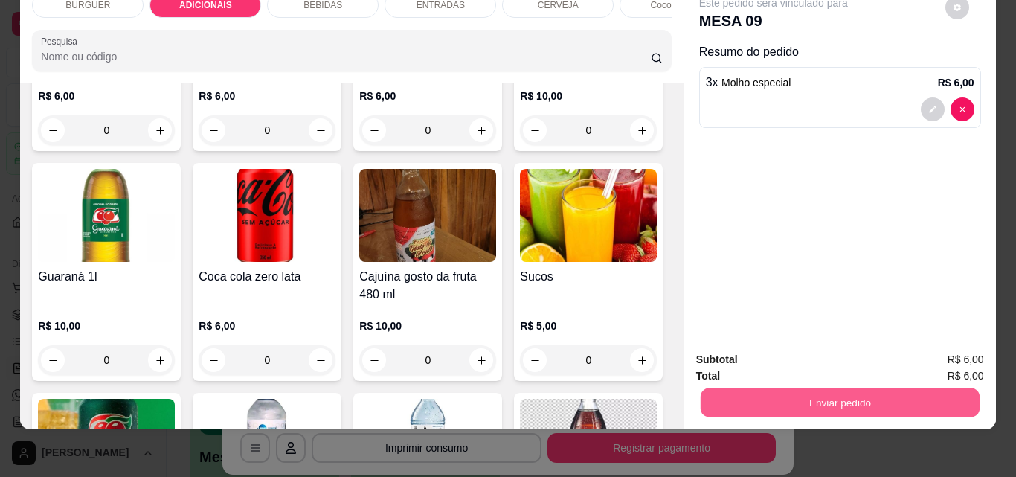
click at [760, 387] on button "Enviar pedido" at bounding box center [839, 401] width 279 height 29
click at [767, 345] on button "Não registrar e enviar pedido" at bounding box center [790, 355] width 150 height 28
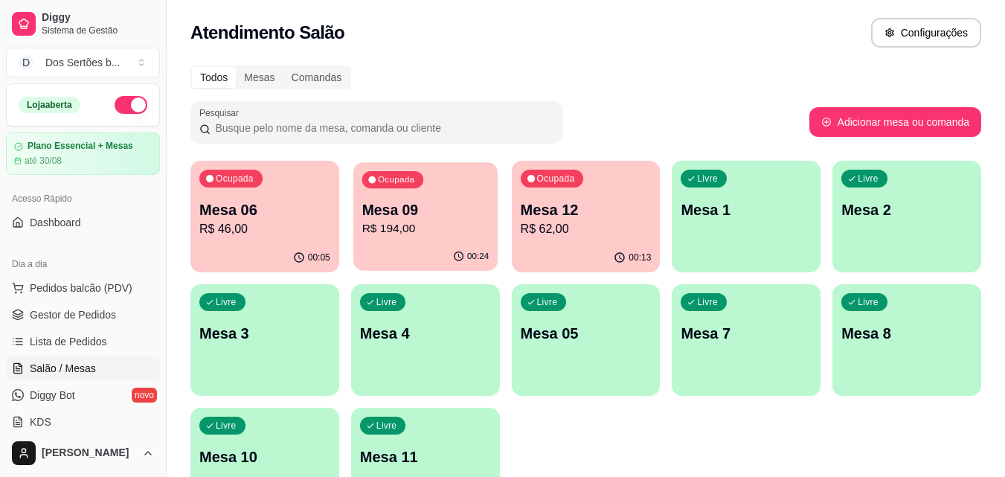
click at [438, 219] on p "Mesa 09" at bounding box center [424, 210] width 127 height 20
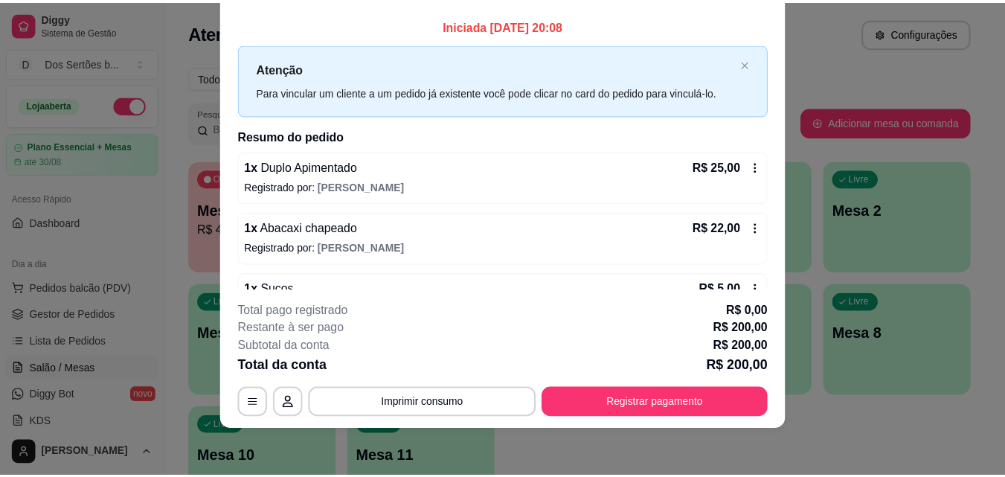
scroll to position [0, 0]
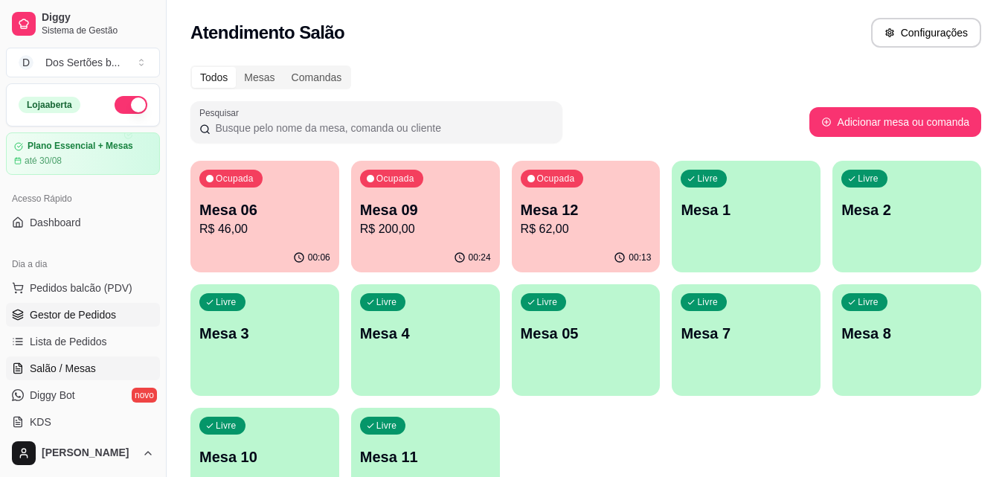
click at [42, 306] on link "Gestor de Pedidos" at bounding box center [83, 315] width 154 height 24
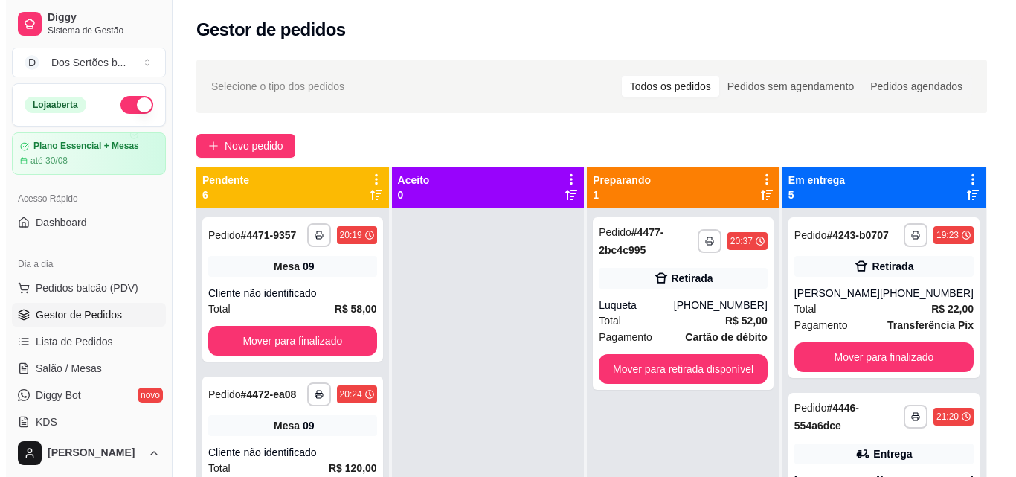
scroll to position [42, 0]
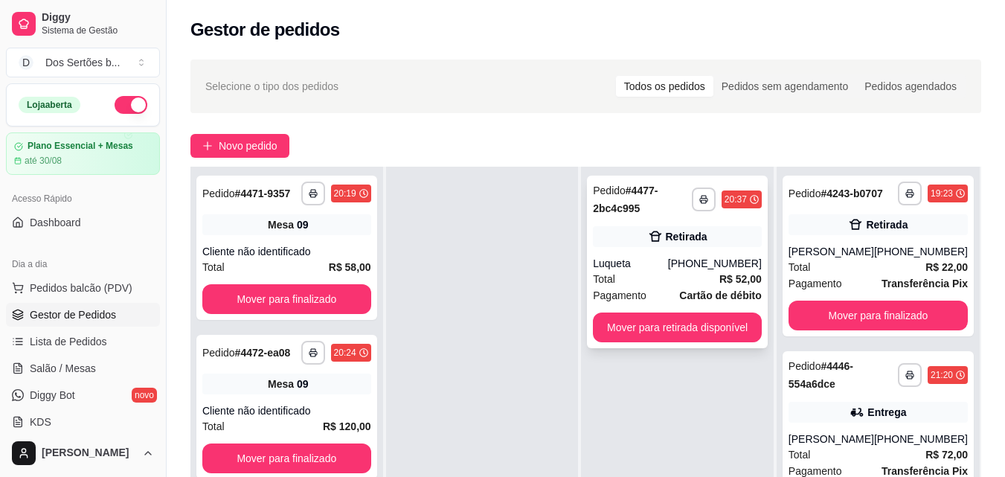
click at [622, 242] on div "Retirada" at bounding box center [677, 236] width 169 height 21
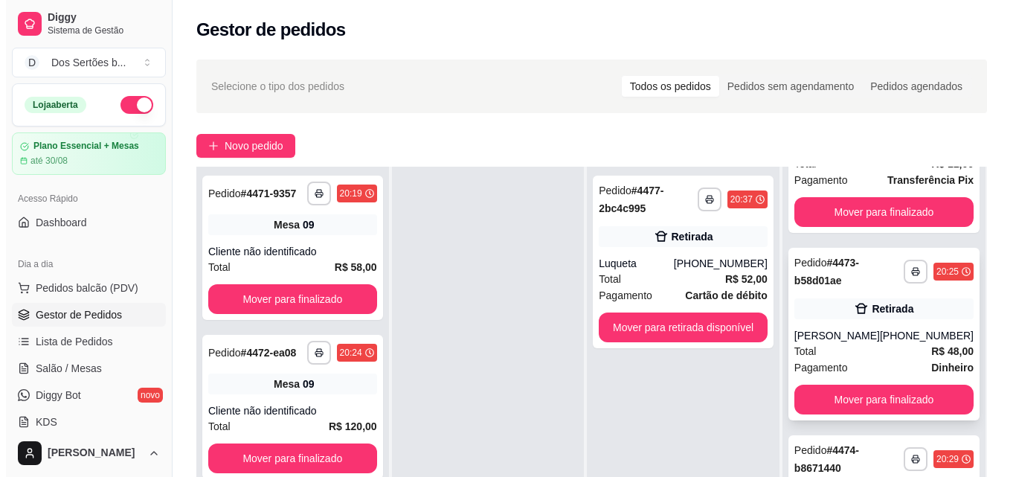
scroll to position [209, 0]
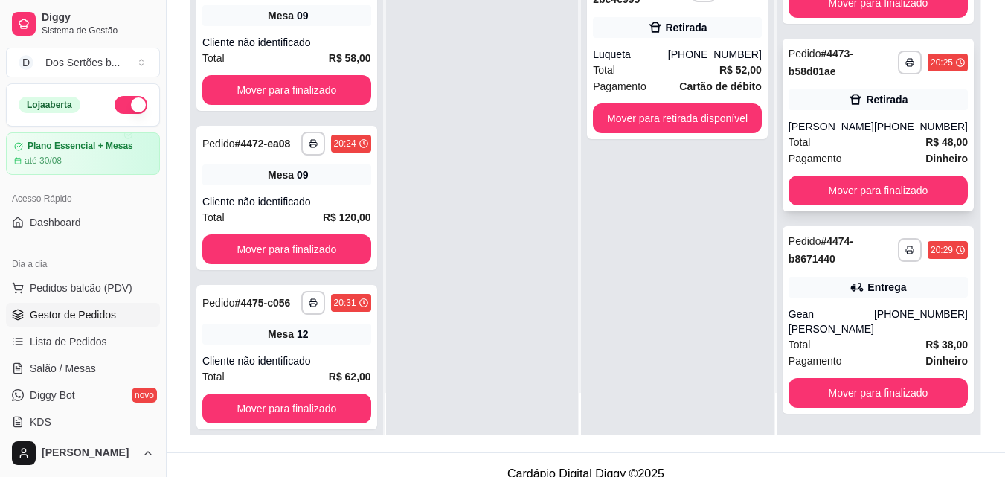
click at [792, 116] on div "**********" at bounding box center [877, 125] width 191 height 173
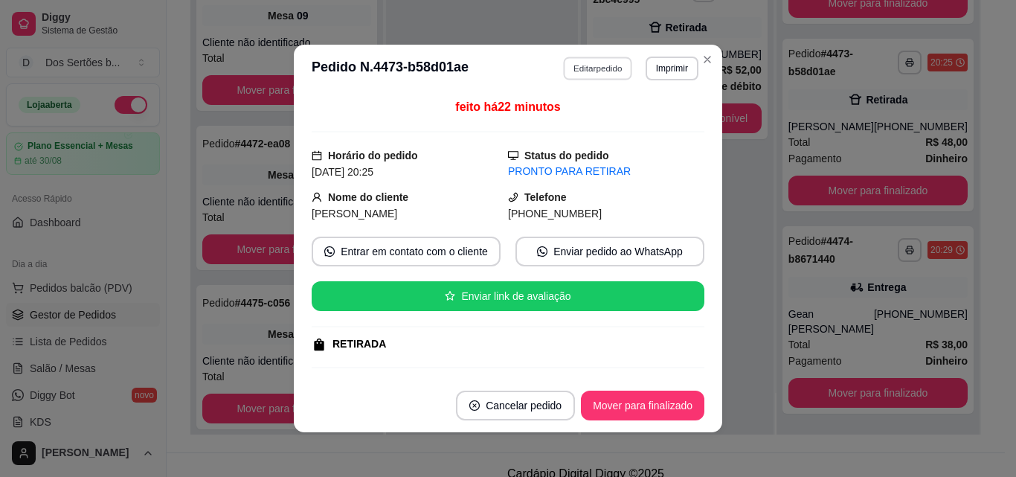
click at [599, 68] on button "Editar pedido" at bounding box center [598, 68] width 69 height 23
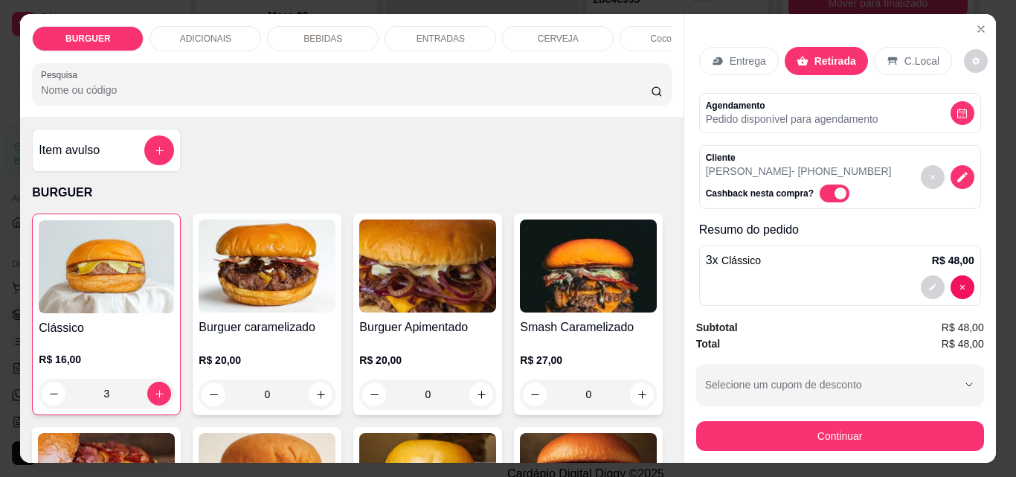
scroll to position [19, 0]
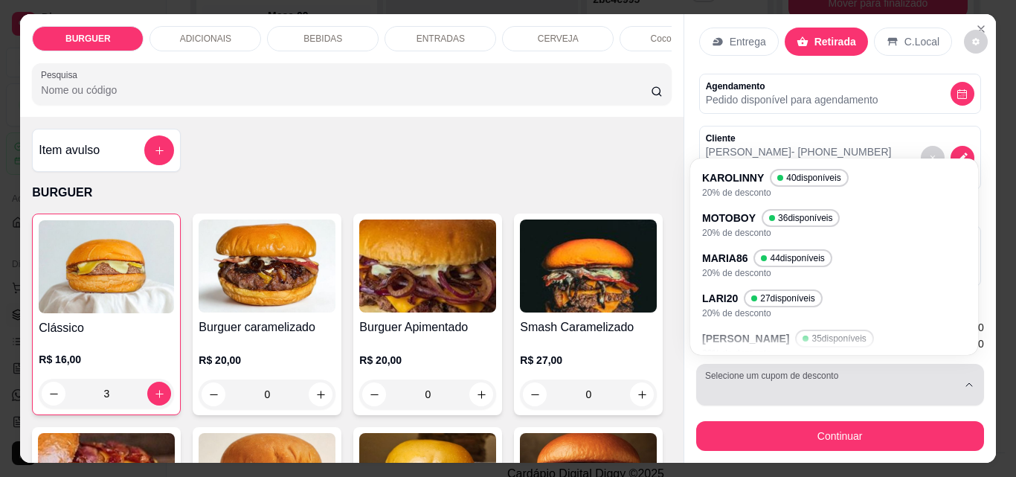
click at [805, 374] on button "Selecione um cupom de desconto" at bounding box center [840, 385] width 288 height 42
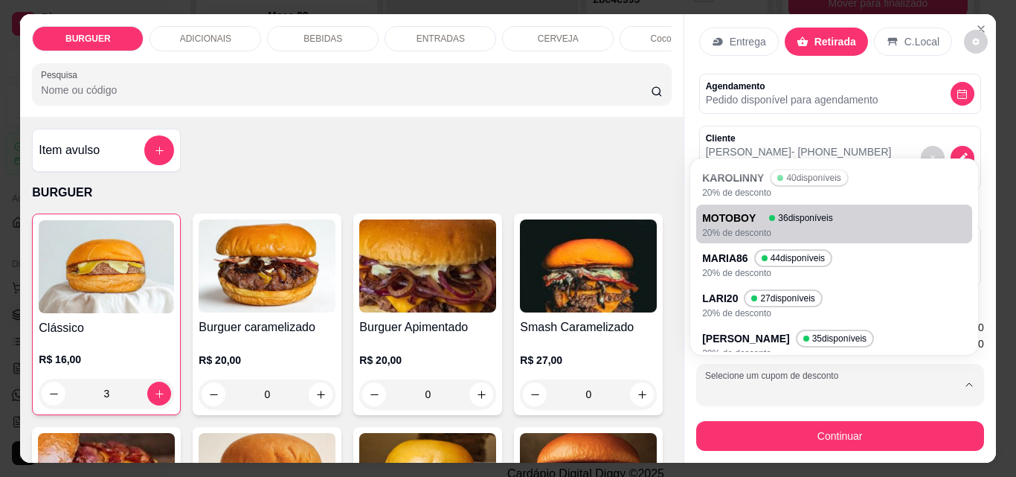
scroll to position [176, 0]
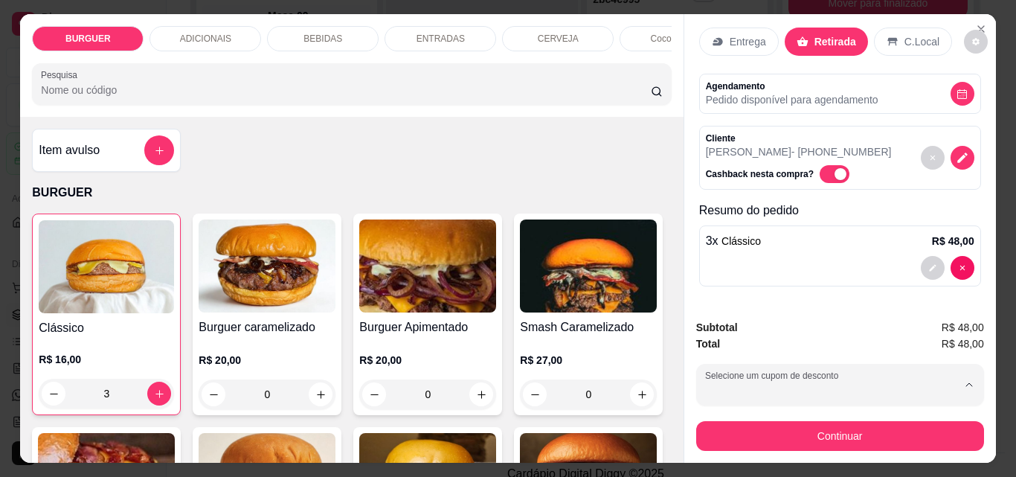
click at [731, 219] on p "20% de desconto" at bounding box center [773, 223] width 132 height 11
type input "68766cf2e29708dea30ba981"
select select "68766cf2e29708dea30ba981"
click at [830, 211] on p "Resumo do pedido" at bounding box center [840, 211] width 282 height 18
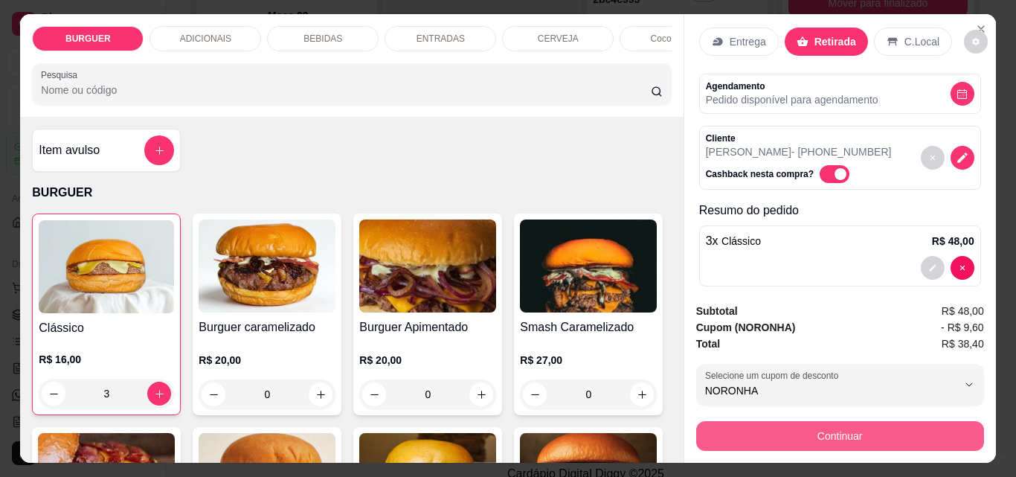
click at [838, 435] on button "Continuar" at bounding box center [840, 436] width 288 height 30
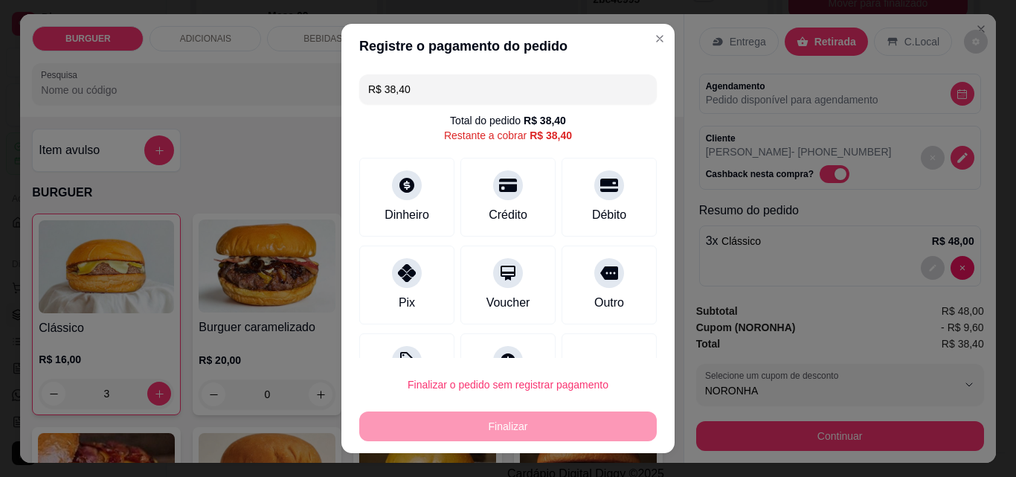
click at [450, 80] on input "R$ 38,40" at bounding box center [508, 89] width 280 height 30
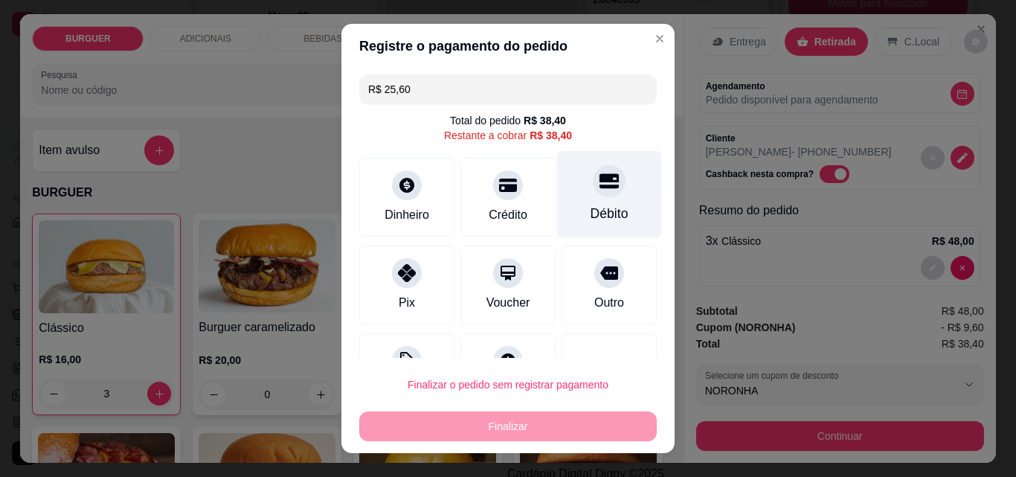
click at [587, 202] on div "Débito" at bounding box center [609, 194] width 105 height 87
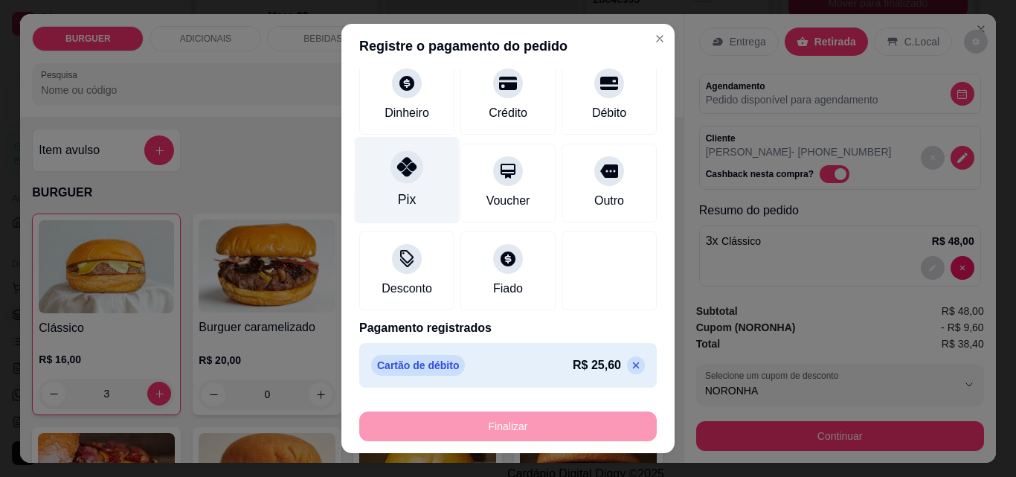
click at [425, 180] on div "Pix" at bounding box center [407, 180] width 105 height 87
type input "R$ 0,00"
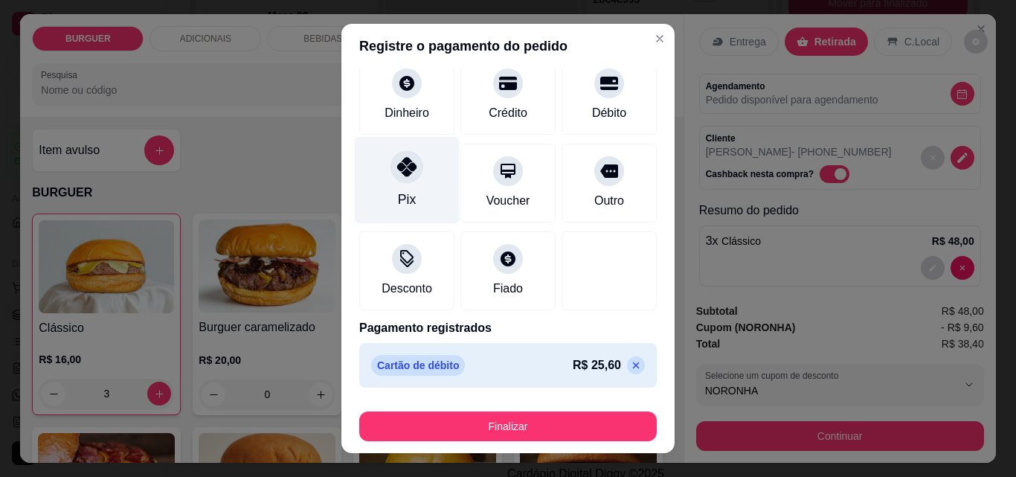
scroll to position [144, 0]
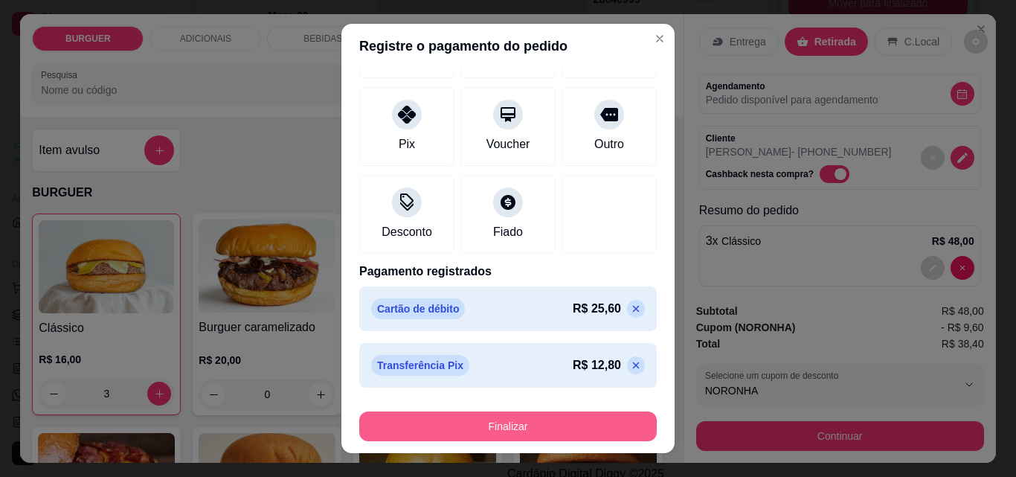
click at [571, 428] on button "Finalizar" at bounding box center [507, 426] width 297 height 30
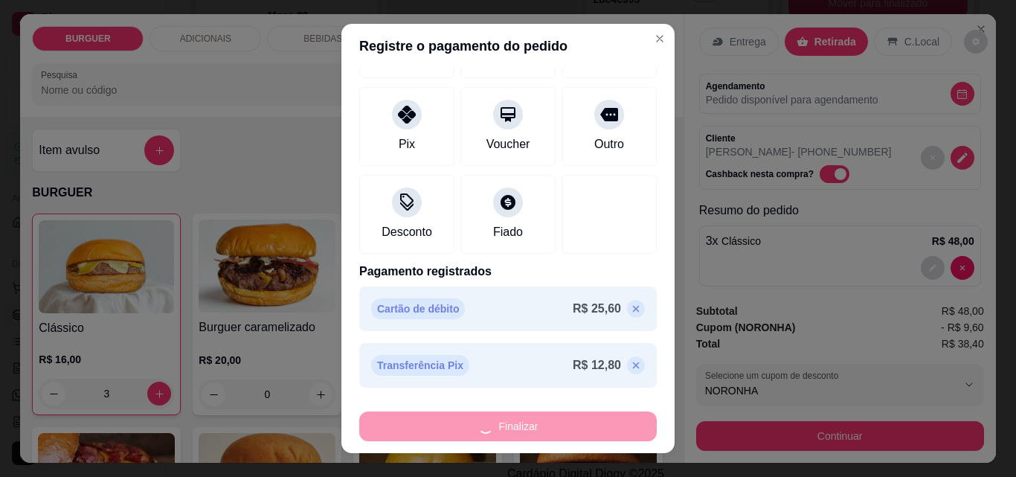
type input "0"
type input "-R$ 38,40"
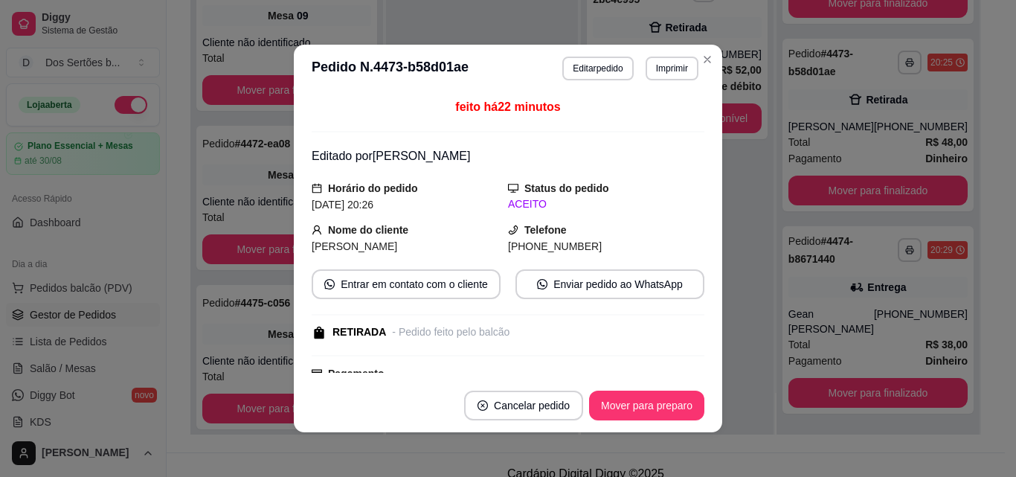
scroll to position [303, 0]
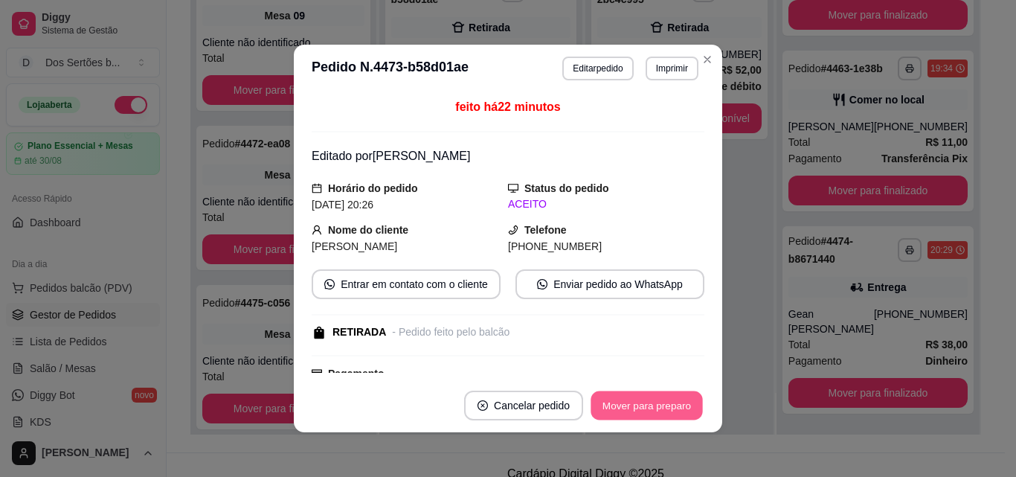
click at [639, 398] on button "Mover para preparo" at bounding box center [646, 405] width 112 height 29
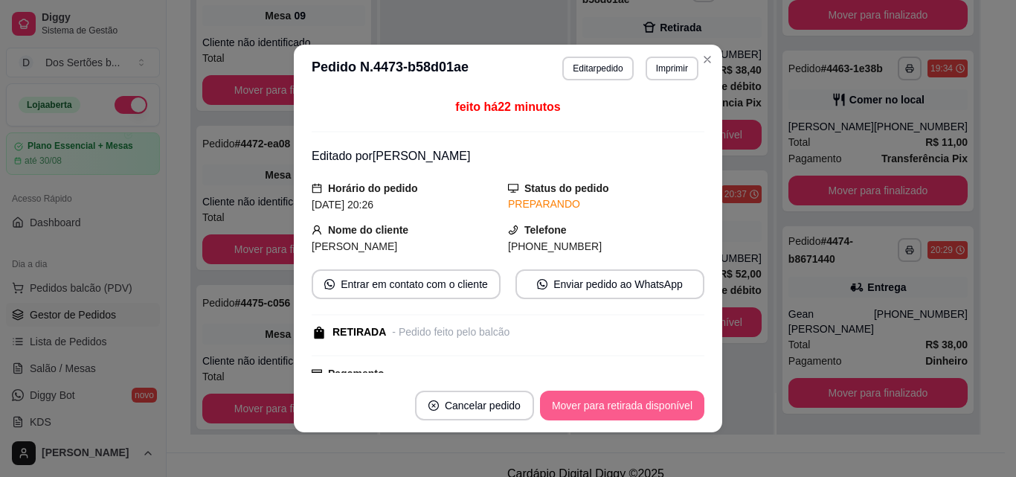
click at [638, 398] on button "Mover para retirada disponível" at bounding box center [622, 405] width 164 height 30
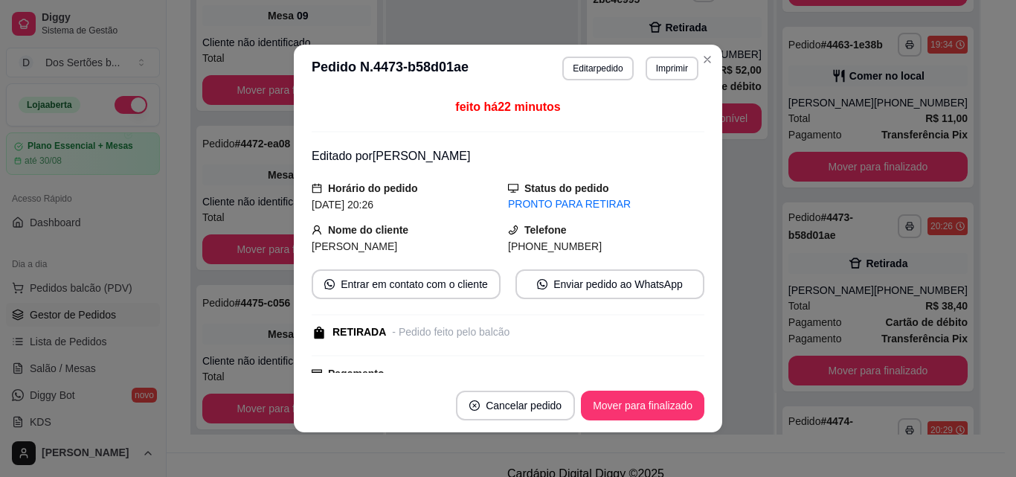
scroll to position [490, 0]
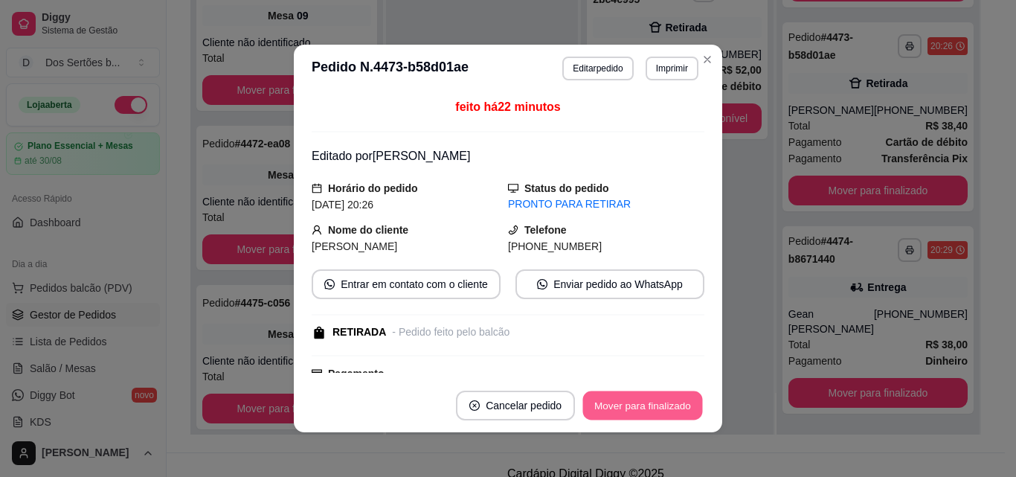
click at [638, 398] on button "Mover para finalizado" at bounding box center [643, 405] width 120 height 29
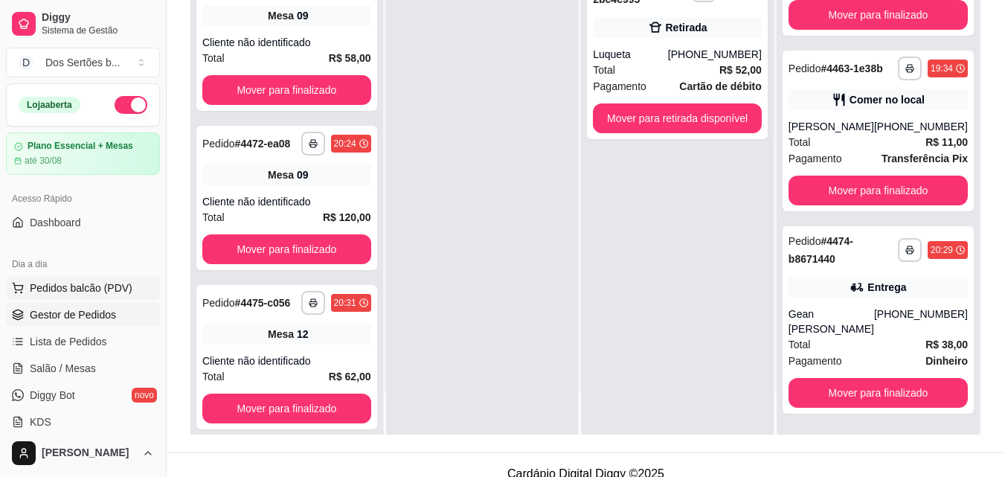
click at [98, 280] on button "Pedidos balcão (PDV)" at bounding box center [83, 288] width 154 height 24
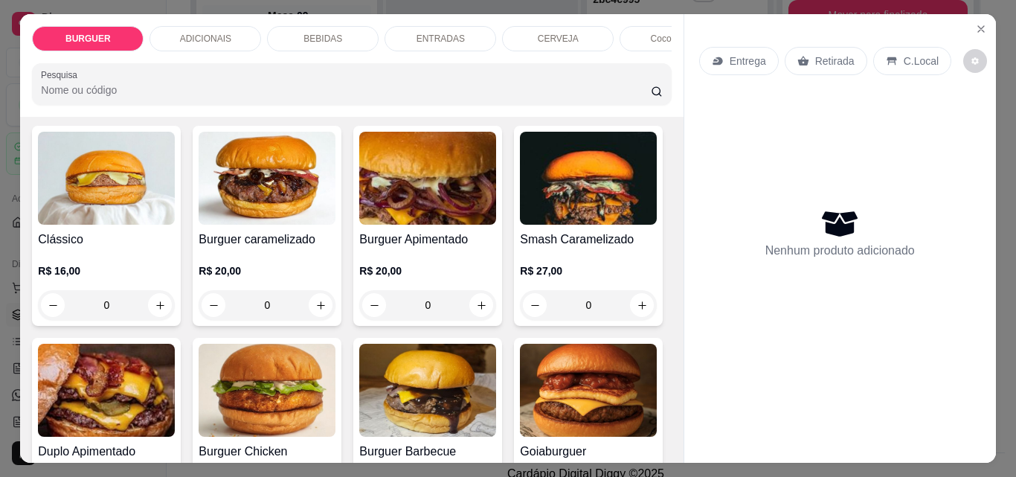
scroll to position [159, 0]
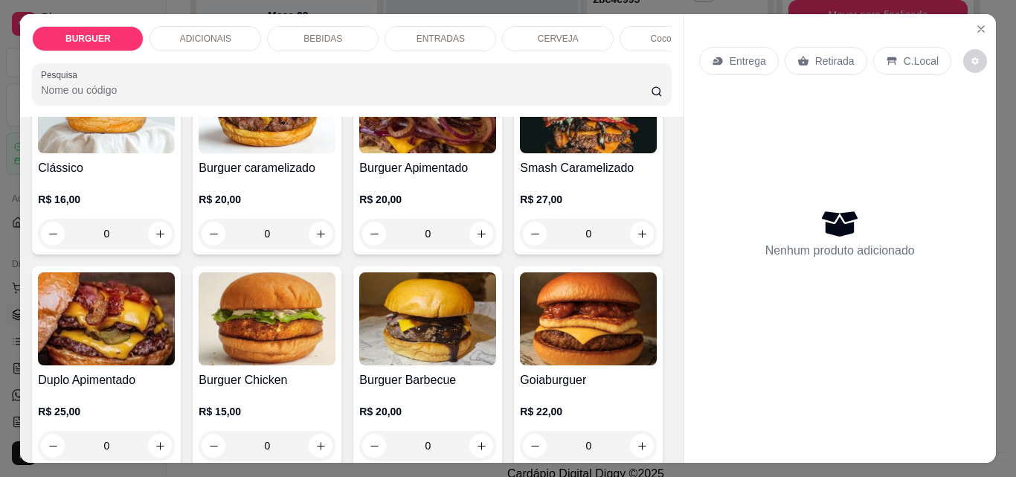
click at [308, 33] on p "BEBIDAS" at bounding box center [322, 39] width 39 height 12
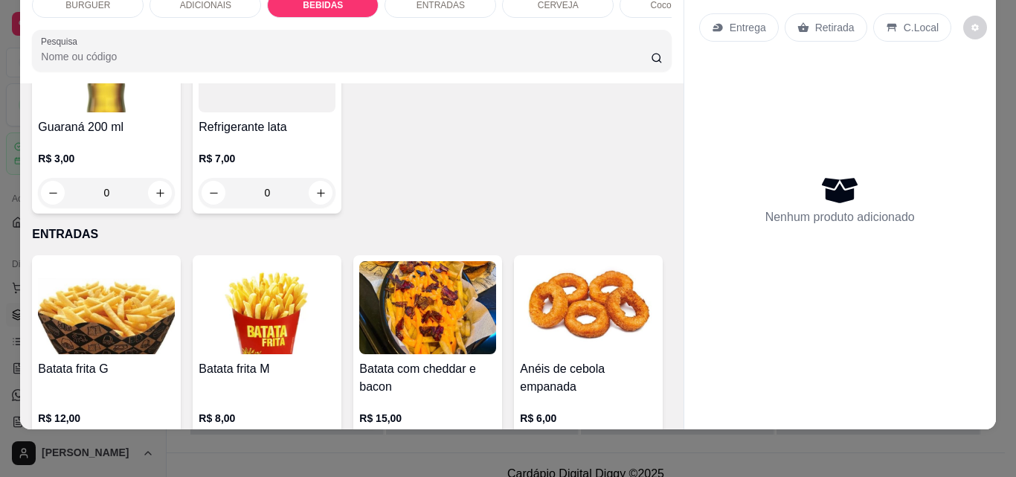
scroll to position [1957, 0]
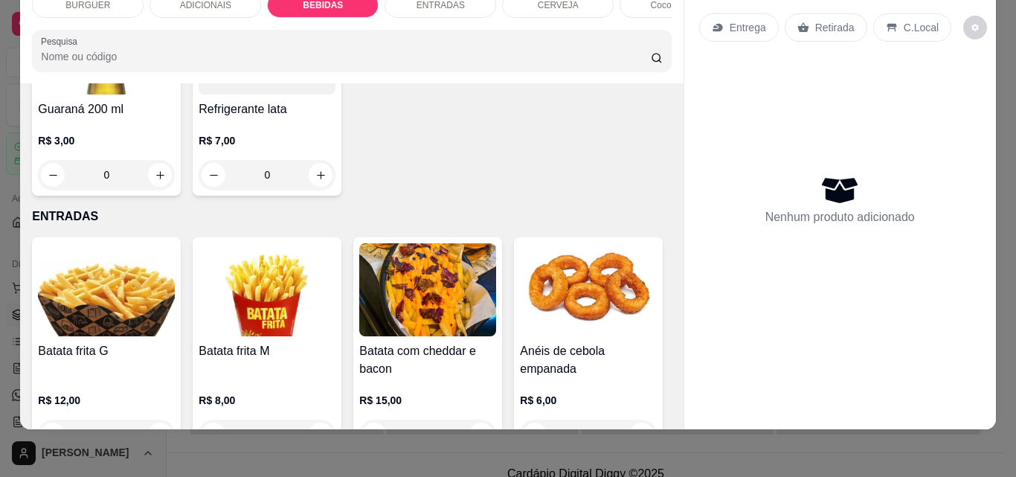
type input "1"
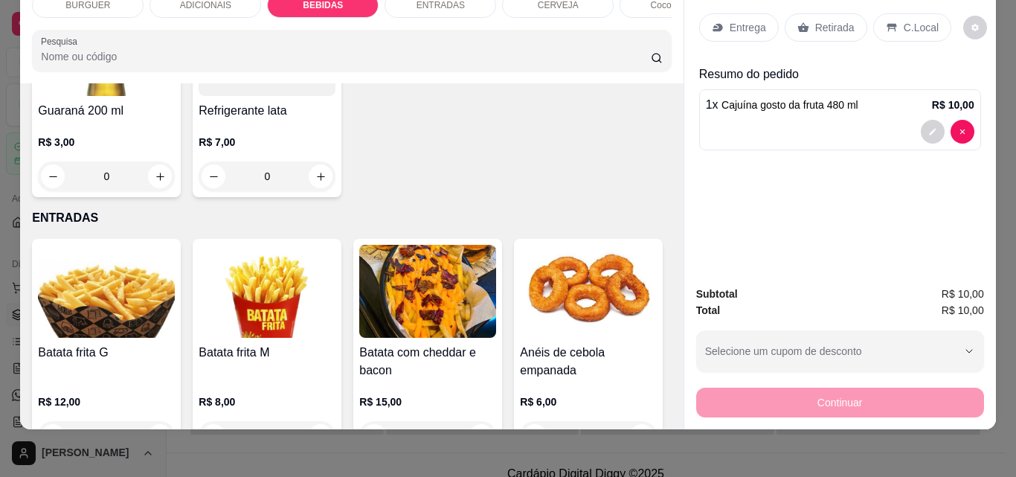
click at [886, 22] on icon at bounding box center [892, 28] width 12 height 12
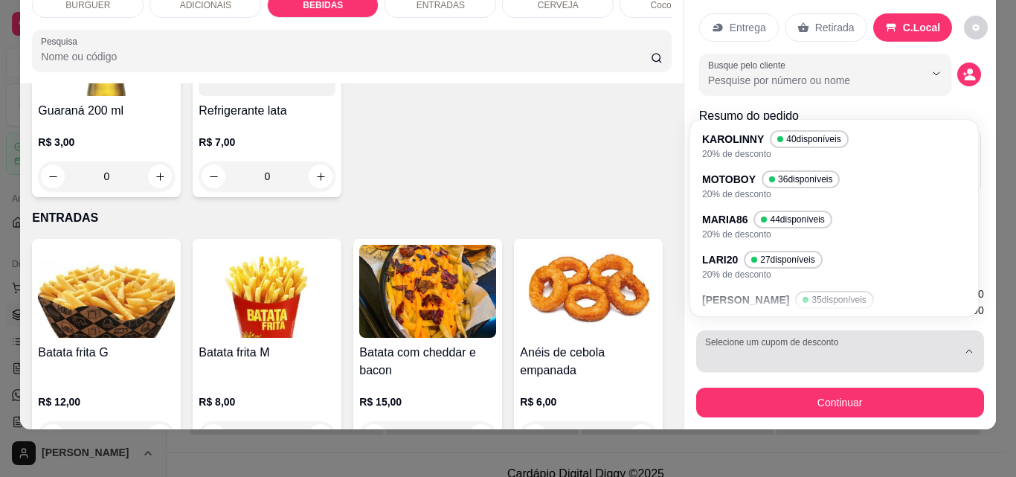
click at [827, 330] on button "Selecione um cupom de desconto" at bounding box center [840, 351] width 288 height 42
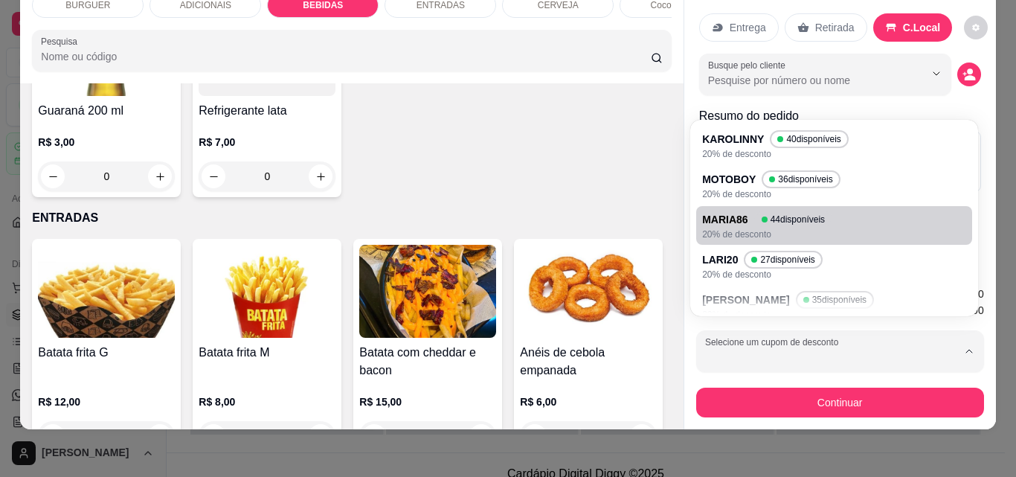
scroll to position [176, 0]
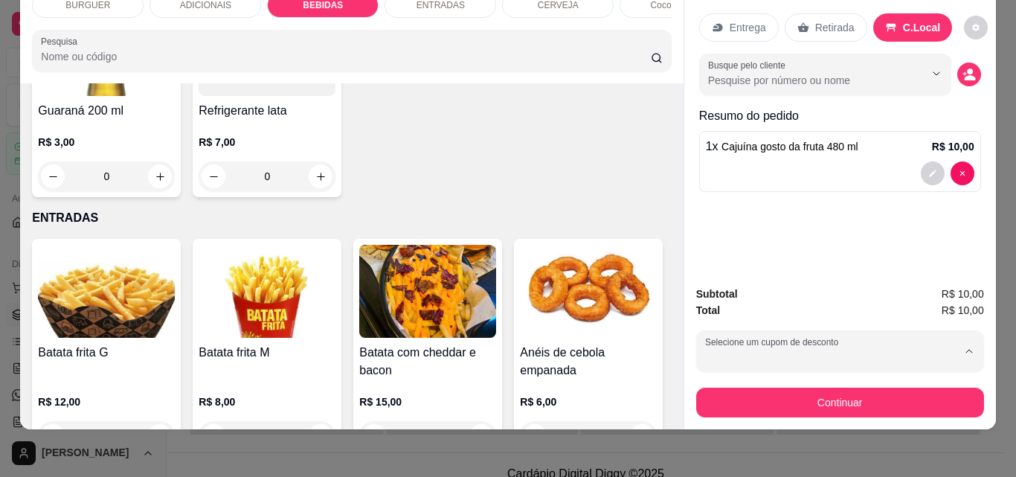
click at [734, 167] on p "NORONHA" at bounding box center [732, 171] width 51 height 14
type input "68766cf2e29708dea30ba981"
select select "68766cf2e29708dea30ba981"
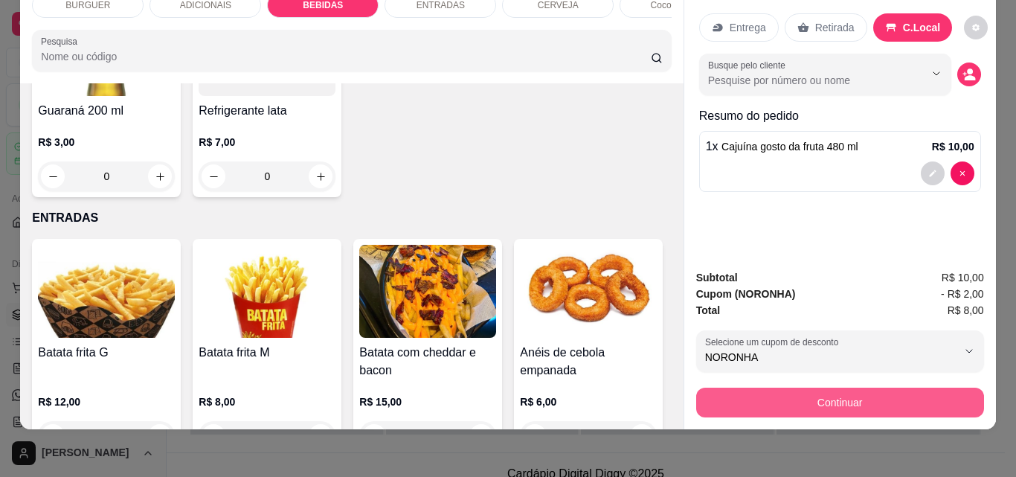
click at [817, 393] on button "Continuar" at bounding box center [840, 402] width 288 height 30
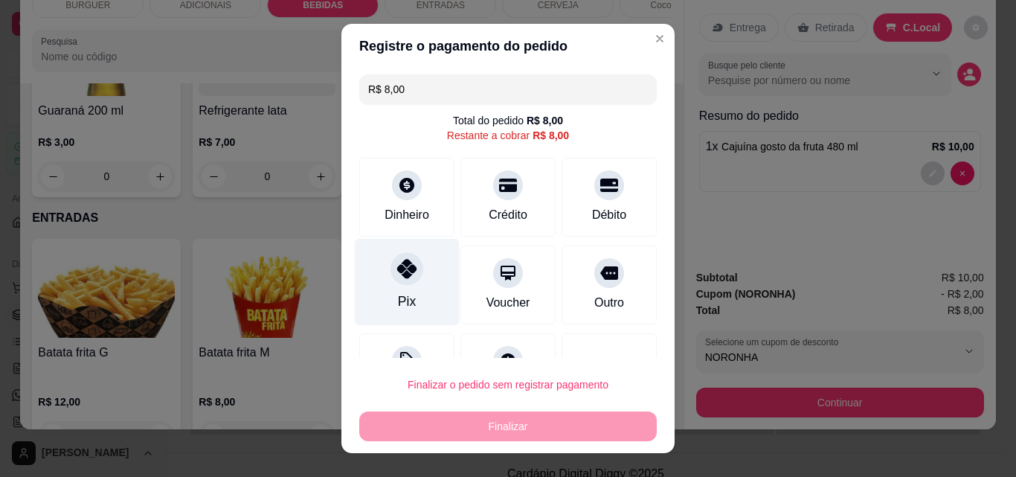
click at [387, 284] on div "Pix" at bounding box center [407, 282] width 105 height 87
type input "R$ 0,00"
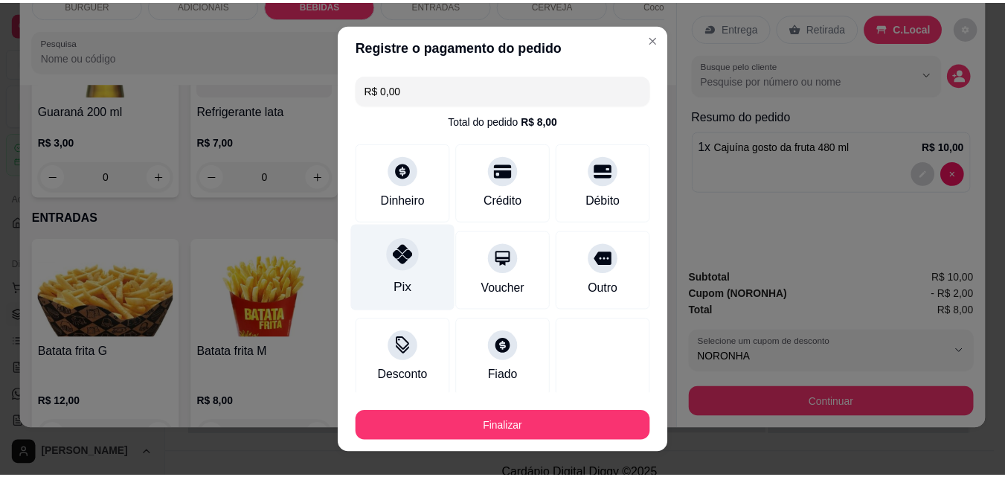
scroll to position [87, 0]
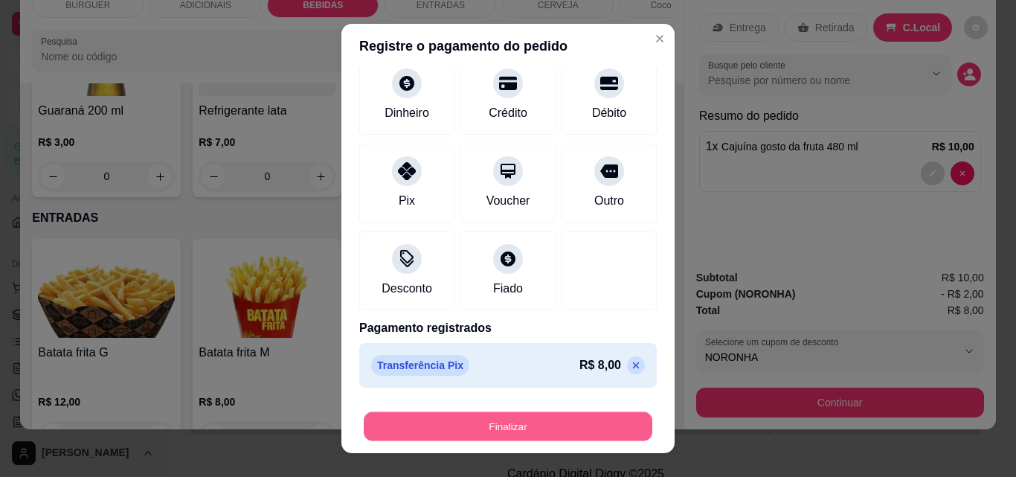
click at [438, 431] on button "Finalizar" at bounding box center [508, 426] width 289 height 29
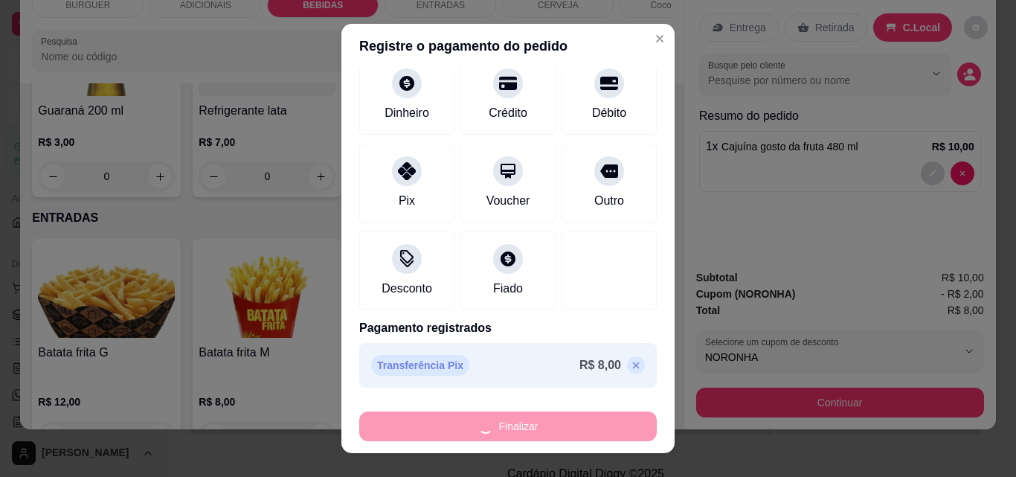
type input "0"
type input "-R$ 8,00"
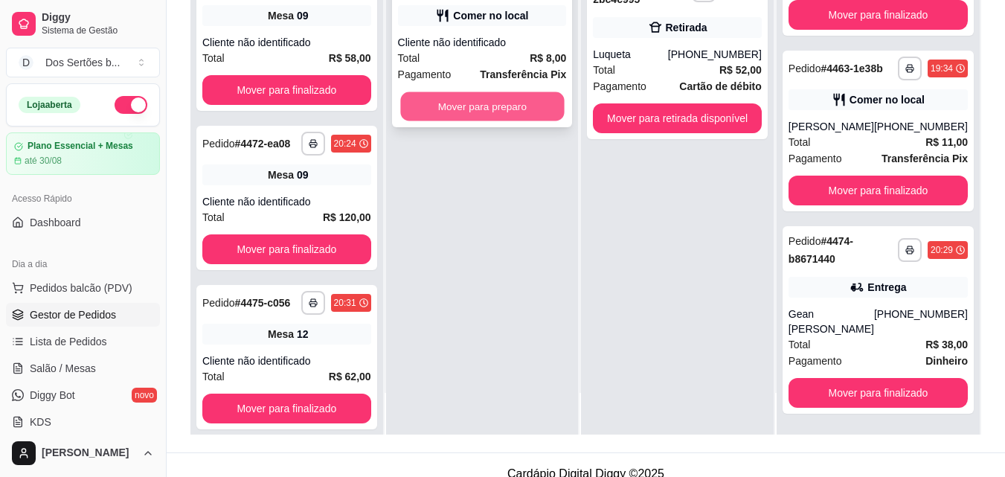
click at [480, 98] on button "Mover para preparo" at bounding box center [482, 106] width 164 height 29
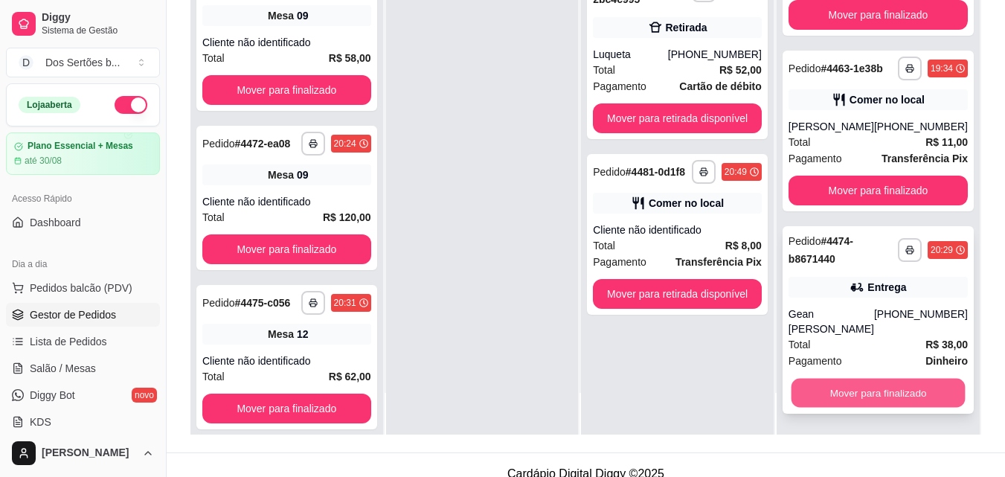
click at [876, 384] on button "Mover para finalizado" at bounding box center [878, 393] width 174 height 29
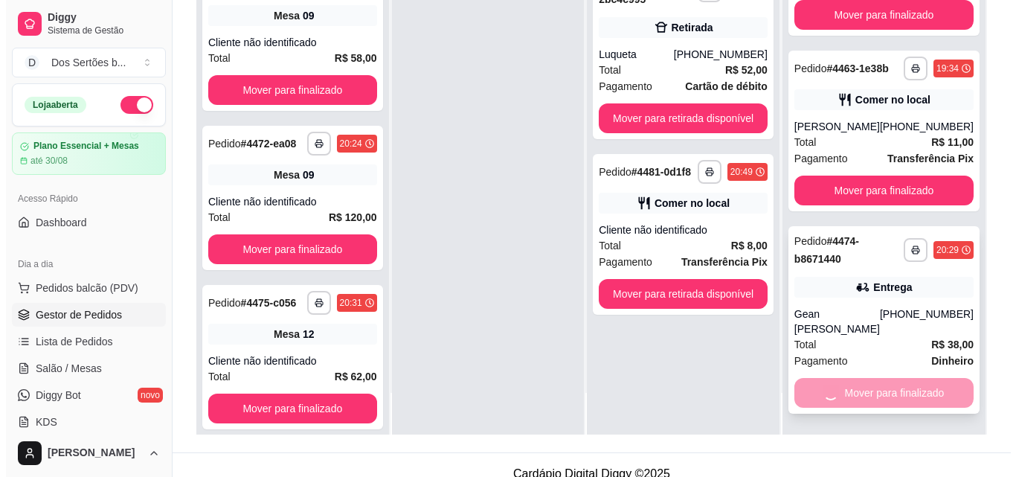
scroll to position [100, 0]
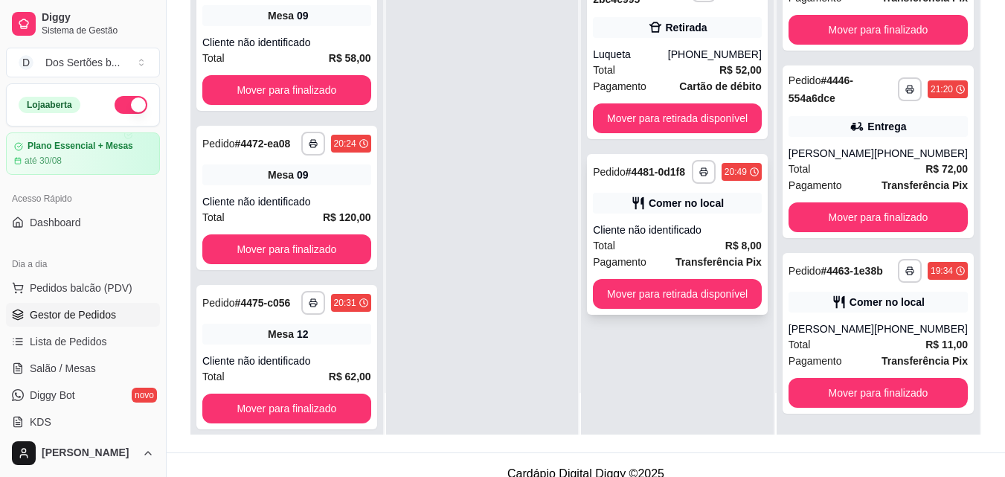
click at [638, 205] on icon at bounding box center [637, 203] width 11 height 13
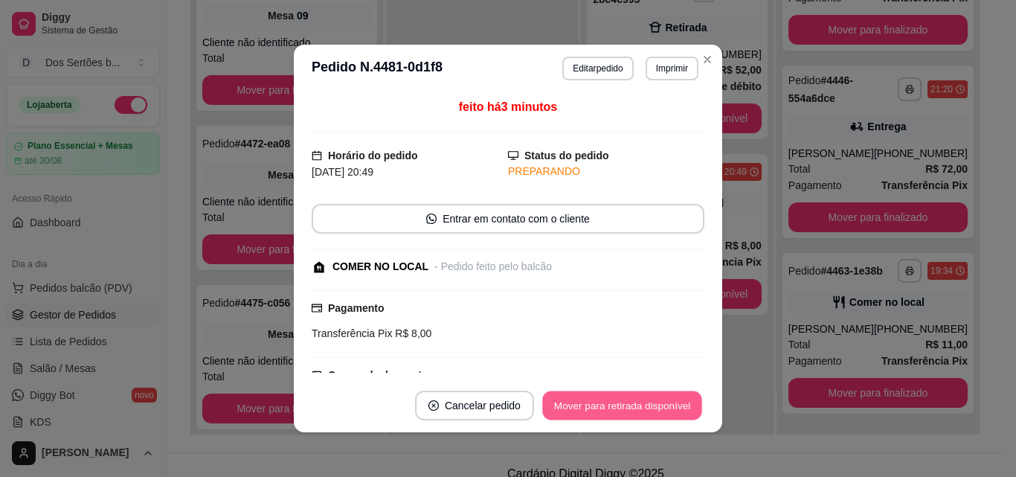
click at [631, 399] on button "Mover para retirada disponível" at bounding box center [621, 405] width 159 height 29
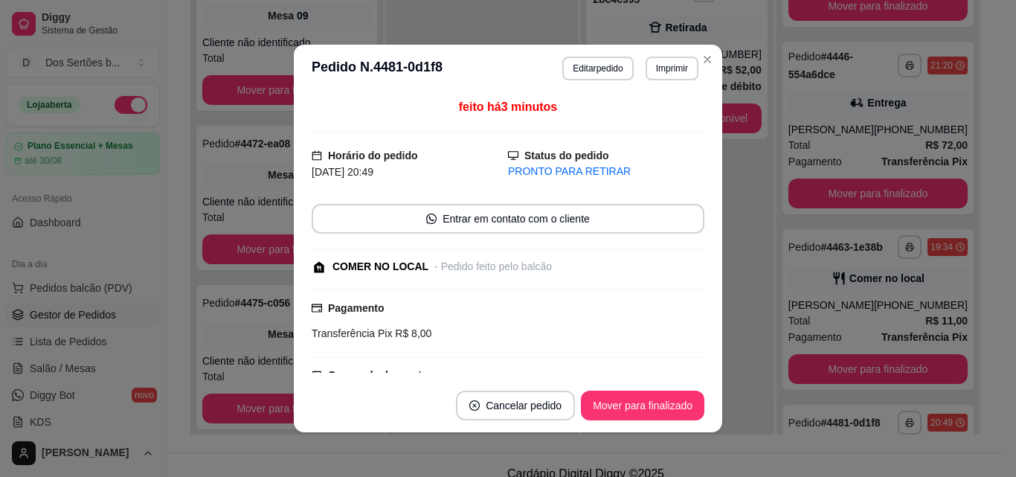
scroll to position [288, 0]
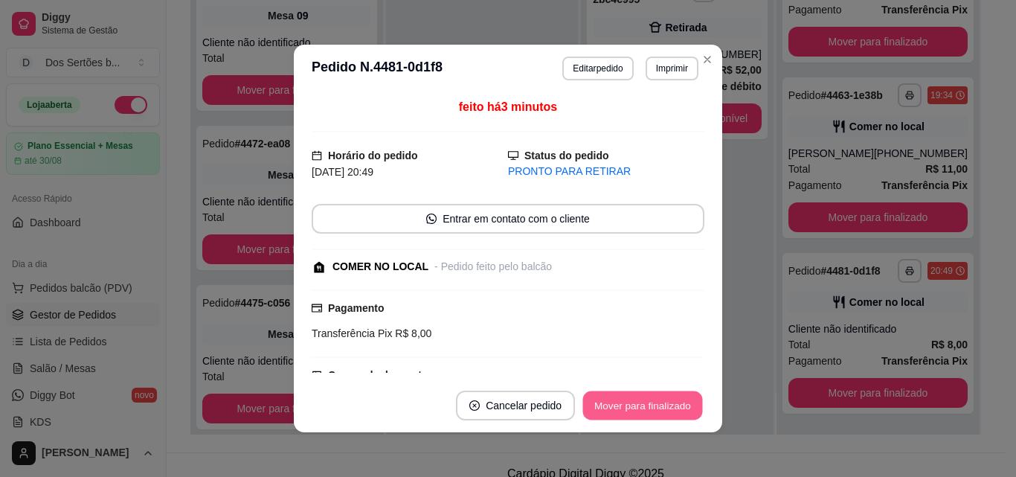
click at [631, 399] on button "Mover para finalizado" at bounding box center [643, 405] width 120 height 29
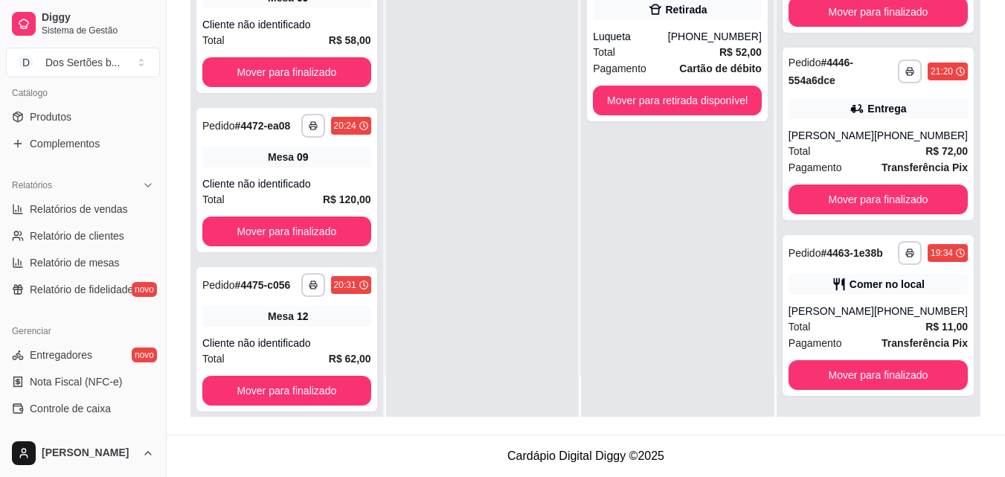
scroll to position [384, 0]
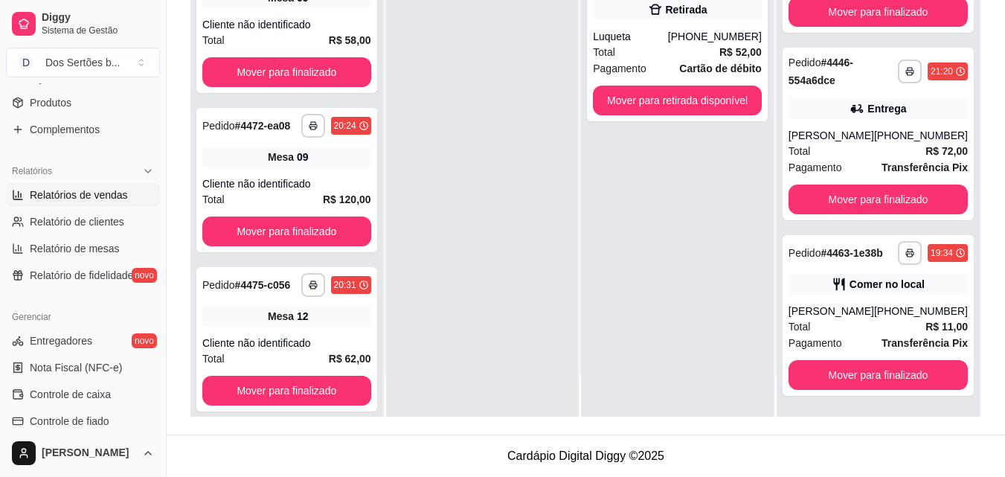
click at [73, 184] on link "Relatórios de vendas" at bounding box center [83, 195] width 154 height 24
select select "ALL"
select select "0"
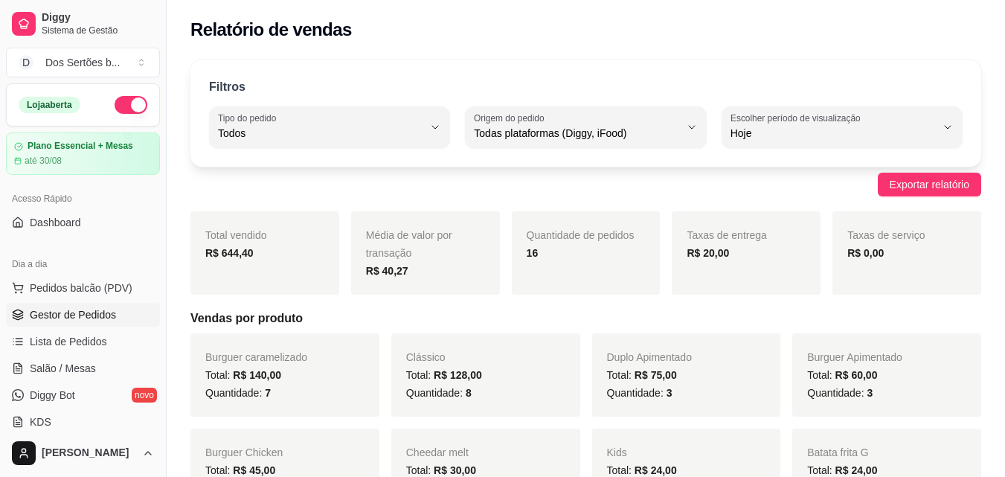
click at [107, 312] on span "Gestor de Pedidos" at bounding box center [73, 314] width 86 height 15
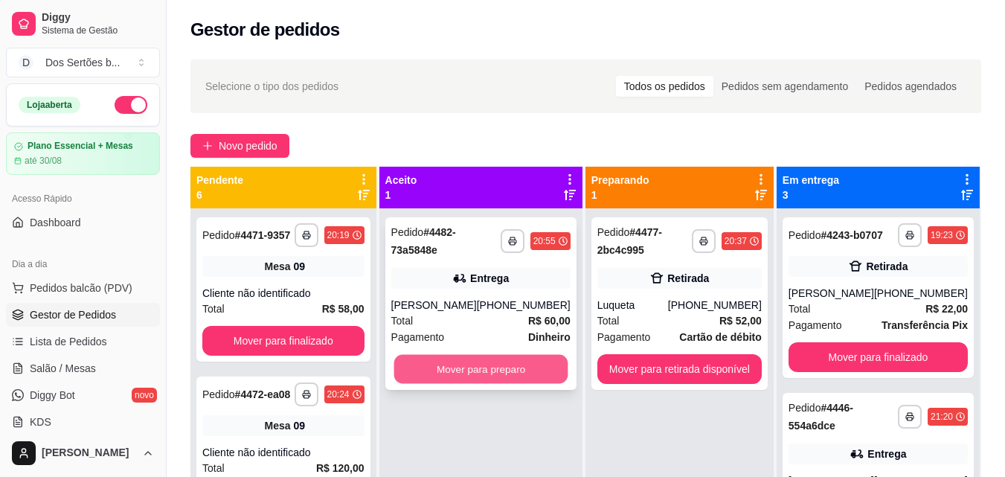
click at [461, 364] on button "Mover para preparo" at bounding box center [480, 369] width 174 height 29
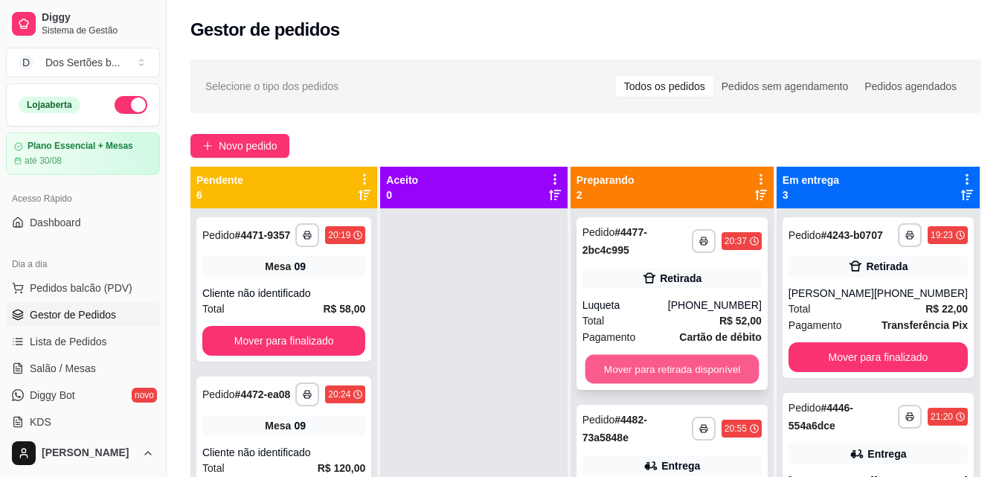
click at [663, 376] on button "Mover para retirada disponível" at bounding box center [672, 369] width 174 height 29
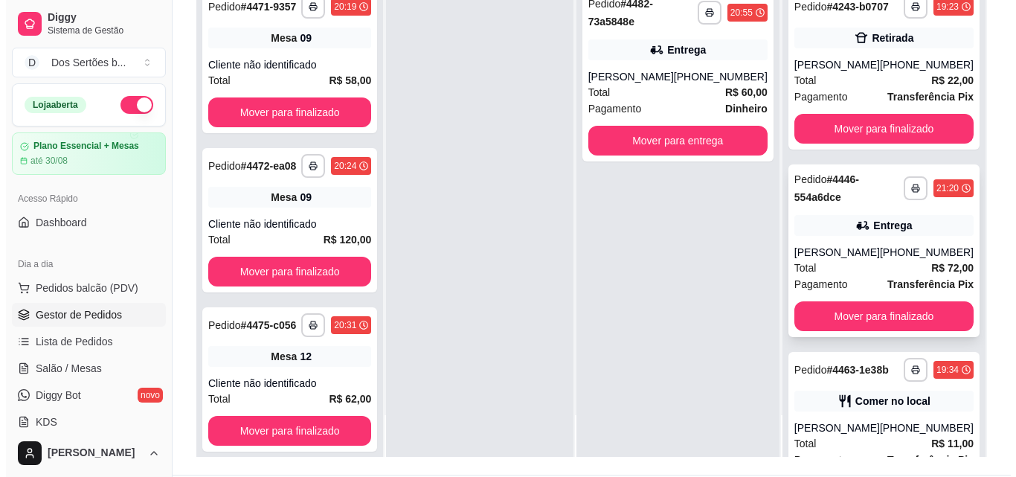
scroll to position [288, 0]
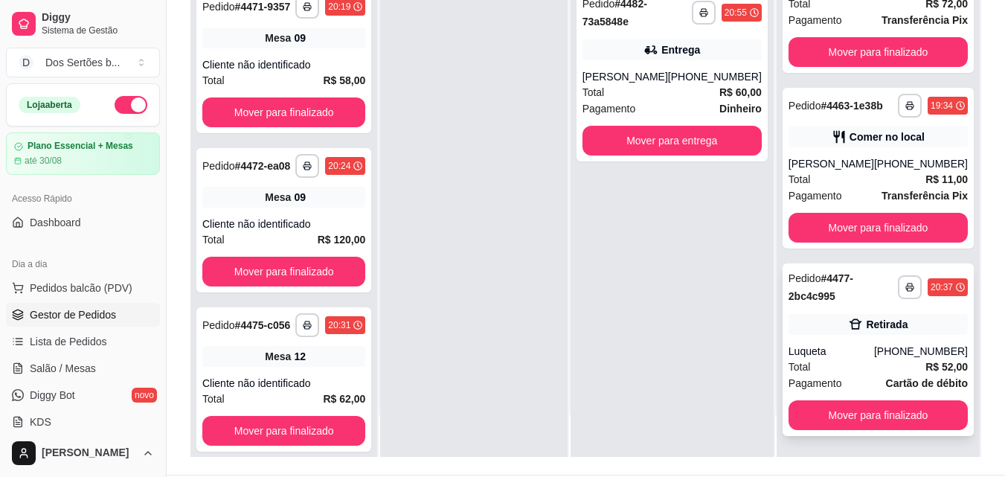
click at [830, 358] on div "Total R$ 52,00" at bounding box center [877, 366] width 179 height 16
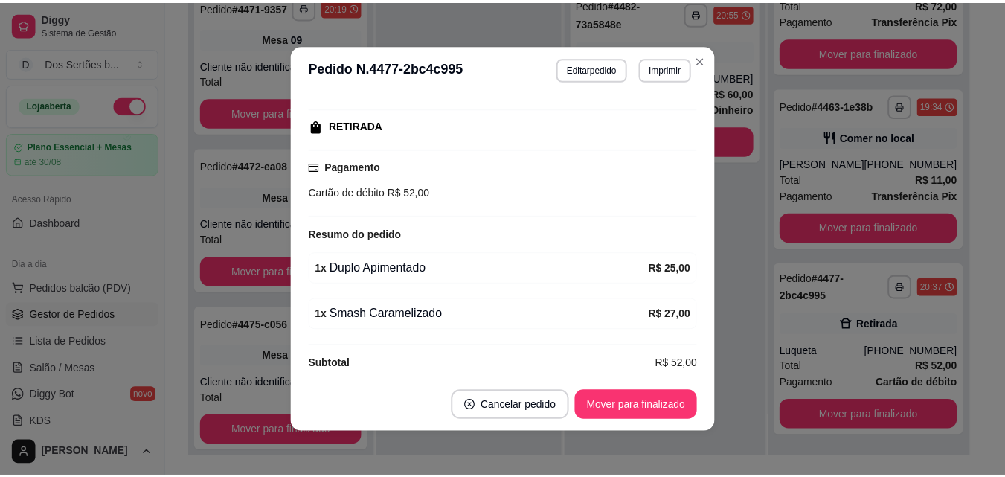
scroll to position [234, 0]
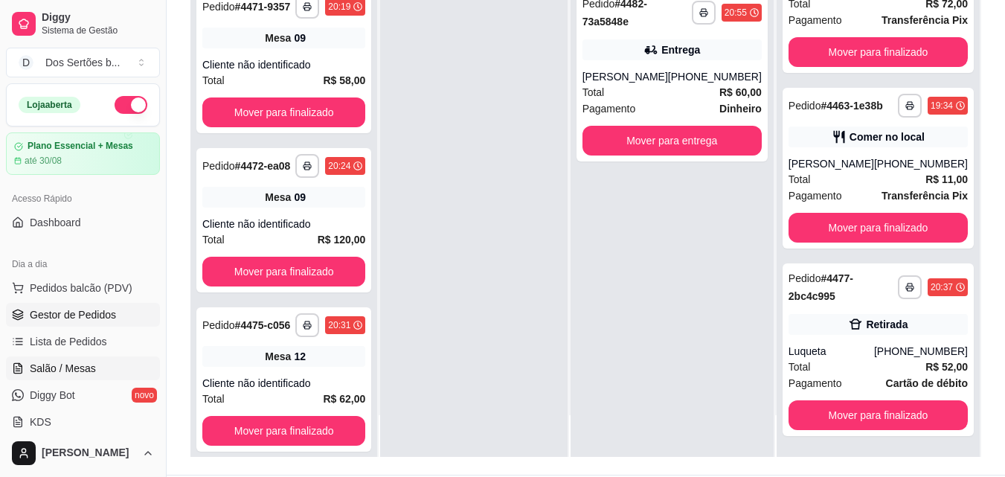
click at [78, 363] on span "Salão / Mesas" at bounding box center [63, 368] width 66 height 15
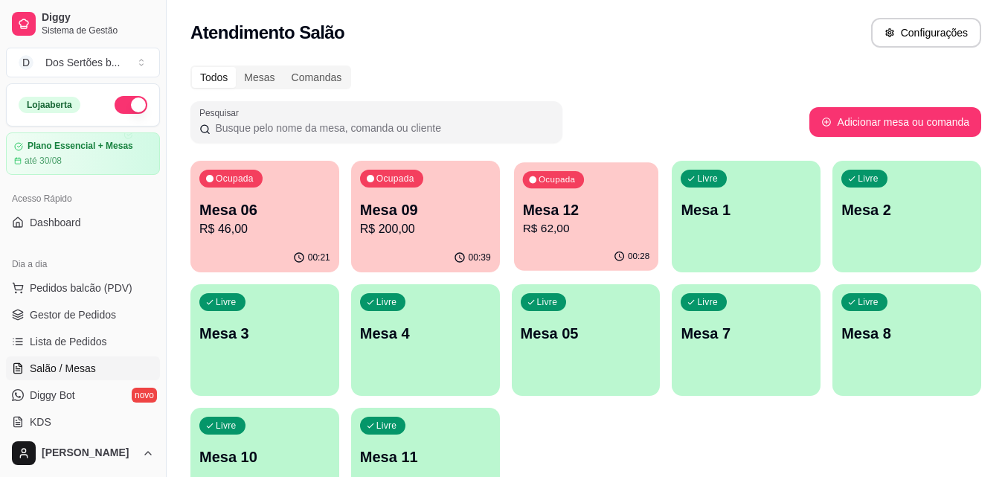
click at [540, 216] on p "Mesa 12" at bounding box center [585, 210] width 127 height 20
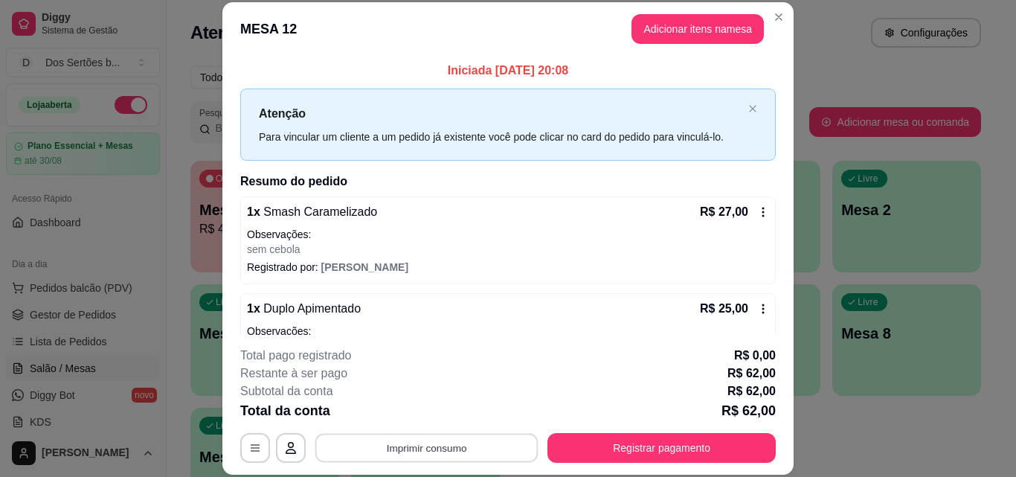
click at [500, 444] on button "Imprimir consumo" at bounding box center [426, 447] width 223 height 29
click at [442, 405] on button "Impressora" at bounding box center [426, 414] width 108 height 24
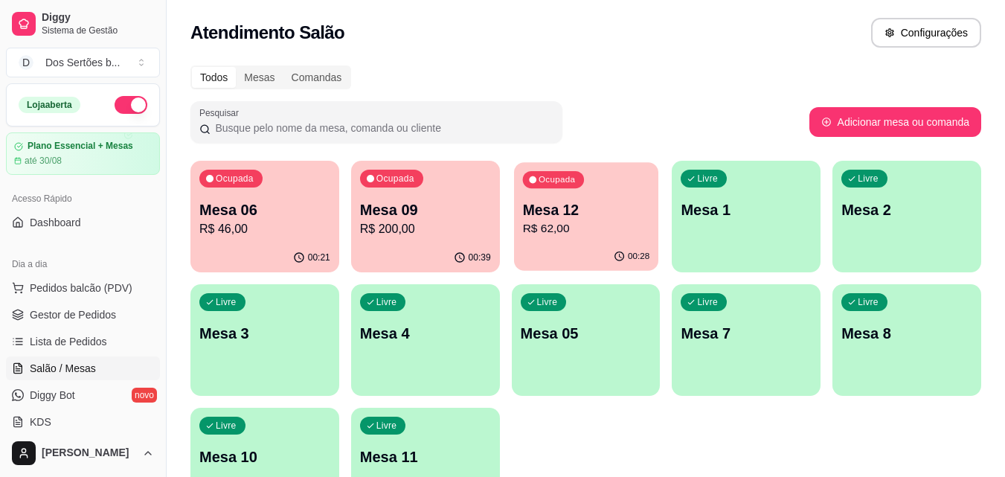
click at [611, 201] on p "Mesa 12" at bounding box center [585, 210] width 127 height 20
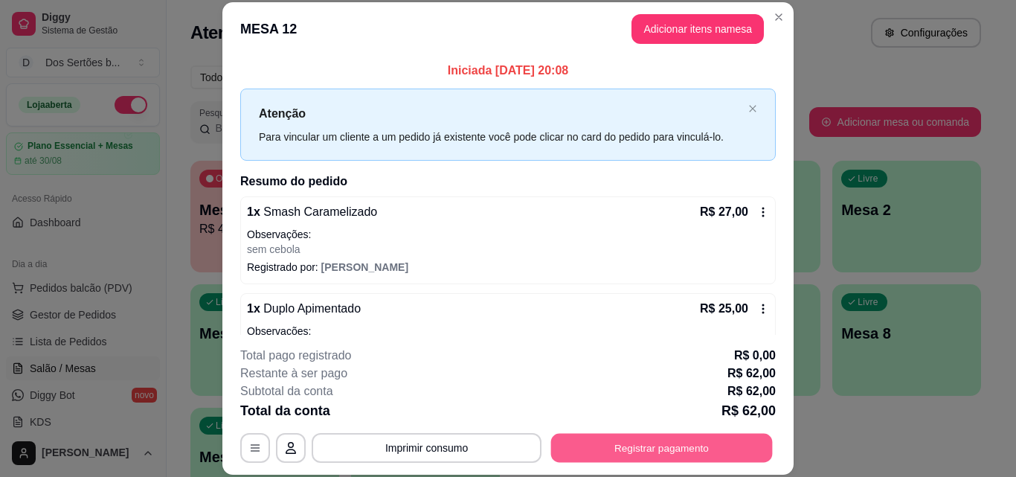
click at [611, 436] on button "Registrar pagamento" at bounding box center [662, 447] width 222 height 29
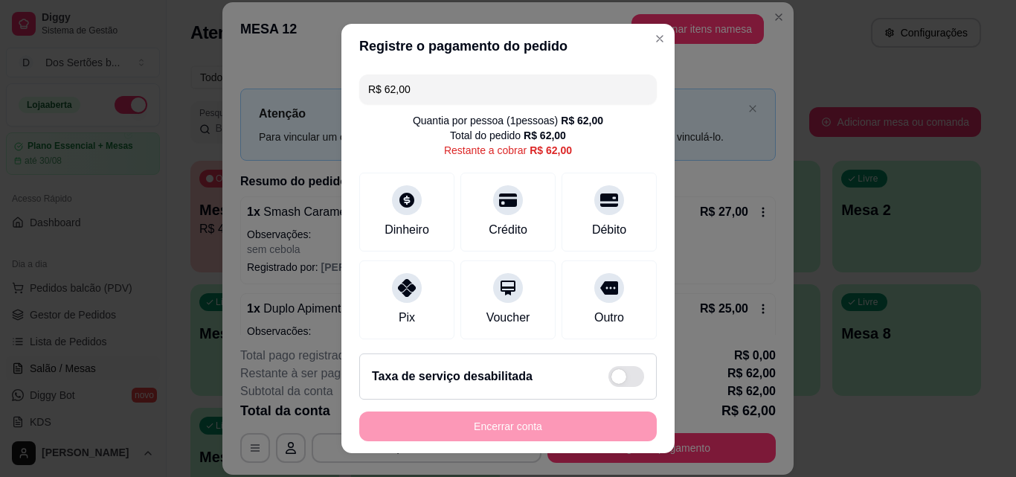
click at [418, 81] on input "R$ 62,00" at bounding box center [508, 89] width 280 height 30
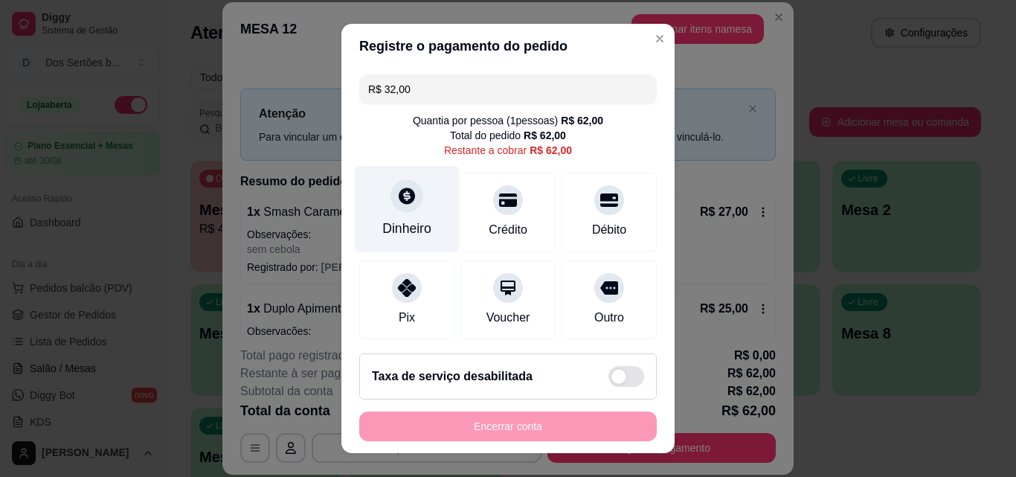
type input "R$ 32,00"
click at [407, 222] on div "Dinheiro" at bounding box center [406, 228] width 49 height 19
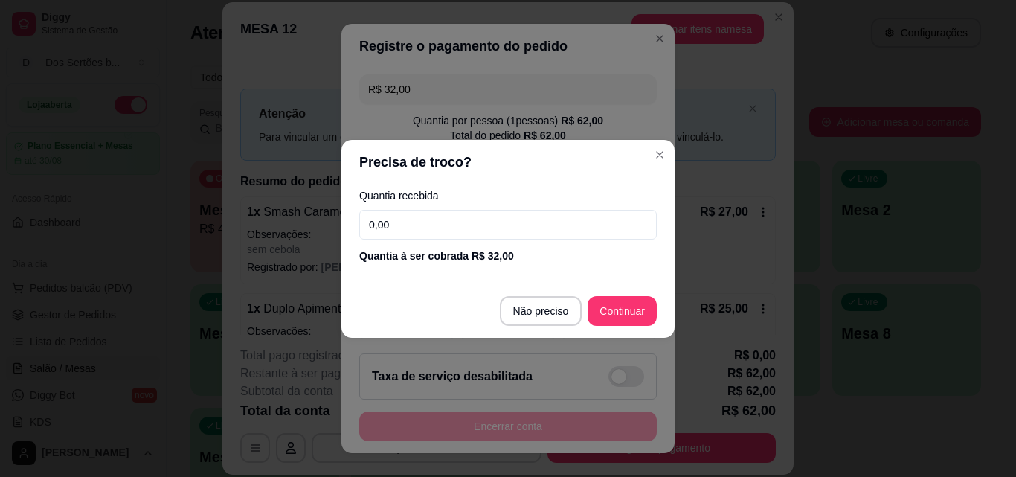
click at [410, 234] on input "0,00" at bounding box center [507, 225] width 297 height 30
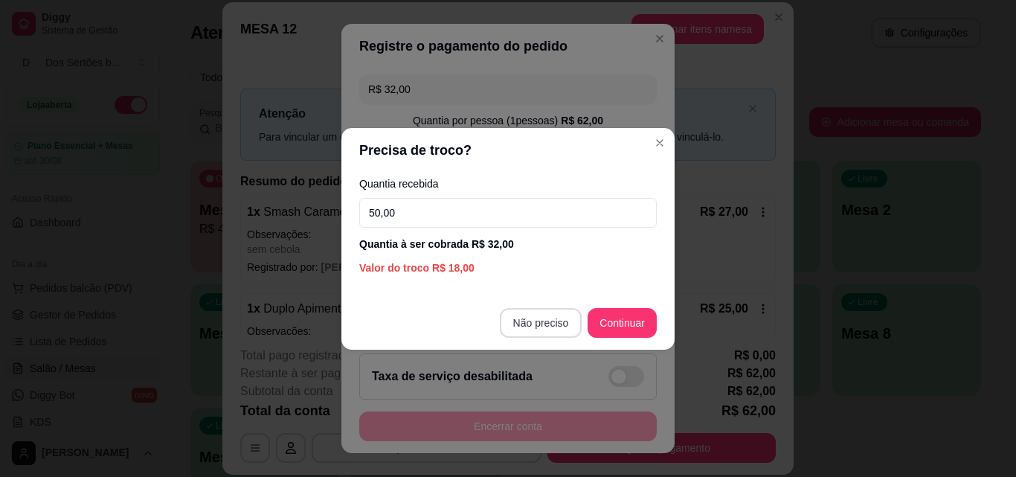
type input "50,00"
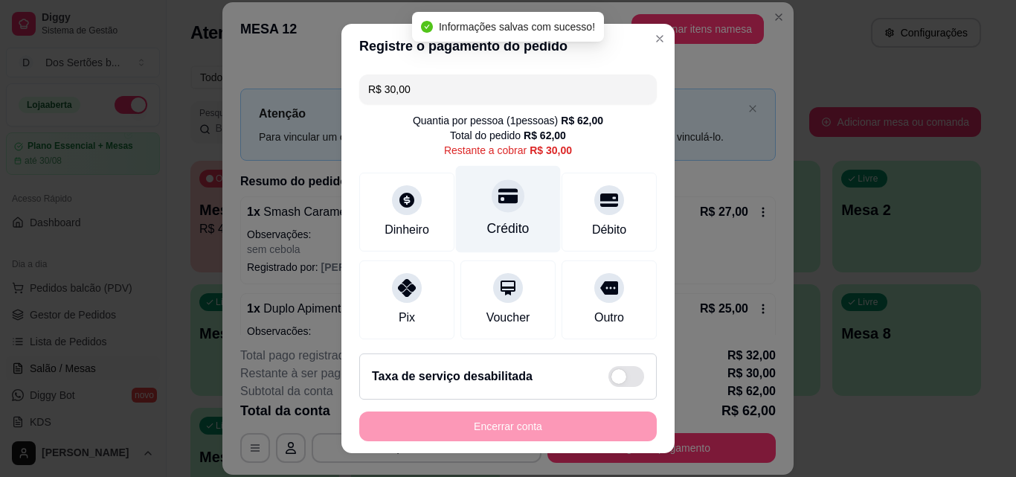
click at [498, 202] on icon at bounding box center [507, 196] width 19 height 15
type input "R$ 0,00"
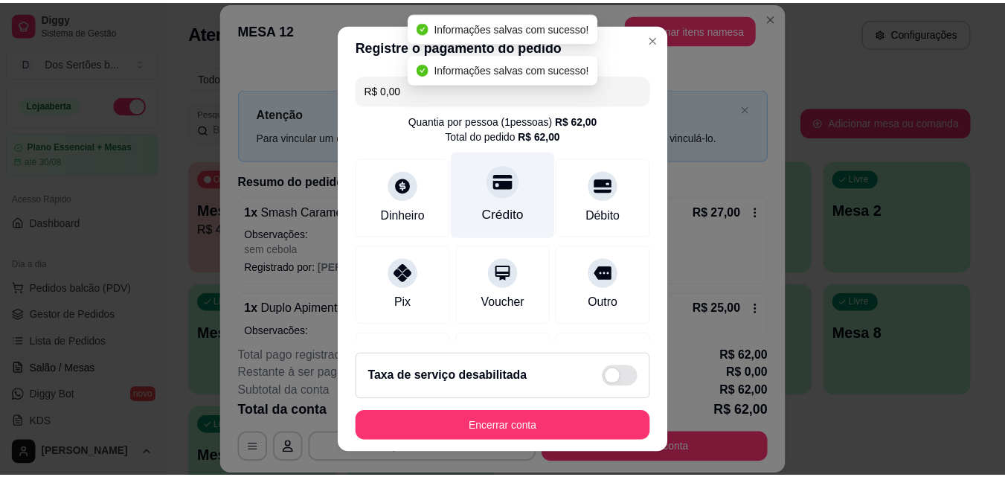
scroll to position [228, 0]
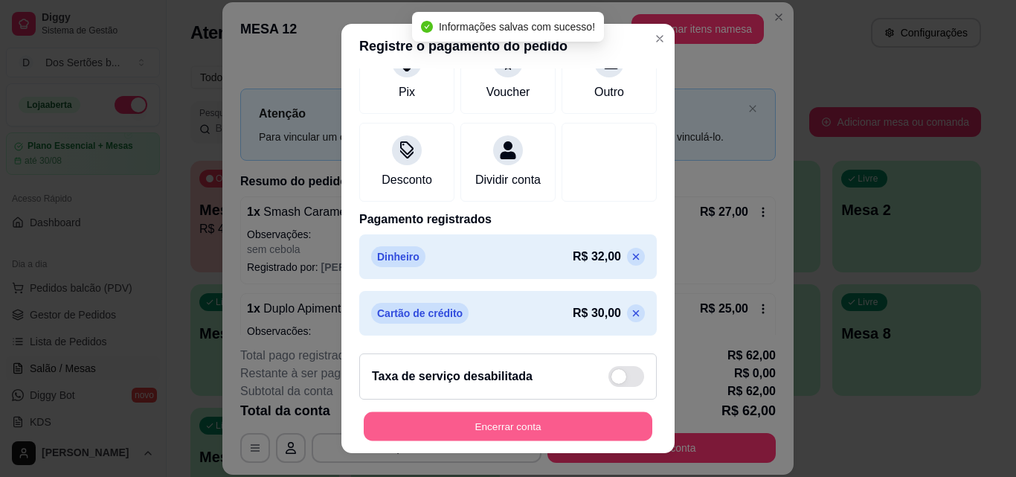
click at [541, 421] on button "Encerrar conta" at bounding box center [508, 426] width 289 height 29
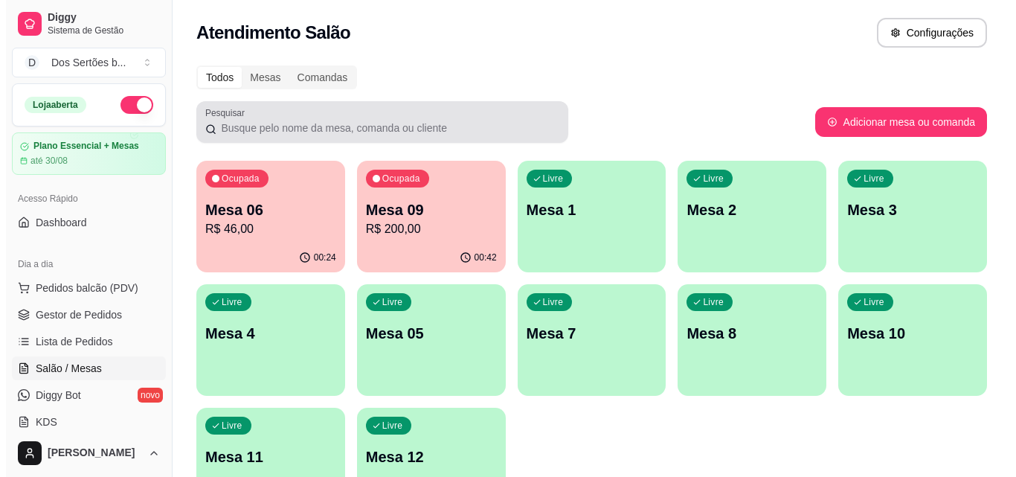
scroll to position [103, 0]
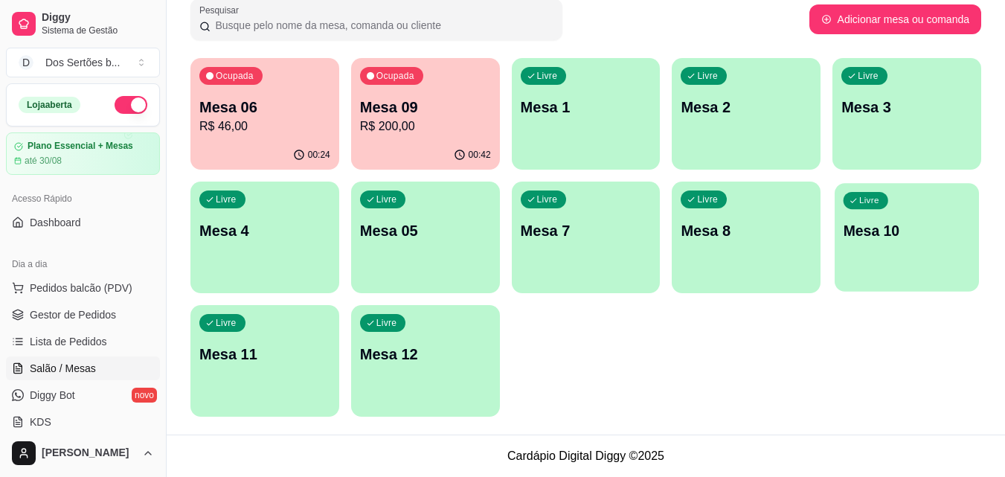
click at [958, 268] on div "Livre Mesa 10" at bounding box center [906, 228] width 144 height 91
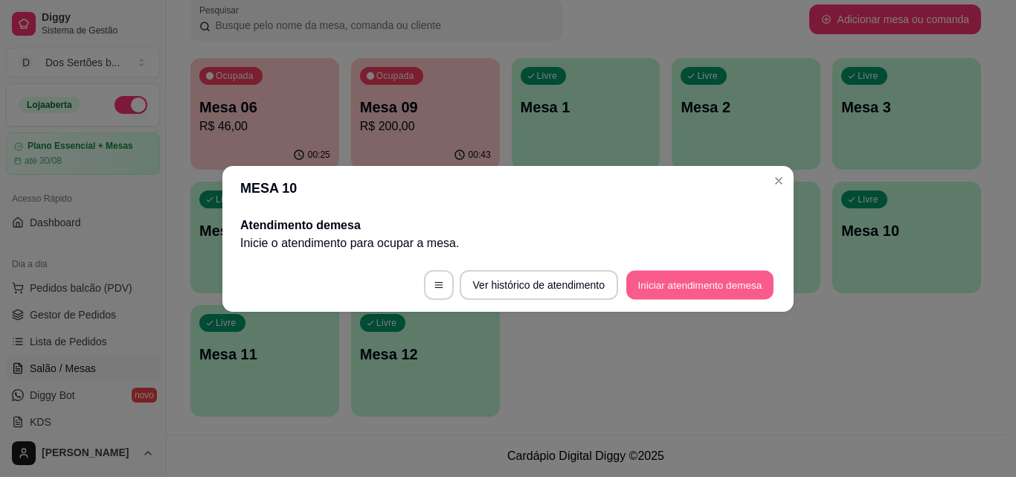
click at [673, 286] on button "Iniciar atendimento de mesa" at bounding box center [699, 284] width 147 height 29
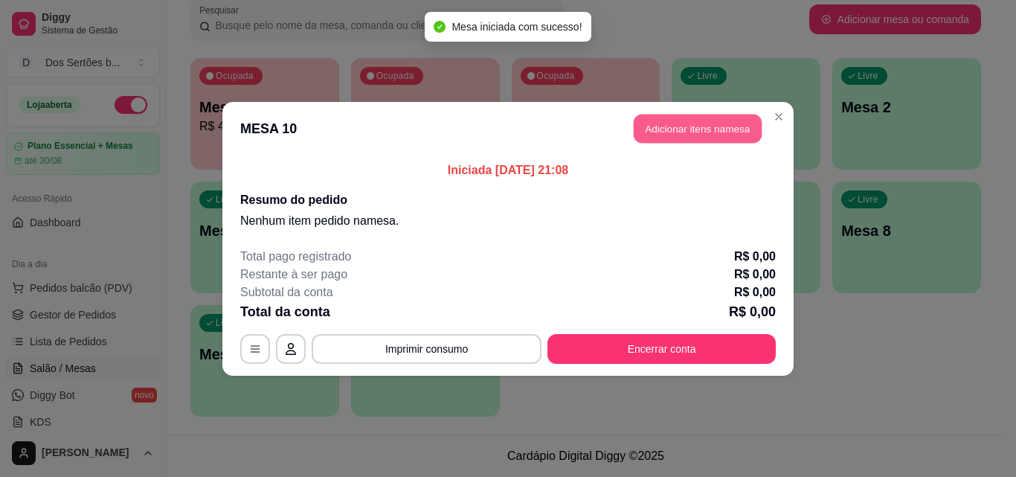
click at [659, 129] on button "Adicionar itens na mesa" at bounding box center [698, 128] width 128 height 29
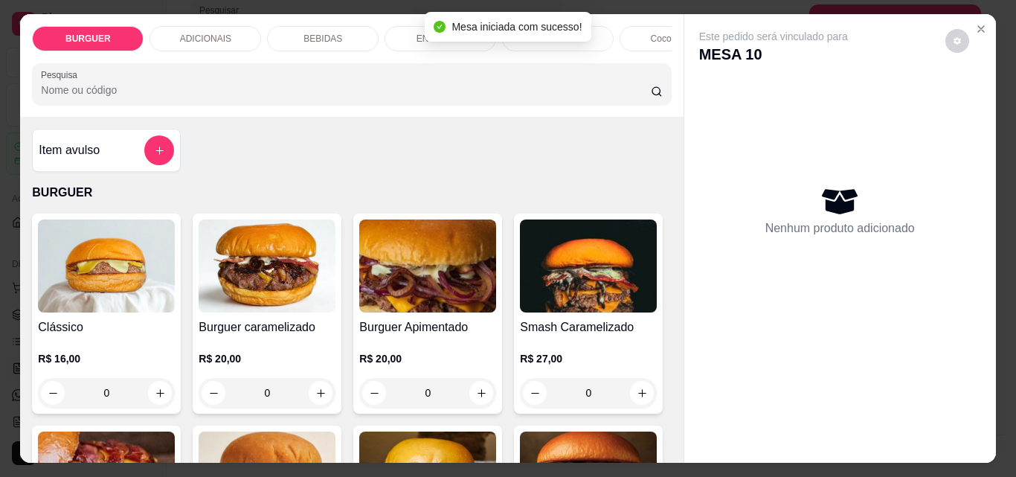
scroll to position [185, 0]
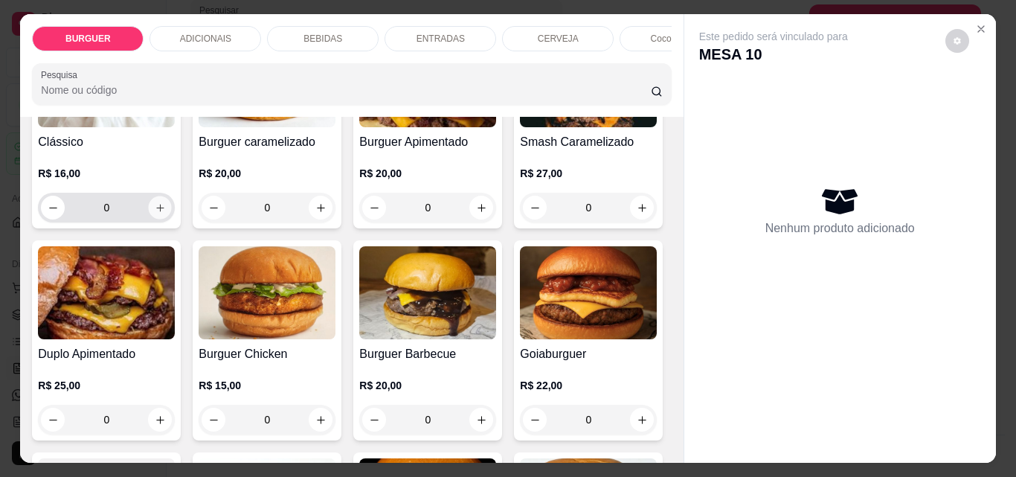
click at [149, 207] on button "increase-product-quantity" at bounding box center [160, 207] width 23 height 23
type input "1"
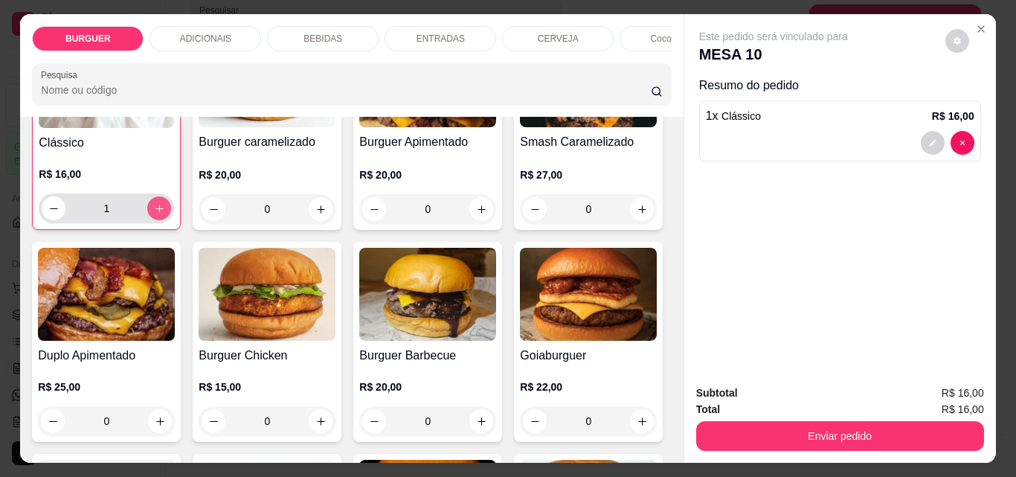
scroll to position [186, 0]
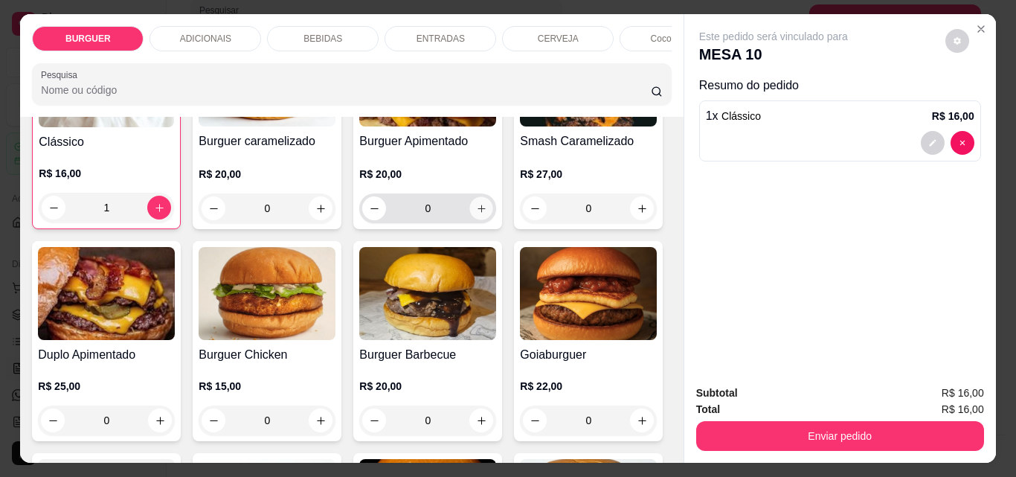
click at [476, 211] on icon "increase-product-quantity" at bounding box center [481, 208] width 11 height 11
type input "1"
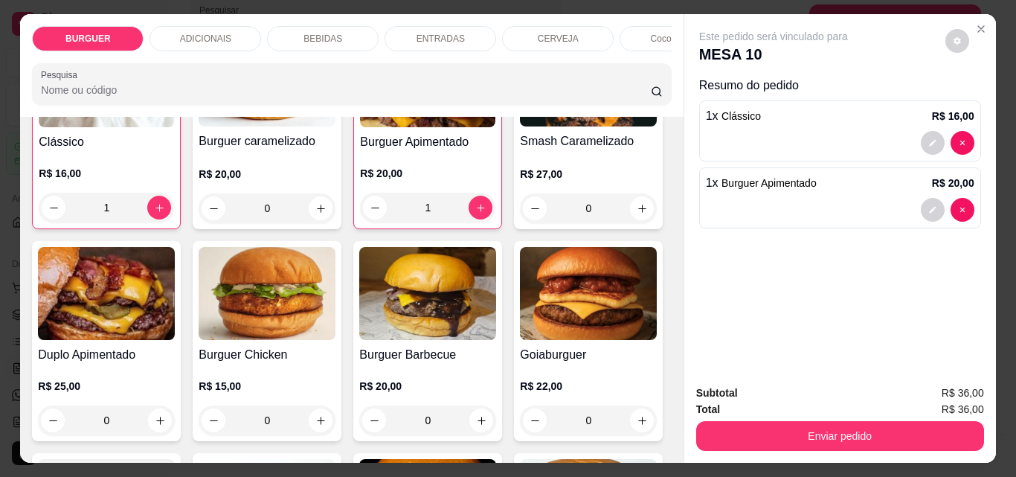
click at [338, 29] on div "BEBIDAS" at bounding box center [323, 38] width 112 height 25
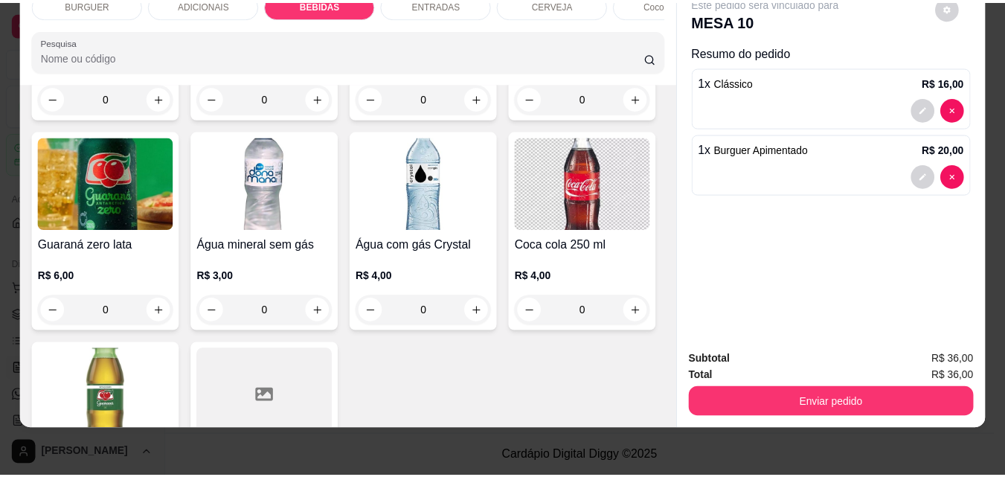
scroll to position [1768, 0]
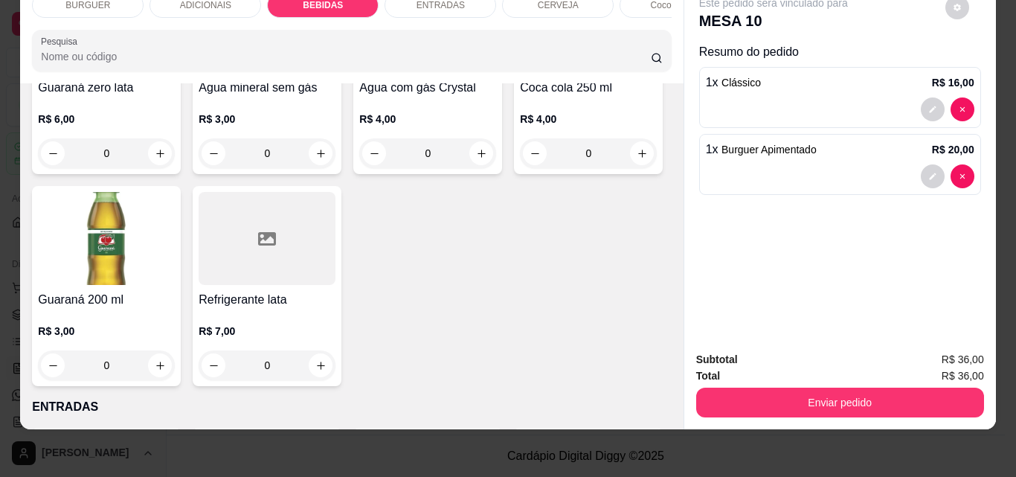
type input "1"
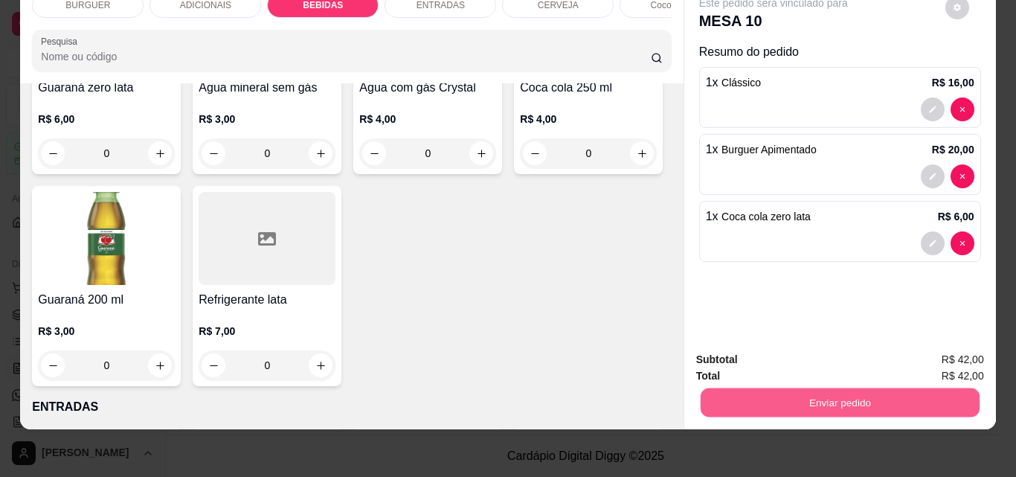
click at [793, 388] on button "Enviar pedido" at bounding box center [839, 401] width 279 height 29
click at [765, 349] on button "Não registrar e enviar pedido" at bounding box center [790, 355] width 150 height 28
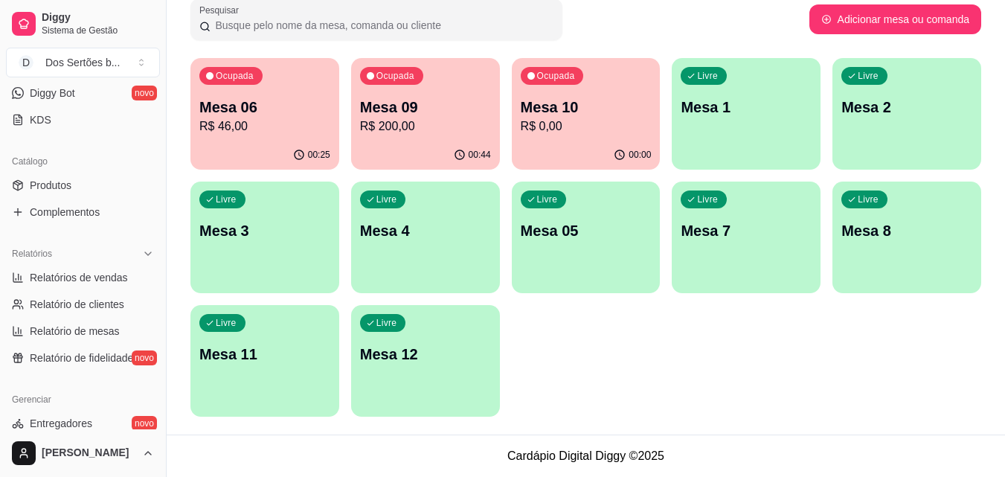
scroll to position [370, 0]
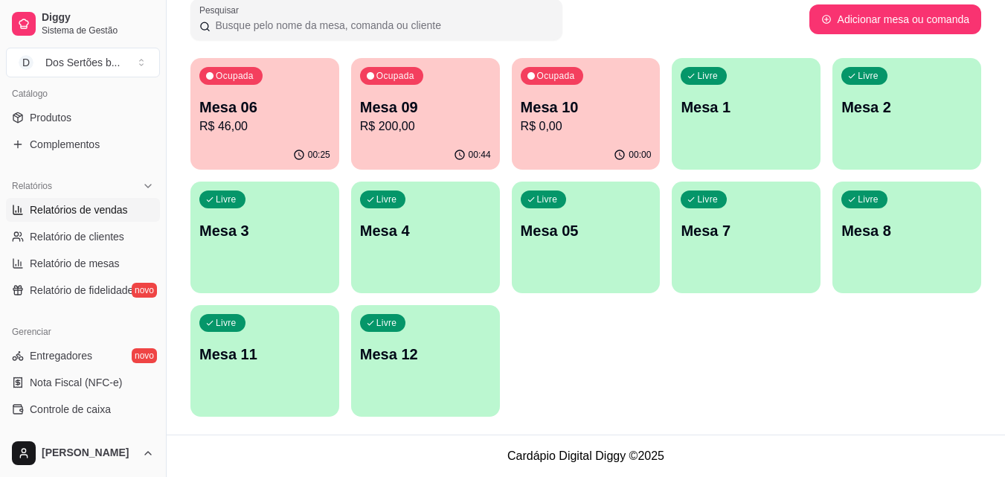
click at [47, 204] on span "Relatórios de vendas" at bounding box center [79, 209] width 98 height 15
select select "ALL"
select select "0"
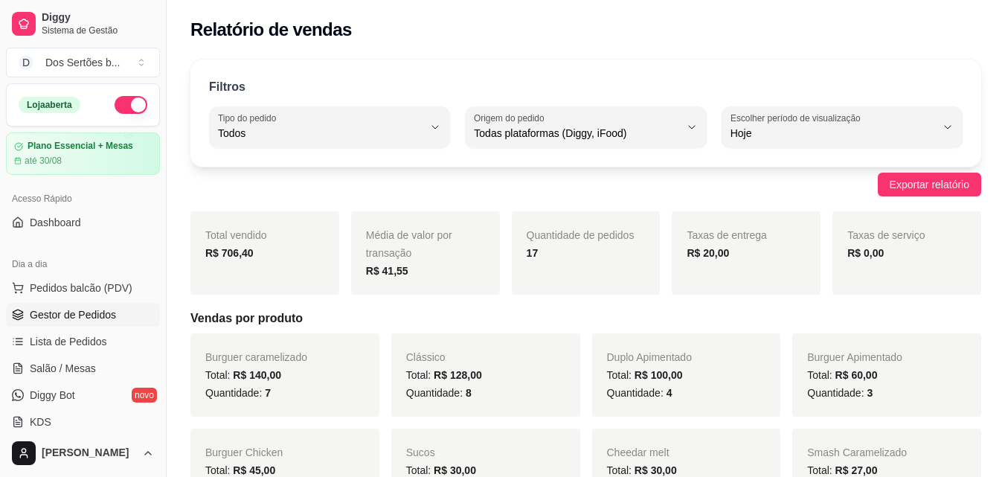
click at [80, 315] on span "Gestor de Pedidos" at bounding box center [73, 314] width 86 height 15
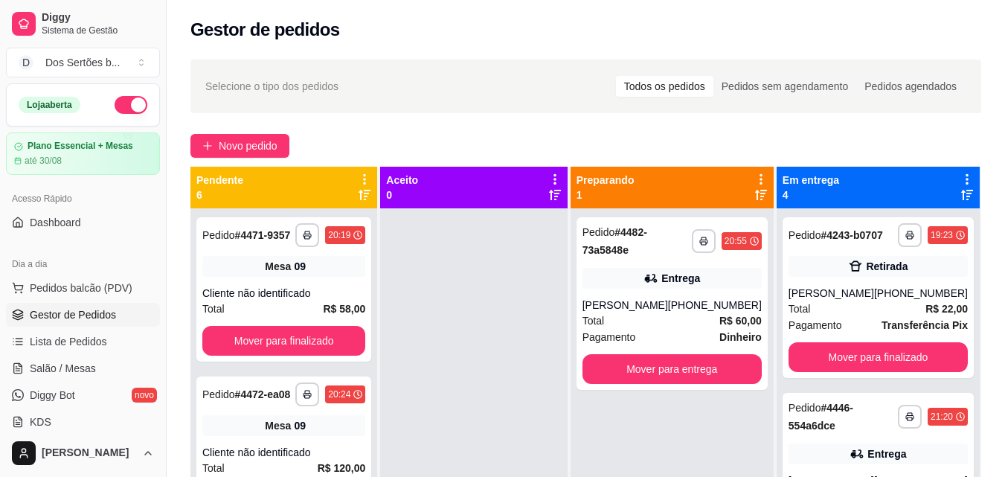
scroll to position [147, 0]
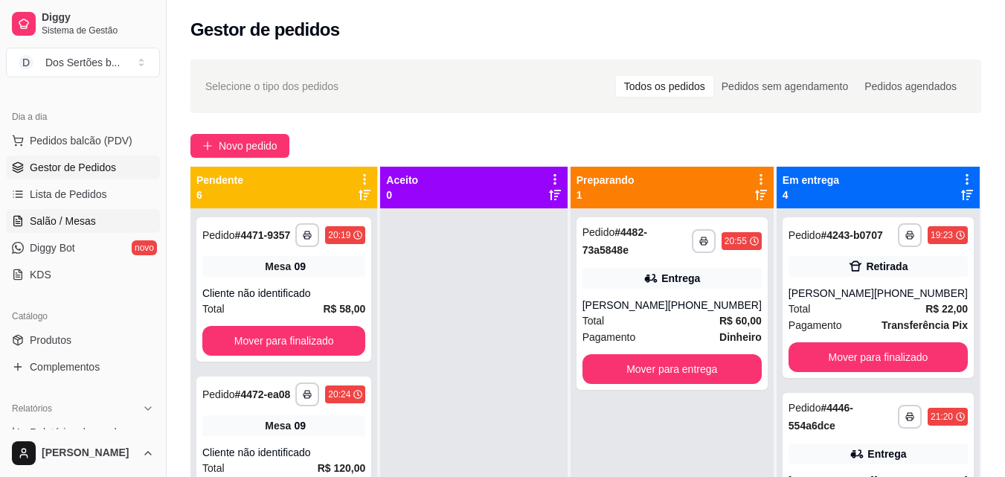
click at [74, 220] on span "Salão / Mesas" at bounding box center [63, 220] width 66 height 15
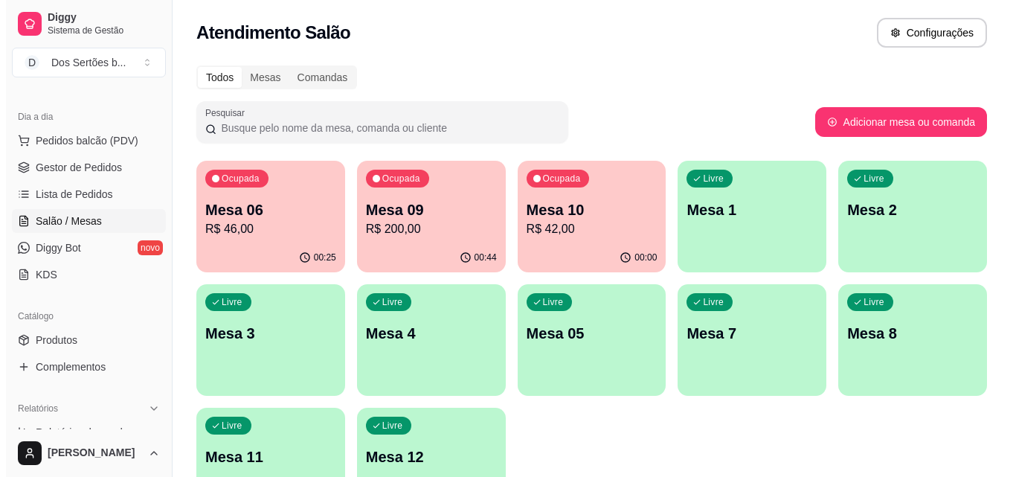
scroll to position [91, 0]
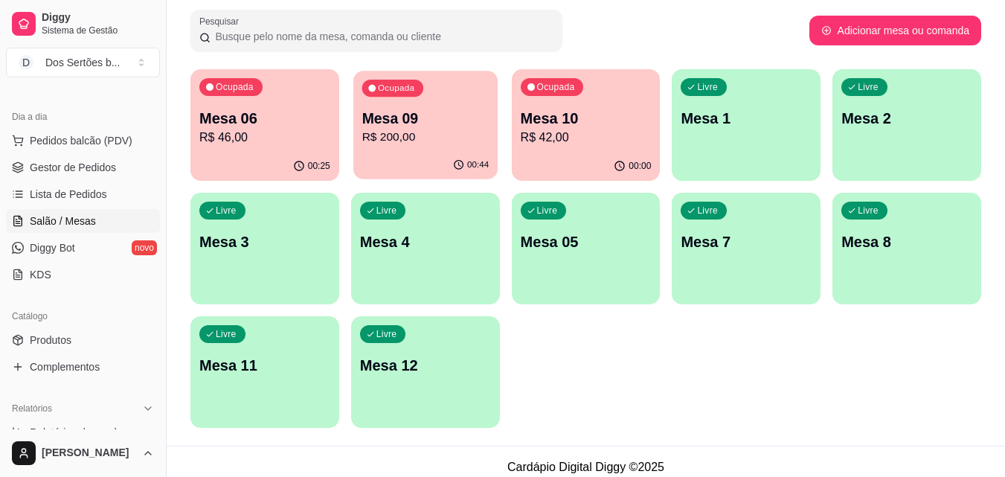
click at [425, 112] on p "Mesa 09" at bounding box center [424, 119] width 127 height 20
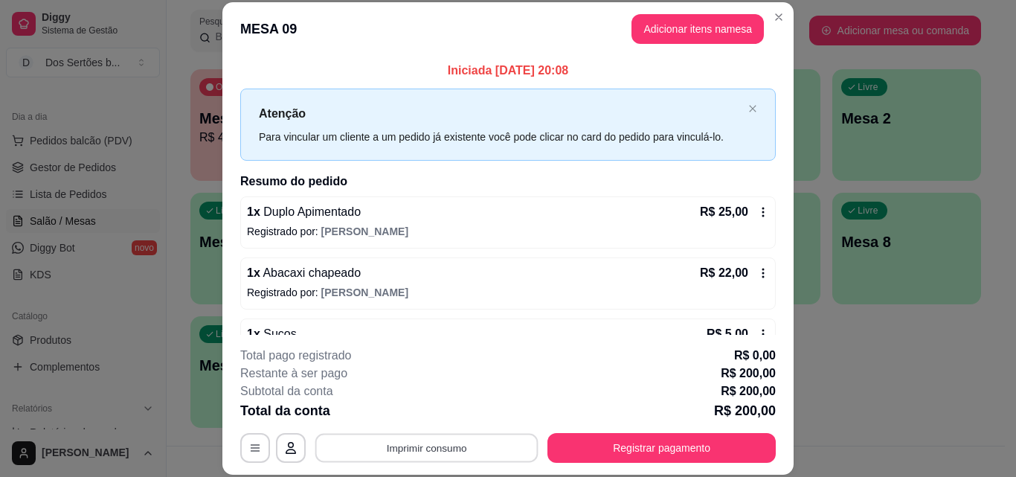
click at [424, 442] on button "Imprimir consumo" at bounding box center [426, 447] width 223 height 29
click at [394, 410] on button "Impressora" at bounding box center [425, 413] width 104 height 23
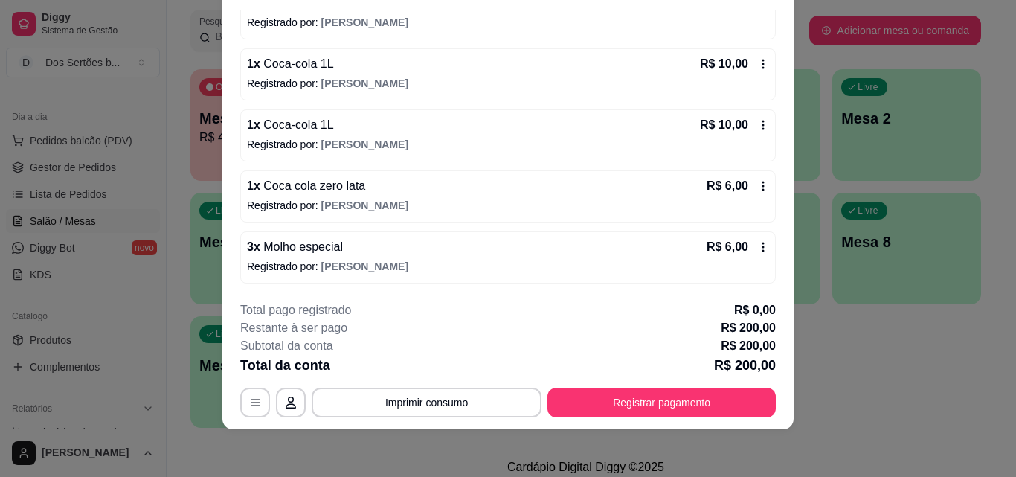
scroll to position [281, 0]
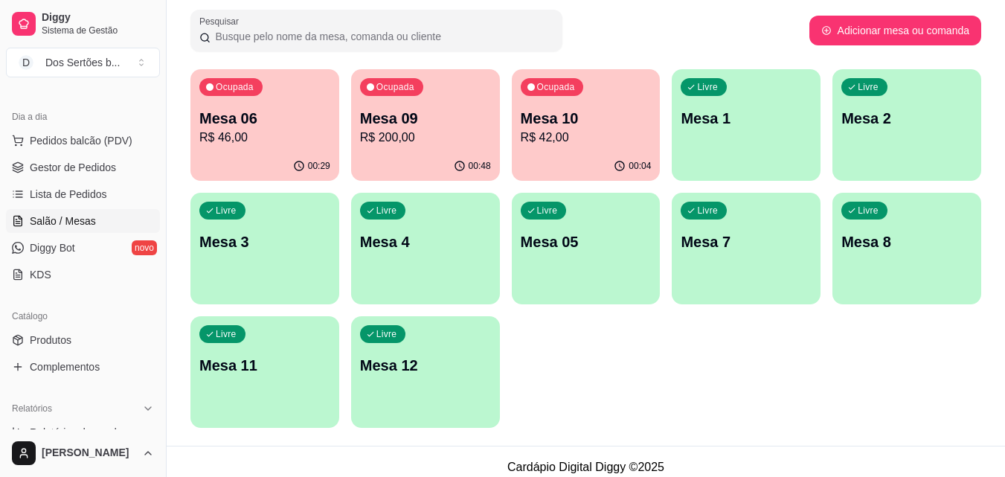
click at [245, 229] on div "Livre Mesa 3" at bounding box center [264, 240] width 149 height 94
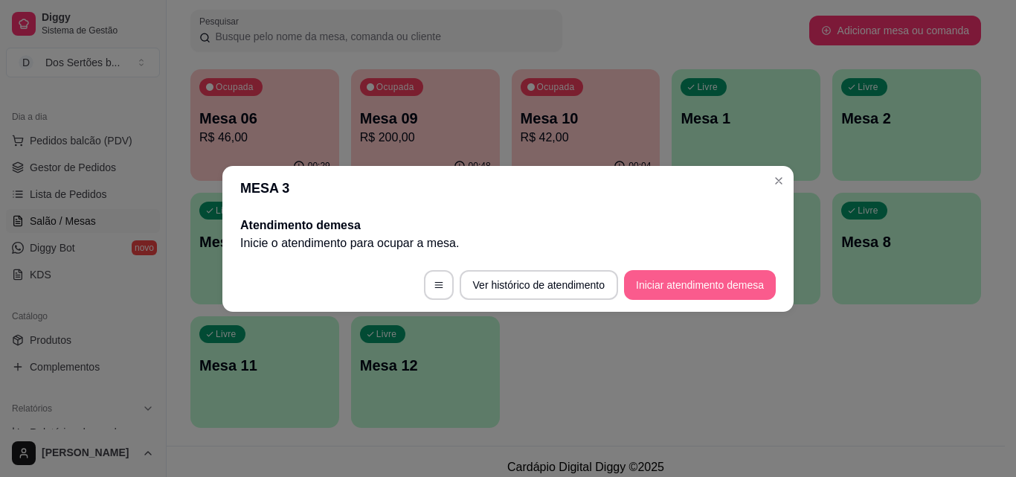
click at [689, 280] on button "Iniciar atendimento de mesa" at bounding box center [700, 285] width 152 height 30
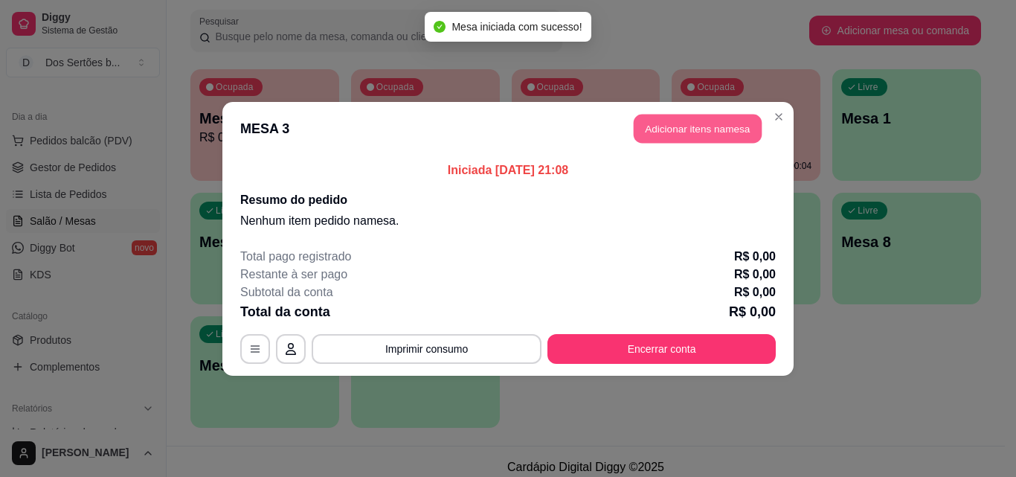
click at [674, 121] on button "Adicionar itens na mesa" at bounding box center [698, 128] width 128 height 29
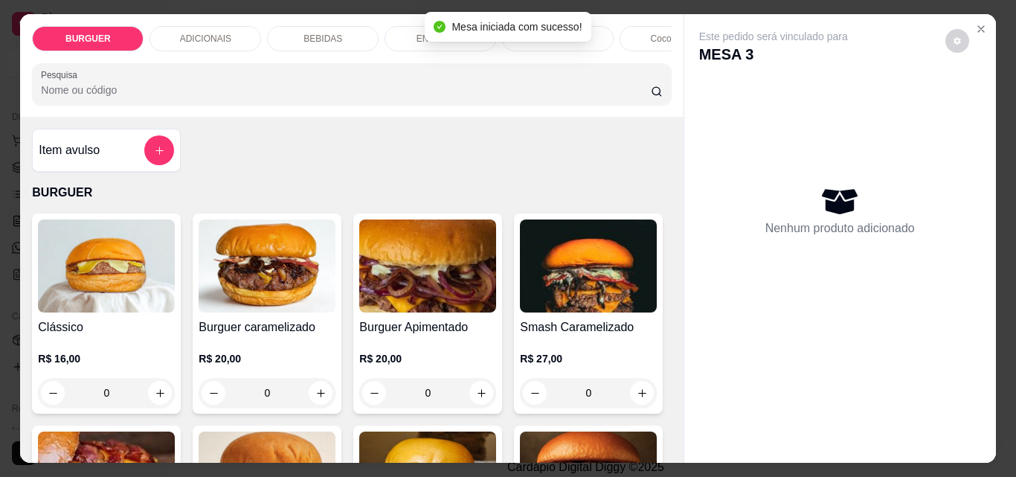
scroll to position [173, 0]
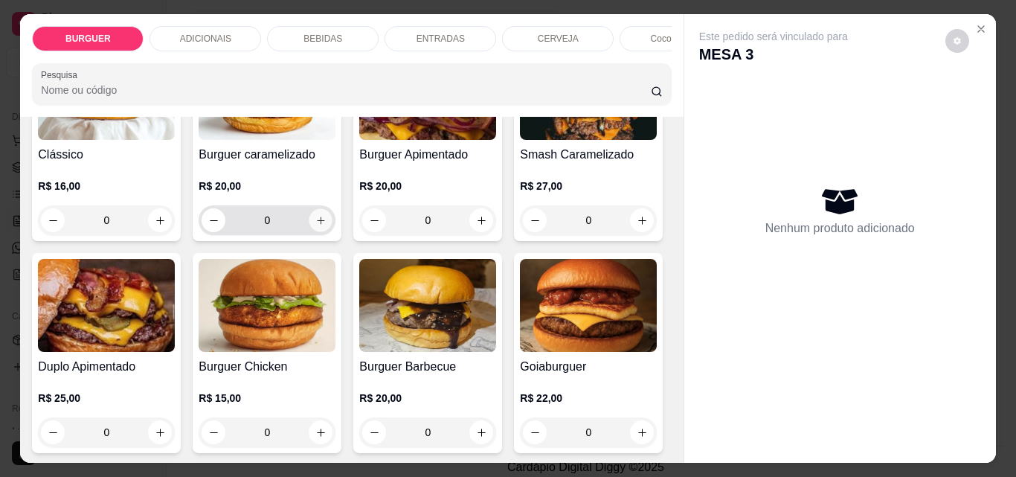
click at [309, 230] on button "increase-product-quantity" at bounding box center [320, 220] width 23 height 23
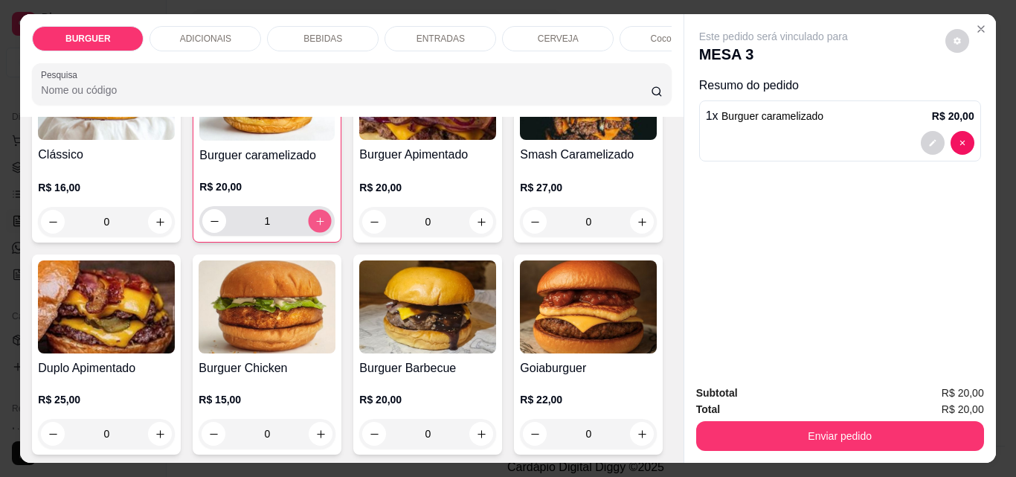
click at [309, 230] on button "increase-product-quantity" at bounding box center [320, 221] width 23 height 23
type input "2"
click at [319, 33] on p "BEBIDAS" at bounding box center [322, 39] width 39 height 12
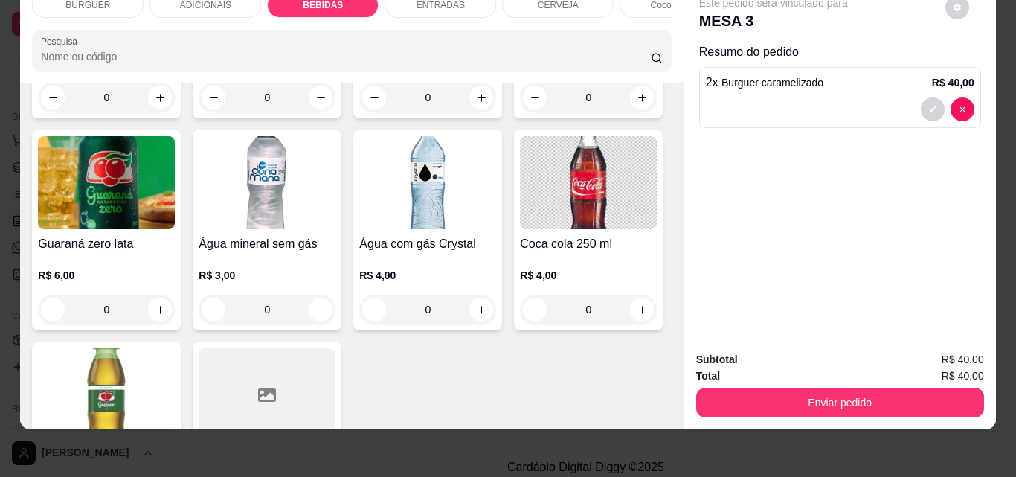
click at [400, 6] on div "ENTRADAS" at bounding box center [440, 5] width 112 height 25
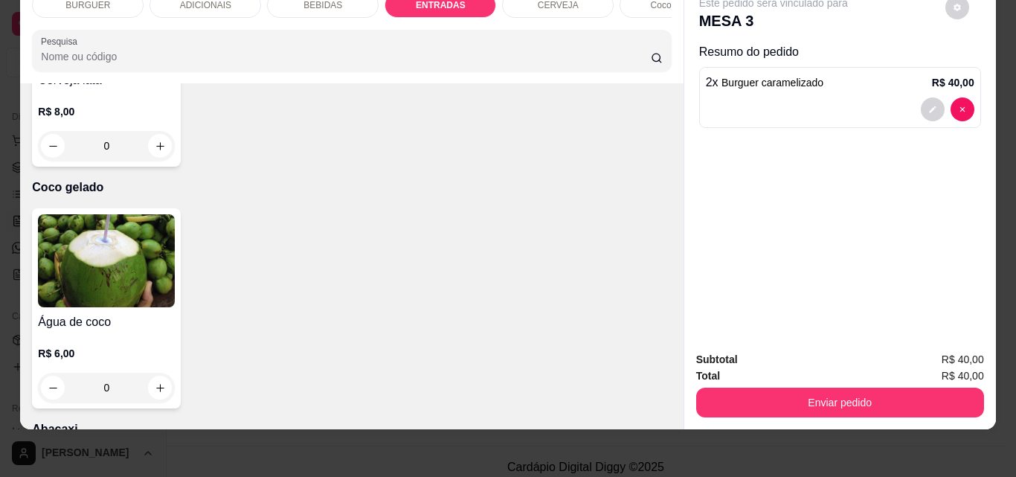
scroll to position [2898, 0]
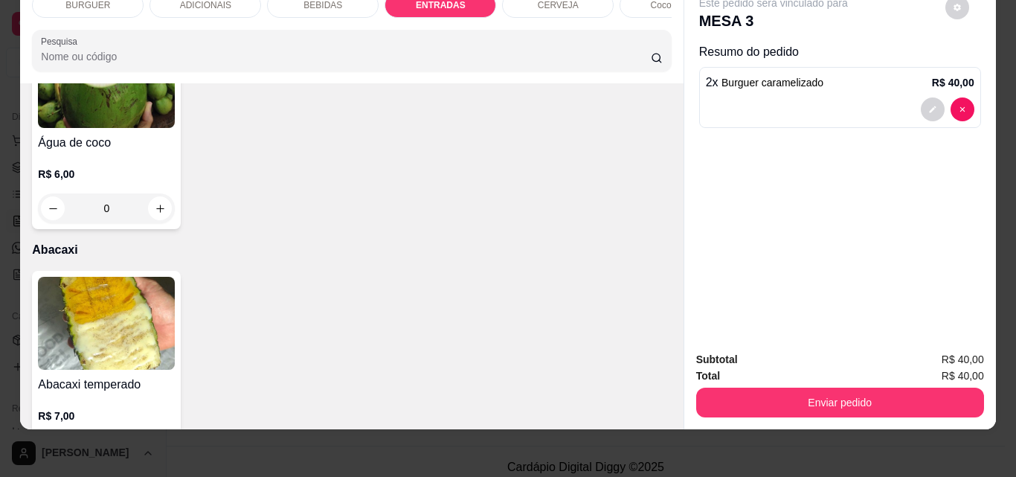
type input "1"
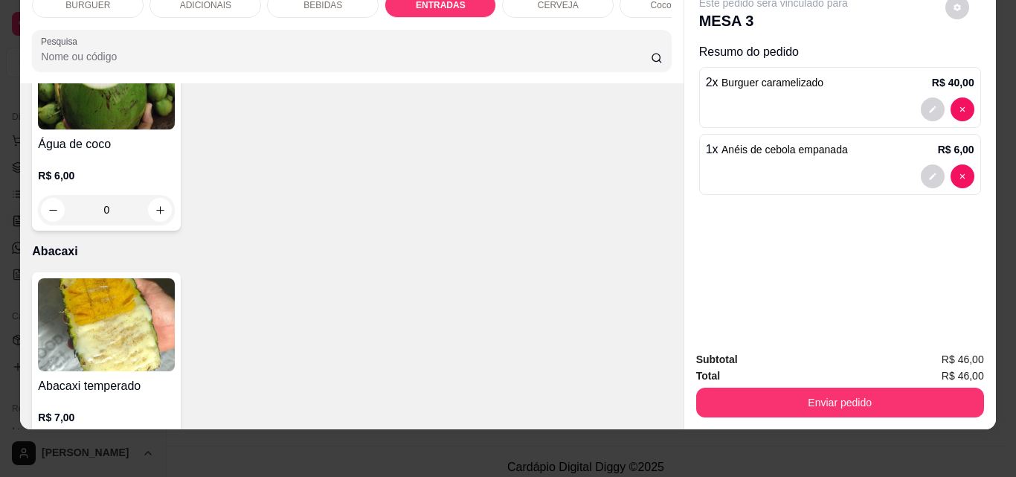
click at [289, 4] on div "BEBIDAS" at bounding box center [323, 5] width 112 height 25
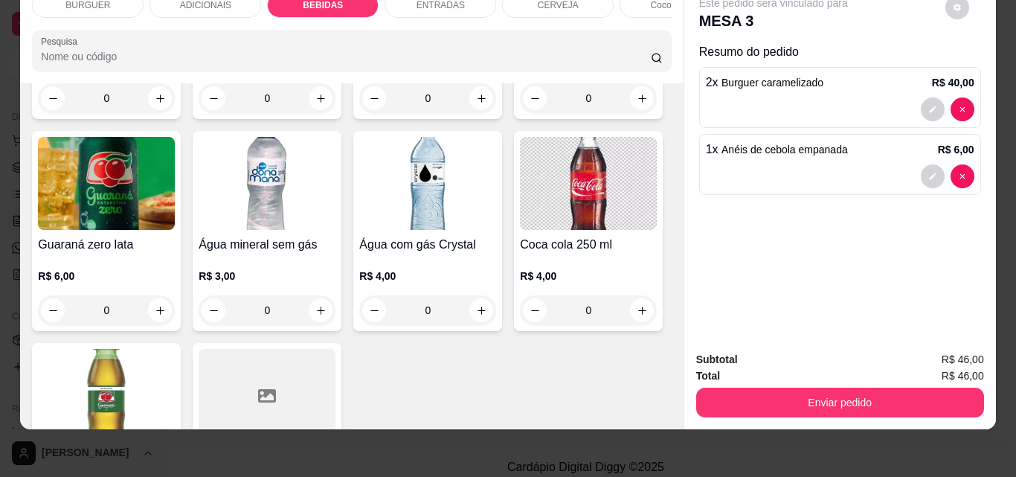
scroll to position [1774, 0]
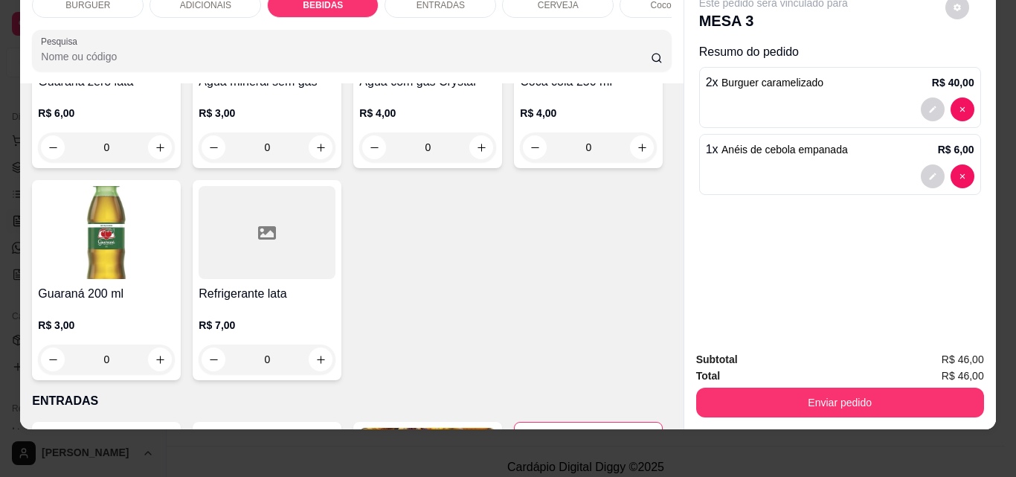
type input "2"
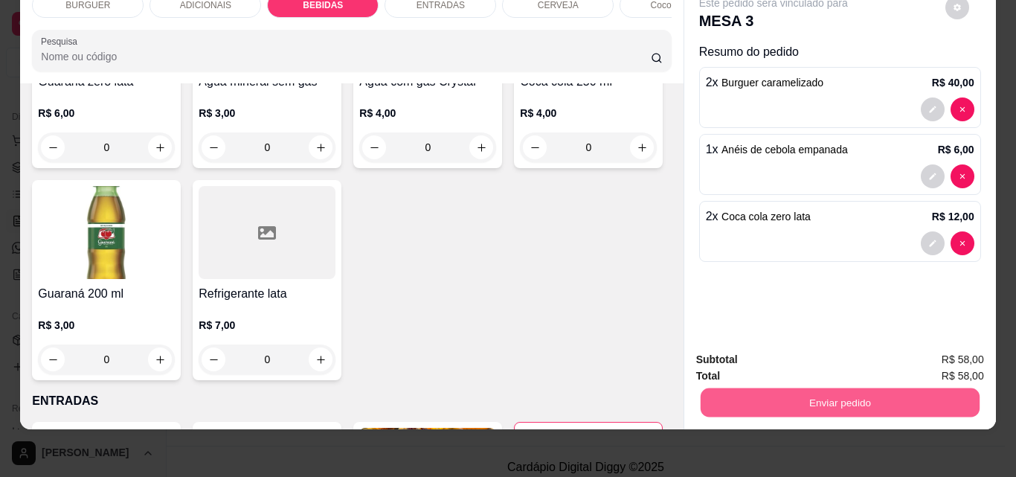
click at [750, 398] on button "Enviar pedido" at bounding box center [839, 401] width 279 height 29
click at [763, 350] on button "Não registrar e enviar pedido" at bounding box center [790, 355] width 155 height 28
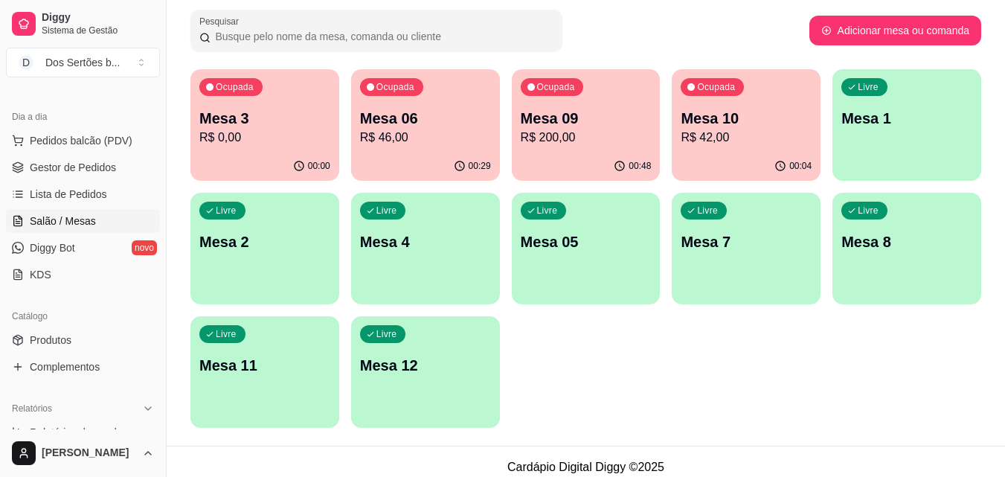
click at [753, 110] on p "Mesa 10" at bounding box center [745, 118] width 131 height 21
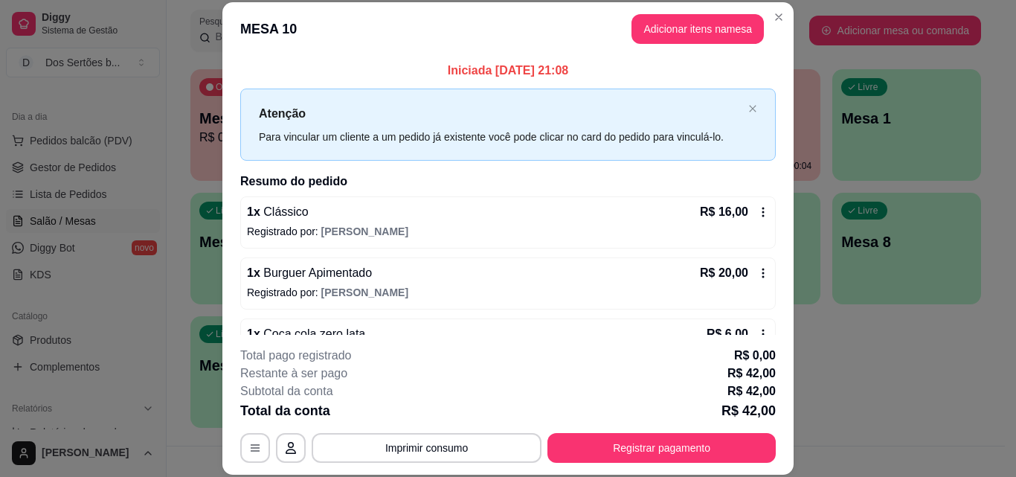
scroll to position [42, 0]
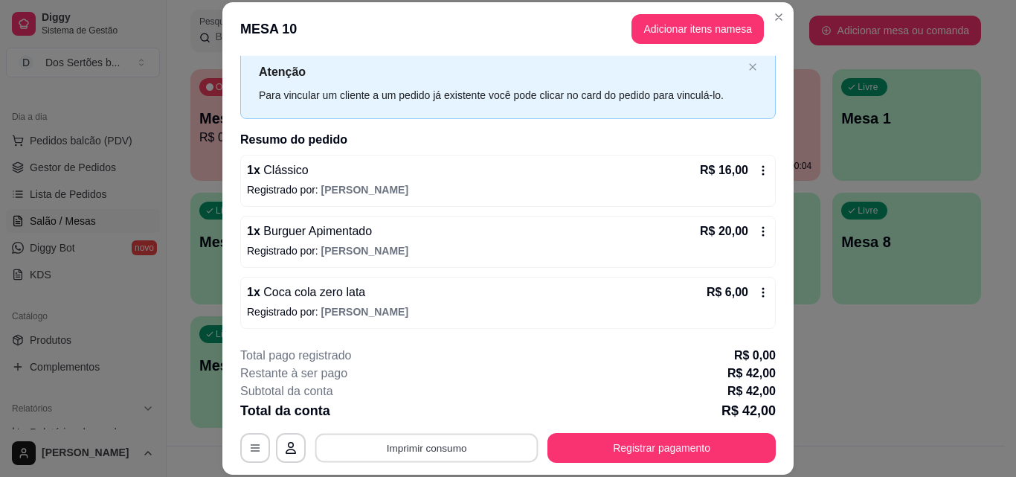
click at [480, 441] on button "Imprimir consumo" at bounding box center [426, 447] width 223 height 29
click at [443, 414] on button "Impressora" at bounding box center [426, 414] width 108 height 24
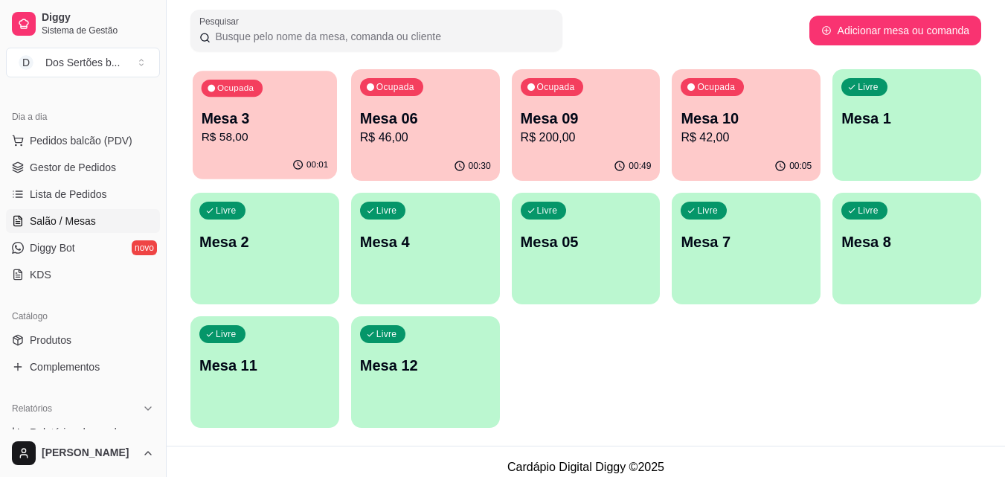
click at [234, 120] on p "Mesa 3" at bounding box center [265, 119] width 127 height 20
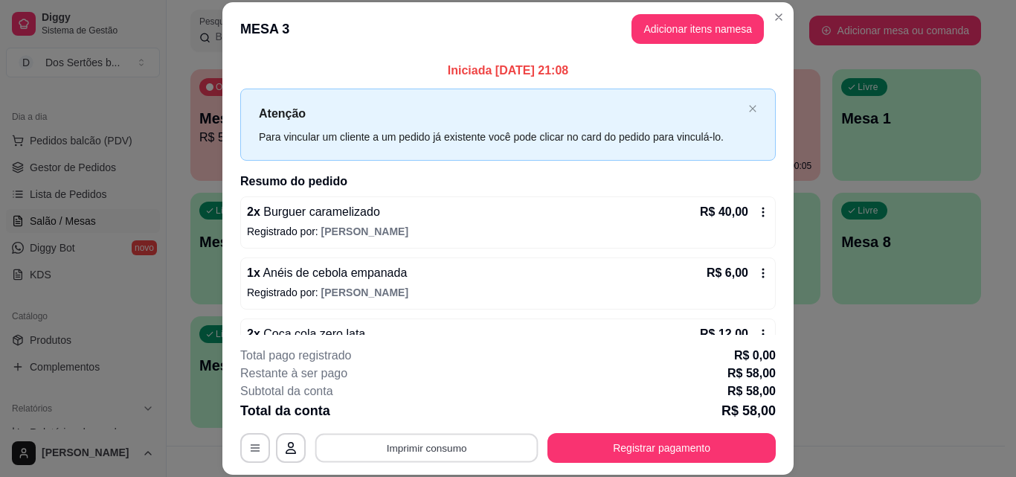
click at [453, 454] on button "Imprimir consumo" at bounding box center [426, 447] width 223 height 29
click at [431, 412] on button "Impressora" at bounding box center [425, 413] width 104 height 23
click at [409, 445] on button "Imprimir consumo" at bounding box center [426, 447] width 223 height 29
click at [402, 412] on button "Impressora" at bounding box center [425, 413] width 104 height 23
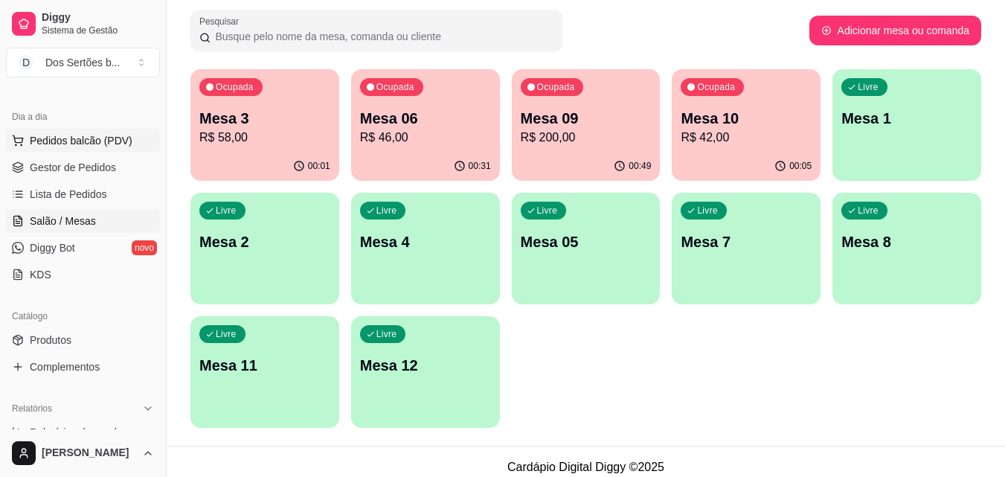
click at [107, 140] on span "Pedidos balcão (PDV)" at bounding box center [81, 140] width 103 height 15
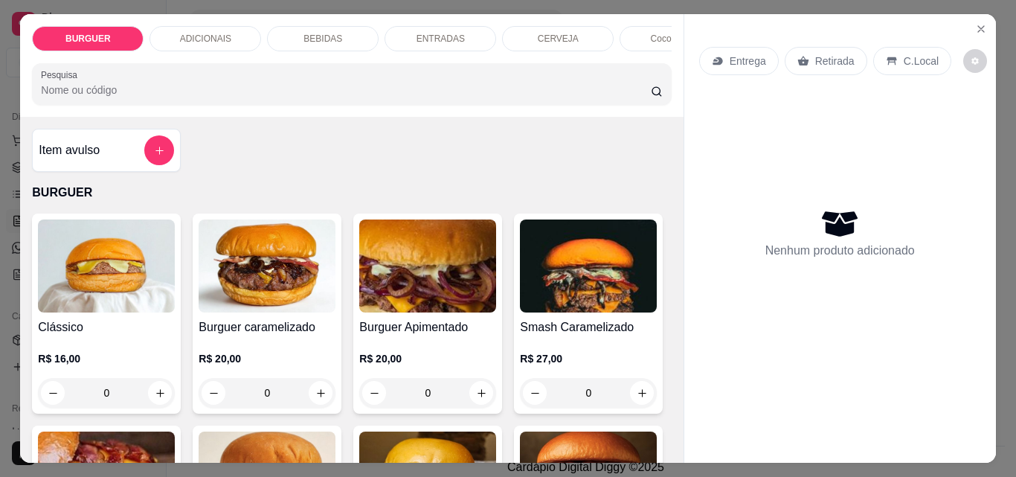
scroll to position [134, 0]
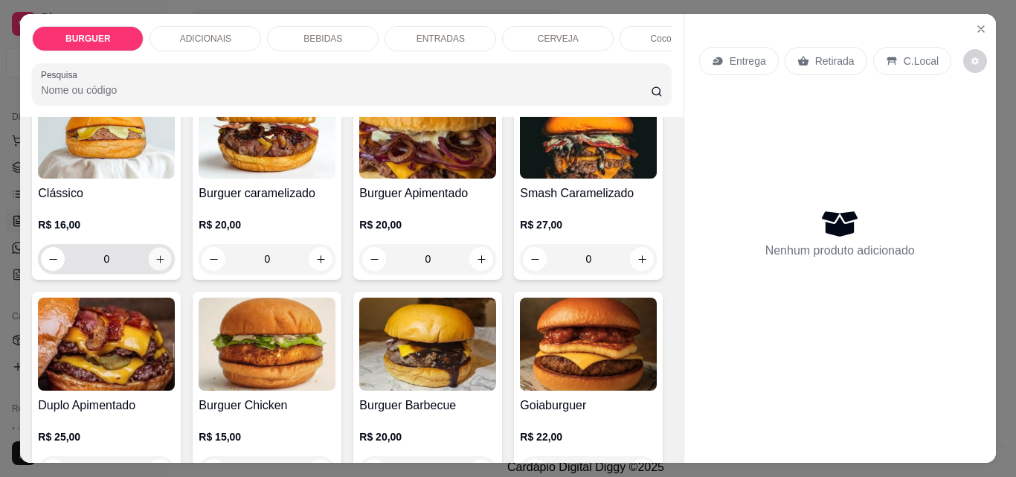
click at [155, 271] on button "increase-product-quantity" at bounding box center [160, 259] width 23 height 23
type input "1"
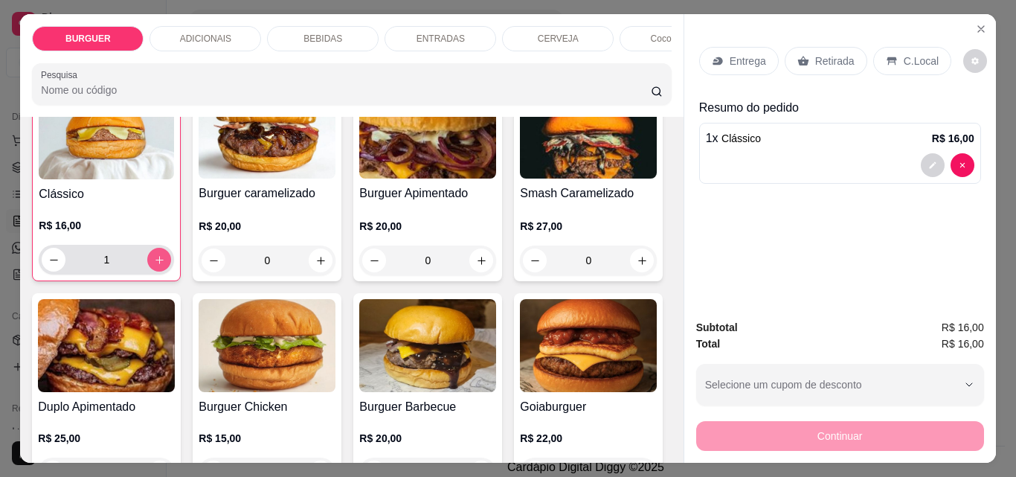
scroll to position [135, 0]
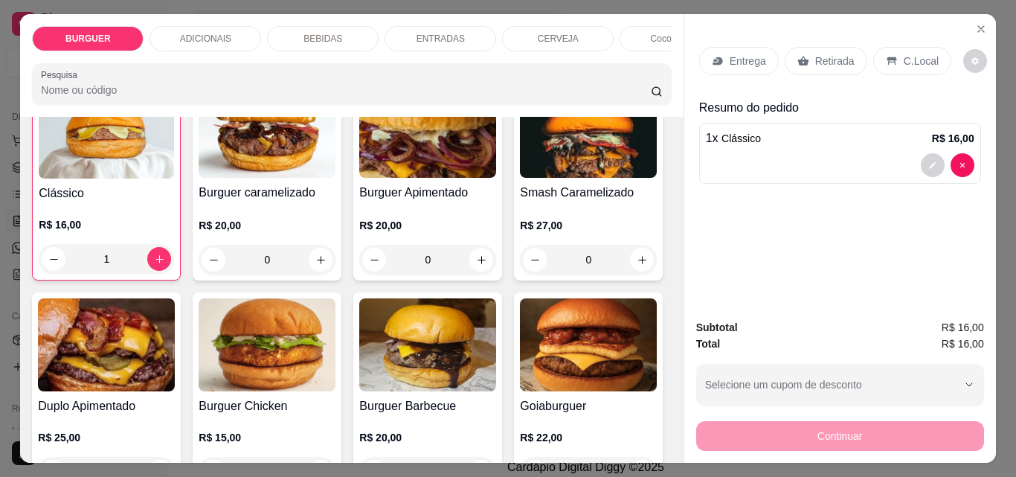
click at [730, 59] on p "Entrega" at bounding box center [748, 61] width 36 height 15
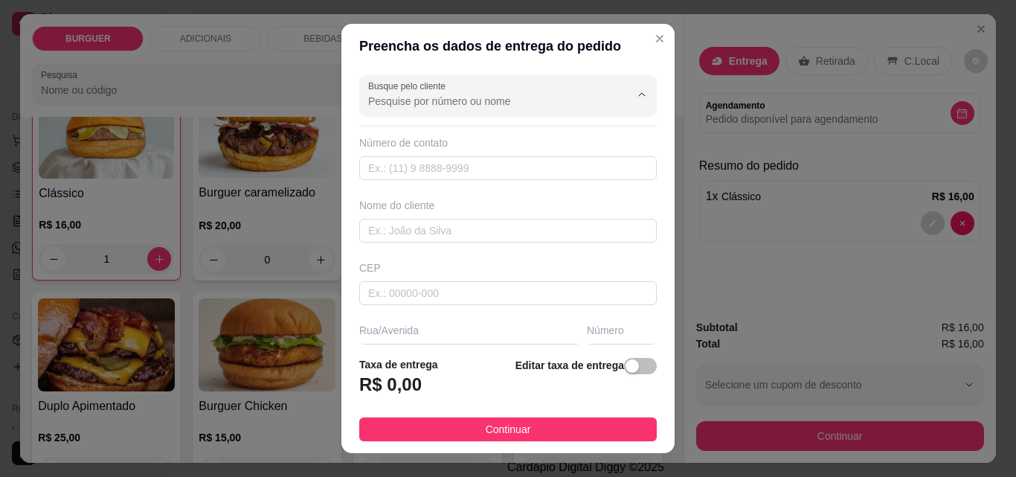
click at [377, 104] on input "Busque pelo cliente" at bounding box center [487, 101] width 238 height 15
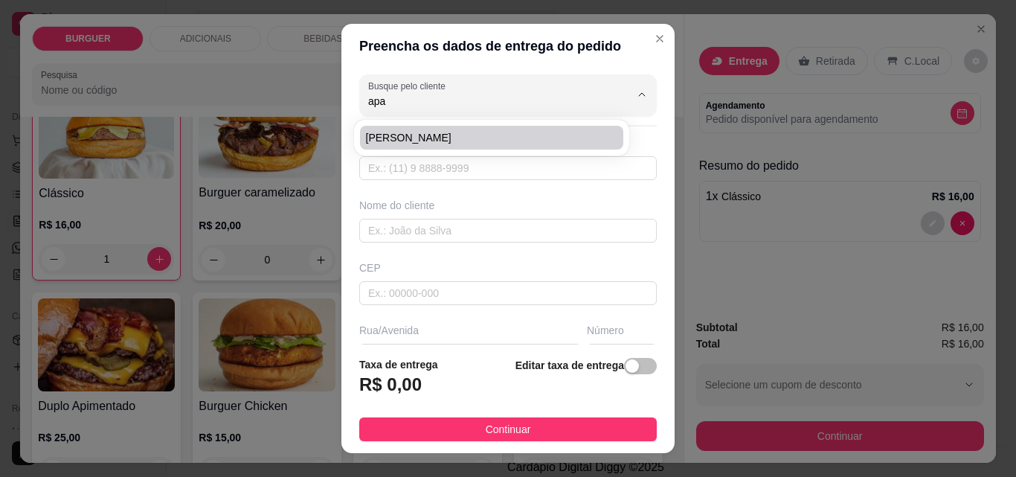
click at [395, 131] on span "[PERSON_NAME]" at bounding box center [484, 137] width 236 height 15
type input "[PERSON_NAME]"
type input "8695335218"
type input "[PERSON_NAME]"
type input "Setor acolhimento\hospital"
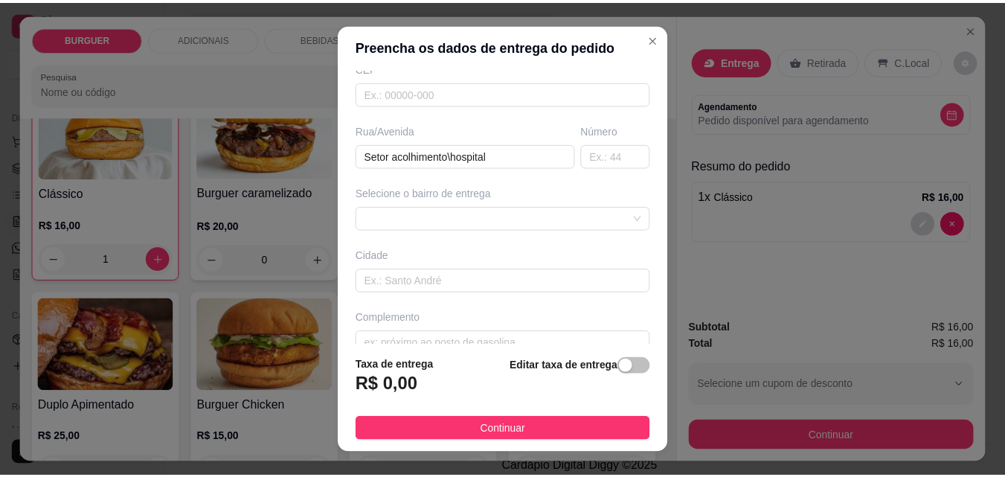
scroll to position [225, 0]
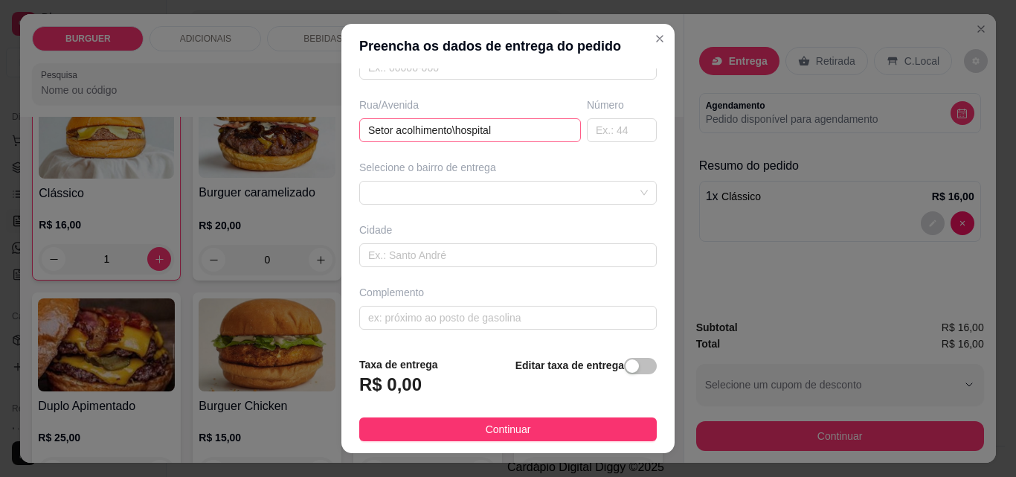
type input "[PERSON_NAME]"
click at [513, 126] on input "Setor acolhimento\hospital" at bounding box center [470, 130] width 222 height 24
type input "S"
type input "Rua [PERSON_NAME]"
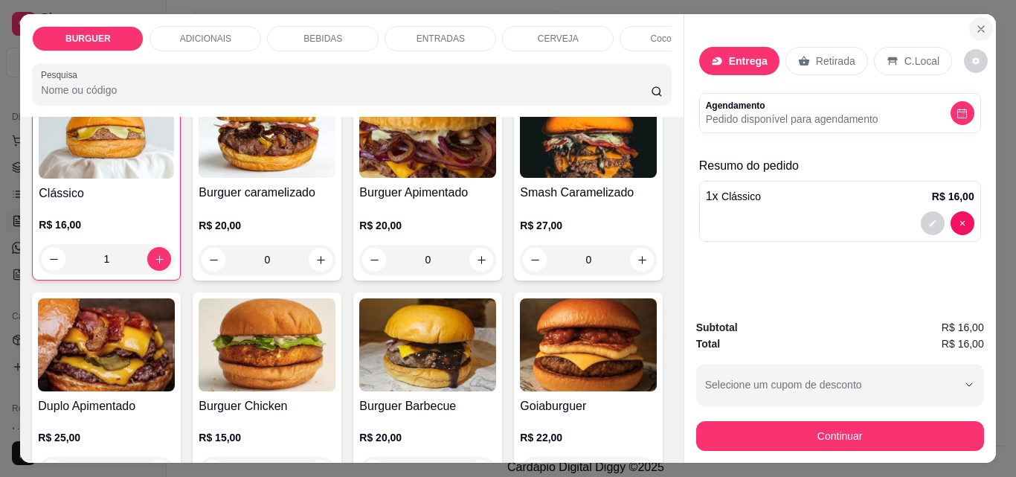
click at [980, 17] on button "Close" at bounding box center [981, 29] width 24 height 24
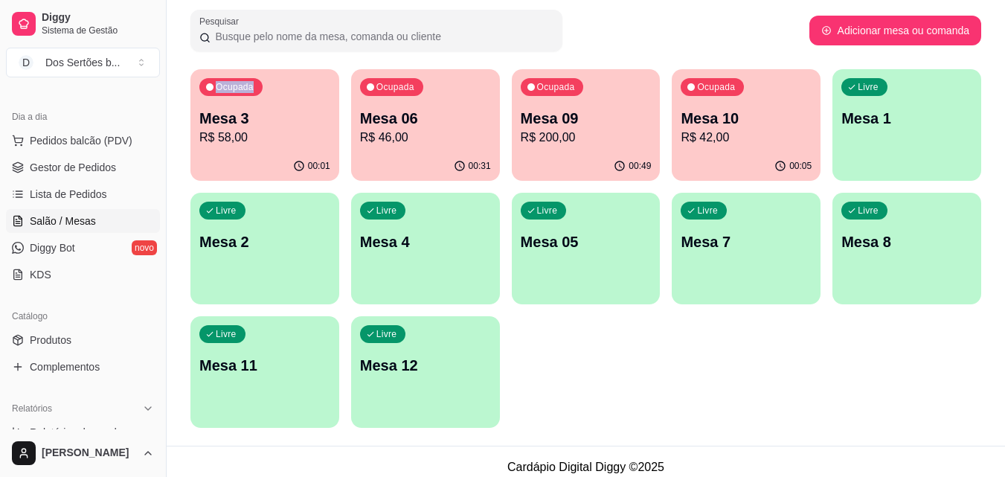
click at [979, 15] on div "Pesquisar Adicionar mesa ou comanda" at bounding box center [585, 31] width 791 height 42
click at [54, 167] on span "Gestor de Pedidos" at bounding box center [73, 167] width 86 height 15
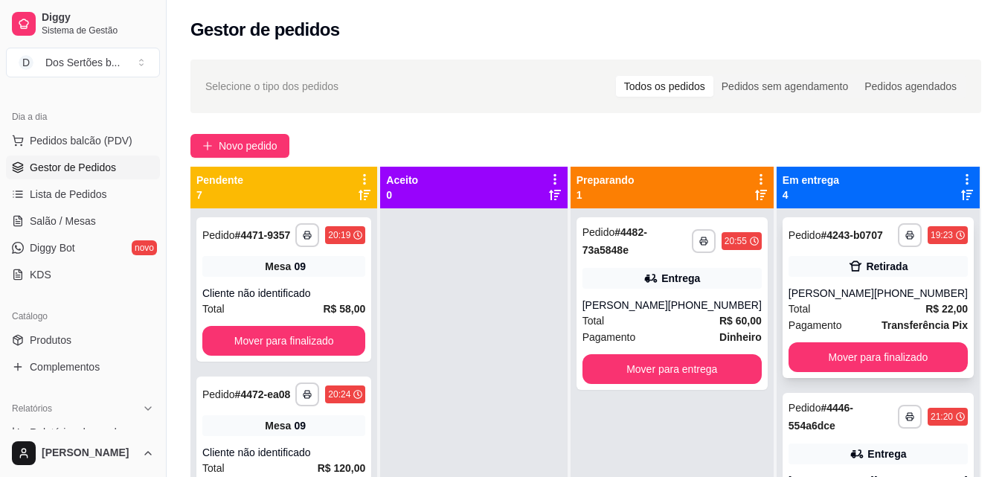
scroll to position [288, 0]
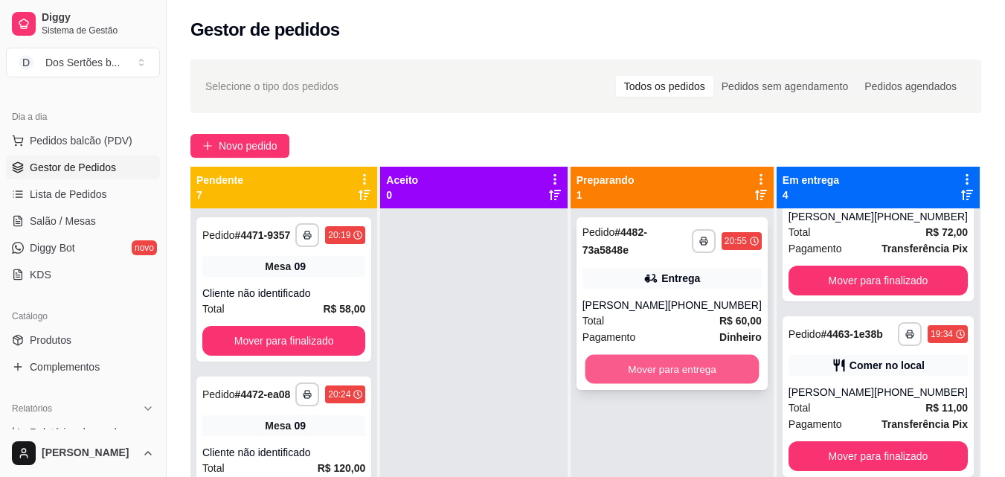
click at [707, 363] on button "Mover para entrega" at bounding box center [672, 369] width 174 height 29
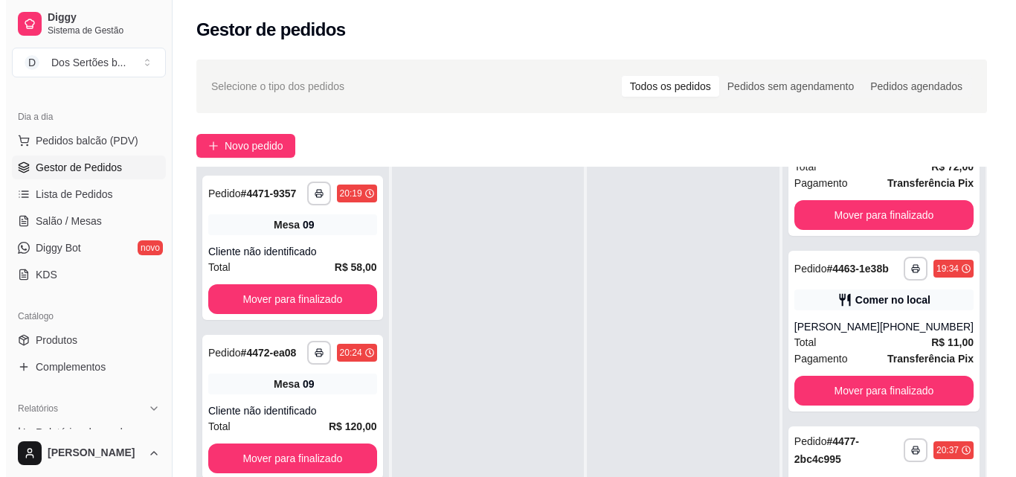
scroll to position [227, 0]
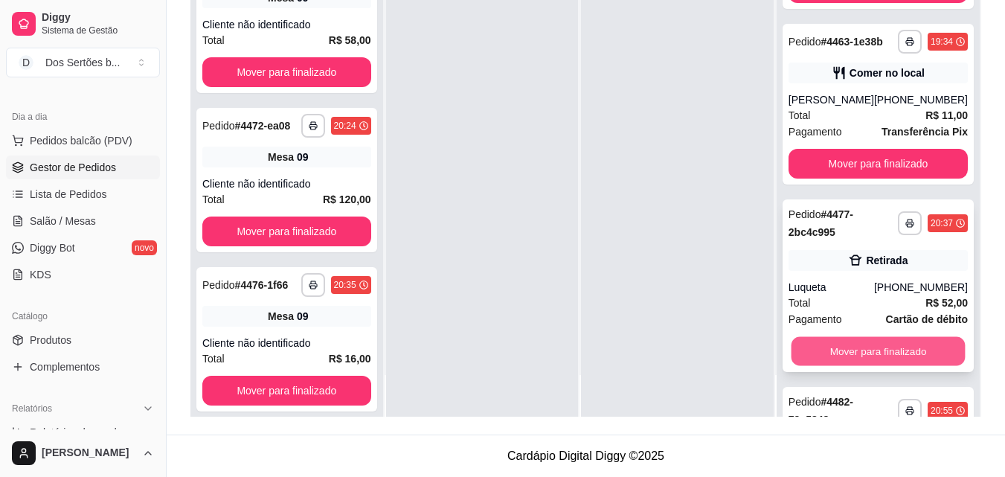
click at [869, 366] on button "Mover para finalizado" at bounding box center [878, 351] width 174 height 29
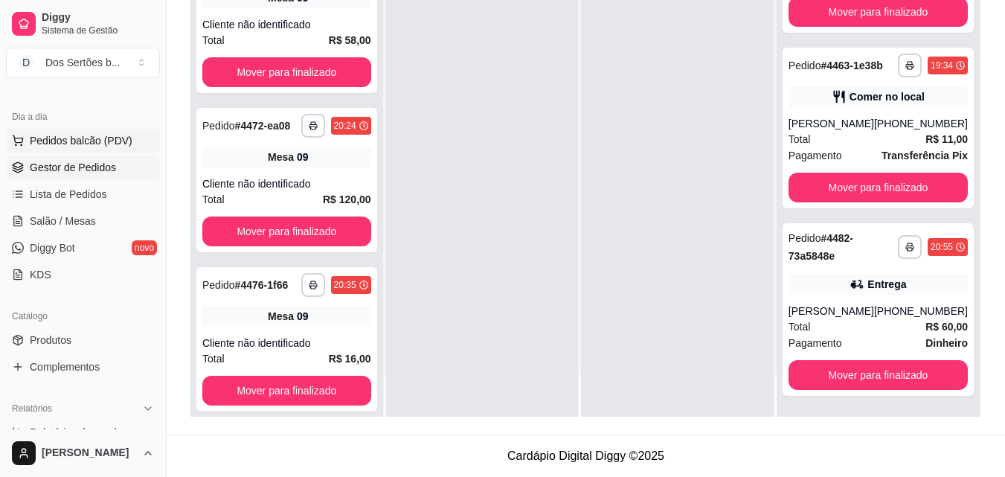
click at [48, 132] on button "Pedidos balcão (PDV)" at bounding box center [83, 141] width 154 height 24
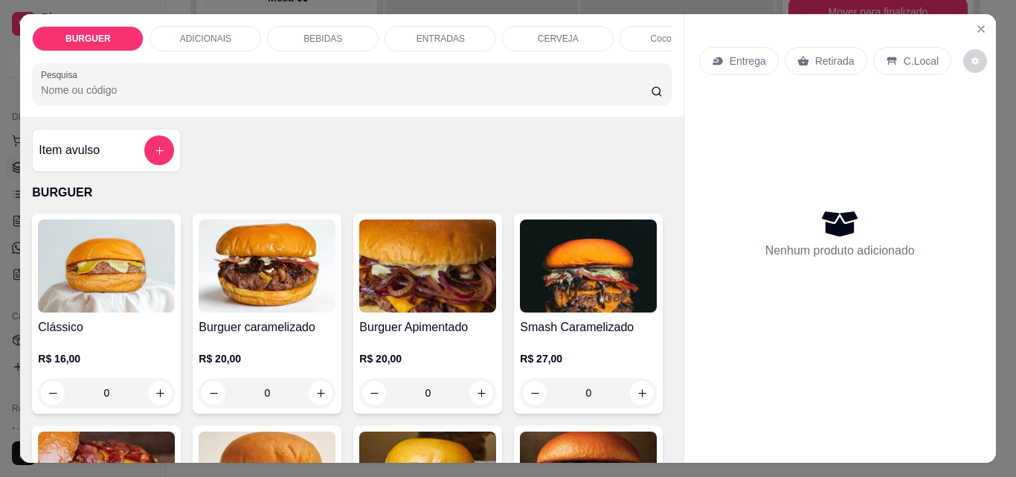
click at [297, 32] on div "BEBIDAS" at bounding box center [323, 38] width 112 height 25
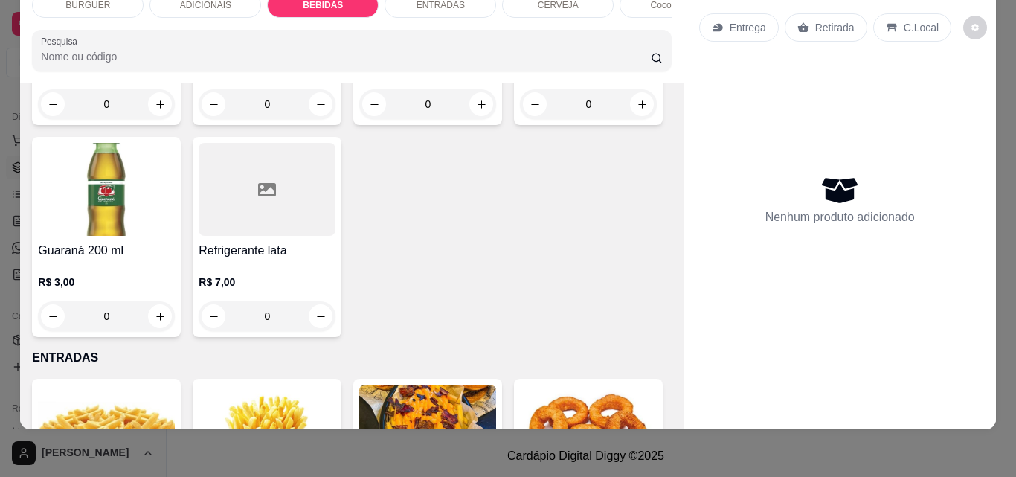
scroll to position [1855, 0]
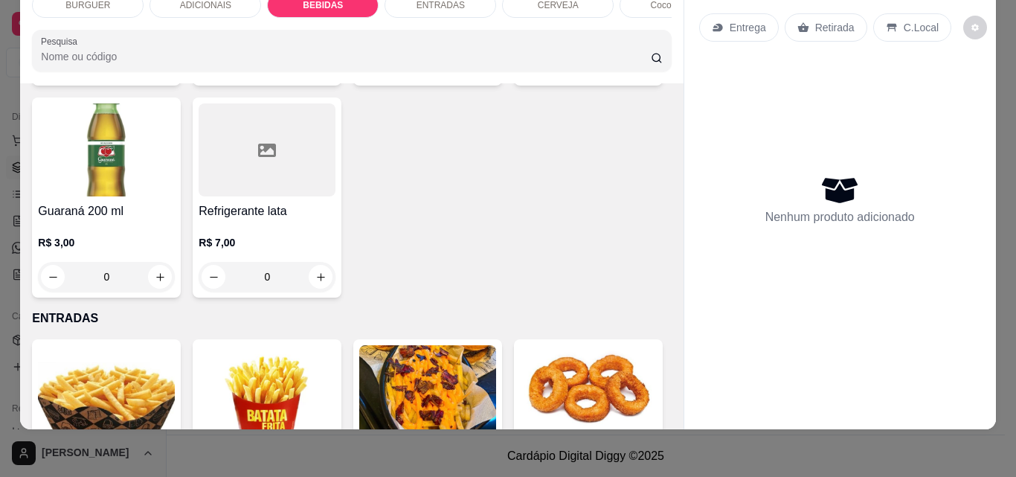
type input "1"
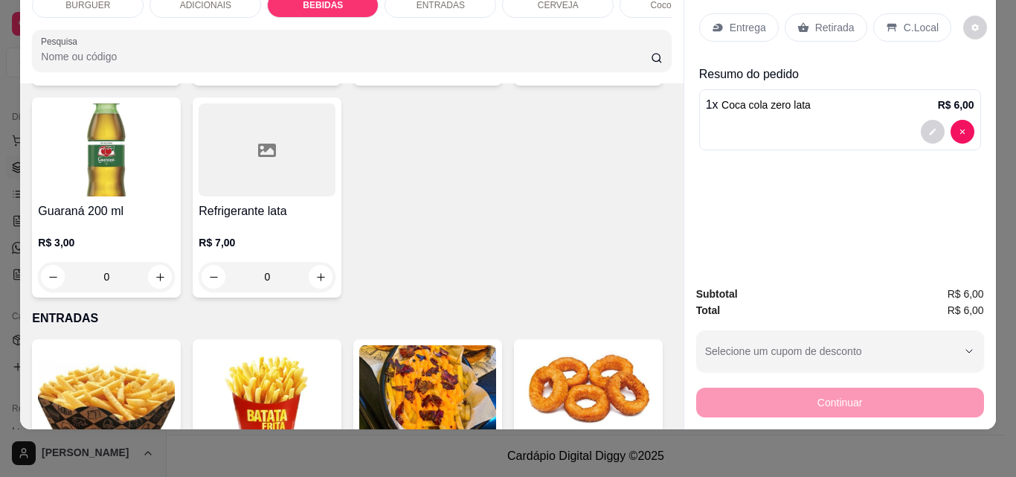
click at [820, 20] on p "Retirada" at bounding box center [834, 27] width 39 height 15
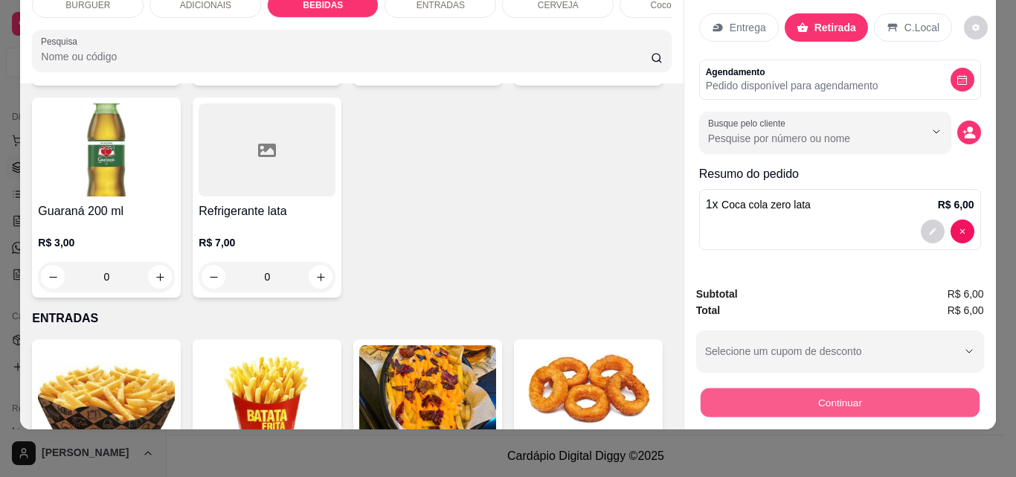
click at [800, 396] on button "Continuar" at bounding box center [839, 401] width 279 height 29
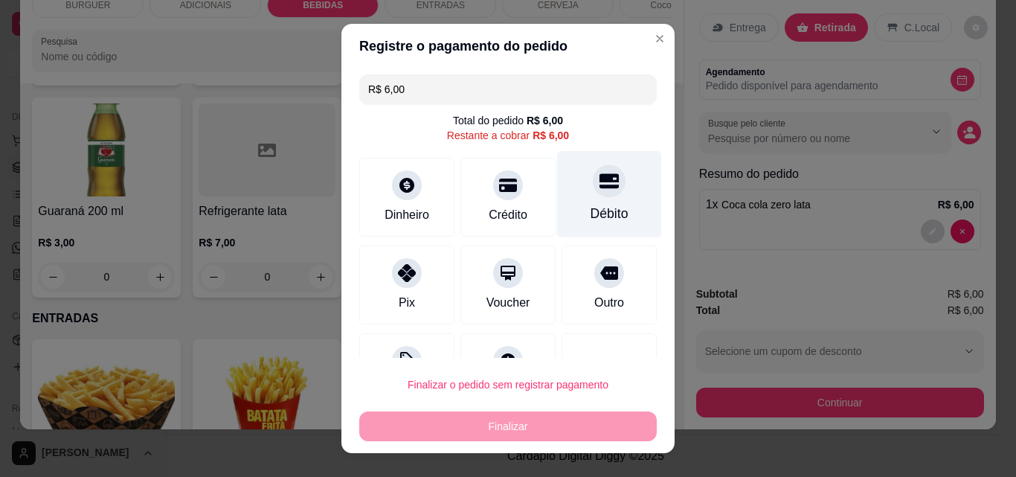
click at [590, 218] on div "Débito" at bounding box center [609, 213] width 38 height 19
type input "R$ 0,00"
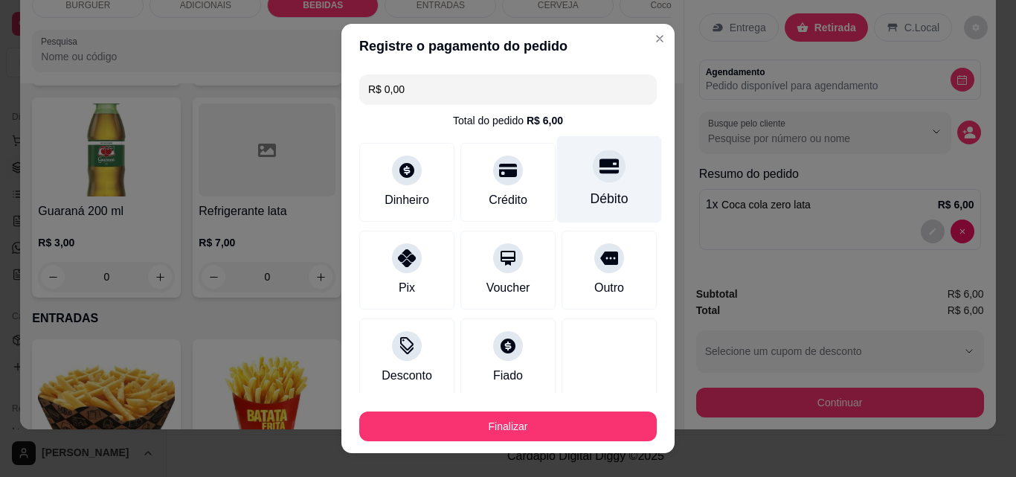
scroll to position [87, 0]
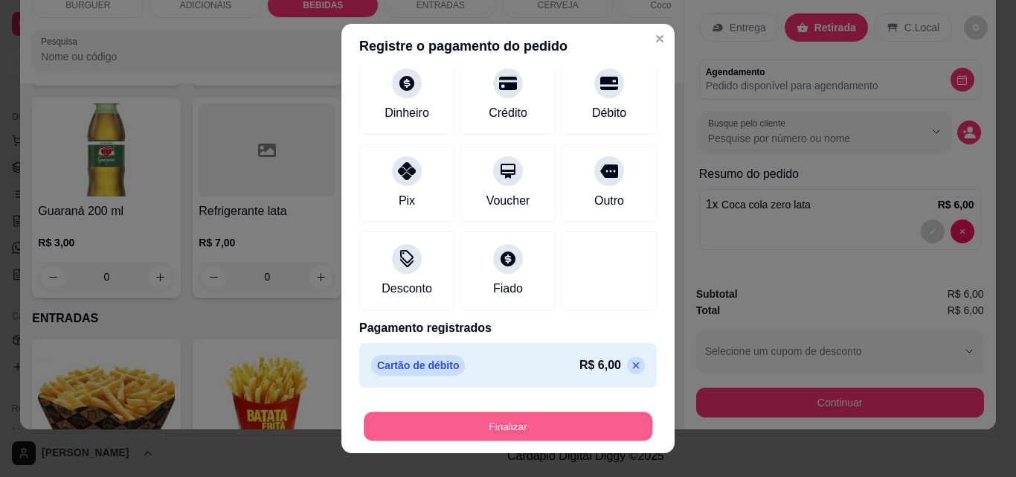
click at [503, 414] on button "Finalizar" at bounding box center [508, 426] width 289 height 29
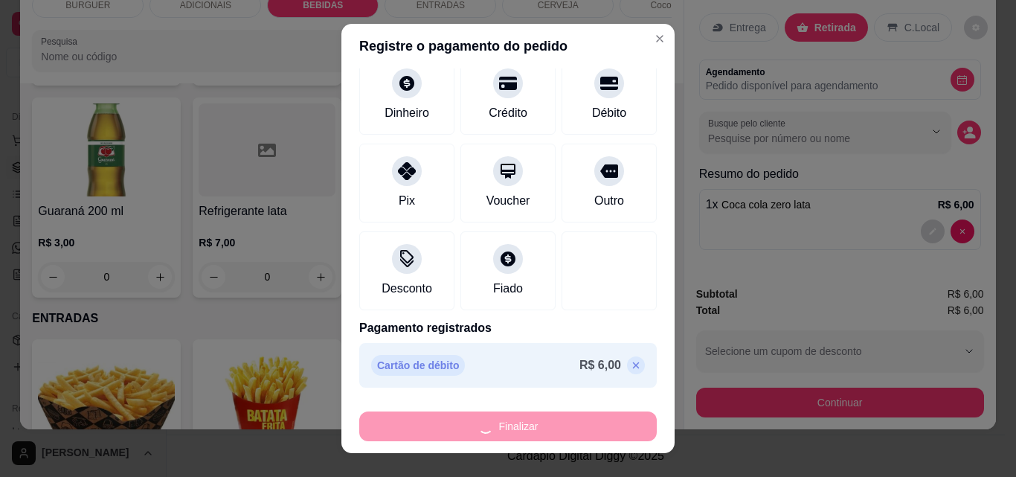
type input "0"
type input "-R$ 6,00"
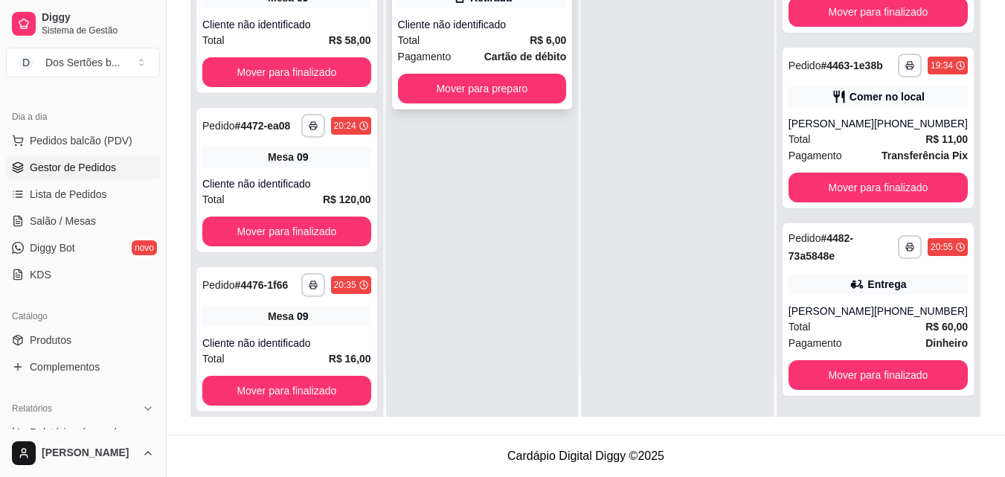
click at [528, 32] on div "Total R$ 6,00" at bounding box center [482, 40] width 169 height 16
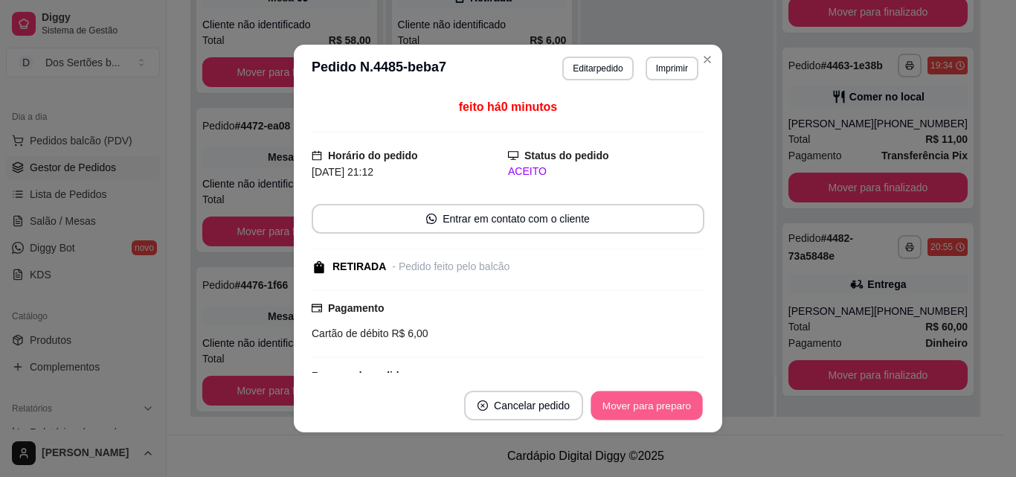
click at [634, 410] on button "Mover para preparo" at bounding box center [646, 405] width 112 height 29
click at [636, 408] on button "Mover para preparo" at bounding box center [646, 405] width 115 height 30
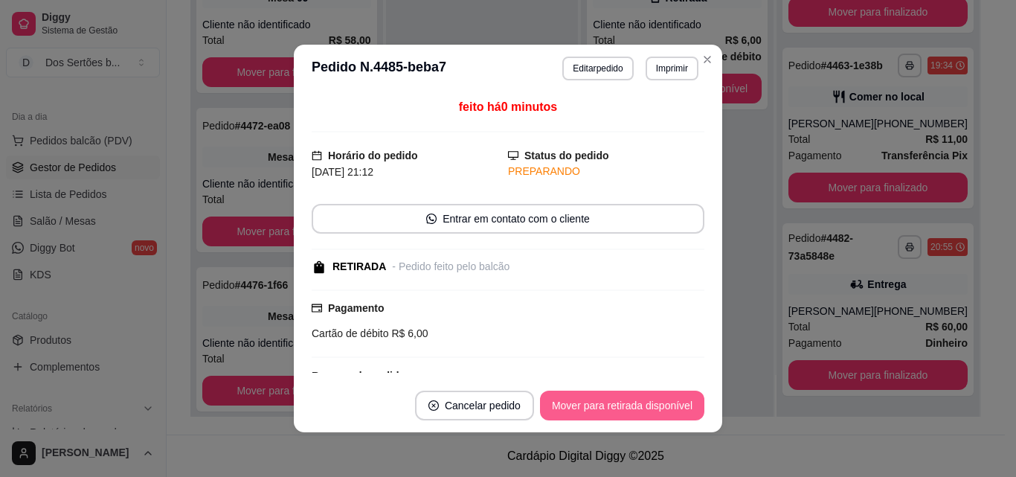
click at [636, 408] on button "Mover para retirada disponível" at bounding box center [622, 405] width 164 height 30
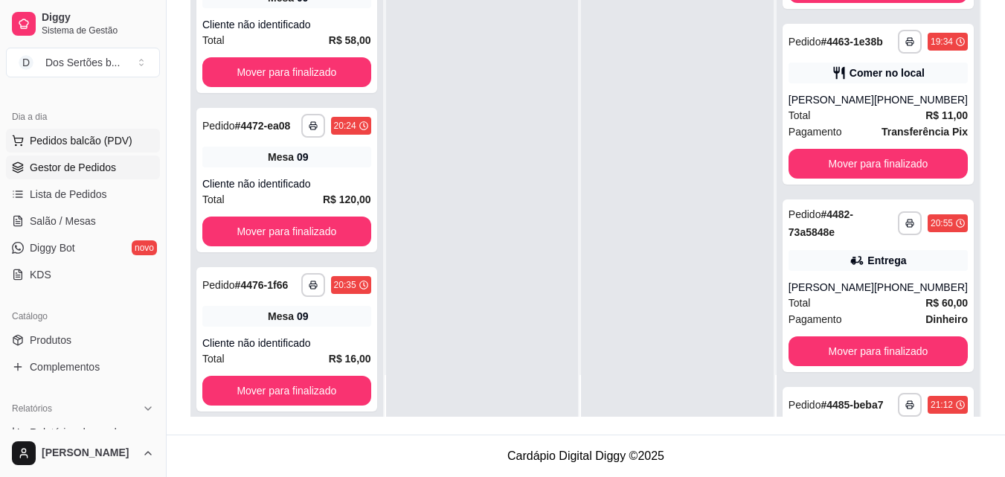
click at [106, 142] on span "Pedidos balcão (PDV)" at bounding box center [81, 140] width 103 height 15
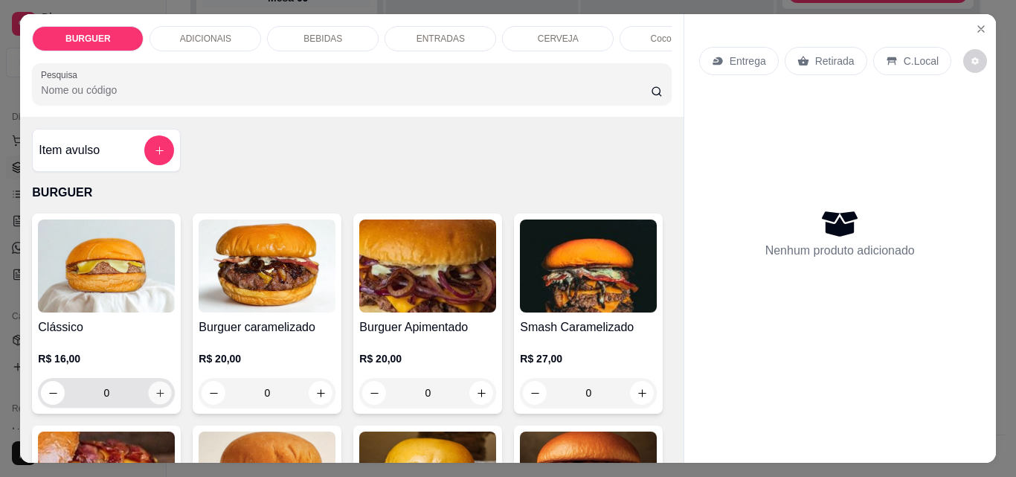
click at [155, 399] on icon "increase-product-quantity" at bounding box center [160, 392] width 11 height 11
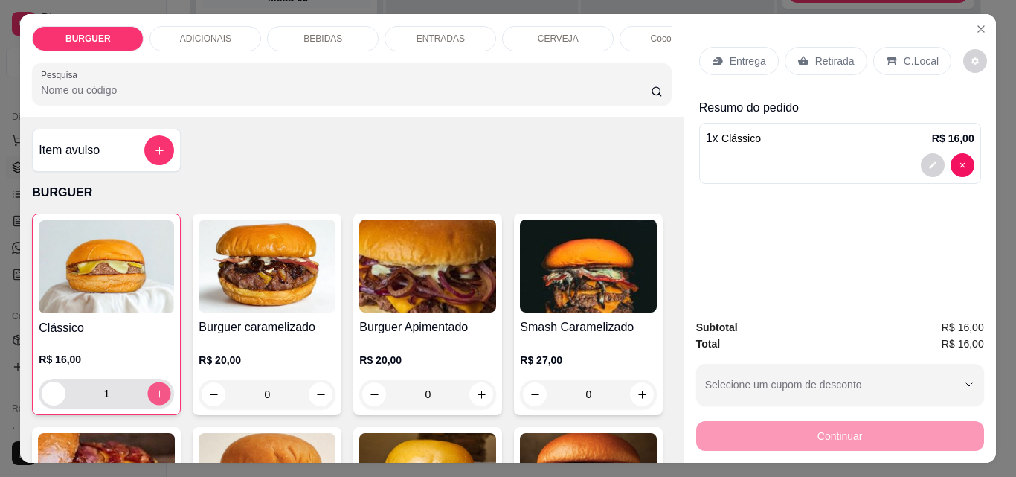
click at [160, 396] on button "increase-product-quantity" at bounding box center [159, 393] width 23 height 23
type input "2"
click at [926, 154] on button "decrease-product-quantity" at bounding box center [932, 165] width 23 height 23
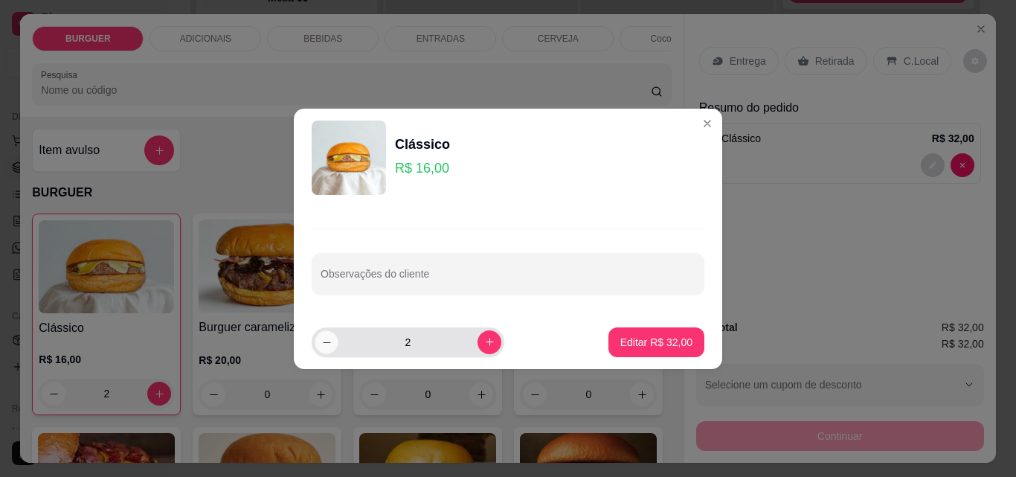
click at [327, 345] on icon "decrease-product-quantity" at bounding box center [326, 341] width 11 height 11
type input "1"
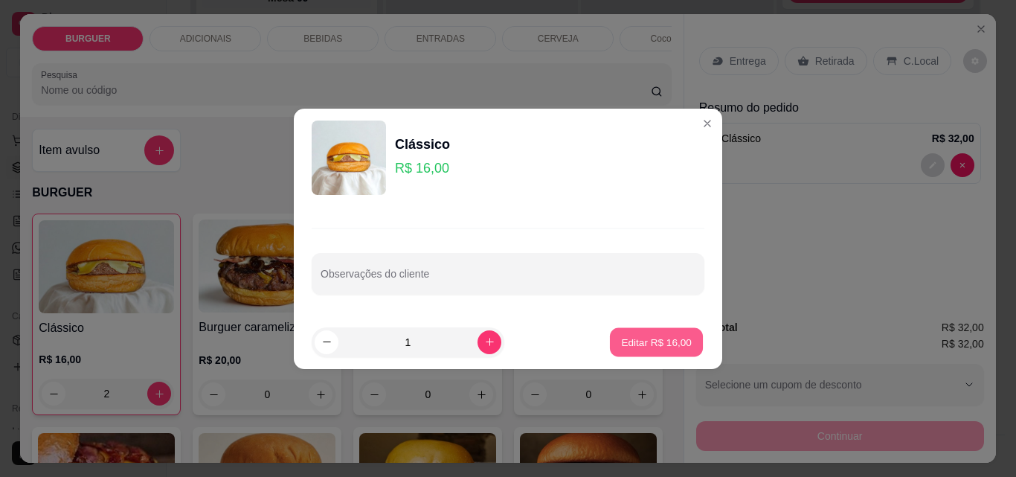
click at [680, 331] on button "Editar R$ 16,00" at bounding box center [656, 341] width 93 height 29
type input "1"
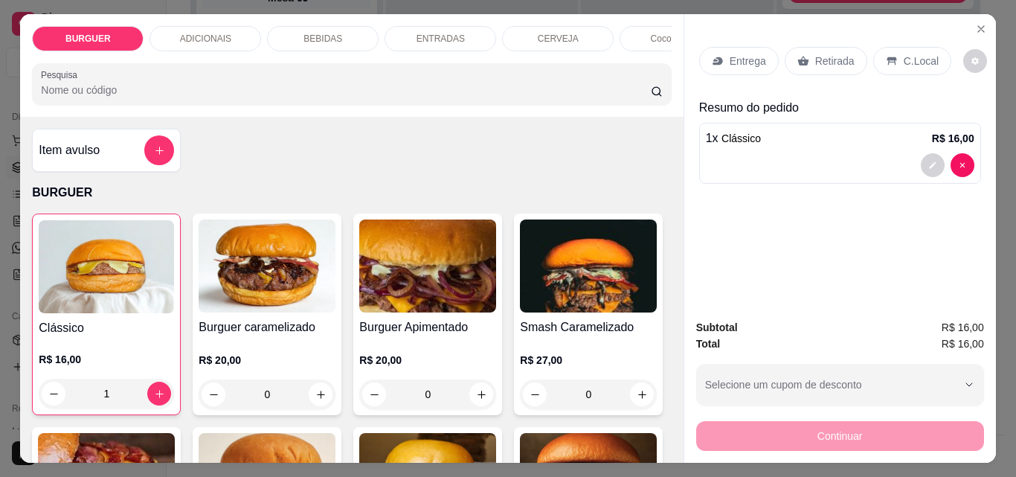
click at [725, 47] on div "Entrega" at bounding box center [739, 61] width 80 height 28
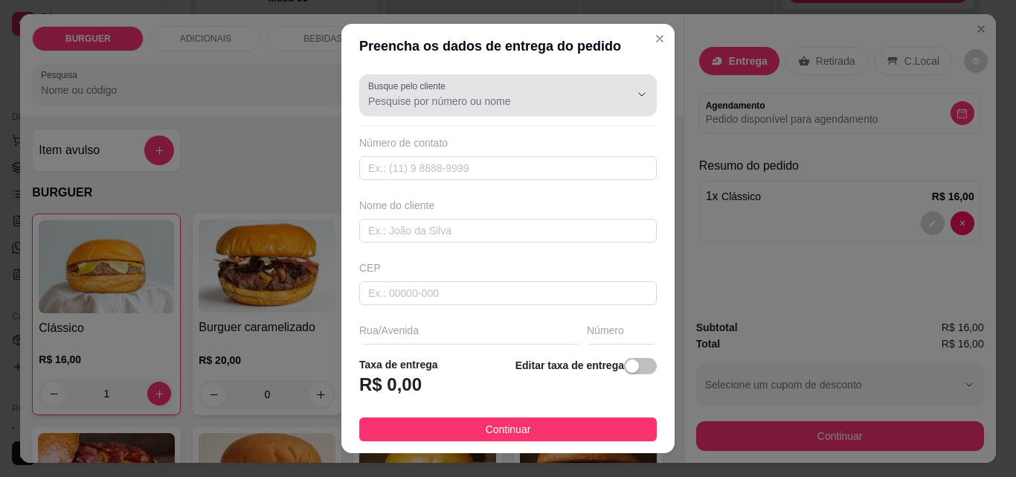
click at [384, 111] on div "Busque pelo cliente" at bounding box center [507, 95] width 297 height 42
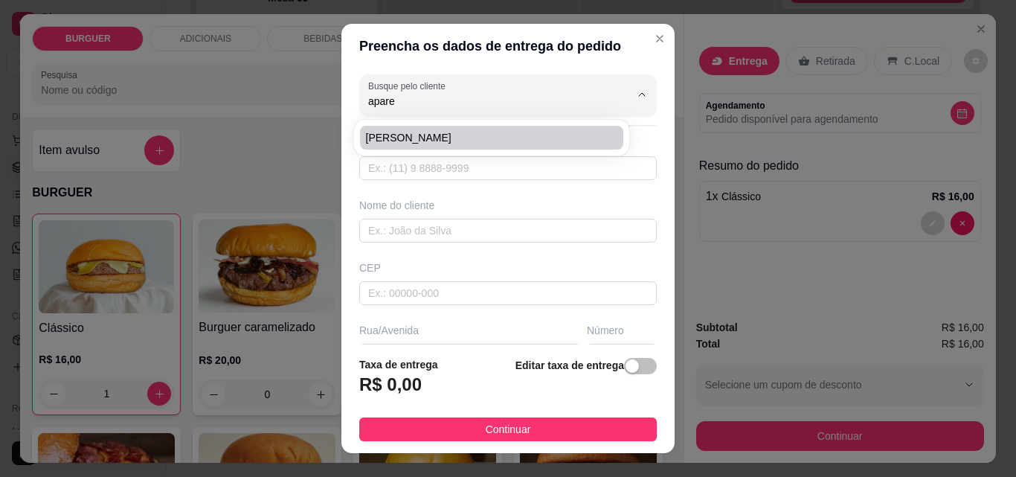
click at [386, 131] on span "[PERSON_NAME]" at bounding box center [484, 137] width 236 height 15
type input "[PERSON_NAME]"
type input "8695335218"
type input "[PERSON_NAME]"
type input "Setor acolhimento\hospital"
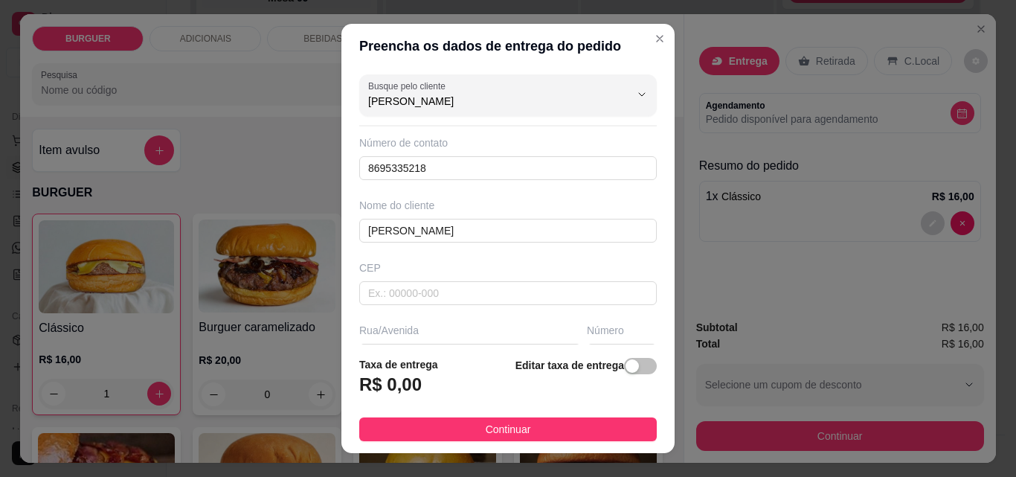
scroll to position [78, 0]
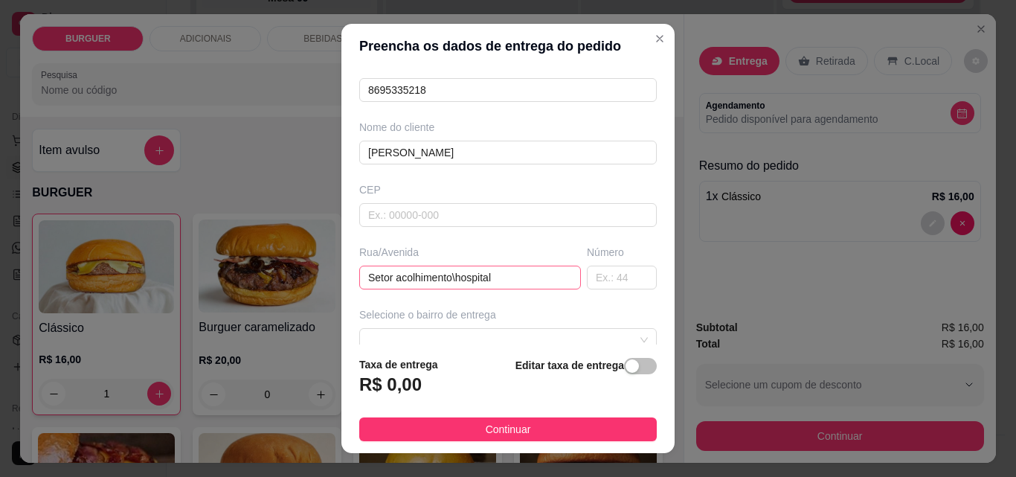
type input "[PERSON_NAME]"
click at [498, 280] on input "Setor acolhimento\hospital" at bounding box center [470, 277] width 222 height 24
type input "S"
type input "Rua [PERSON_NAME]"
click at [592, 274] on input "text" at bounding box center [622, 277] width 70 height 24
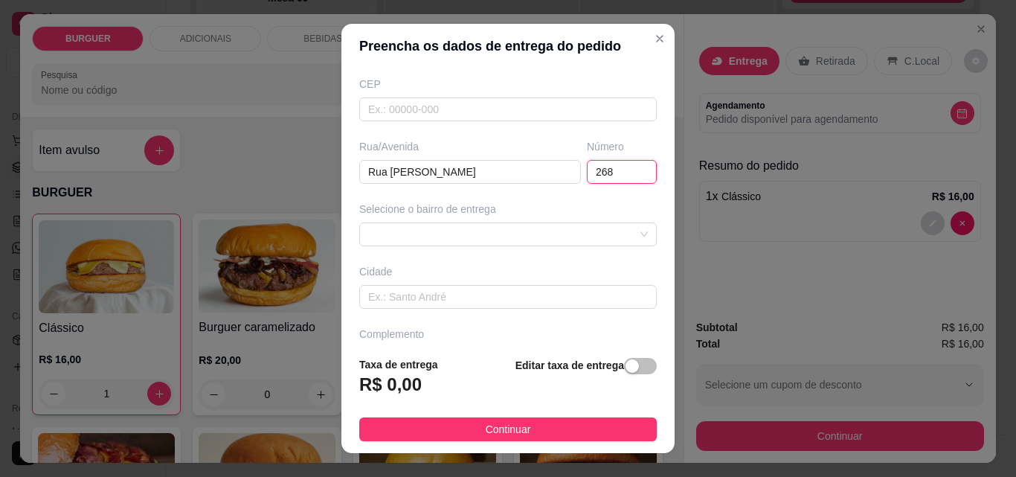
scroll to position [225, 0]
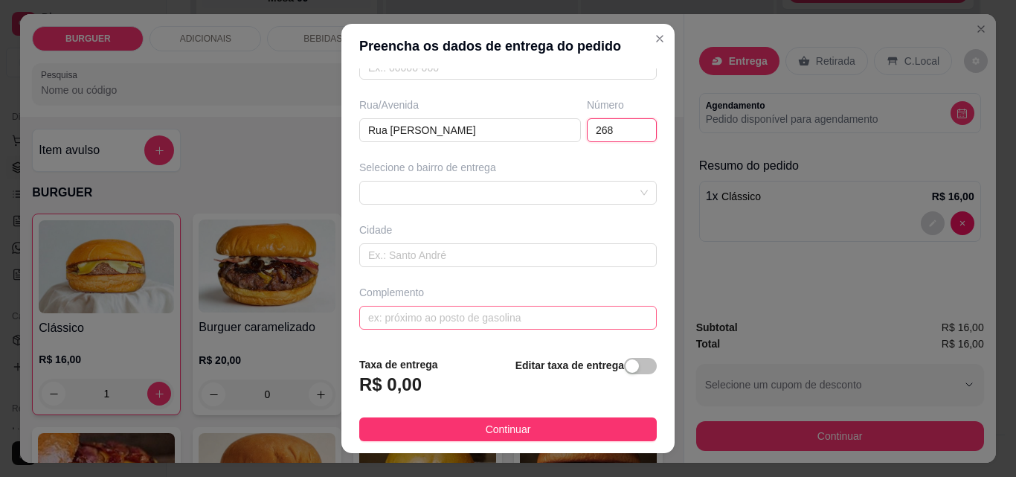
type input "268"
click at [406, 319] on input "text" at bounding box center [507, 318] width 297 height 24
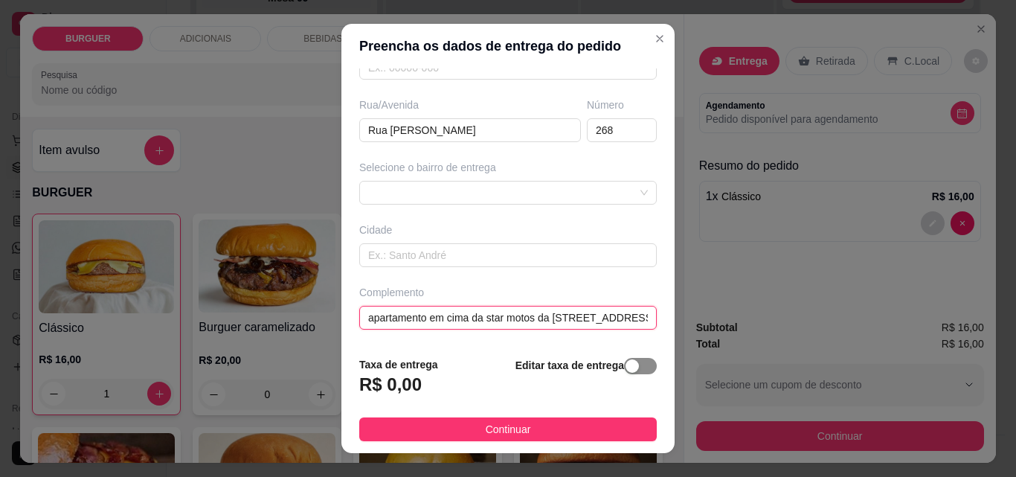
type input "apartamento em cima da star motos da [STREET_ADDRESS]"
click at [631, 362] on span "button" at bounding box center [640, 366] width 33 height 16
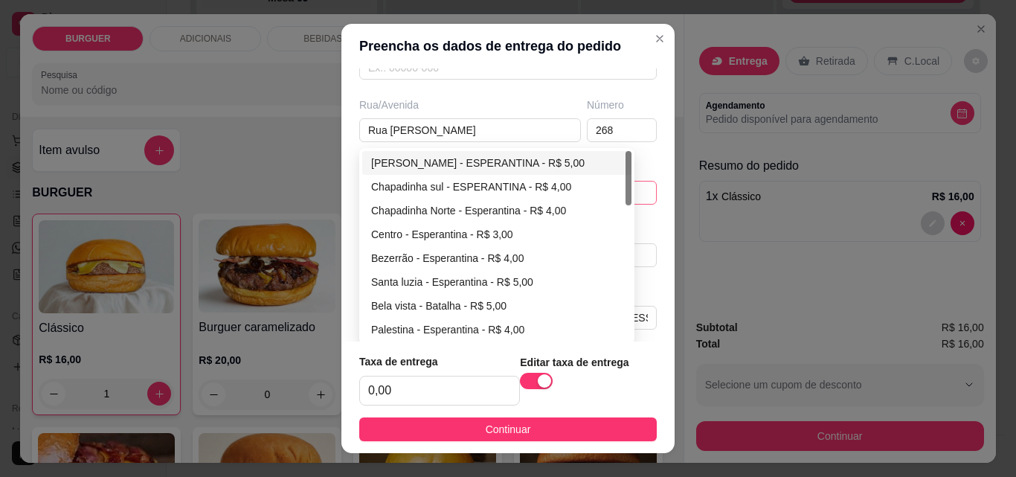
click at [380, 182] on div "67d0a9f2ac621123795caa57 67d0aa4c10a7c36e1d729bd0 [PERSON_NAME] - ESPERANTINA -…" at bounding box center [507, 193] width 297 height 24
click at [386, 231] on div "Centro - Esperantina - R$ 3,00" at bounding box center [496, 234] width 251 height 16
type input "Esperantina"
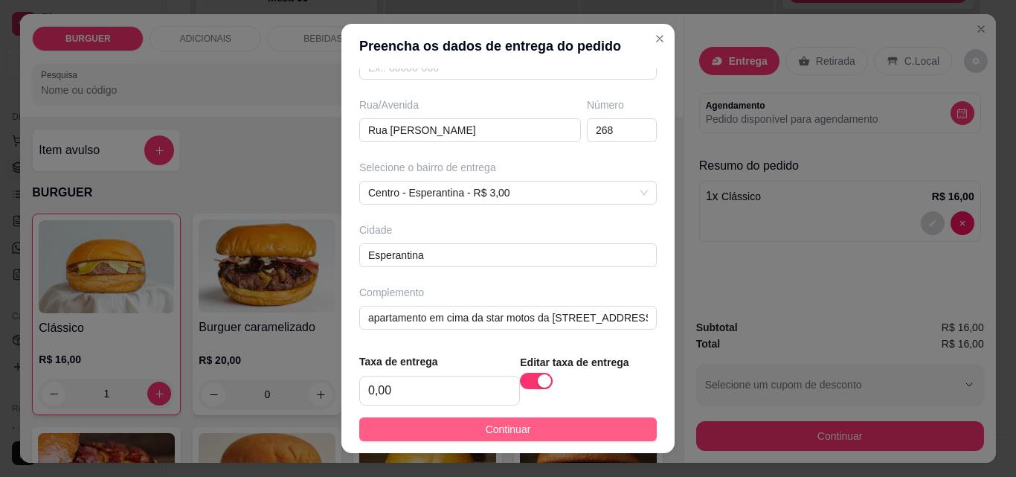
click at [553, 427] on button "Continuar" at bounding box center [507, 429] width 297 height 24
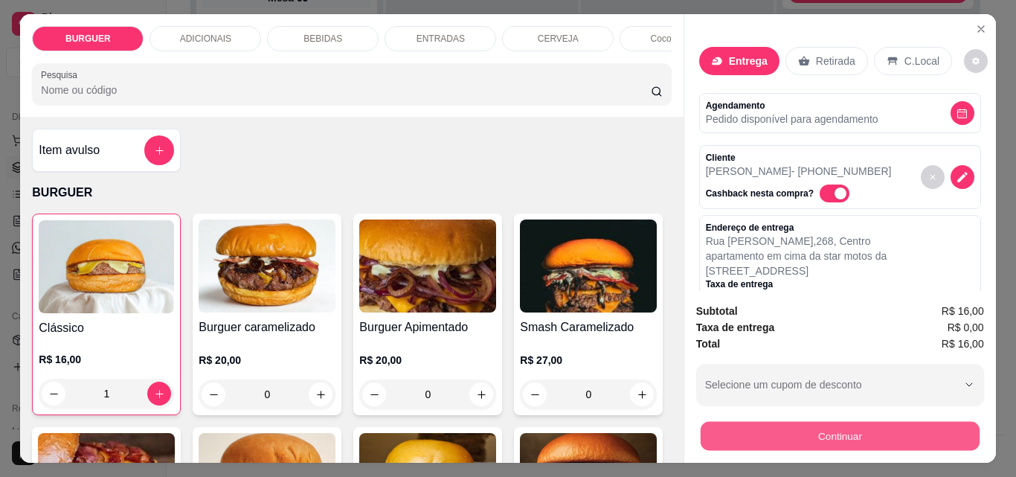
click at [729, 437] on button "Continuar" at bounding box center [839, 435] width 279 height 29
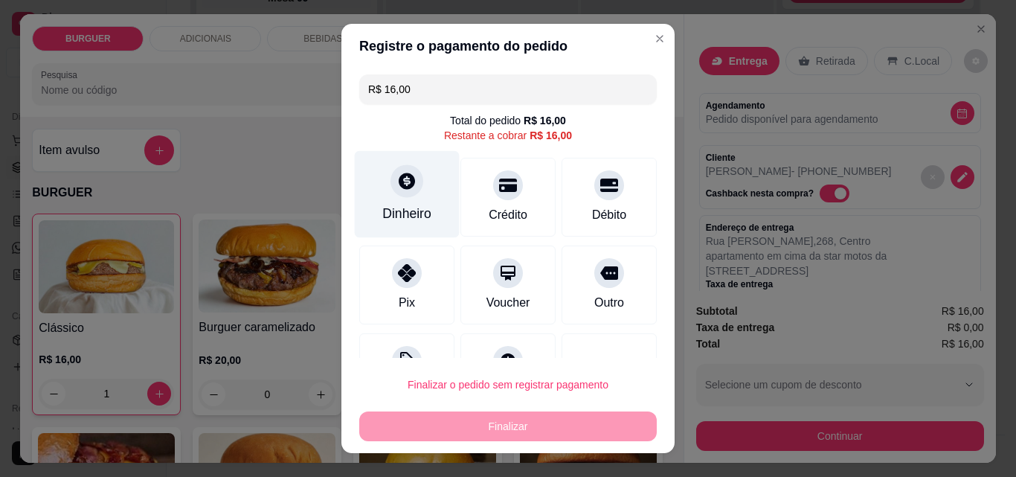
click at [394, 202] on div "Dinheiro" at bounding box center [407, 194] width 105 height 87
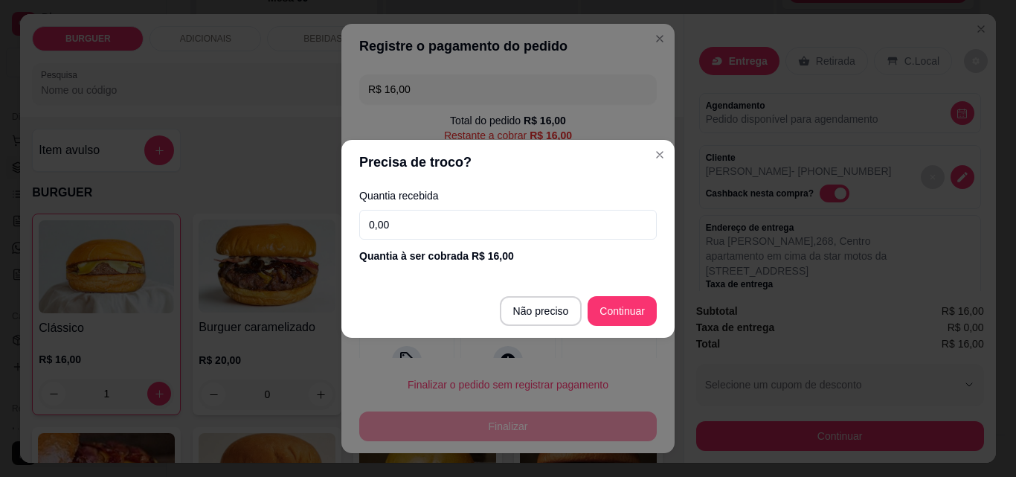
click at [428, 218] on input "0,00" at bounding box center [507, 225] width 297 height 30
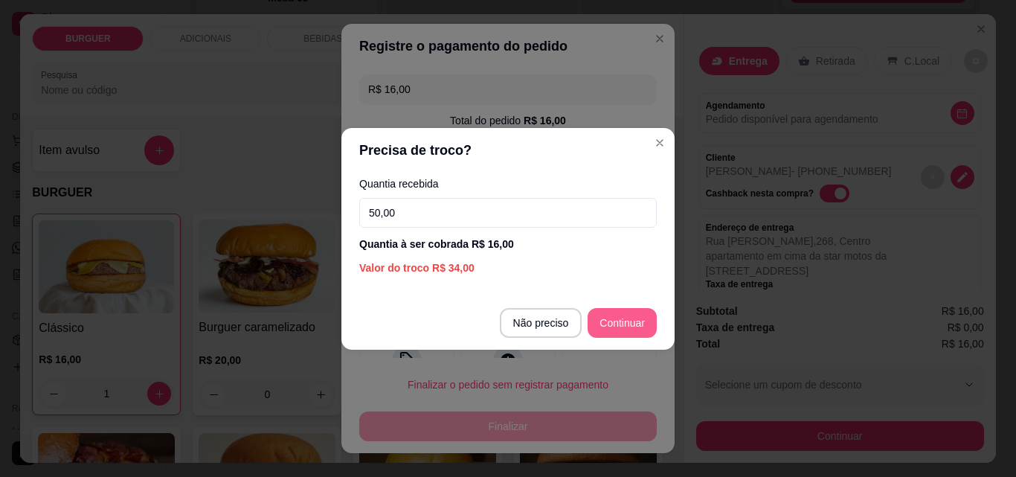
type input "50,00"
type input "R$ 0,00"
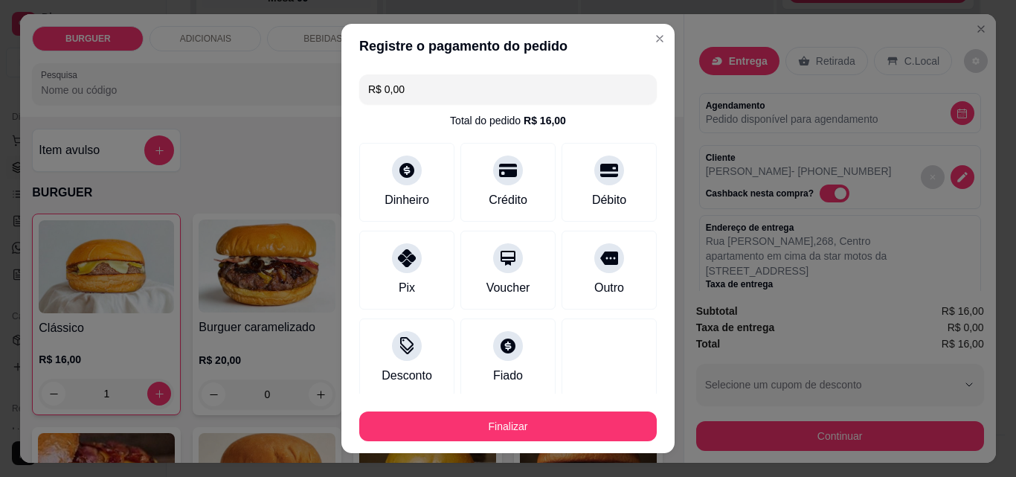
scroll to position [87, 0]
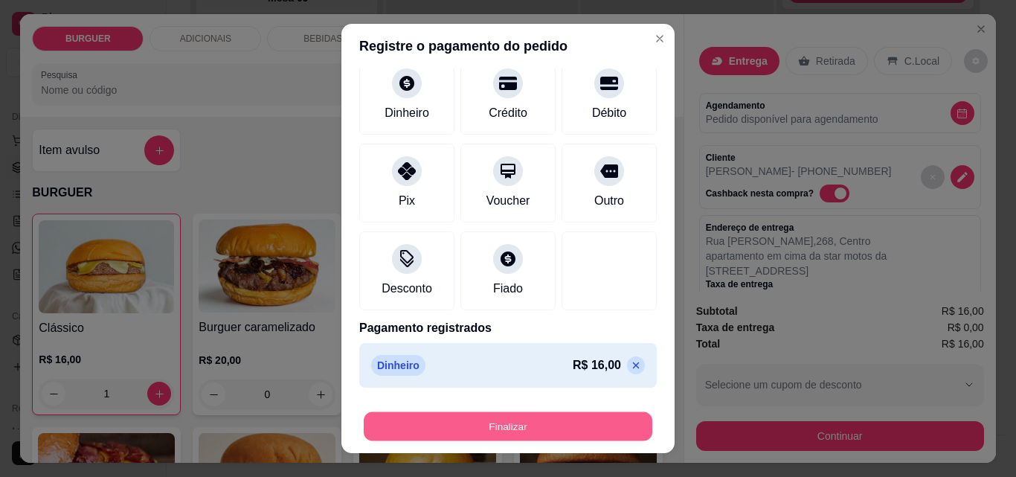
click at [510, 418] on button "Finalizar" at bounding box center [508, 426] width 289 height 29
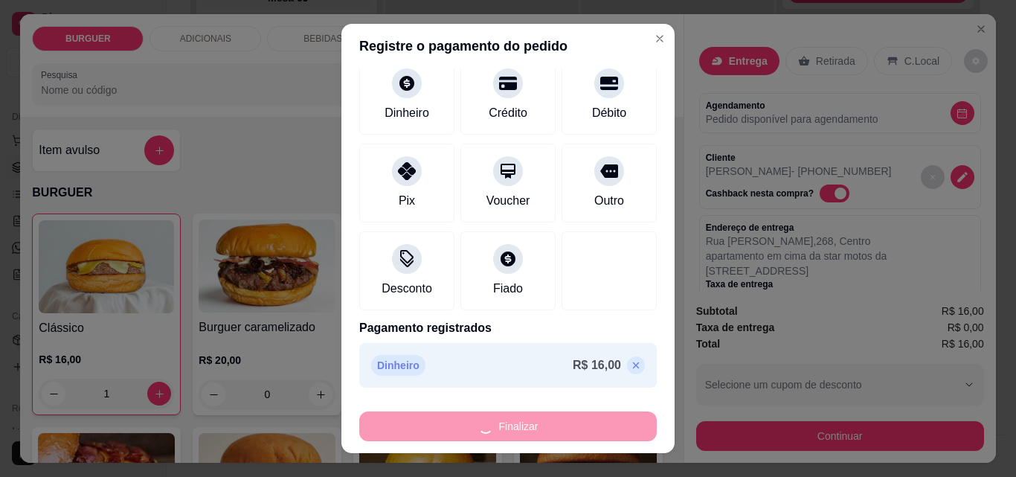
type input "0"
type input "-R$ 16,00"
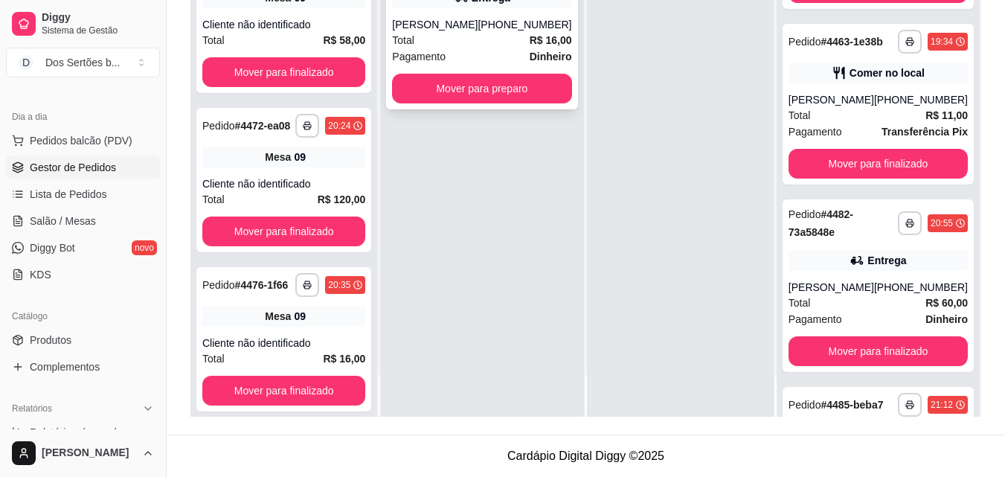
click at [457, 19] on div "[PERSON_NAME]" at bounding box center [435, 24] width 86 height 15
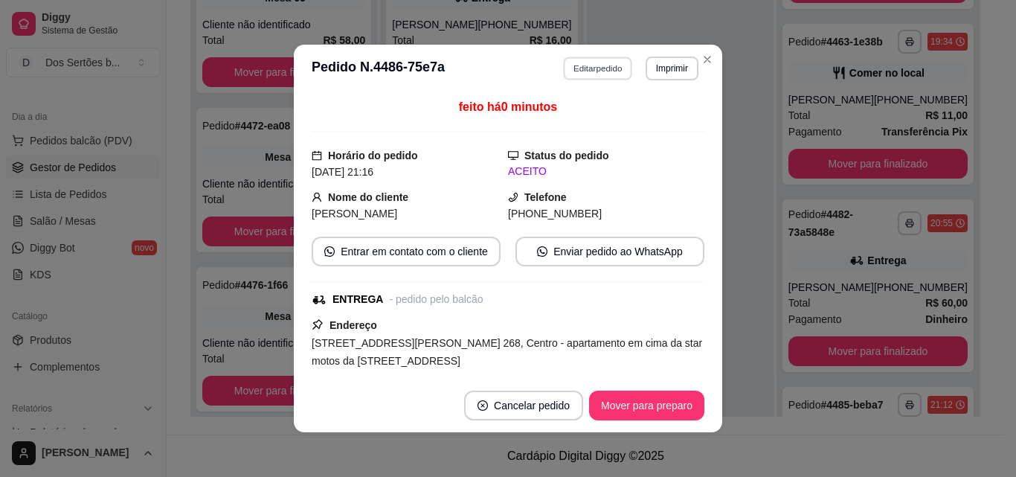
click at [573, 64] on button "Editar pedido" at bounding box center [598, 68] width 69 height 23
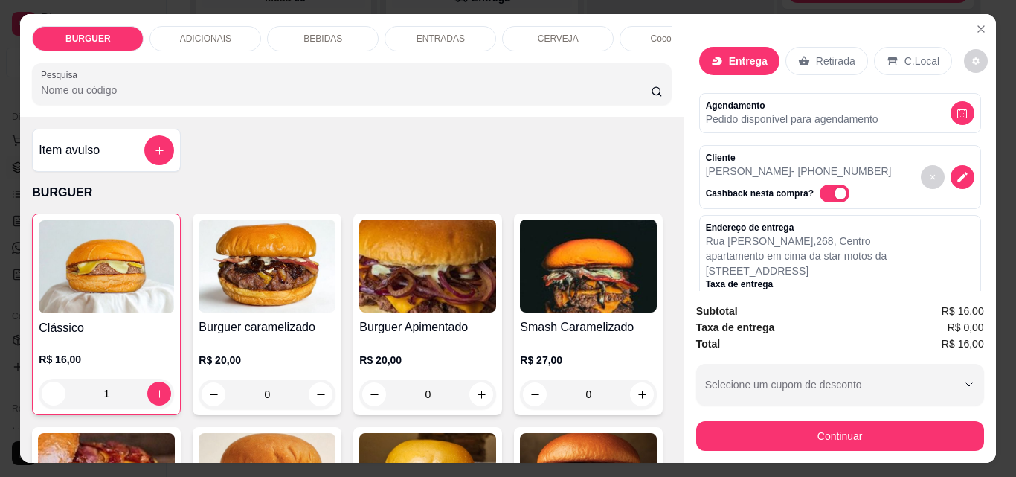
scroll to position [147, 0]
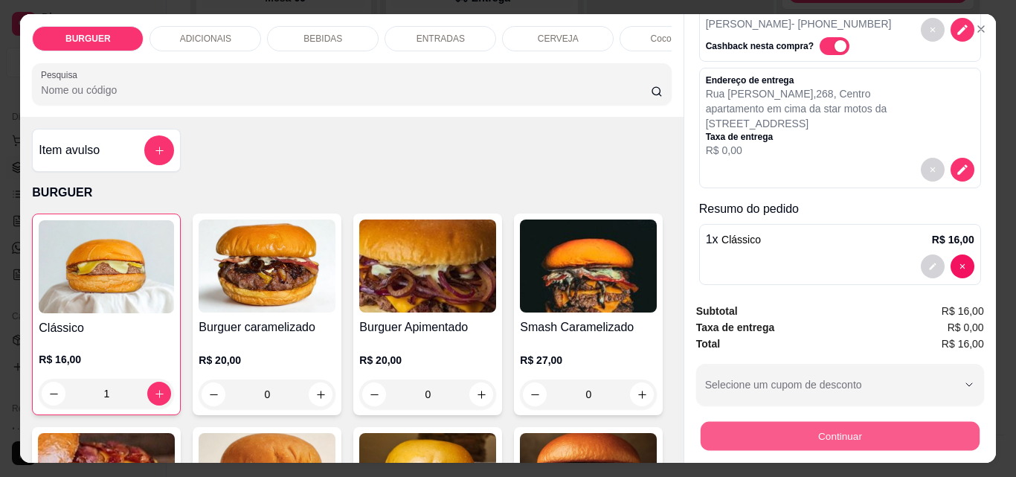
click at [826, 423] on button "Continuar" at bounding box center [839, 435] width 279 height 29
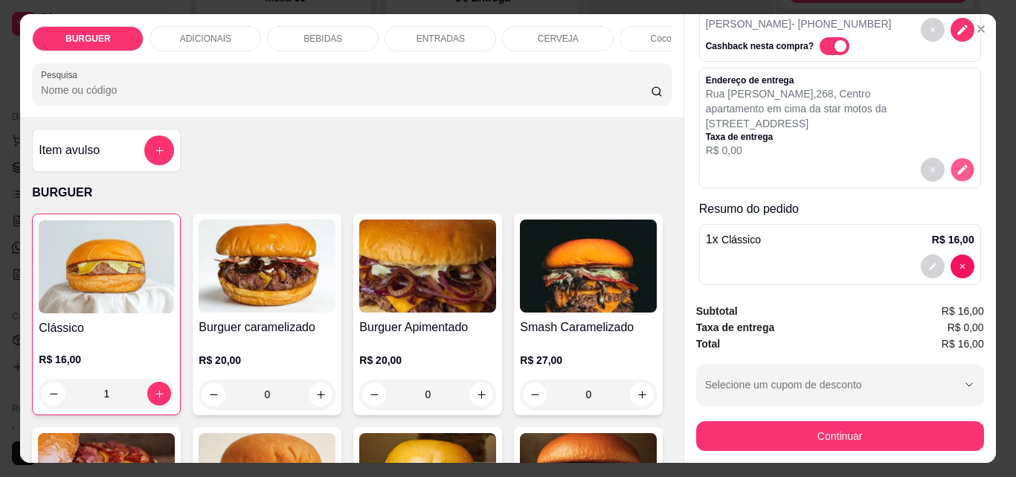
click at [956, 164] on icon "decrease-product-quantity" at bounding box center [962, 170] width 13 height 13
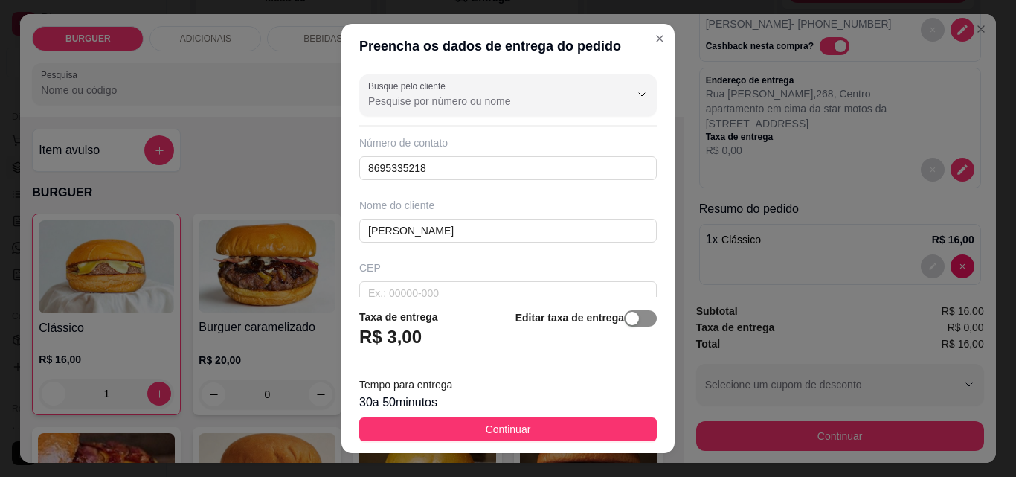
click at [628, 310] on span "button" at bounding box center [640, 318] width 33 height 16
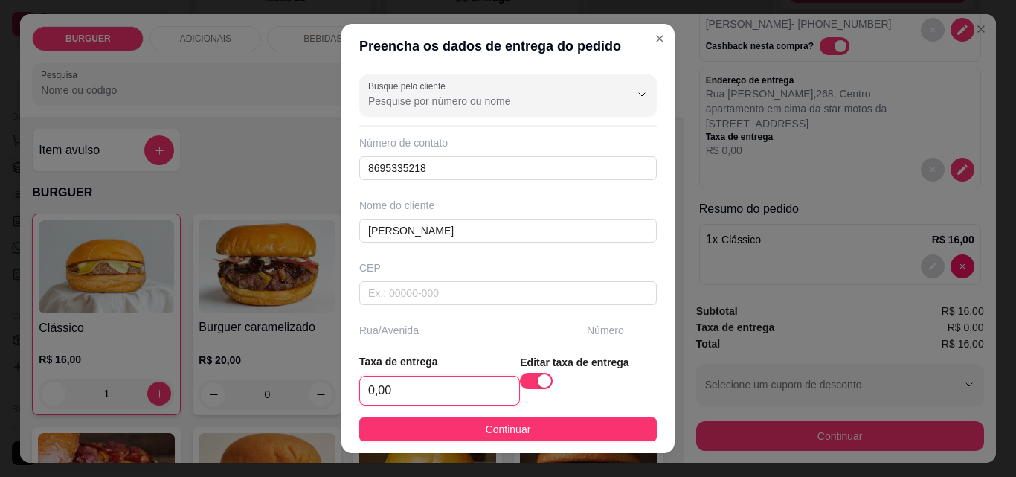
click at [405, 382] on input "0,00" at bounding box center [439, 390] width 159 height 28
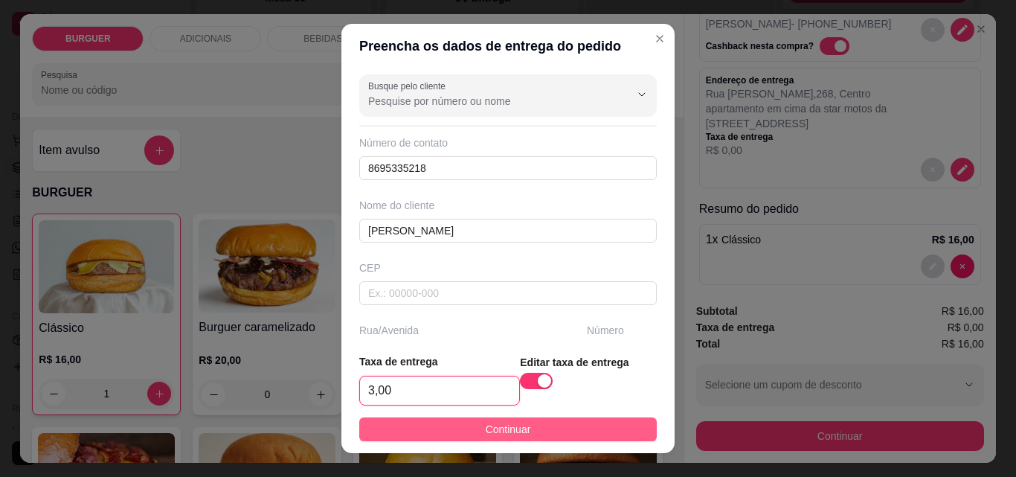
type input "3,00"
click at [538, 428] on button "Continuar" at bounding box center [507, 429] width 297 height 24
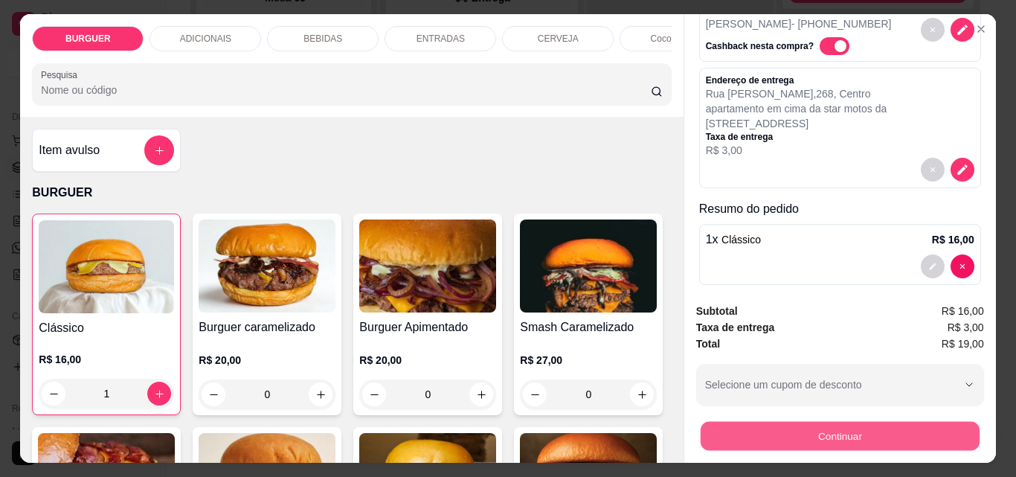
click at [756, 431] on button "Continuar" at bounding box center [839, 435] width 279 height 29
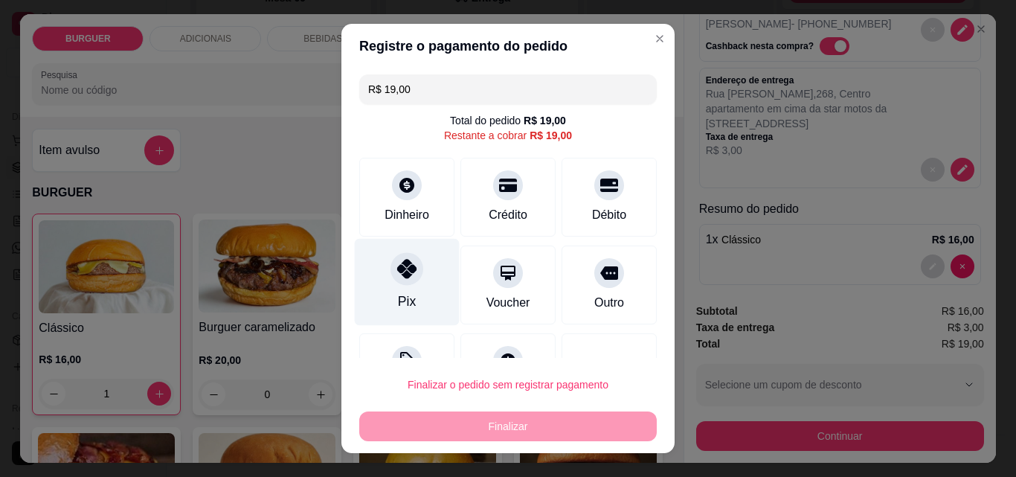
click at [407, 277] on icon at bounding box center [406, 268] width 19 height 19
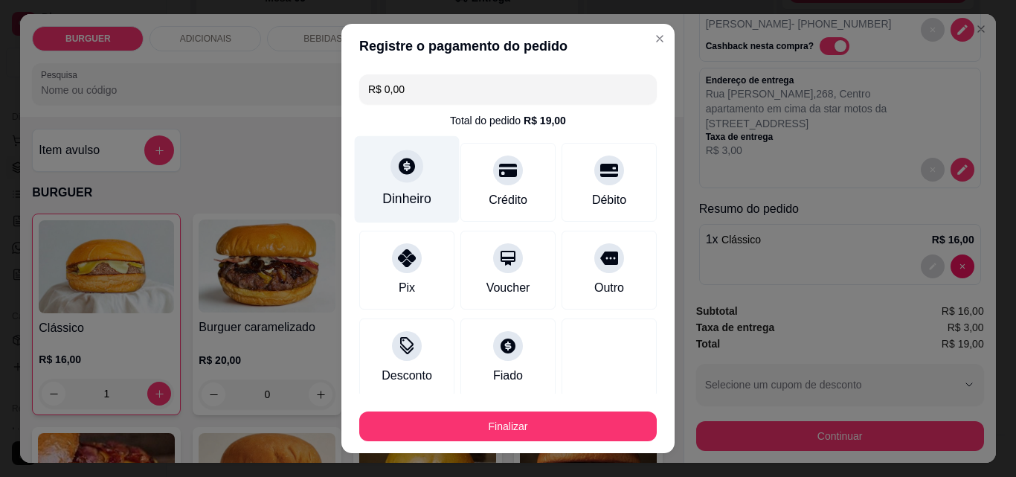
click at [408, 156] on icon at bounding box center [406, 165] width 19 height 19
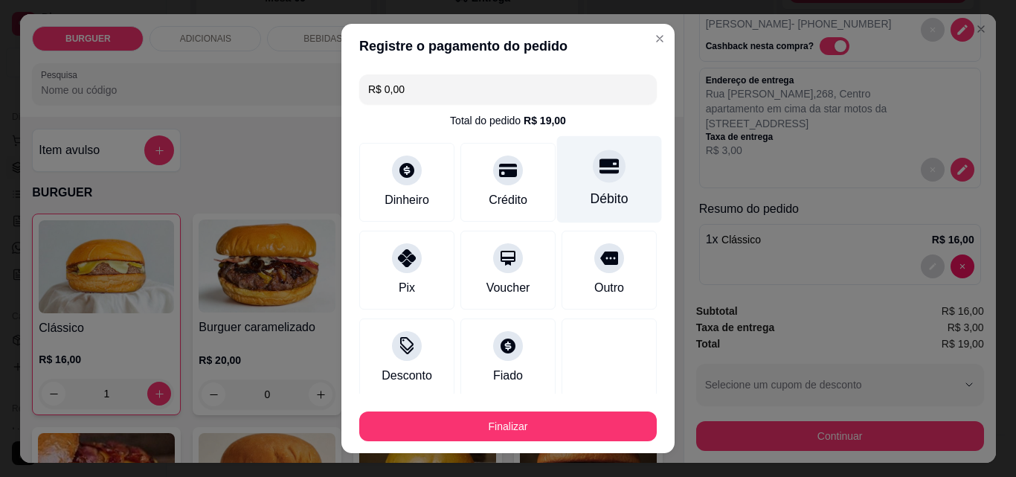
scroll to position [87, 0]
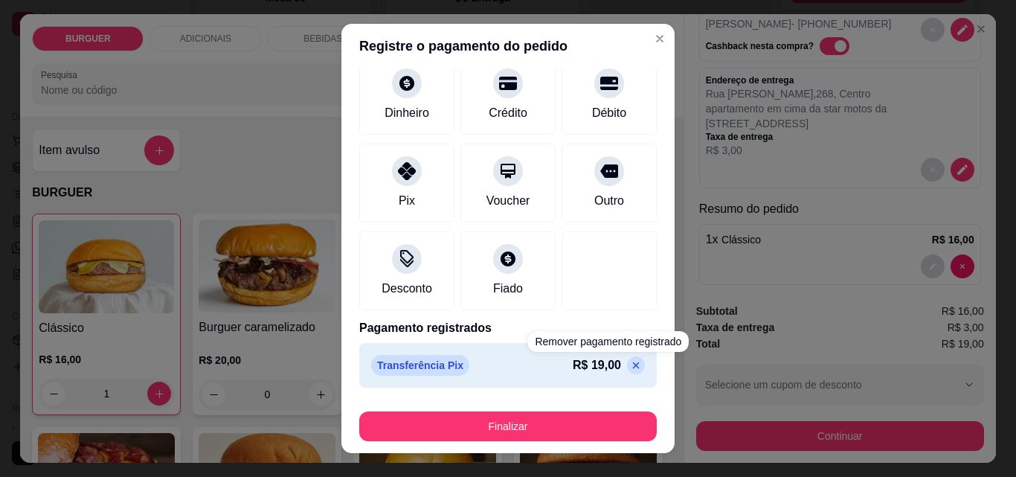
click at [627, 367] on p at bounding box center [636, 365] width 18 height 18
type input "R$ 19,00"
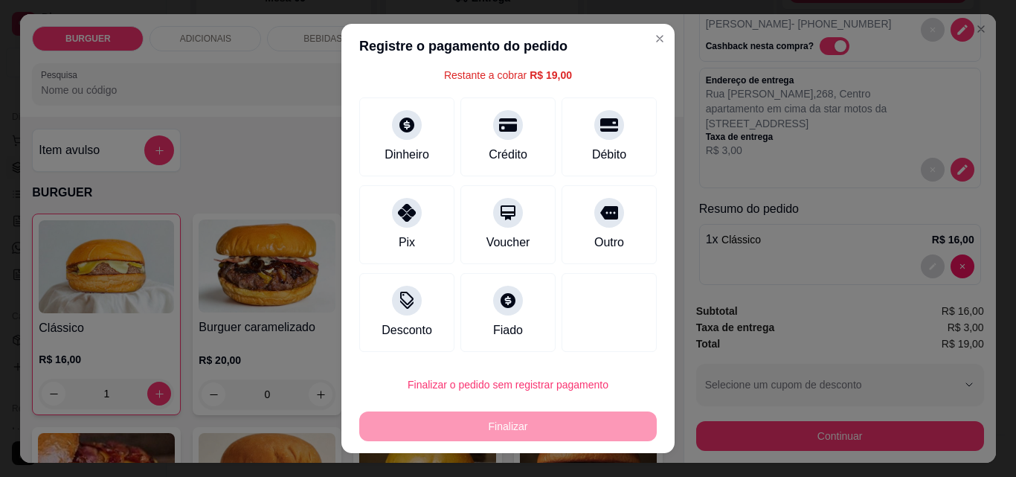
scroll to position [60, 0]
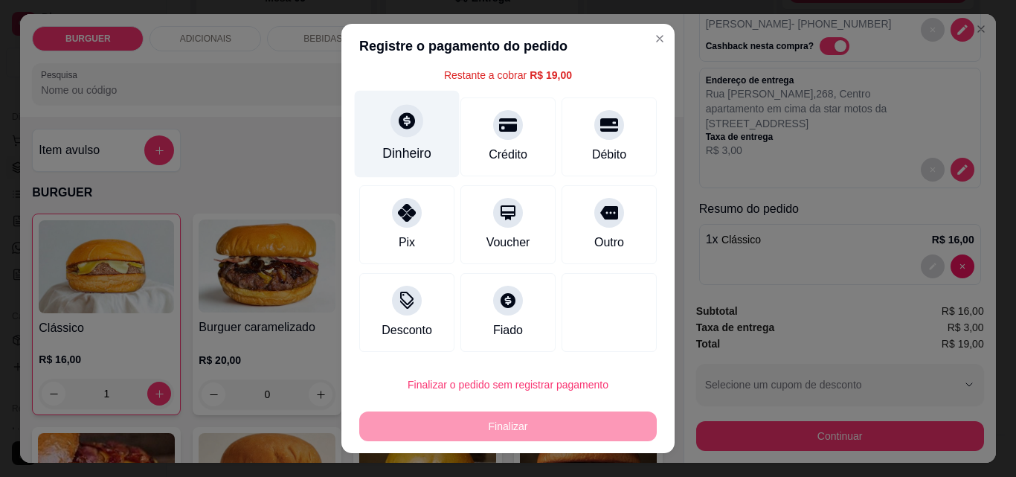
click at [399, 117] on icon at bounding box center [407, 120] width 16 height 16
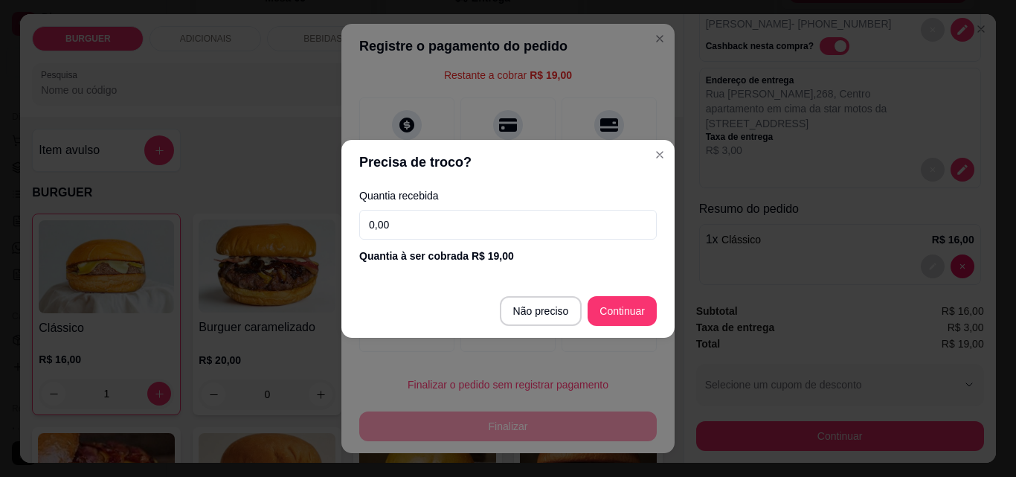
click at [399, 213] on input "0,00" at bounding box center [507, 225] width 297 height 30
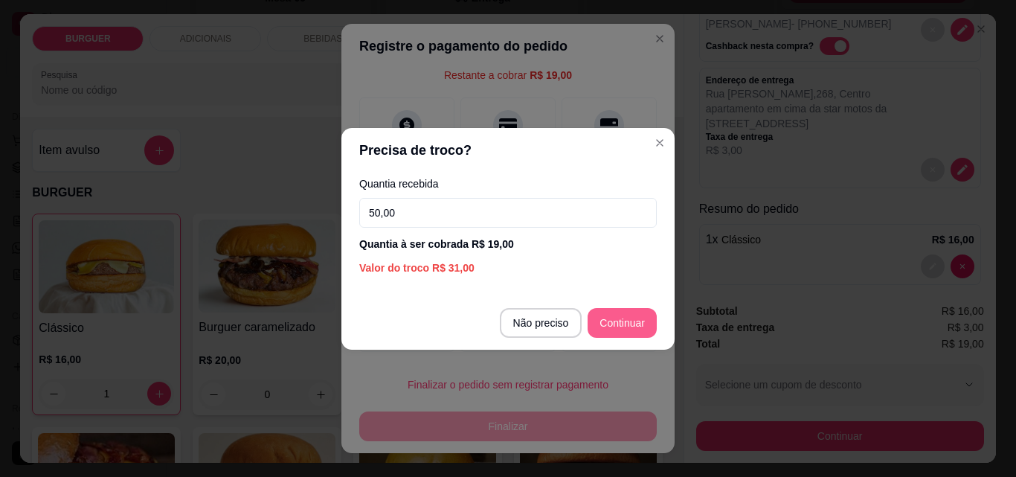
type input "50,00"
type input "R$ 0,00"
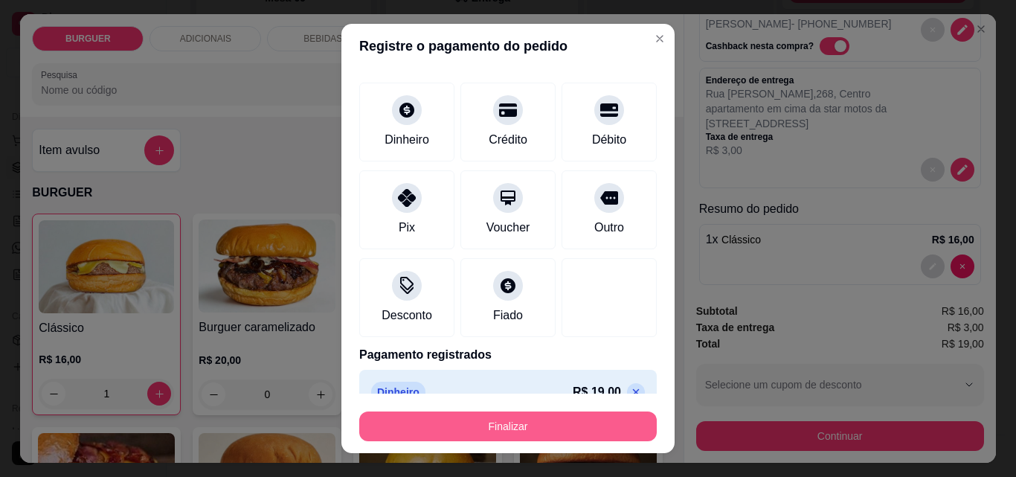
click at [561, 422] on button "Finalizar" at bounding box center [507, 426] width 297 height 30
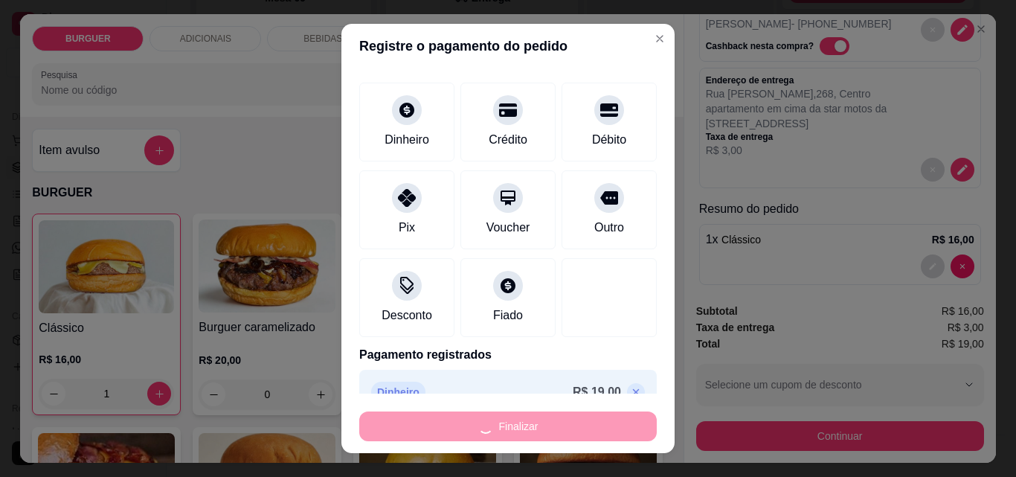
type input "0"
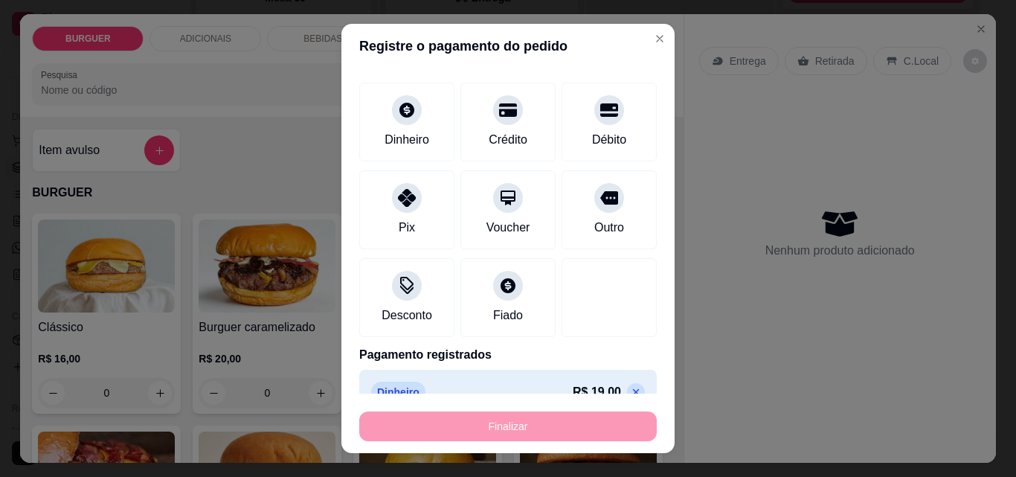
type input "-R$ 19,00"
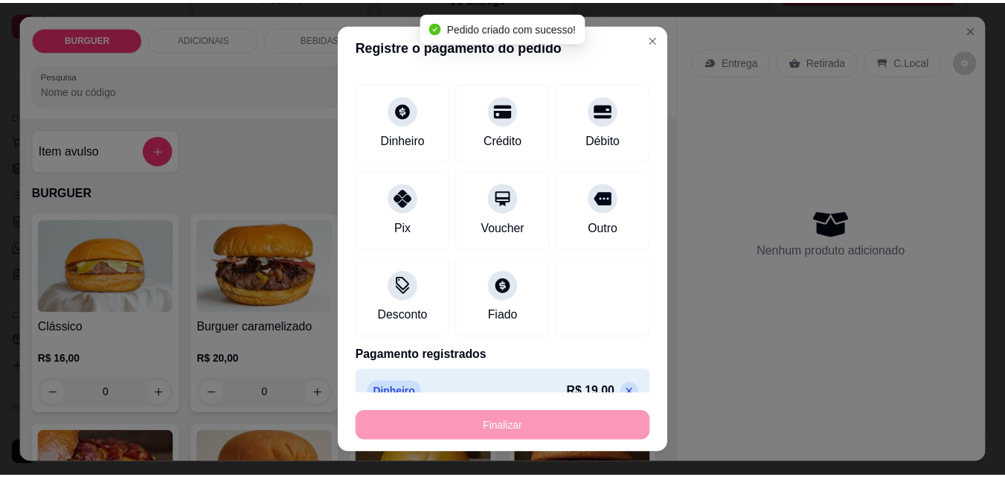
scroll to position [0, 0]
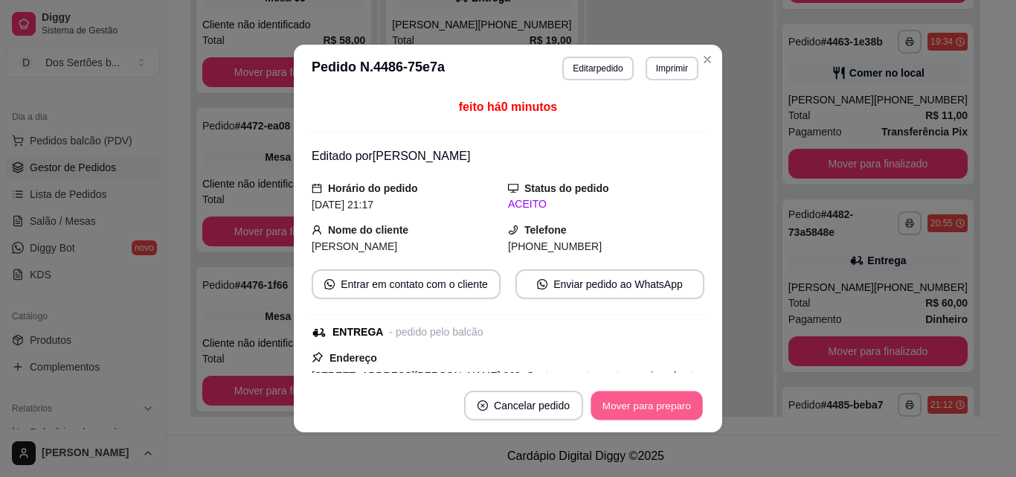
click at [622, 399] on button "Mover para preparo" at bounding box center [646, 405] width 112 height 29
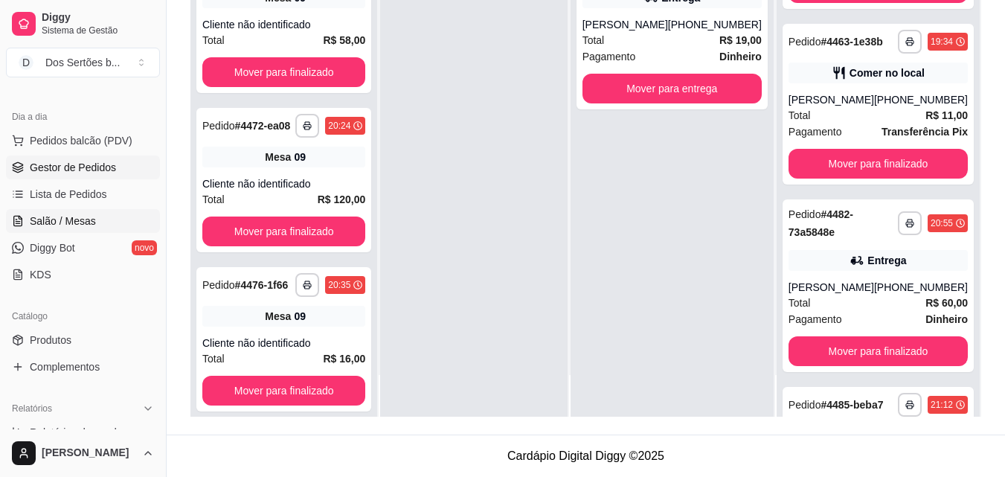
click at [21, 213] on link "Salão / Mesas" at bounding box center [83, 221] width 154 height 24
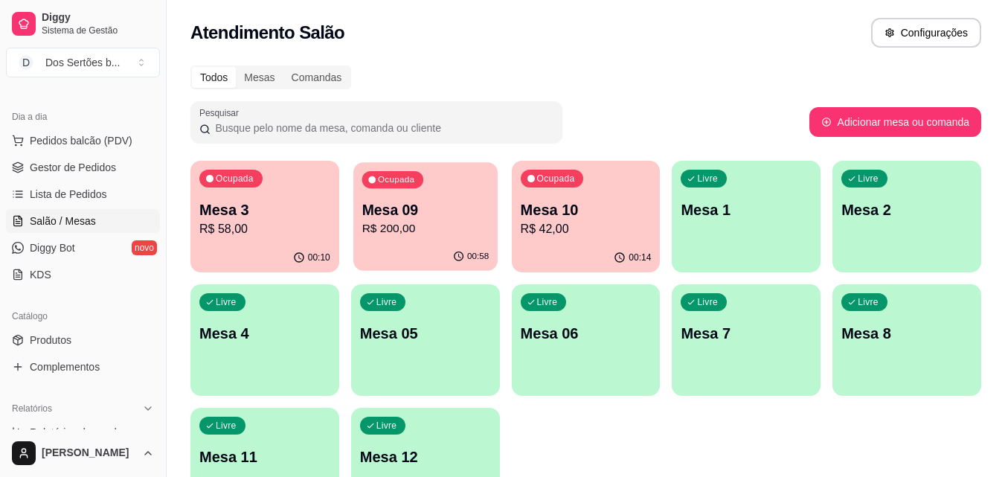
click at [418, 251] on div "00:58" at bounding box center [425, 256] width 144 height 28
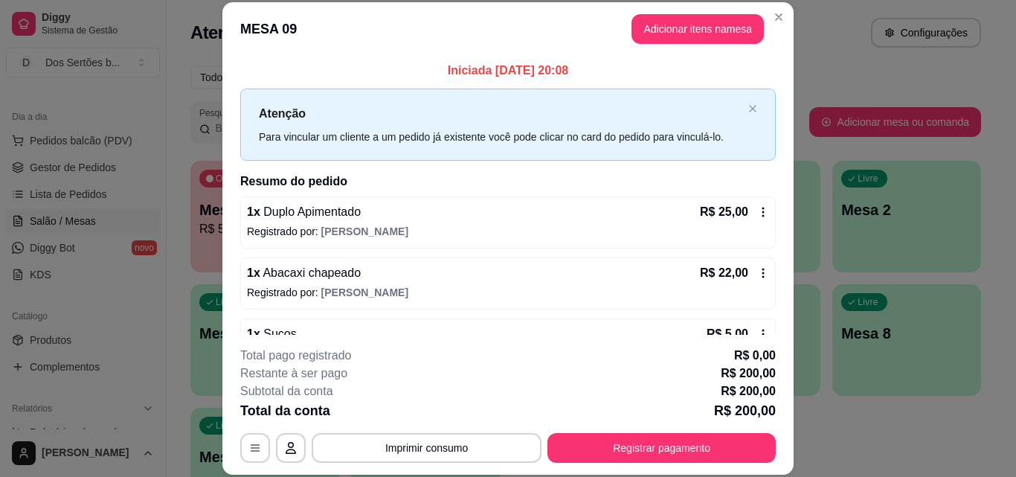
click at [473, 431] on div "**********" at bounding box center [507, 405] width 535 height 116
click at [461, 439] on button "Imprimir consumo" at bounding box center [426, 447] width 223 height 29
click at [415, 404] on button "Impressora" at bounding box center [425, 413] width 104 height 23
click at [399, 461] on button "Imprimir consumo" at bounding box center [426, 447] width 223 height 29
click at [431, 409] on button "Impressora" at bounding box center [425, 413] width 104 height 23
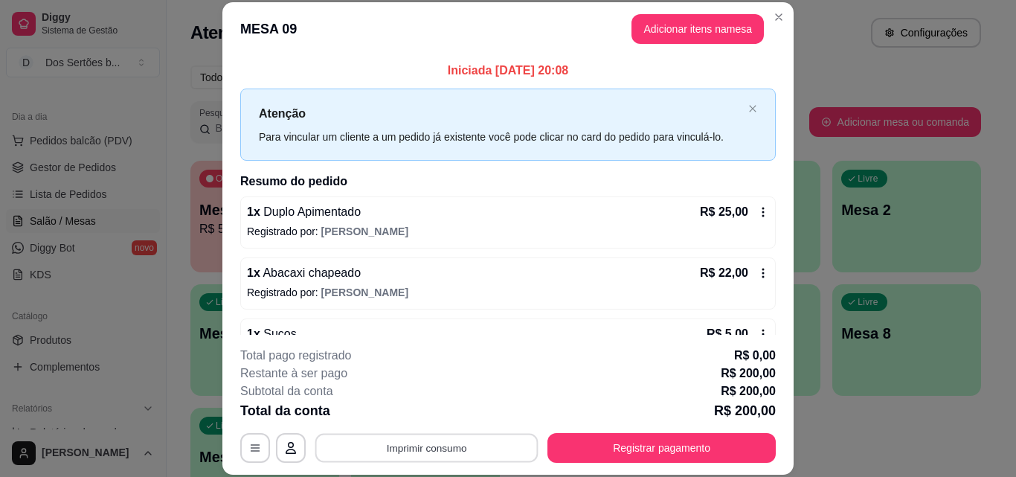
click at [463, 449] on button "Imprimir consumo" at bounding box center [426, 447] width 223 height 29
click at [421, 413] on button "Impressora" at bounding box center [425, 413] width 104 height 23
click at [444, 448] on button "Imprimir consumo" at bounding box center [426, 447] width 223 height 29
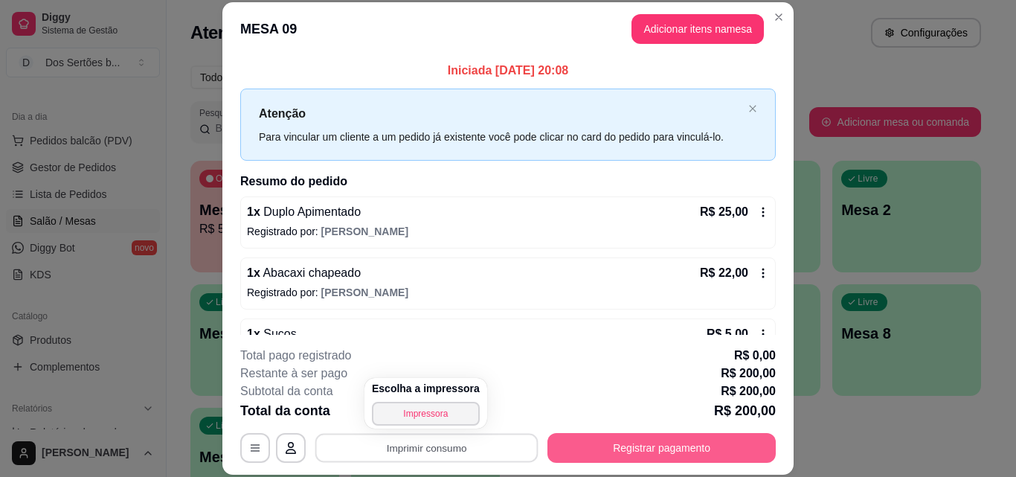
click at [614, 461] on button "Registrar pagamento" at bounding box center [661, 448] width 228 height 30
click at [624, 443] on button "Registrar pagamento" at bounding box center [661, 448] width 228 height 30
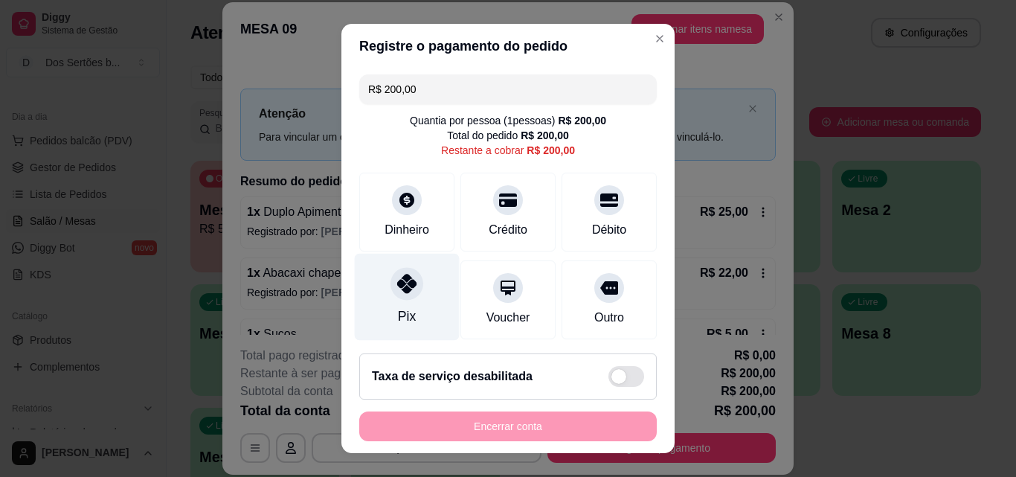
click at [405, 278] on icon at bounding box center [406, 283] width 19 height 19
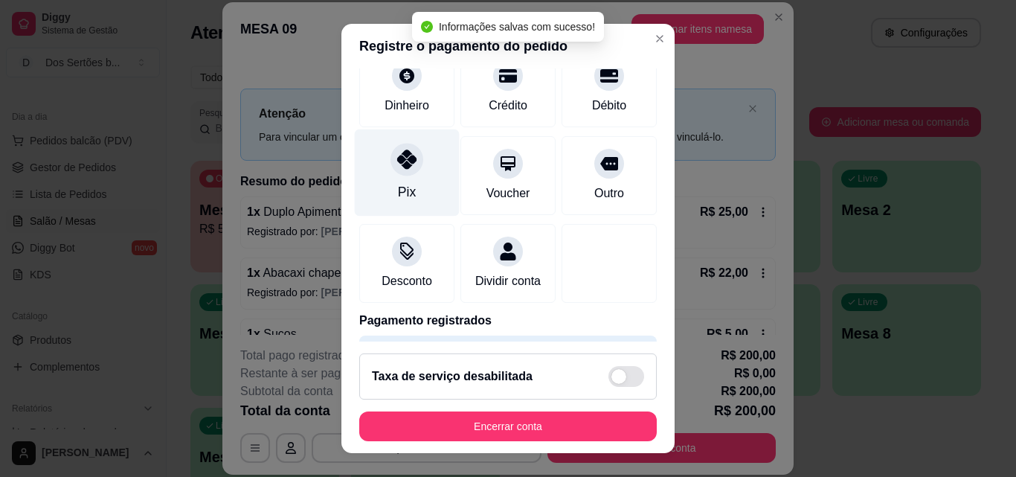
type input "R$ 0,00"
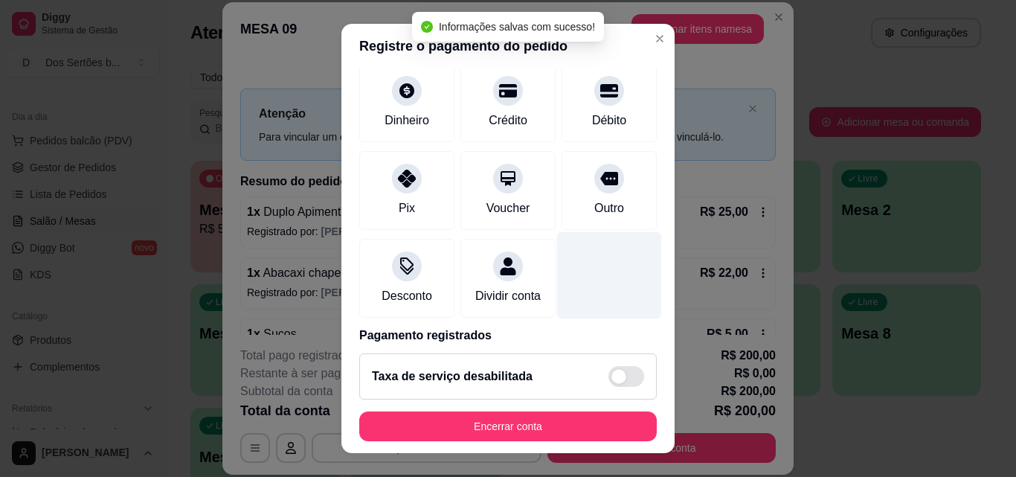
scroll to position [172, 0]
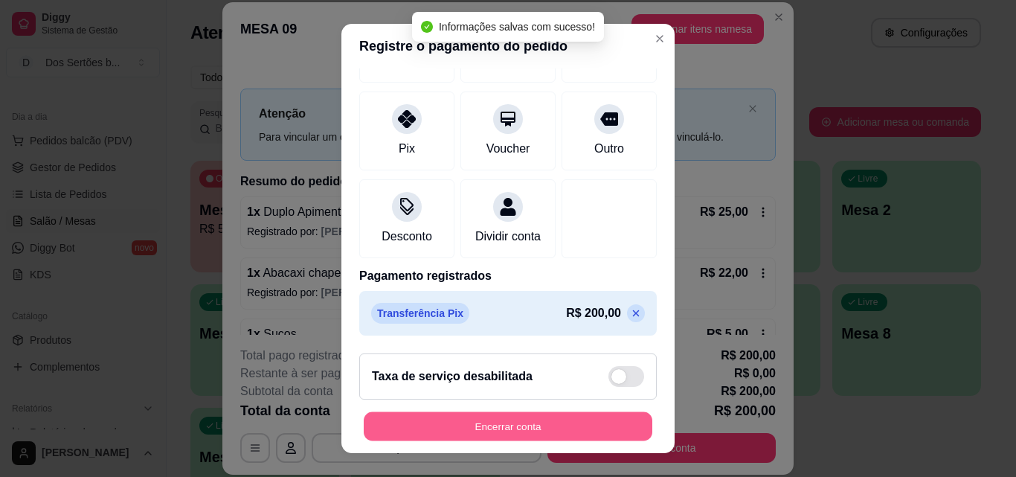
click at [552, 418] on button "Encerrar conta" at bounding box center [508, 426] width 289 height 29
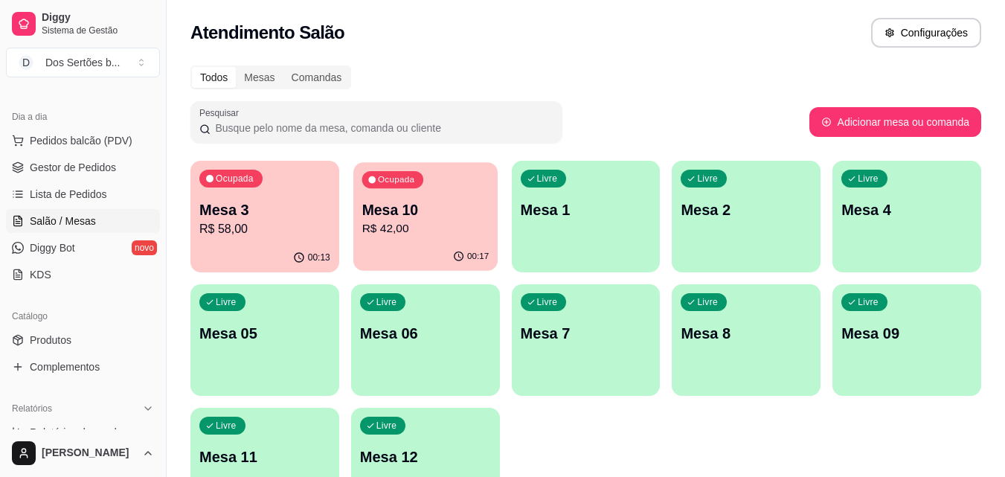
click at [413, 205] on p "Mesa 10" at bounding box center [424, 210] width 127 height 20
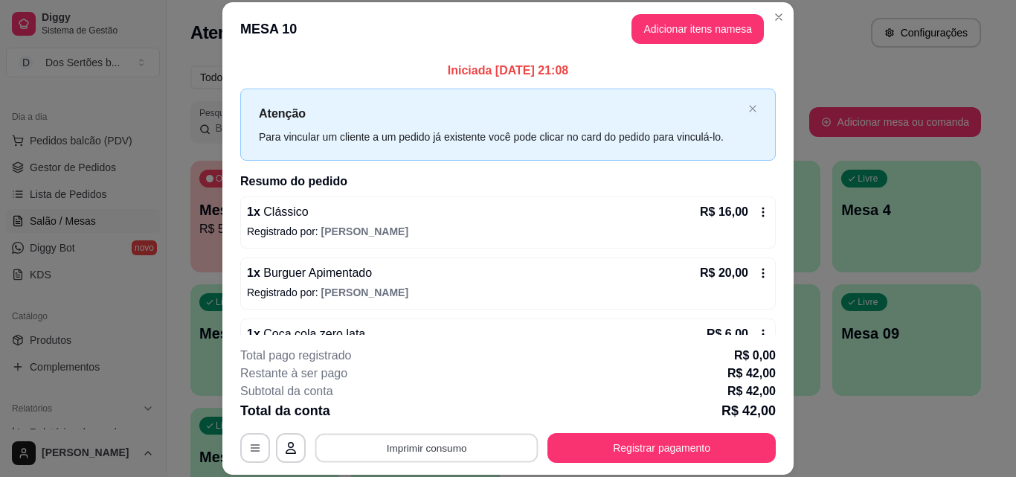
click at [451, 439] on button "Imprimir consumo" at bounding box center [426, 447] width 223 height 29
click at [425, 413] on button "Impressora" at bounding box center [425, 413] width 104 height 23
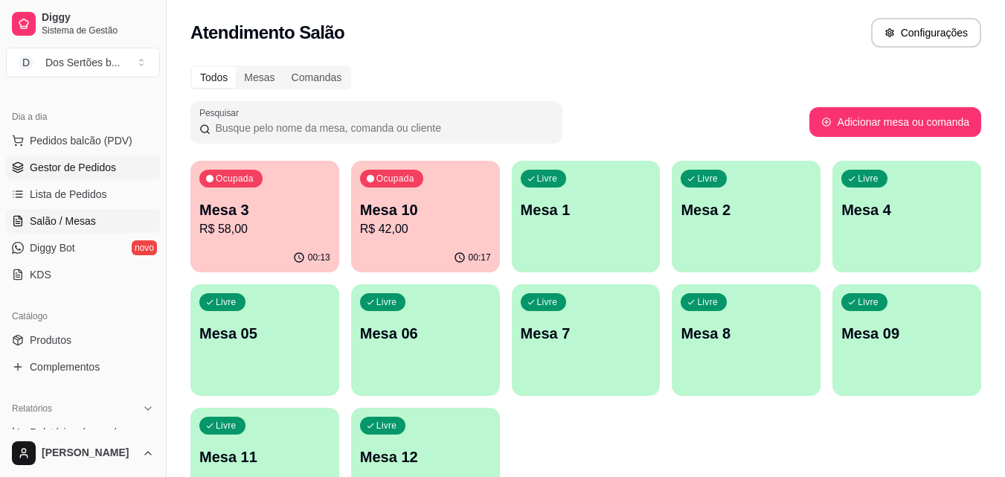
click at [57, 165] on span "Gestor de Pedidos" at bounding box center [73, 167] width 86 height 15
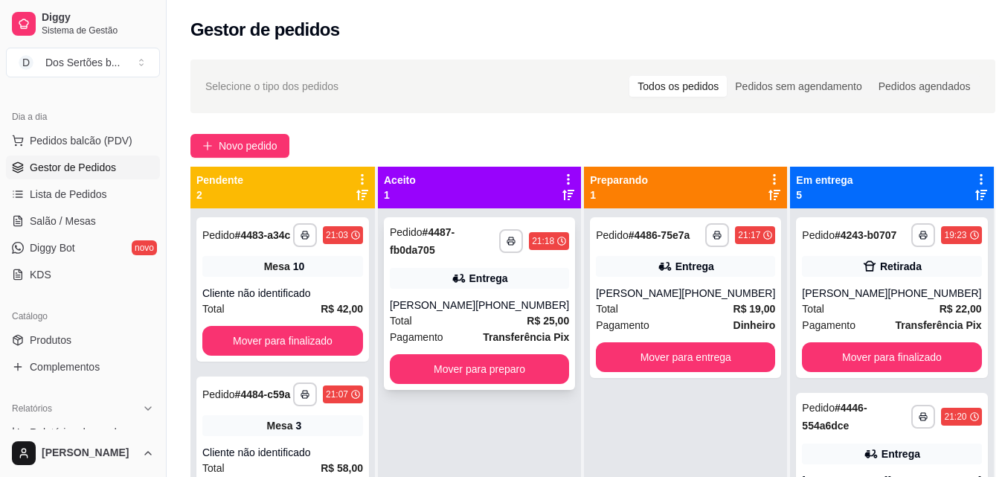
click at [463, 280] on icon at bounding box center [457, 278] width 10 height 9
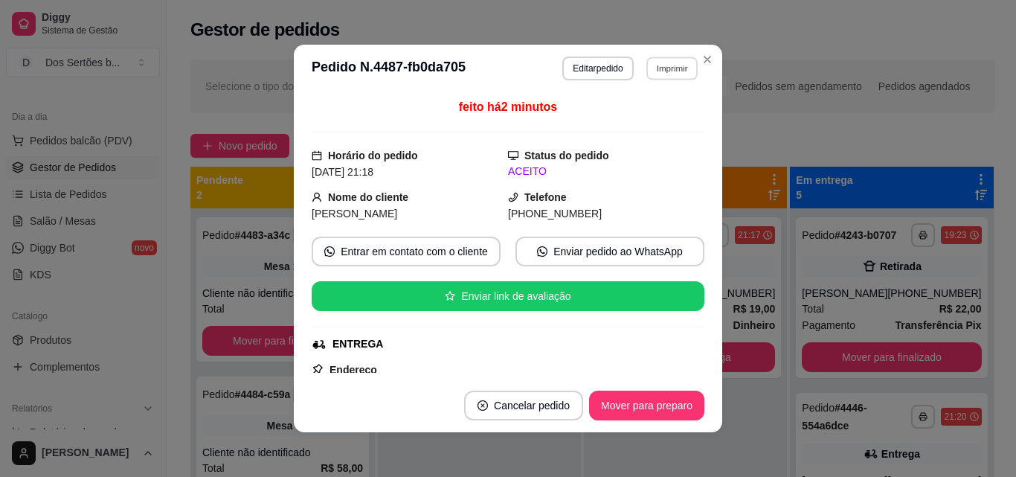
click at [657, 62] on button "Imprimir" at bounding box center [671, 68] width 51 height 23
click at [629, 120] on button "Impressora" at bounding box center [639, 120] width 104 height 23
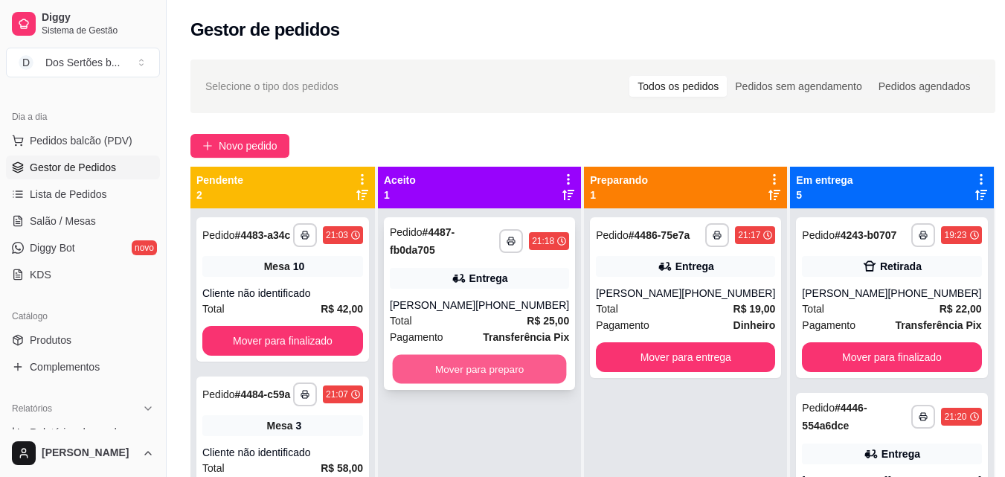
click at [489, 364] on button "Mover para preparo" at bounding box center [480, 369] width 174 height 29
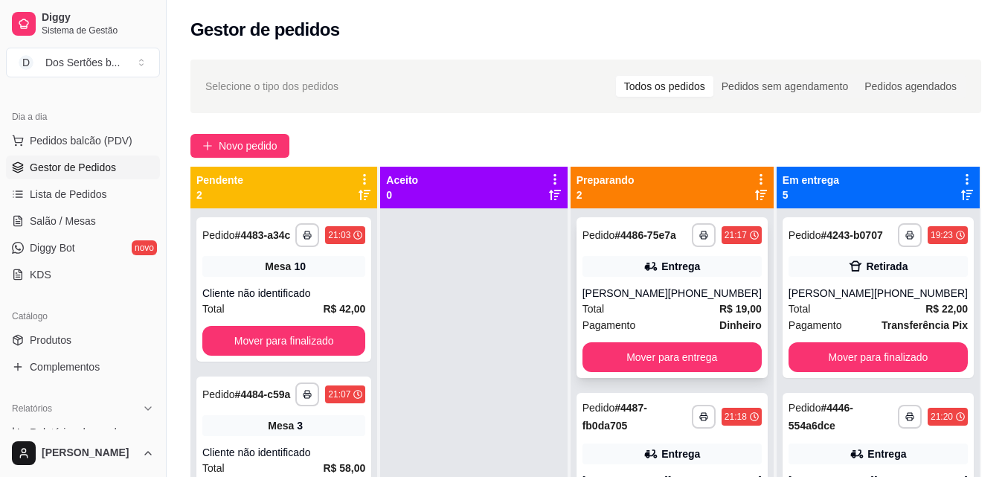
click at [692, 296] on div "[PHONE_NUMBER]" at bounding box center [715, 293] width 94 height 15
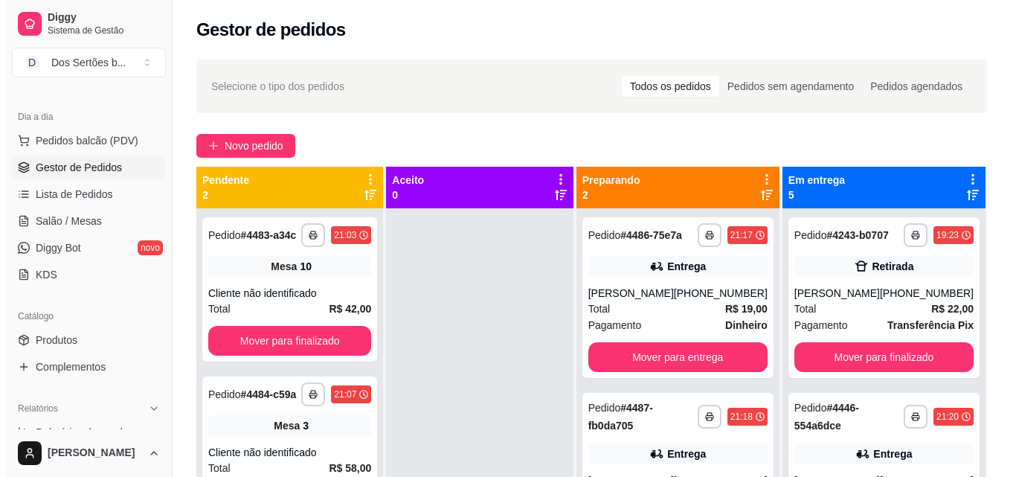
scroll to position [42, 0]
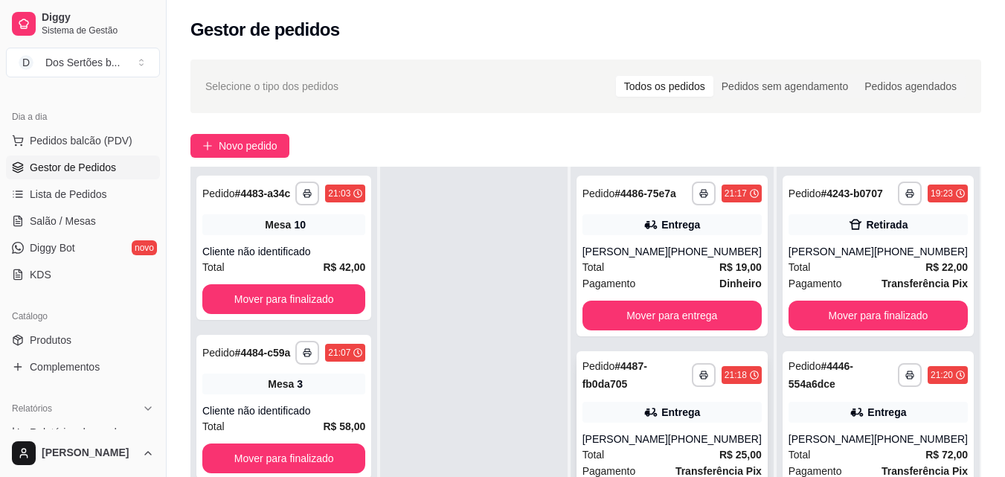
click at [658, 405] on icon at bounding box center [650, 412] width 15 height 15
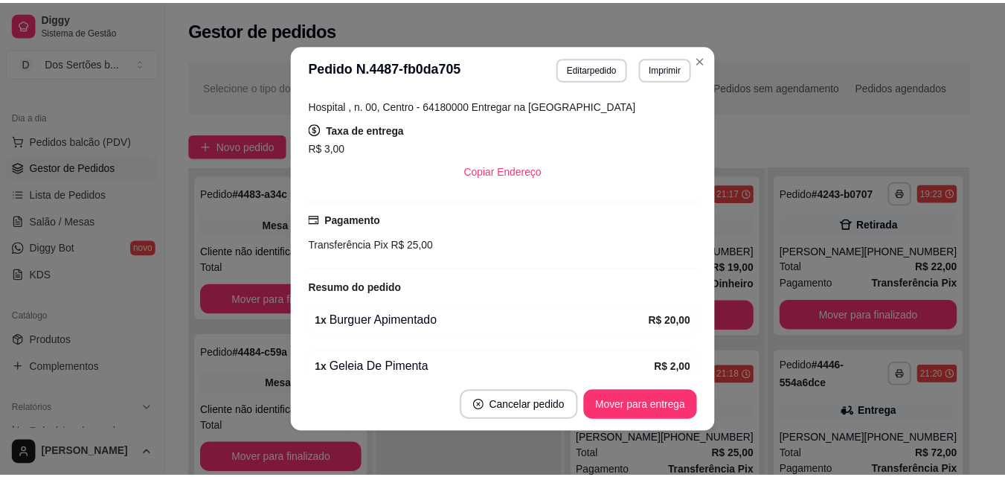
scroll to position [350, 0]
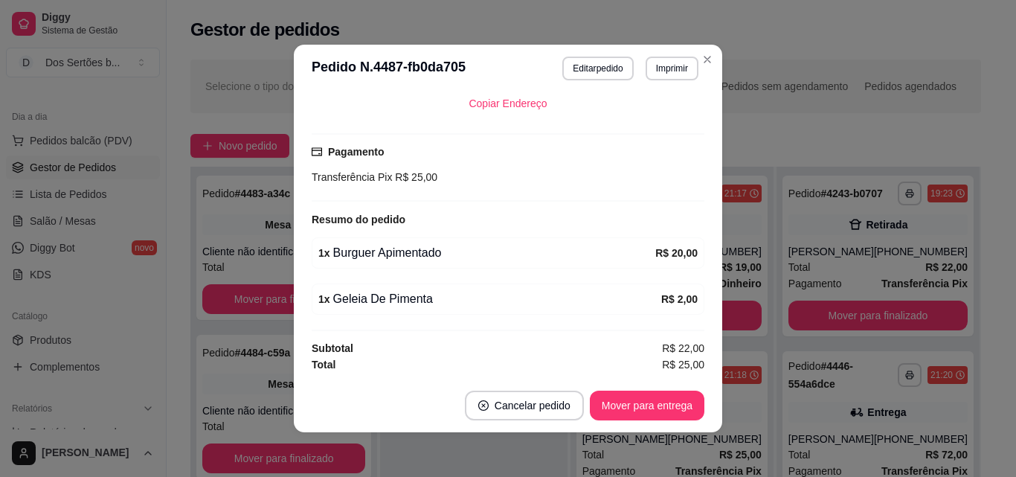
click at [711, 51] on header "**********" at bounding box center [508, 69] width 428 height 48
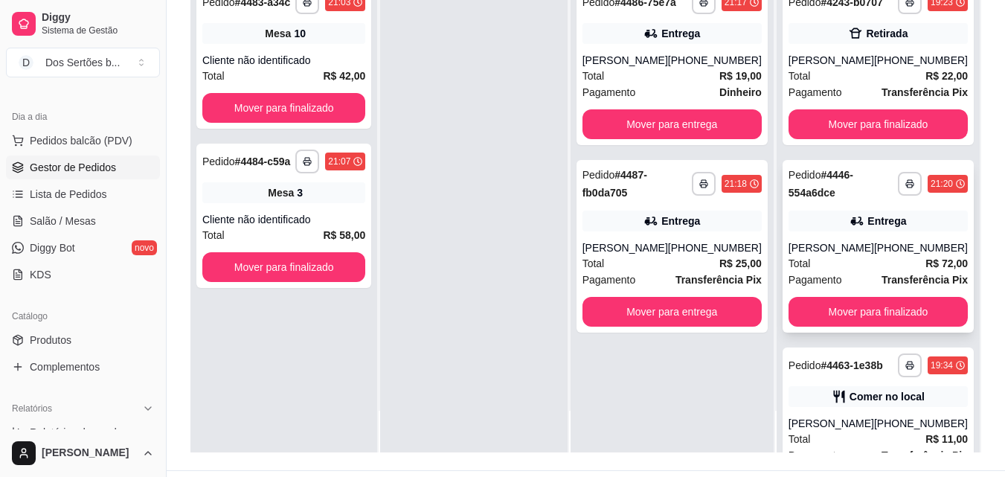
scroll to position [209, 0]
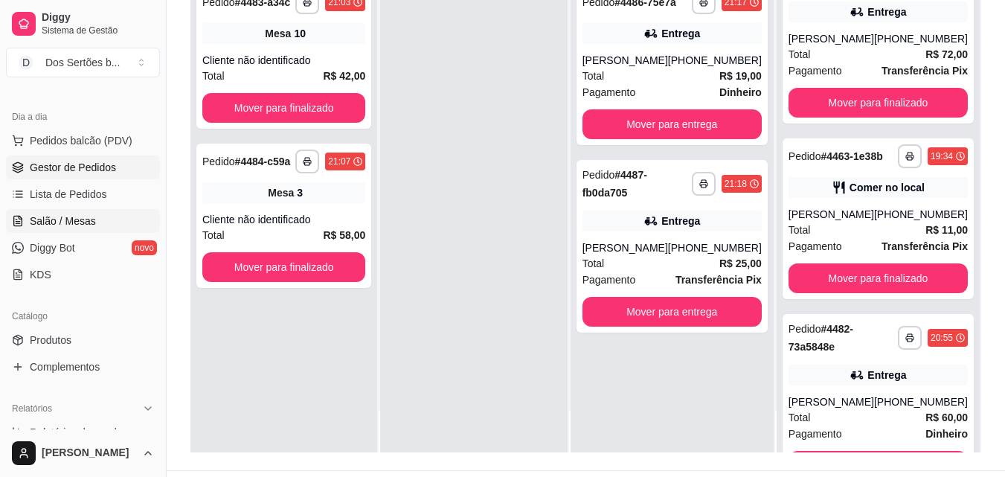
click at [64, 229] on link "Salão / Mesas" at bounding box center [83, 221] width 154 height 24
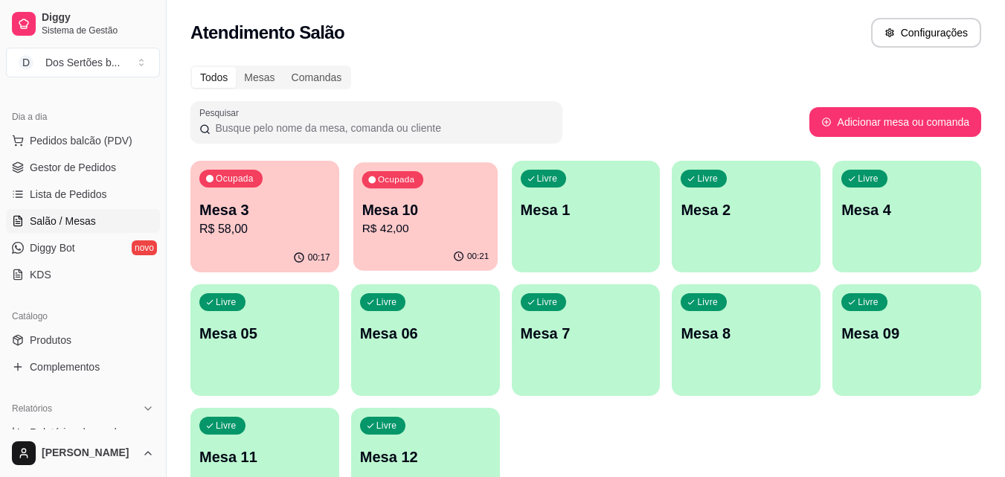
click at [424, 206] on p "Mesa 10" at bounding box center [424, 210] width 127 height 20
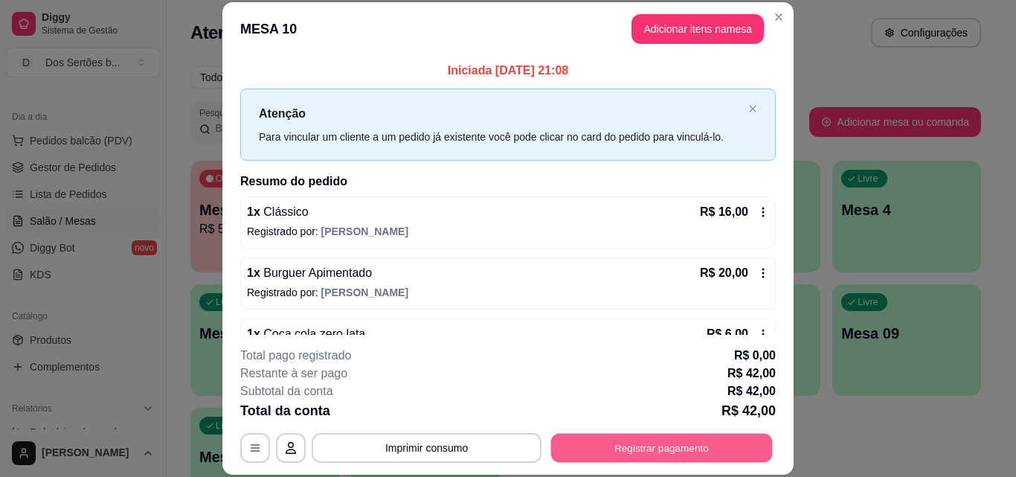
click at [655, 442] on button "Registrar pagamento" at bounding box center [662, 447] width 222 height 29
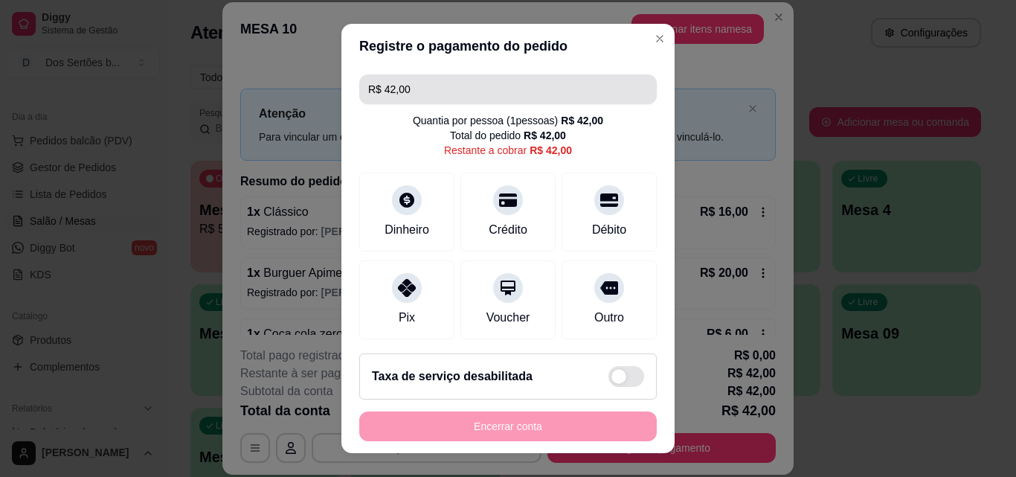
click at [419, 86] on input "R$ 42,00" at bounding box center [508, 89] width 280 height 30
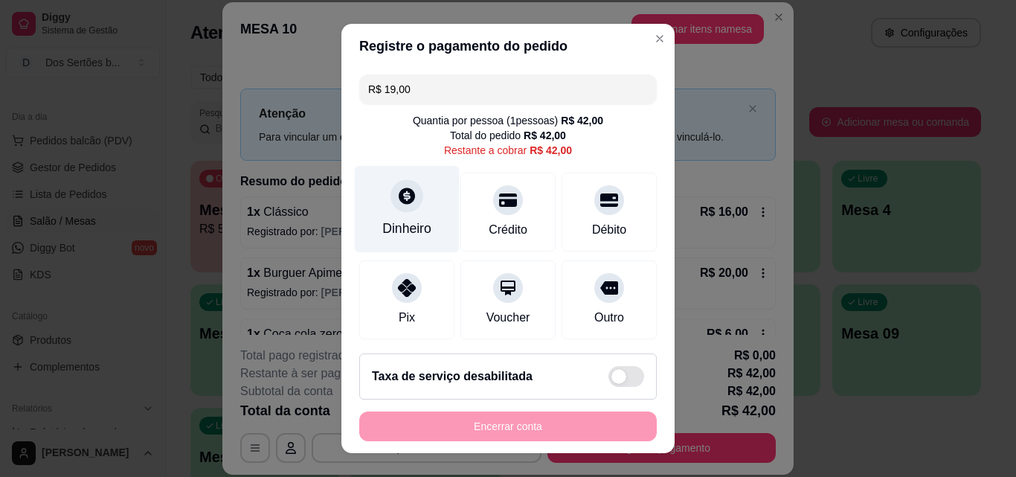
click at [403, 221] on div "Dinheiro" at bounding box center [406, 228] width 49 height 19
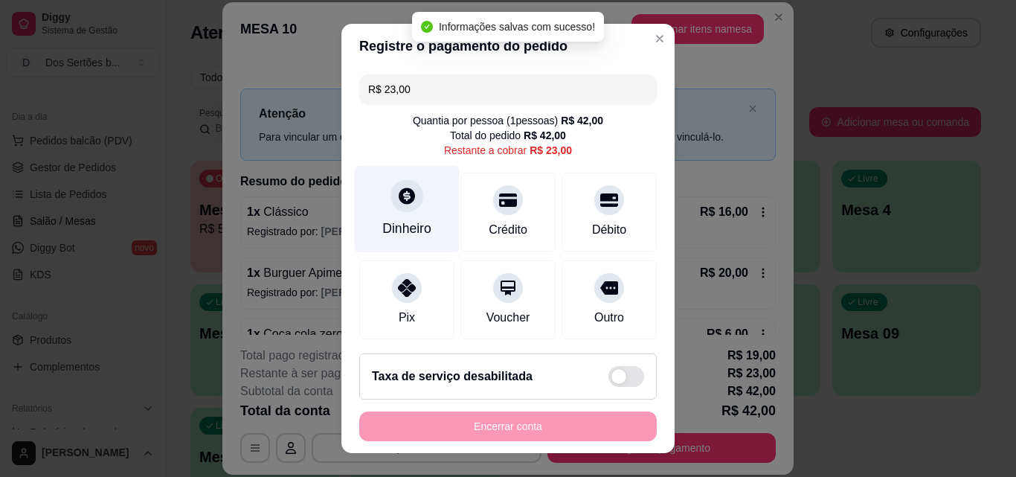
click at [423, 220] on div "Dinheiro" at bounding box center [407, 209] width 105 height 87
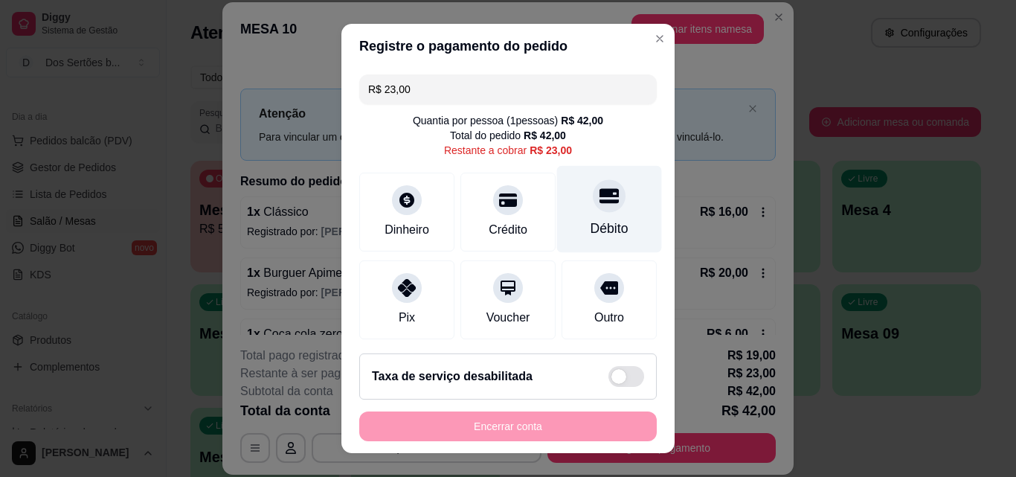
click at [601, 210] on div "Débito" at bounding box center [609, 209] width 105 height 87
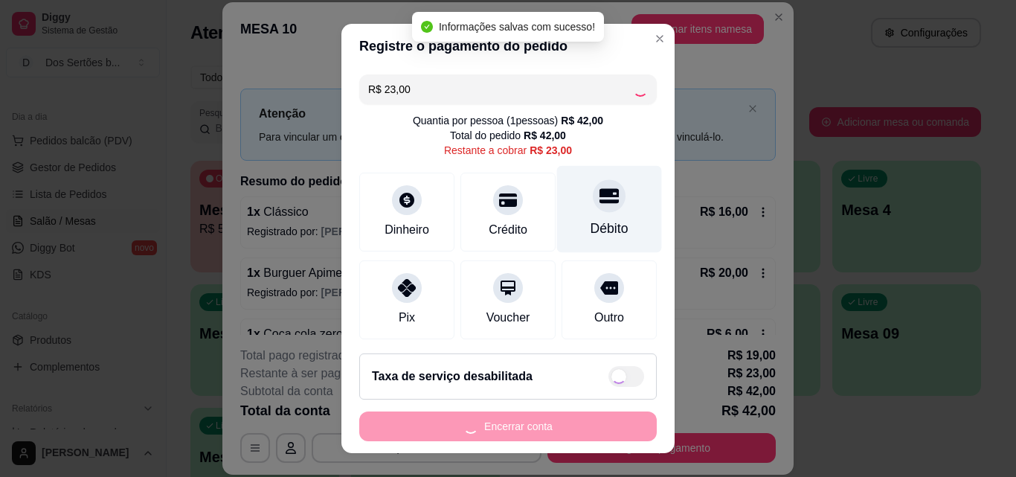
type input "R$ 0,00"
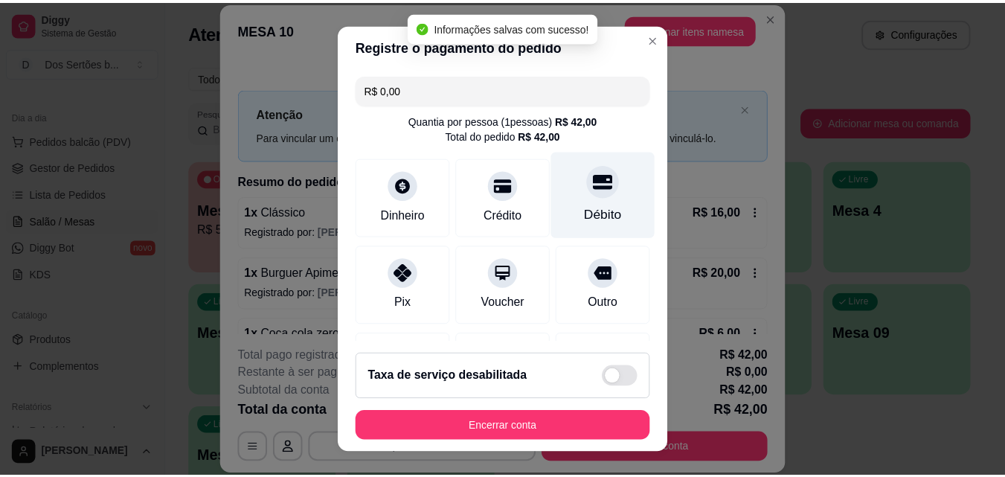
scroll to position [228, 0]
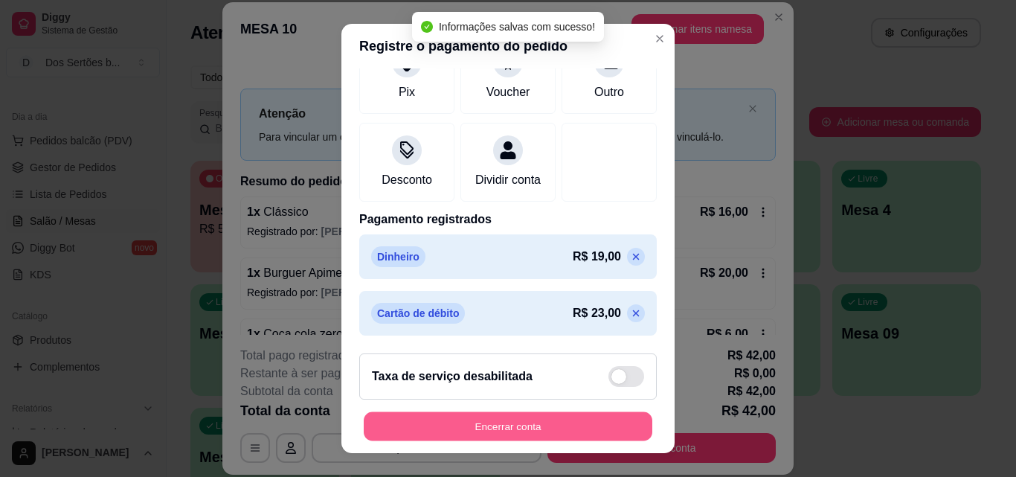
click at [530, 423] on button "Encerrar conta" at bounding box center [508, 426] width 289 height 29
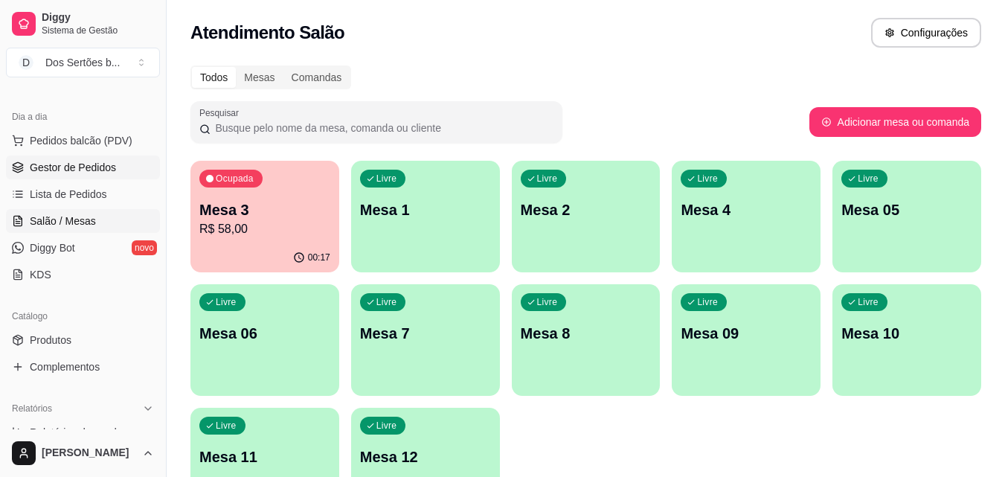
click at [74, 173] on span "Gestor de Pedidos" at bounding box center [73, 167] width 86 height 15
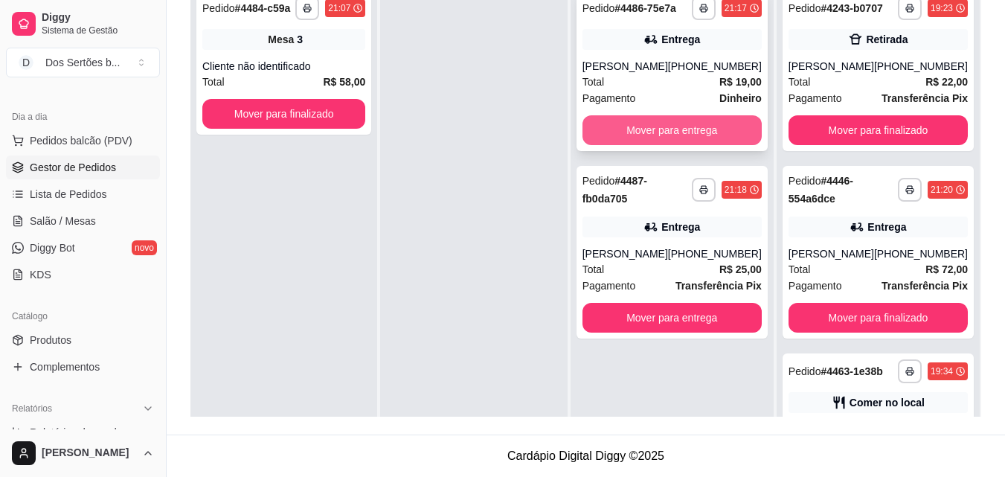
click at [633, 129] on button "Mover para entrega" at bounding box center [671, 130] width 179 height 30
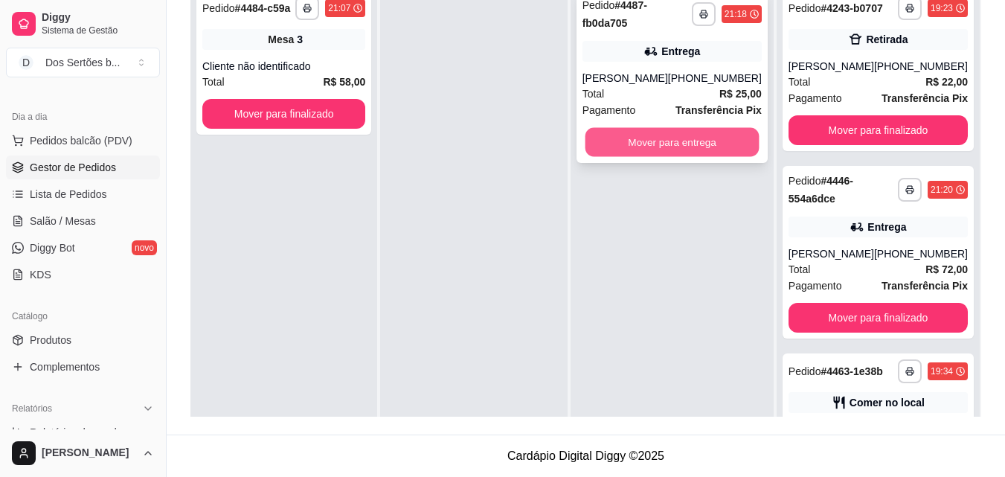
click at [660, 136] on button "Mover para entrega" at bounding box center [672, 142] width 174 height 29
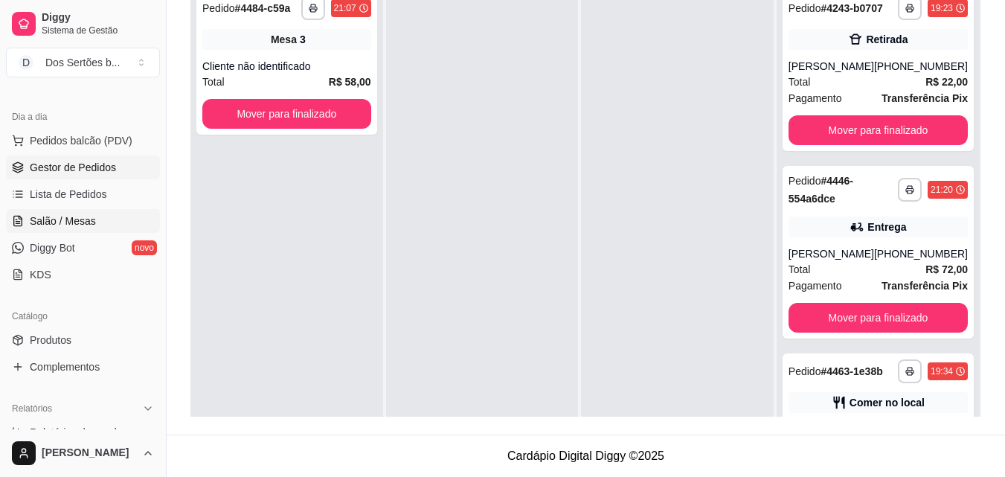
click at [19, 219] on icon at bounding box center [20, 217] width 3 height 3
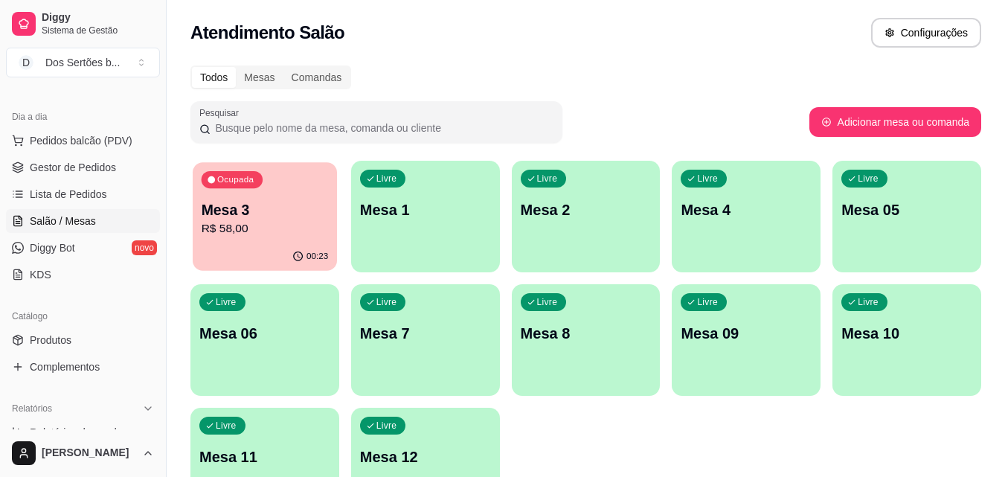
click at [269, 190] on div "Ocupada Mesa 3 R$ 58,00" at bounding box center [265, 202] width 144 height 80
click at [283, 231] on p "R$ 58,00" at bounding box center [265, 228] width 127 height 17
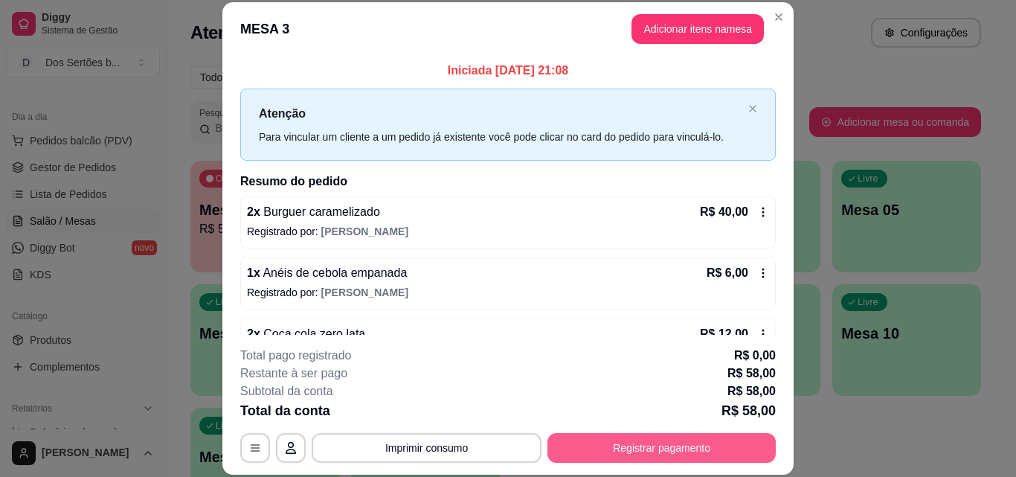
click at [613, 437] on button "Registrar pagamento" at bounding box center [661, 448] width 228 height 30
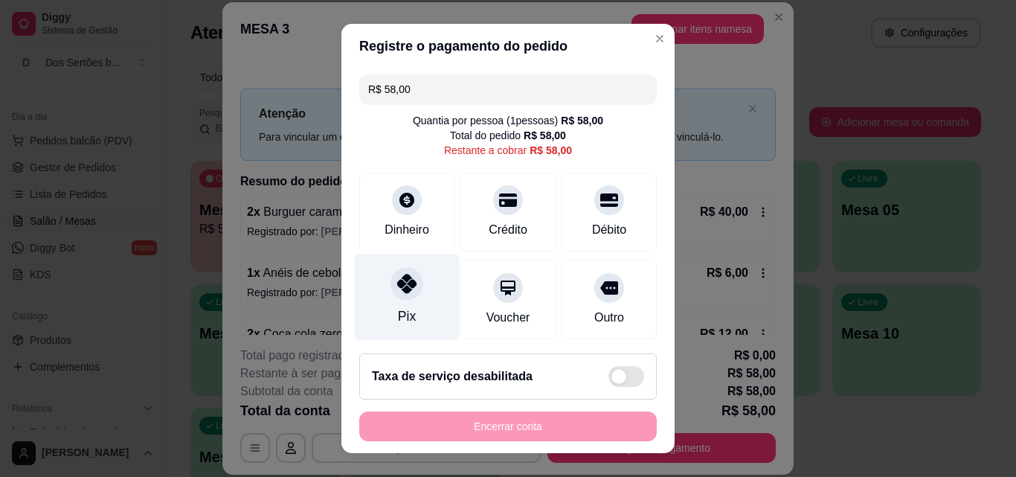
click at [376, 274] on div "Pix" at bounding box center [407, 297] width 105 height 87
type input "R$ 0,00"
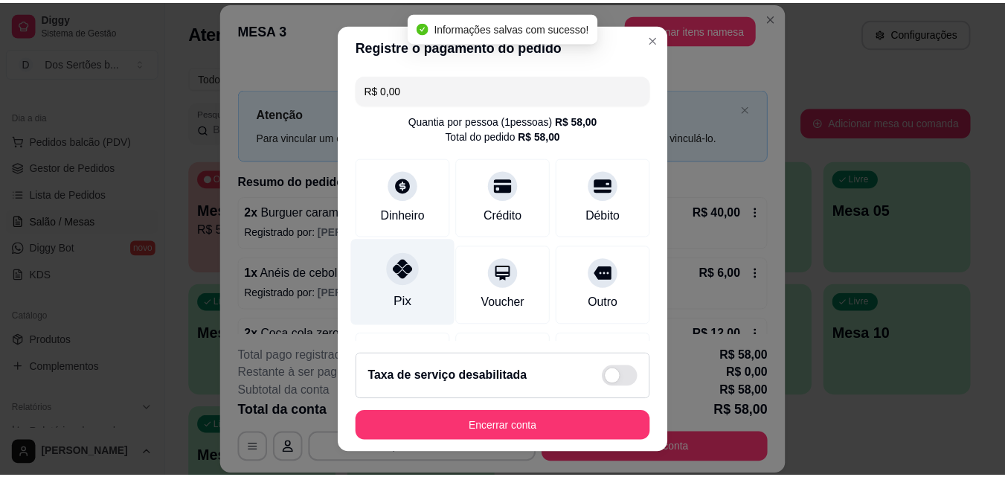
scroll to position [172, 0]
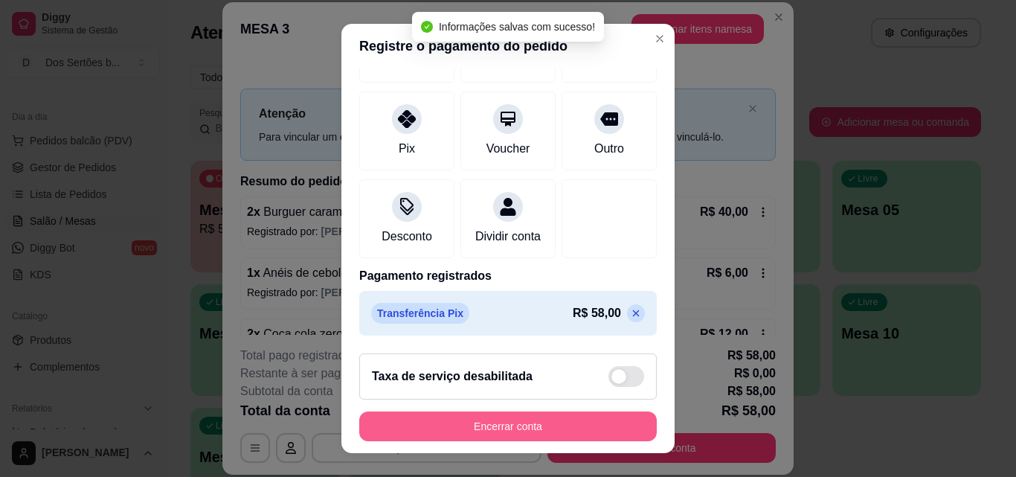
click at [506, 422] on button "Encerrar conta" at bounding box center [507, 426] width 297 height 30
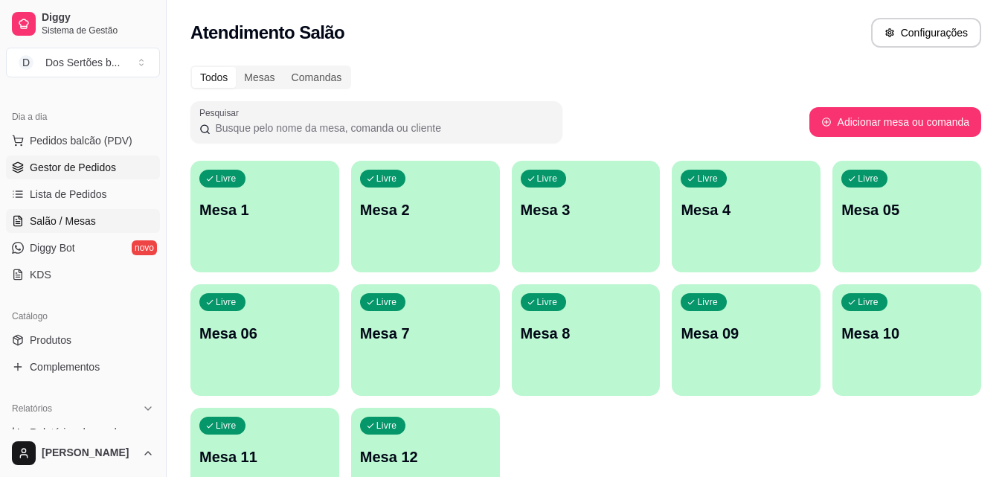
click at [88, 177] on link "Gestor de Pedidos" at bounding box center [83, 167] width 154 height 24
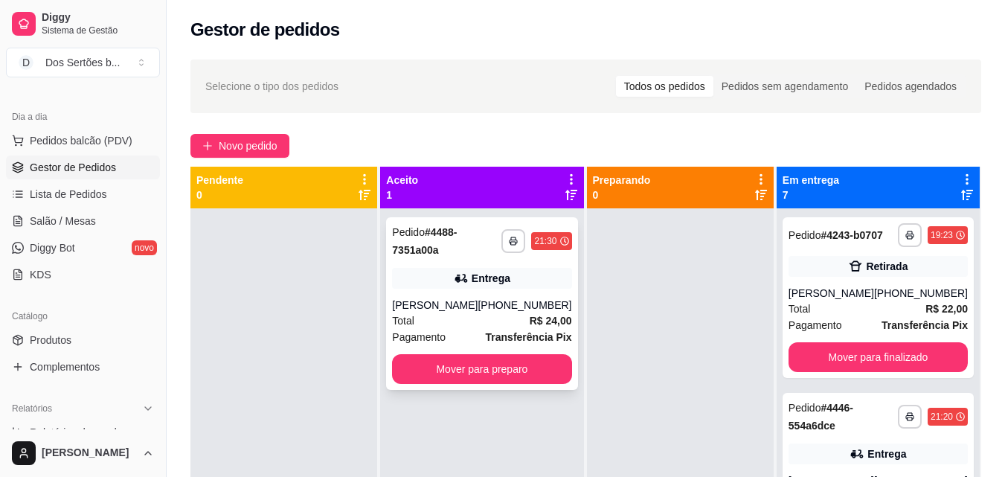
scroll to position [42, 0]
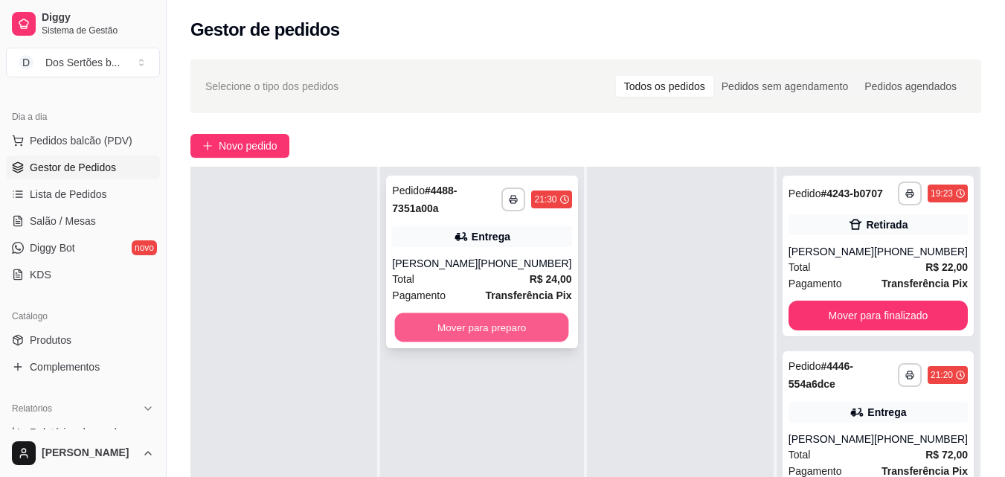
click at [483, 328] on button "Mover para preparo" at bounding box center [482, 327] width 174 height 29
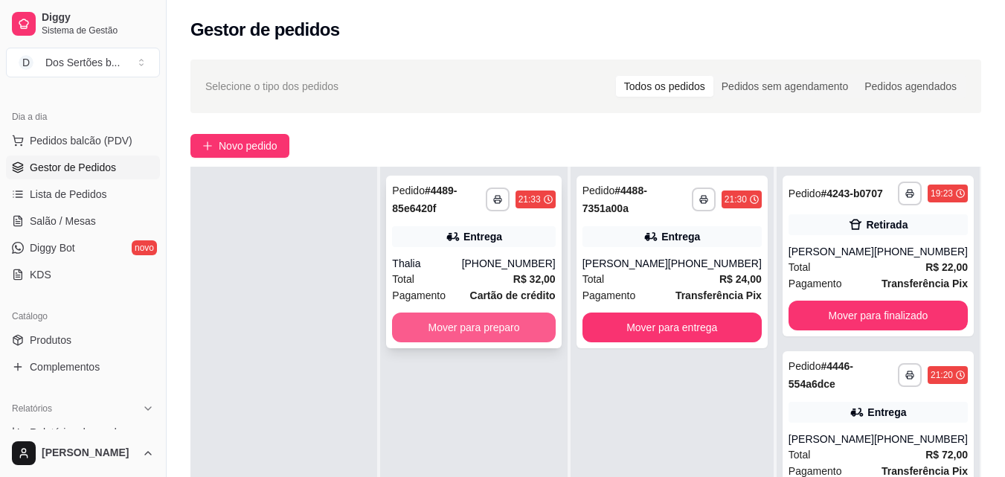
click at [439, 324] on button "Mover para preparo" at bounding box center [473, 327] width 163 height 30
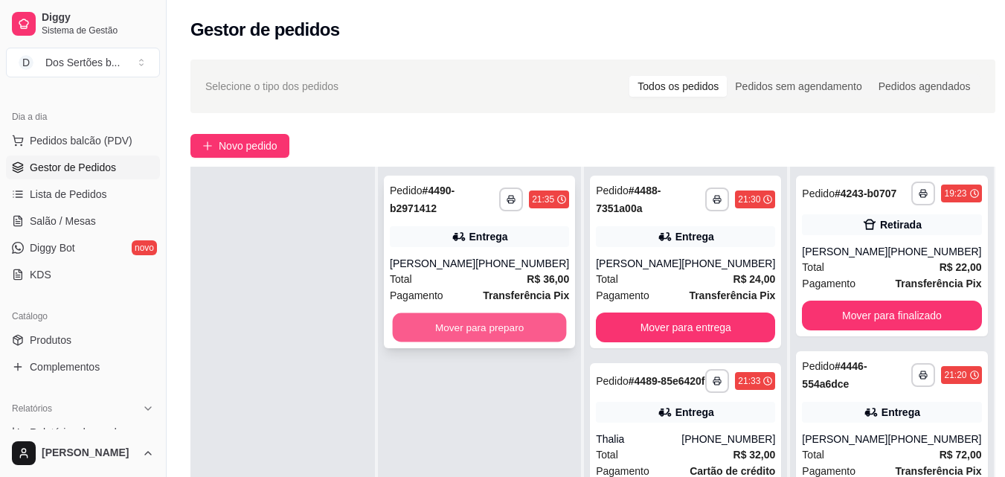
click at [439, 326] on button "Mover para preparo" at bounding box center [480, 327] width 174 height 29
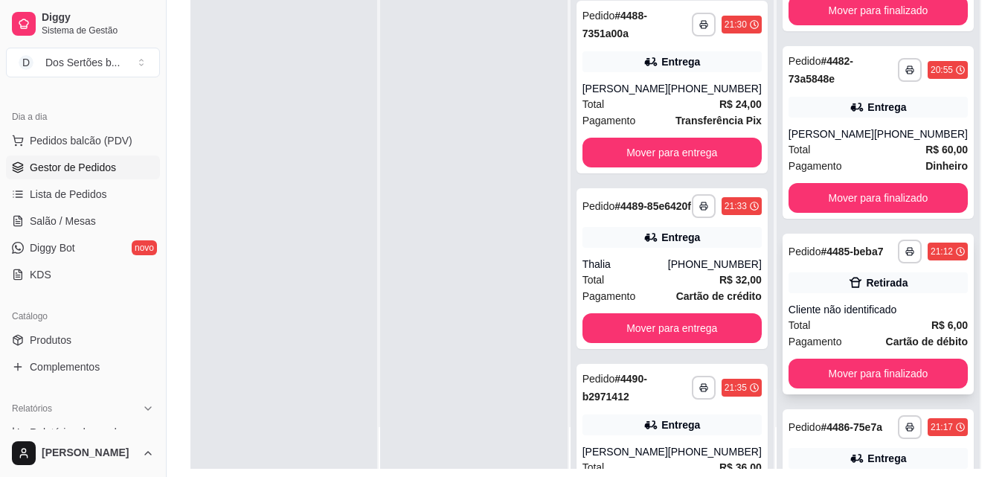
scroll to position [599, 0]
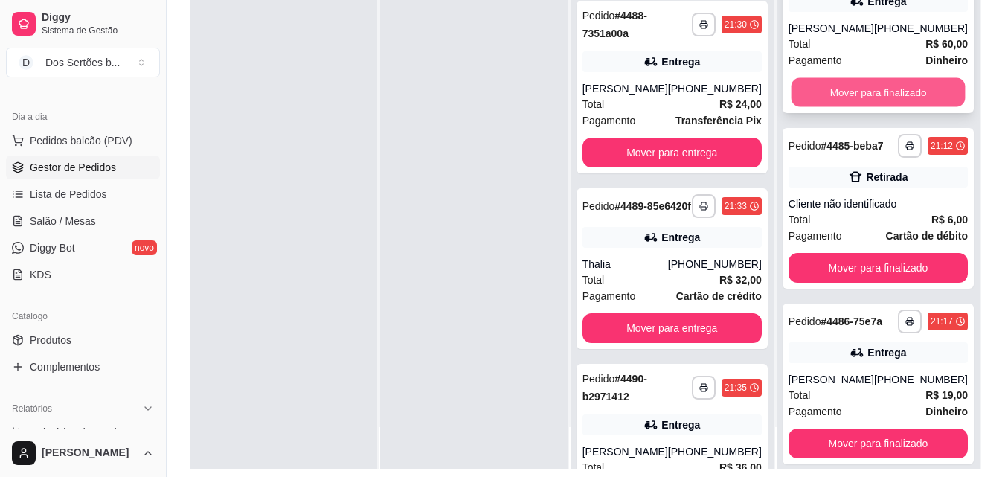
click at [843, 107] on button "Mover para finalizado" at bounding box center [878, 92] width 174 height 29
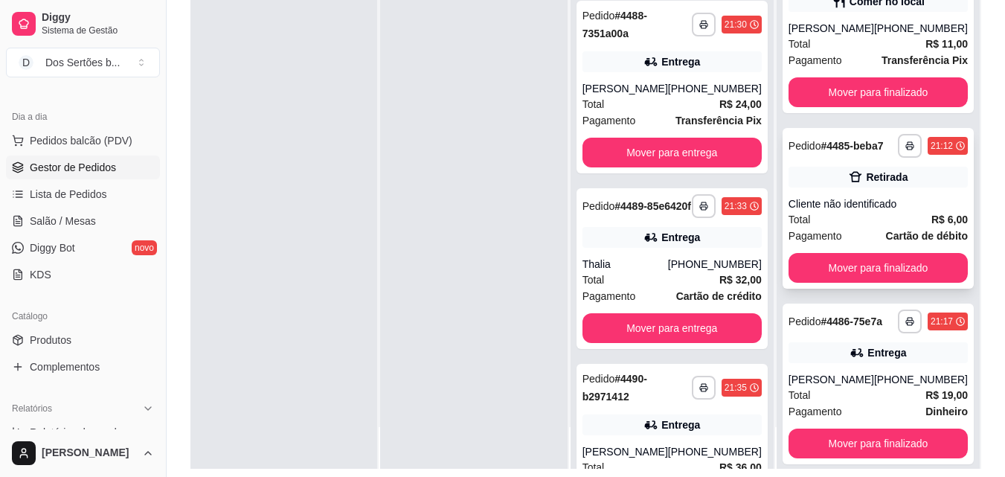
scroll to position [544, 0]
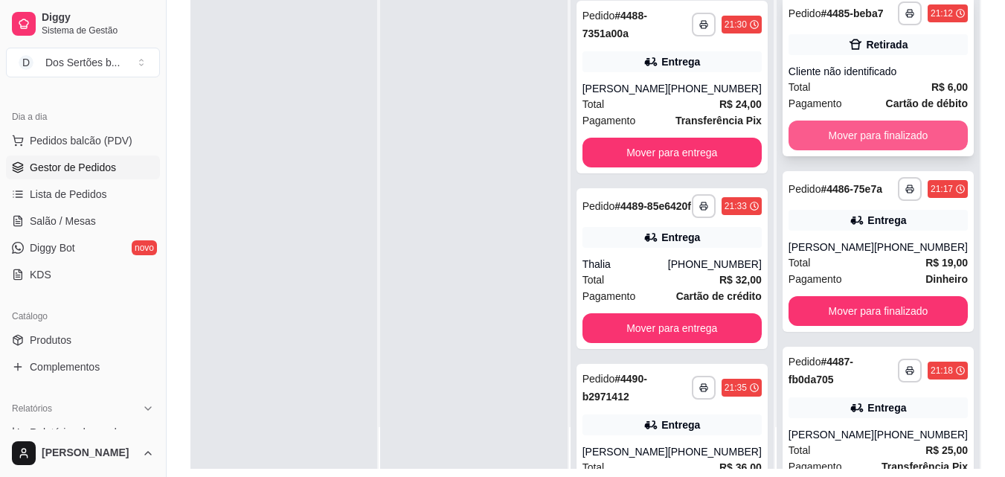
click at [859, 150] on button "Mover para finalizado" at bounding box center [877, 135] width 179 height 30
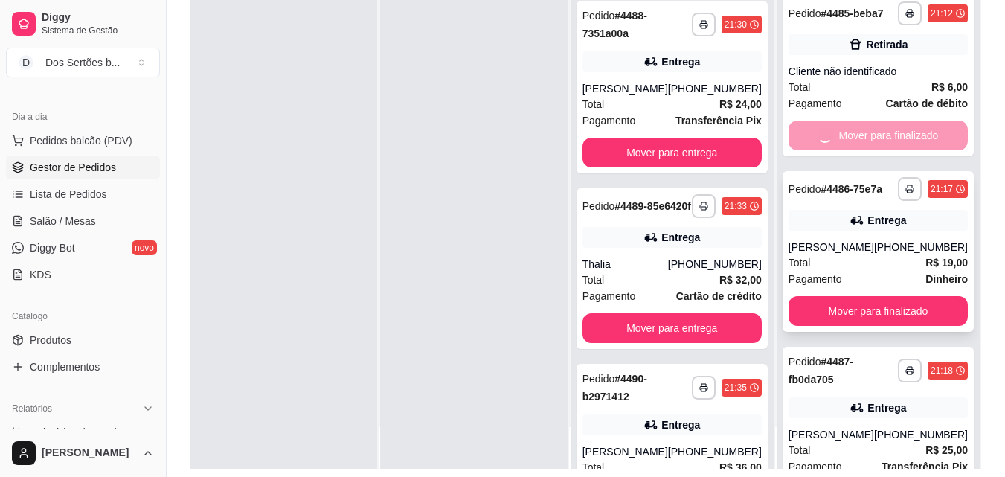
scroll to position [490, 0]
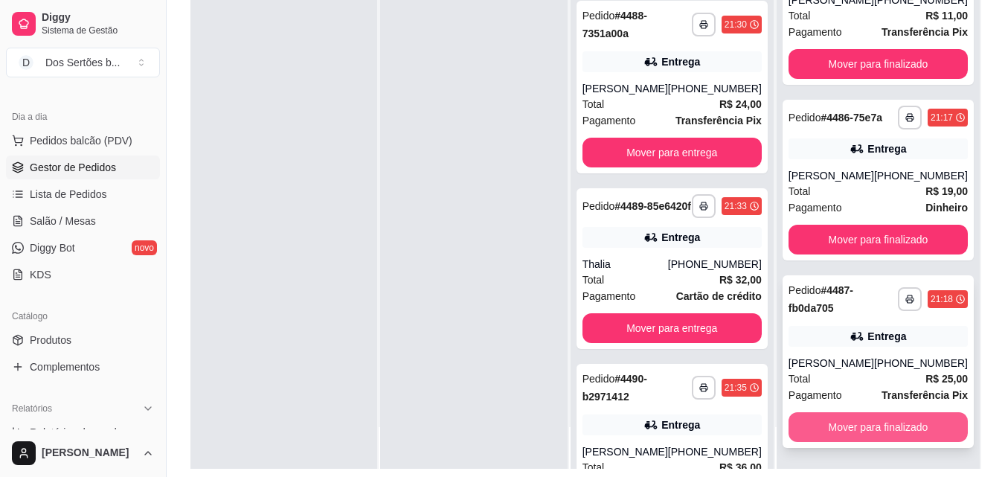
click at [850, 425] on button "Mover para finalizado" at bounding box center [877, 427] width 179 height 30
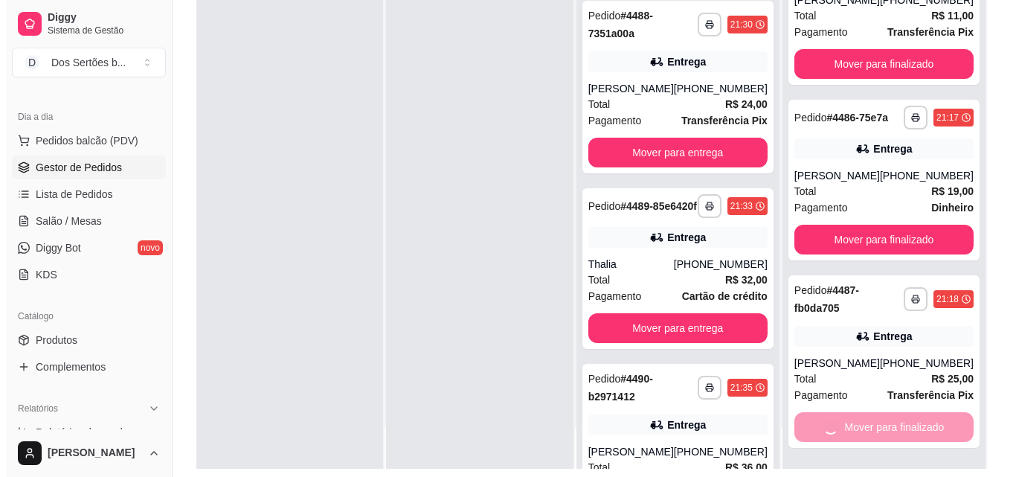
scroll to position [303, 0]
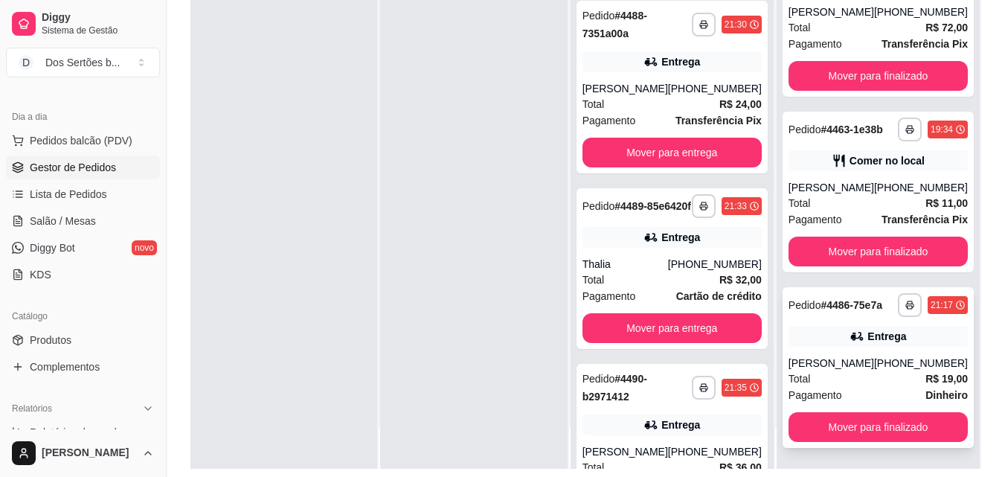
click at [849, 329] on icon at bounding box center [856, 336] width 15 height 15
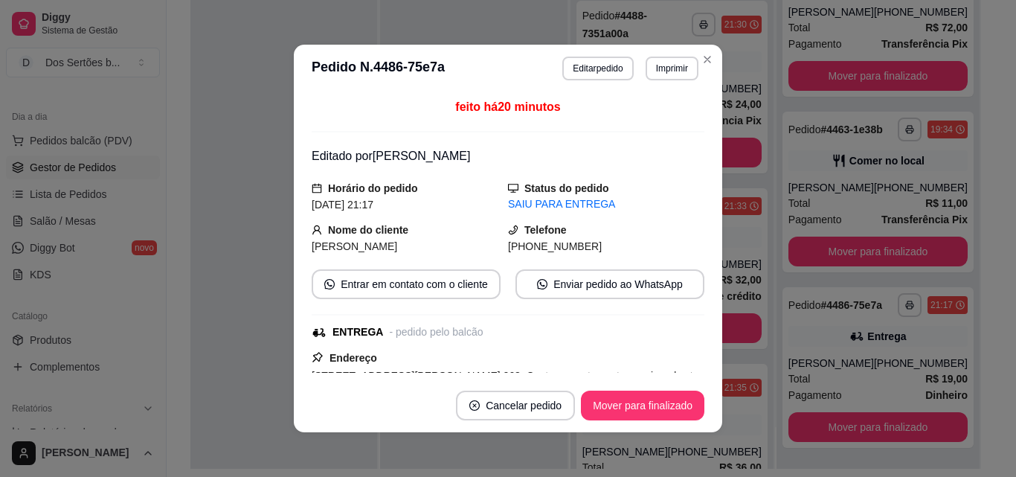
scroll to position [257, 0]
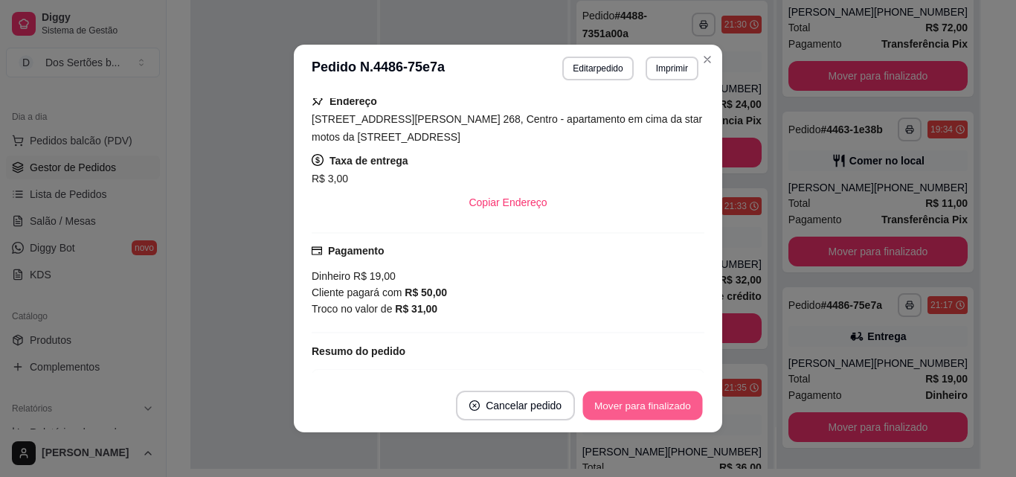
click at [620, 406] on button "Mover para finalizado" at bounding box center [643, 405] width 120 height 29
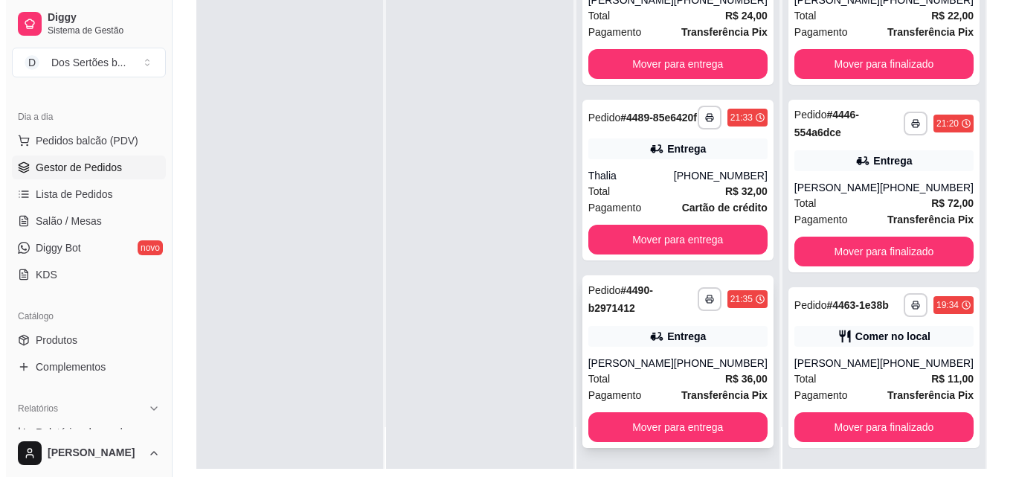
scroll to position [0, 0]
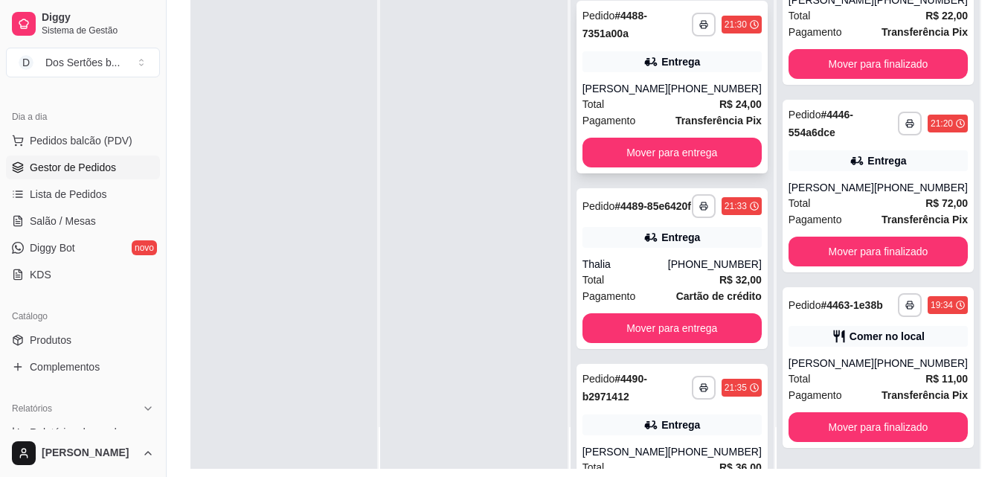
click at [657, 110] on div "Total R$ 24,00" at bounding box center [671, 104] width 179 height 16
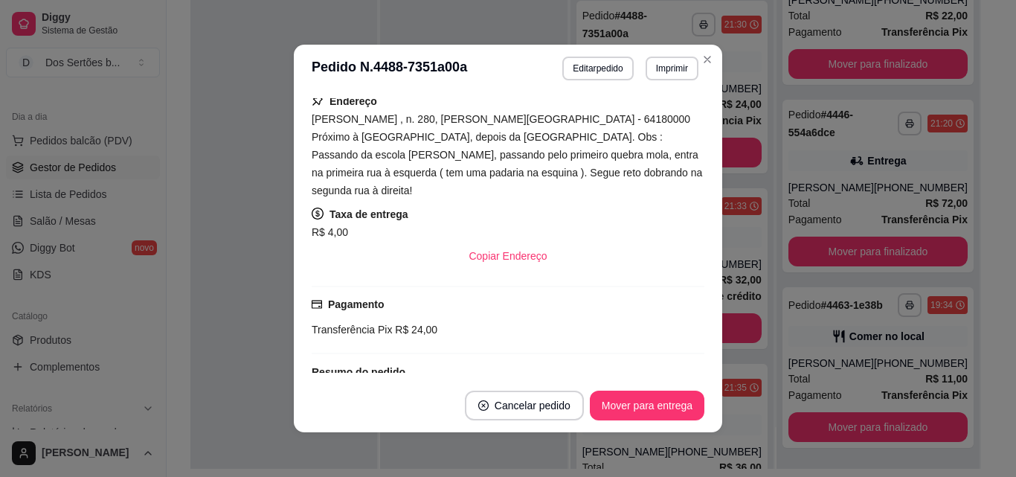
scroll to position [375, 0]
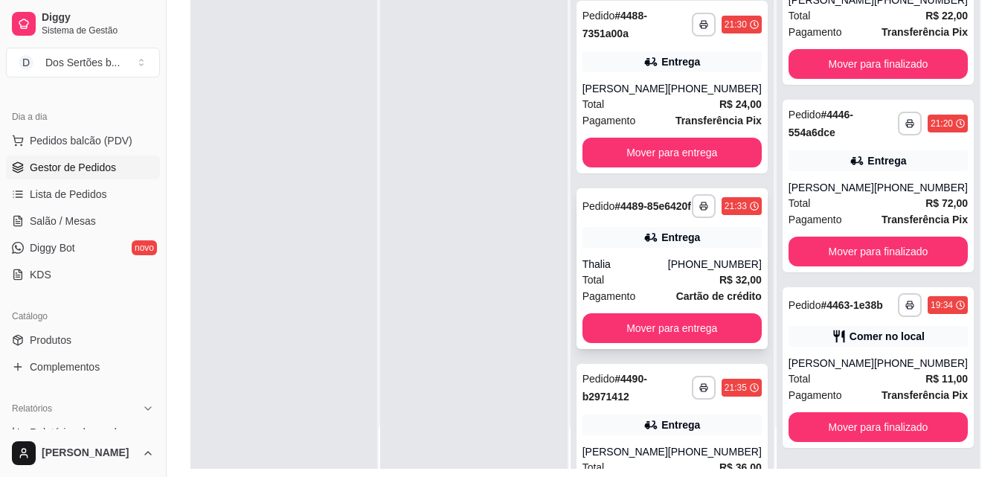
click at [680, 245] on div "Entrega" at bounding box center [680, 237] width 39 height 15
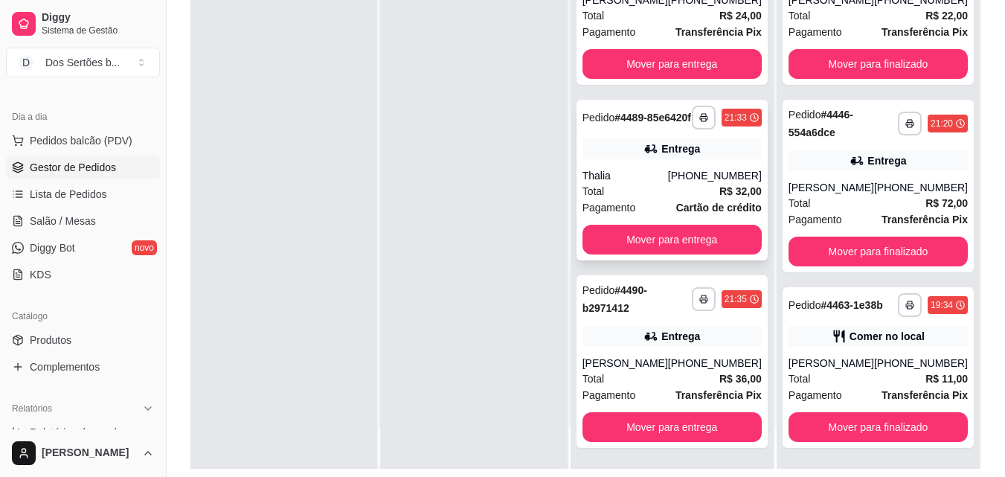
scroll to position [0, 0]
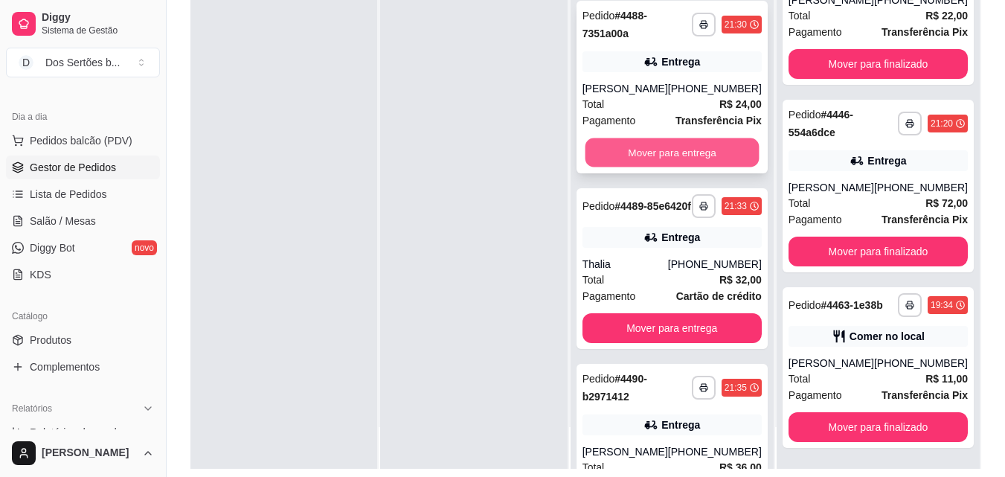
click at [645, 144] on button "Mover para entrega" at bounding box center [672, 152] width 174 height 29
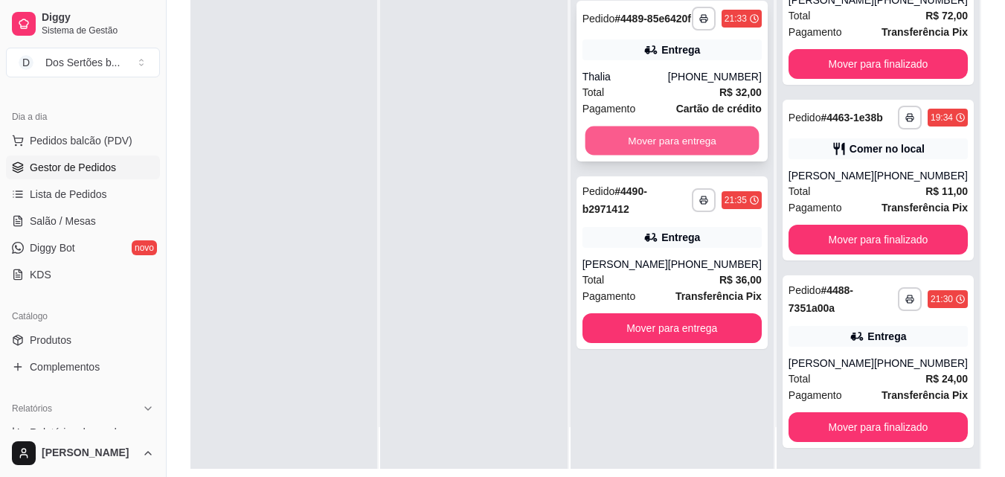
click at [671, 145] on button "Mover para entrega" at bounding box center [672, 140] width 174 height 29
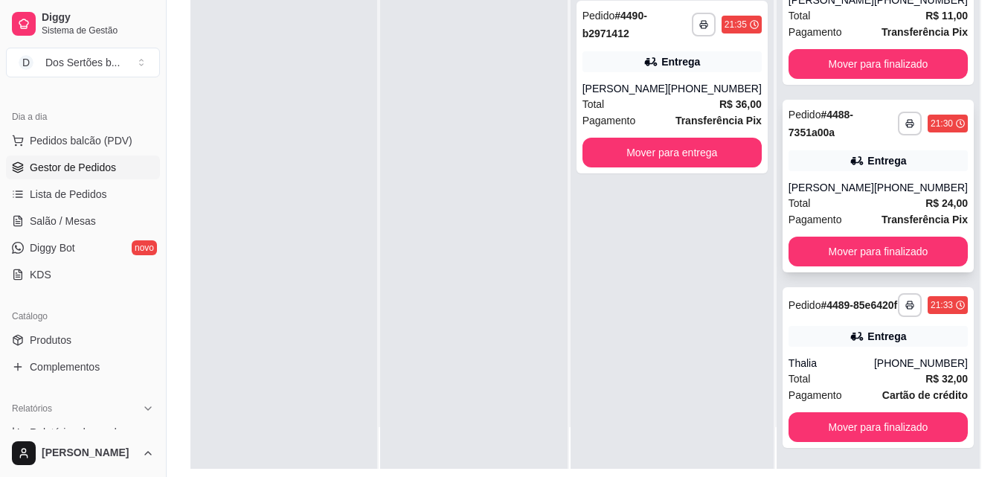
scroll to position [227, 0]
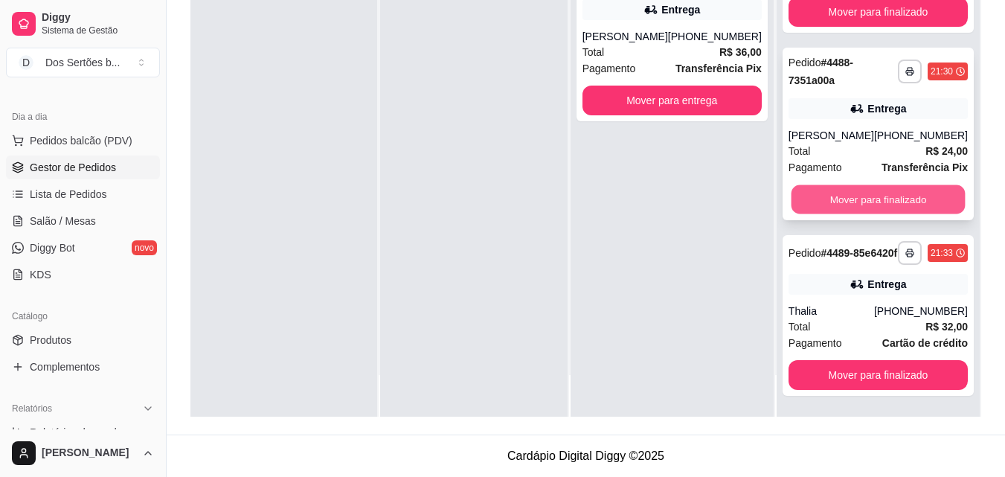
click at [901, 187] on button "Mover para finalizado" at bounding box center [878, 199] width 174 height 29
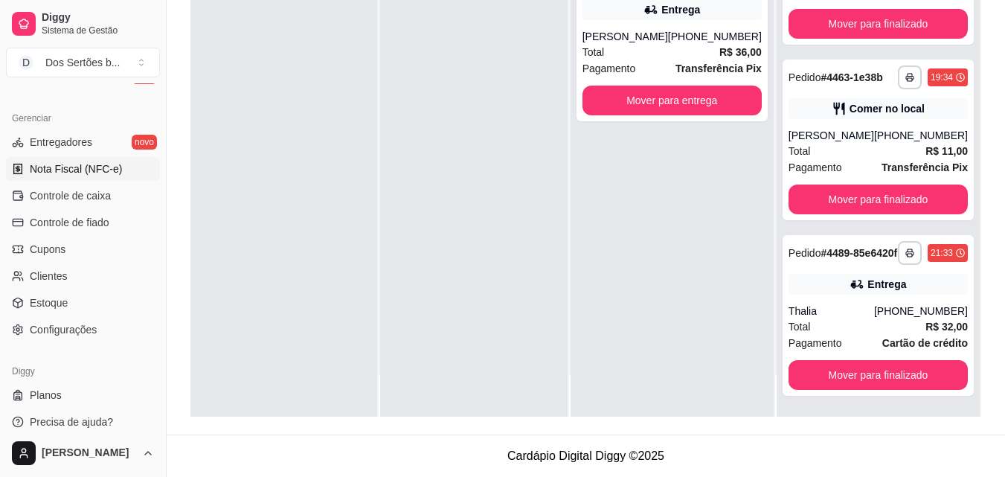
scroll to position [370, 0]
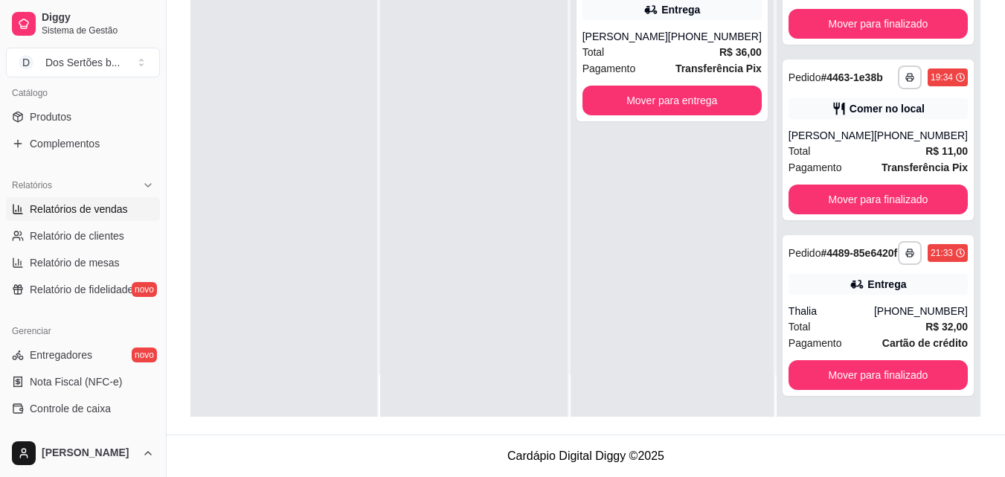
click at [107, 208] on span "Relatórios de vendas" at bounding box center [79, 209] width 98 height 15
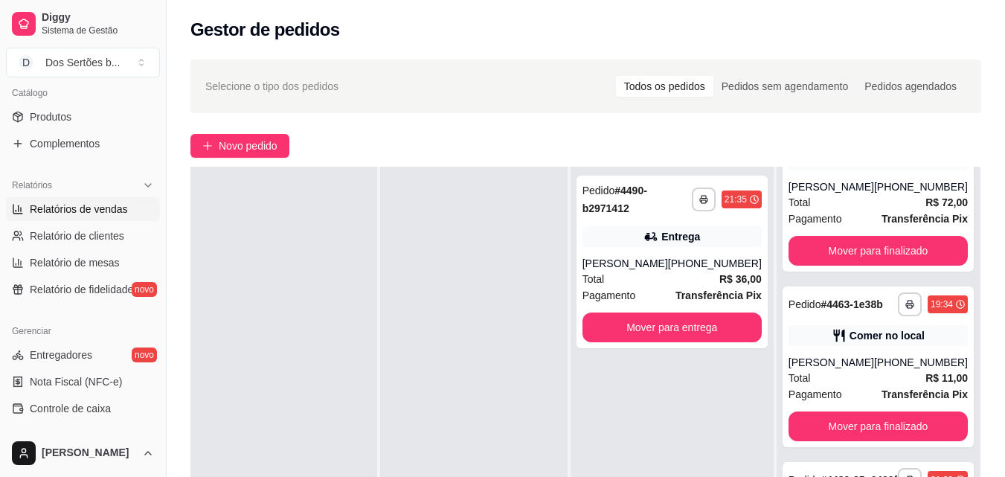
select select "ALL"
select select "0"
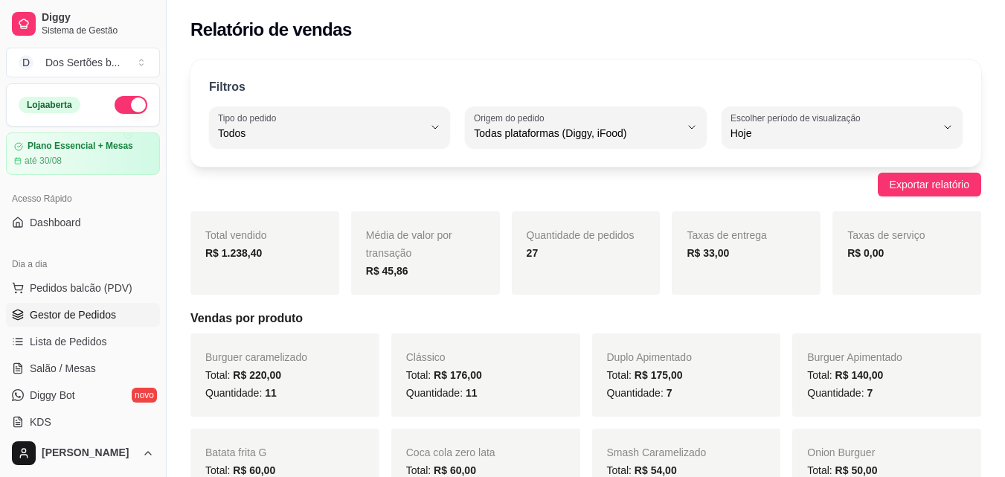
click at [78, 322] on link "Gestor de Pedidos" at bounding box center [83, 315] width 154 height 24
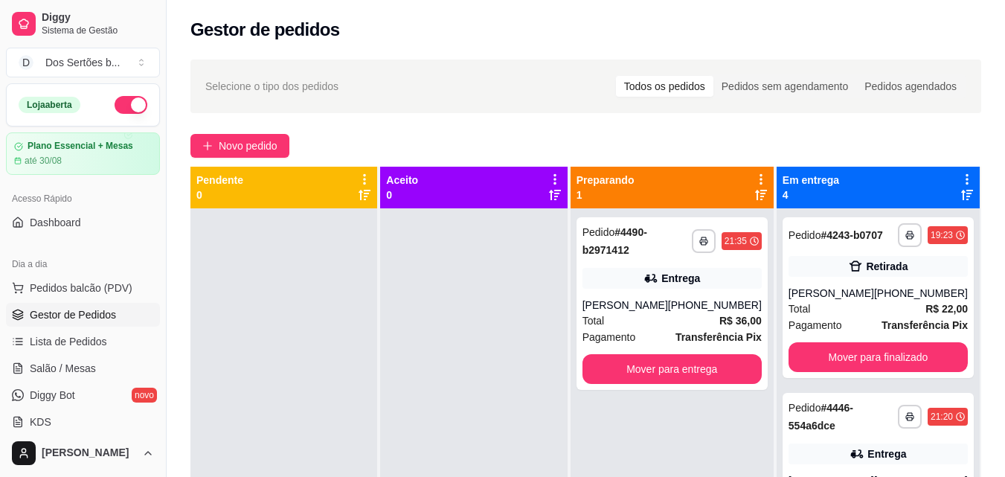
click at [80, 274] on div "Dia a dia" at bounding box center [83, 264] width 154 height 24
click at [67, 286] on span "Pedidos balcão (PDV)" at bounding box center [81, 287] width 103 height 15
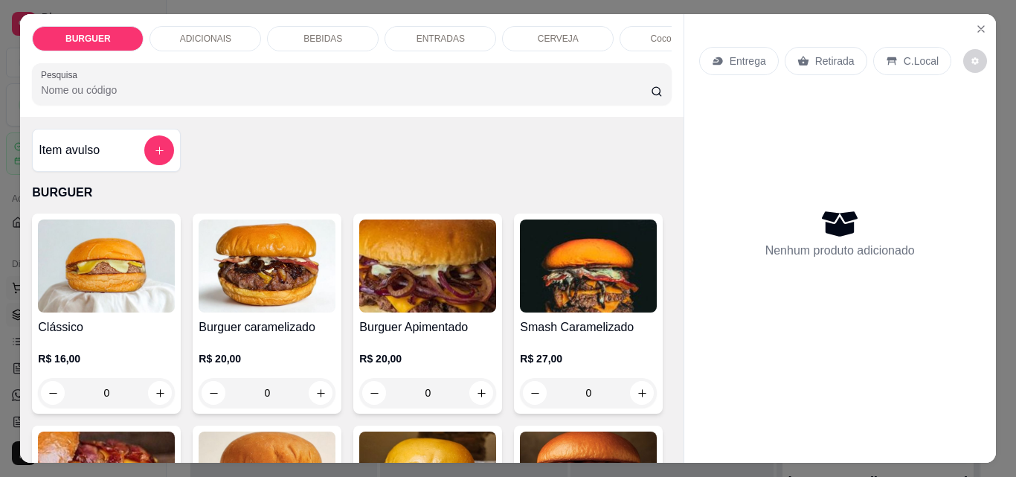
click at [67, 286] on img at bounding box center [106, 265] width 137 height 93
click at [316, 398] on icon "increase-product-quantity" at bounding box center [320, 392] width 11 height 11
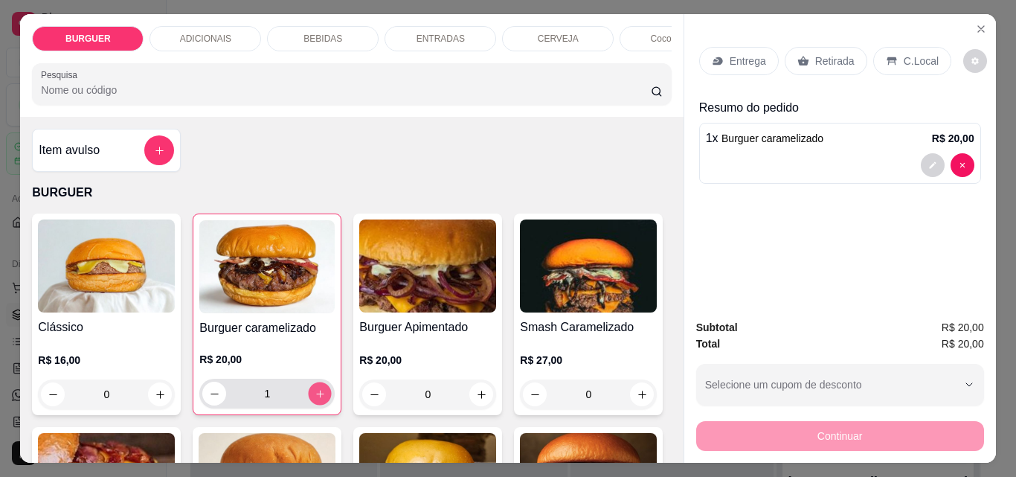
click at [315, 398] on icon "increase-product-quantity" at bounding box center [320, 393] width 11 height 11
type input "2"
click at [815, 62] on p "Retirada" at bounding box center [834, 61] width 39 height 15
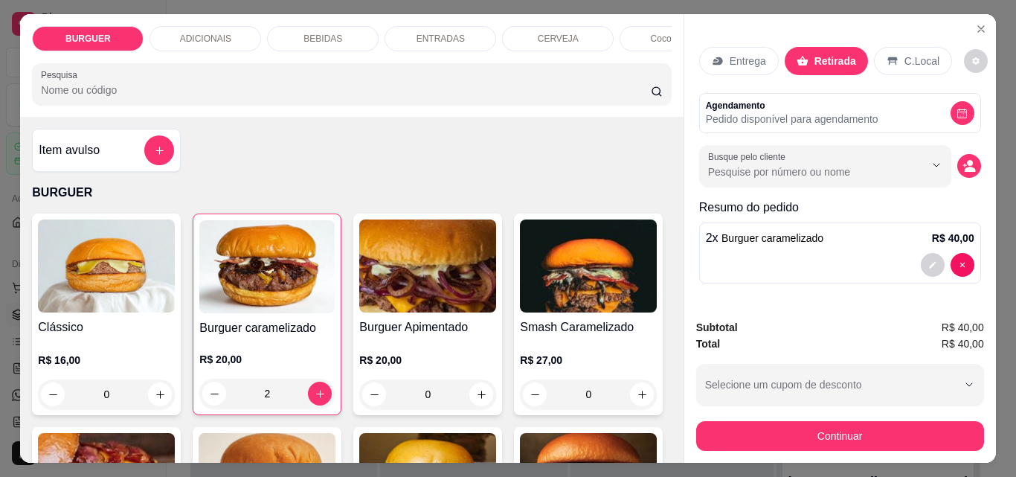
click at [956, 171] on div "Busque pelo cliente" at bounding box center [840, 166] width 282 height 42
click at [962, 162] on icon "decrease-product-quantity" at bounding box center [968, 166] width 13 height 13
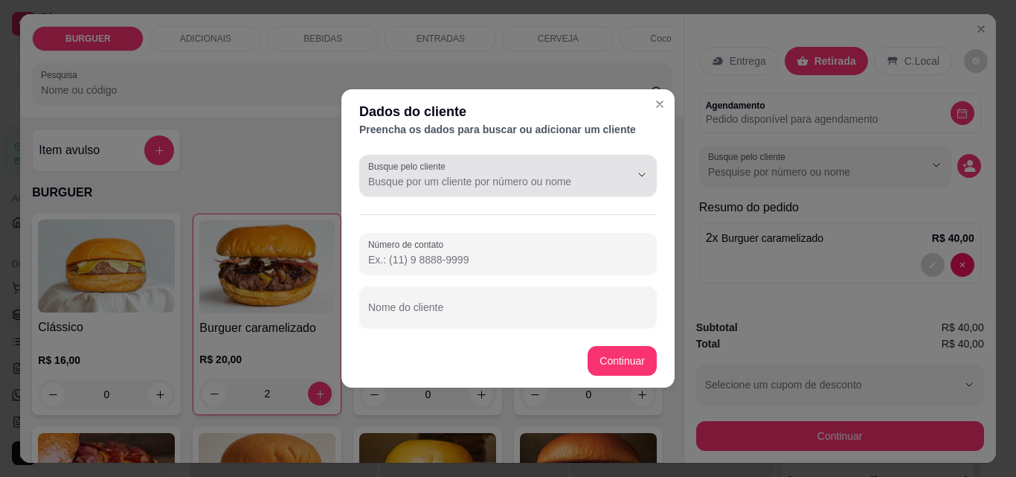
click at [387, 180] on input "Busque pelo cliente" at bounding box center [487, 181] width 238 height 15
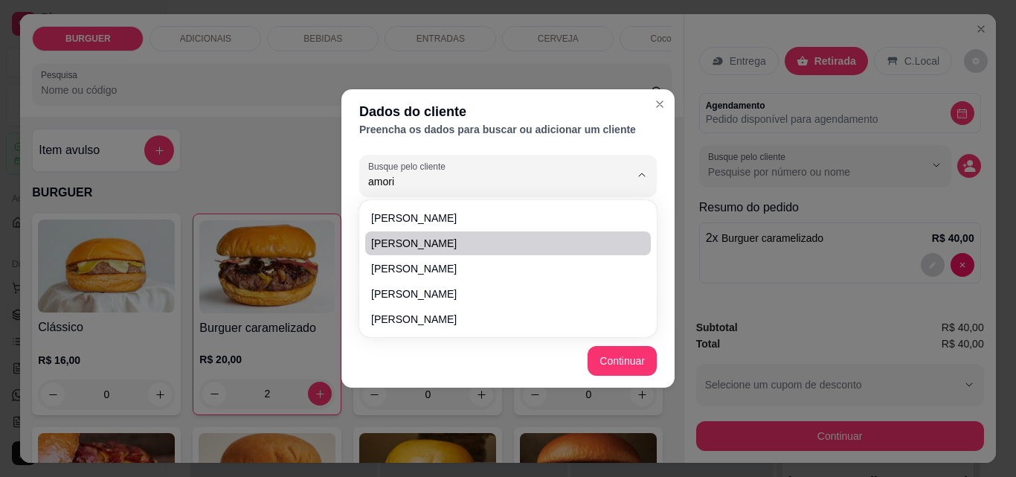
click at [406, 244] on span "[PERSON_NAME]" at bounding box center [500, 243] width 259 height 15
type input "[PERSON_NAME]"
type input "[PHONE_NUMBER]"
type input "[PERSON_NAME]"
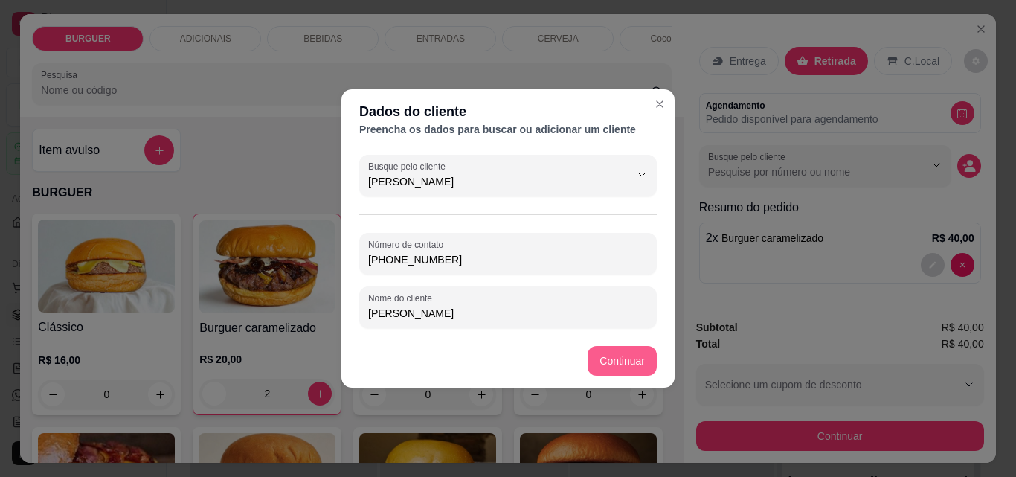
type input "[PERSON_NAME]"
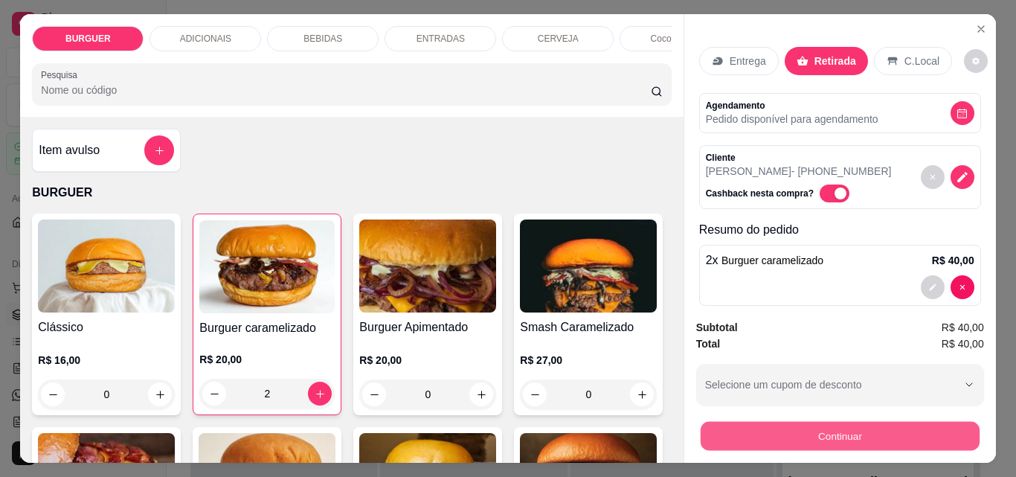
click at [759, 421] on button "Continuar" at bounding box center [839, 435] width 279 height 29
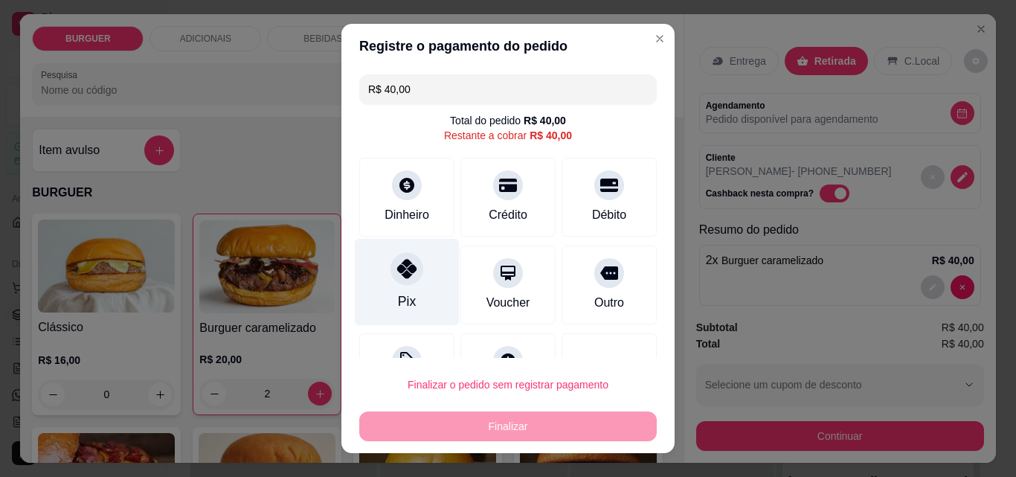
click at [414, 270] on div "Pix" at bounding box center [407, 282] width 105 height 87
type input "R$ 0,00"
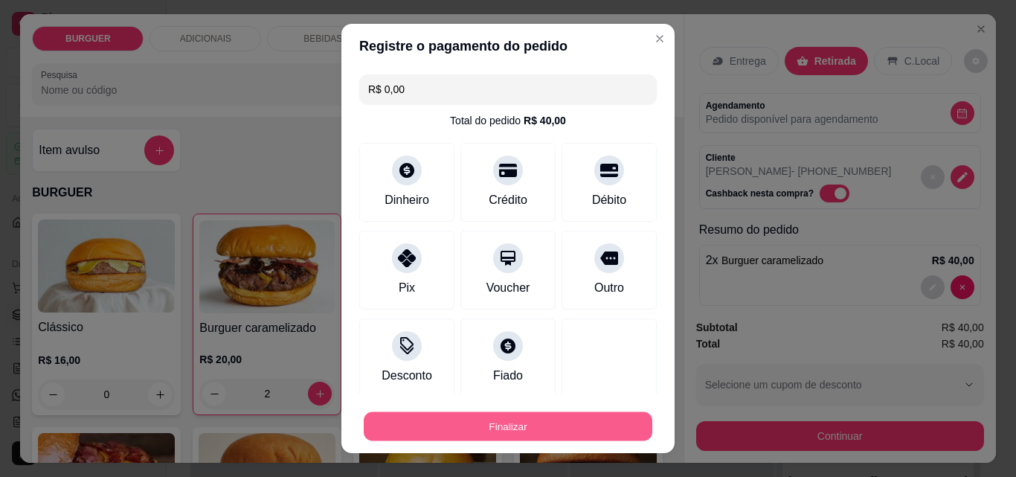
click at [561, 420] on button "Finalizar" at bounding box center [508, 426] width 289 height 29
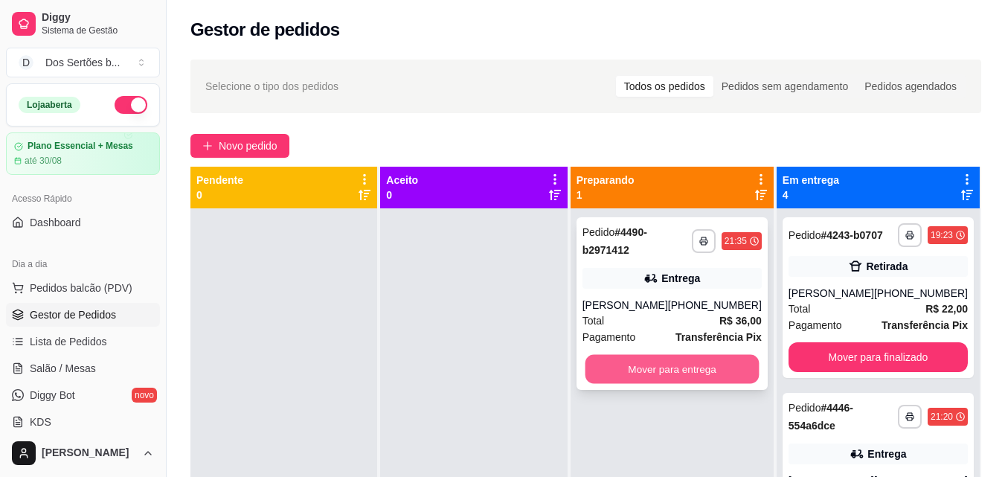
click at [657, 367] on button "Mover para entrega" at bounding box center [672, 369] width 174 height 29
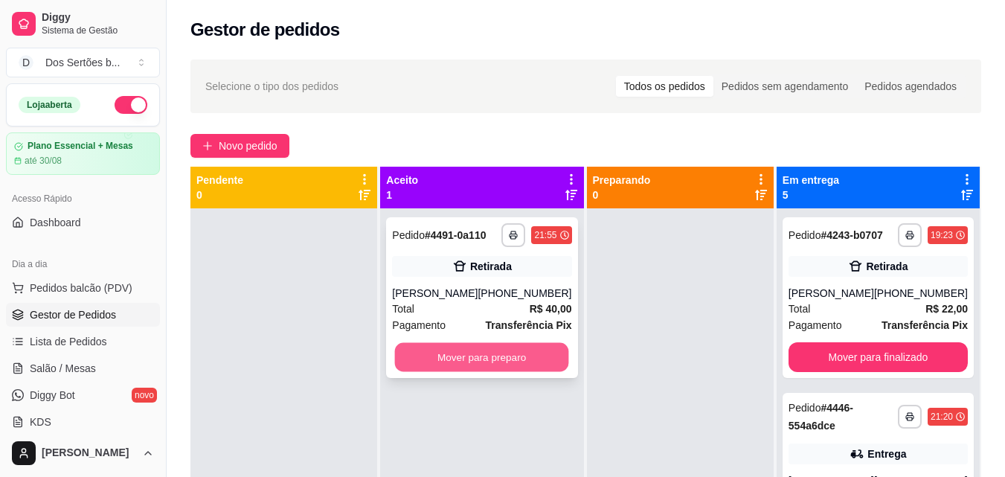
click at [463, 365] on button "Mover para preparo" at bounding box center [482, 357] width 174 height 29
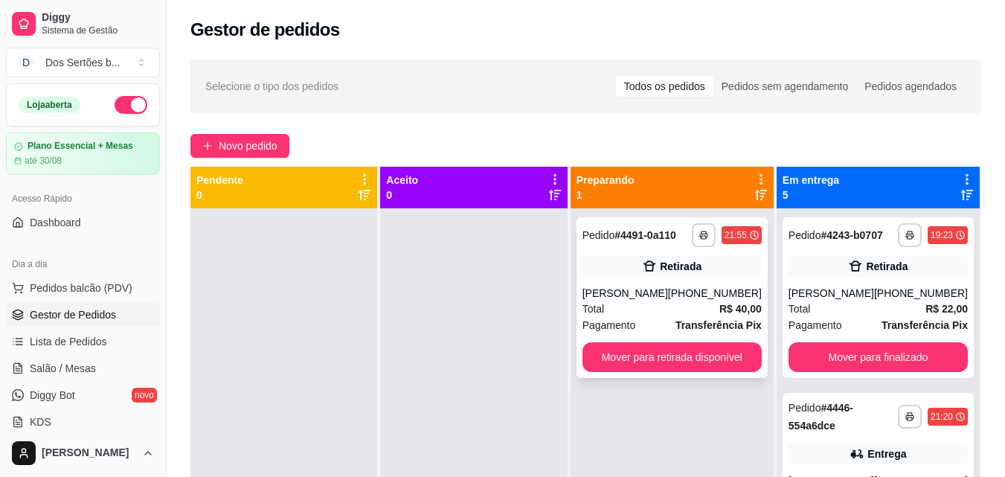
click at [745, 276] on div "Retirada" at bounding box center [671, 266] width 179 height 21
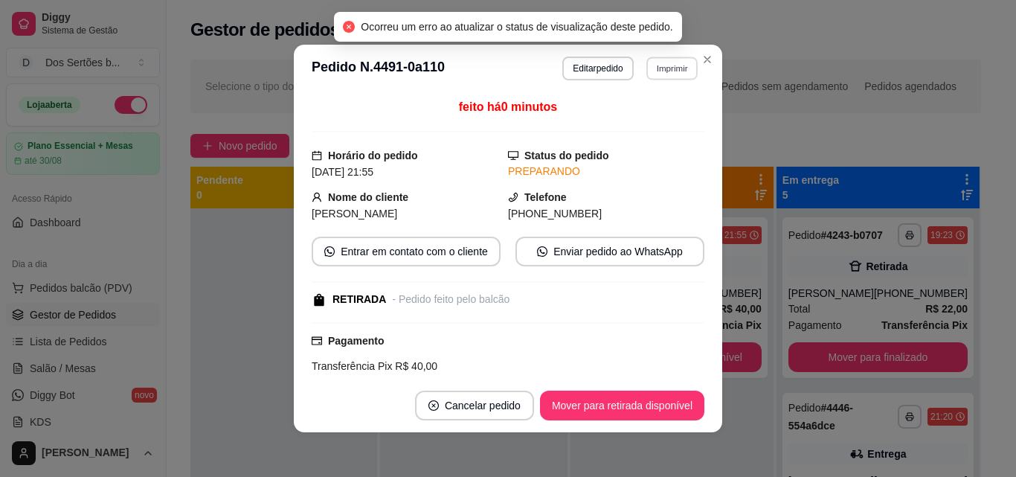
click at [663, 71] on button "Imprimir" at bounding box center [671, 68] width 51 height 23
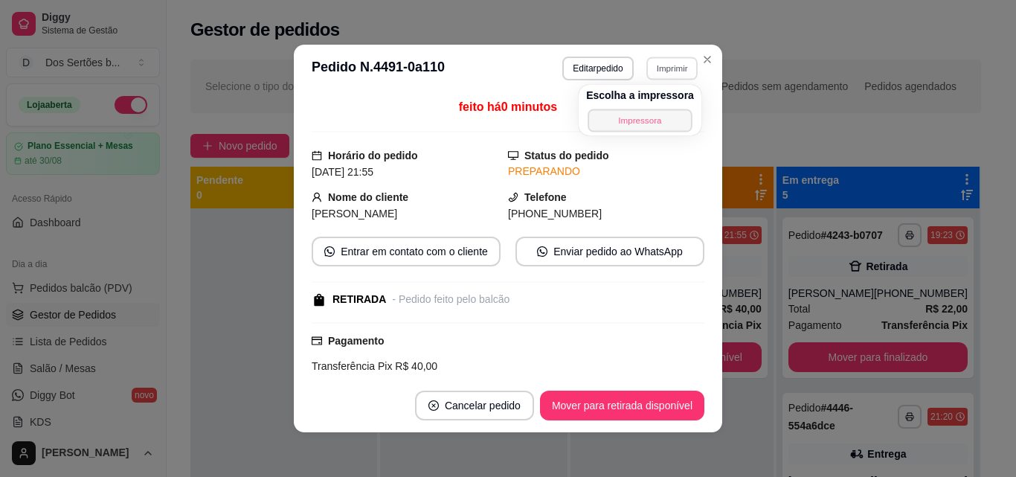
click at [631, 116] on button "Impressora" at bounding box center [639, 120] width 104 height 23
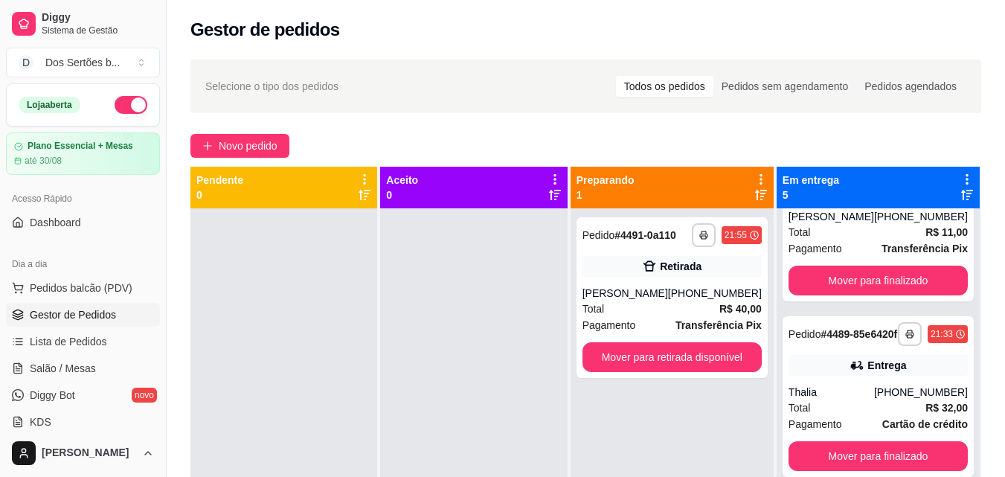
scroll to position [475, 0]
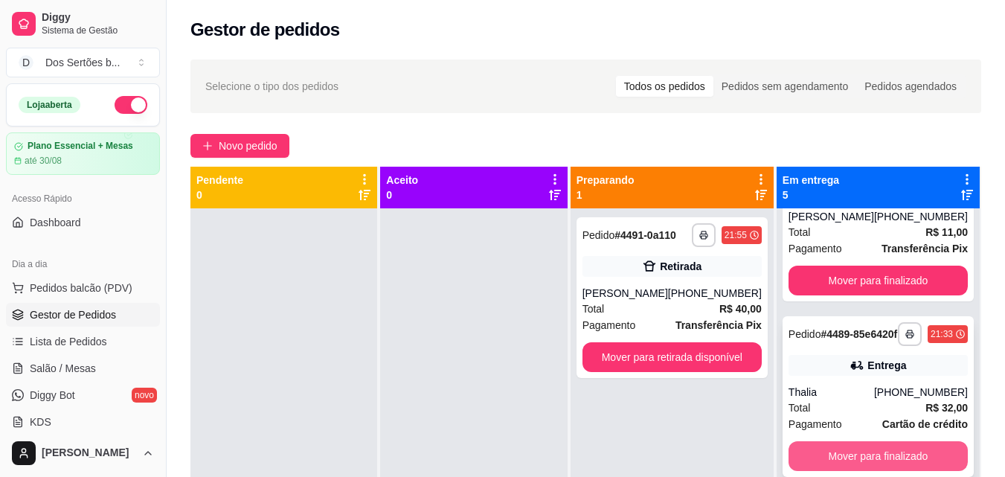
click at [878, 455] on button "Mover para finalizado" at bounding box center [877, 456] width 179 height 30
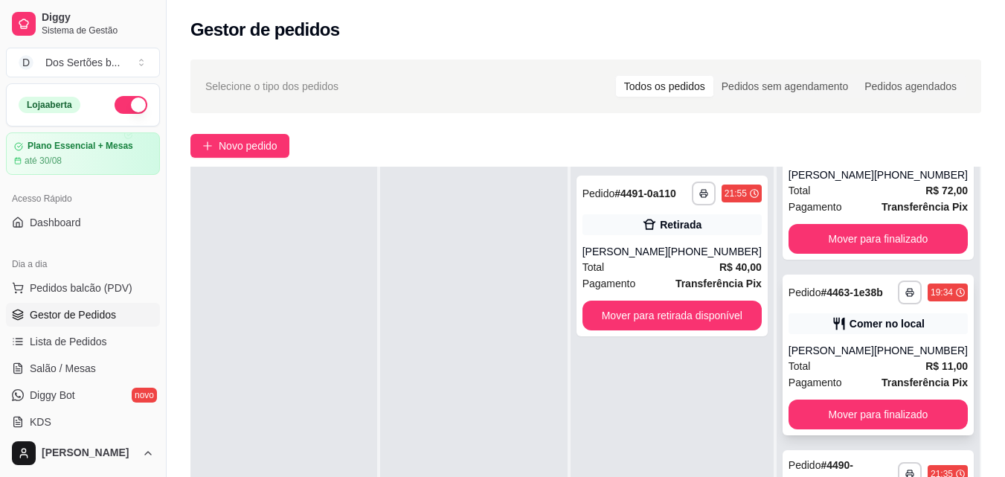
scroll to position [227, 0]
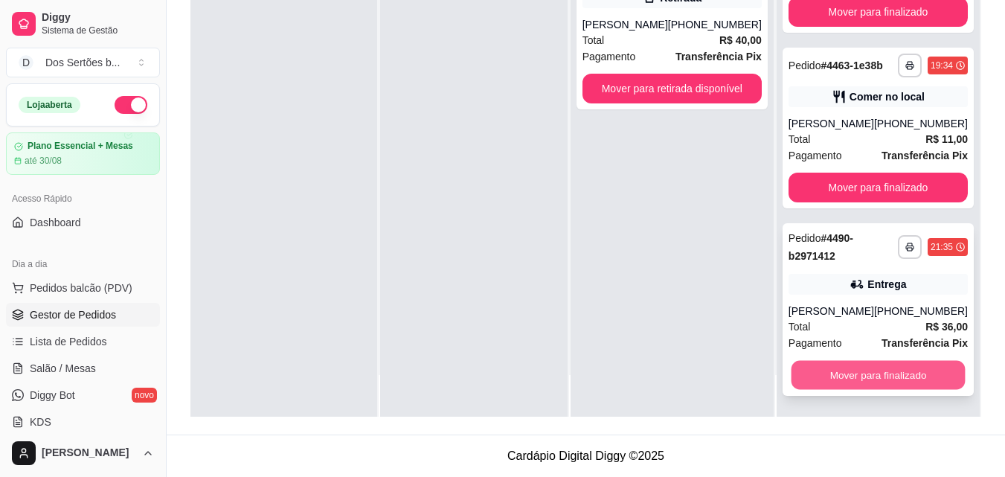
click at [854, 363] on button "Mover para finalizado" at bounding box center [878, 375] width 174 height 29
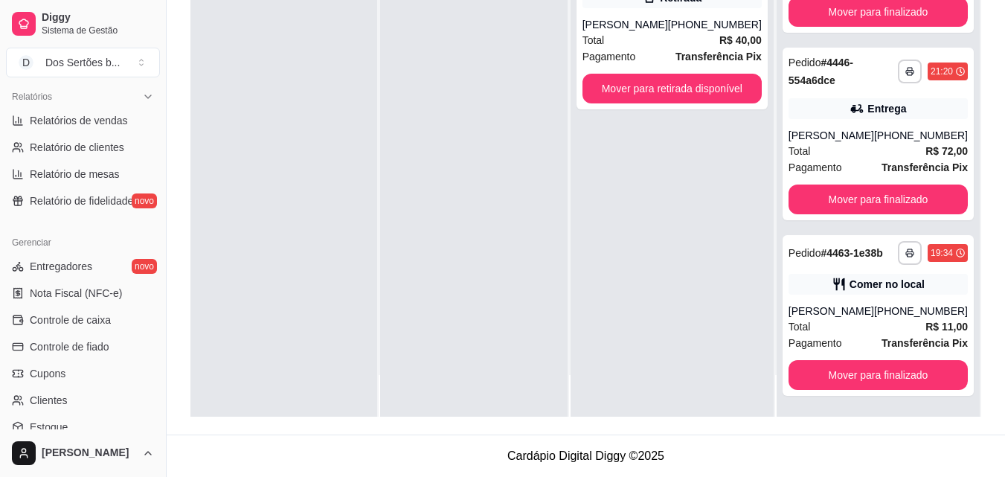
scroll to position [379, 0]
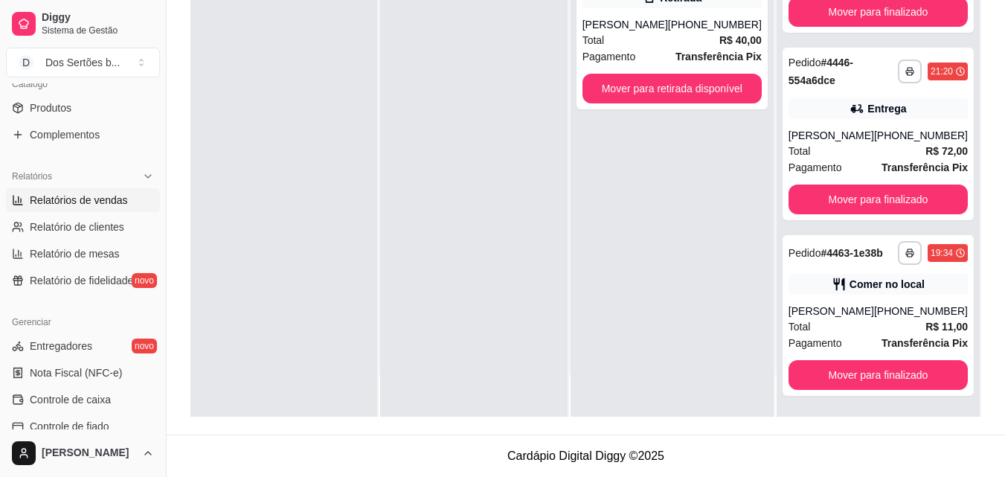
click at [86, 203] on span "Relatórios de vendas" at bounding box center [79, 200] width 98 height 15
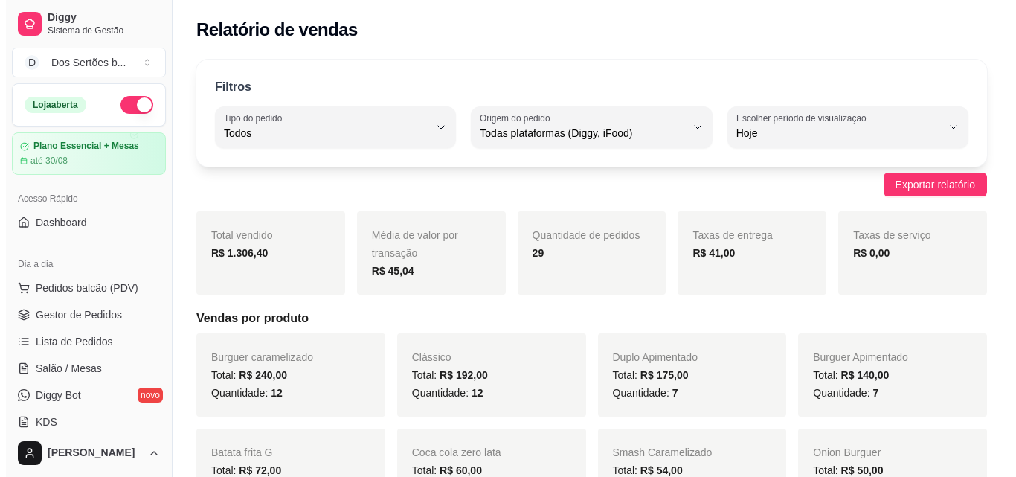
scroll to position [1, 0]
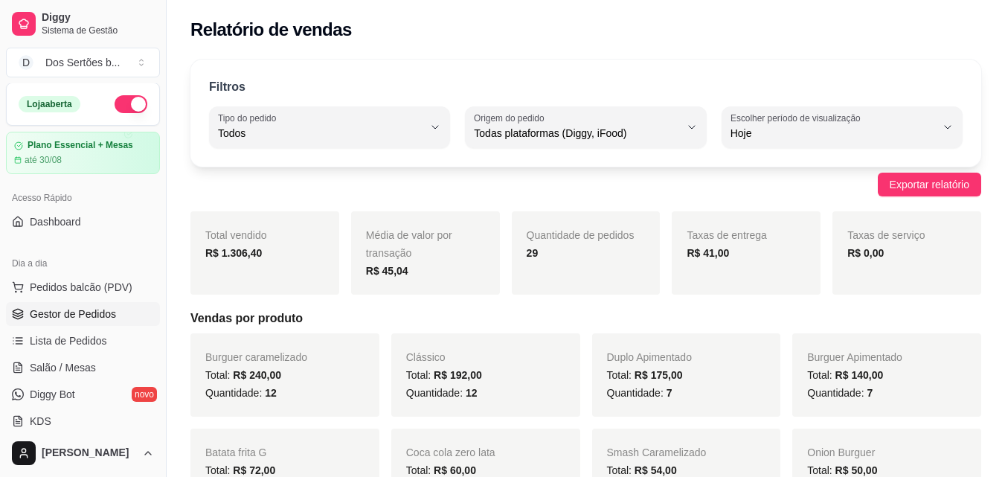
click at [134, 312] on link "Gestor de Pedidos" at bounding box center [83, 314] width 154 height 24
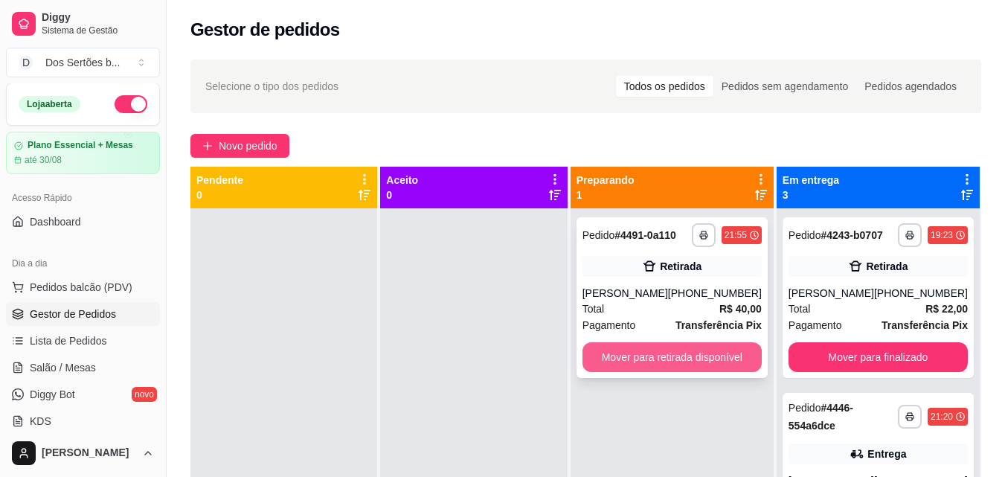
click at [715, 356] on button "Mover para retirada disponível" at bounding box center [671, 357] width 179 height 30
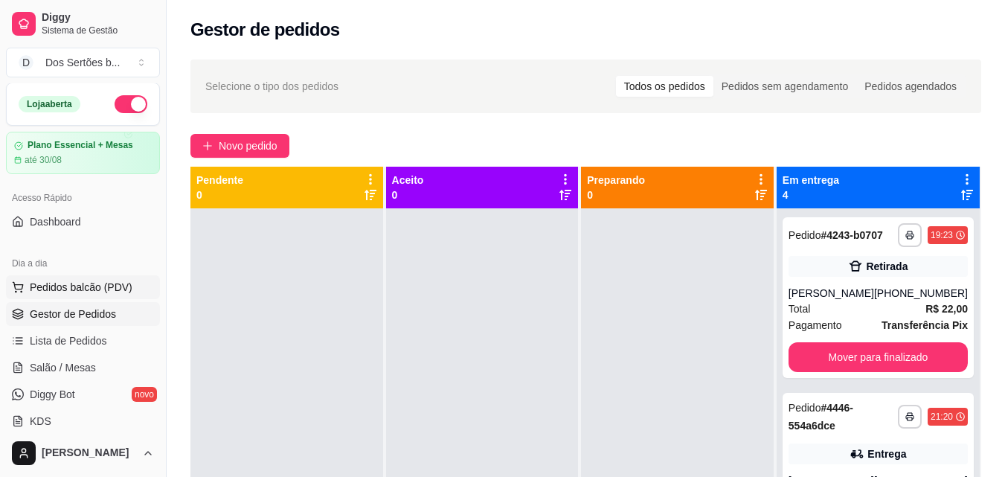
click at [89, 294] on span "Pedidos balcão (PDV)" at bounding box center [81, 287] width 103 height 15
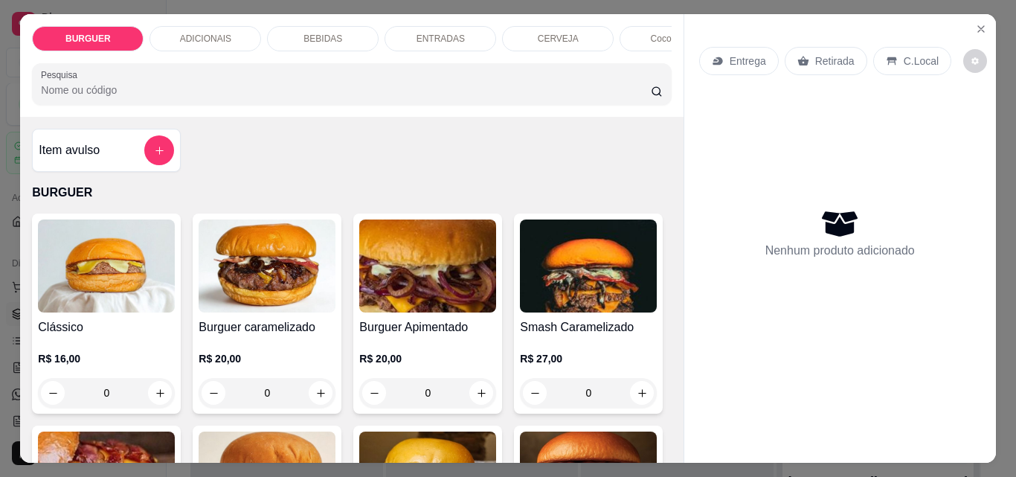
click at [308, 33] on p "BEBIDAS" at bounding box center [322, 39] width 39 height 12
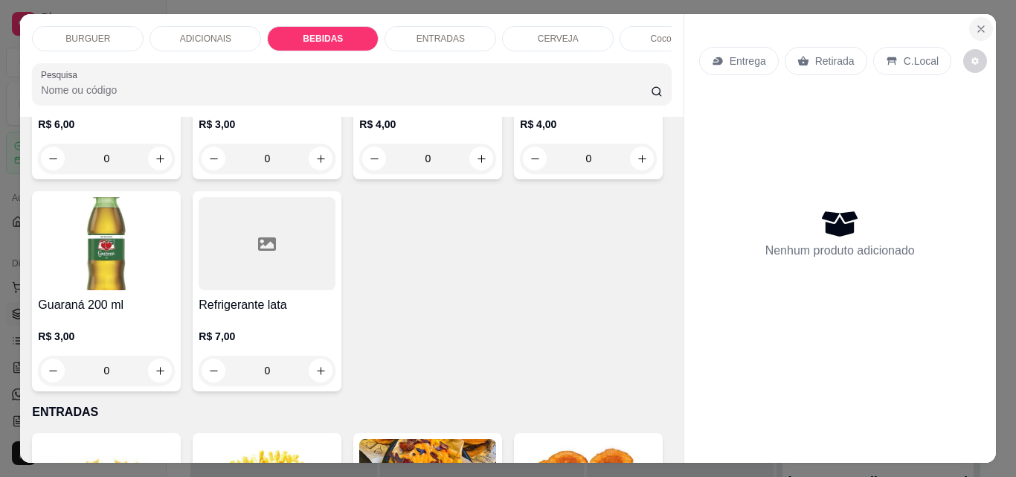
click at [975, 28] on icon "Close" at bounding box center [981, 29] width 12 height 12
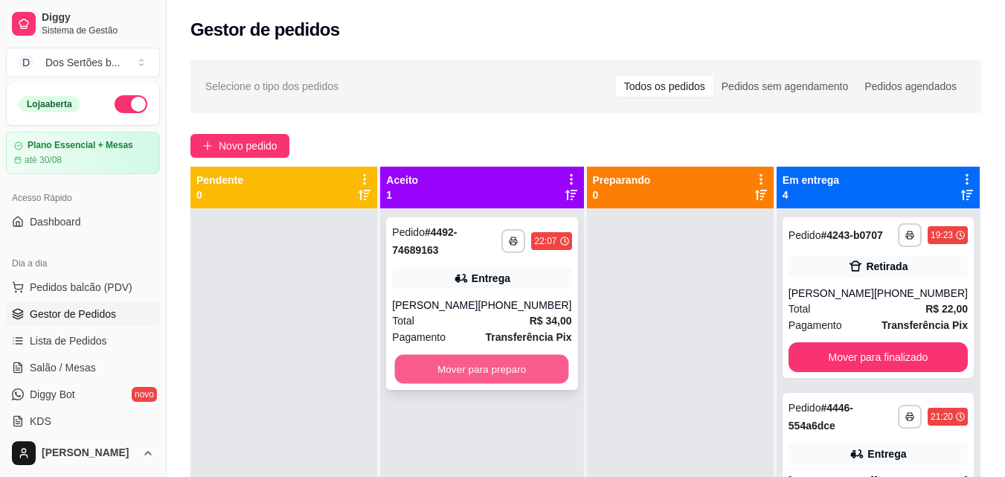
click at [455, 368] on button "Mover para preparo" at bounding box center [482, 369] width 174 height 29
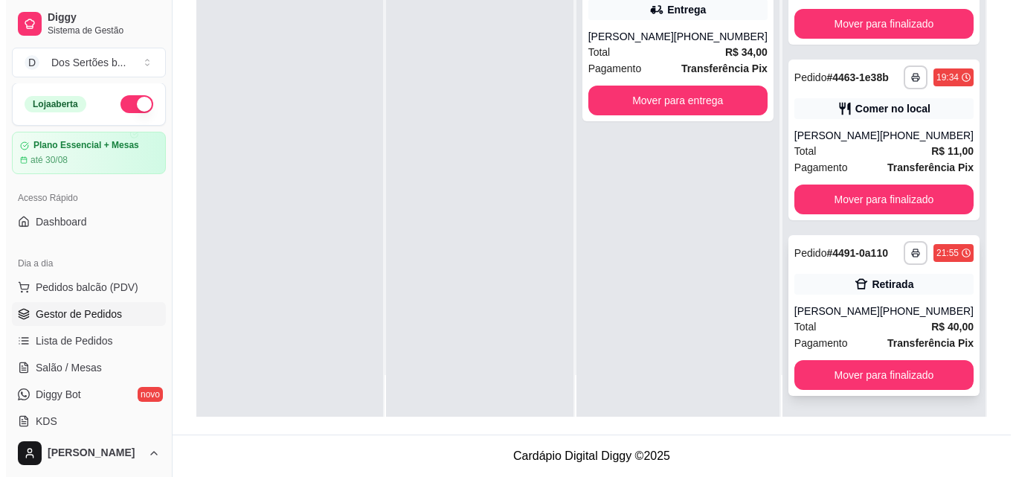
scroll to position [288, 0]
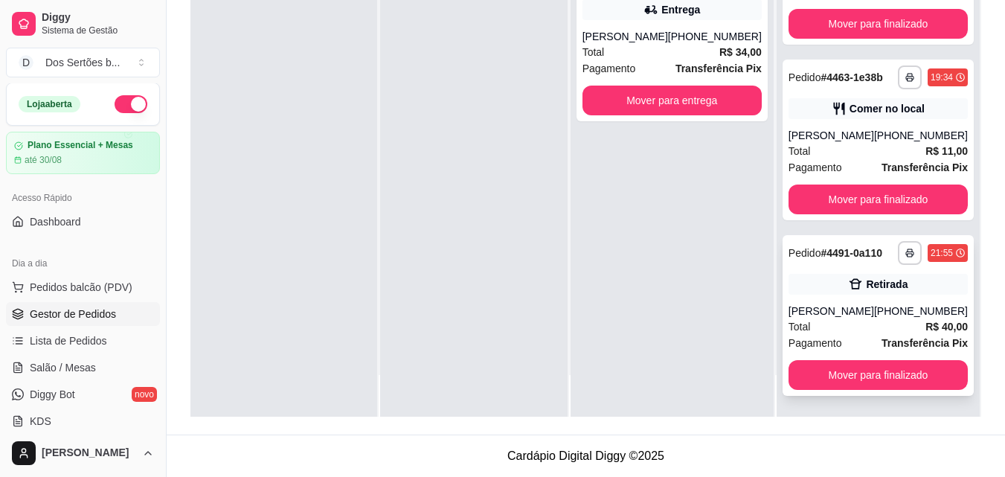
click at [879, 289] on div "Retirada" at bounding box center [887, 284] width 42 height 15
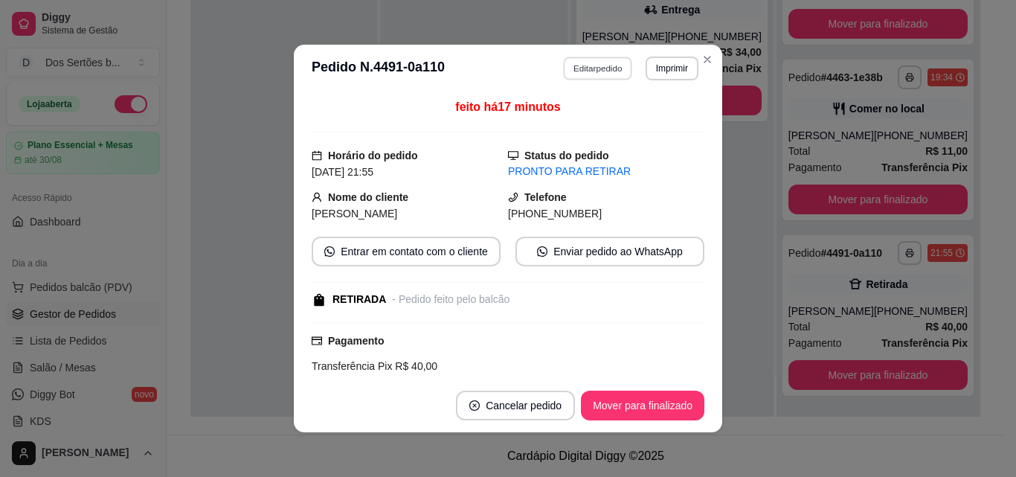
click at [573, 70] on button "Editar pedido" at bounding box center [598, 68] width 69 height 23
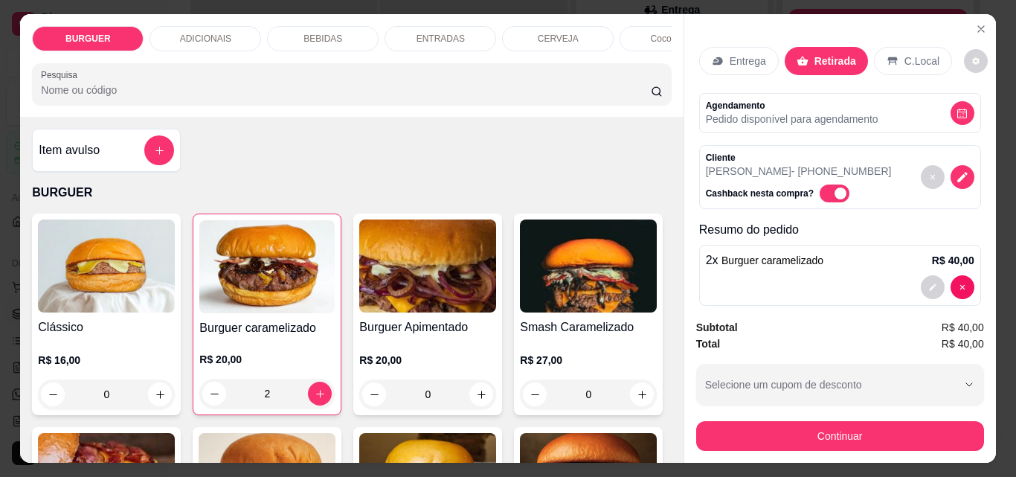
click at [312, 33] on p "BEBIDAS" at bounding box center [322, 39] width 39 height 12
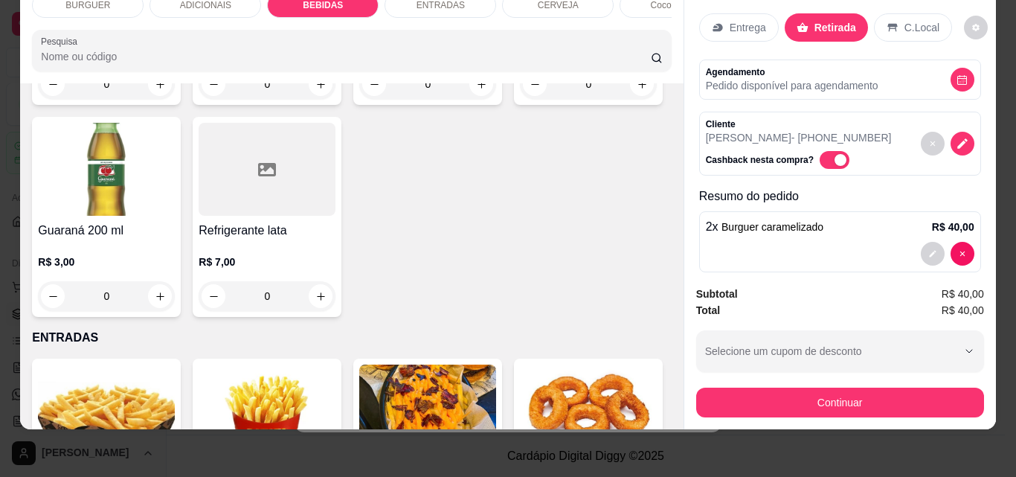
scroll to position [1921, 0]
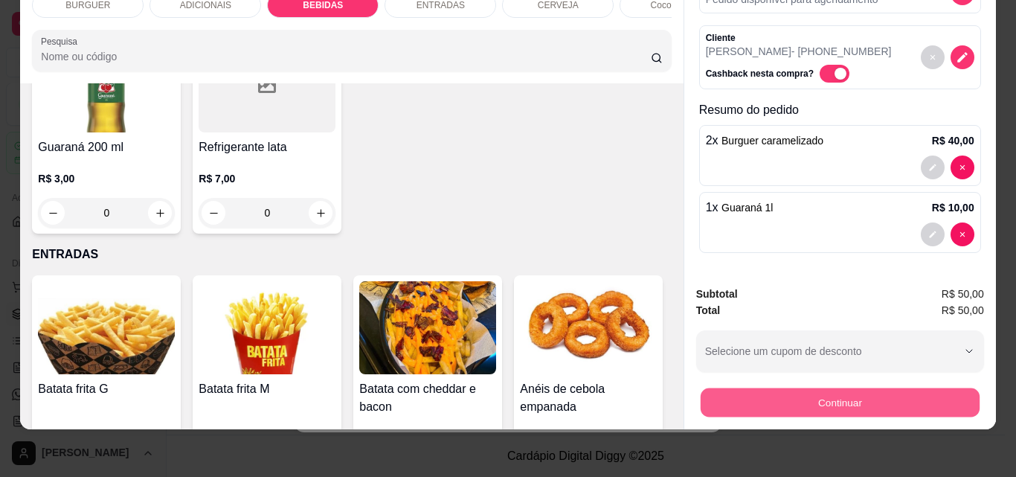
click at [793, 387] on button "Continuar" at bounding box center [839, 401] width 279 height 29
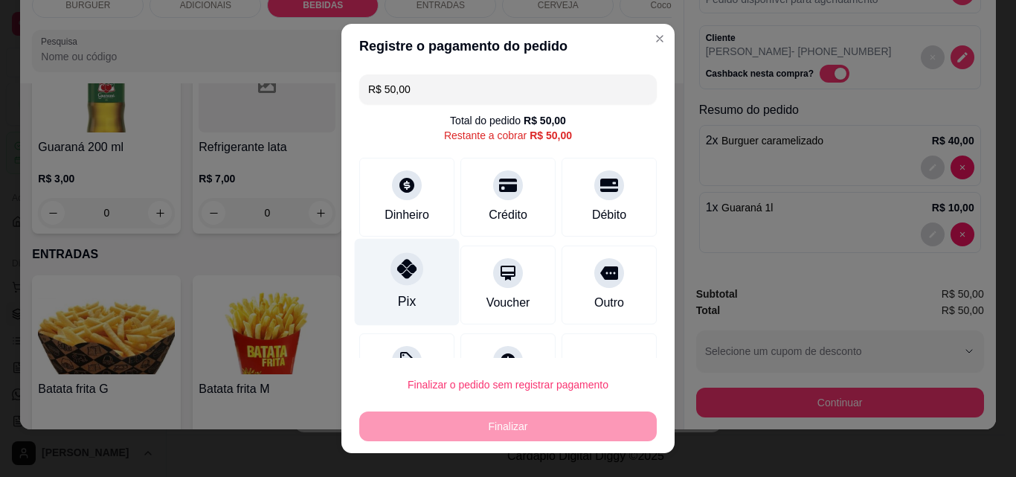
click at [402, 286] on div "Pix" at bounding box center [407, 282] width 105 height 87
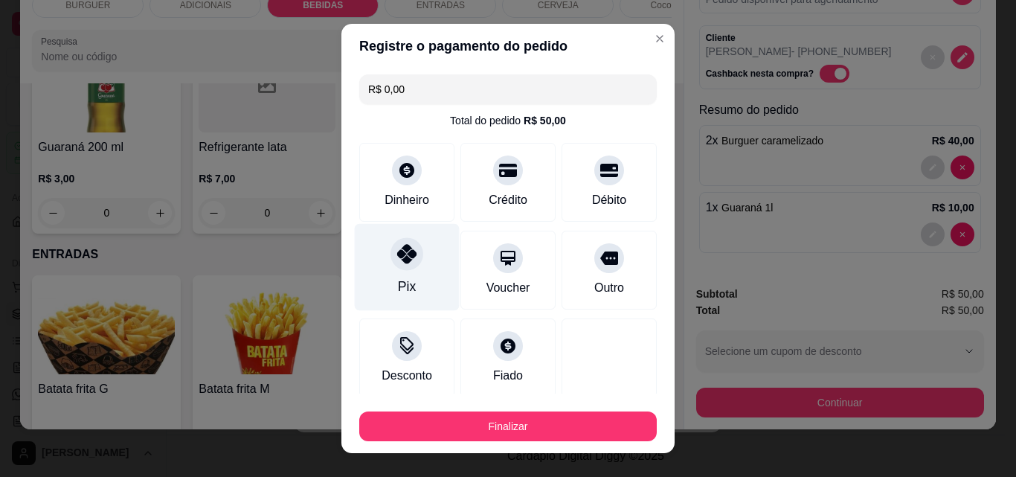
scroll to position [87, 0]
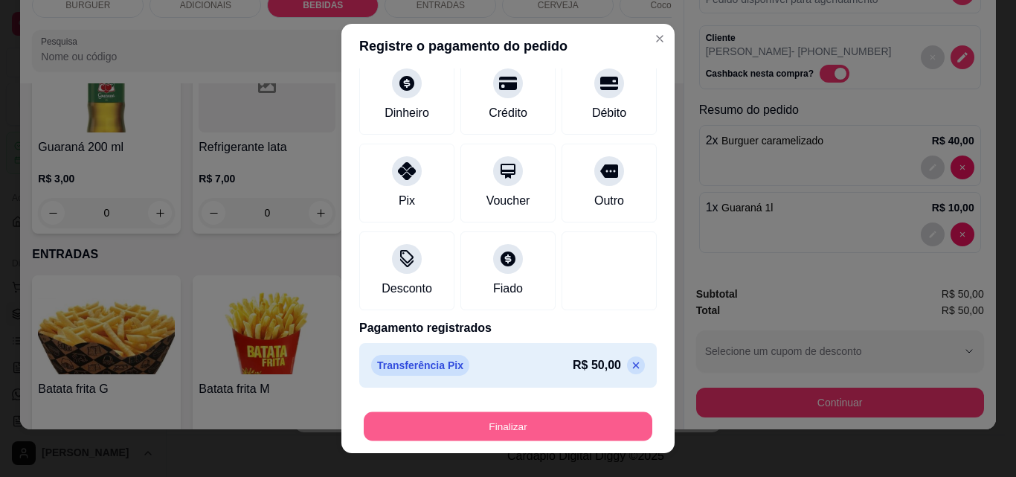
click at [466, 430] on button "Finalizar" at bounding box center [508, 426] width 289 height 29
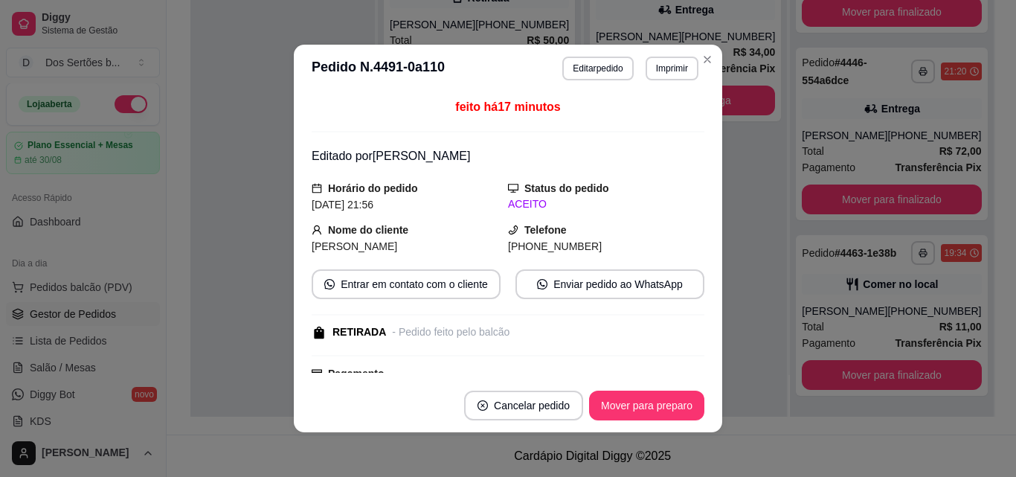
scroll to position [127, 0]
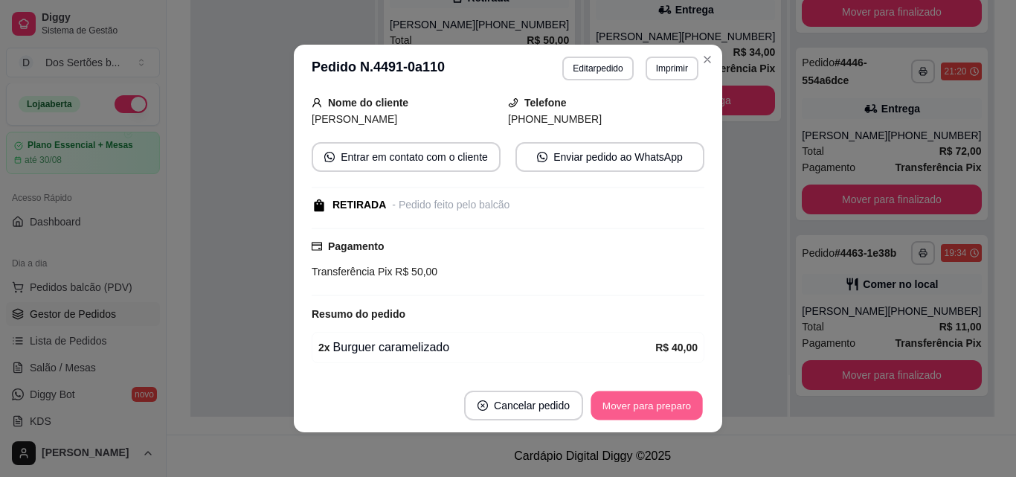
click at [617, 401] on button "Mover para preparo" at bounding box center [646, 405] width 112 height 29
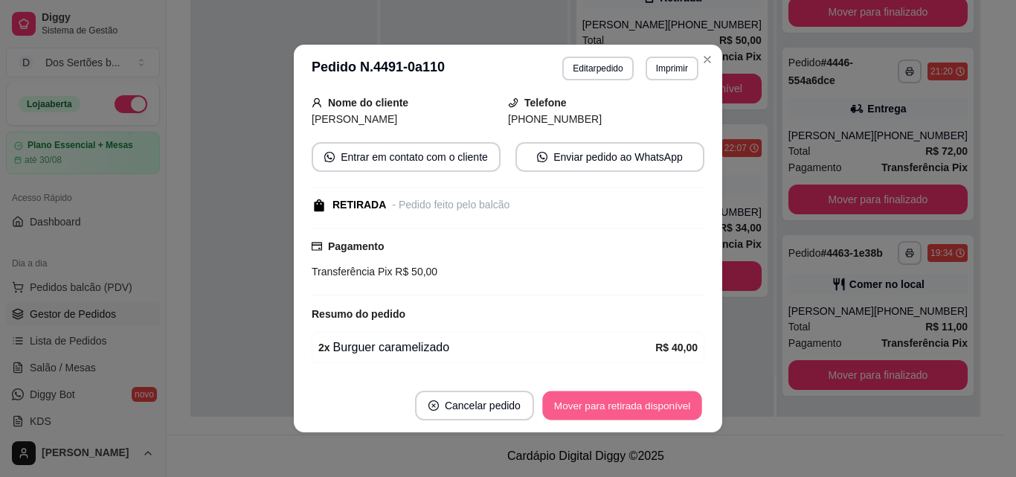
click at [638, 402] on button "Mover para retirada disponível" at bounding box center [621, 405] width 159 height 29
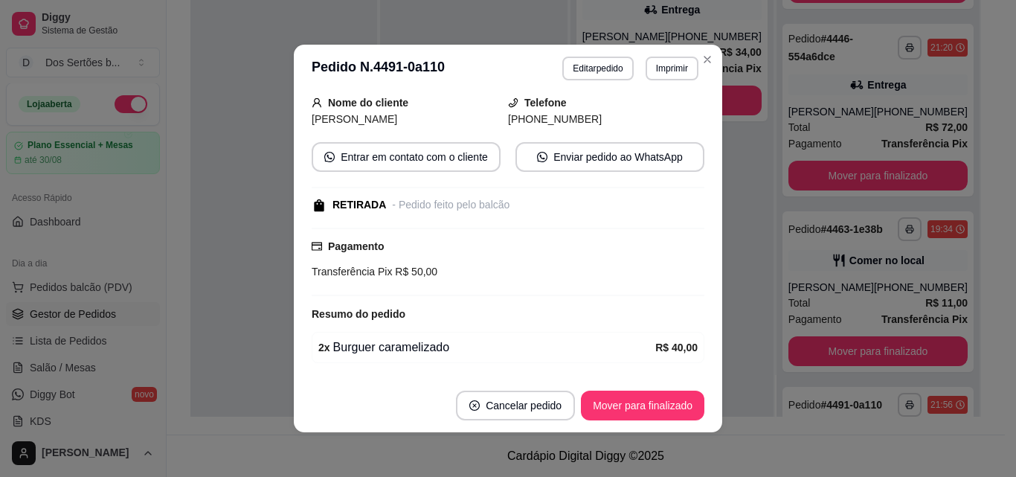
scroll to position [288, 0]
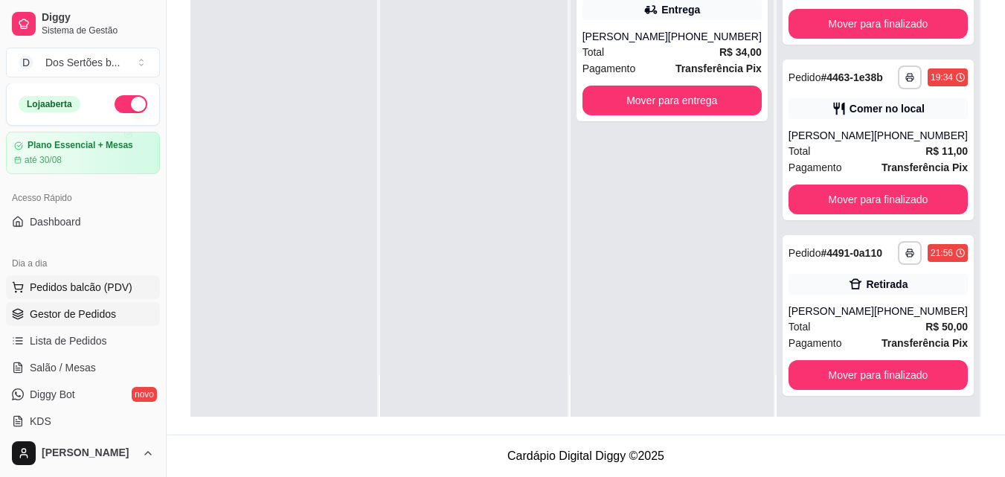
click at [83, 280] on span "Pedidos balcão (PDV)" at bounding box center [81, 287] width 103 height 15
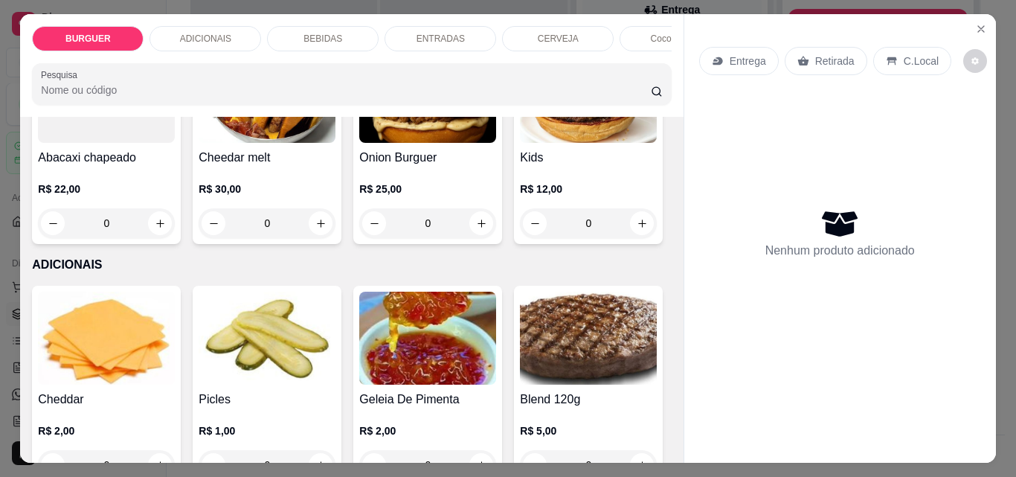
scroll to position [801, 0]
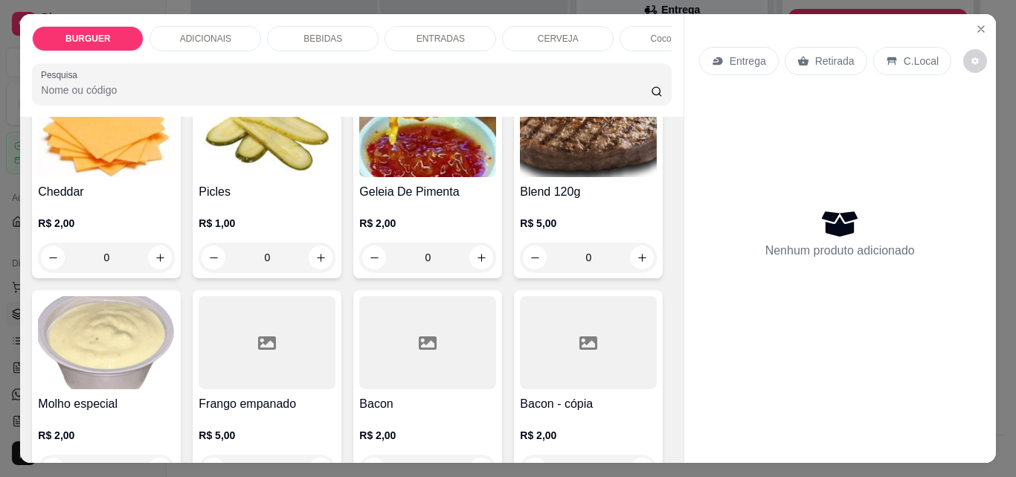
click at [476, 22] on icon "increase-product-quantity" at bounding box center [481, 15] width 11 height 11
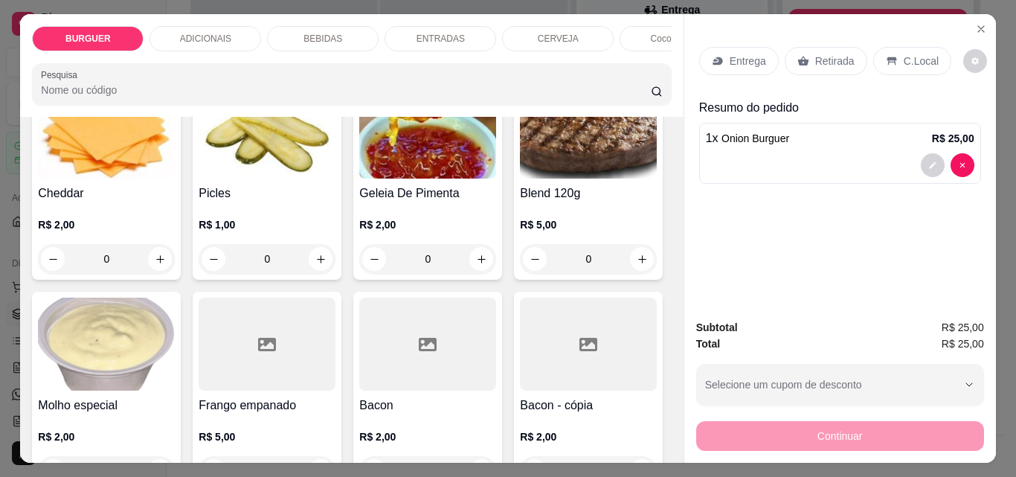
click at [820, 57] on p "Retirada" at bounding box center [834, 61] width 39 height 15
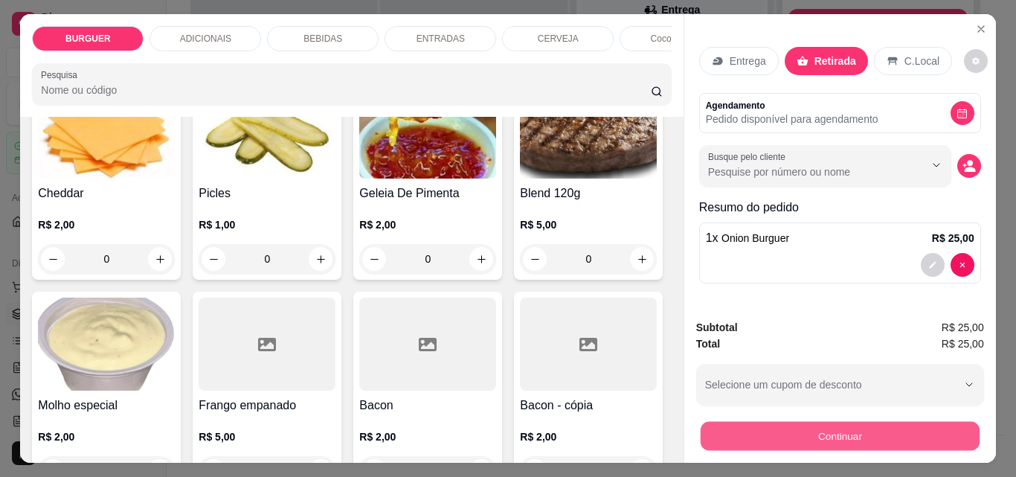
click at [866, 422] on button "Continuar" at bounding box center [839, 435] width 279 height 29
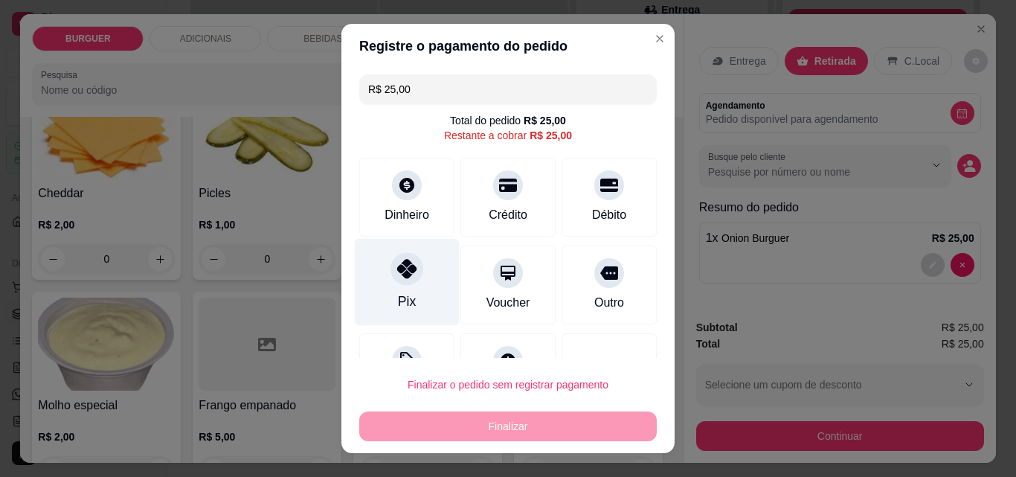
click at [380, 264] on div "Pix" at bounding box center [407, 282] width 105 height 87
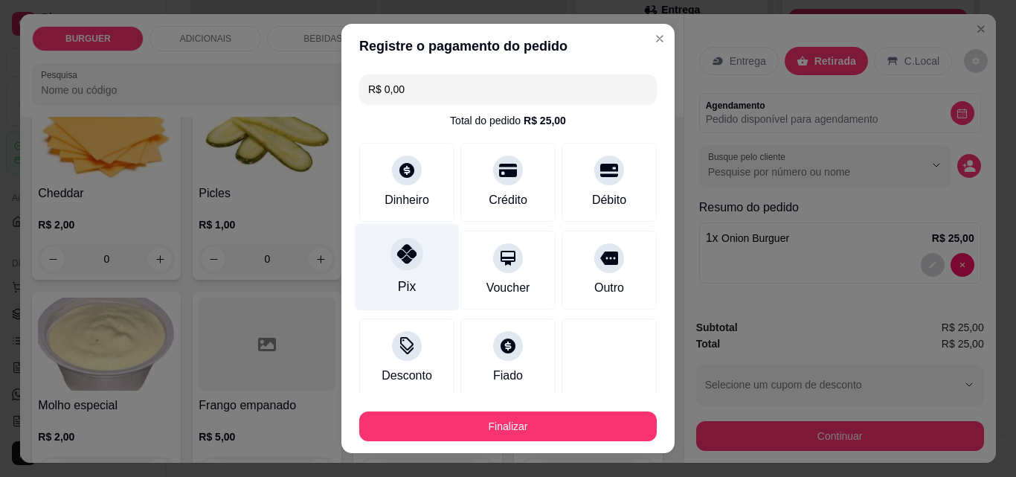
scroll to position [87, 0]
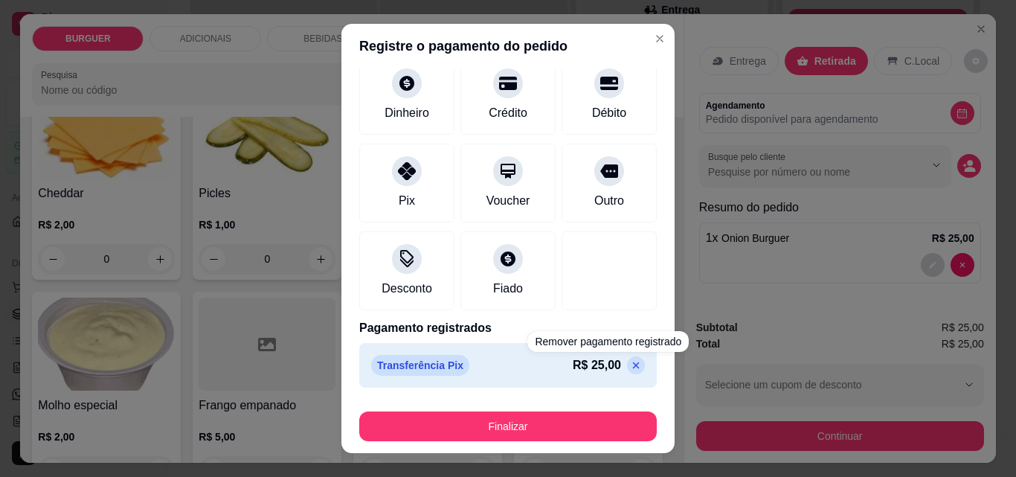
click at [630, 364] on icon at bounding box center [636, 365] width 12 height 12
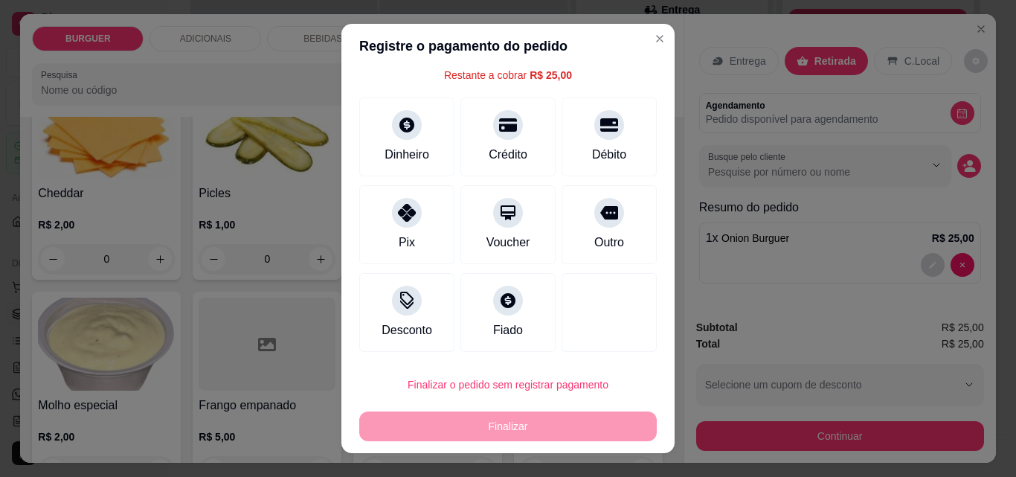
scroll to position [24, 0]
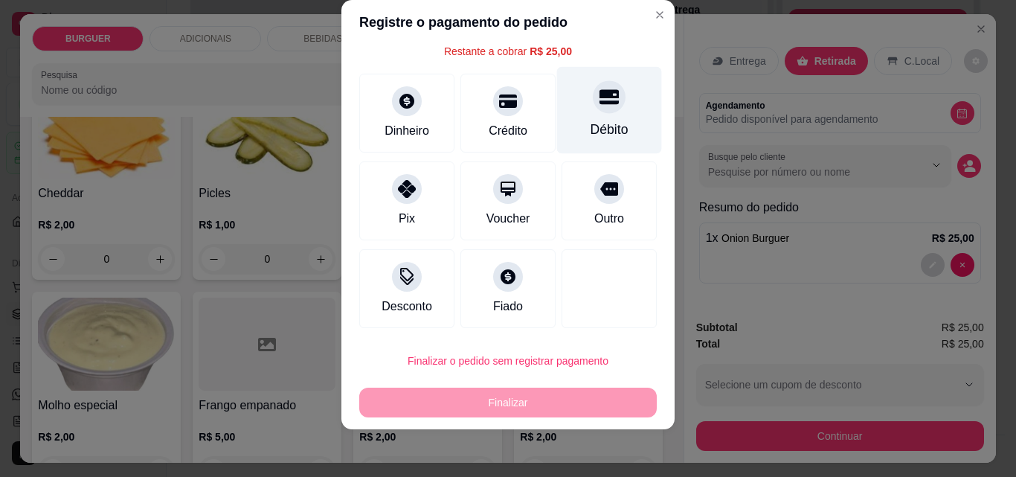
click at [599, 100] on icon at bounding box center [608, 96] width 19 height 19
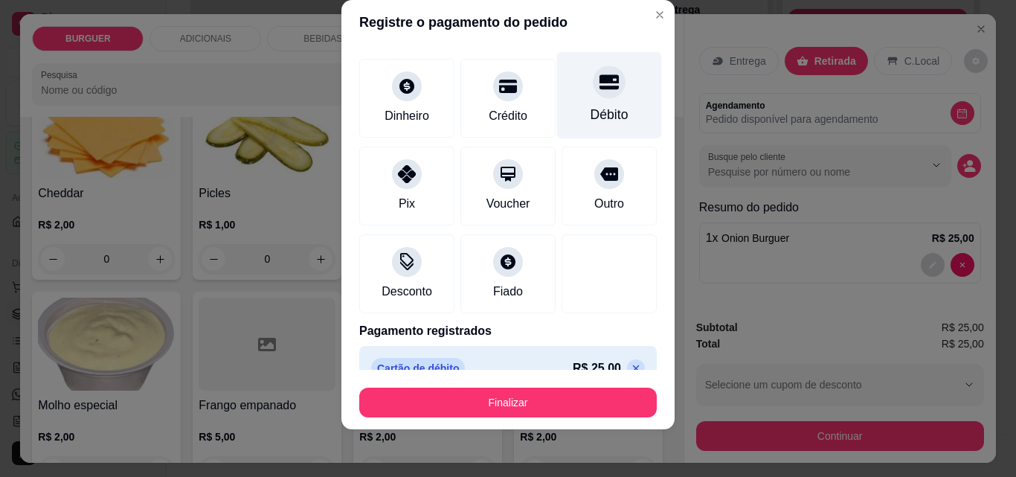
scroll to position [87, 0]
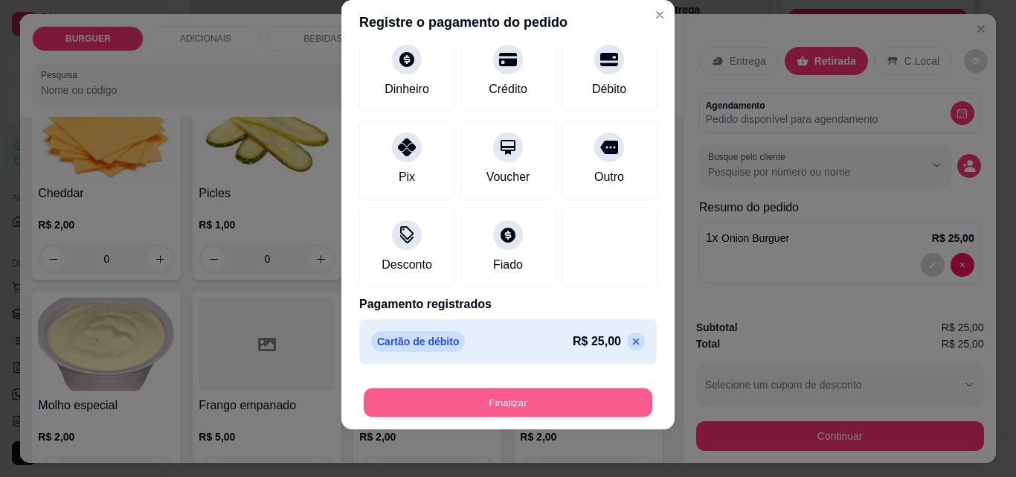
click at [591, 399] on button "Finalizar" at bounding box center [508, 402] width 289 height 29
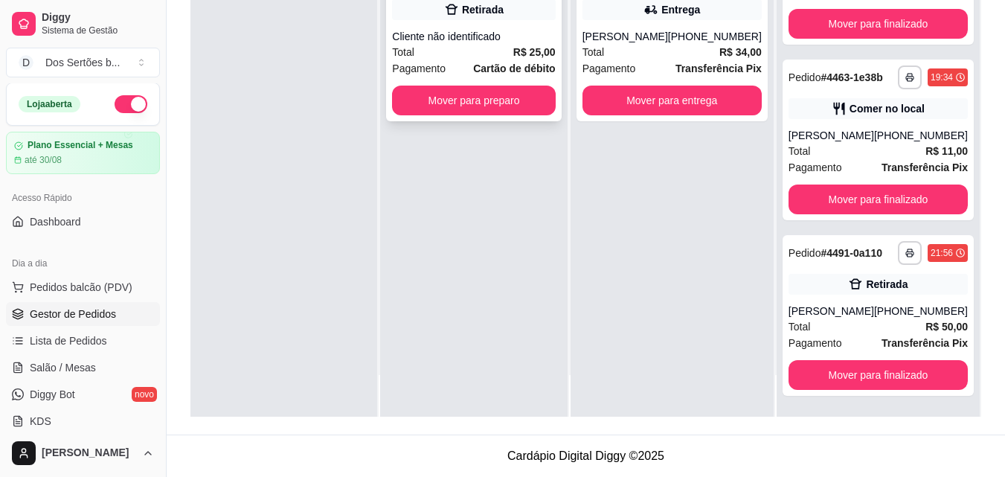
click at [461, 44] on div "Total R$ 25,00" at bounding box center [473, 52] width 163 height 16
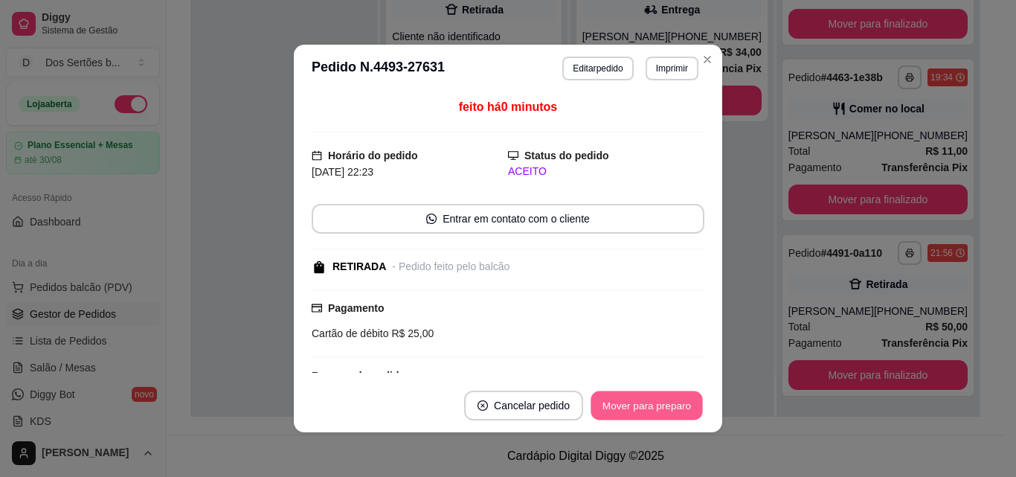
click at [618, 401] on button "Mover para preparo" at bounding box center [646, 405] width 112 height 29
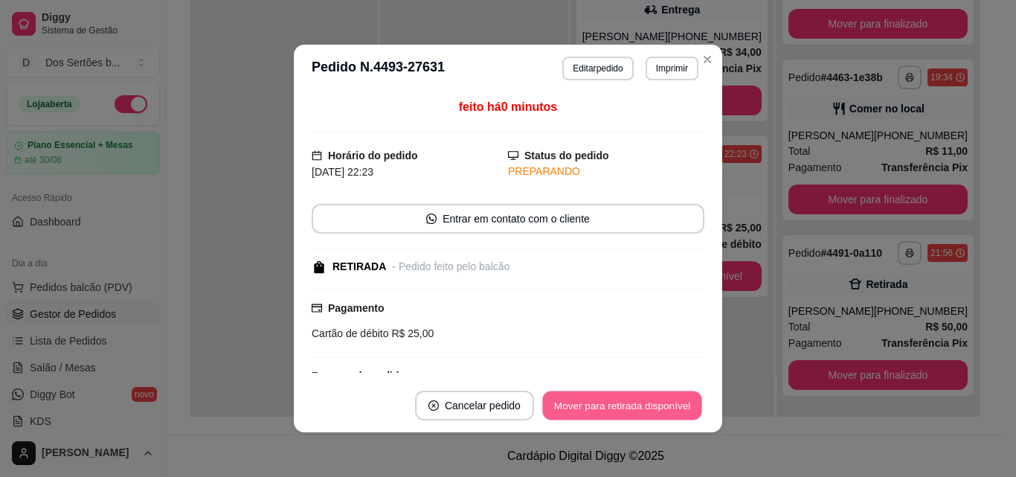
click at [632, 403] on button "Mover para retirada disponível" at bounding box center [621, 405] width 159 height 29
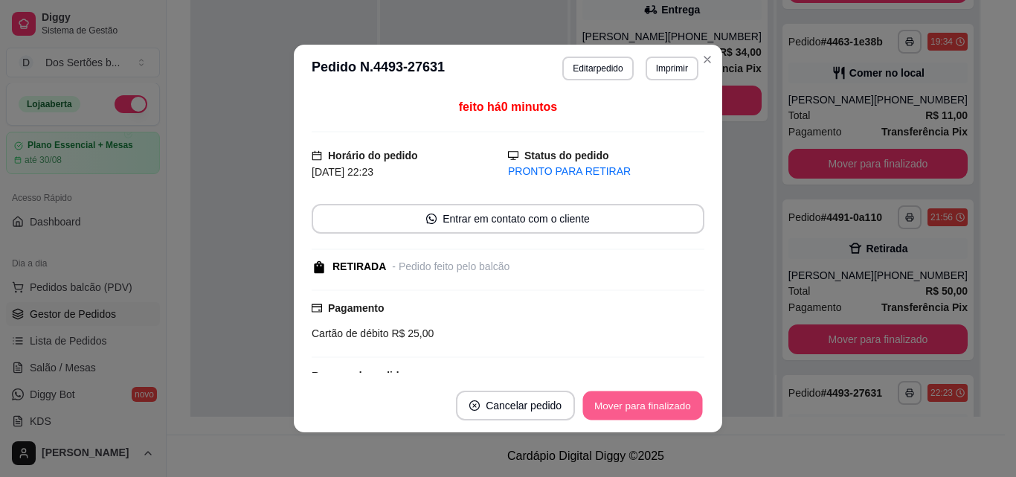
click at [652, 405] on button "Mover para finalizado" at bounding box center [643, 405] width 120 height 29
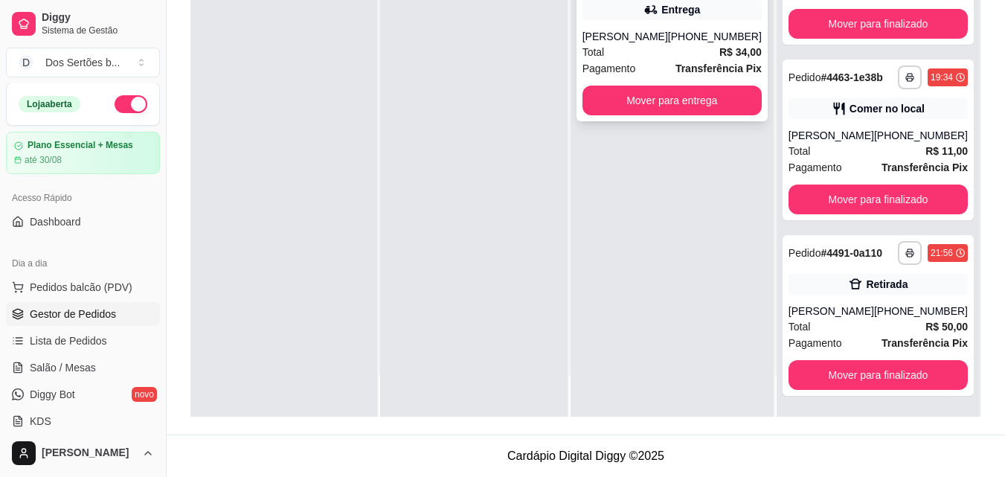
click at [676, 62] on div "Pagamento Transferência Pix" at bounding box center [671, 68] width 179 height 16
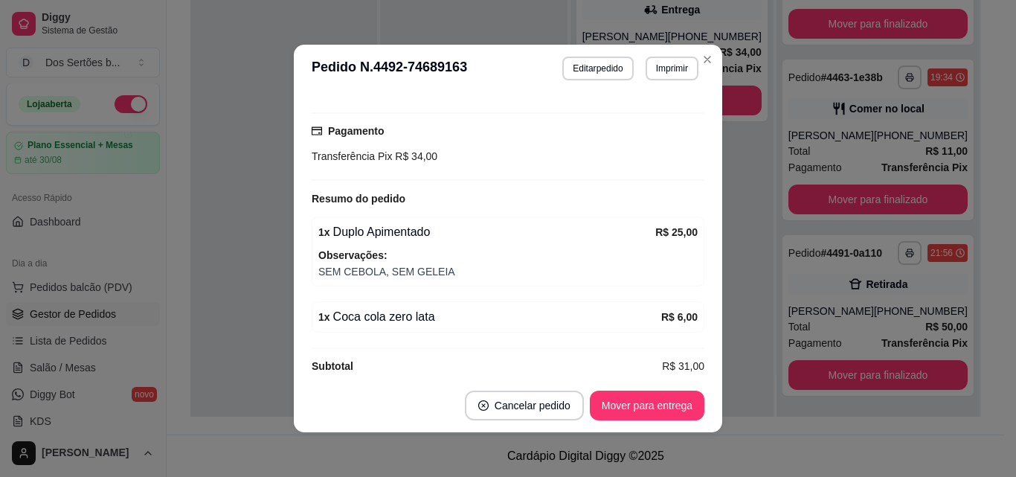
scroll to position [3, 0]
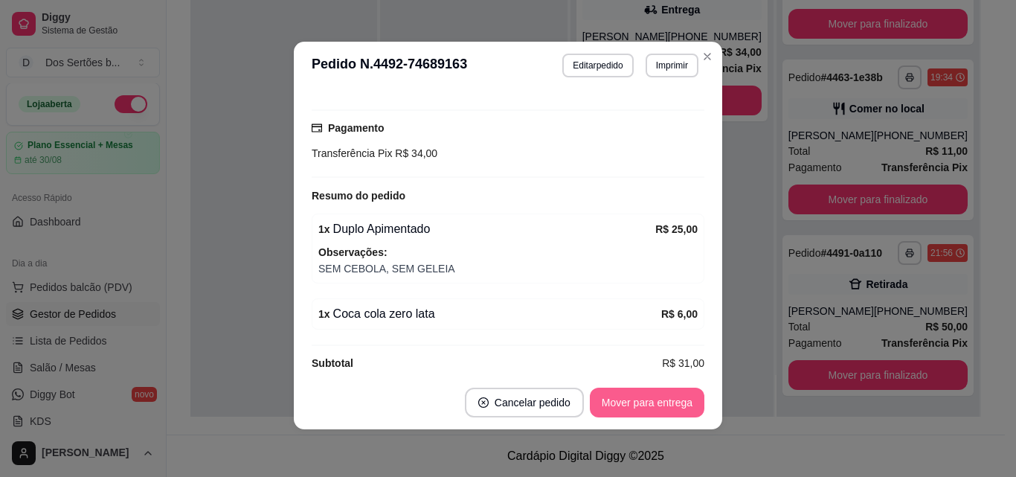
click at [651, 402] on button "Mover para entrega" at bounding box center [647, 402] width 115 height 30
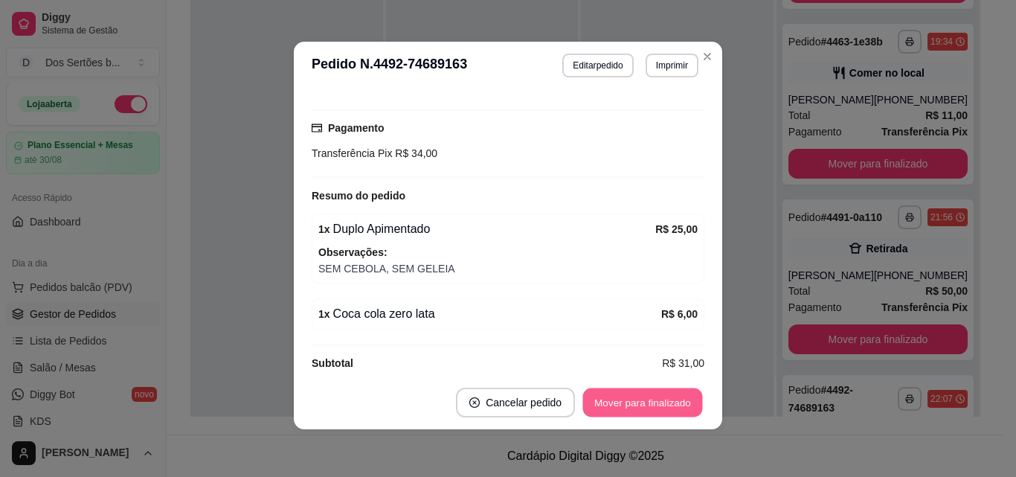
click at [680, 393] on button "Mover para finalizado" at bounding box center [643, 402] width 120 height 29
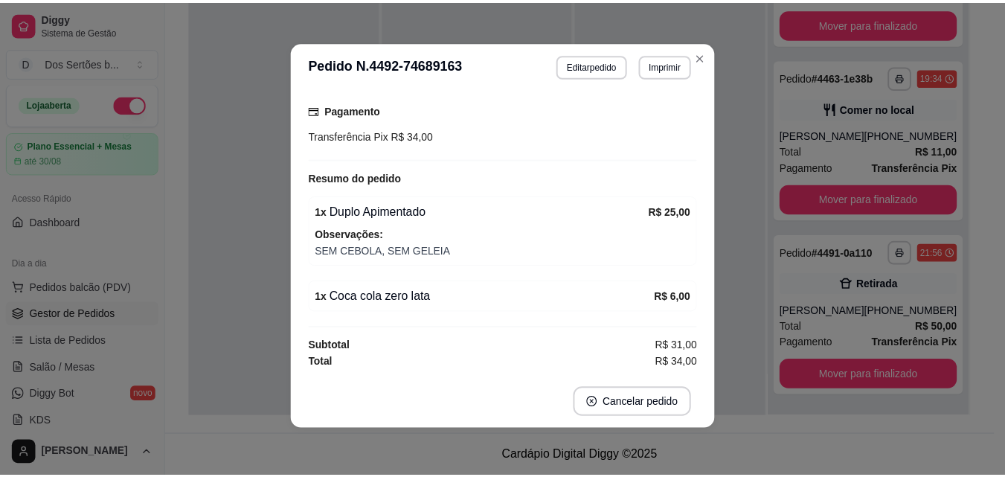
scroll to position [354, 0]
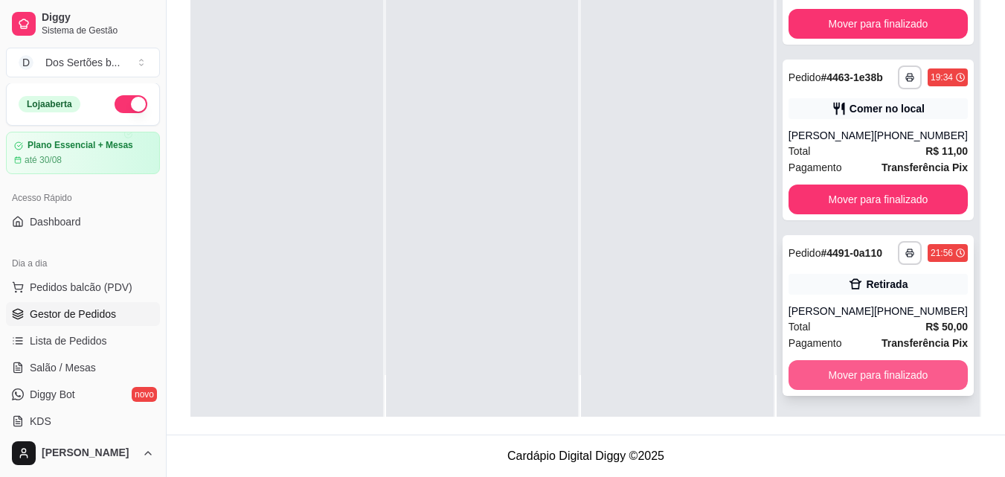
click at [828, 364] on button "Mover para finalizado" at bounding box center [877, 375] width 179 height 30
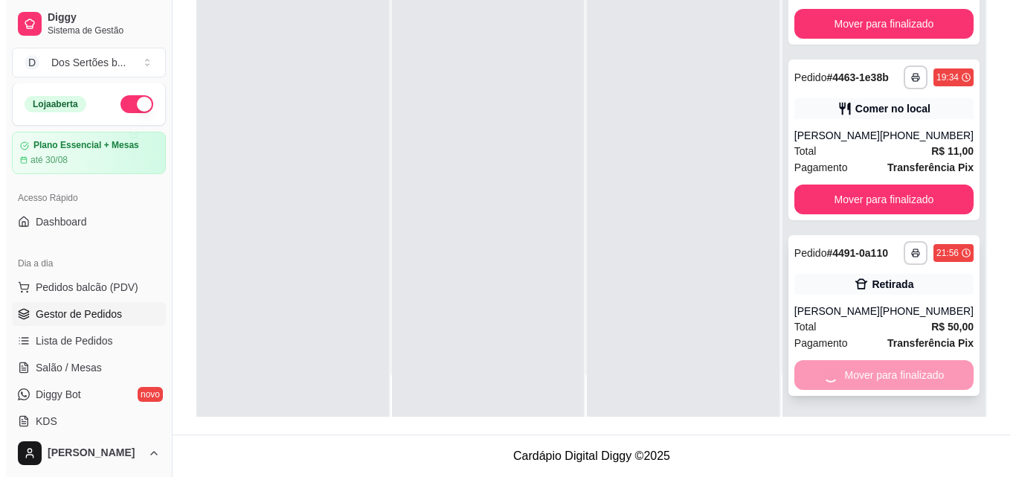
scroll to position [100, 0]
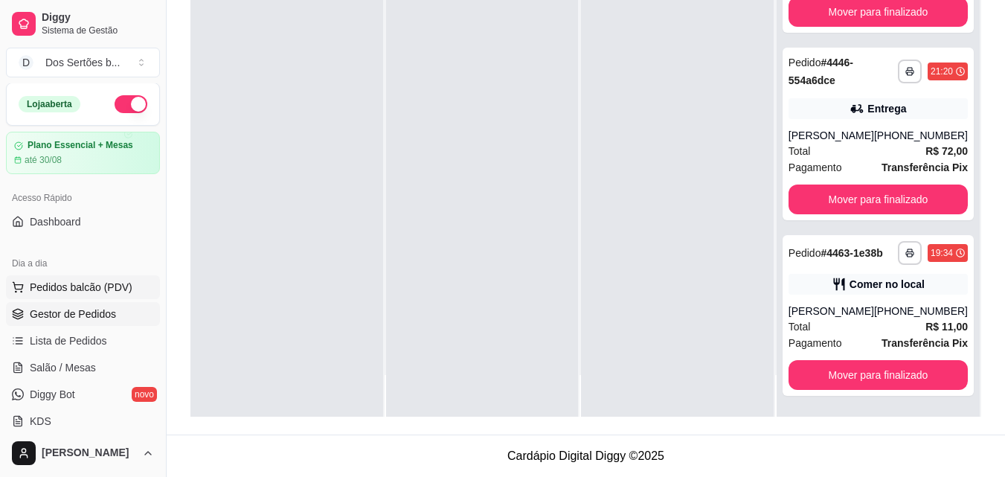
click at [108, 286] on span "Pedidos balcão (PDV)" at bounding box center [81, 287] width 103 height 15
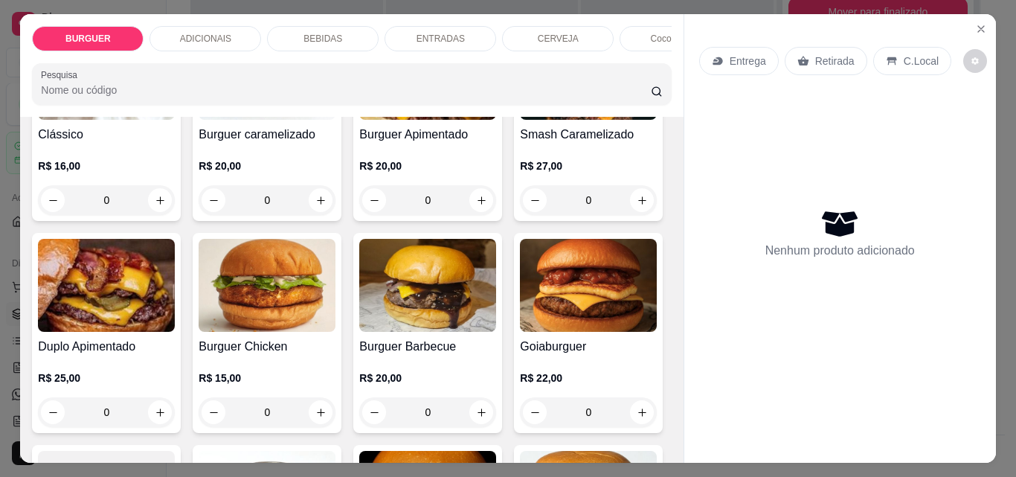
scroll to position [318, 0]
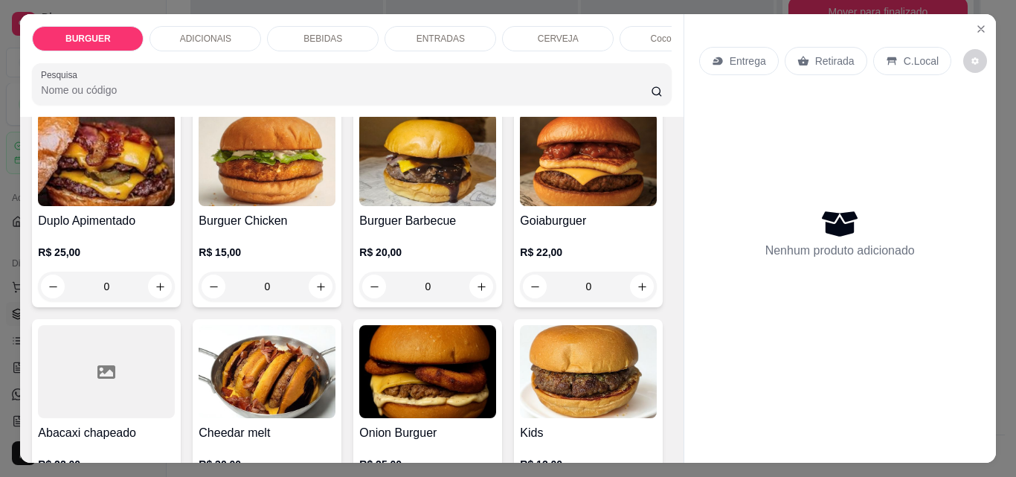
click at [637, 80] on icon "increase-product-quantity" at bounding box center [642, 74] width 11 height 11
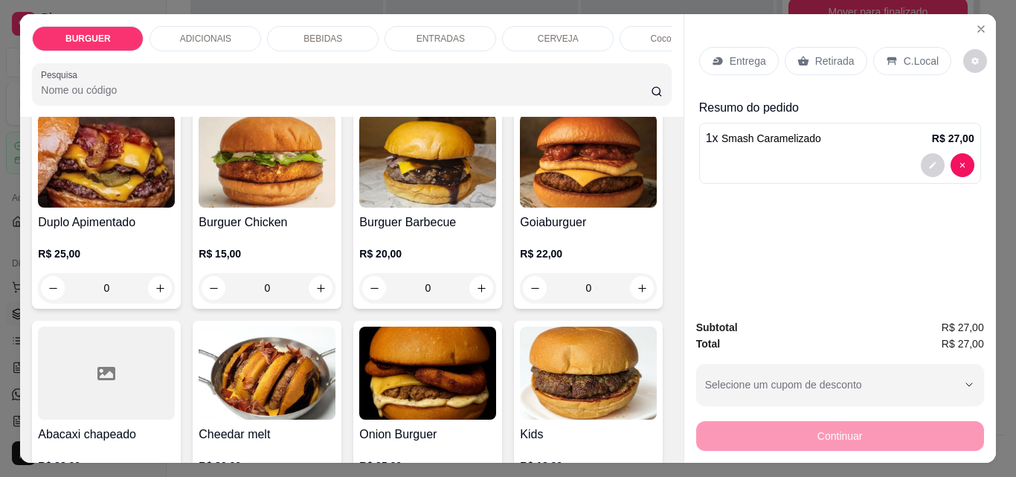
scroll to position [319, 0]
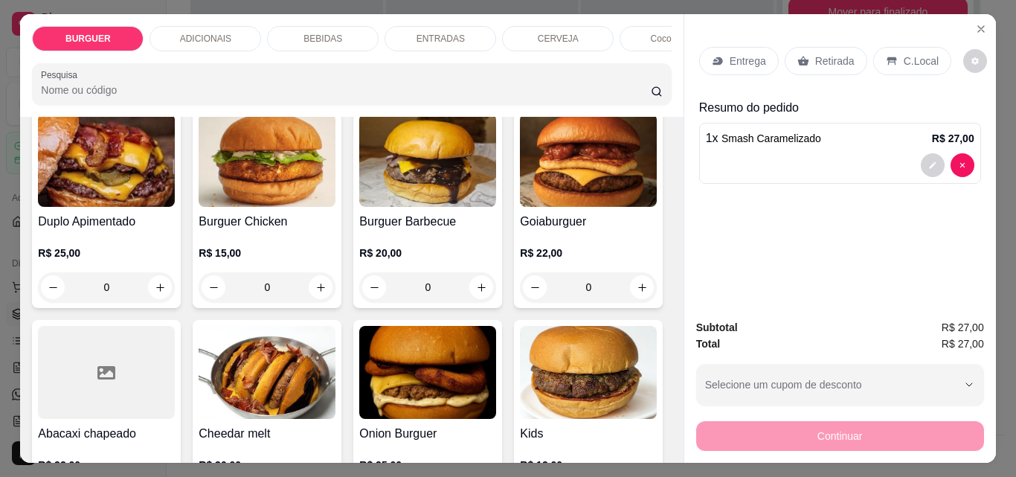
click at [312, 33] on p "BEBIDAS" at bounding box center [322, 39] width 39 height 12
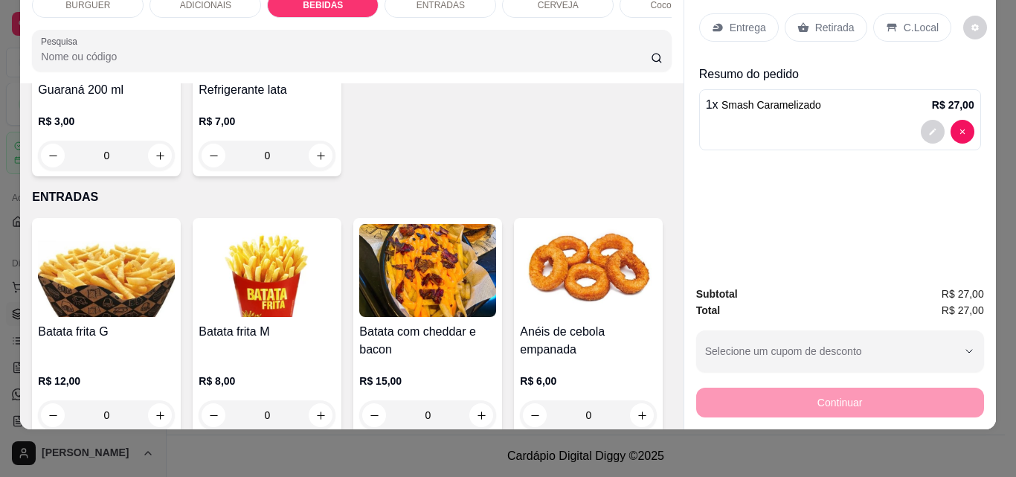
scroll to position [2116, 0]
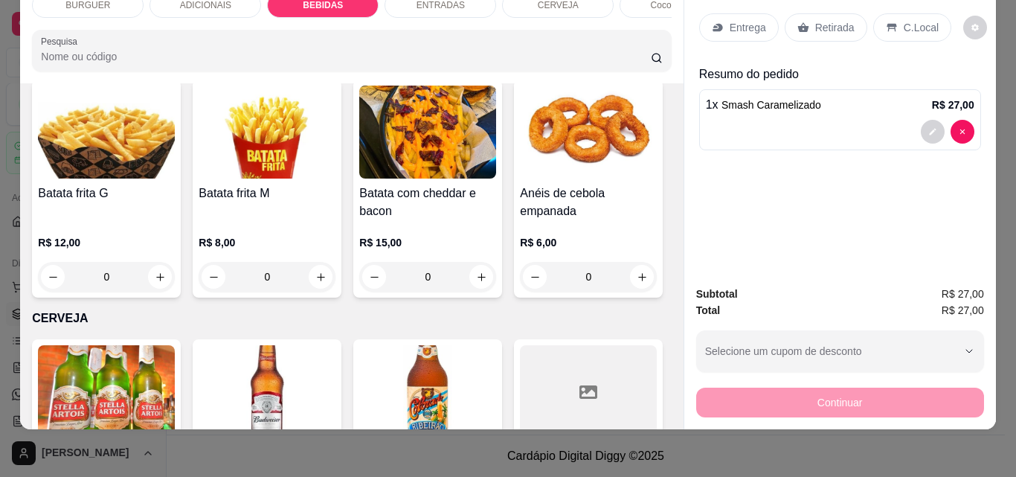
click at [931, 187] on button "decrease-product-quantity" at bounding box center [932, 198] width 23 height 23
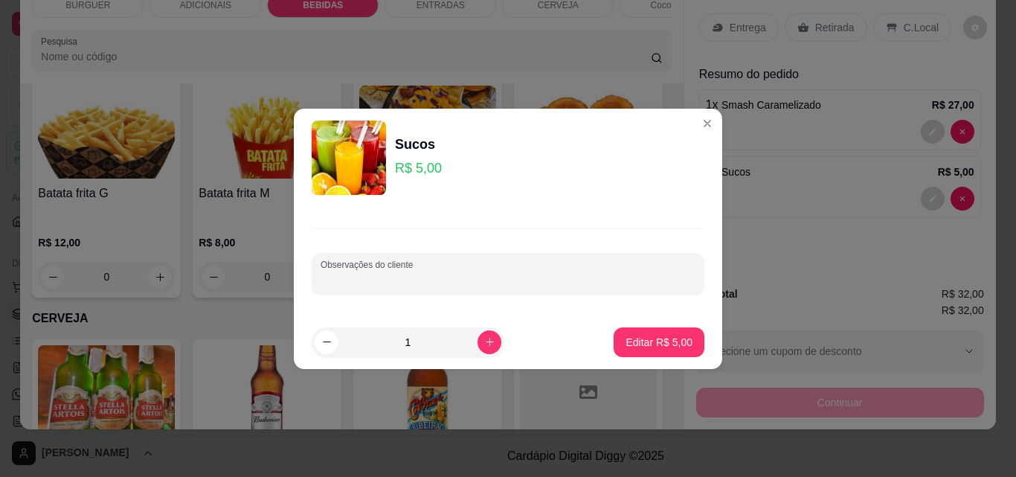
click at [415, 283] on input "Observações do cliente" at bounding box center [508, 279] width 375 height 15
click at [663, 346] on p "Editar R$ 5,00" at bounding box center [659, 342] width 65 height 14
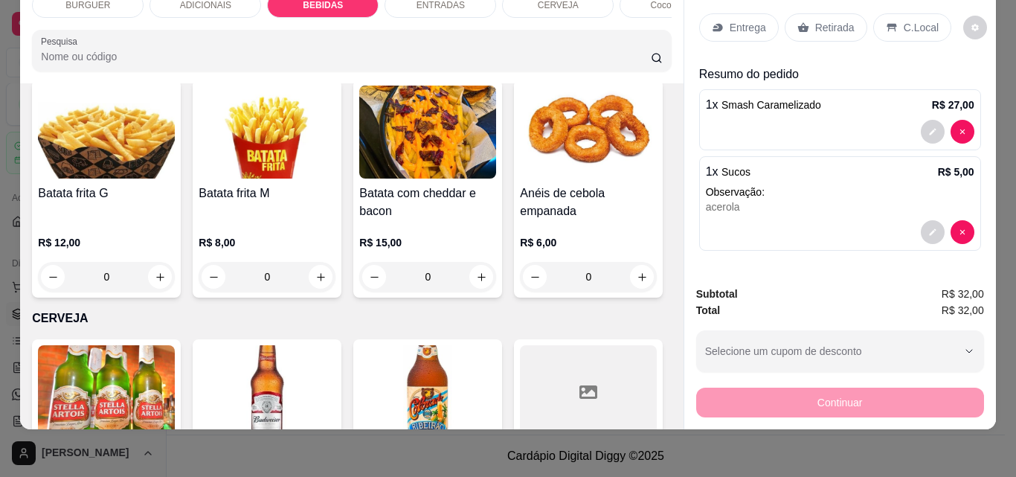
click at [734, 20] on p "Entrega" at bounding box center [748, 27] width 36 height 15
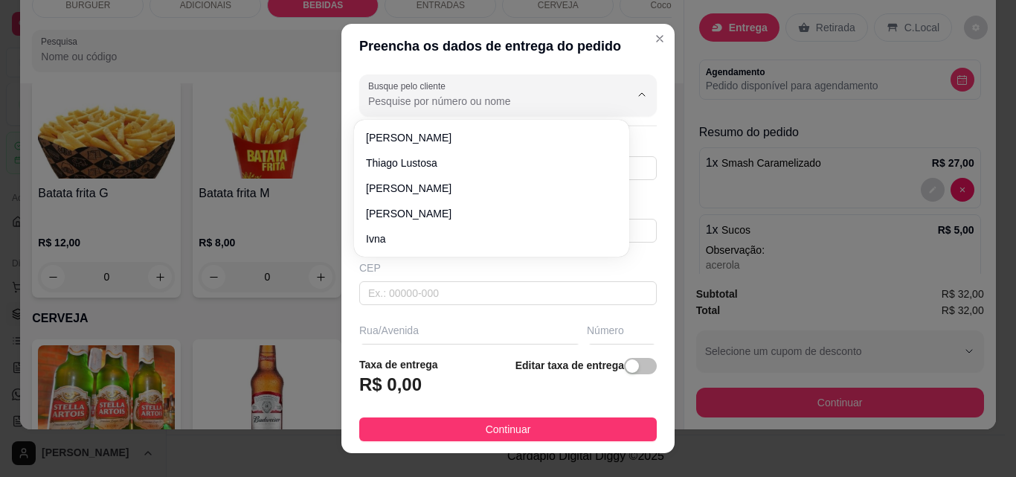
click at [369, 100] on input "Busque pelo cliente" at bounding box center [487, 101] width 238 height 15
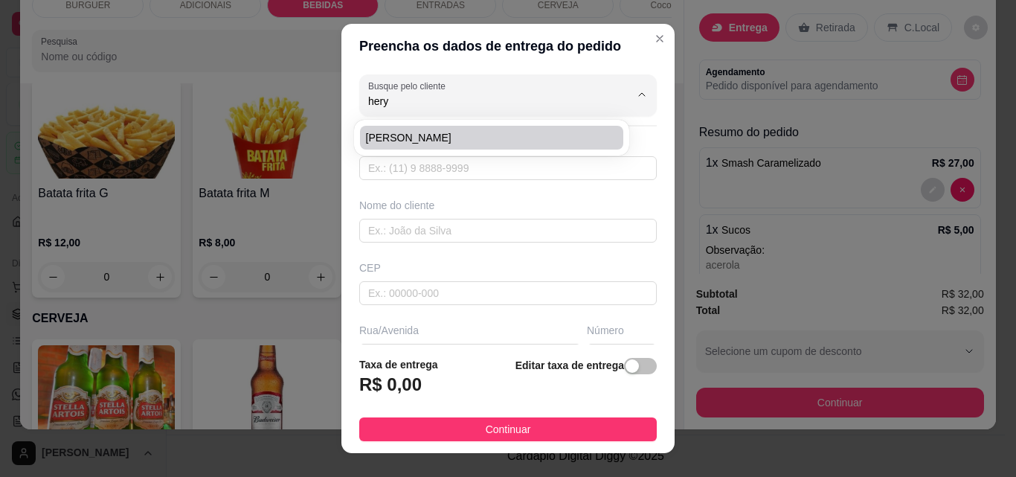
click at [379, 132] on span "[PERSON_NAME]" at bounding box center [484, 137] width 236 height 15
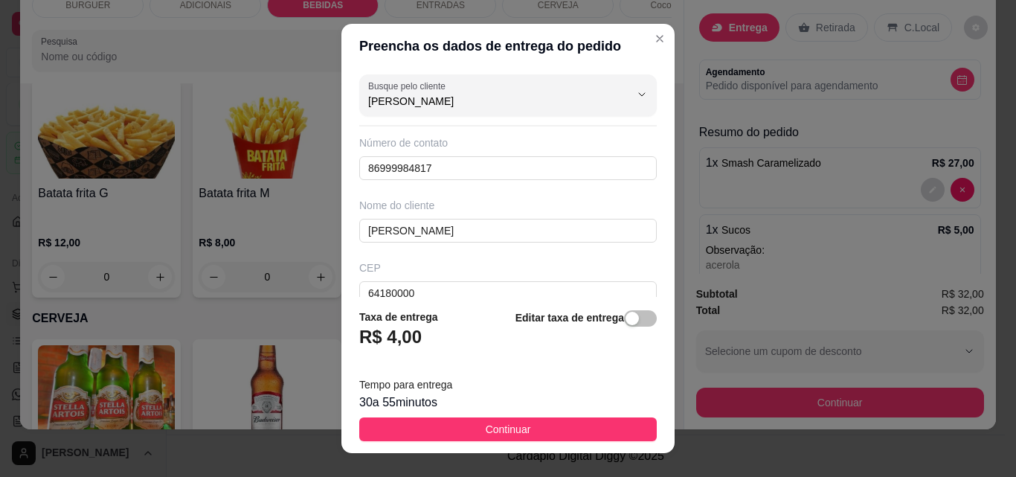
scroll to position [182, 0]
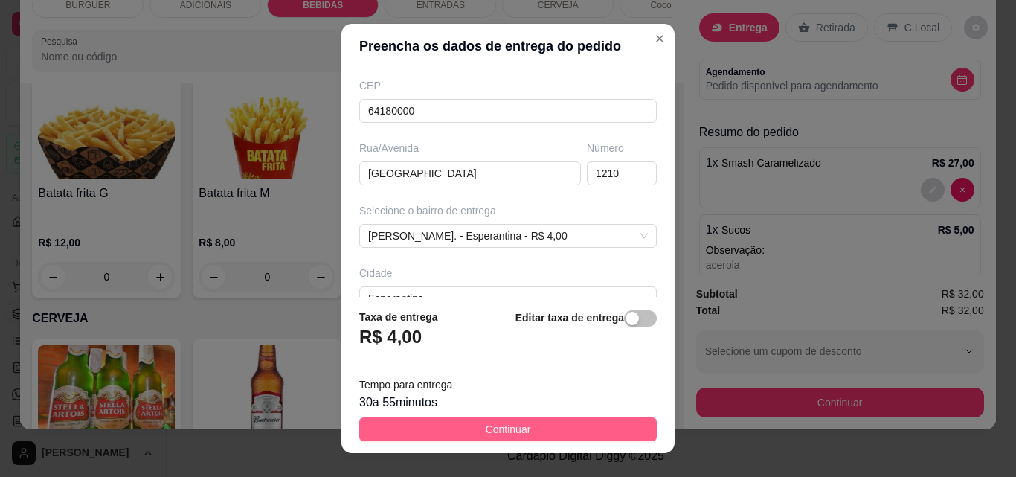
click at [512, 428] on span "Continuar" at bounding box center [508, 429] width 45 height 16
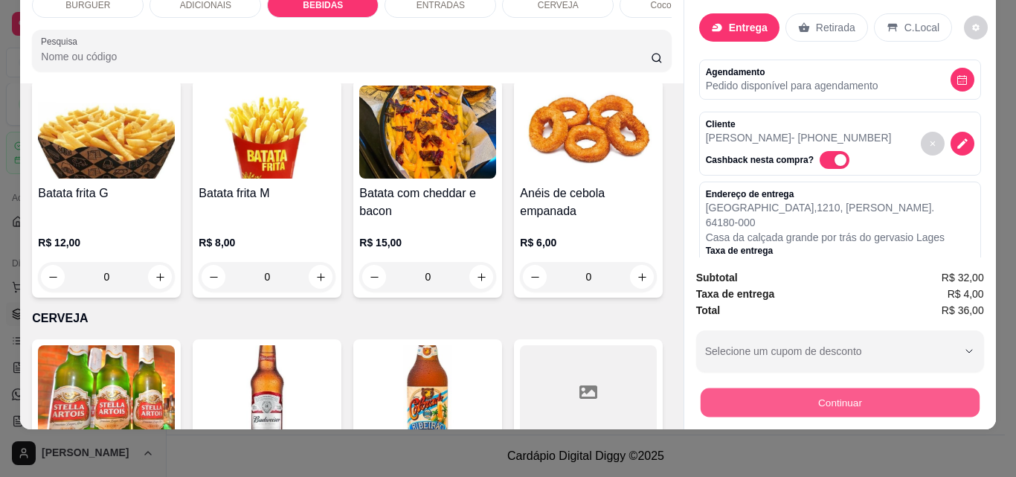
click at [756, 393] on button "Continuar" at bounding box center [839, 401] width 279 height 29
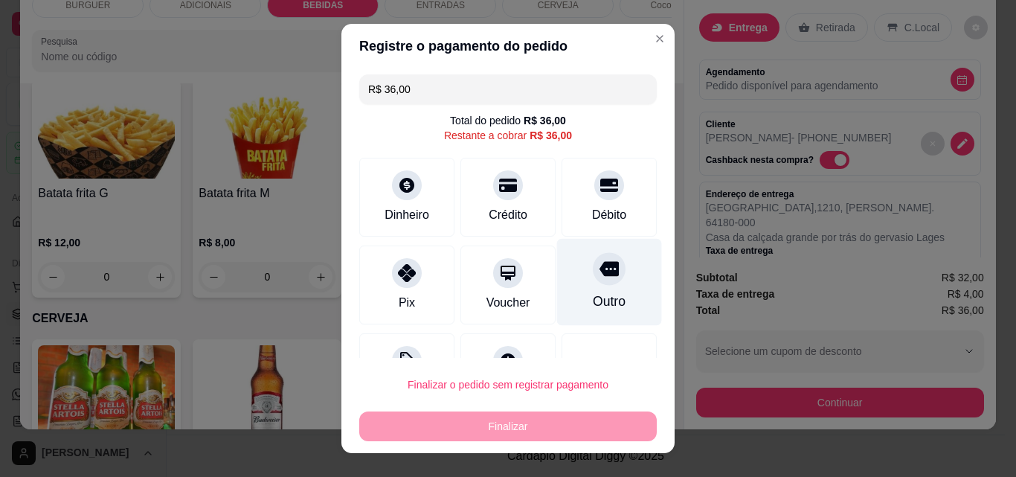
scroll to position [60, 0]
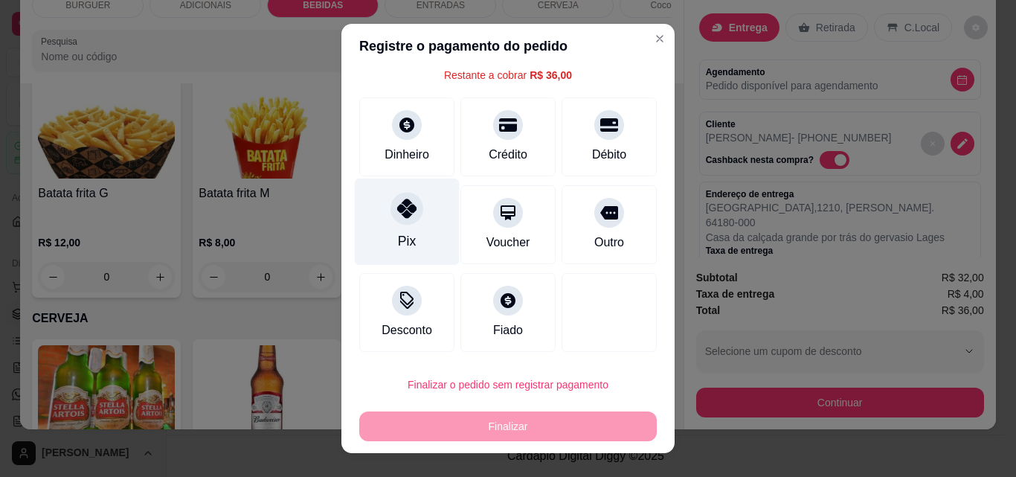
click at [402, 215] on icon at bounding box center [406, 208] width 19 height 19
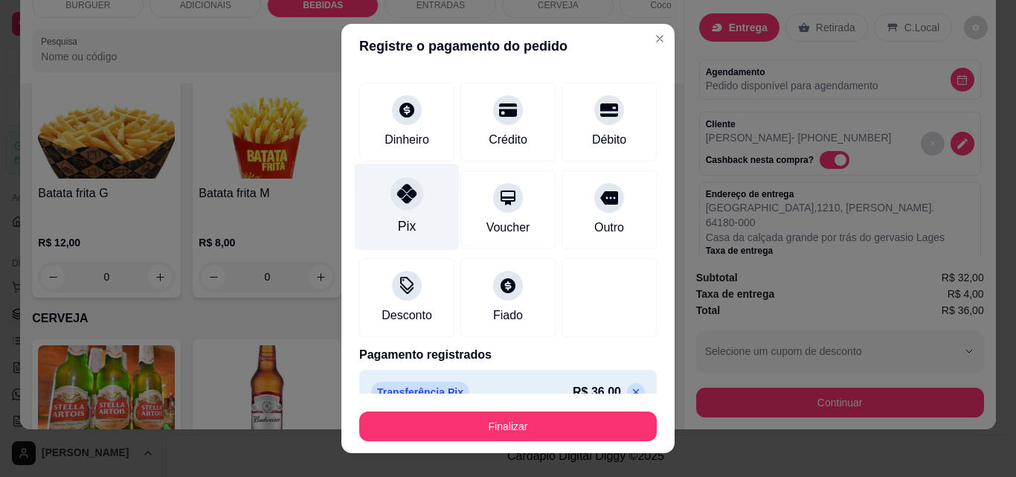
scroll to position [87, 0]
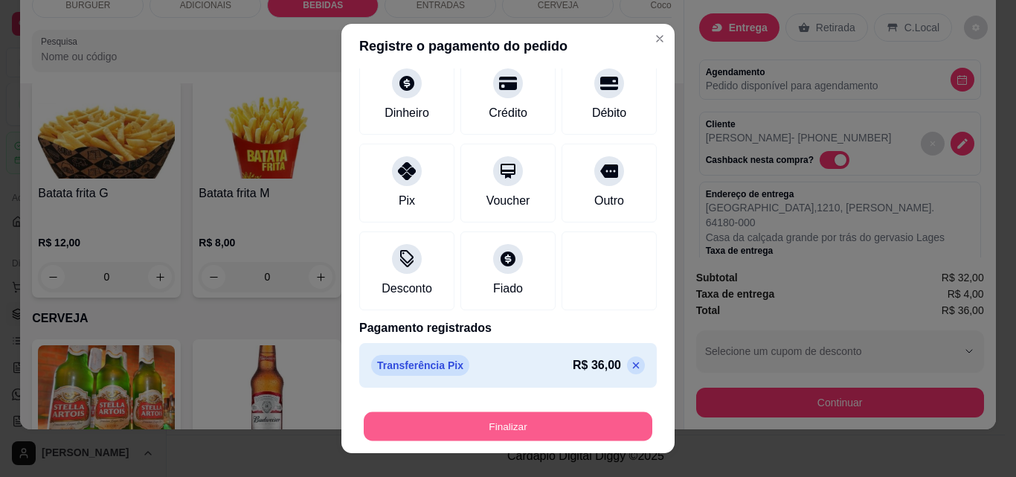
click at [565, 431] on button "Finalizar" at bounding box center [508, 426] width 289 height 29
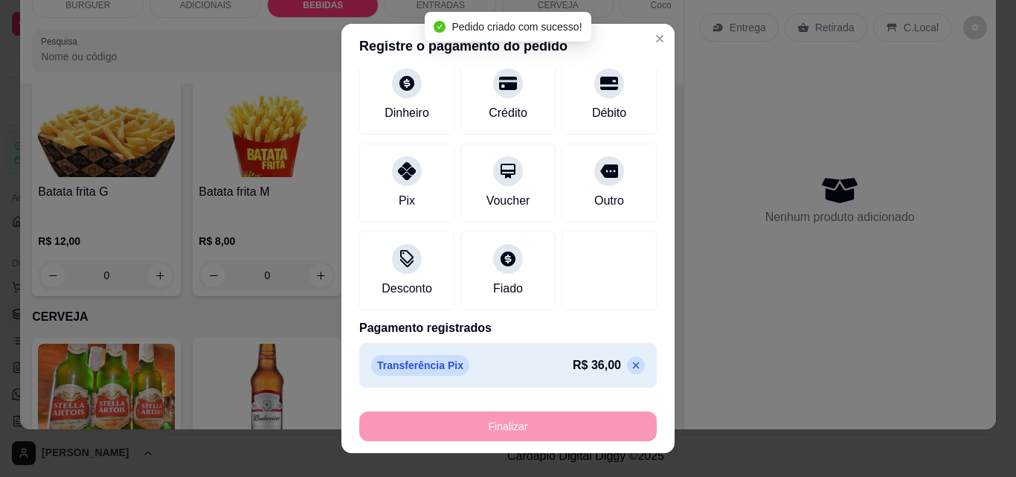
scroll to position [2115, 0]
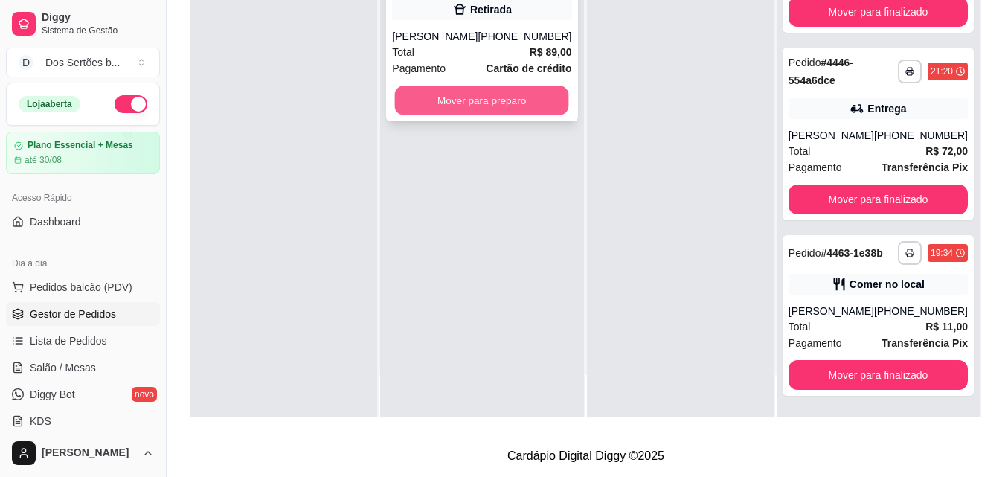
click at [445, 115] on button "Mover para preparo" at bounding box center [482, 100] width 174 height 29
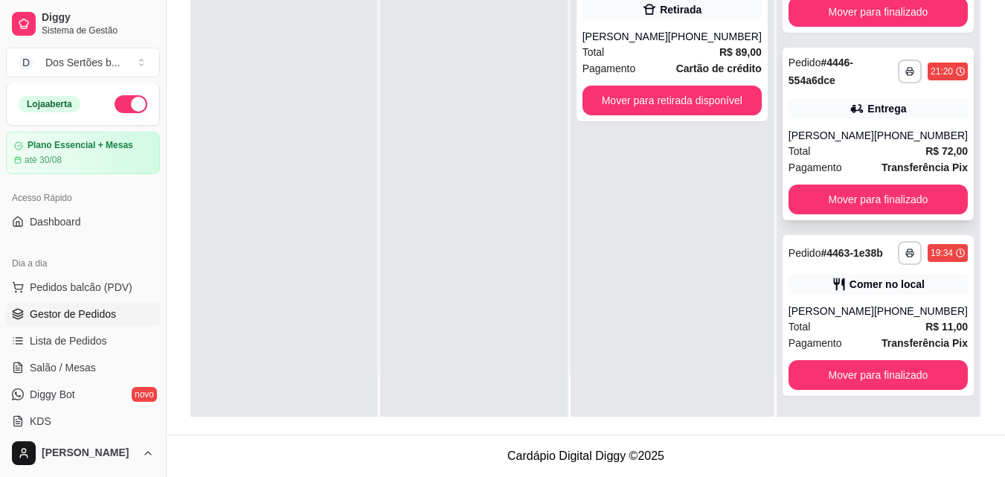
click at [839, 98] on div "Entrega" at bounding box center [877, 108] width 179 height 21
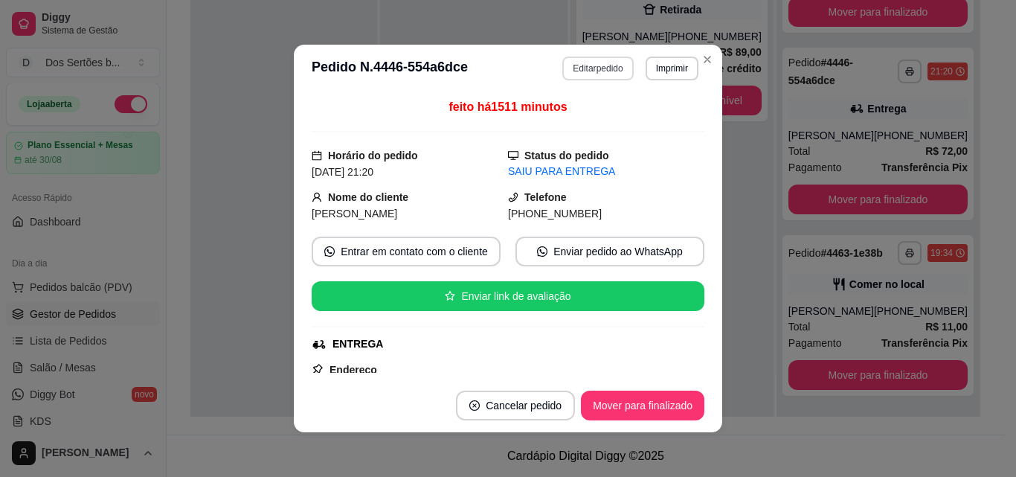
click at [579, 71] on button "Editar pedido" at bounding box center [597, 69] width 71 height 24
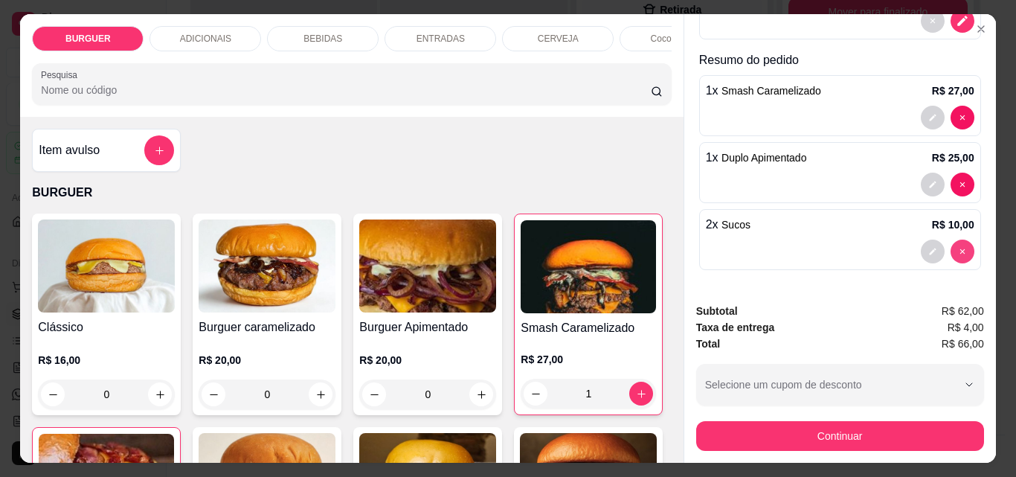
scroll to position [296, 0]
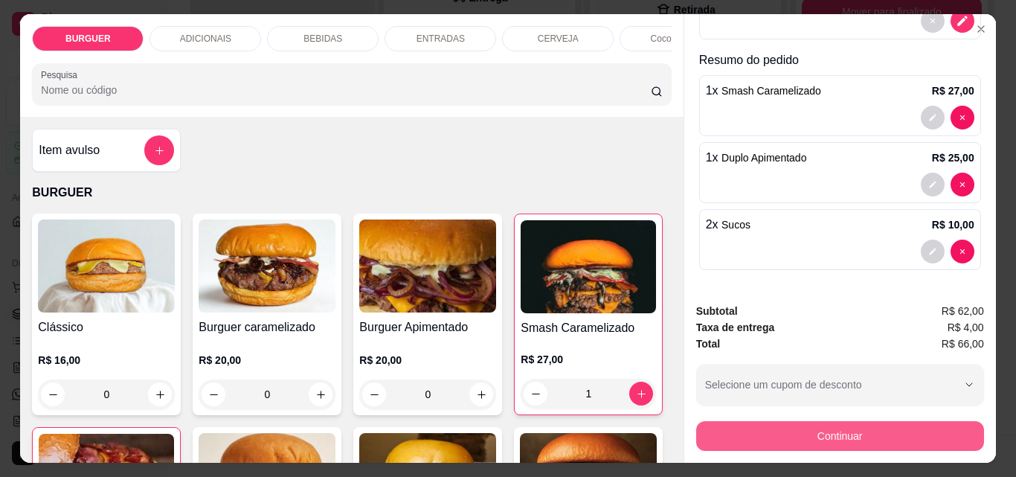
click at [830, 422] on button "Continuar" at bounding box center [840, 436] width 288 height 30
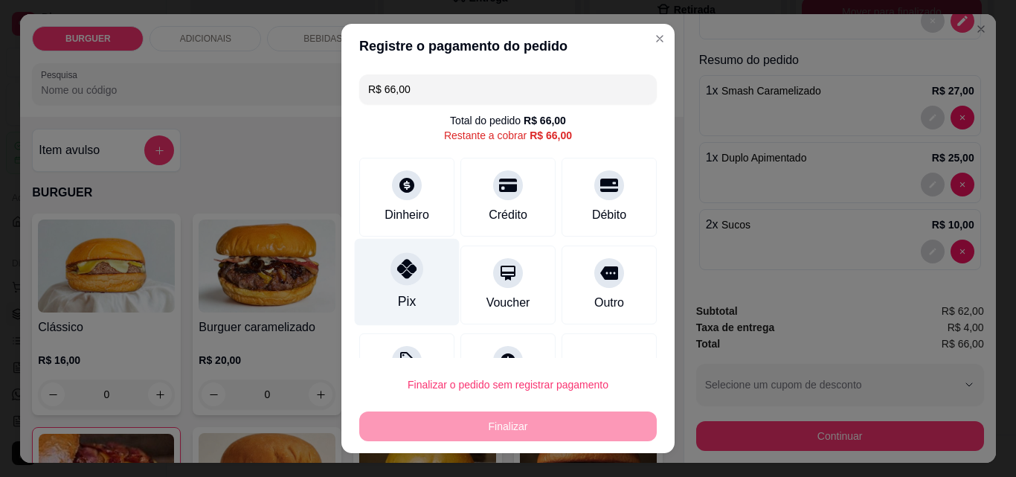
click at [399, 263] on icon at bounding box center [406, 268] width 19 height 19
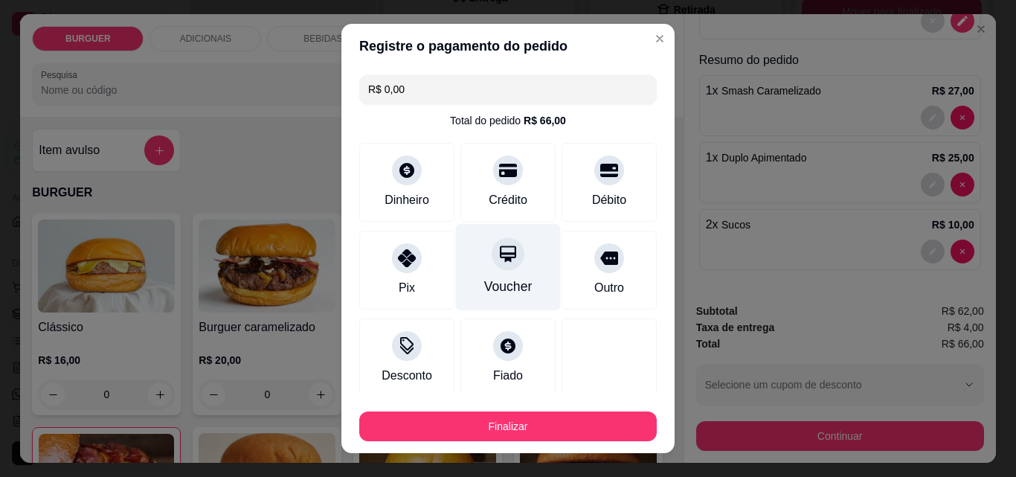
scroll to position [87, 0]
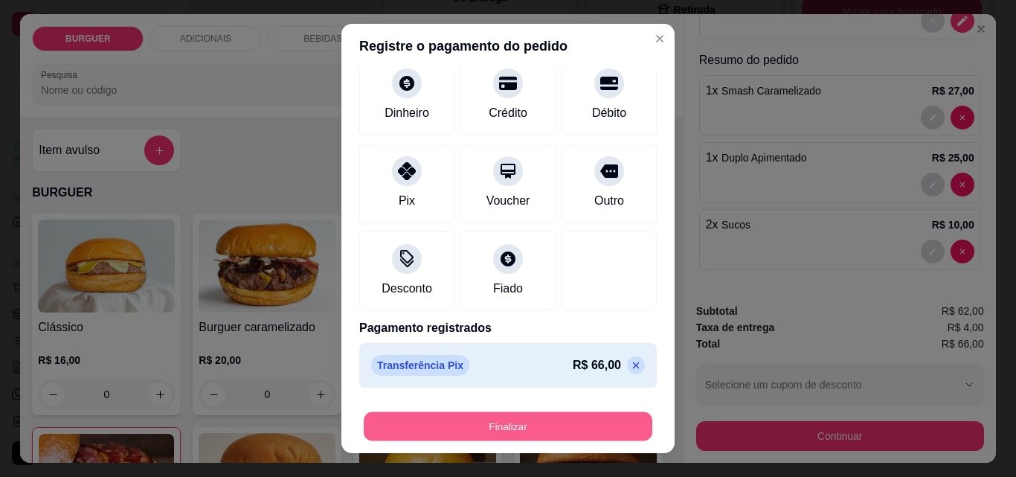
click at [521, 419] on button "Finalizar" at bounding box center [508, 426] width 289 height 29
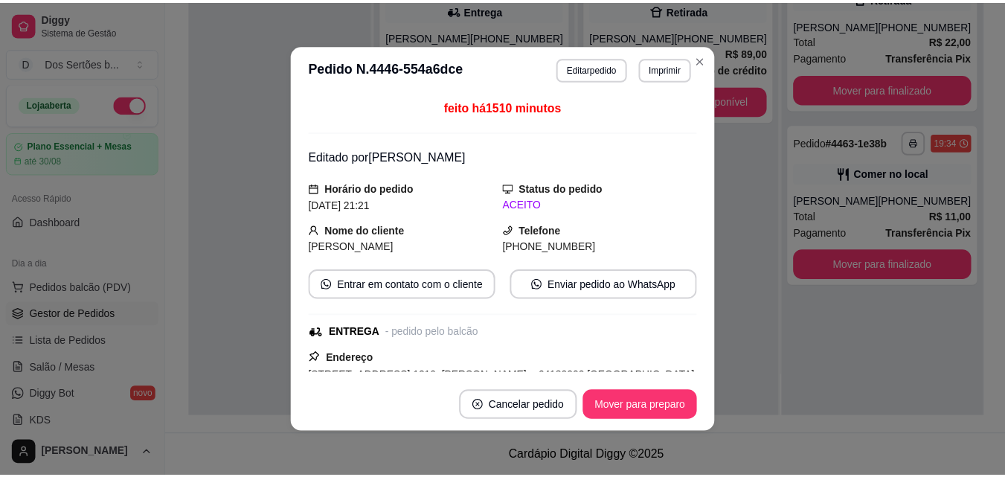
scroll to position [0, 0]
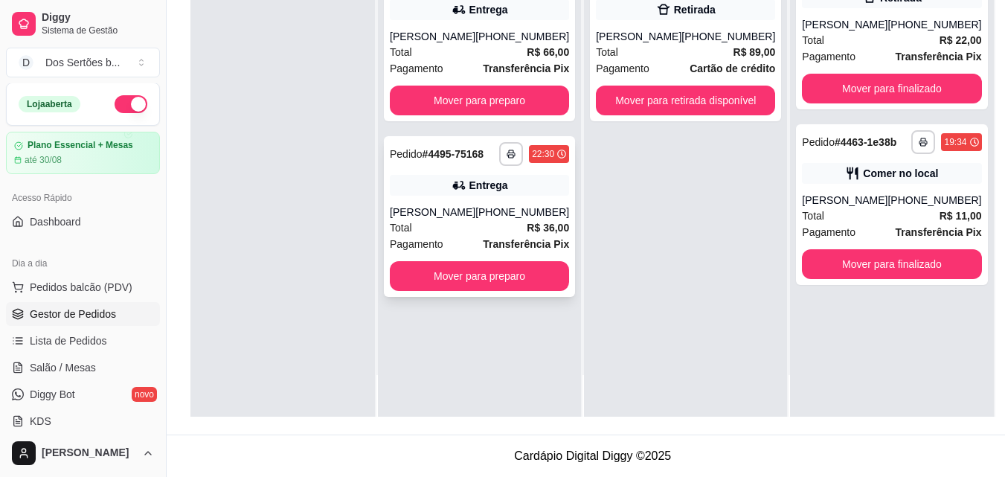
click at [460, 195] on div "Entrega" at bounding box center [479, 185] width 179 height 21
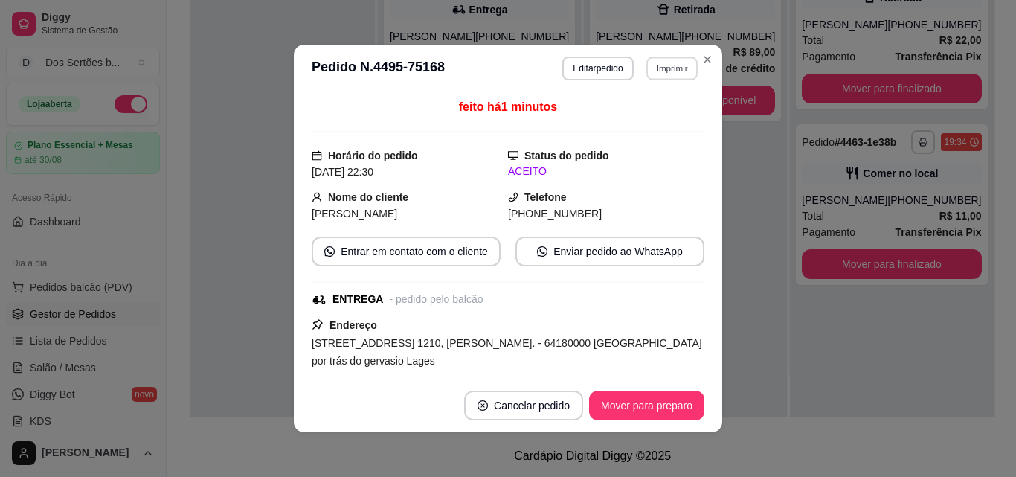
click at [664, 68] on button "Imprimir" at bounding box center [671, 68] width 51 height 23
click at [620, 118] on button "Impressora" at bounding box center [640, 121] width 108 height 24
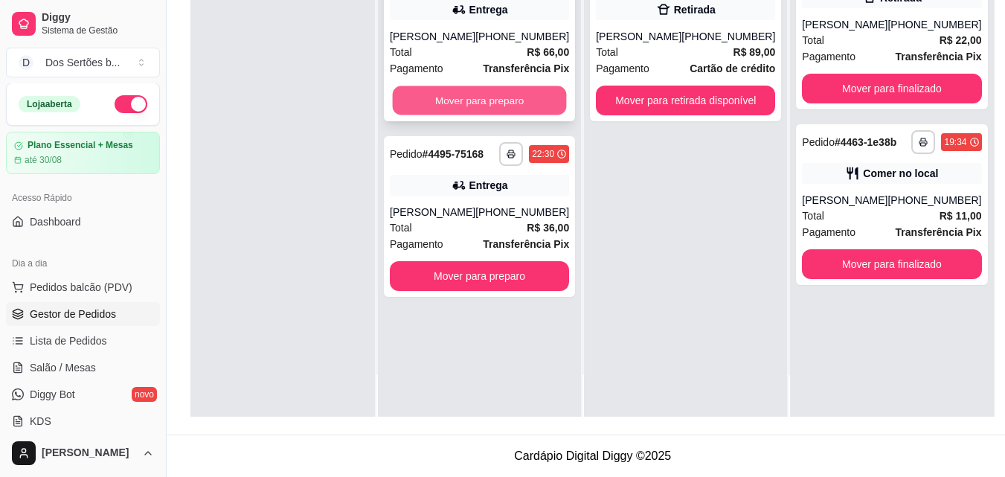
click at [486, 91] on button "Mover para preparo" at bounding box center [480, 100] width 174 height 29
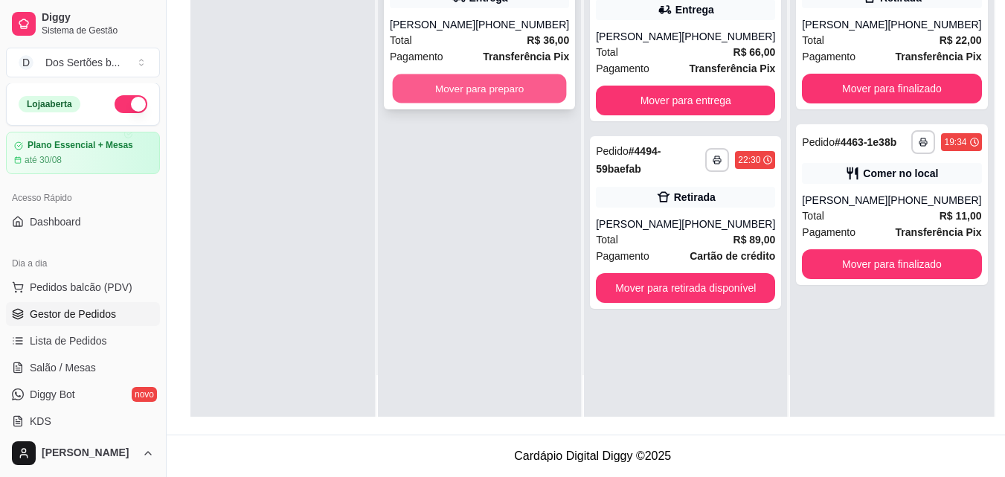
click at [446, 84] on button "Mover para preparo" at bounding box center [480, 88] width 174 height 29
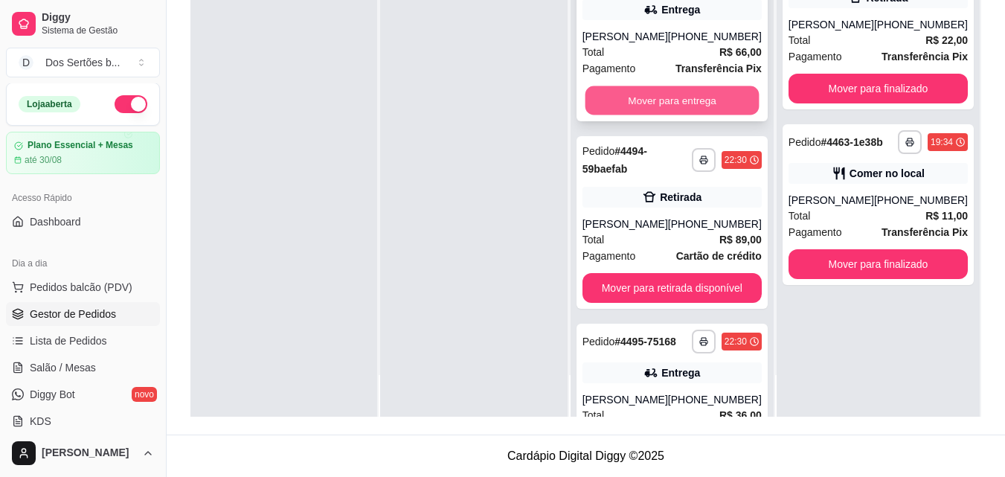
click at [643, 100] on button "Mover para entrega" at bounding box center [672, 100] width 174 height 29
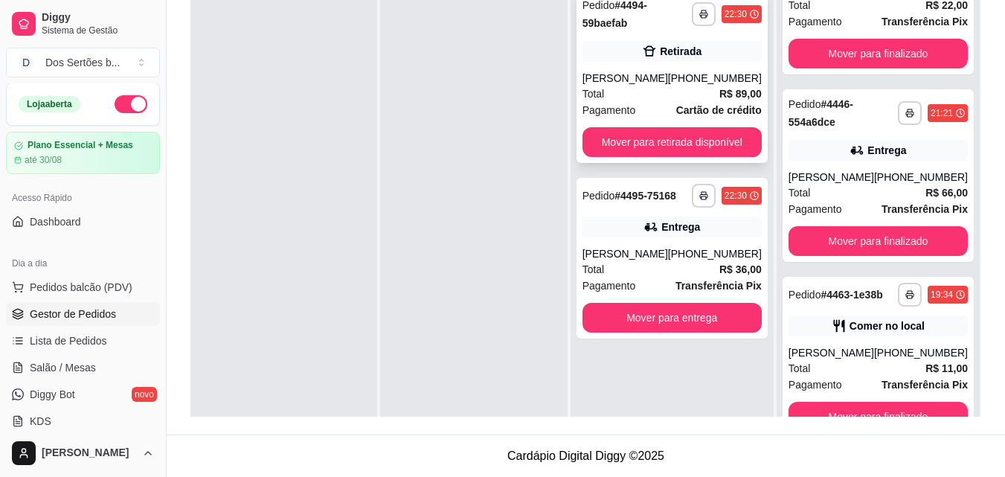
click at [648, 72] on div "[PERSON_NAME]" at bounding box center [625, 78] width 86 height 15
click at [611, 70] on div "**********" at bounding box center [671, 76] width 191 height 173
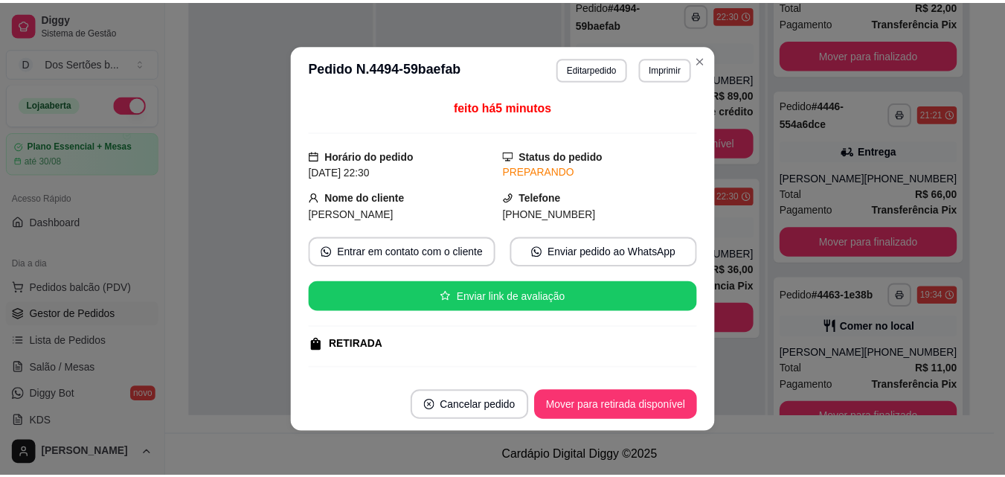
scroll to position [234, 0]
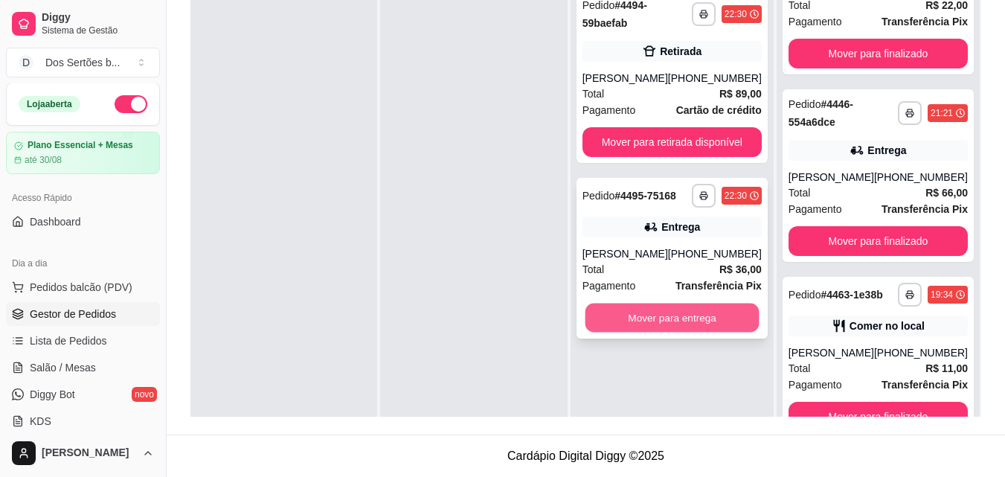
click at [648, 332] on button "Mover para entrega" at bounding box center [672, 317] width 174 height 29
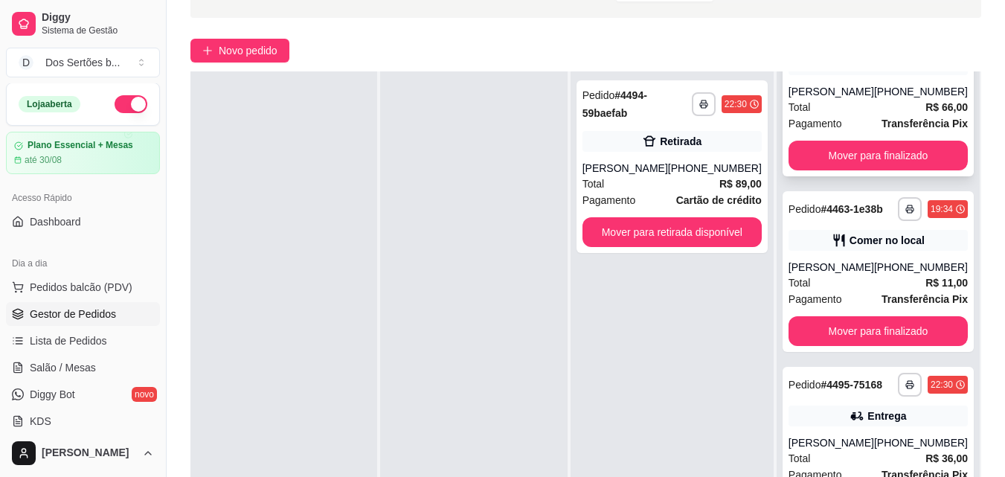
scroll to position [288, 0]
click at [115, 103] on button "button" at bounding box center [131, 104] width 33 height 18
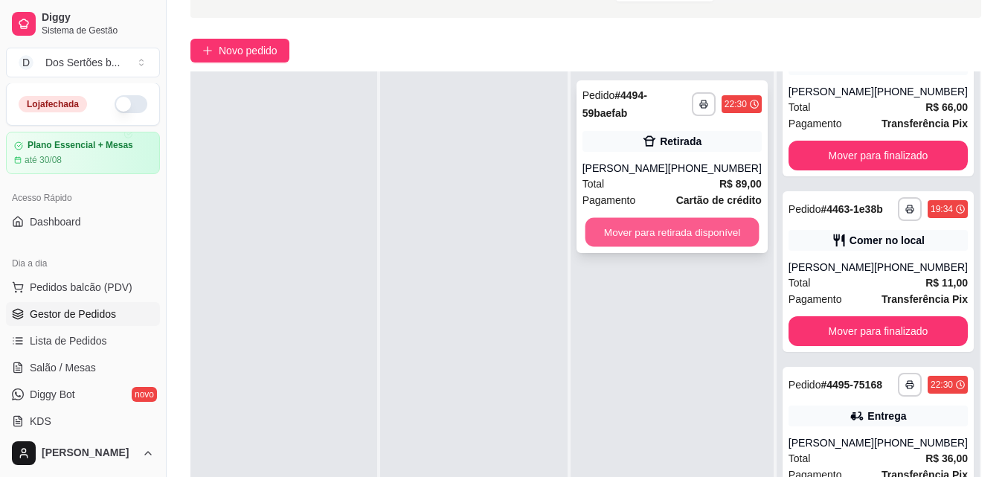
click at [616, 244] on button "Mover para retirada disponível" at bounding box center [672, 232] width 174 height 29
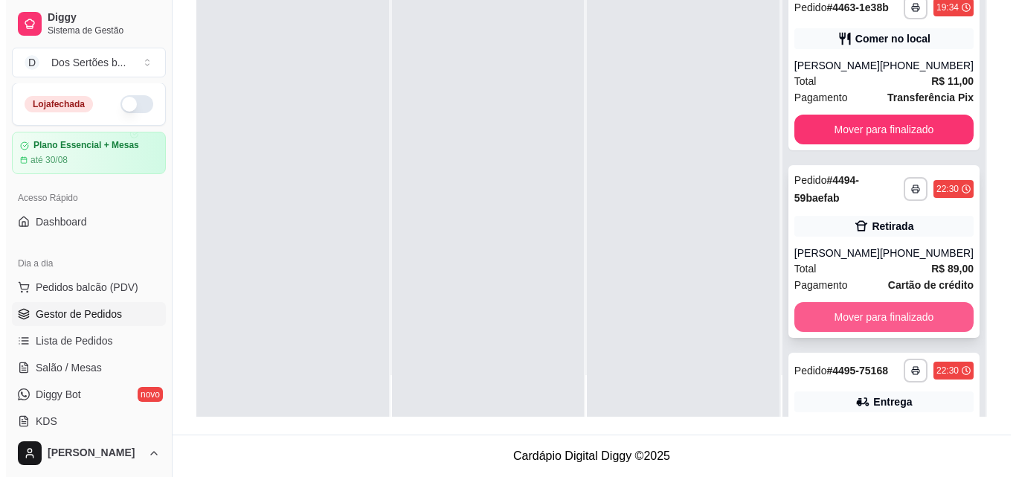
scroll to position [490, 0]
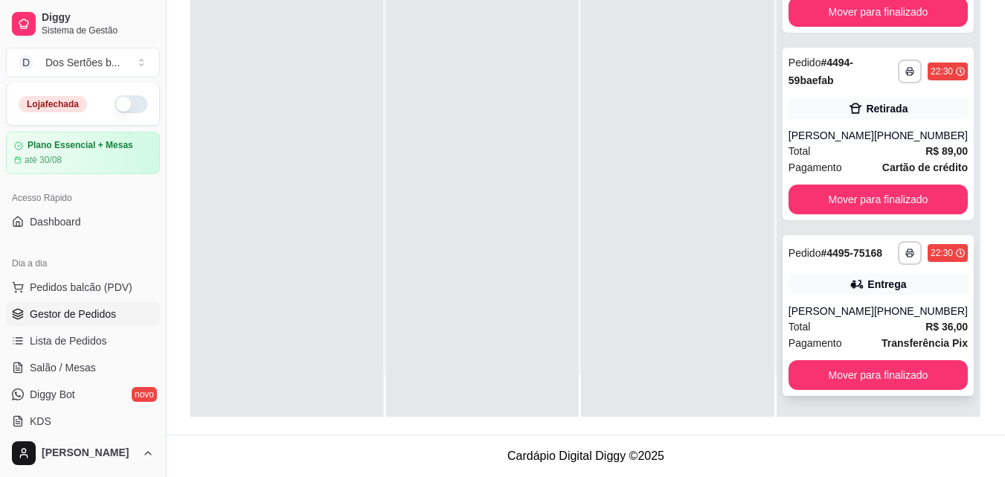
click at [849, 297] on div "**********" at bounding box center [877, 315] width 191 height 161
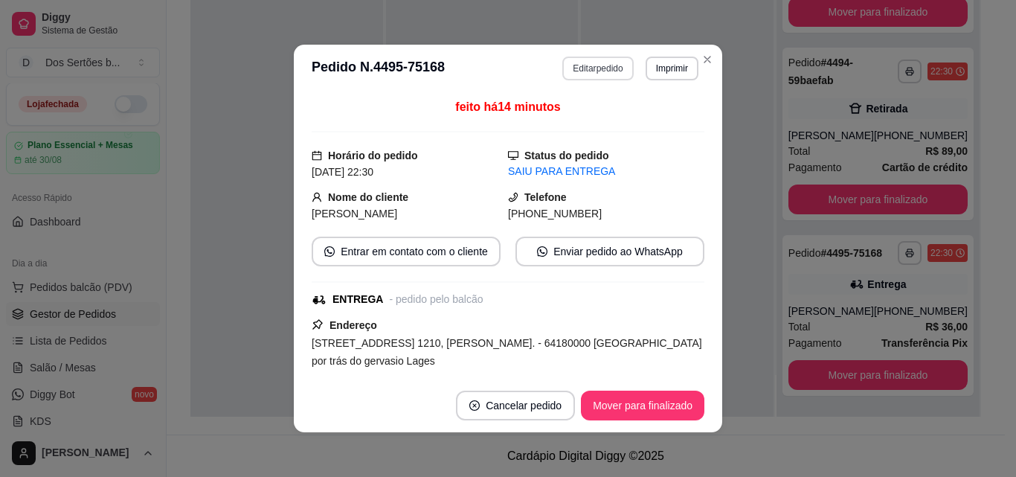
click at [584, 68] on button "Editar pedido" at bounding box center [597, 69] width 71 height 24
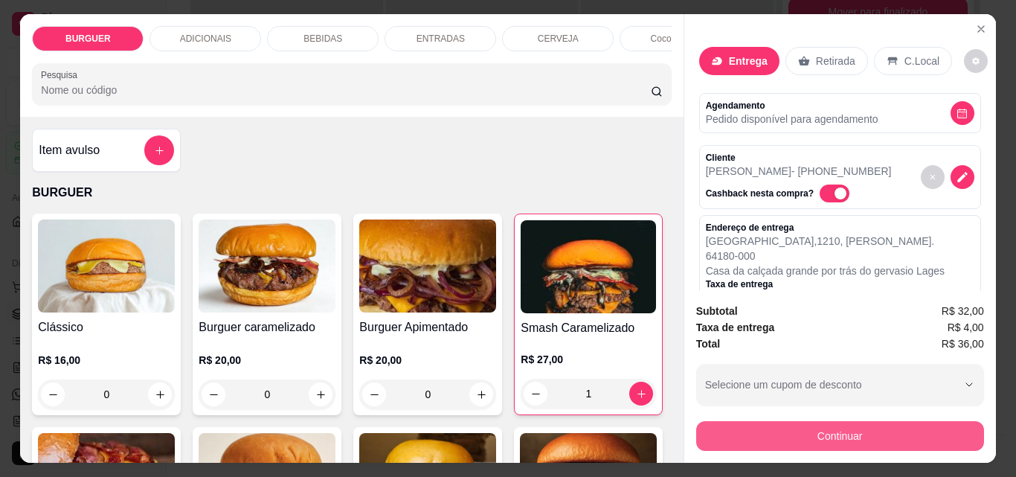
click at [772, 426] on button "Continuar" at bounding box center [840, 436] width 288 height 30
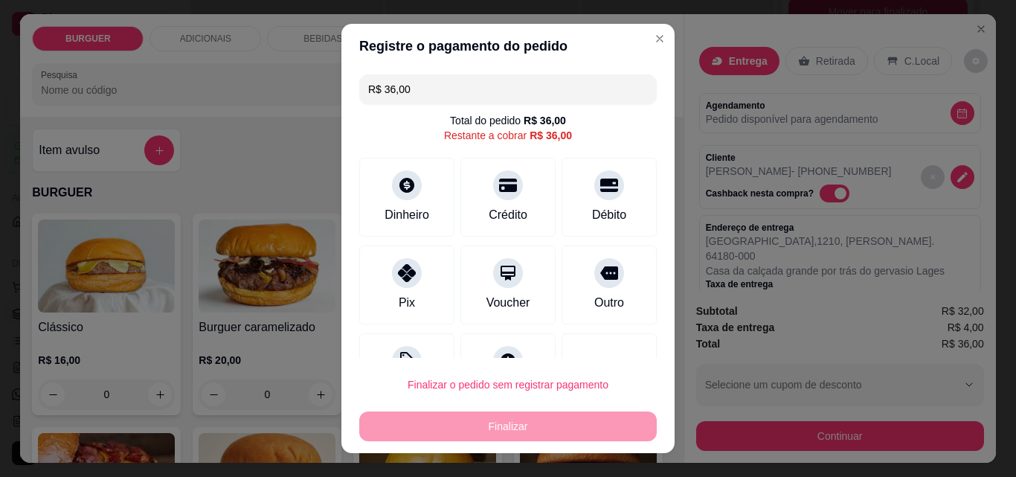
click at [417, 86] on input "R$ 36,00" at bounding box center [508, 89] width 280 height 30
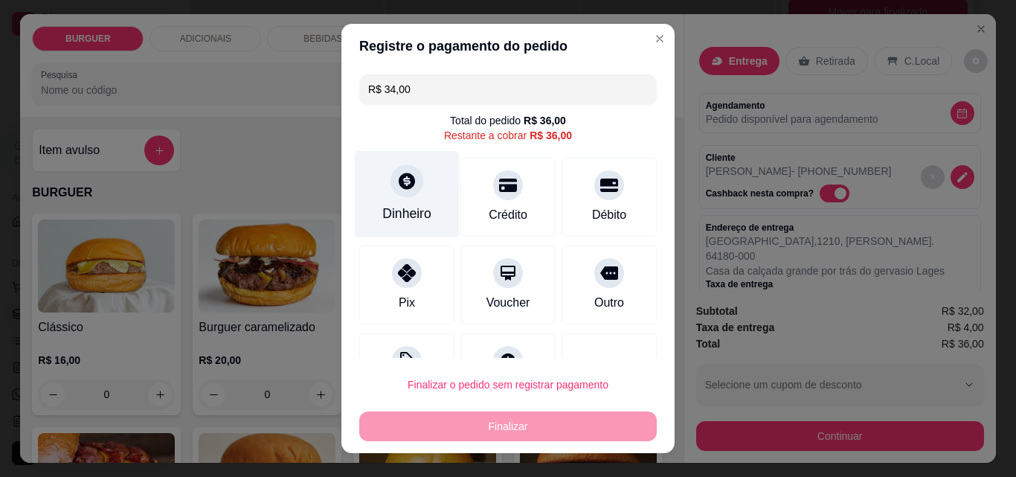
click at [374, 189] on div "Dinheiro" at bounding box center [407, 194] width 105 height 87
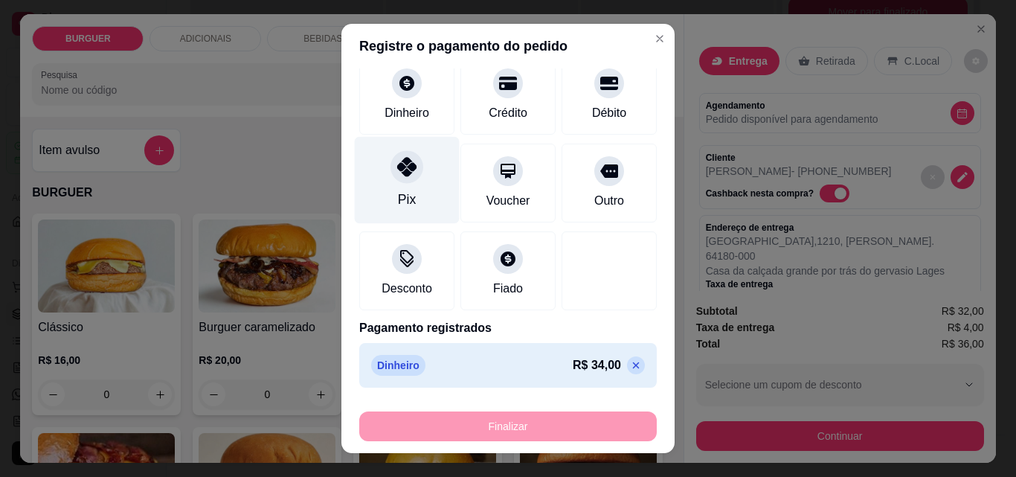
click at [398, 199] on div "Pix" at bounding box center [407, 199] width 18 height 19
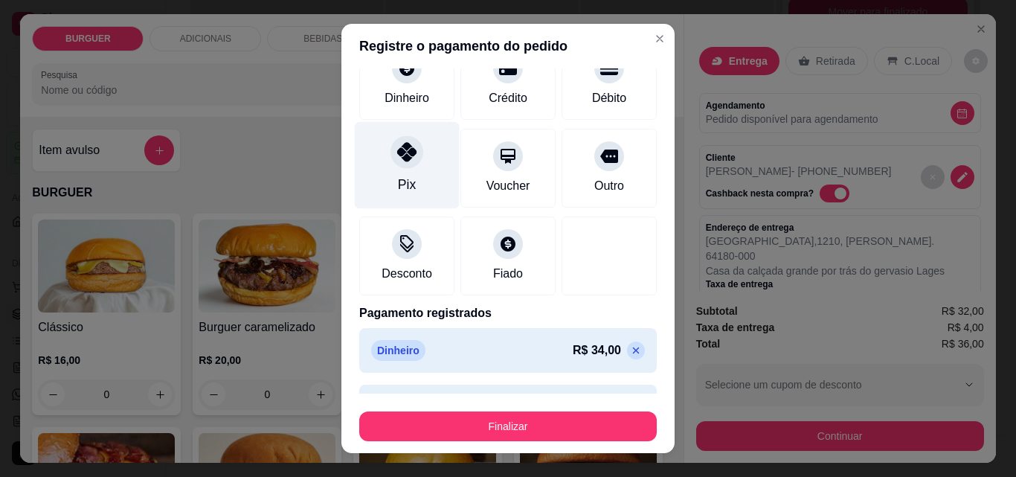
scroll to position [144, 0]
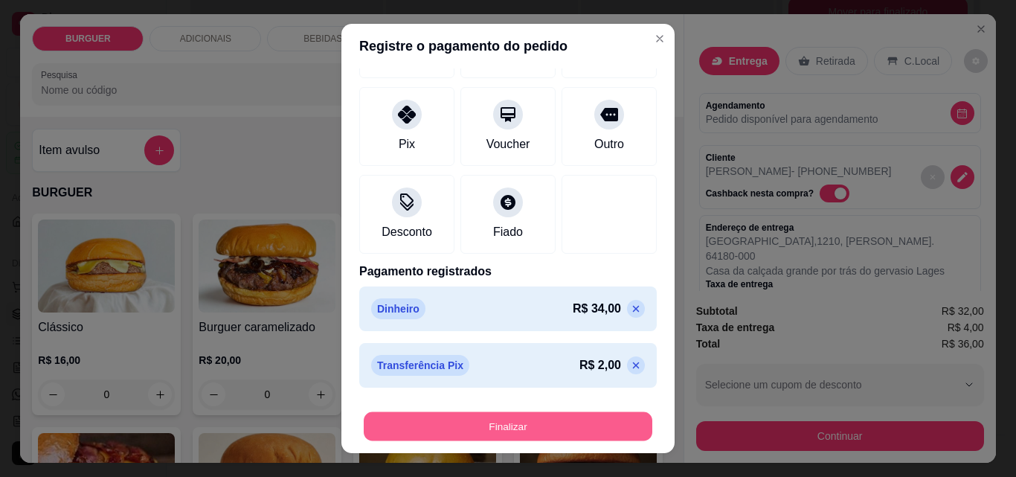
click at [442, 416] on button "Finalizar" at bounding box center [508, 426] width 289 height 29
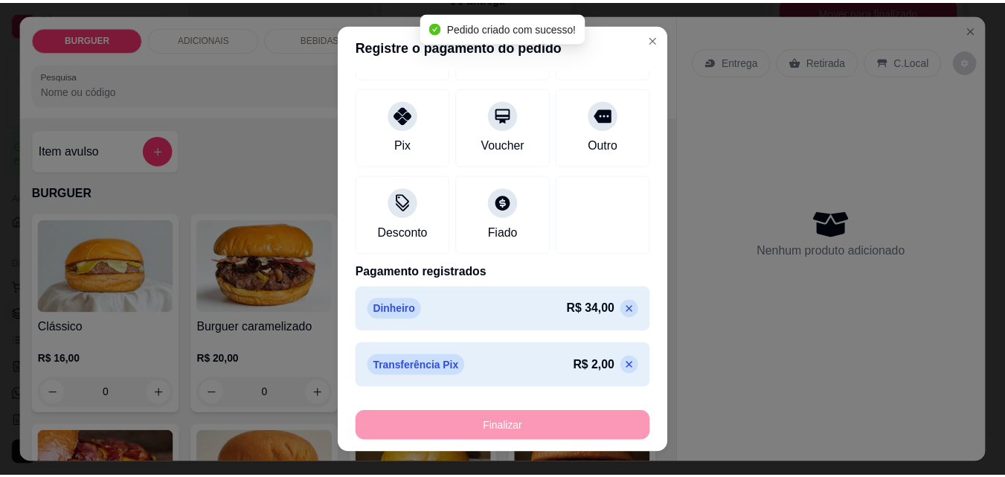
scroll to position [303, 0]
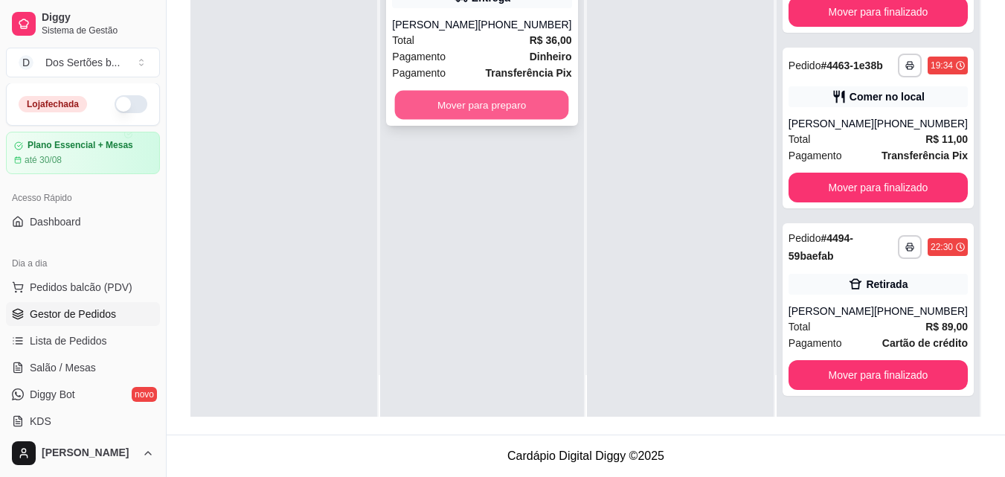
click at [465, 114] on button "Mover para preparo" at bounding box center [482, 105] width 174 height 29
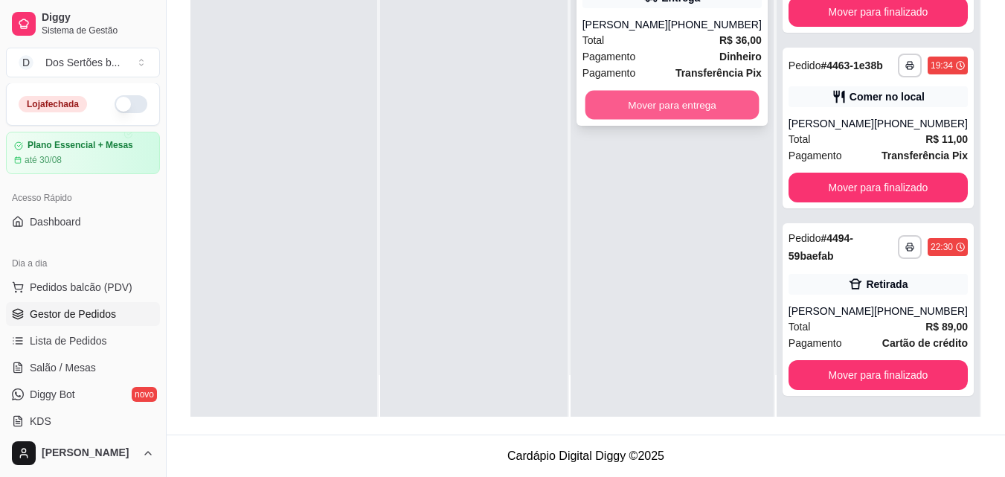
click at [663, 100] on button "Mover para entrega" at bounding box center [672, 105] width 174 height 29
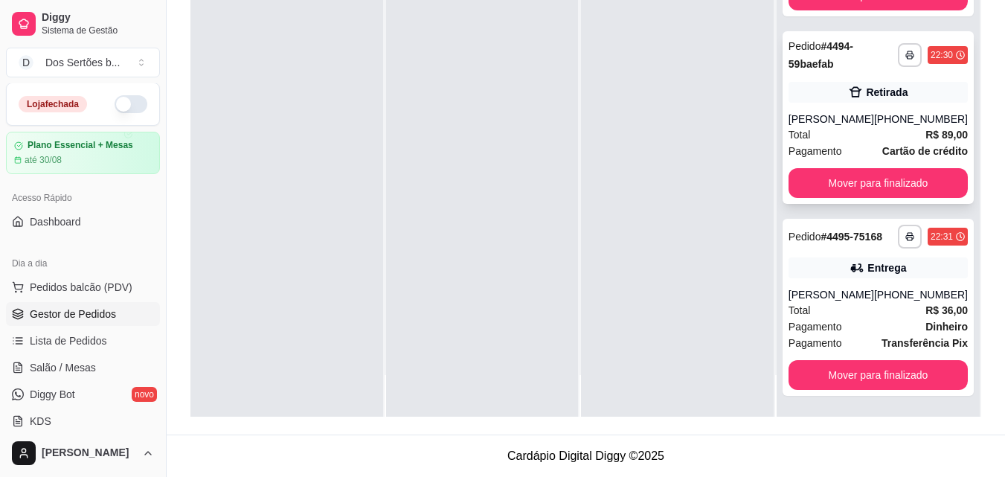
scroll to position [506, 0]
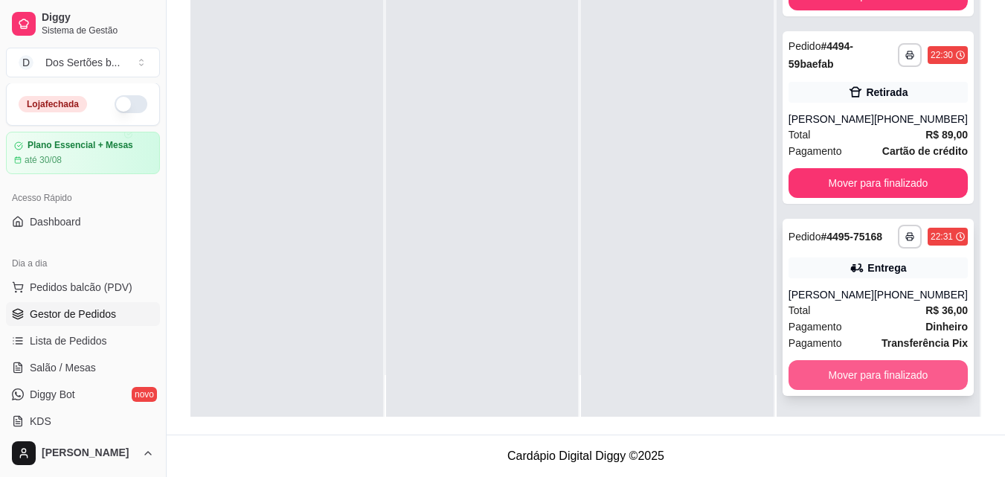
click at [829, 374] on button "Mover para finalizado" at bounding box center [877, 375] width 179 height 30
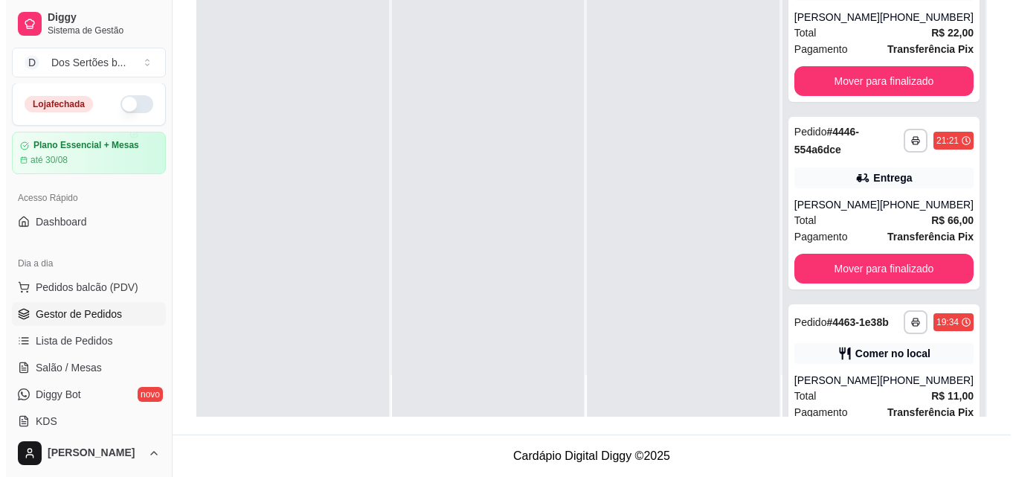
scroll to position [1, 0]
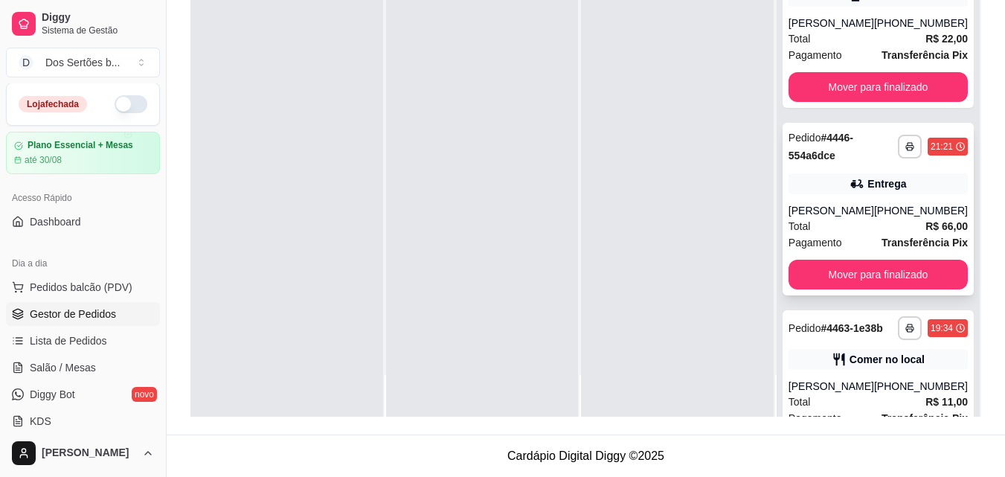
click at [886, 218] on div "[PHONE_NUMBER]" at bounding box center [921, 210] width 94 height 15
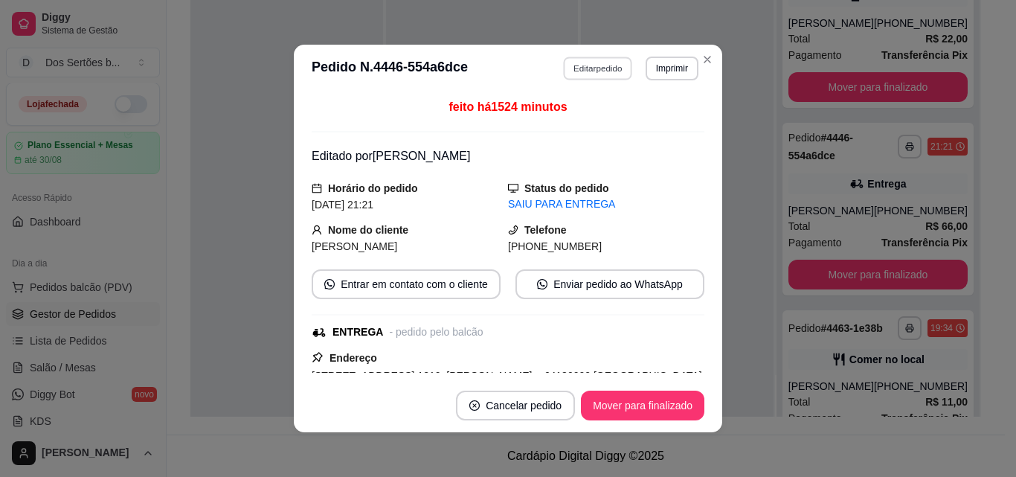
click at [608, 67] on button "Editar pedido" at bounding box center [598, 68] width 69 height 23
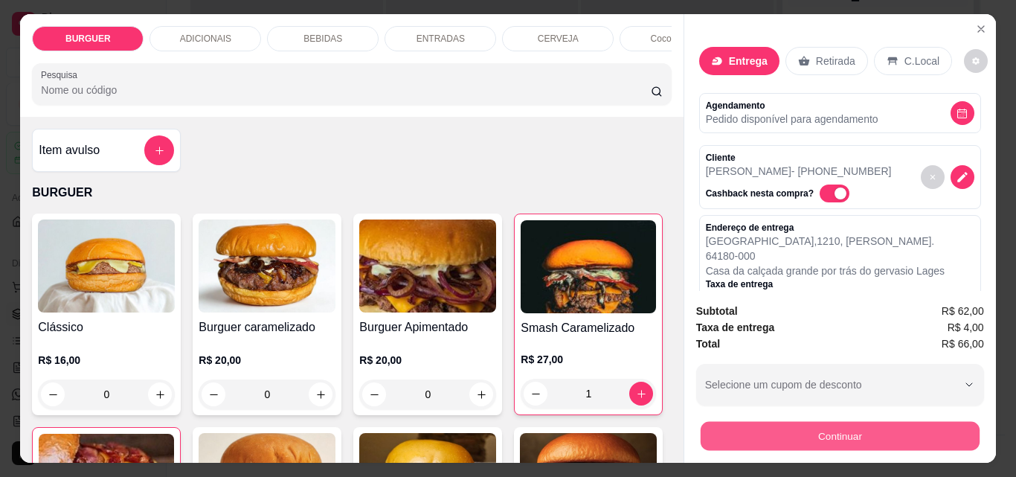
click at [771, 426] on button "Continuar" at bounding box center [839, 435] width 279 height 29
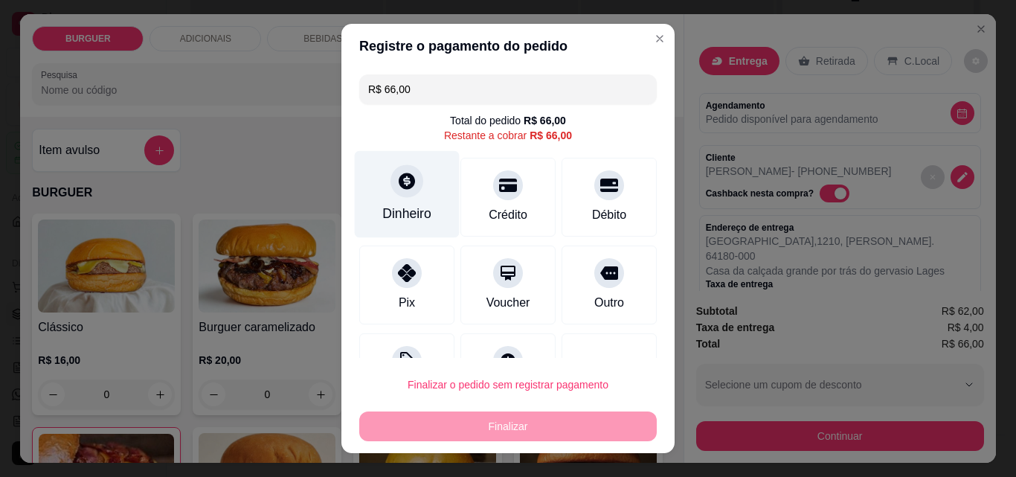
click at [405, 202] on div "Dinheiro" at bounding box center [407, 194] width 105 height 87
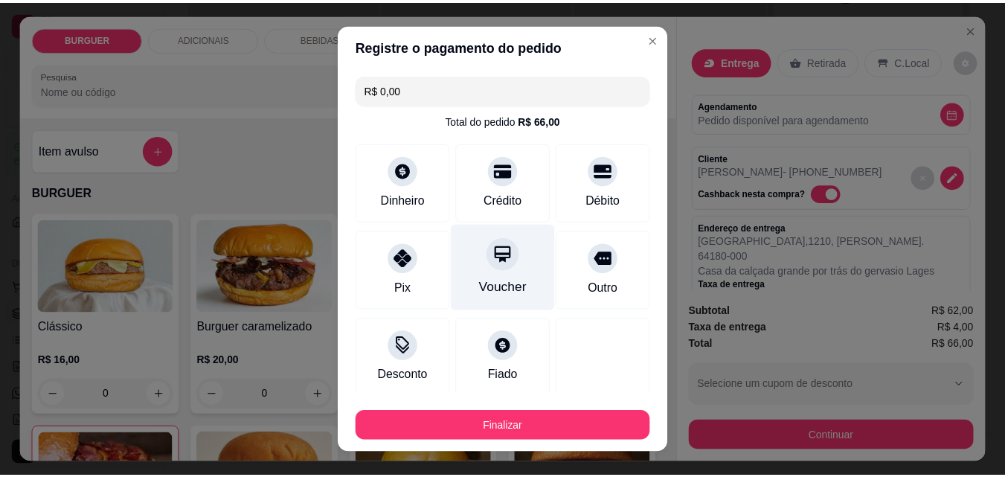
scroll to position [87, 0]
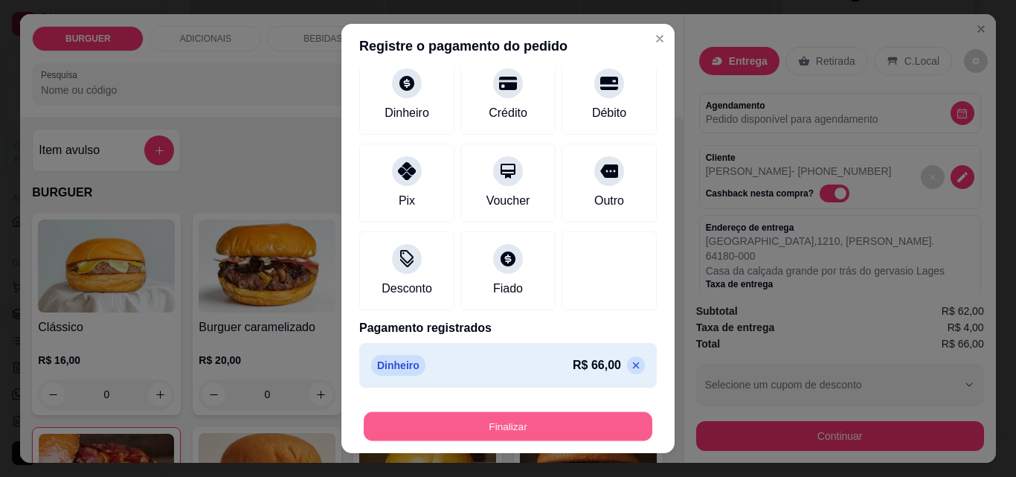
click at [508, 422] on button "Finalizar" at bounding box center [508, 426] width 289 height 29
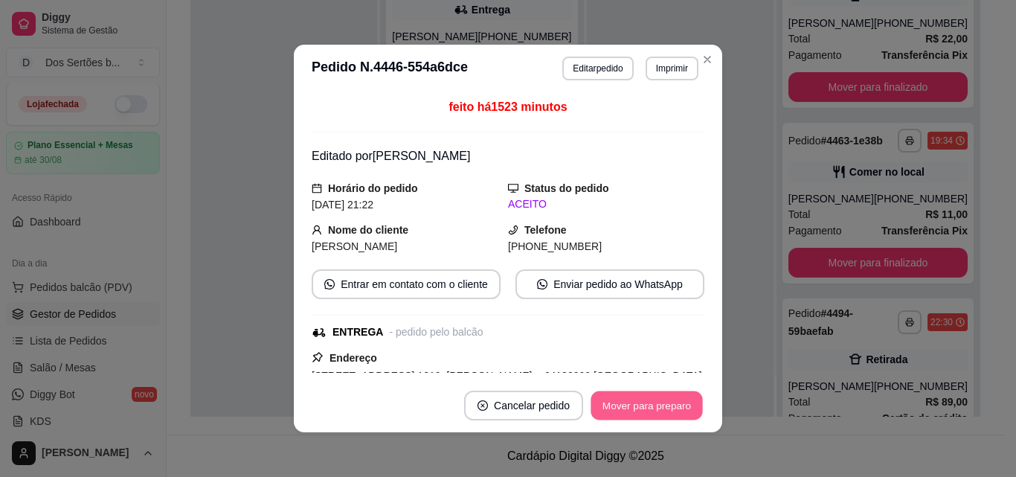
click at [608, 405] on button "Mover para preparo" at bounding box center [646, 405] width 112 height 29
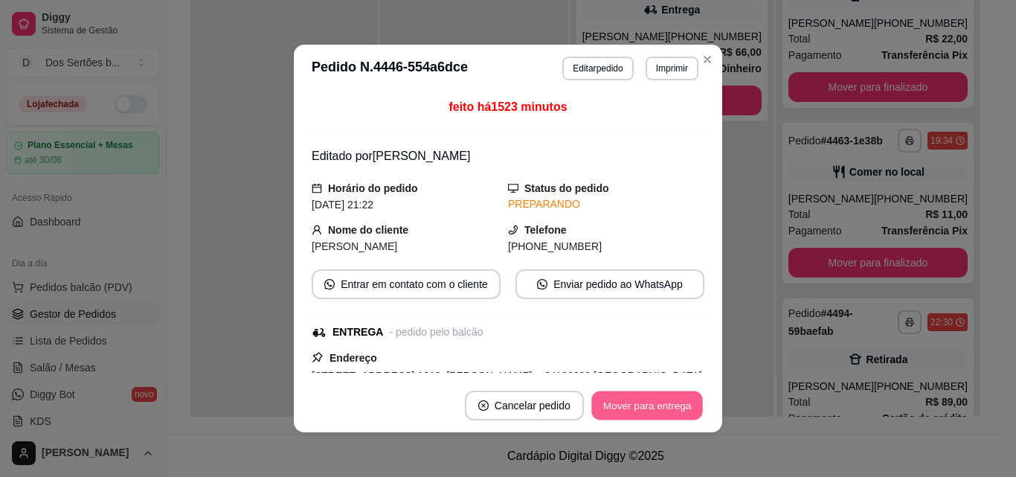
click at [608, 405] on button "Mover para entrega" at bounding box center [647, 405] width 112 height 29
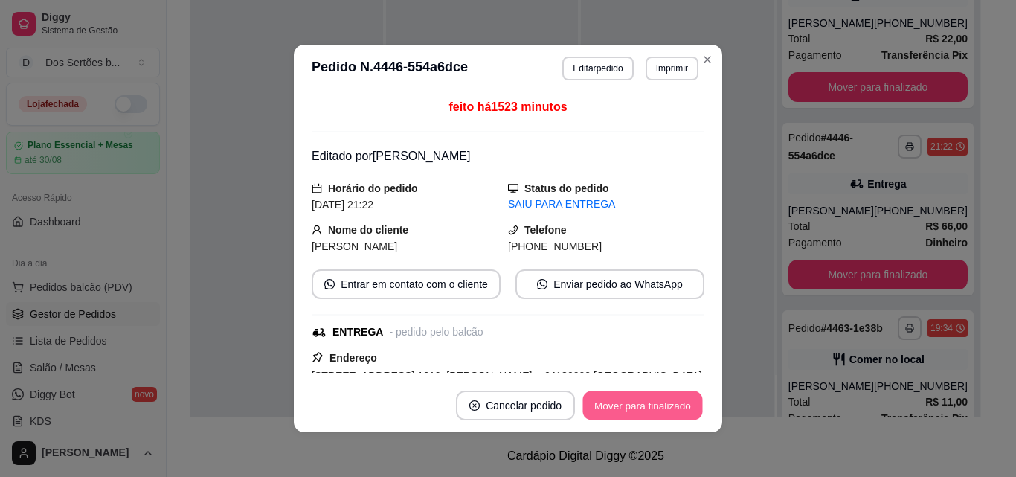
click at [621, 400] on button "Mover para finalizado" at bounding box center [643, 405] width 120 height 29
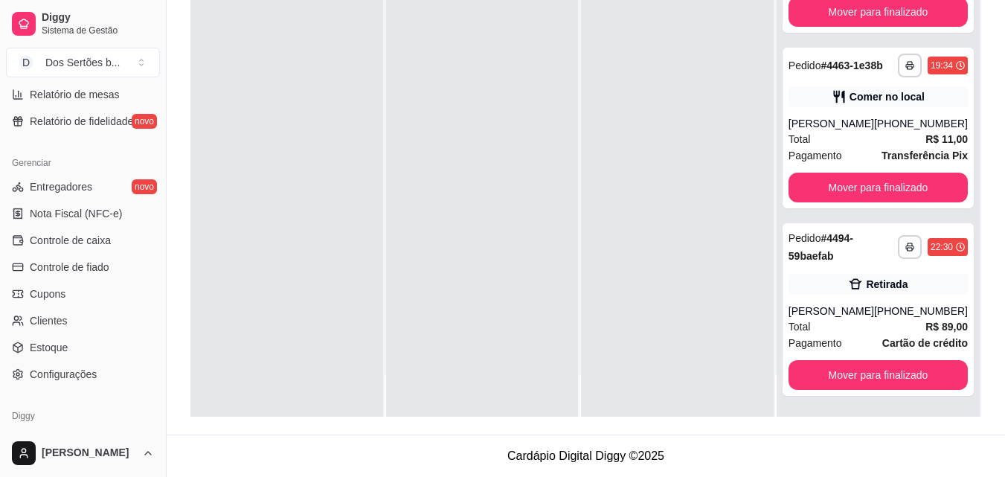
scroll to position [548, 0]
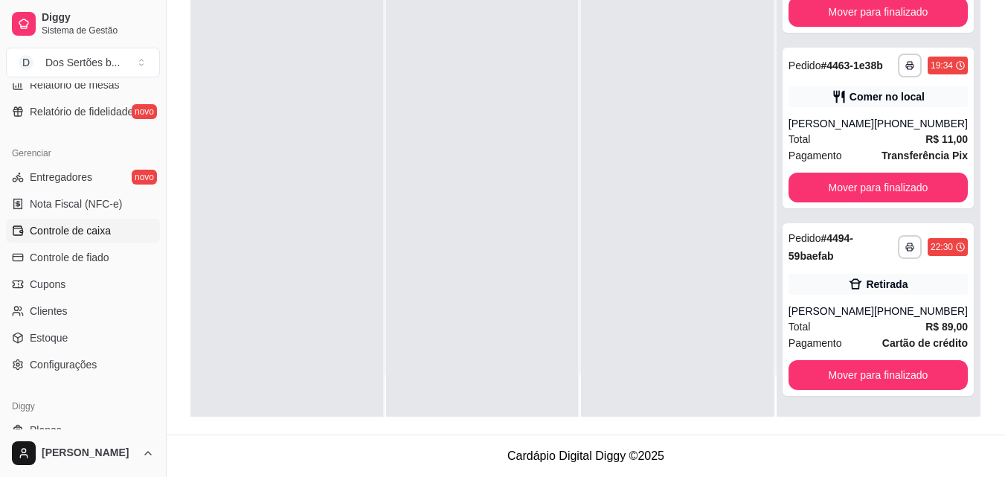
click at [48, 225] on span "Controle de caixa" at bounding box center [70, 230] width 81 height 15
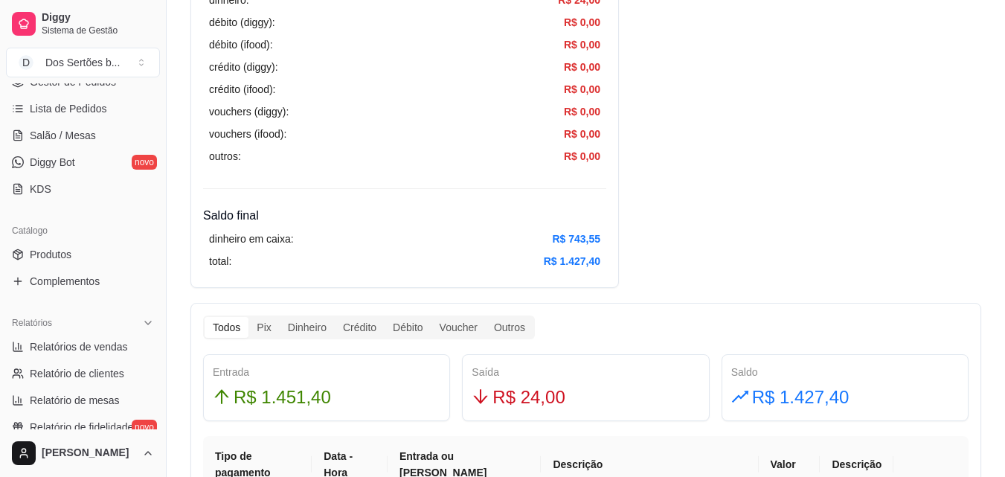
scroll to position [237, 0]
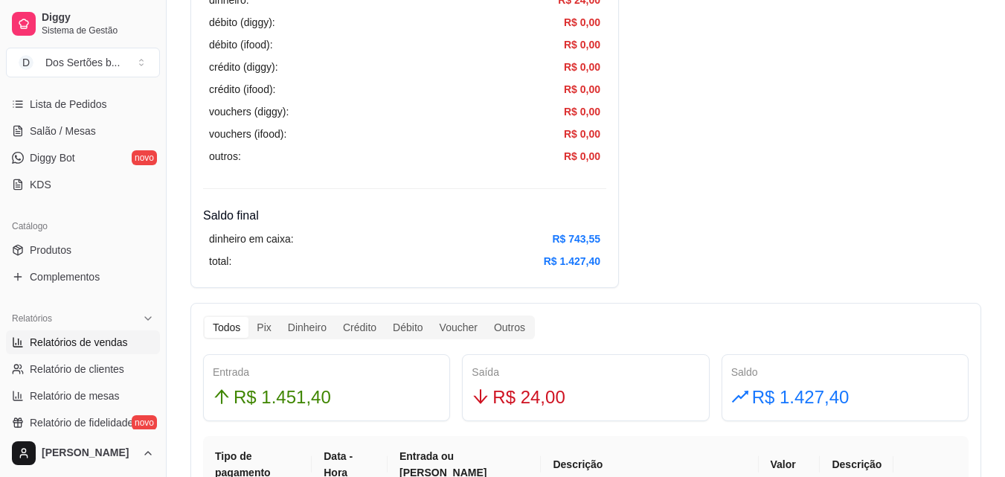
click at [65, 347] on span "Relatórios de vendas" at bounding box center [79, 342] width 98 height 15
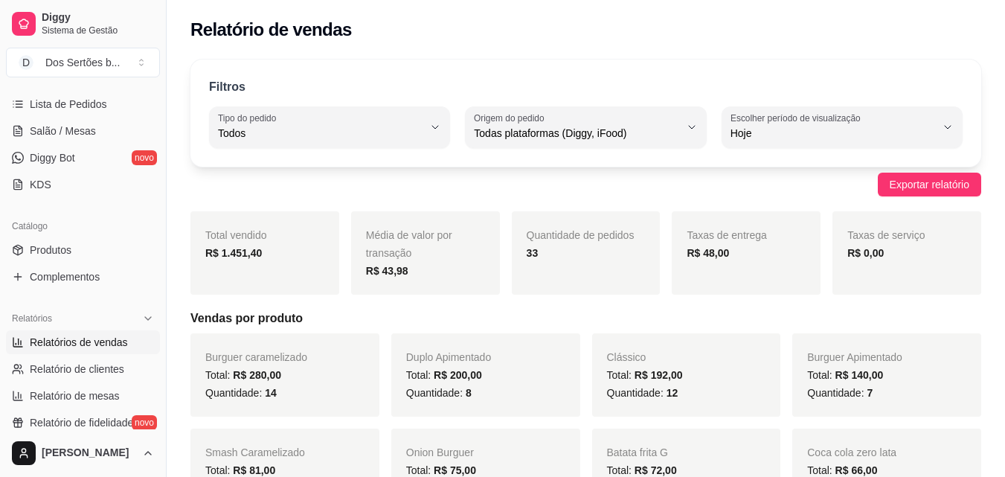
scroll to position [36, 0]
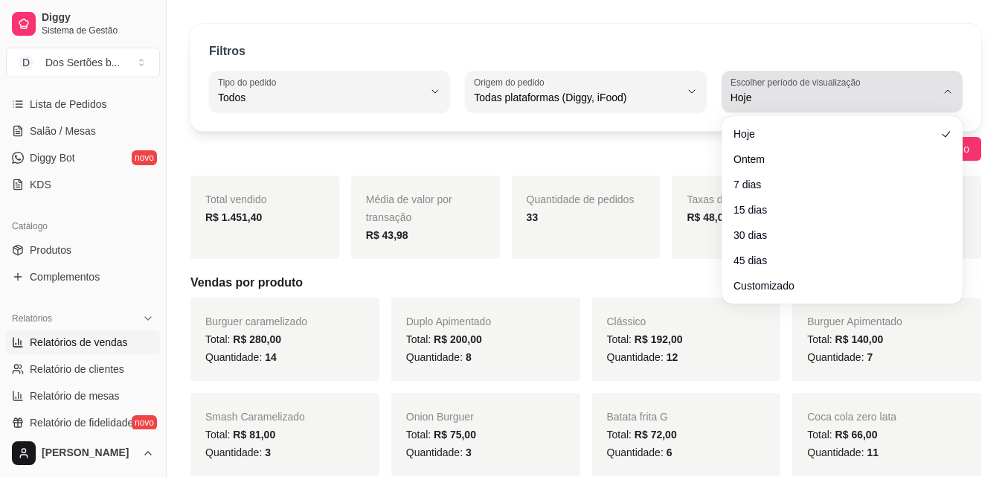
click at [878, 99] on span "Hoje" at bounding box center [832, 97] width 205 height 15
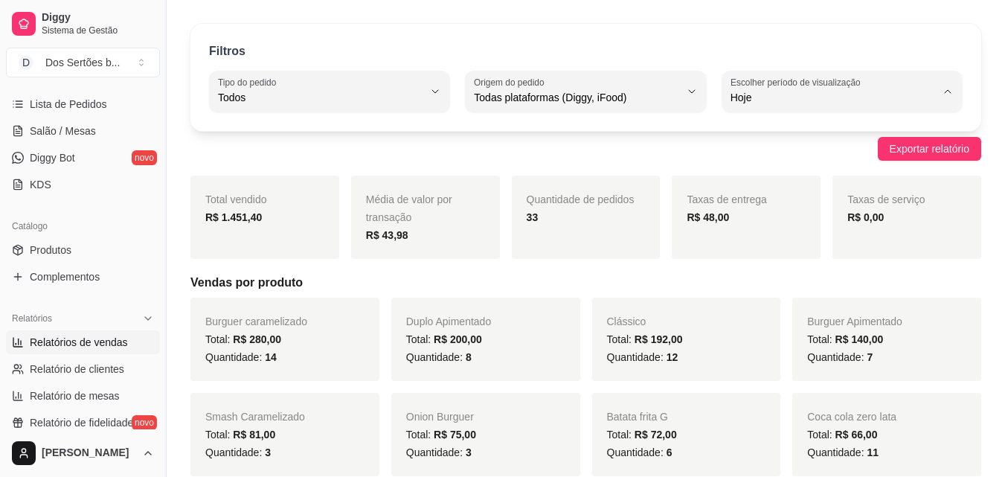
click at [804, 286] on span "Customizado" at bounding box center [834, 278] width 194 height 14
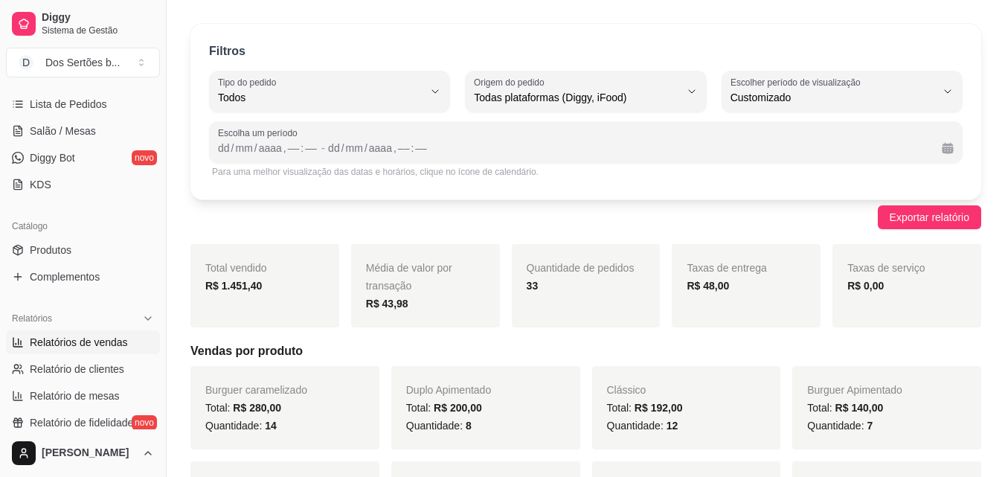
scroll to position [124, 0]
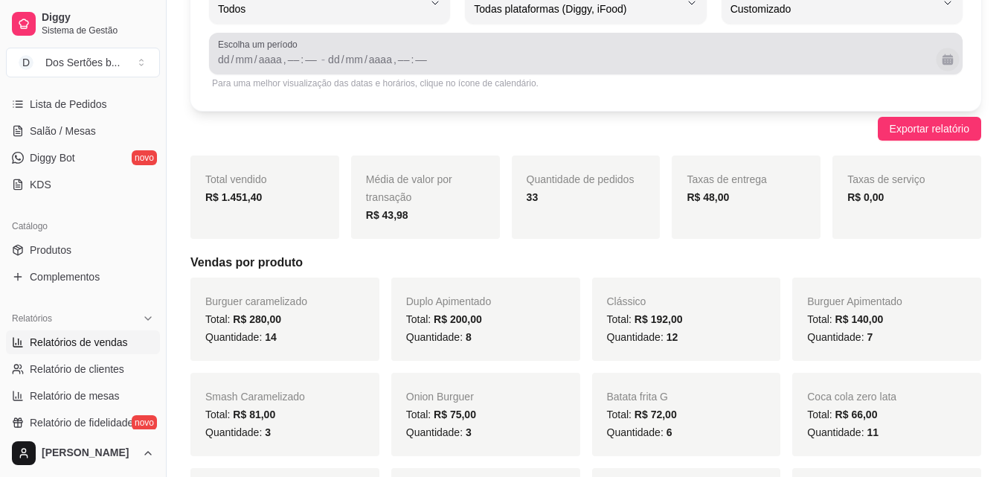
click at [945, 58] on button "Calendário" at bounding box center [947, 59] width 23 height 23
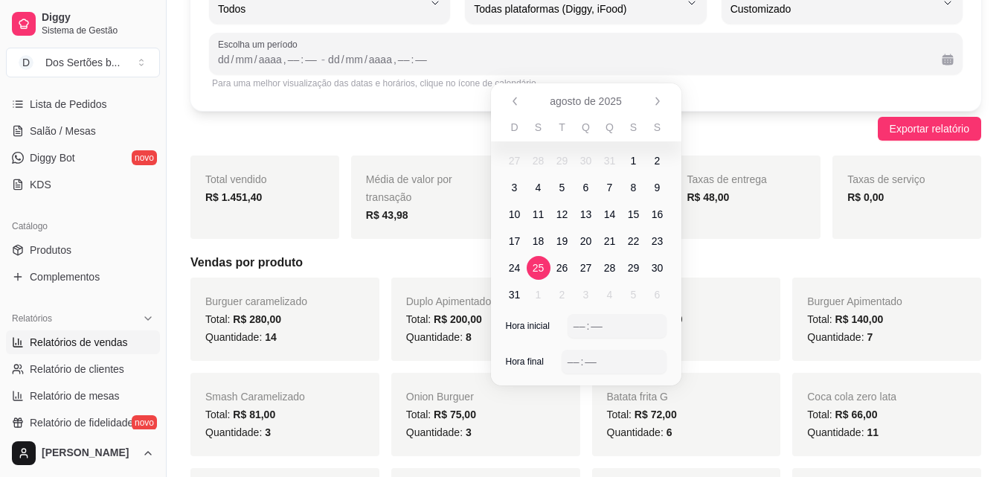
click at [535, 269] on span "25" at bounding box center [538, 267] width 12 height 15
click at [643, 263] on span "29" at bounding box center [634, 268] width 24 height 24
click at [637, 265] on span "29" at bounding box center [634, 267] width 12 height 15
click at [538, 263] on span "25" at bounding box center [538, 267] width 12 height 15
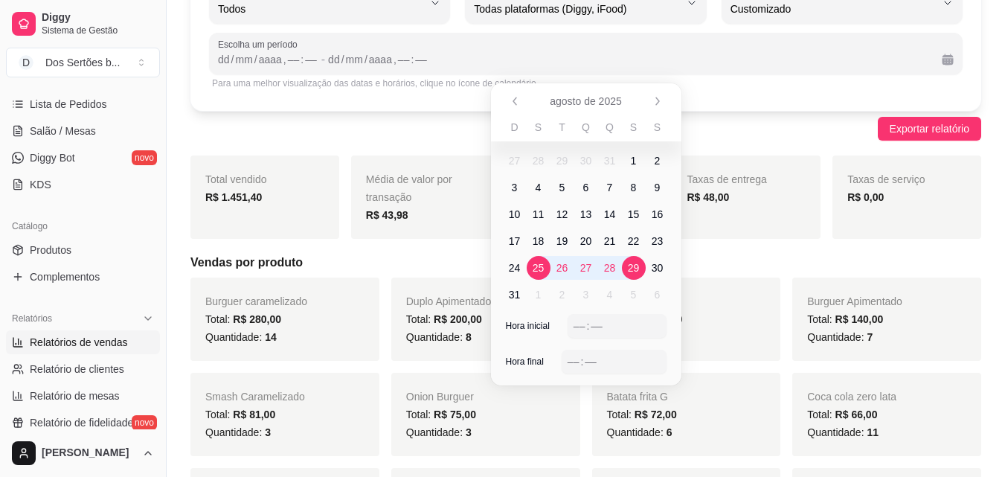
click at [636, 266] on span "29" at bounding box center [634, 267] width 12 height 15
click at [599, 318] on div "––" at bounding box center [596, 325] width 15 height 15
click at [585, 325] on div ":" at bounding box center [588, 325] width 6 height 15
click at [574, 366] on div "––" at bounding box center [573, 361] width 15 height 15
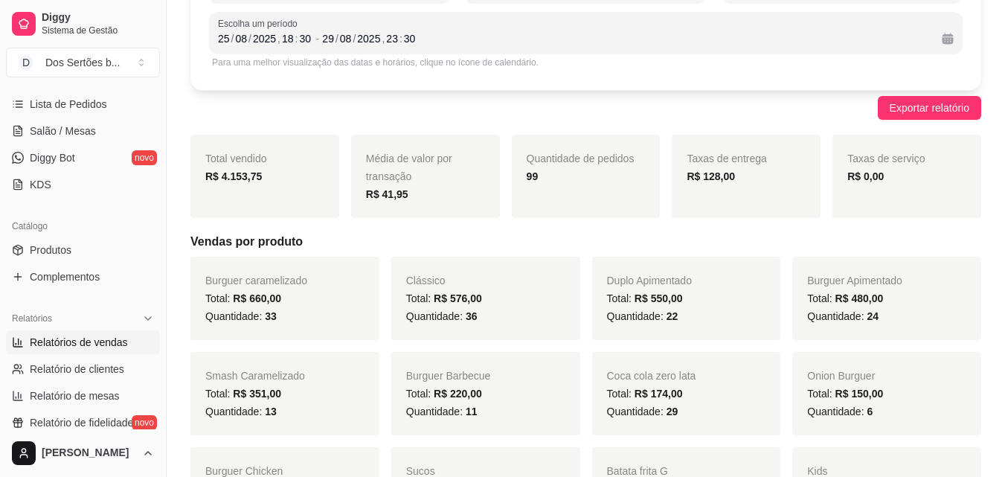
scroll to position [34, 0]
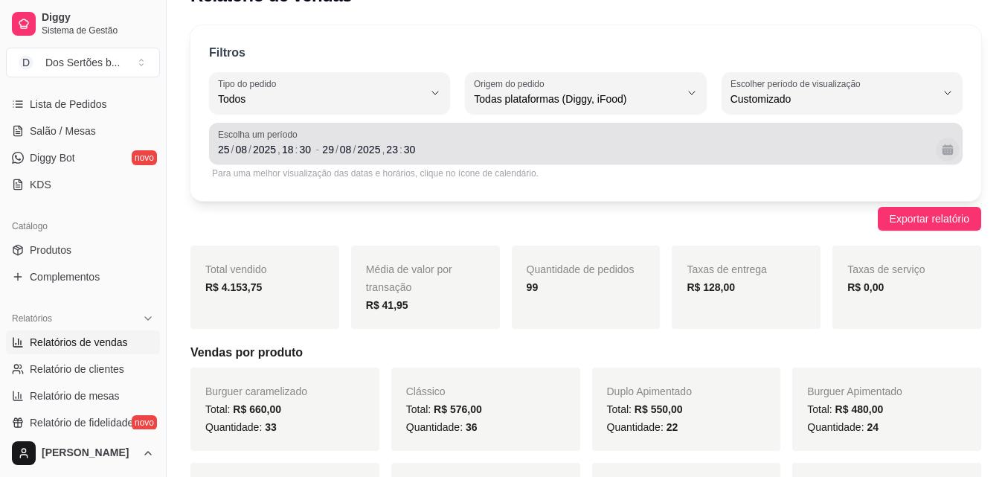
click at [943, 152] on button "Calendário" at bounding box center [947, 149] width 23 height 23
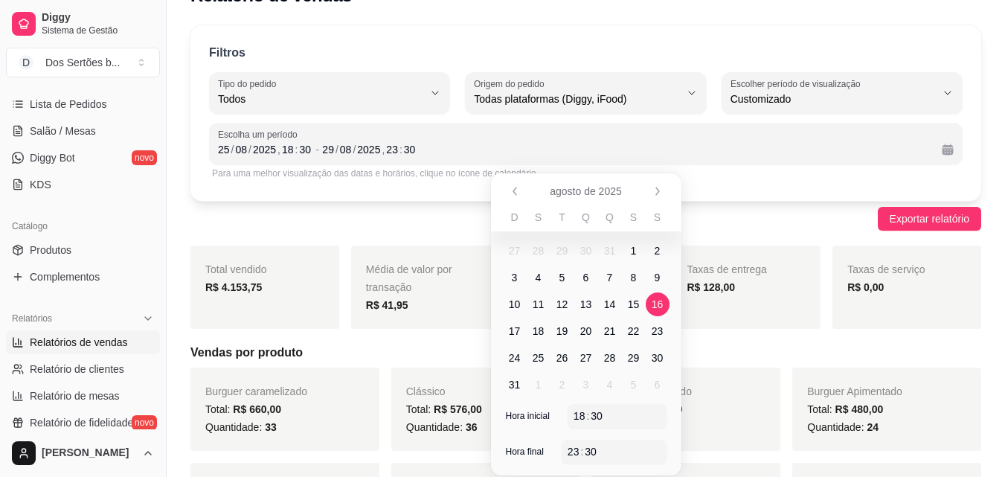
click at [660, 303] on span "16" at bounding box center [657, 304] width 12 height 15
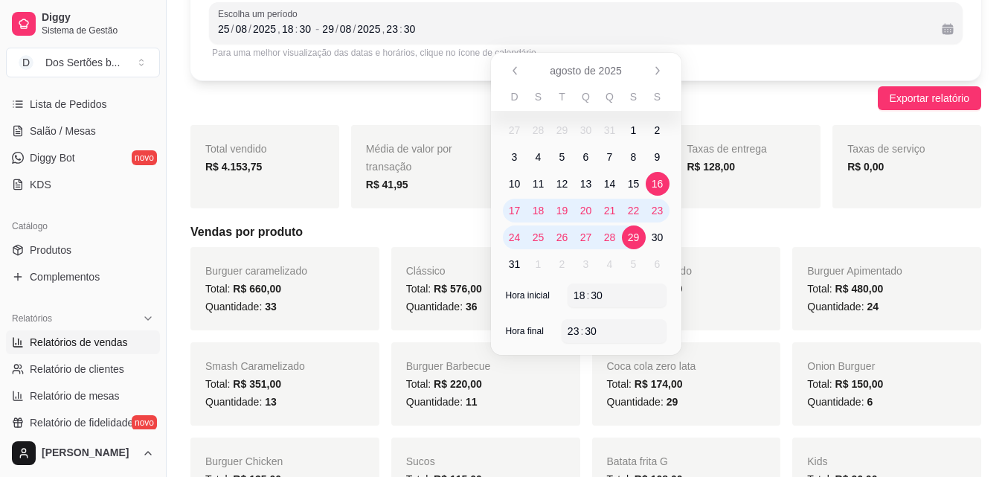
click at [640, 236] on span "29" at bounding box center [634, 237] width 24 height 24
click at [709, 206] on div "Taxas de entrega R$ 565,00" at bounding box center [746, 166] width 149 height 83
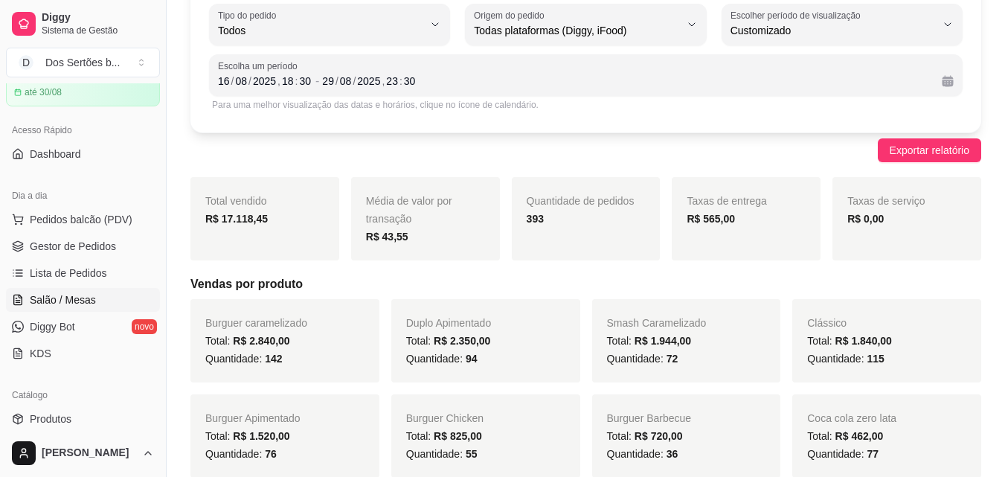
scroll to position [64, 0]
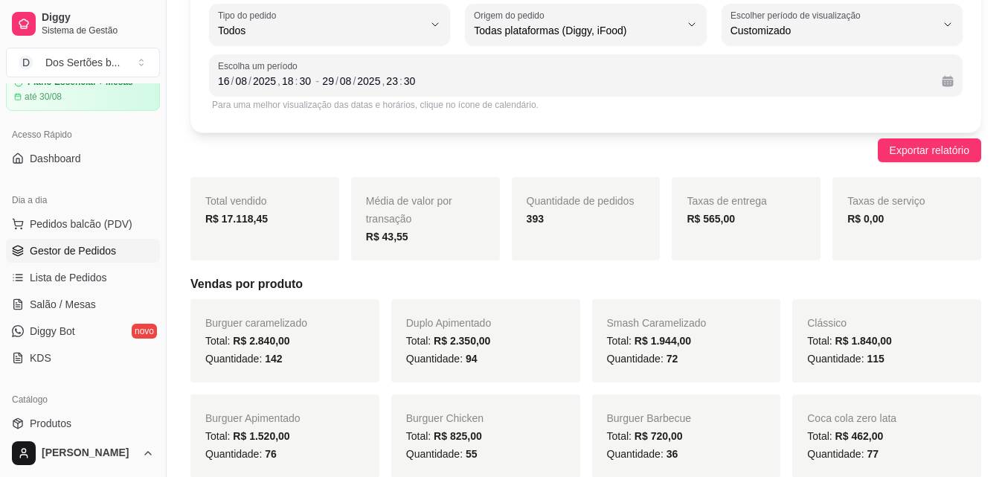
click at [53, 254] on span "Gestor de Pedidos" at bounding box center [73, 250] width 86 height 15
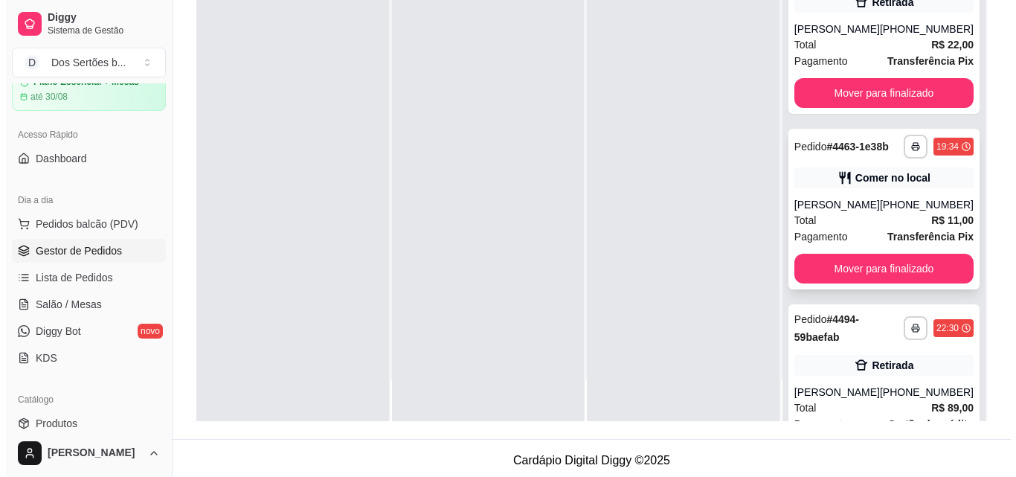
scroll to position [115, 0]
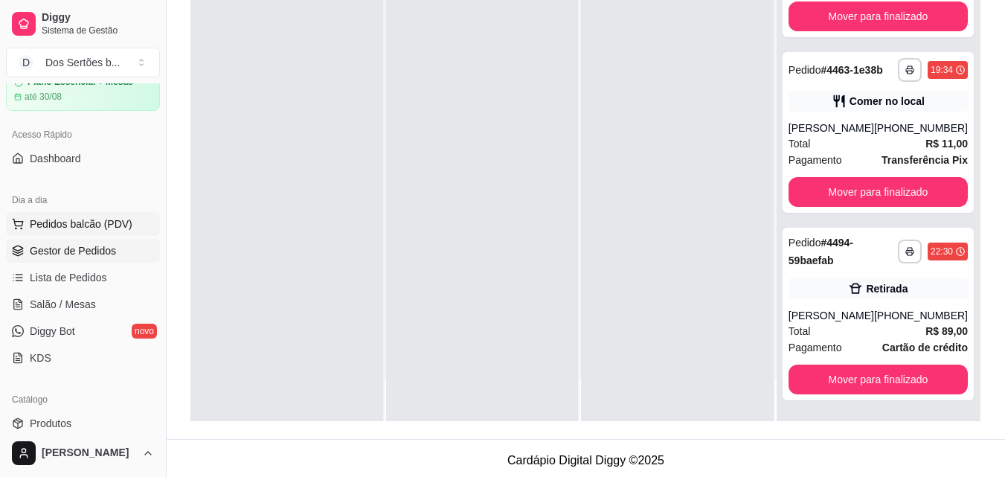
click at [110, 219] on span "Pedidos balcão (PDV)" at bounding box center [81, 223] width 103 height 15
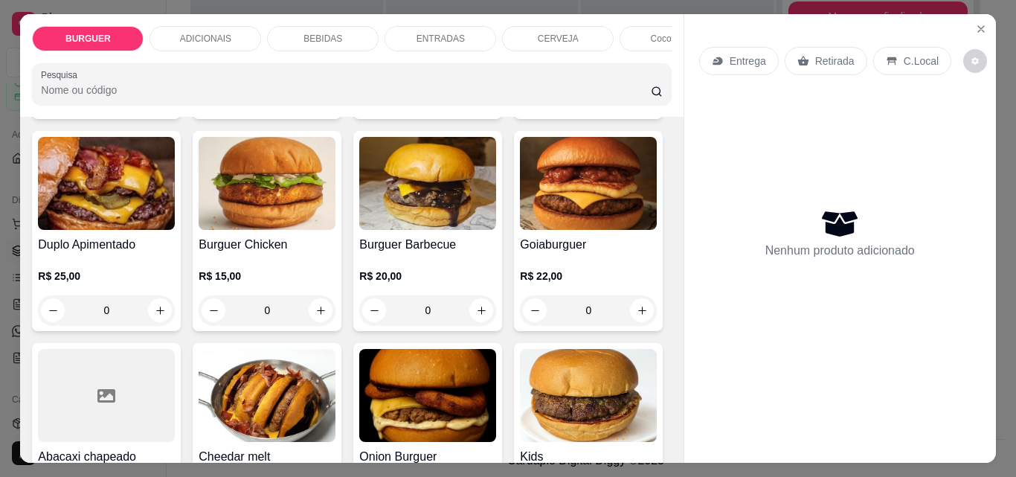
scroll to position [408, 0]
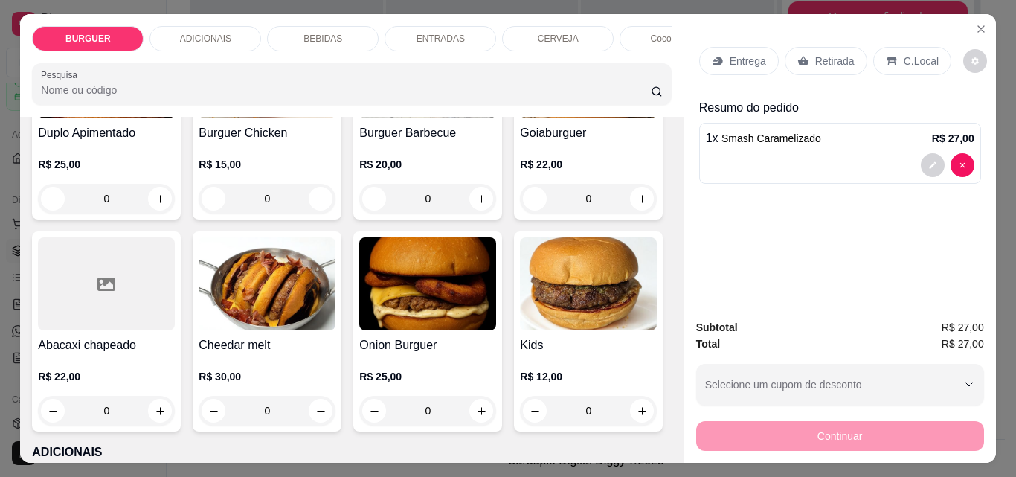
scroll to position [408, 0]
click at [822, 55] on p "Retirada" at bounding box center [834, 61] width 39 height 15
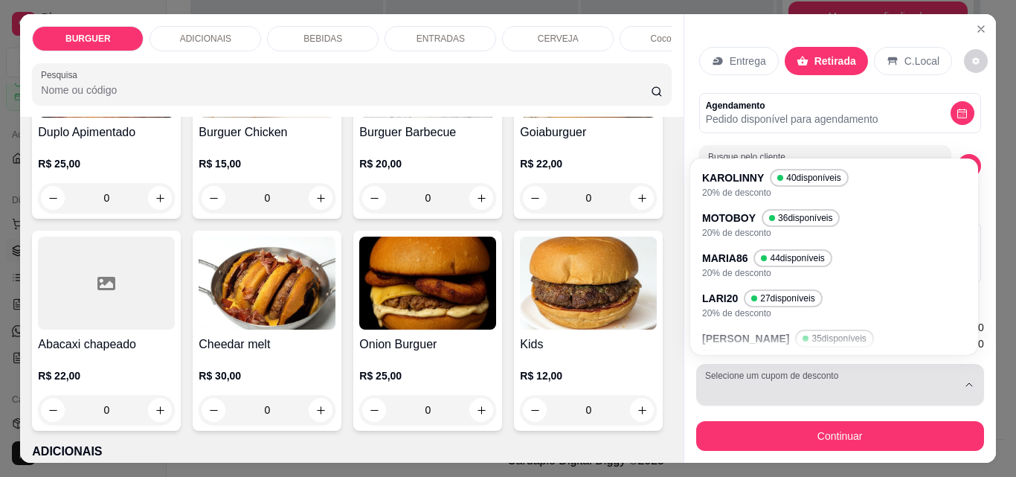
click at [724, 376] on div "button" at bounding box center [831, 385] width 252 height 30
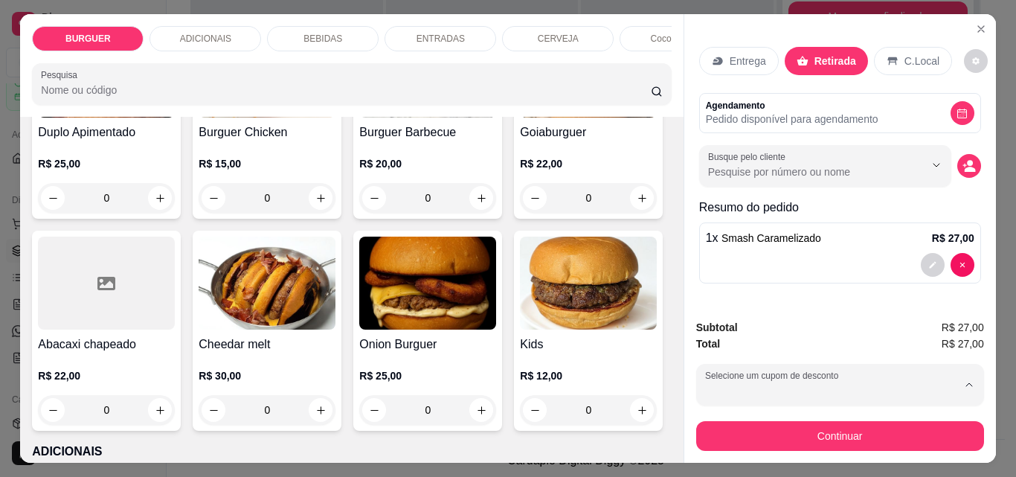
click at [717, 326] on li "LUIS 35 disponíveis 20% de desconto" at bounding box center [834, 344] width 265 height 37
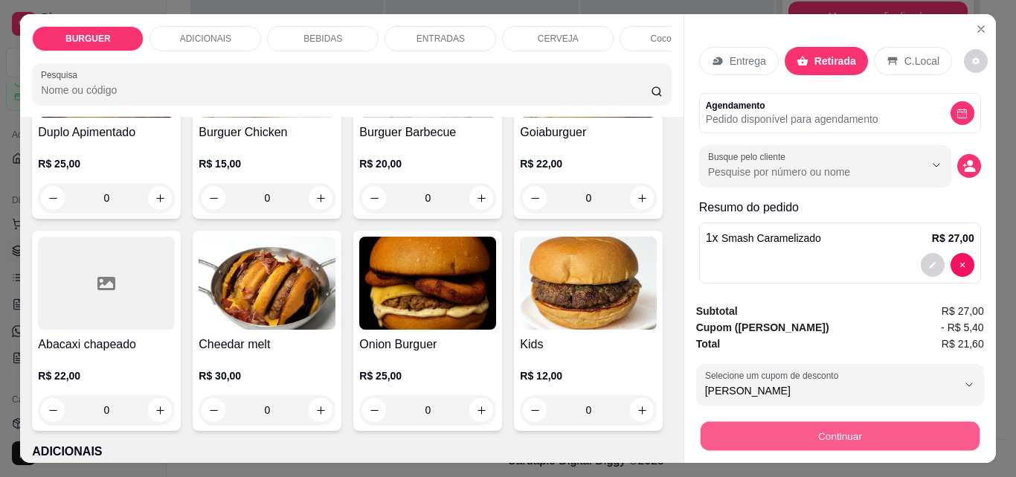
click at [756, 422] on button "Continuar" at bounding box center [839, 435] width 279 height 29
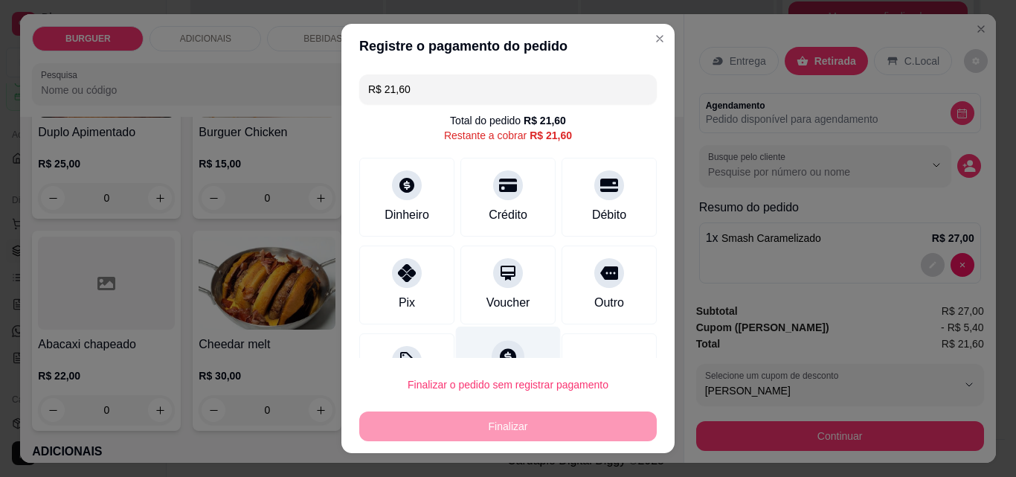
click at [496, 337] on div "Fiado" at bounding box center [508, 369] width 105 height 87
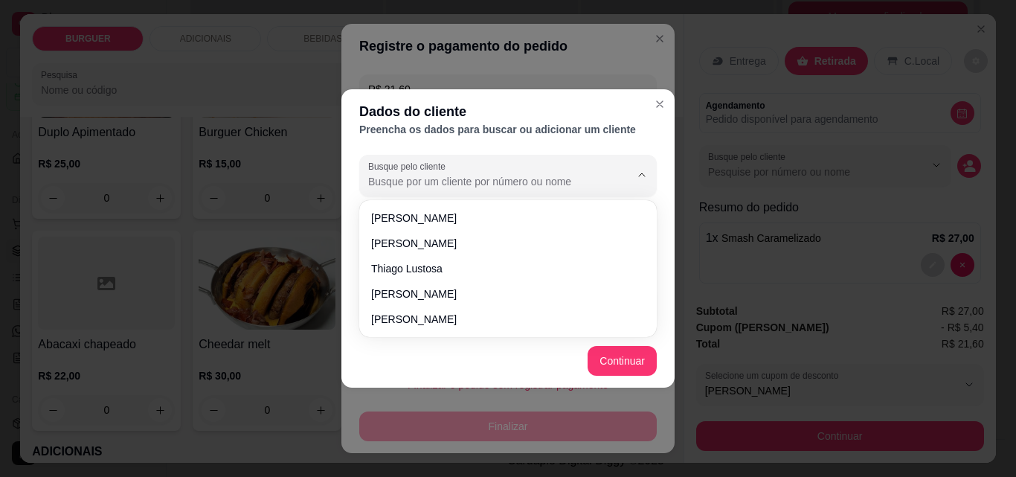
click at [385, 179] on input "Busque pelo cliente" at bounding box center [487, 181] width 238 height 15
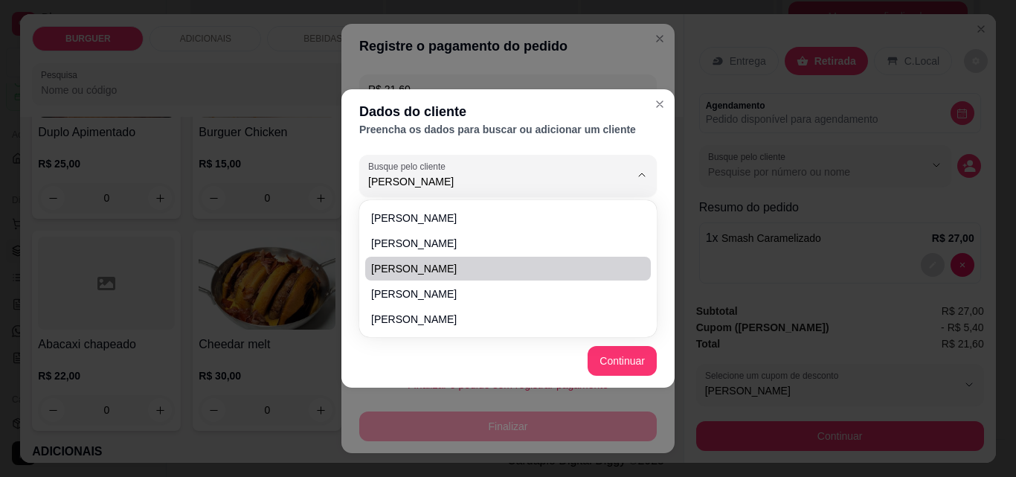
click at [398, 265] on span "[PERSON_NAME]" at bounding box center [500, 268] width 259 height 15
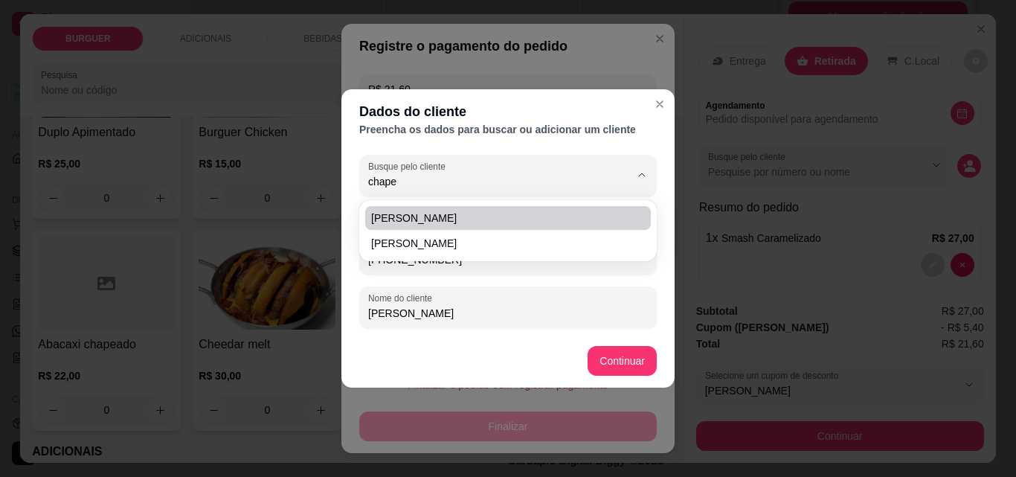
click at [416, 218] on span "[PERSON_NAME]" at bounding box center [500, 217] width 259 height 15
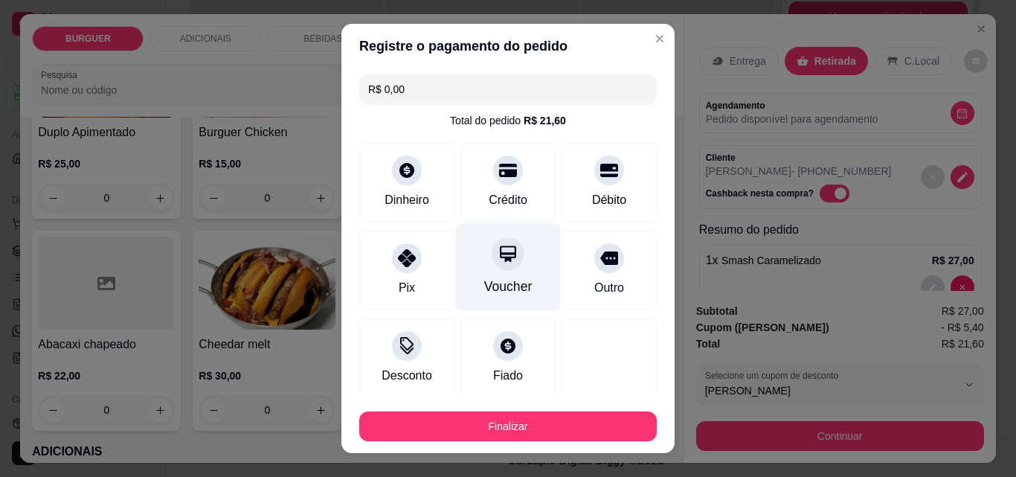
scroll to position [87, 0]
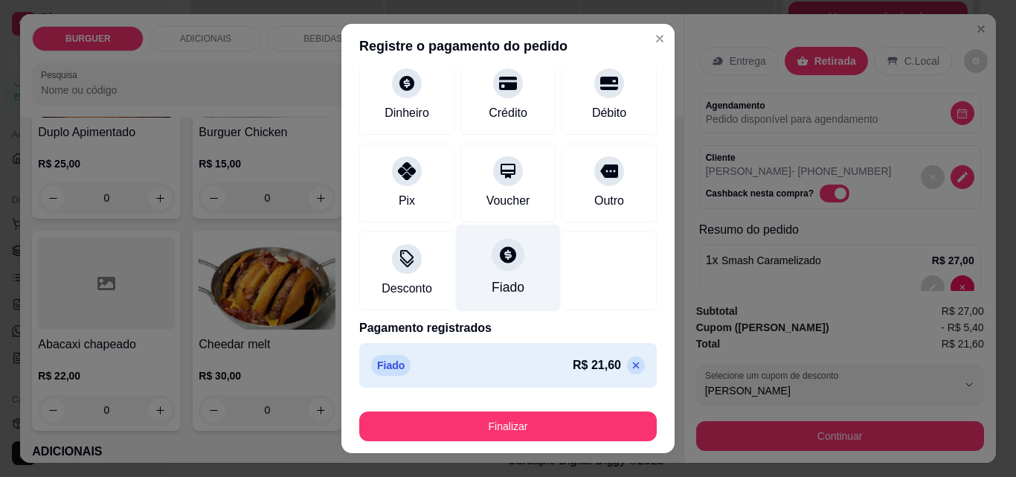
click at [494, 283] on div "Fiado" at bounding box center [508, 286] width 33 height 19
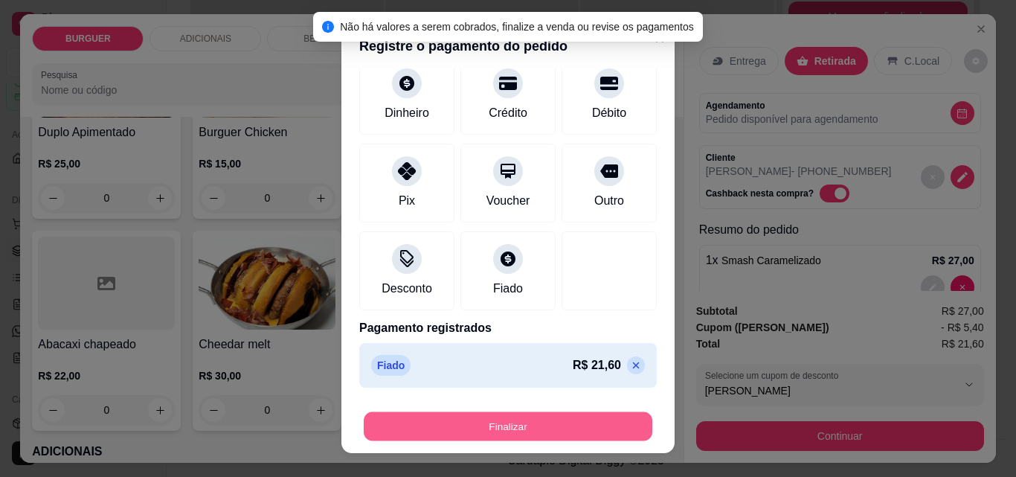
click at [514, 431] on button "Finalizar" at bounding box center [508, 426] width 289 height 29
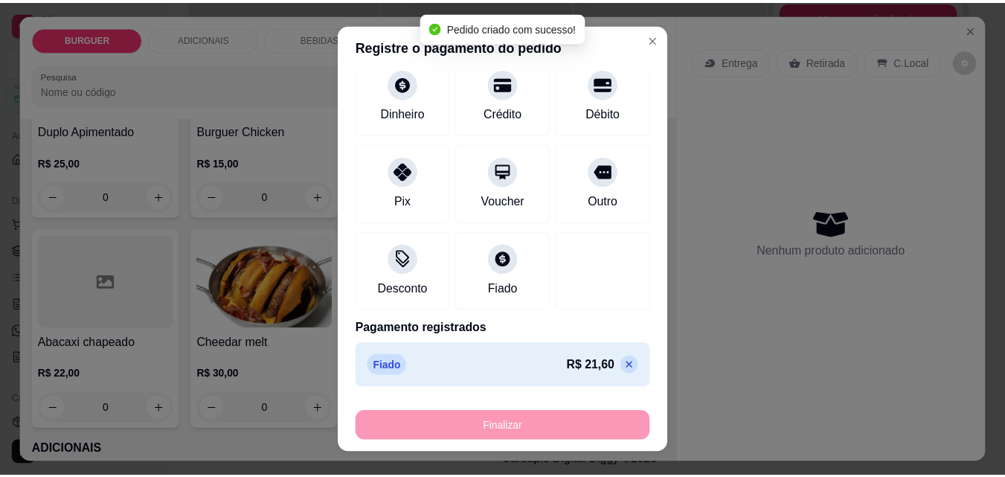
scroll to position [408, 0]
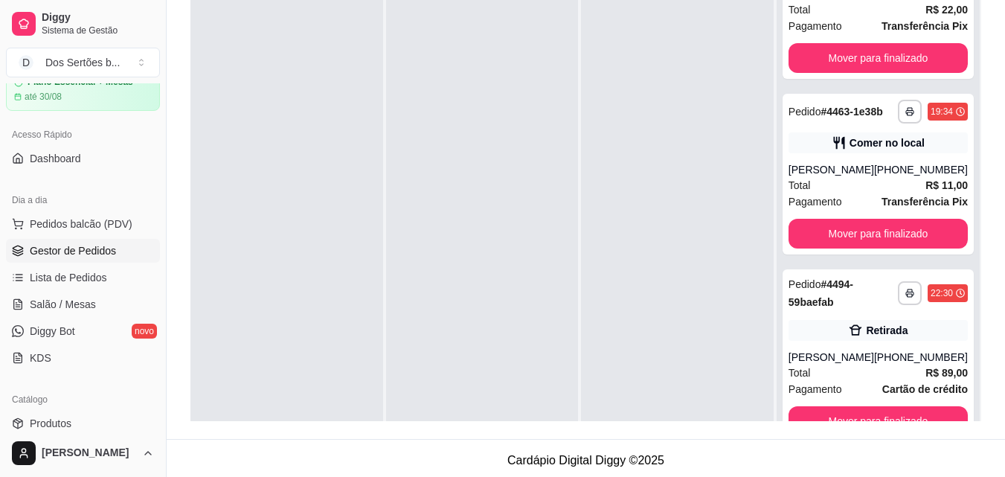
scroll to position [145, 0]
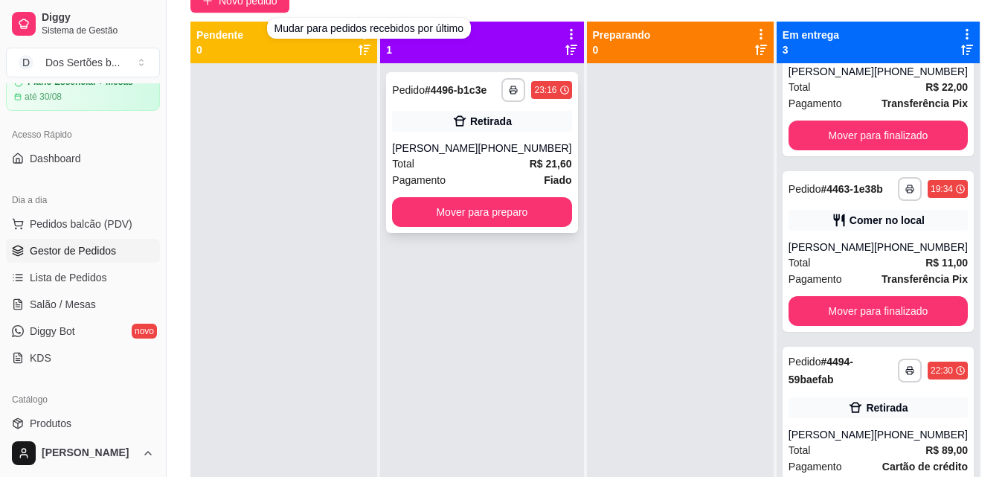
click at [503, 178] on div "Pagamento Fiado" at bounding box center [481, 180] width 179 height 16
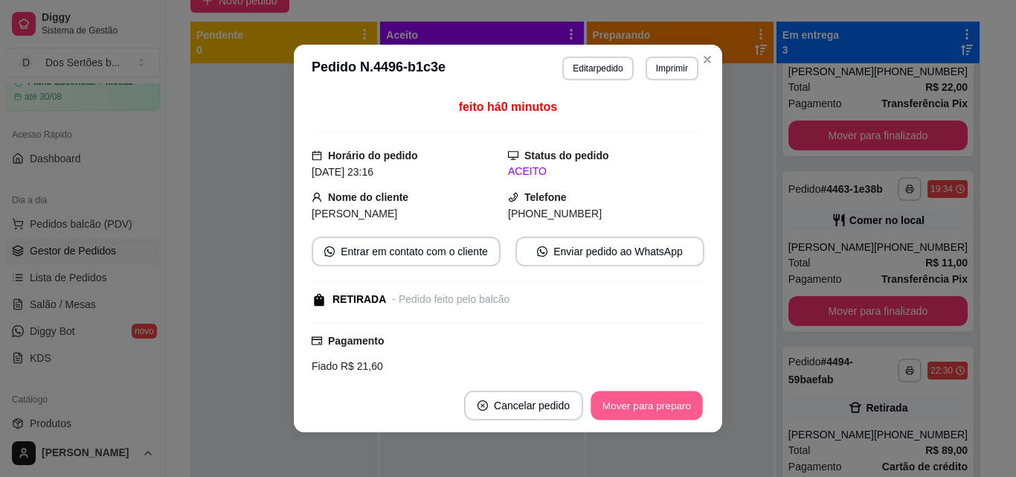
click at [676, 410] on button "Mover para preparo" at bounding box center [646, 405] width 112 height 29
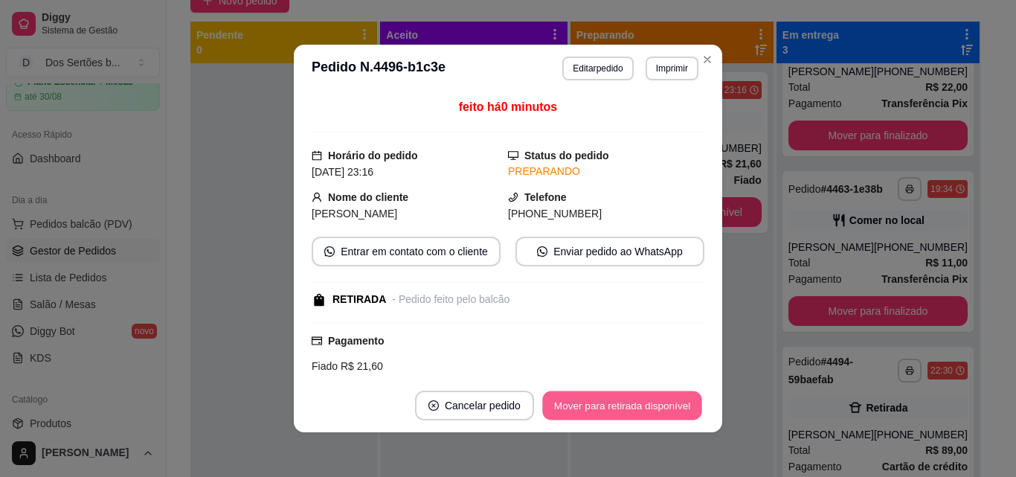
click at [648, 405] on button "Mover para retirada disponível" at bounding box center [621, 405] width 159 height 29
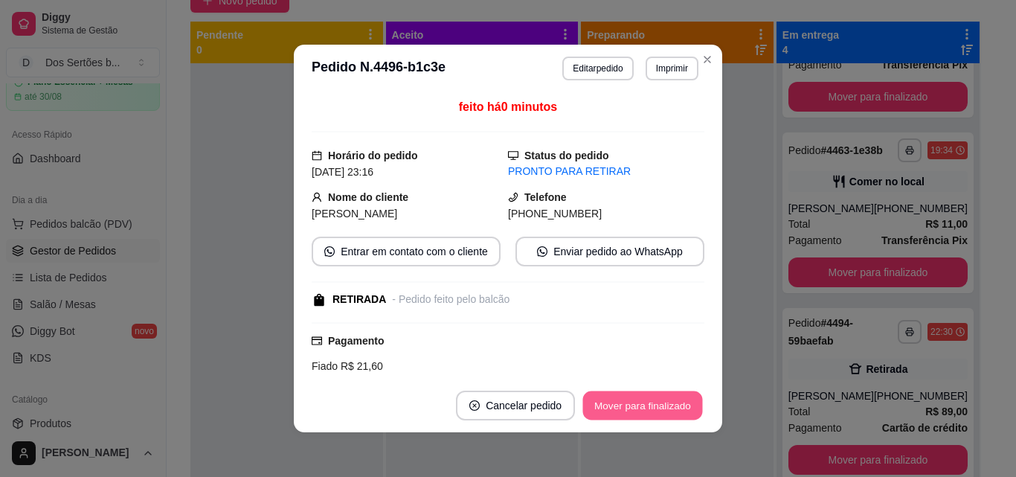
click at [624, 405] on button "Mover para finalizado" at bounding box center [643, 405] width 120 height 29
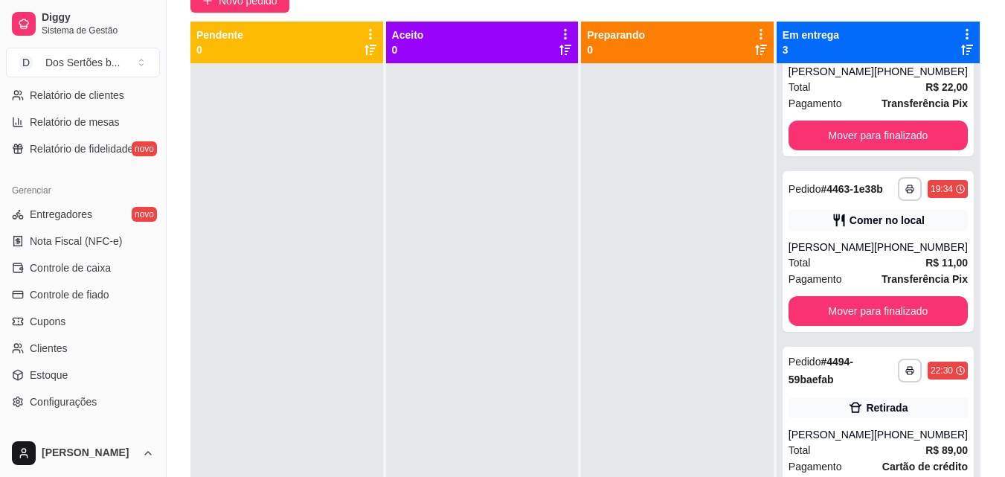
scroll to position [530, 0]
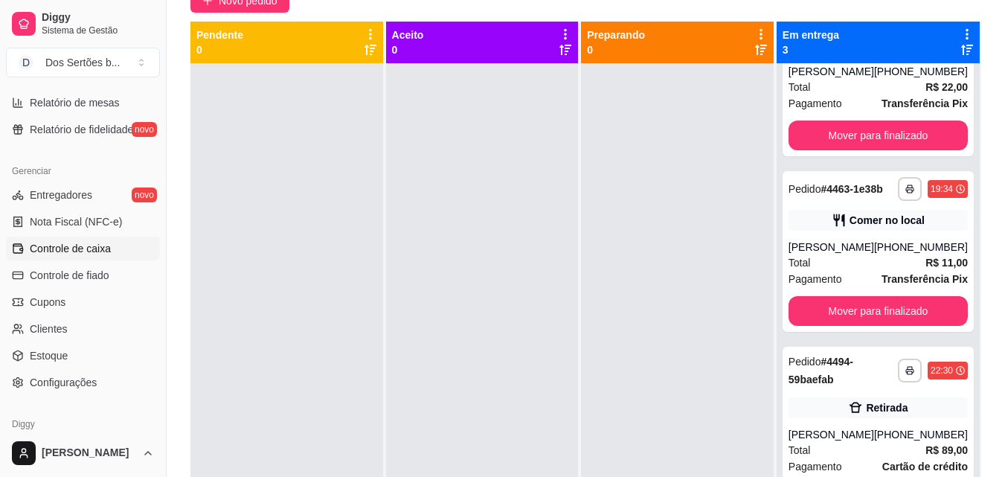
click at [39, 255] on span "Controle de caixa" at bounding box center [70, 248] width 81 height 15
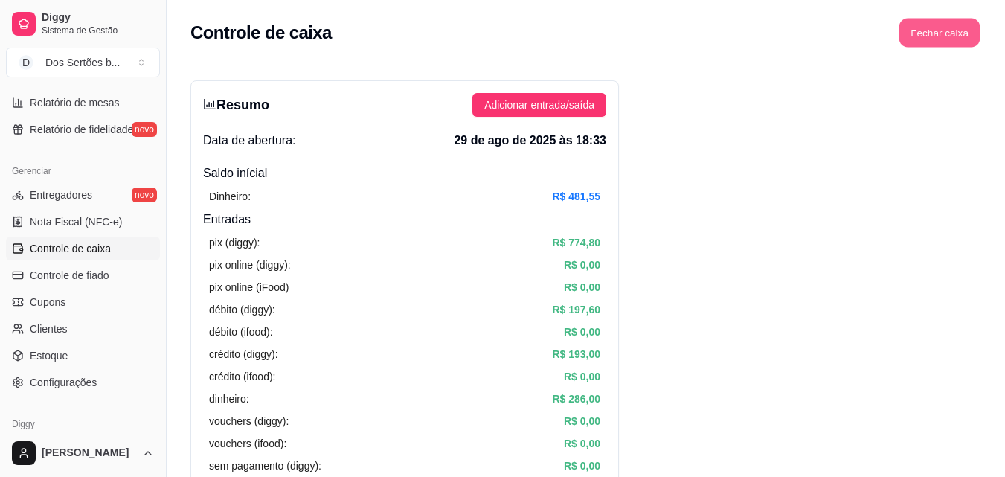
click at [929, 33] on button "Fechar caixa" at bounding box center [939, 33] width 81 height 29
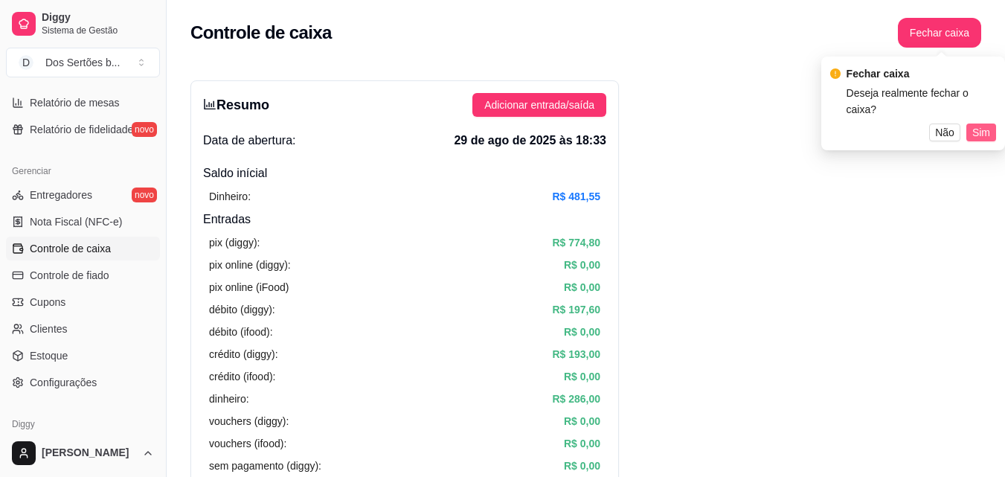
click at [979, 124] on span "Sim" at bounding box center [981, 132] width 18 height 16
